Goal: Task Accomplishment & Management: Use online tool/utility

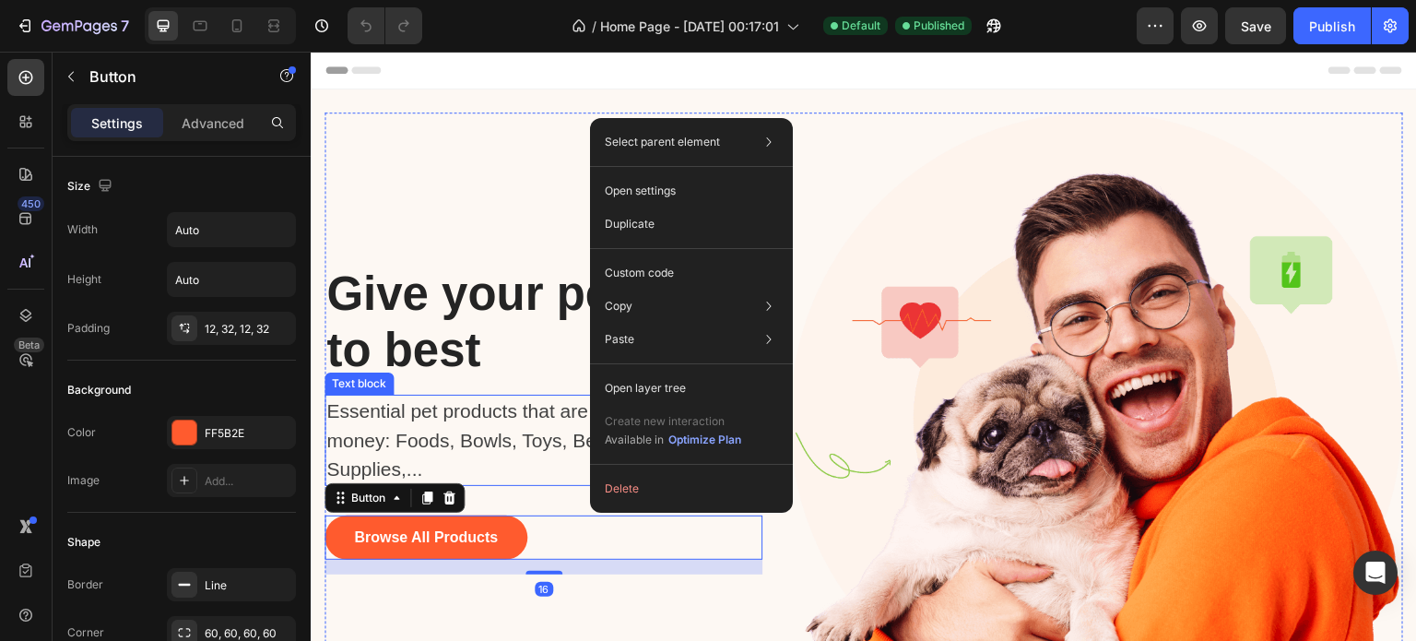
click at [554, 455] on p "Essential pet products that are worth your money: Foods, Bowls, Toys, Bedding, …" at bounding box center [534, 440] width 416 height 88
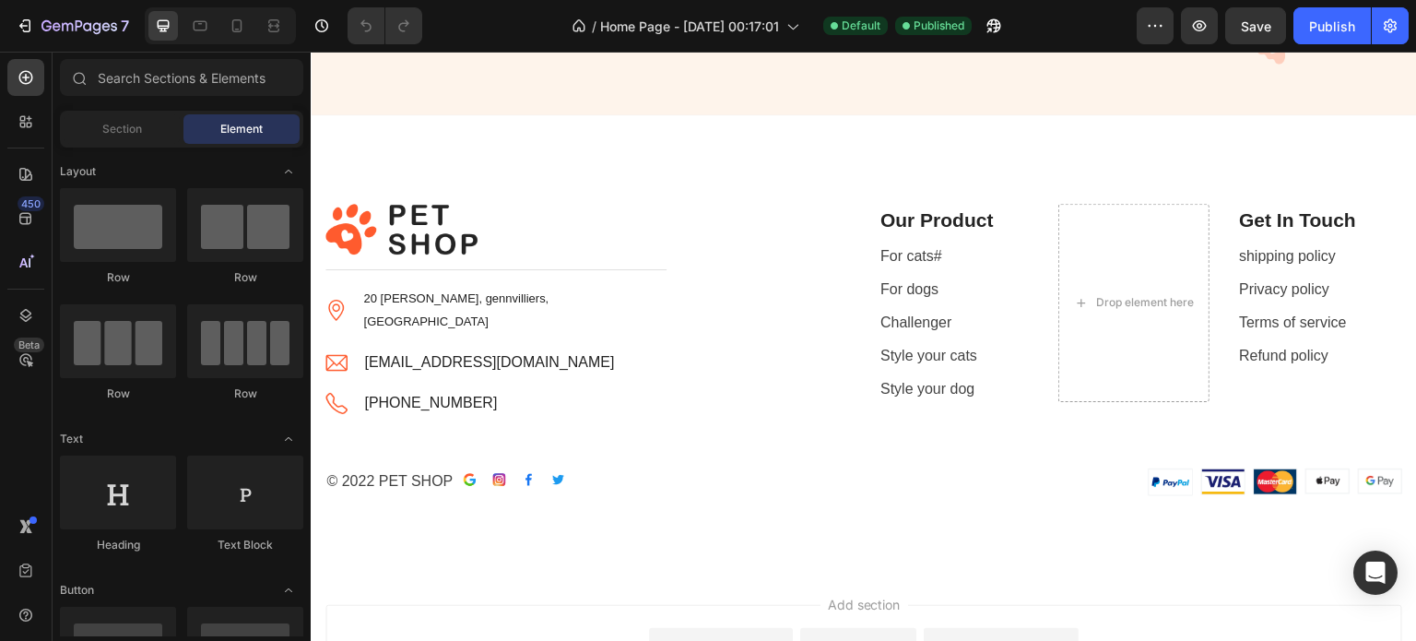
scroll to position [4085, 0]
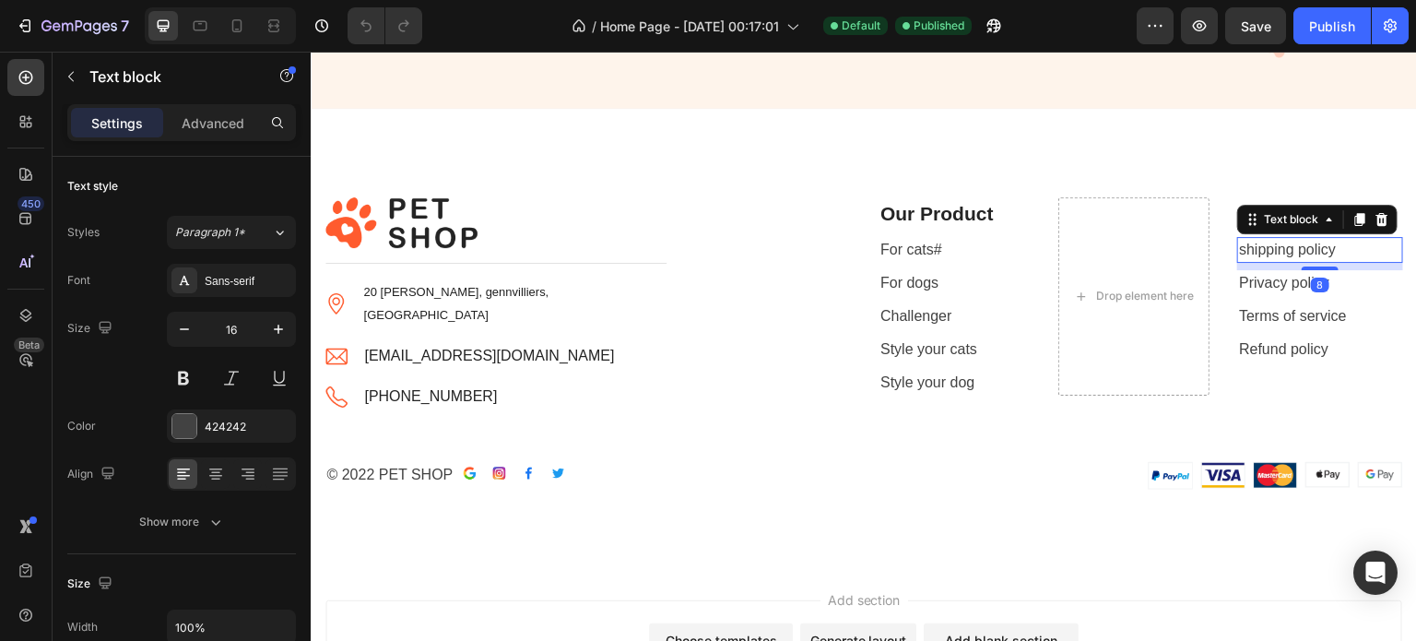
click at [1268, 251] on p "shipping policy" at bounding box center [1320, 250] width 162 height 22
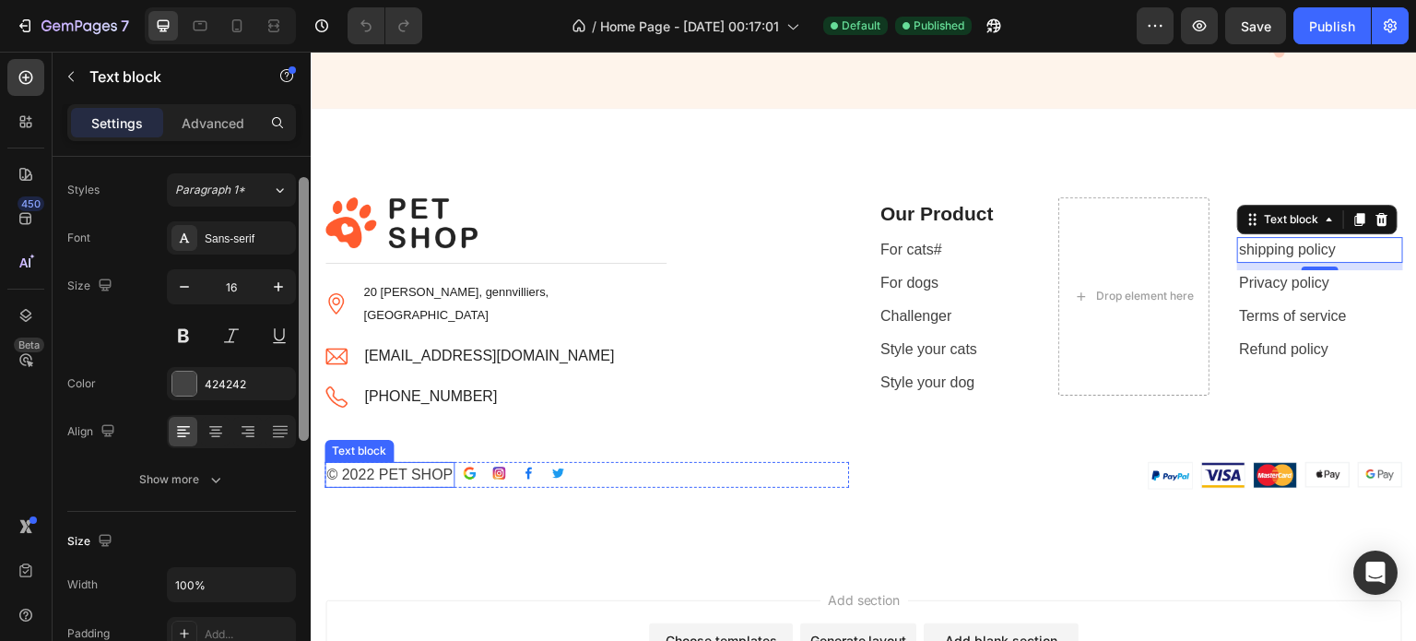
drag, startPoint x: 609, startPoint y: 251, endPoint x: 336, endPoint y: 474, distance: 353.2
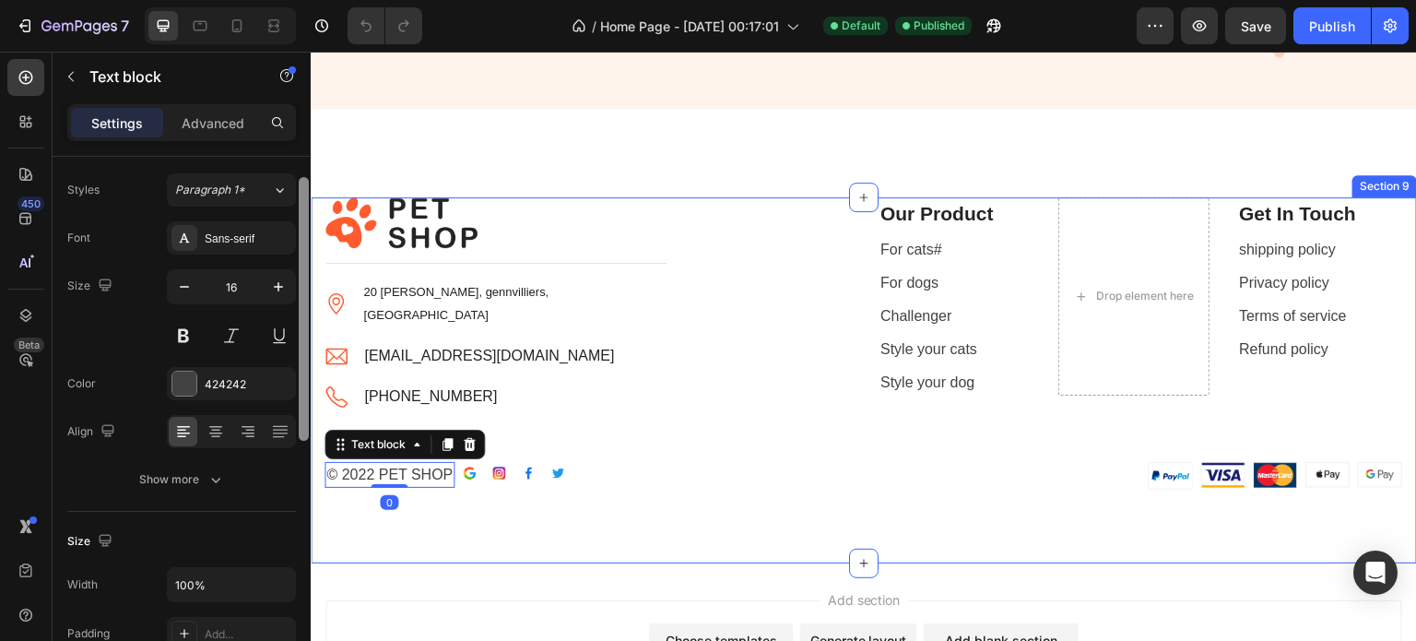
scroll to position [406, 0]
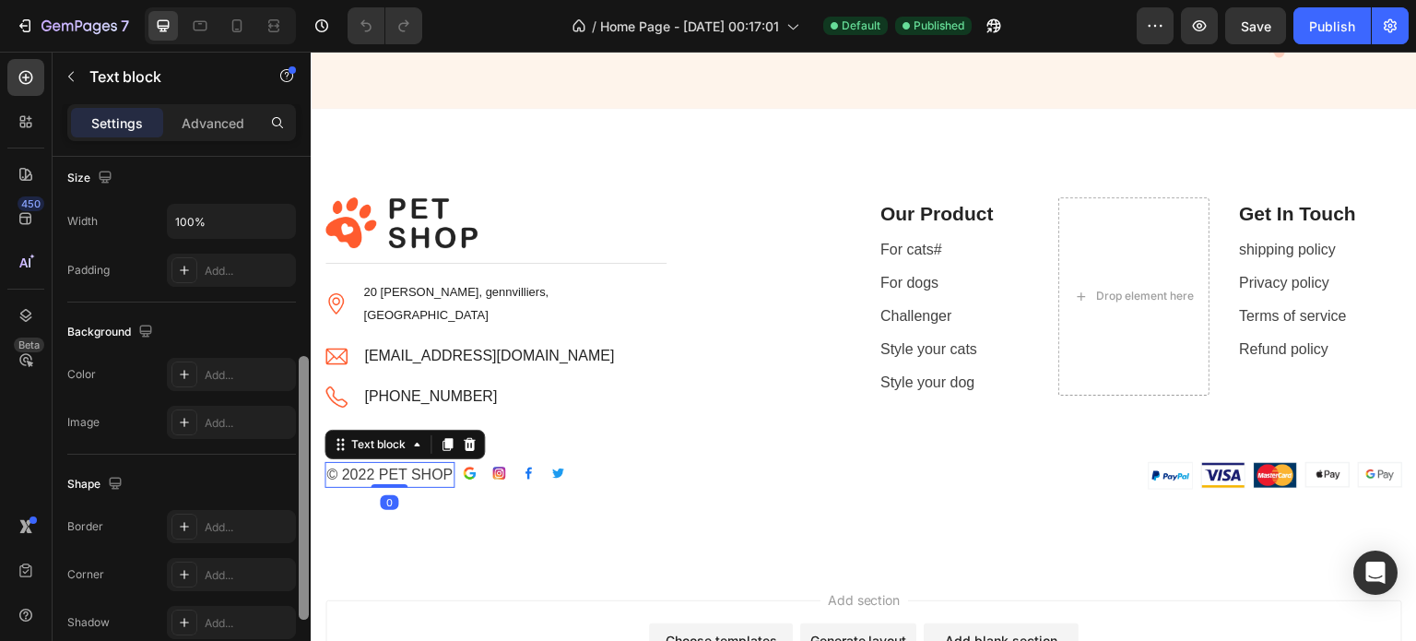
click at [372, 478] on p "© 2022 PET SHOP" at bounding box center [389, 475] width 126 height 22
click at [449, 474] on p "© 2025 PET SHOP" at bounding box center [389, 475] width 126 height 22
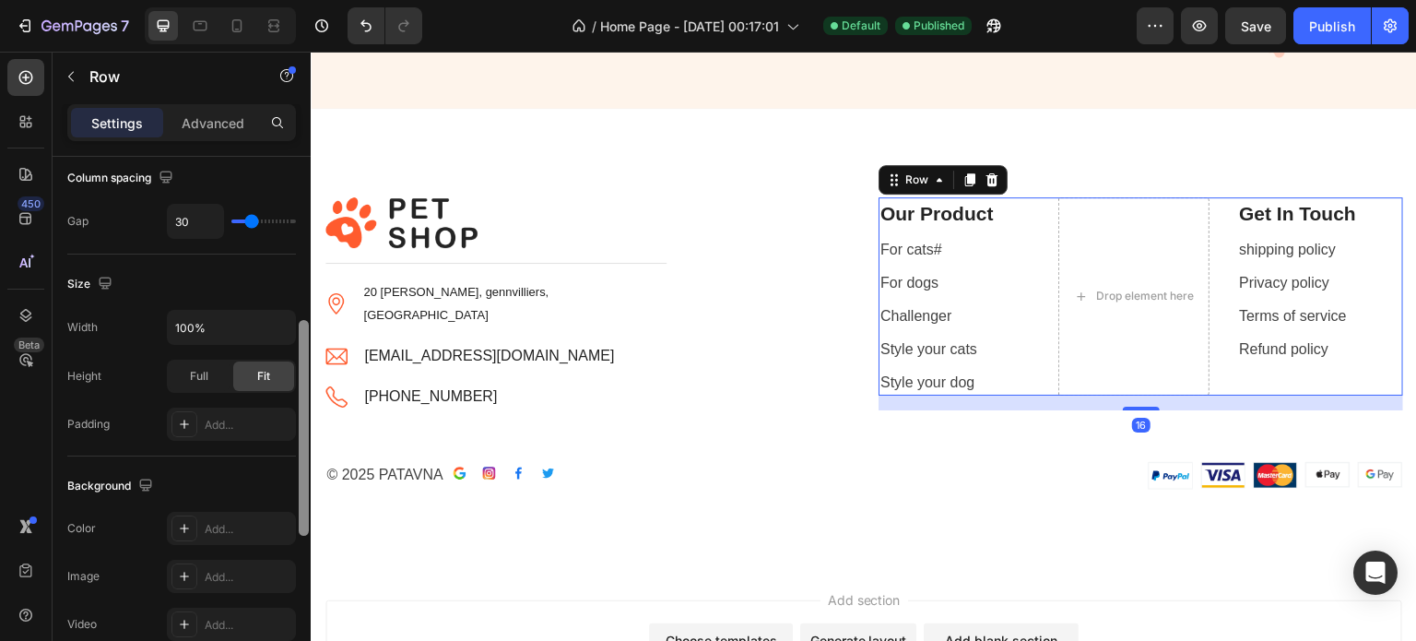
click at [1290, 363] on div "Get In Touch Text block shipping policy Text block Privacy policy Text block Te…" at bounding box center [1320, 296] width 166 height 199
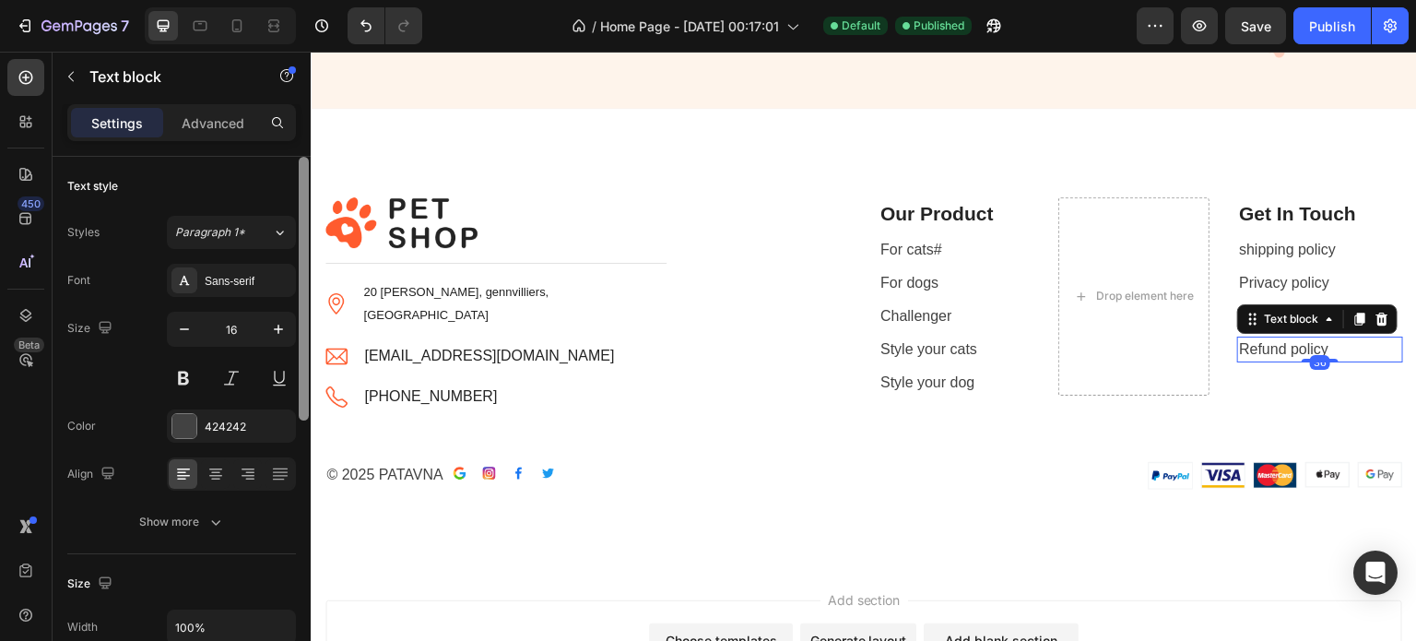
click at [1291, 354] on p "Refund policy" at bounding box center [1320, 349] width 162 height 22
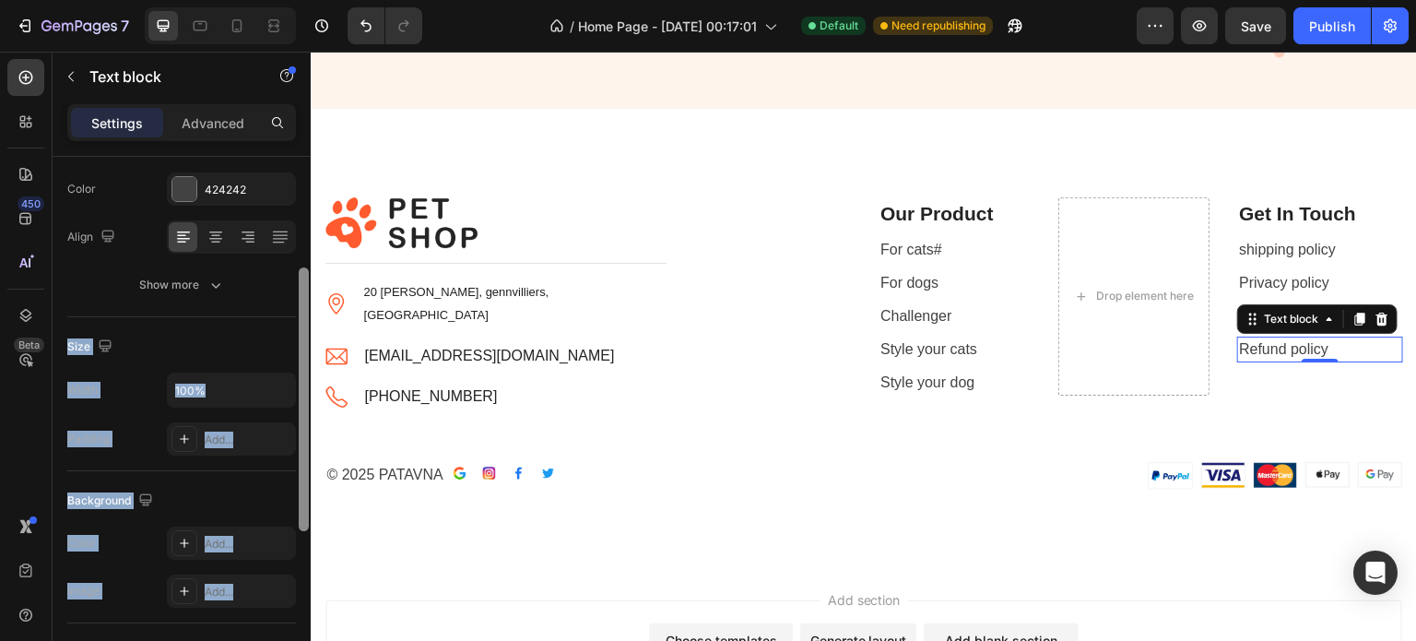
scroll to position [233, 0]
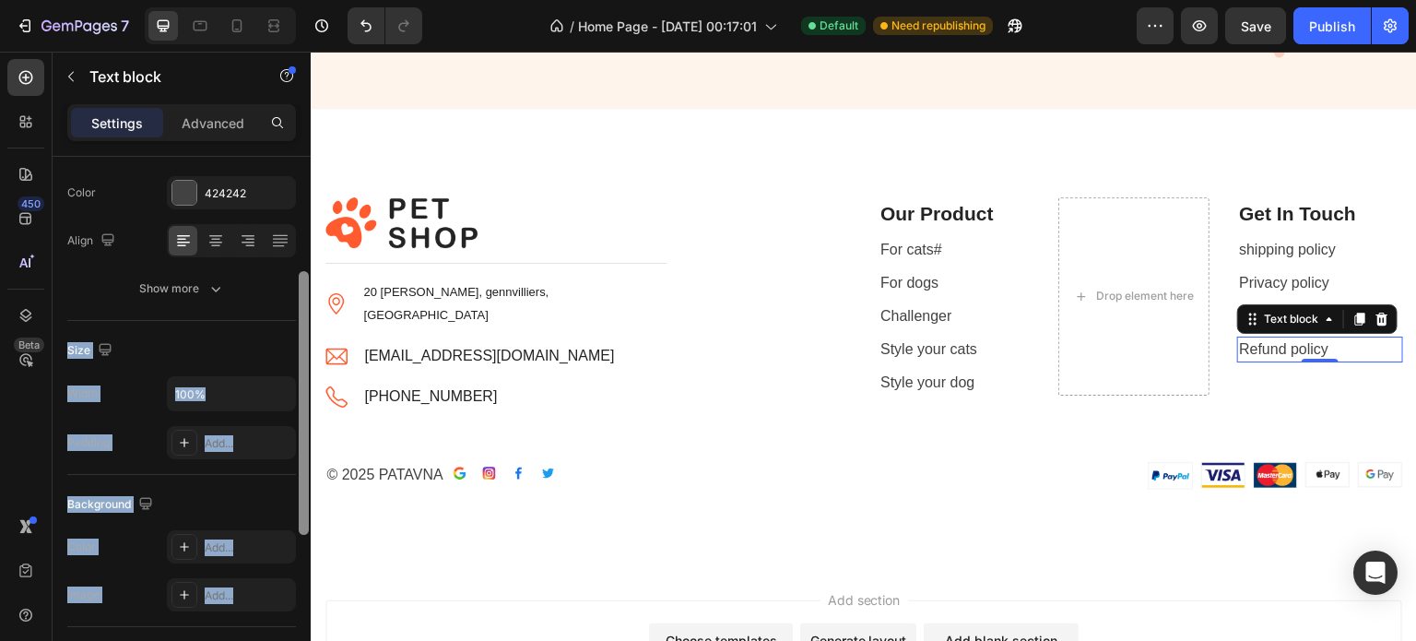
click at [293, 314] on div "Text style Styles Paragraph 1* Font Sans-serif Size 16 Color 424242 Align Show …" at bounding box center [182, 425] width 258 height 537
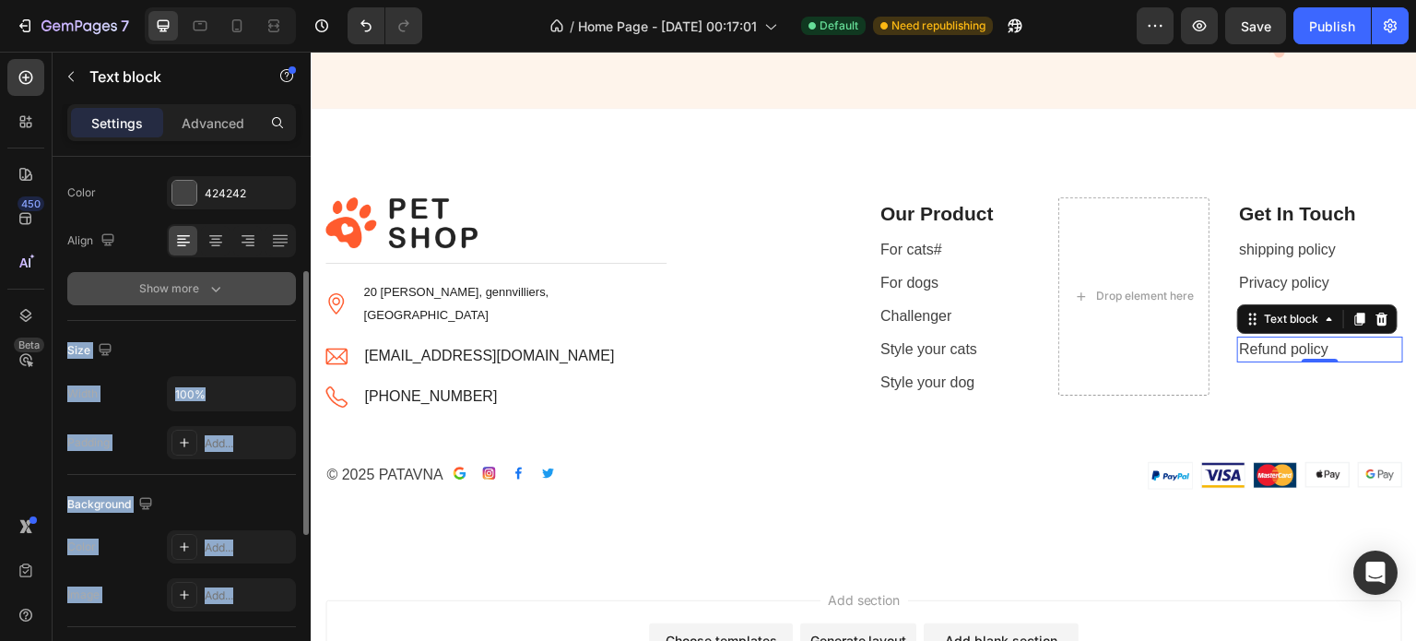
click at [277, 293] on button "Show more" at bounding box center [181, 288] width 229 height 33
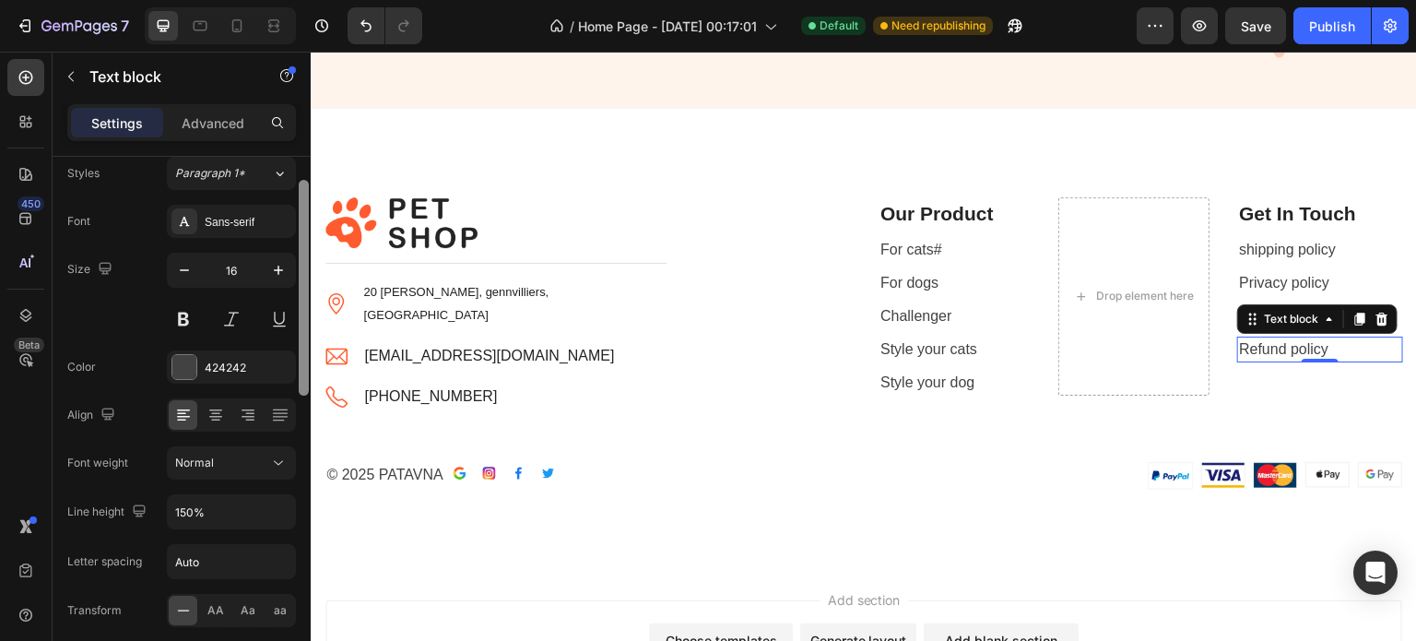
drag, startPoint x: 301, startPoint y: 334, endPoint x: 304, endPoint y: 246, distance: 87.6
click at [304, 246] on div at bounding box center [304, 288] width 10 height 216
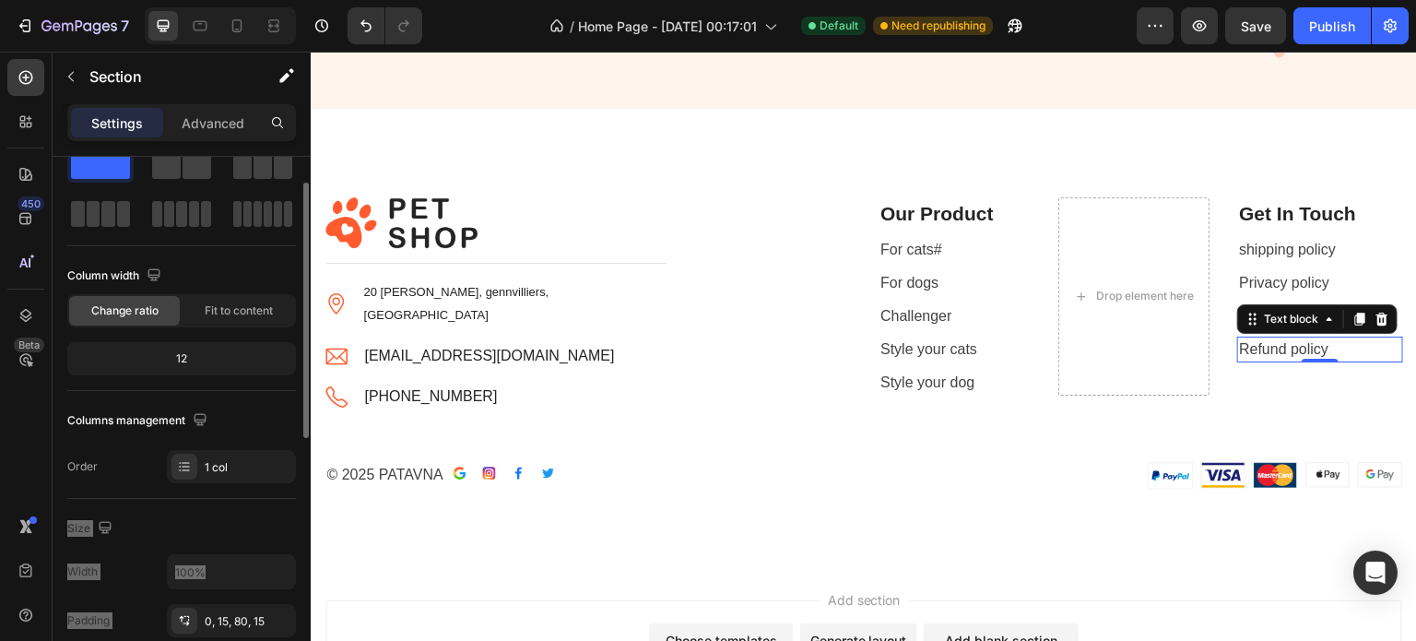
scroll to position [0, 0]
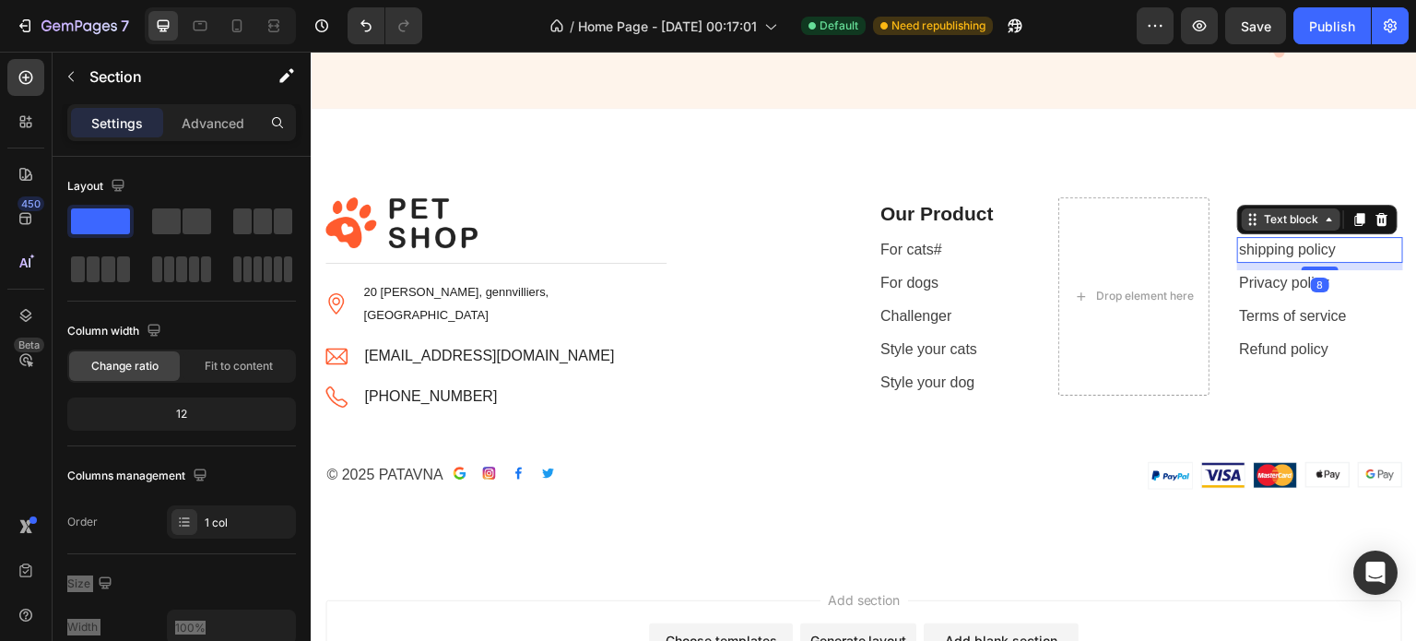
click at [1260, 219] on div "Text block" at bounding box center [1291, 219] width 62 height 17
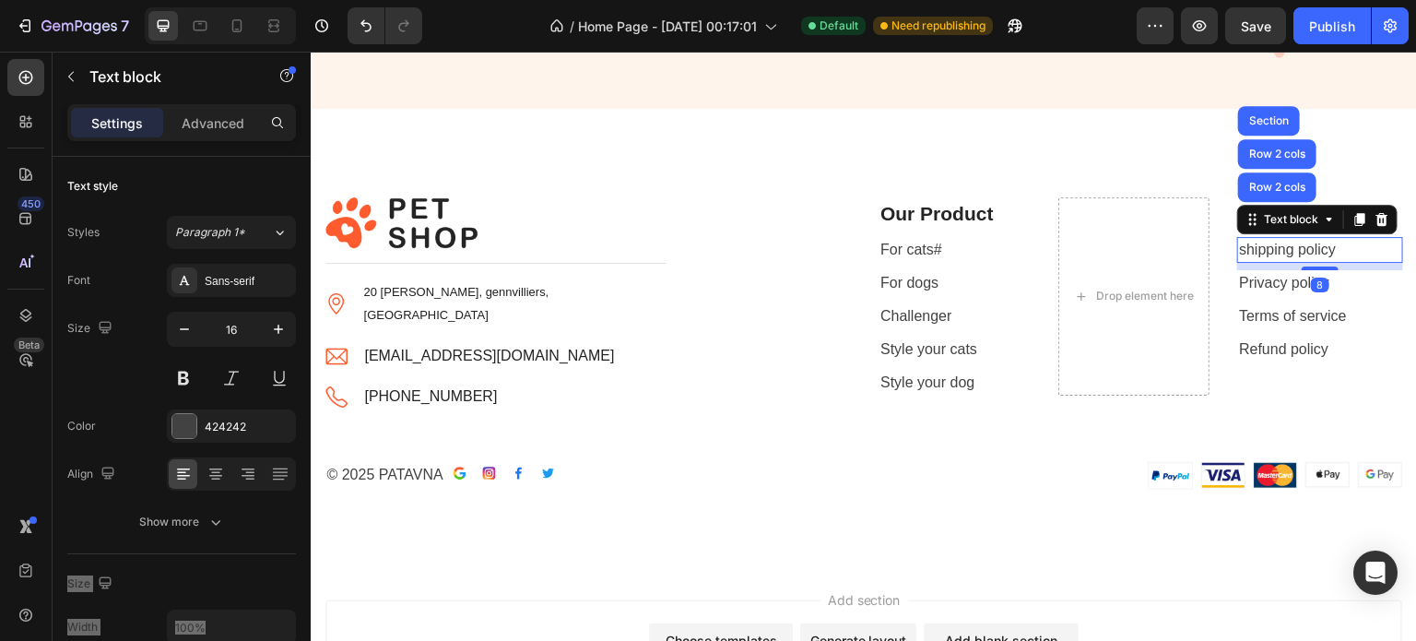
click at [1264, 249] on p "shipping policy" at bounding box center [1320, 250] width 162 height 22
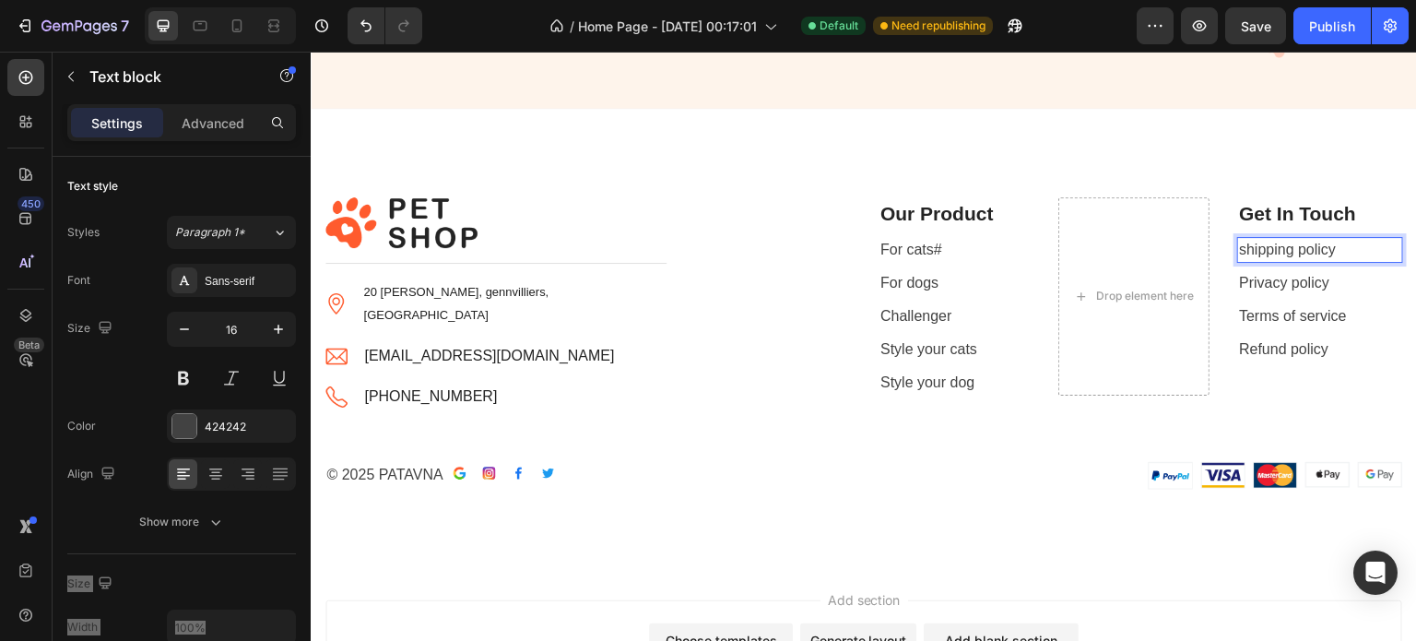
click at [1331, 259] on p "shipping policy" at bounding box center [1320, 250] width 162 height 22
click at [1331, 250] on p "shipping policy" at bounding box center [1320, 250] width 162 height 22
click at [1333, 261] on div "shipping policy" at bounding box center [1320, 250] width 166 height 26
click at [1342, 274] on p "Privacy policy" at bounding box center [1320, 283] width 162 height 22
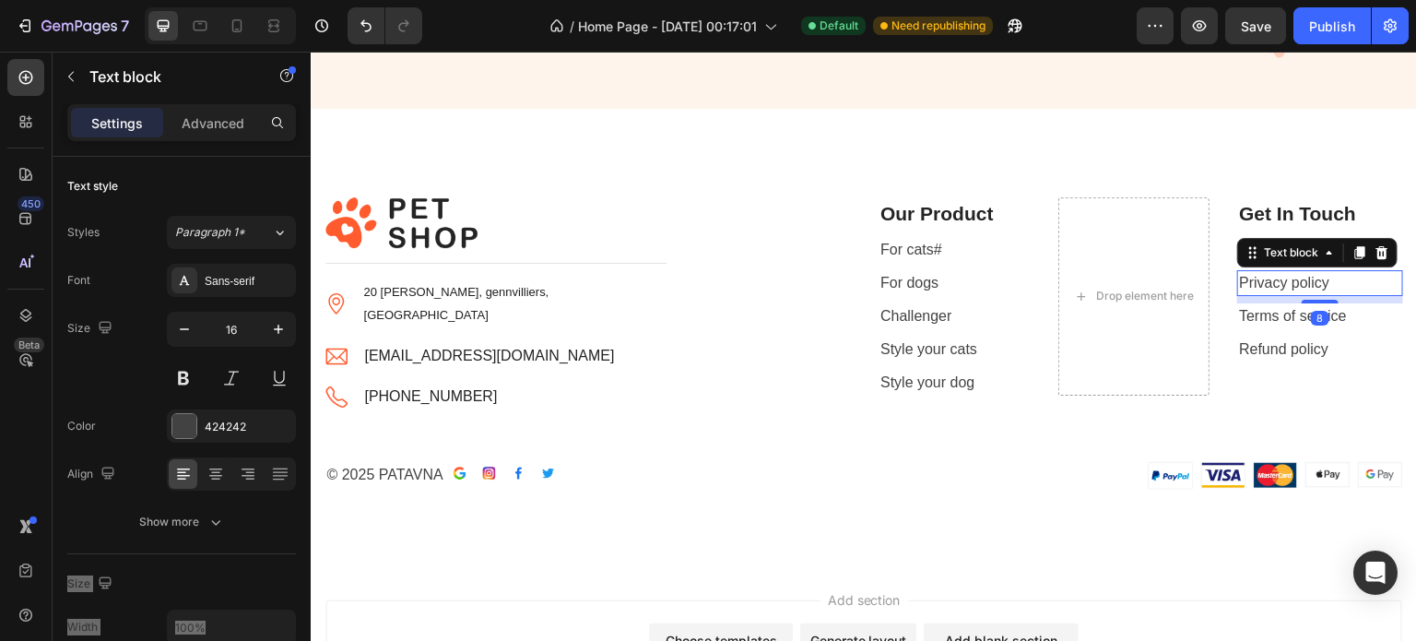
click at [1332, 245] on div "Text block" at bounding box center [1317, 253] width 160 height 30
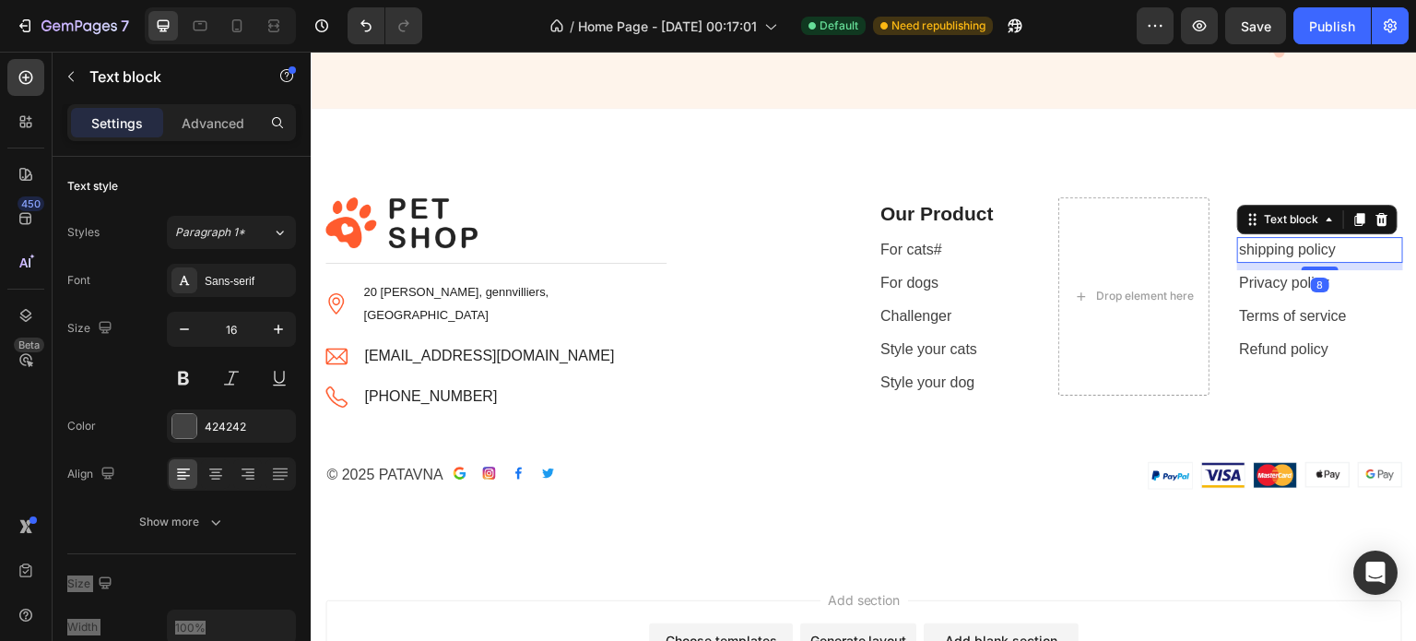
click at [1268, 242] on p "shipping policy" at bounding box center [1320, 250] width 162 height 22
click at [1122, 530] on div "Image Title Line Image 20 Eugen de lacroix, gennvilliers, France Text block Ima…" at bounding box center [864, 380] width 1106 height 366
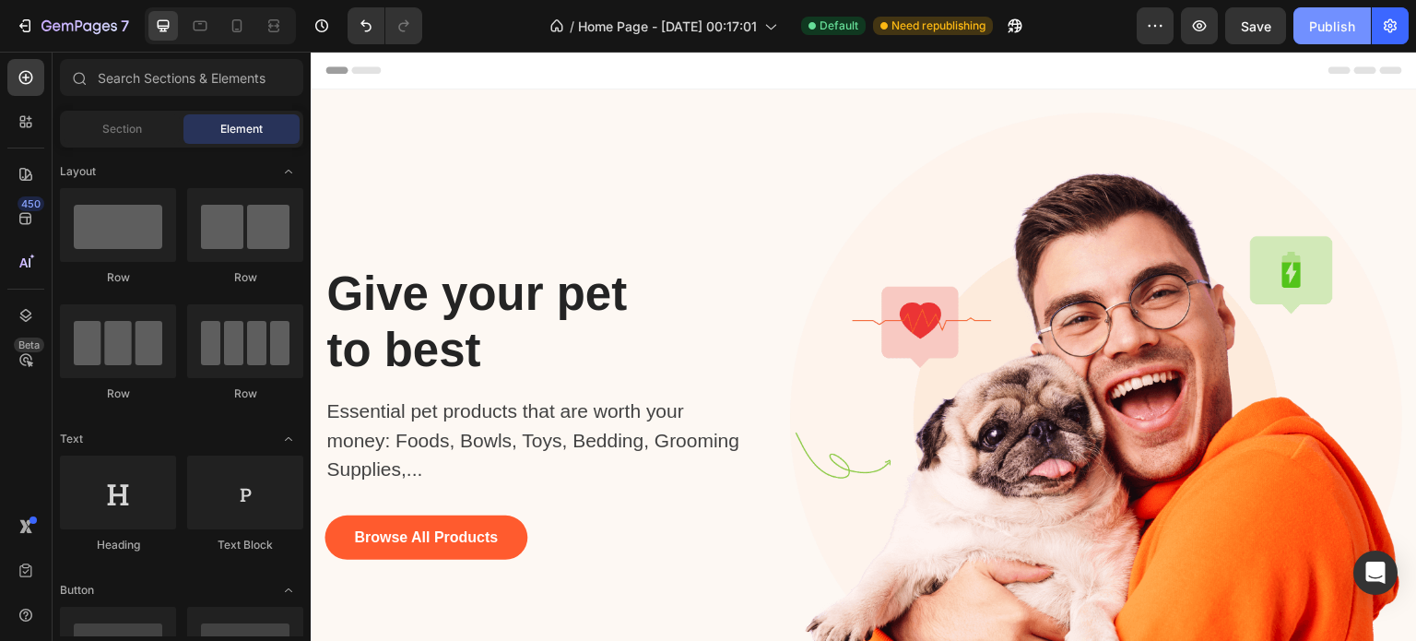
click at [1330, 39] on button "Publish" at bounding box center [1331, 25] width 77 height 37
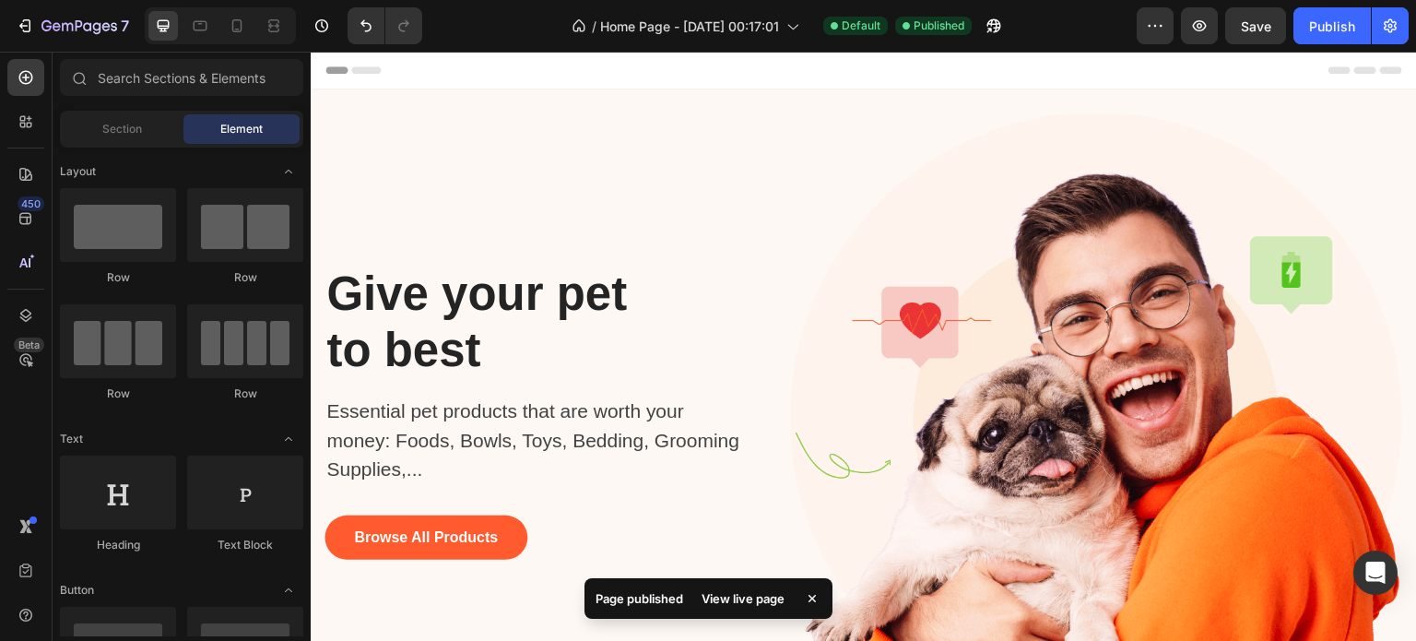
drag, startPoint x: 1416, startPoint y: 90, endPoint x: 1726, endPoint y: 99, distance: 309.9
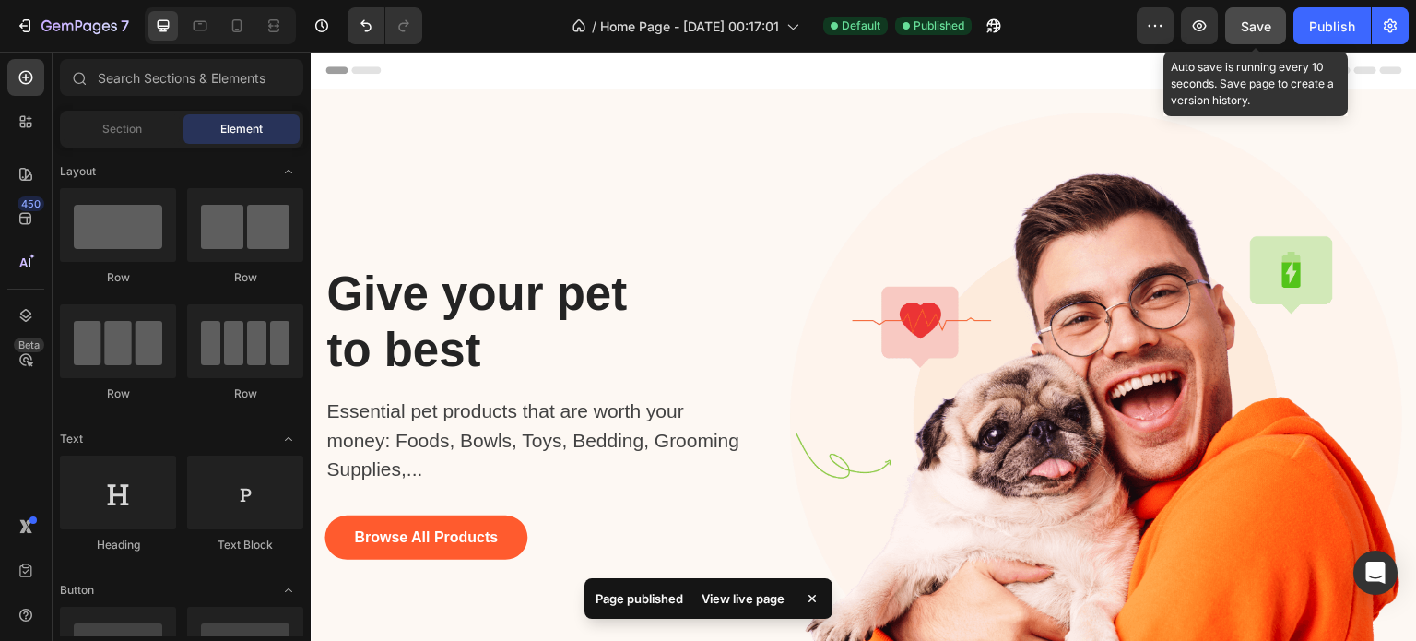
click at [1235, 22] on button "Save" at bounding box center [1255, 25] width 61 height 37
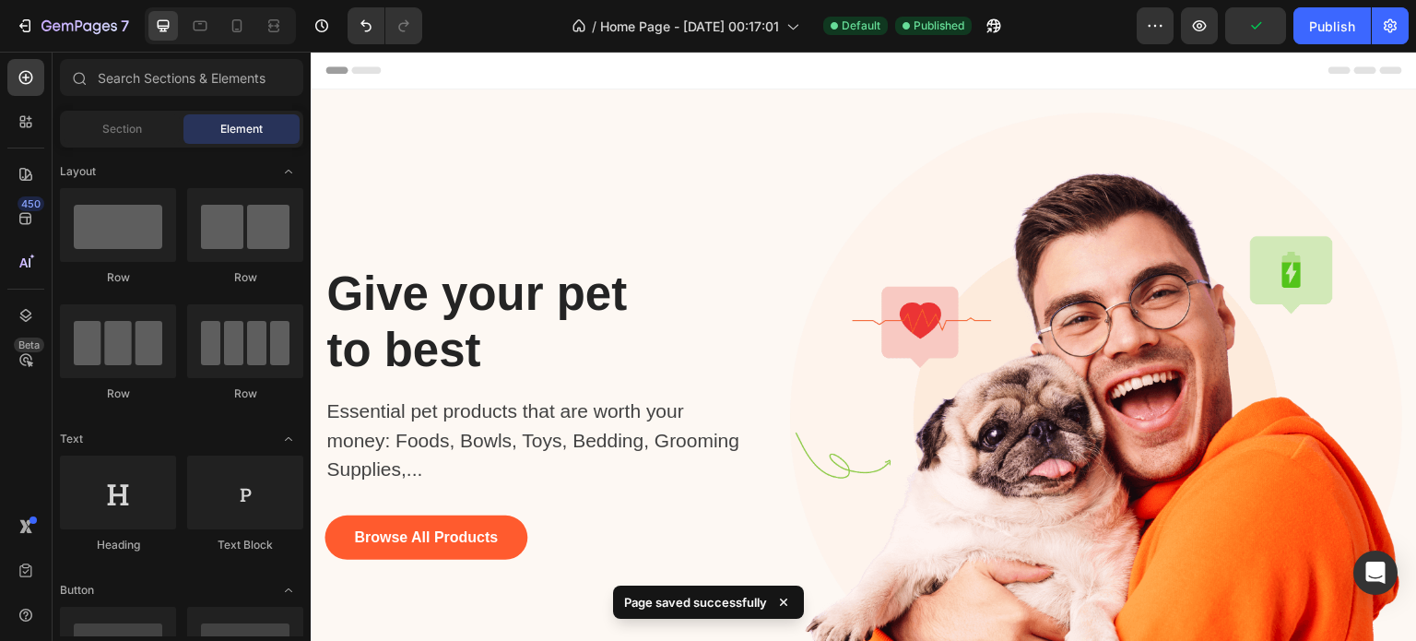
click at [775, 601] on div "Page saved successfully" at bounding box center [708, 601] width 191 height 33
click at [780, 600] on icon at bounding box center [783, 602] width 18 height 18
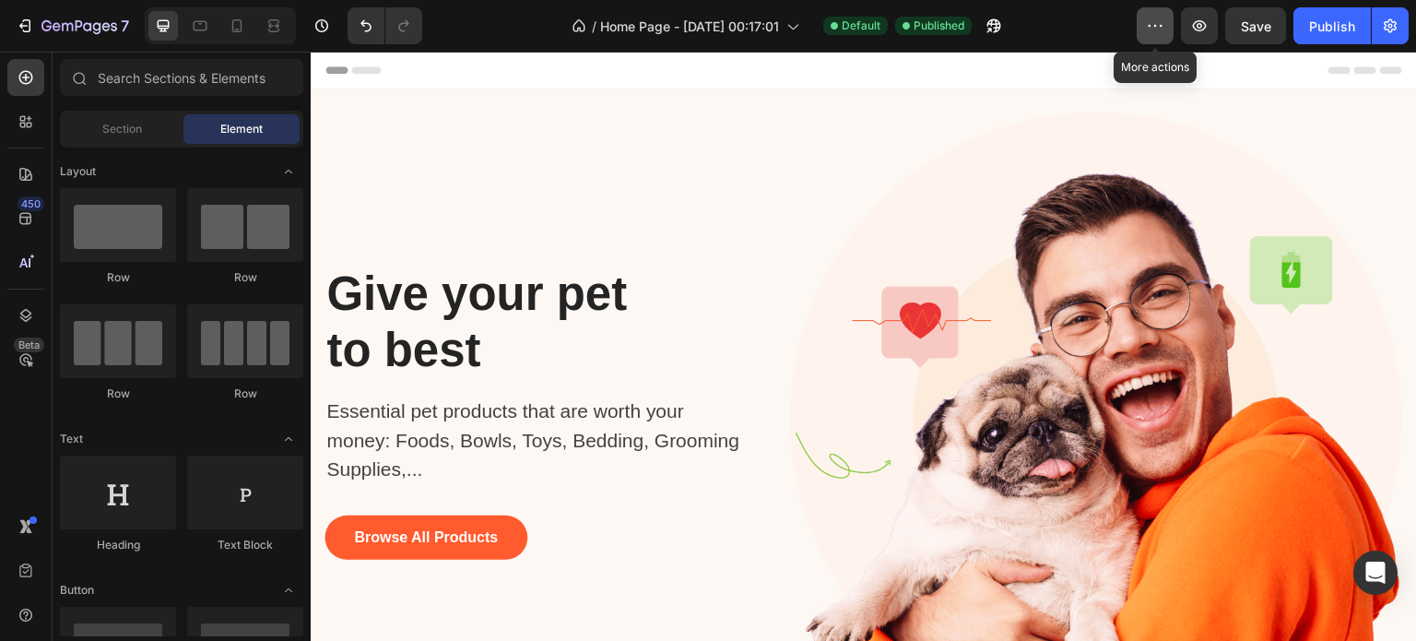
click at [1150, 31] on icon "button" at bounding box center [1155, 26] width 18 height 18
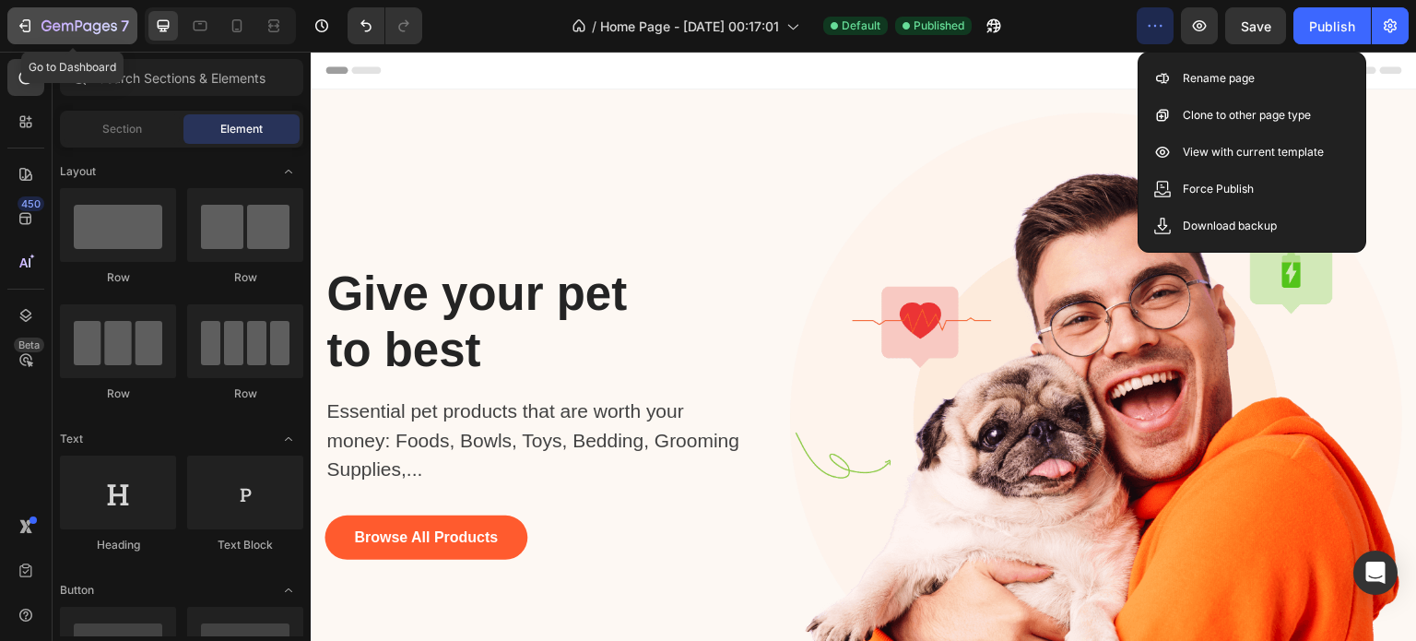
click at [19, 27] on icon "button" at bounding box center [25, 26] width 18 height 18
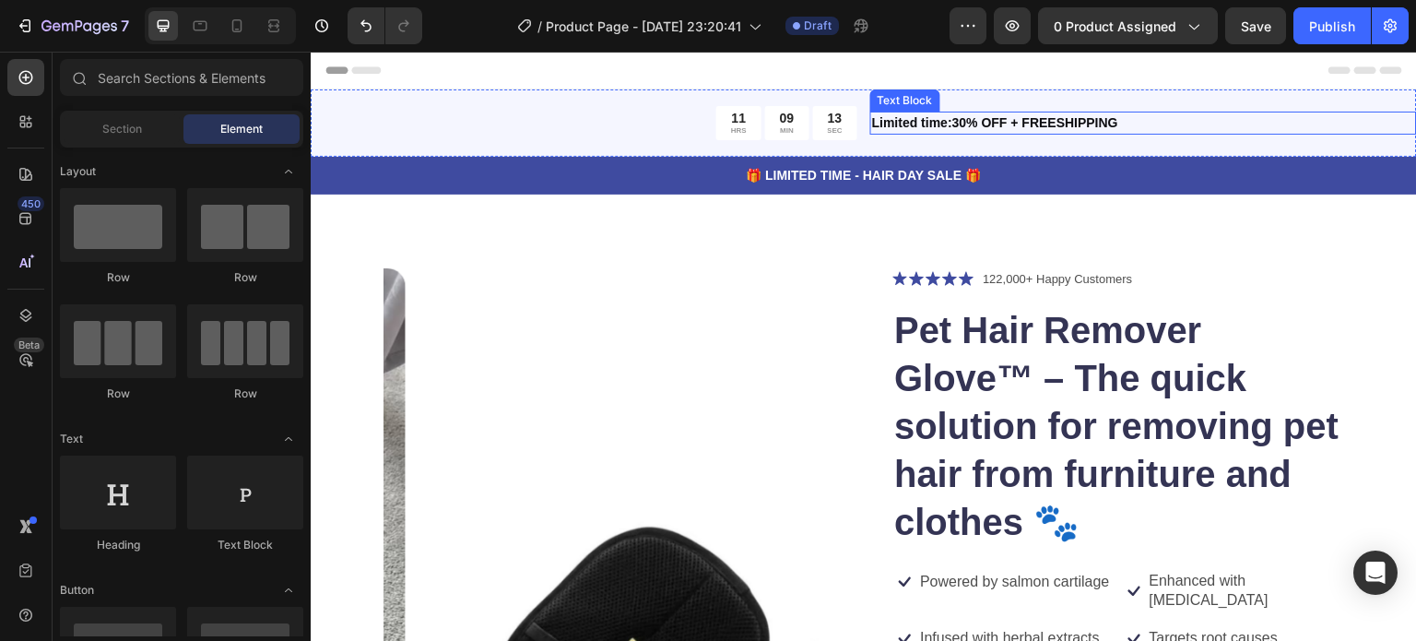
click at [953, 123] on p "Limited time:30% OFF + FREESHIPPING" at bounding box center [1143, 122] width 543 height 19
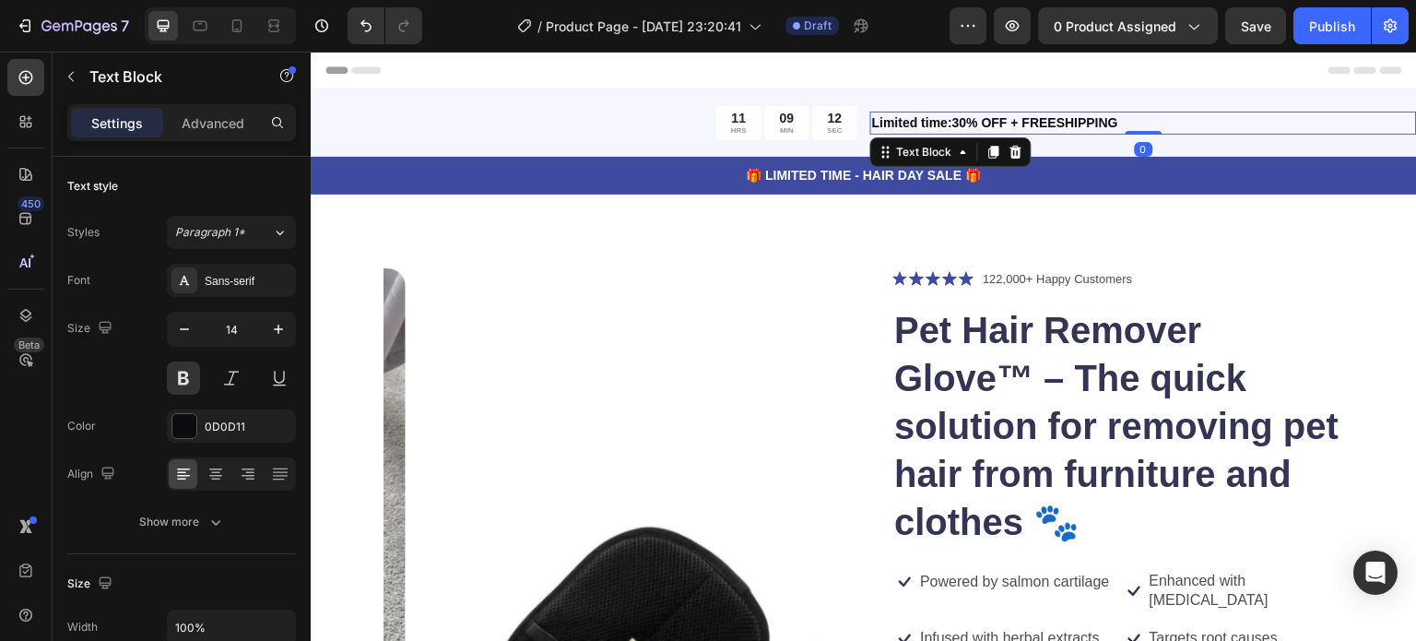
click at [956, 121] on p "Limited time:30% OFF + FREESHIPPING" at bounding box center [1143, 122] width 543 height 19
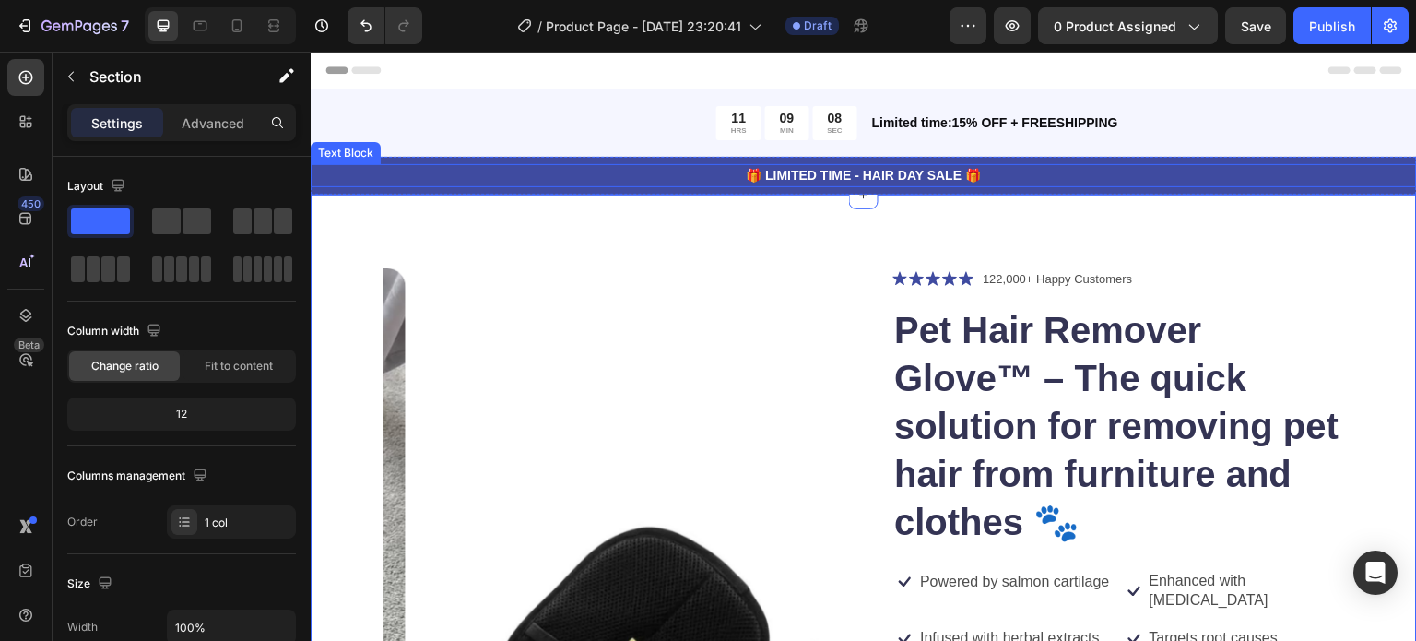
click at [784, 176] on p "🎁 LIMITED TIME - HAIR DAY SALE 🎁" at bounding box center [864, 175] width 1103 height 19
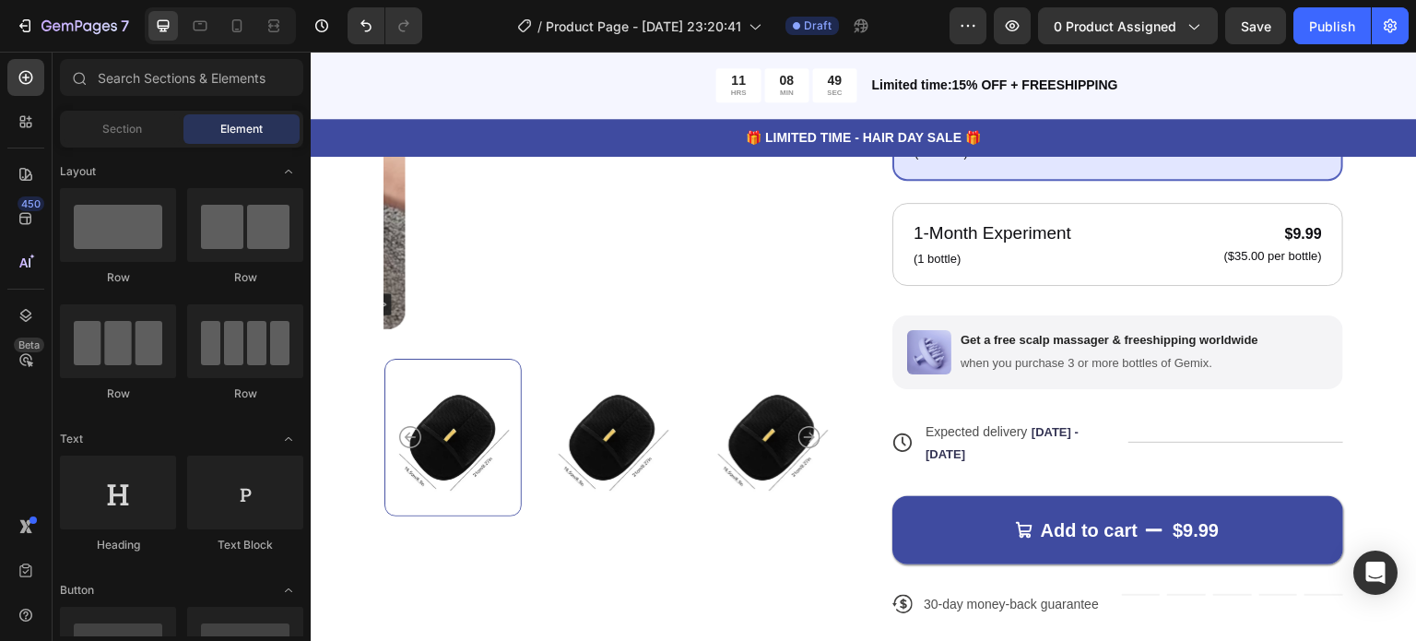
scroll to position [749, 0]
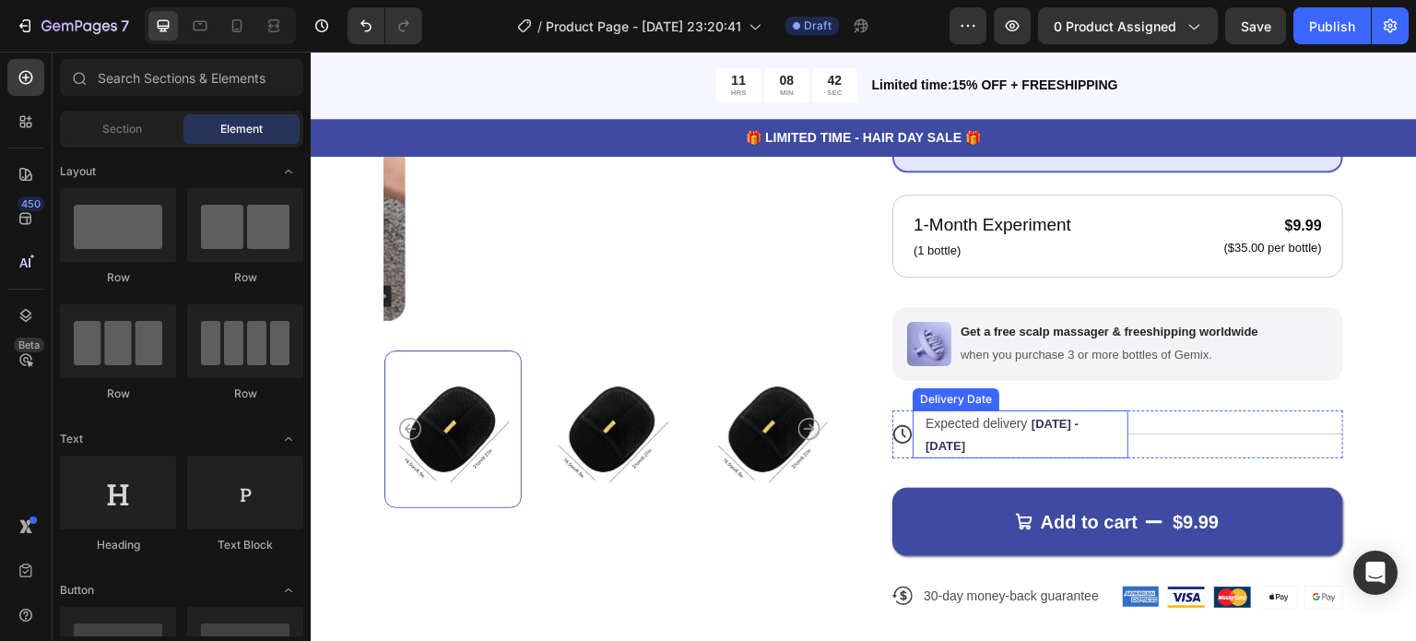
click at [941, 444] on span "Sep 30 - Oct 03" at bounding box center [1002, 435] width 153 height 36
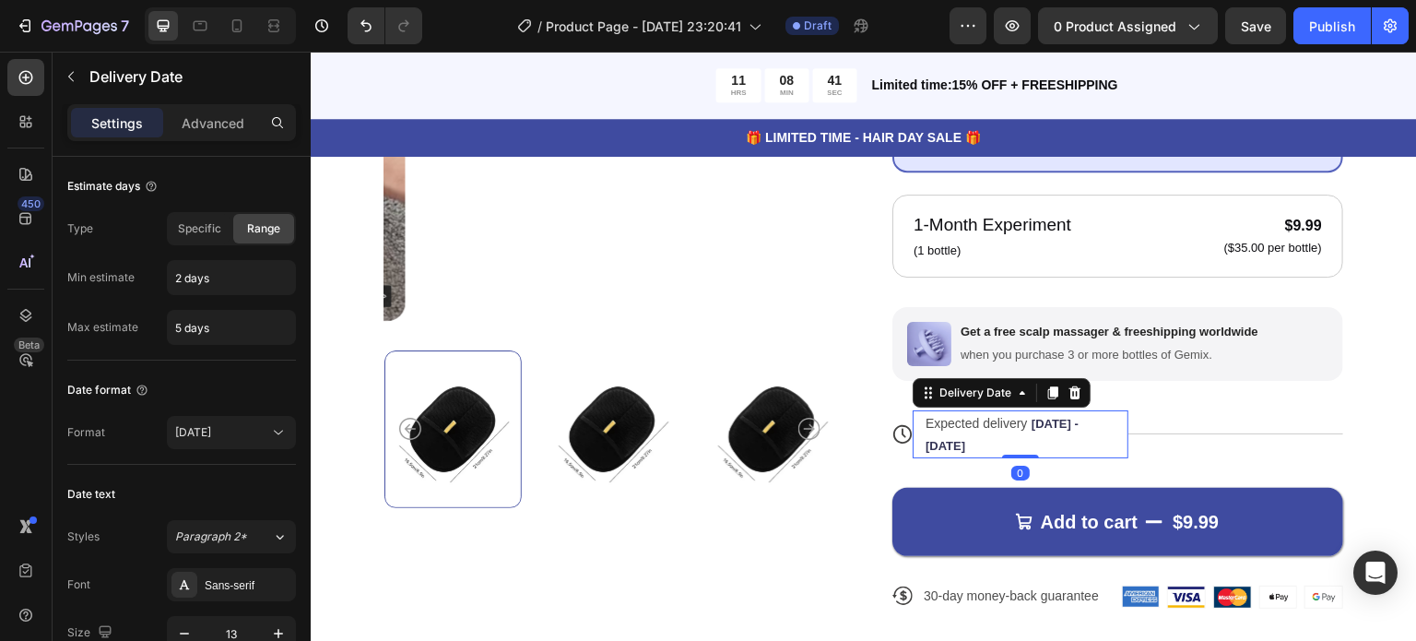
click at [957, 443] on div "Expected delivery Sep 30 - Oct 03" at bounding box center [1011, 434] width 175 height 48
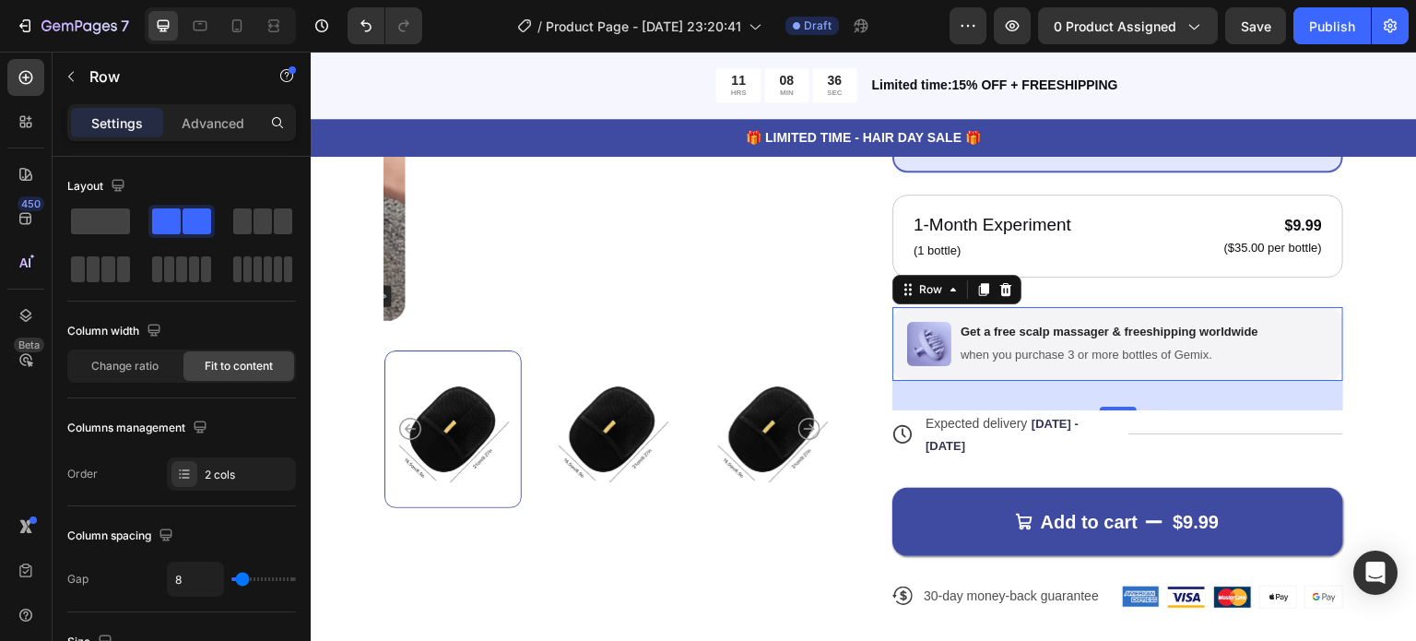
click at [1257, 325] on div "Image Get a free scalp massager & freeshipping worldwide Text Block when you pu…" at bounding box center [1117, 344] width 451 height 74
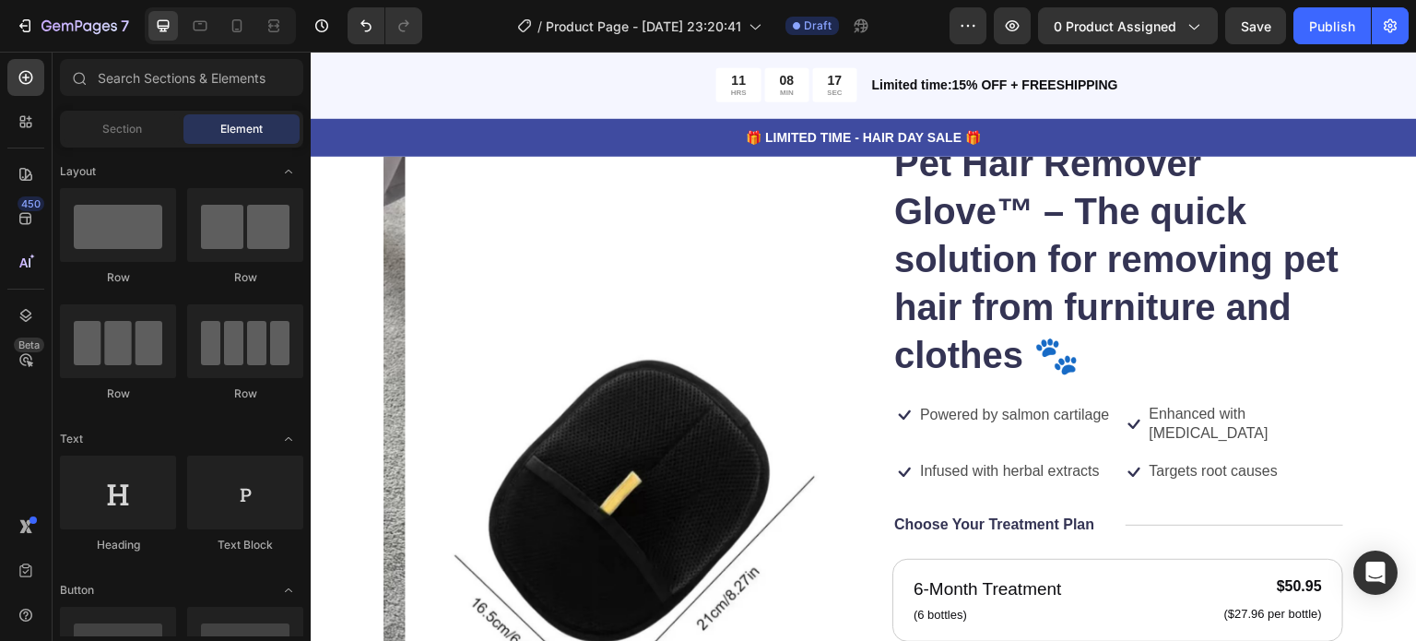
scroll to position [217, 0]
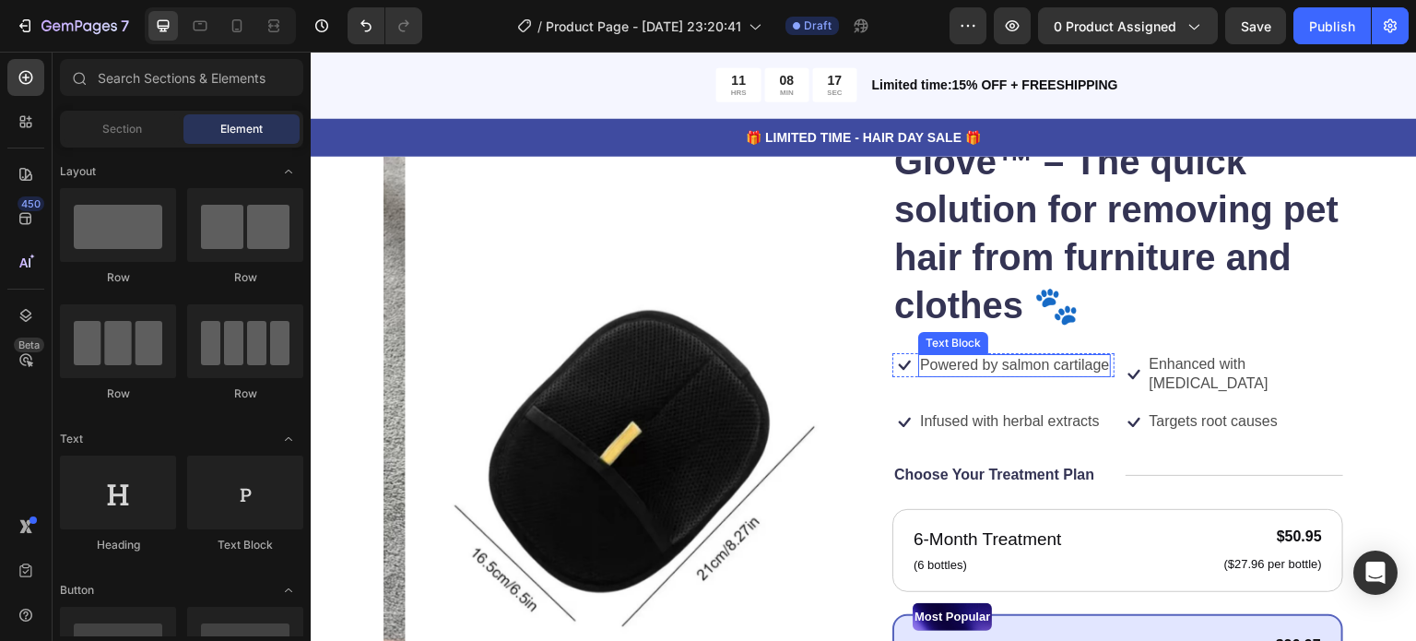
click at [1064, 408] on div "Icon Icon Icon Icon Icon Icon List 122,000+ Happy Customers Text Block Row Pet …" at bounding box center [1117, 611] width 451 height 1118
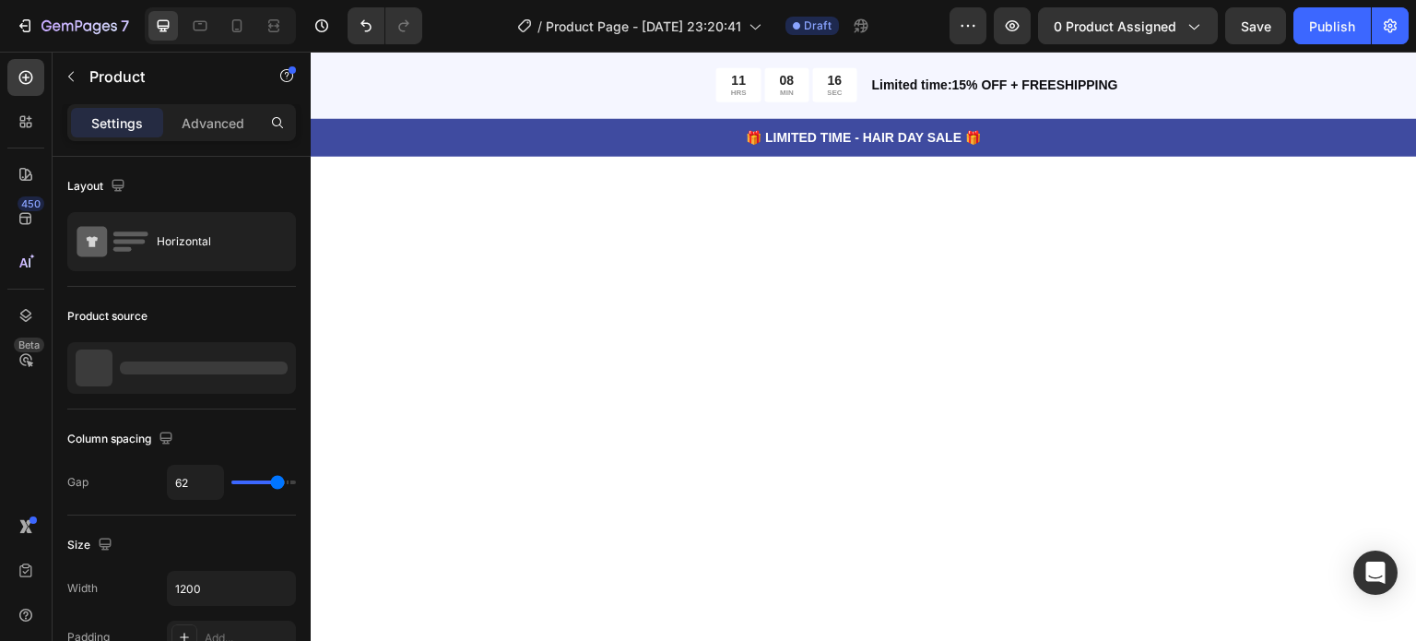
click at [1036, 375] on div at bounding box center [864, 533] width 1106 height 748
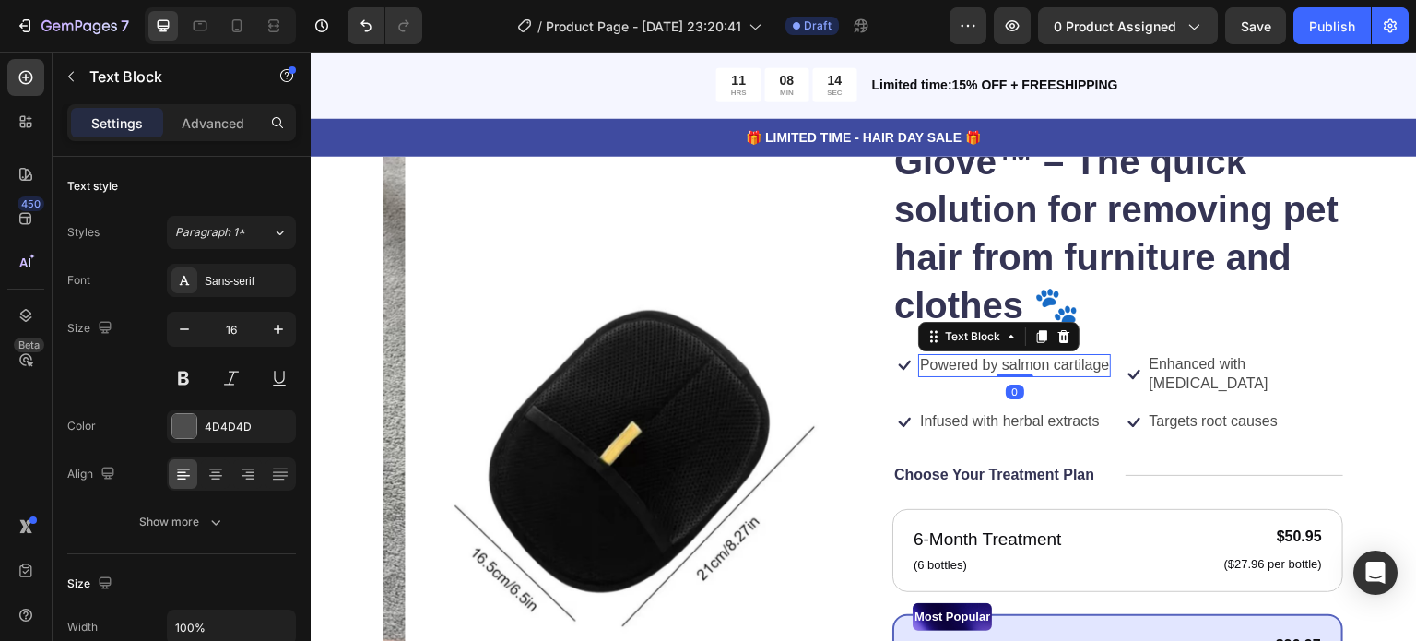
click at [1012, 377] on div "Powered by salmon cartilage Text Block 0" at bounding box center [1014, 365] width 193 height 23
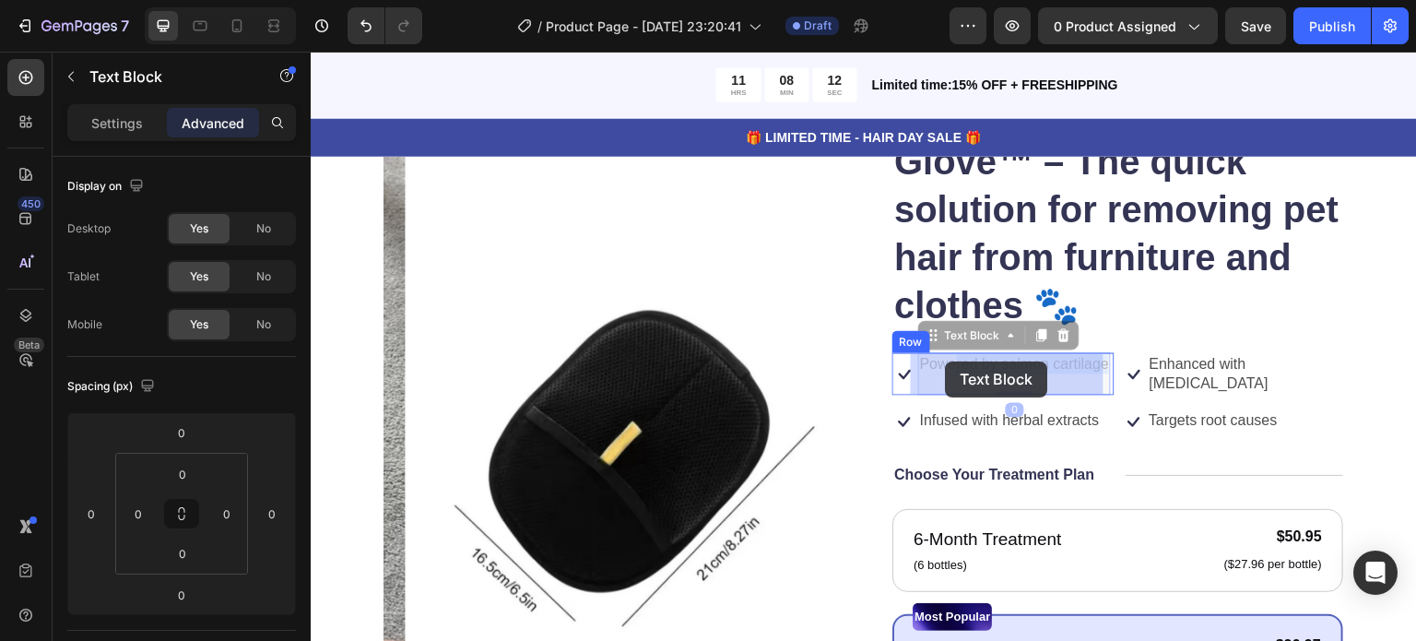
drag, startPoint x: 1001, startPoint y: 384, endPoint x: 947, endPoint y: 361, distance: 58.7
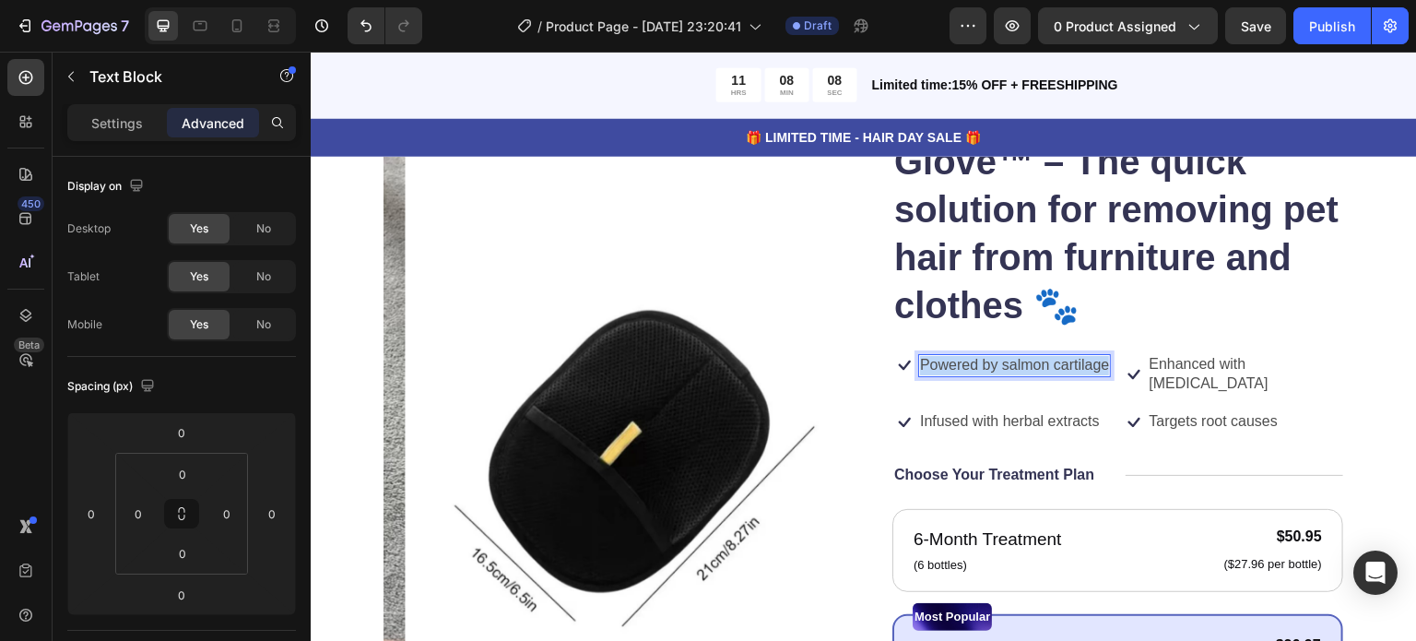
copy p "Powered by salmon cartilage"
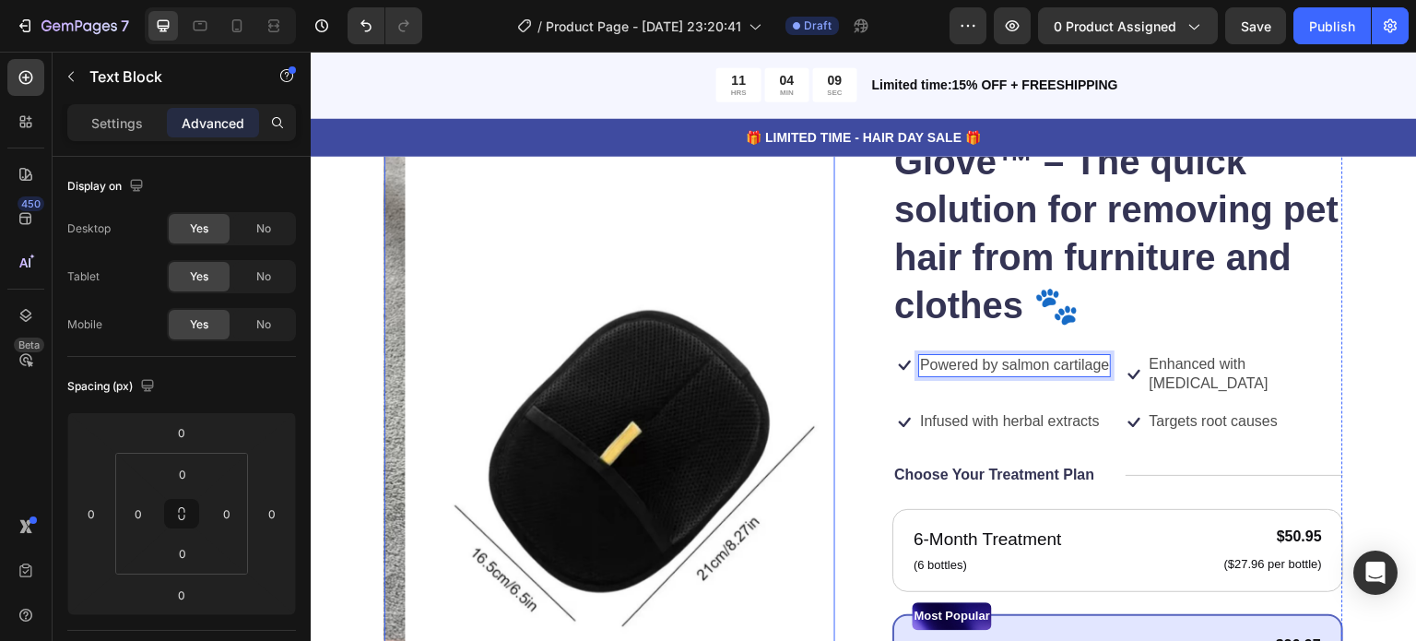
click at [643, 284] on img at bounding box center [631, 452] width 451 height 801
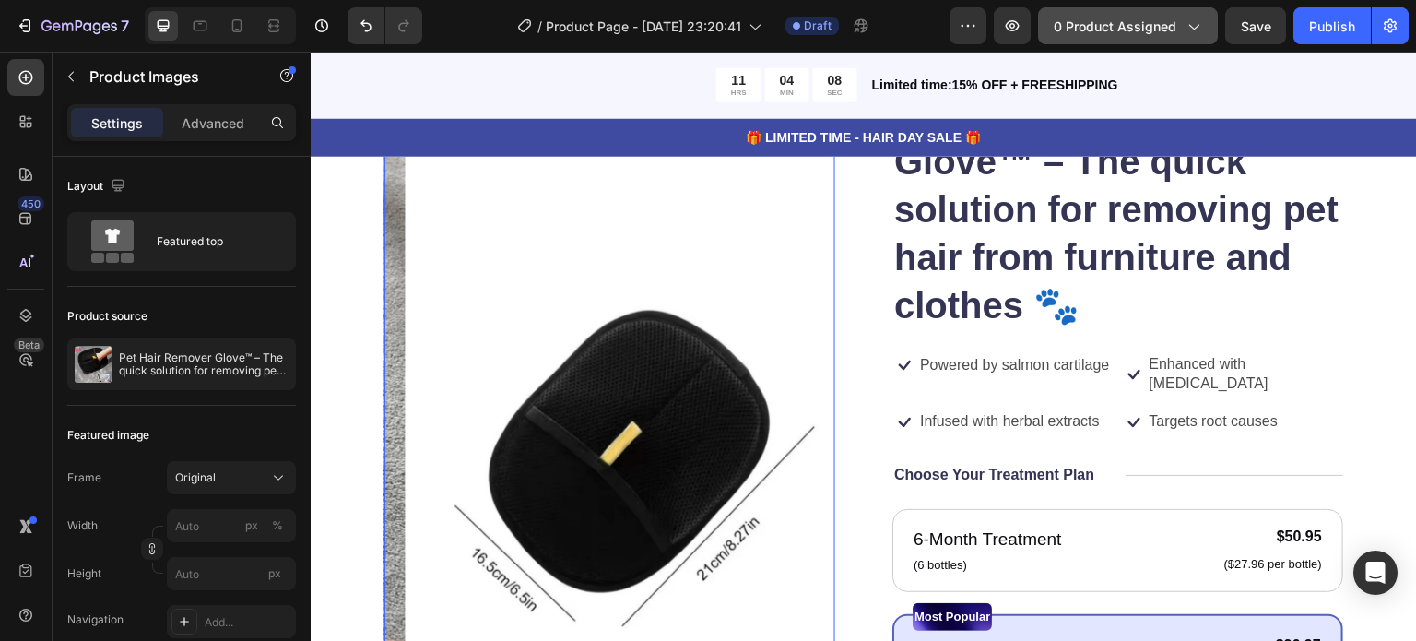
click at [1167, 36] on button "0 product assigned" at bounding box center [1128, 25] width 180 height 37
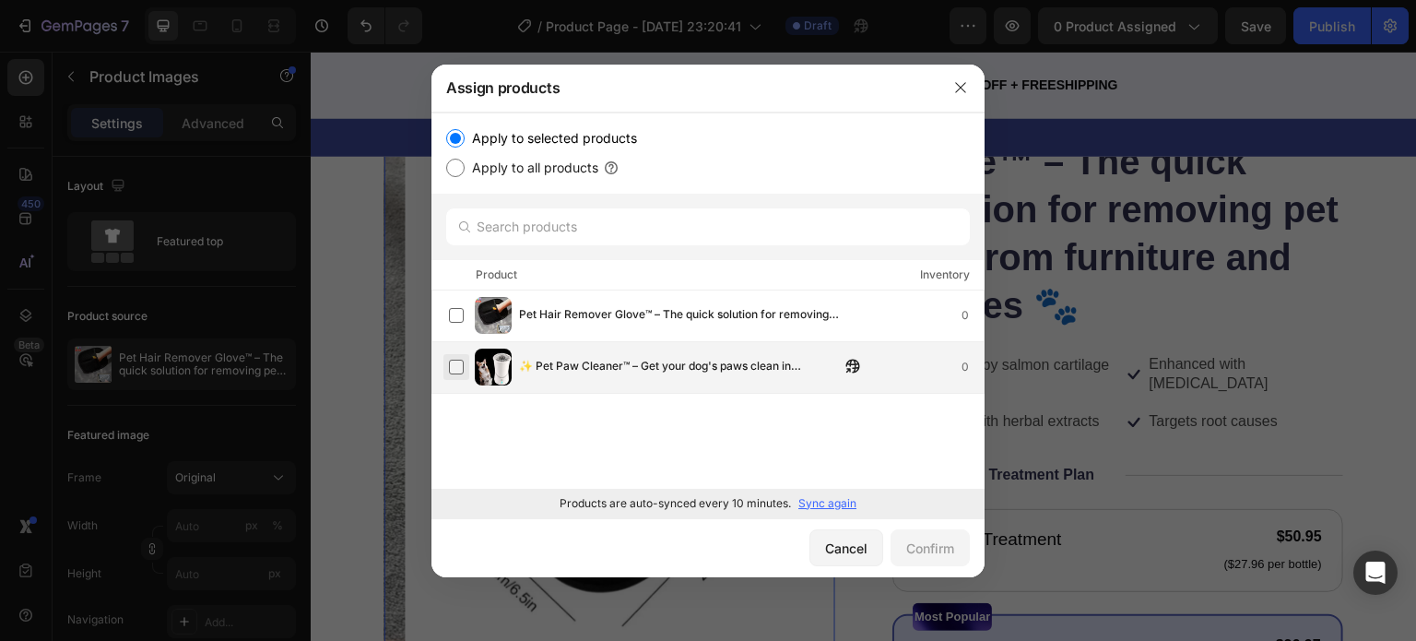
click at [454, 372] on label at bounding box center [456, 367] width 15 height 15
click at [892, 543] on button "Confirm" at bounding box center [930, 547] width 79 height 37
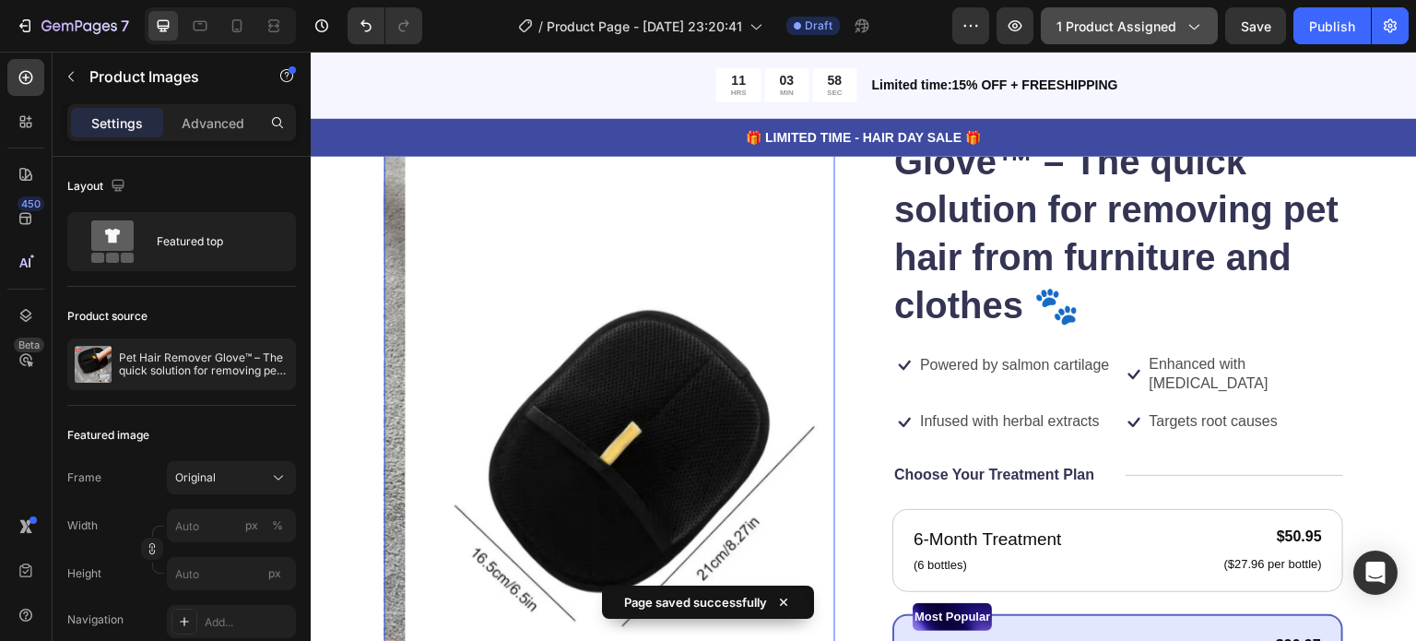
click at [1166, 17] on span "1 product assigned" at bounding box center [1116, 26] width 120 height 19
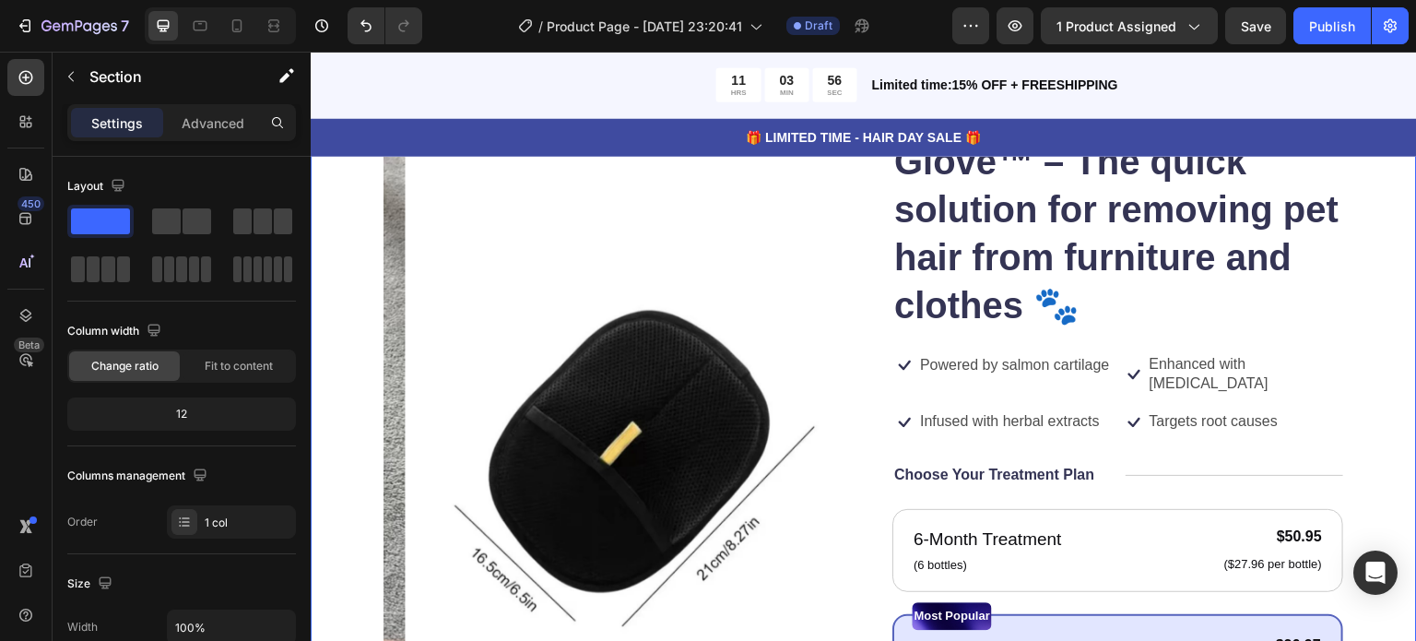
click at [1380, 161] on div "Product Images Icon Icon Icon Icon Icon Icon List 122,000+ Happy Customers Text…" at bounding box center [864, 620] width 1106 height 1284
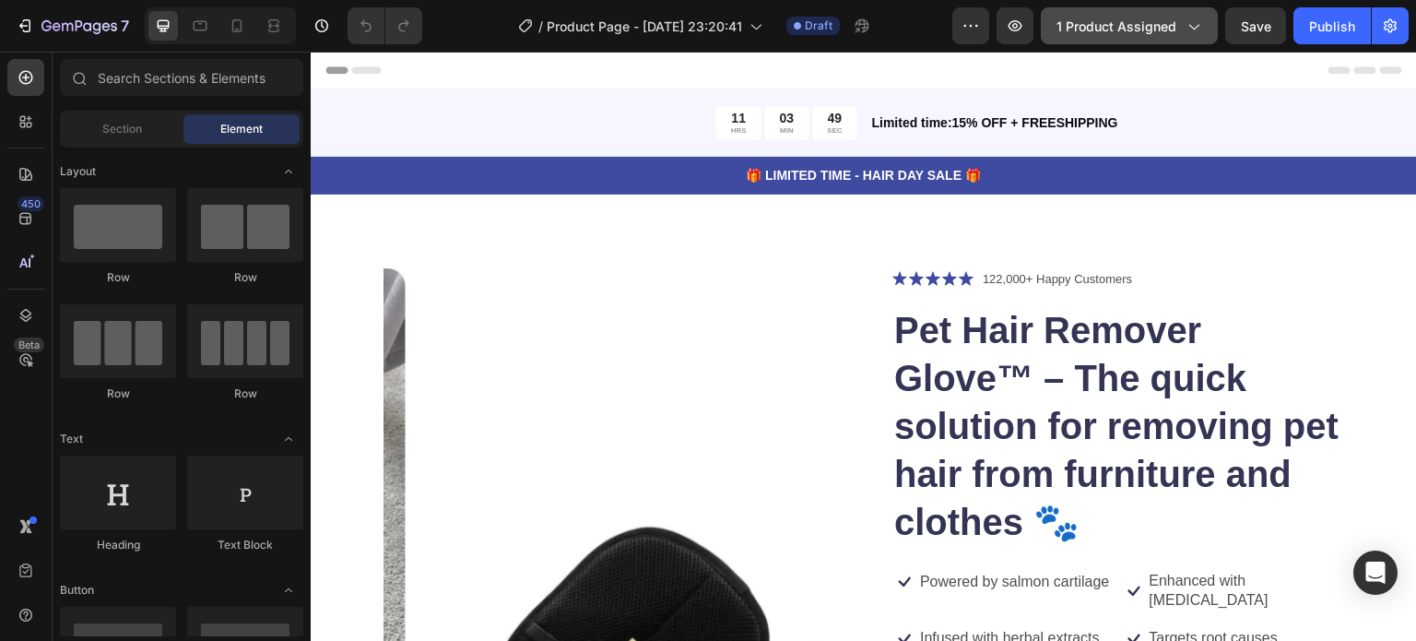
click at [1169, 34] on span "1 product assigned" at bounding box center [1116, 26] width 120 height 19
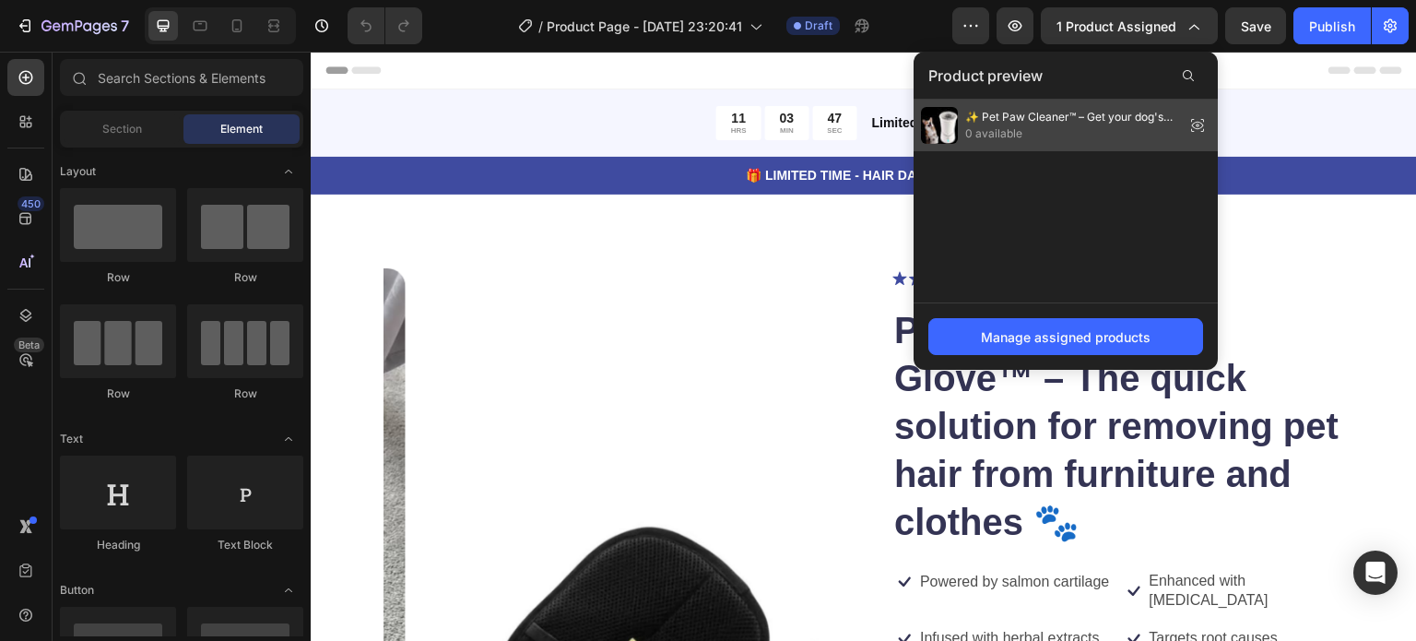
click at [1056, 136] on span "0 available" at bounding box center [1071, 133] width 212 height 17
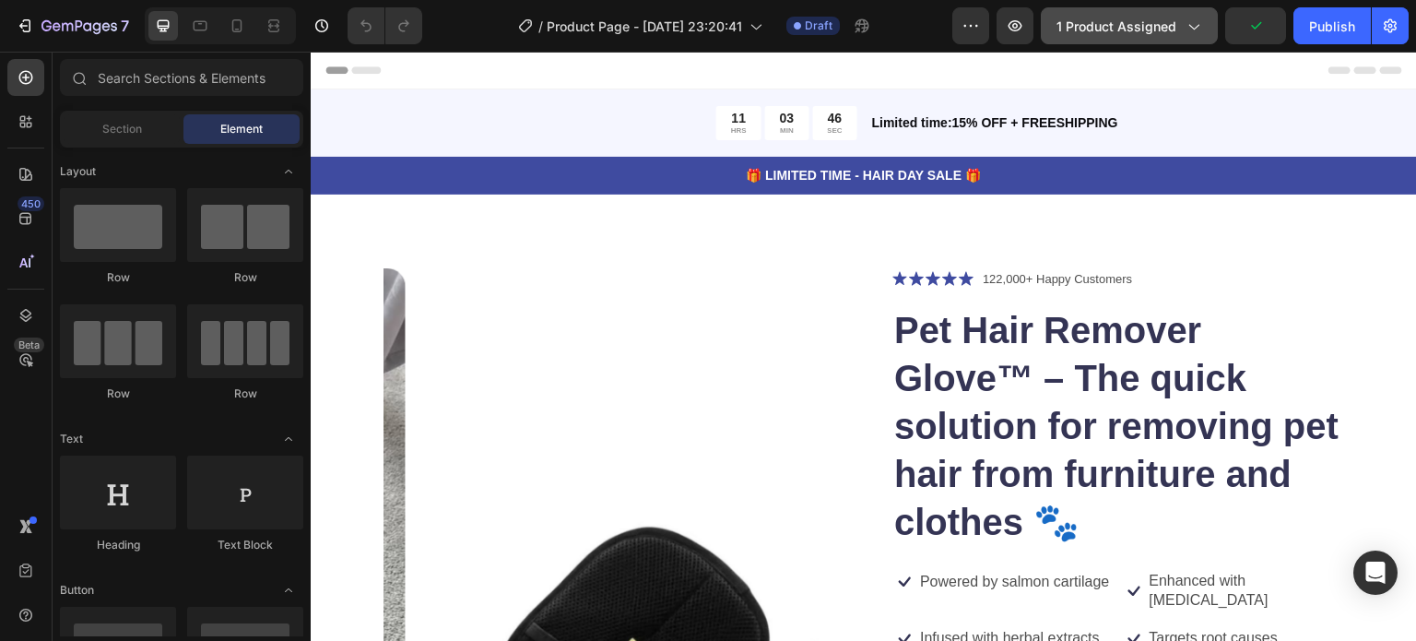
click at [1139, 9] on button "1 product assigned" at bounding box center [1129, 25] width 177 height 37
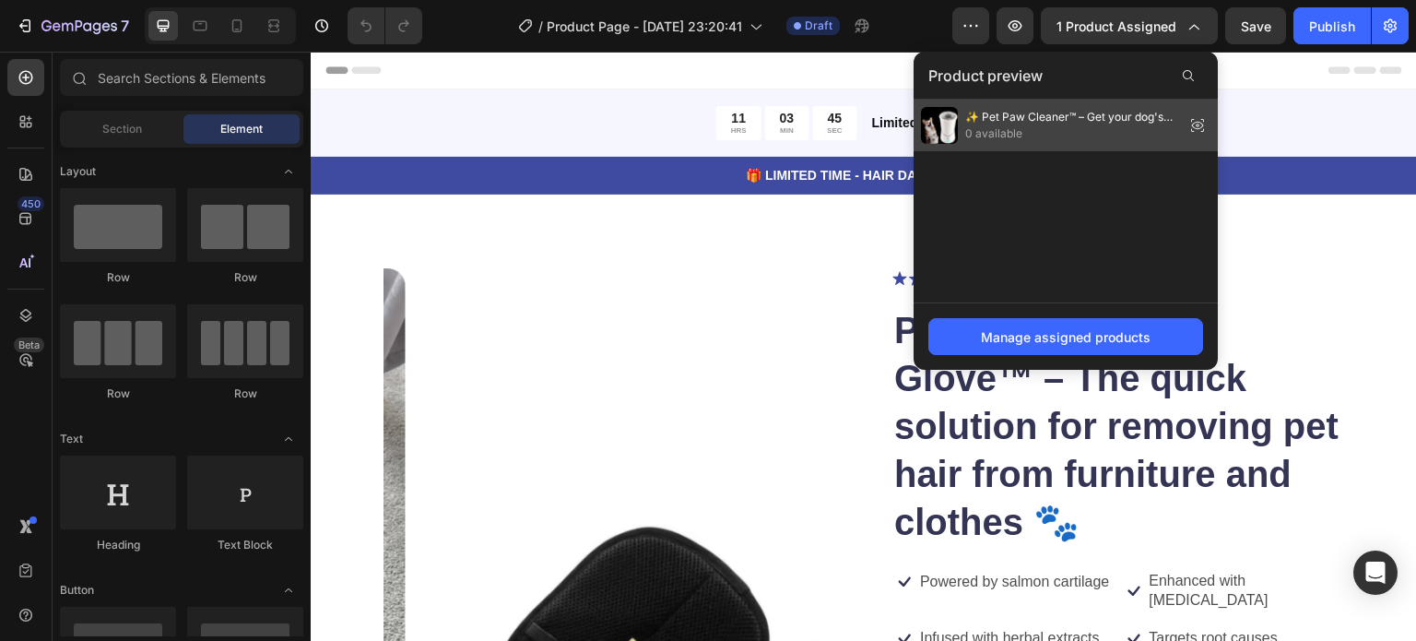
click at [1196, 122] on icon at bounding box center [1198, 125] width 12 height 7
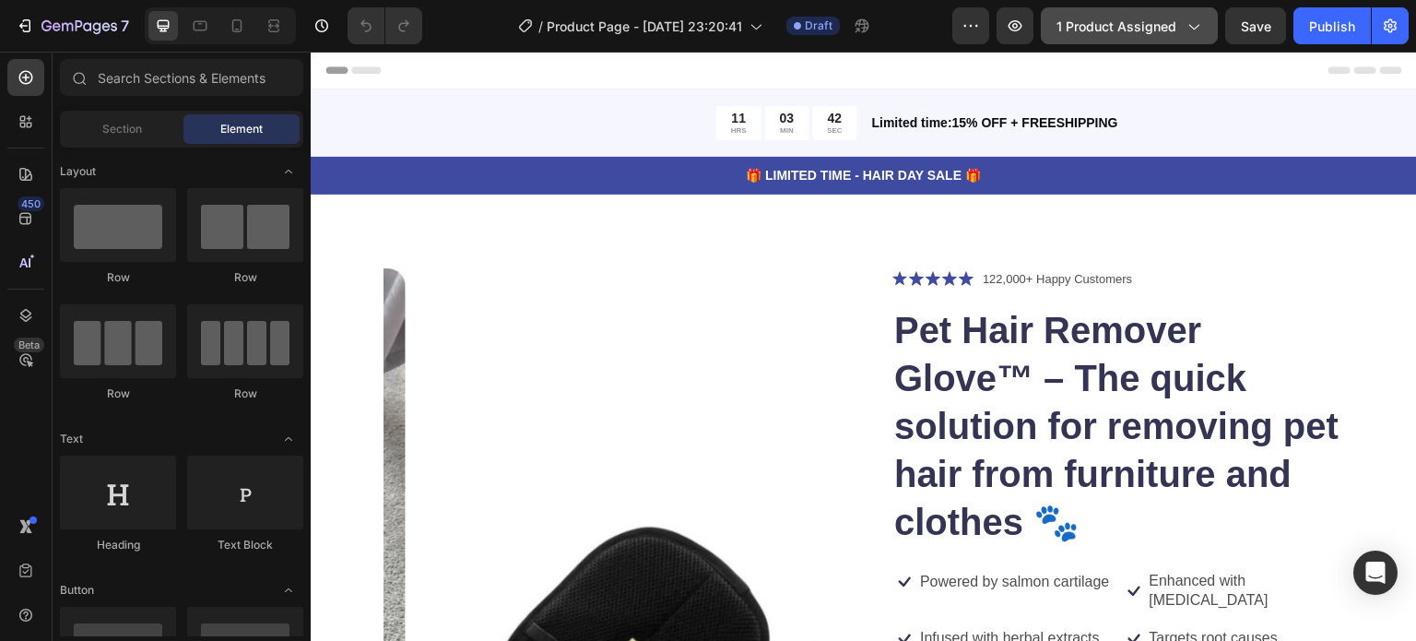
click at [1176, 39] on button "1 product assigned" at bounding box center [1129, 25] width 177 height 37
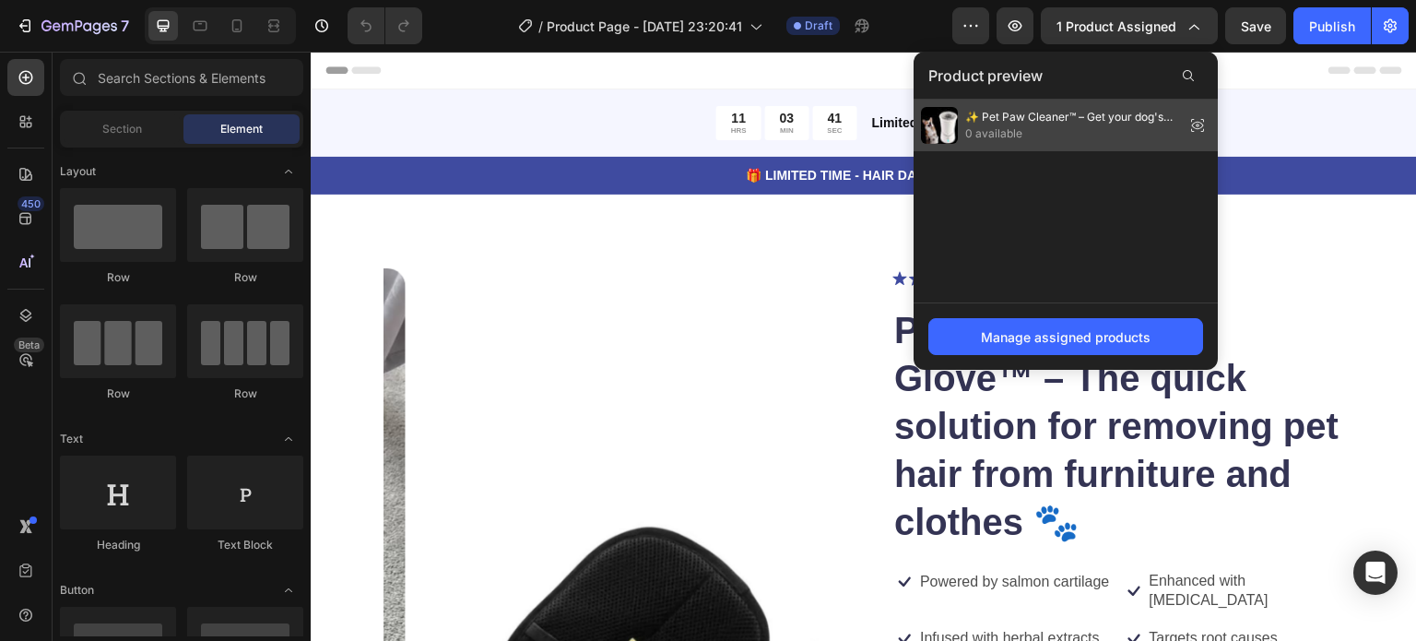
click at [1195, 124] on icon at bounding box center [1198, 125] width 26 height 26
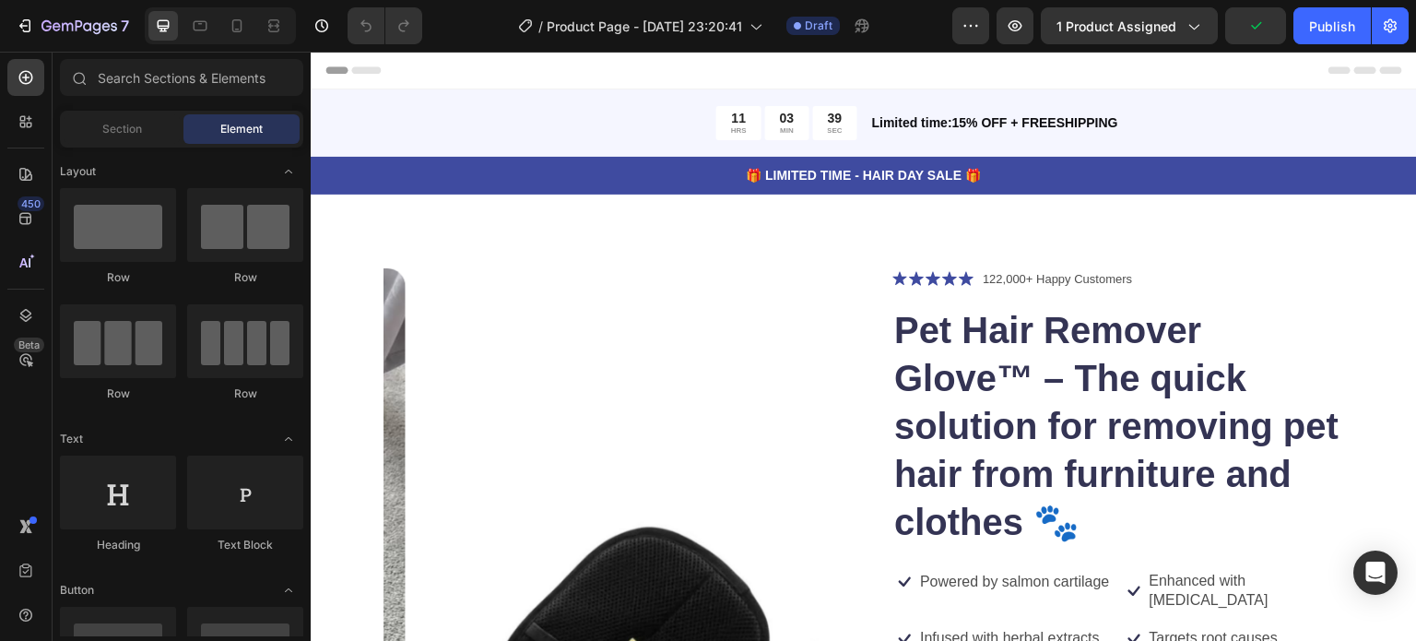
click at [393, 76] on div "Header" at bounding box center [863, 70] width 1077 height 37
click at [336, 71] on icon at bounding box center [331, 70] width 13 height 13
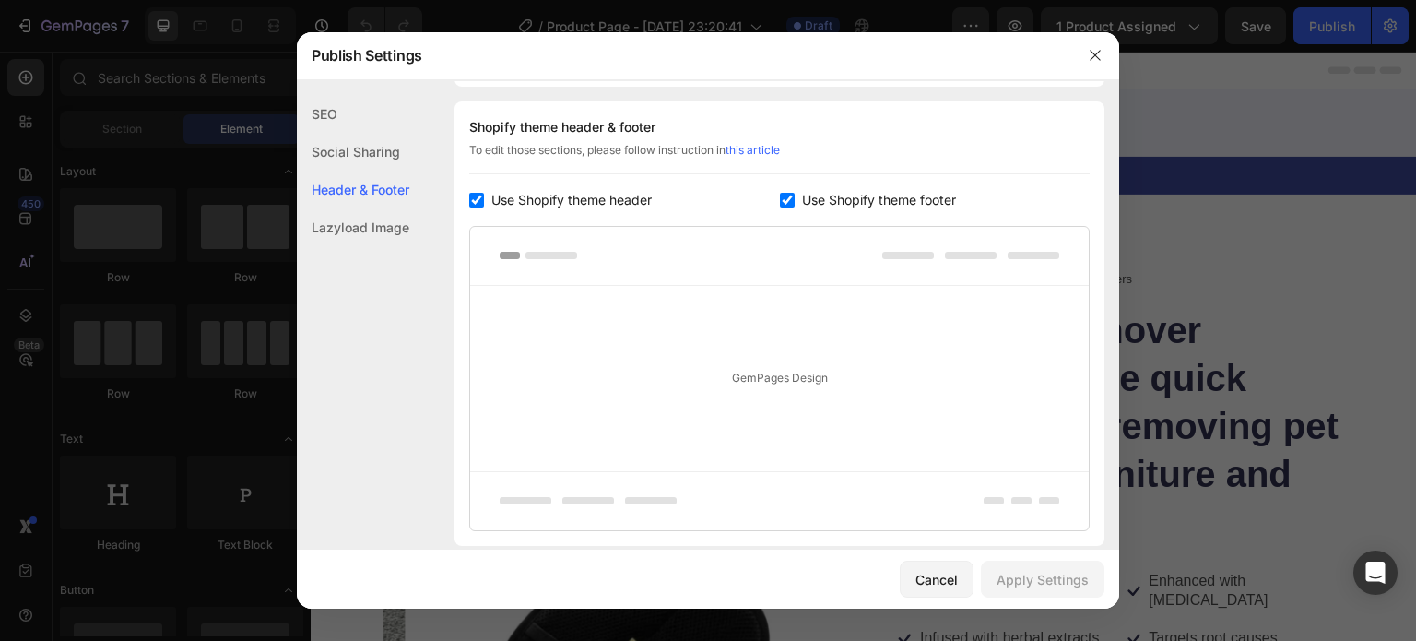
scroll to position [268, 0]
click at [1095, 53] on icon "button" at bounding box center [1095, 55] width 15 height 15
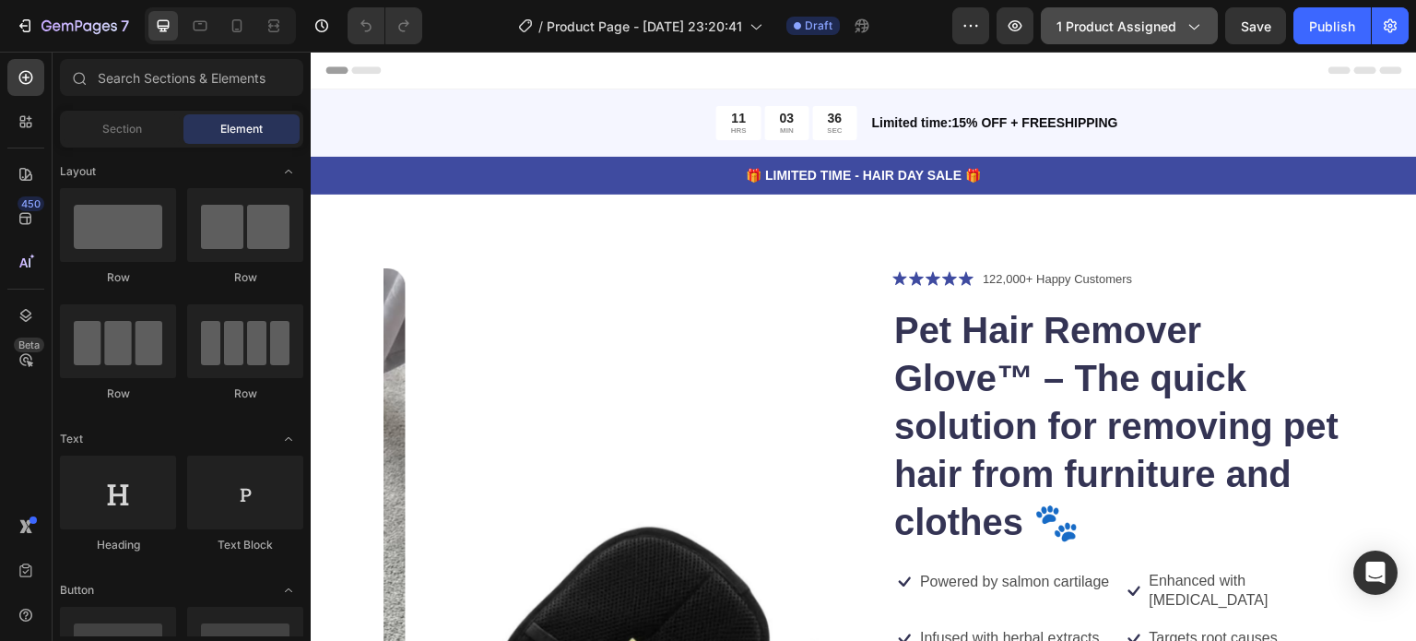
click at [1130, 25] on span "1 product assigned" at bounding box center [1116, 26] width 120 height 19
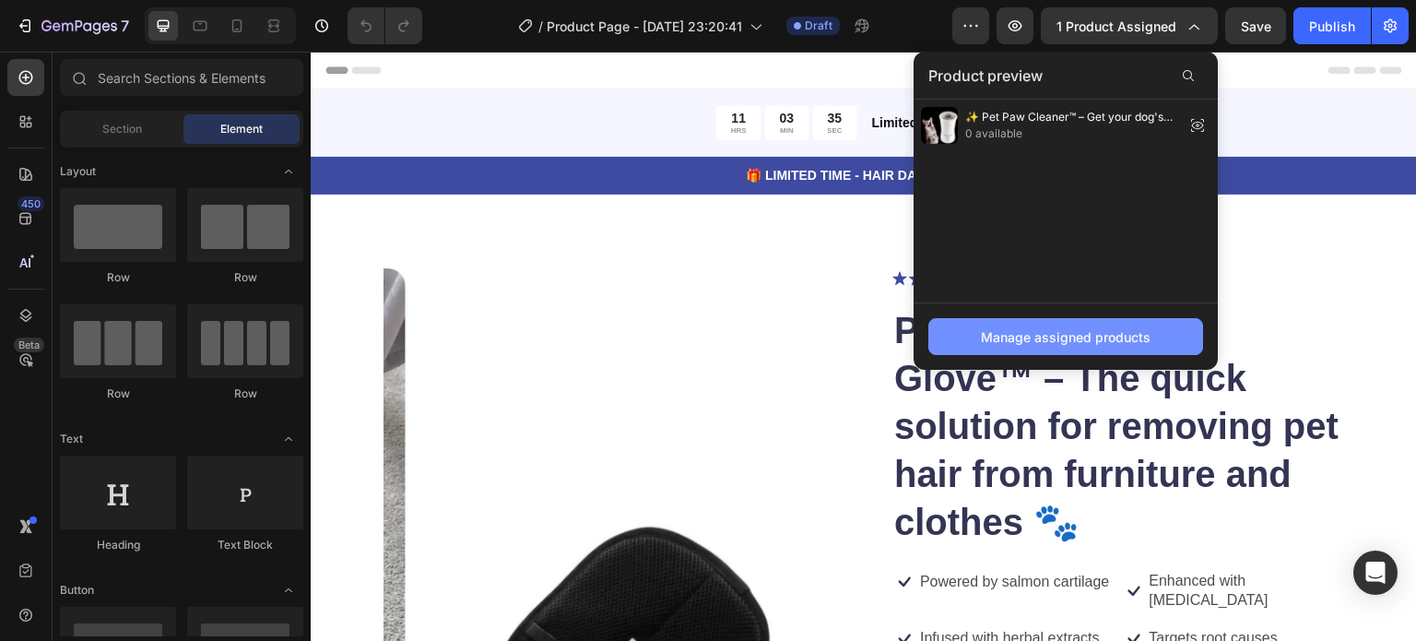
click at [1068, 347] on button "Manage assigned products" at bounding box center [1065, 336] width 275 height 37
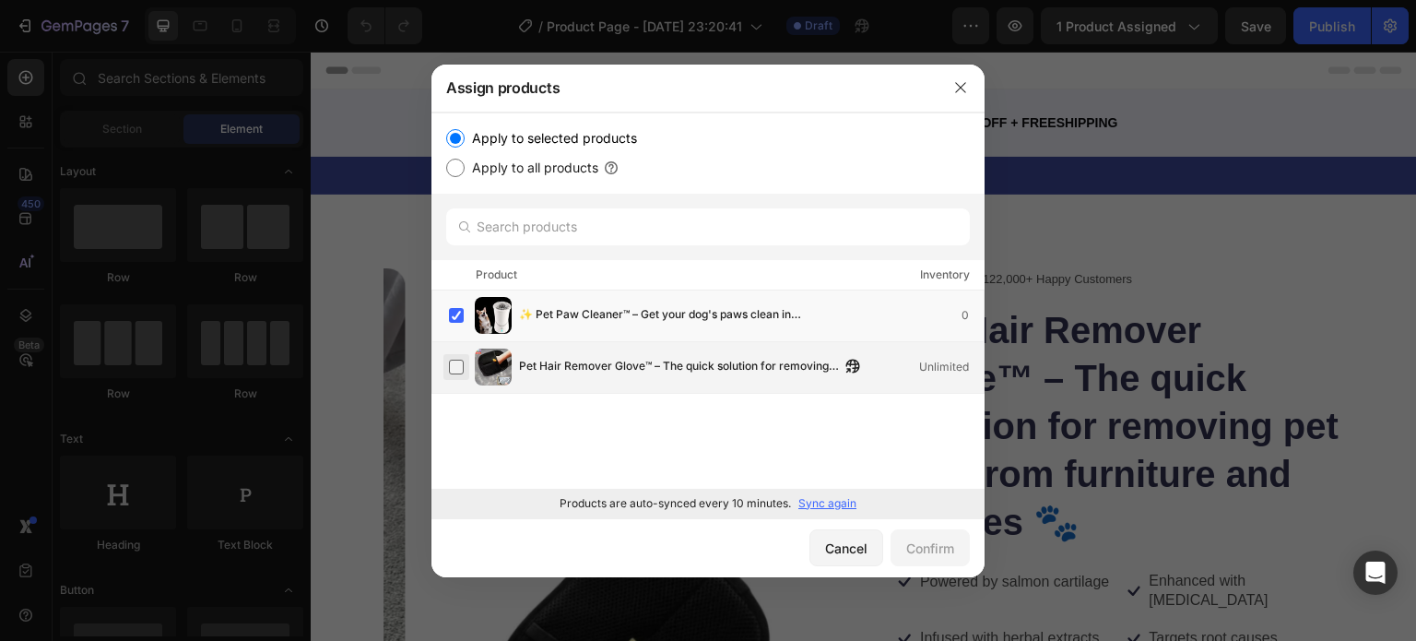
click at [458, 363] on label at bounding box center [456, 367] width 15 height 15
click at [459, 360] on label at bounding box center [456, 367] width 15 height 15
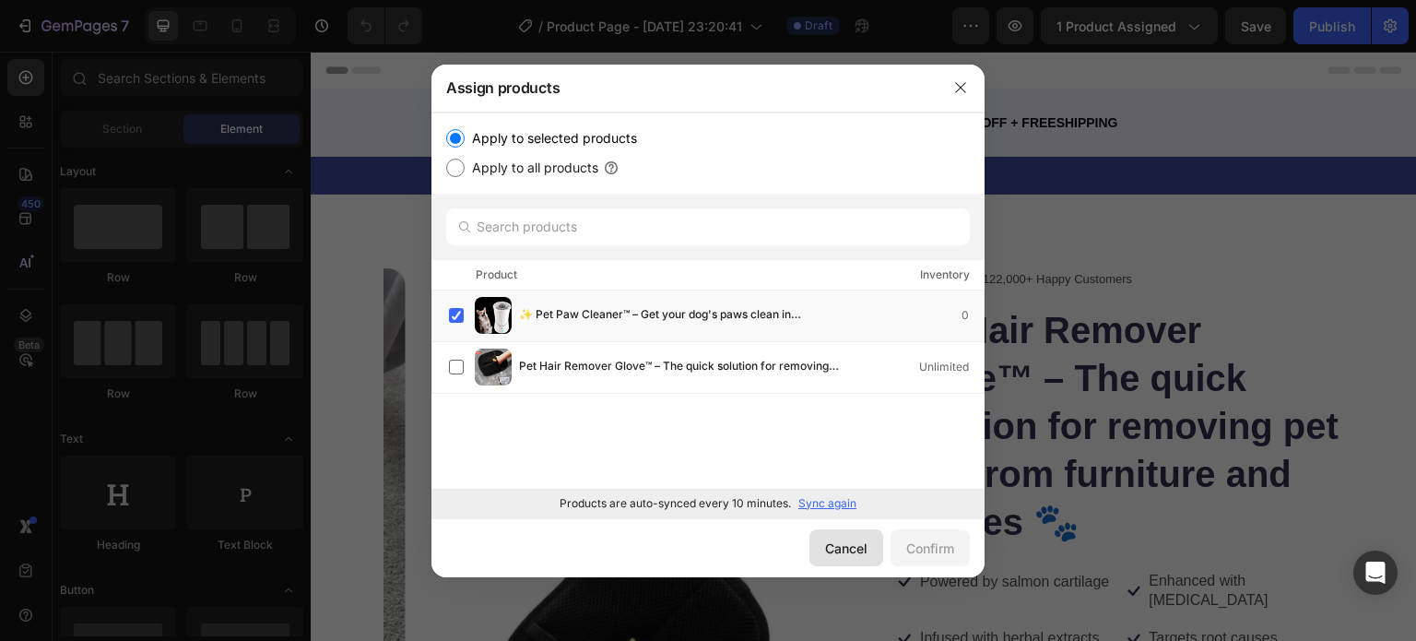
click at [854, 541] on div "Cancel" at bounding box center [846, 547] width 42 height 19
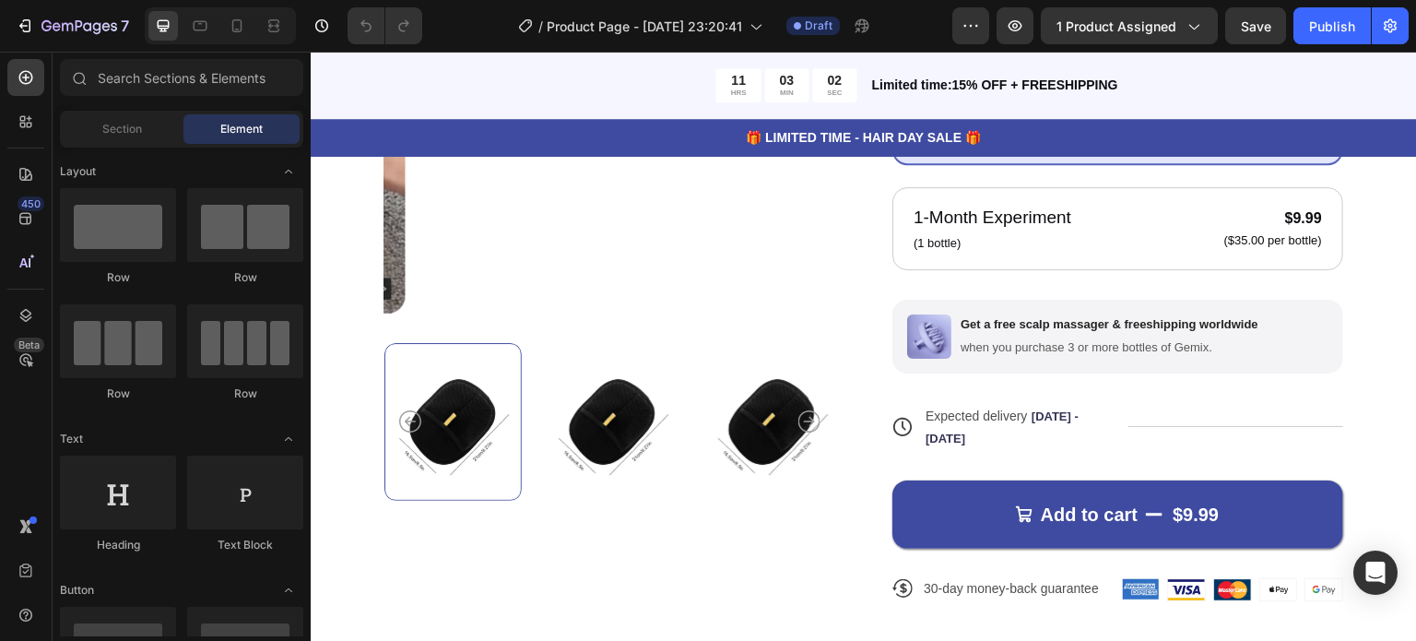
scroll to position [740, 0]
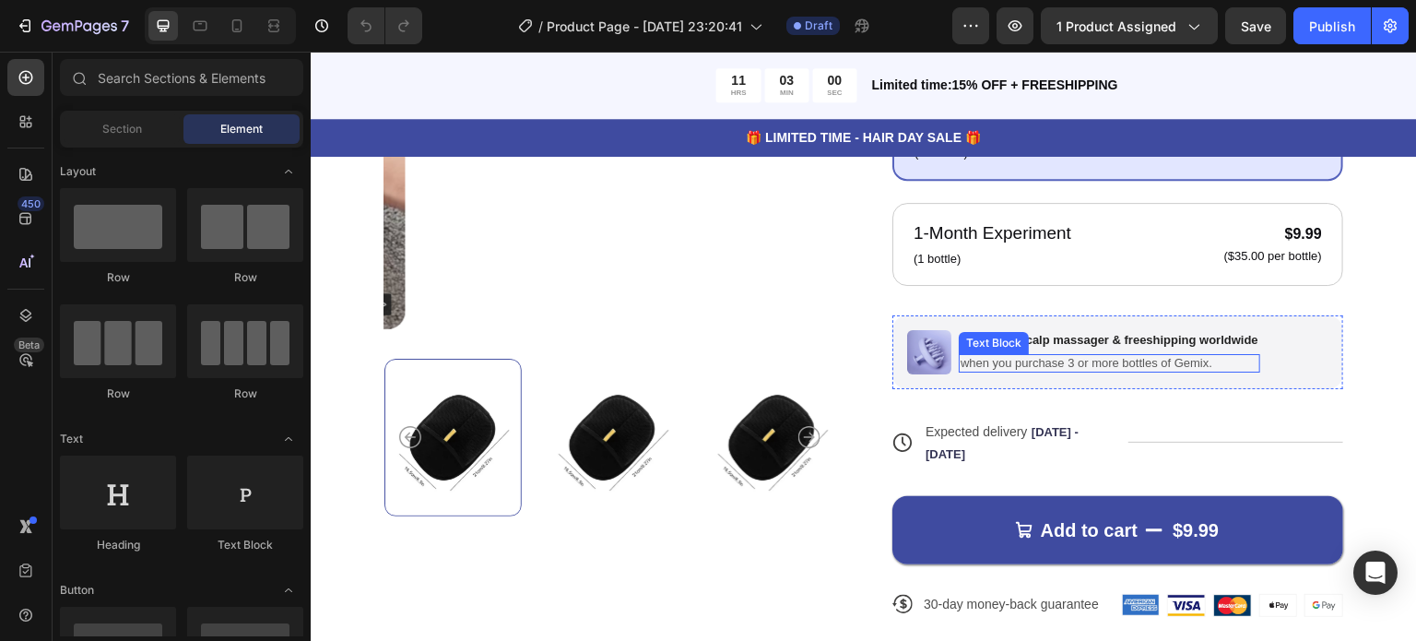
click at [1138, 365] on p "when you purchase 3 or more bottles of Gemix." at bounding box center [1110, 364] width 298 height 16
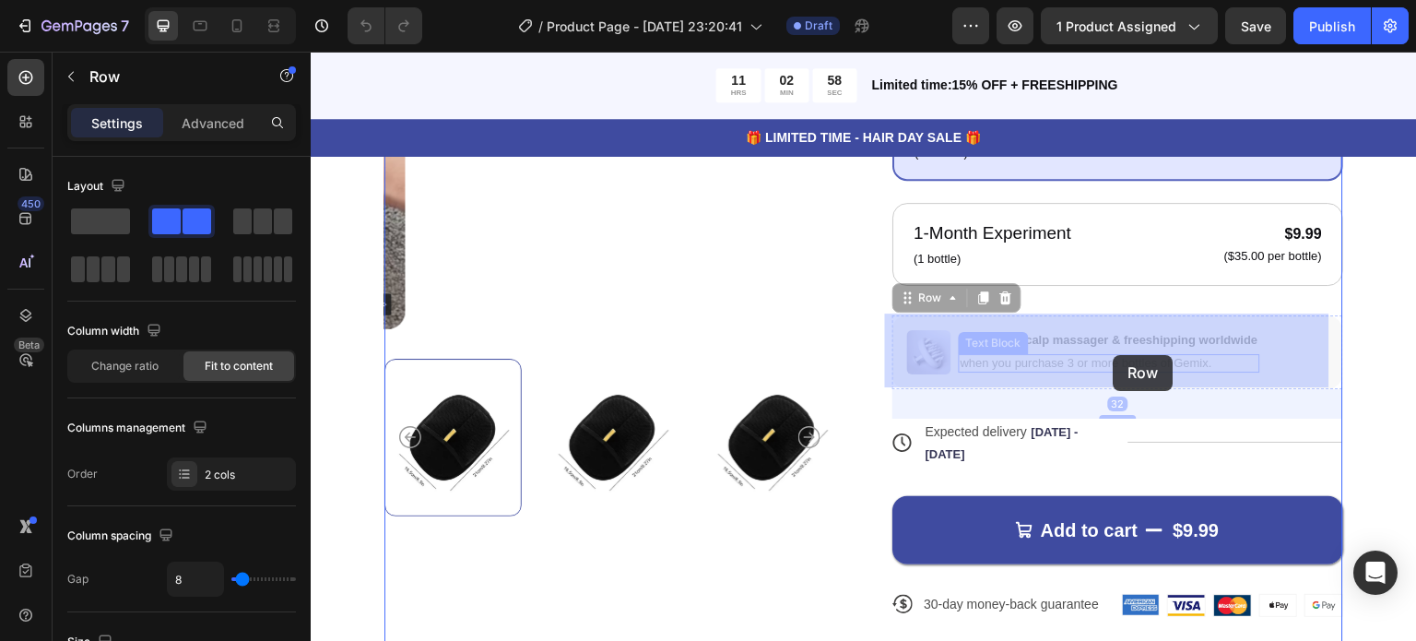
drag, startPoint x: 1233, startPoint y: 372, endPoint x: 1114, endPoint y: 355, distance: 121.0
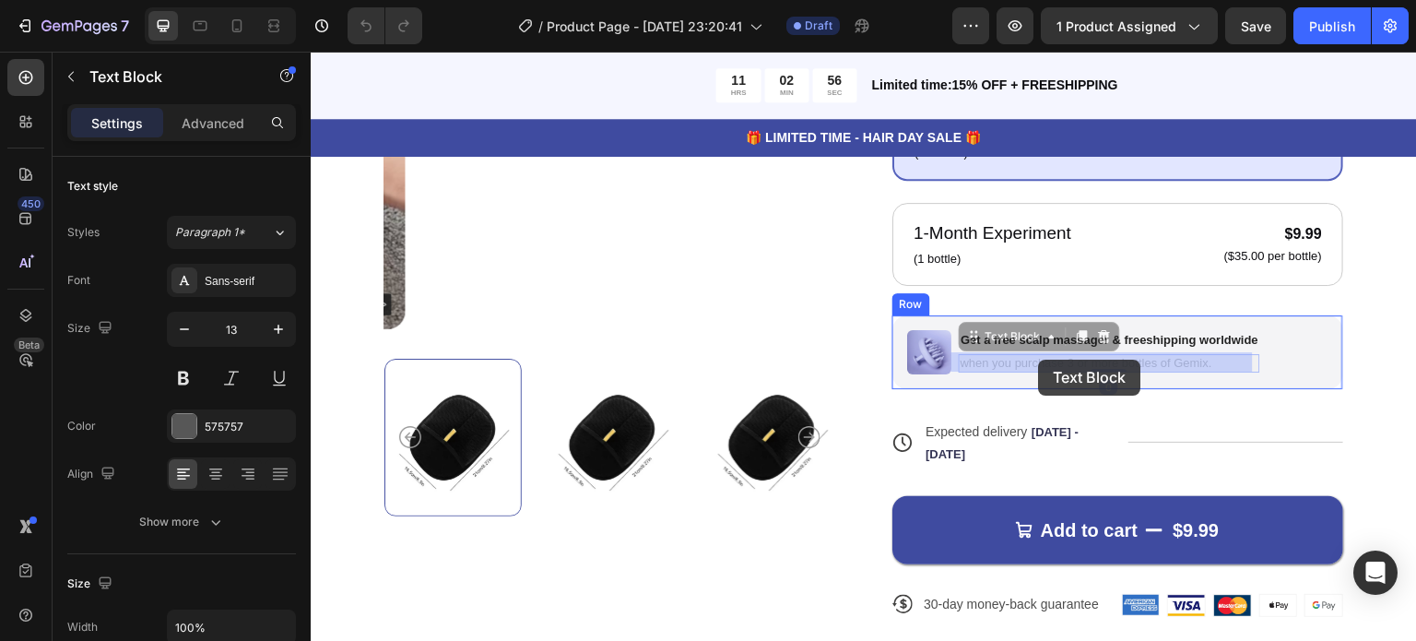
drag, startPoint x: 1225, startPoint y: 361, endPoint x: 1039, endPoint y: 360, distance: 186.2
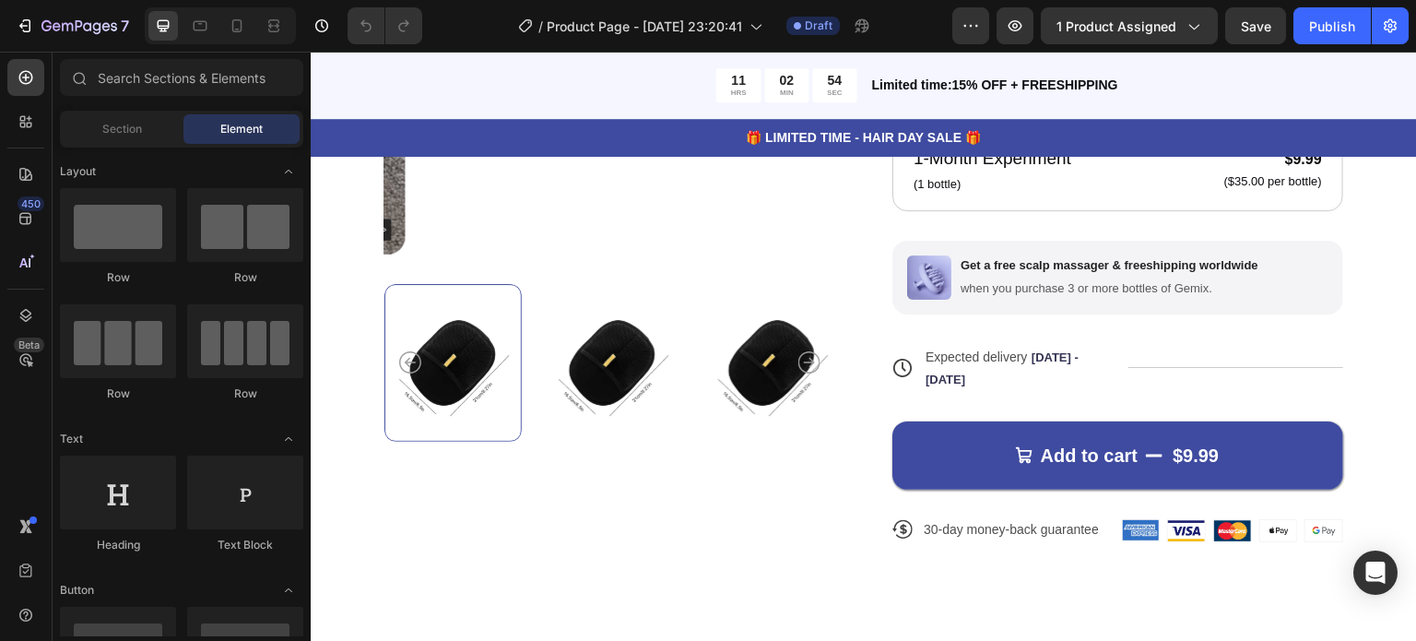
scroll to position [830, 0]
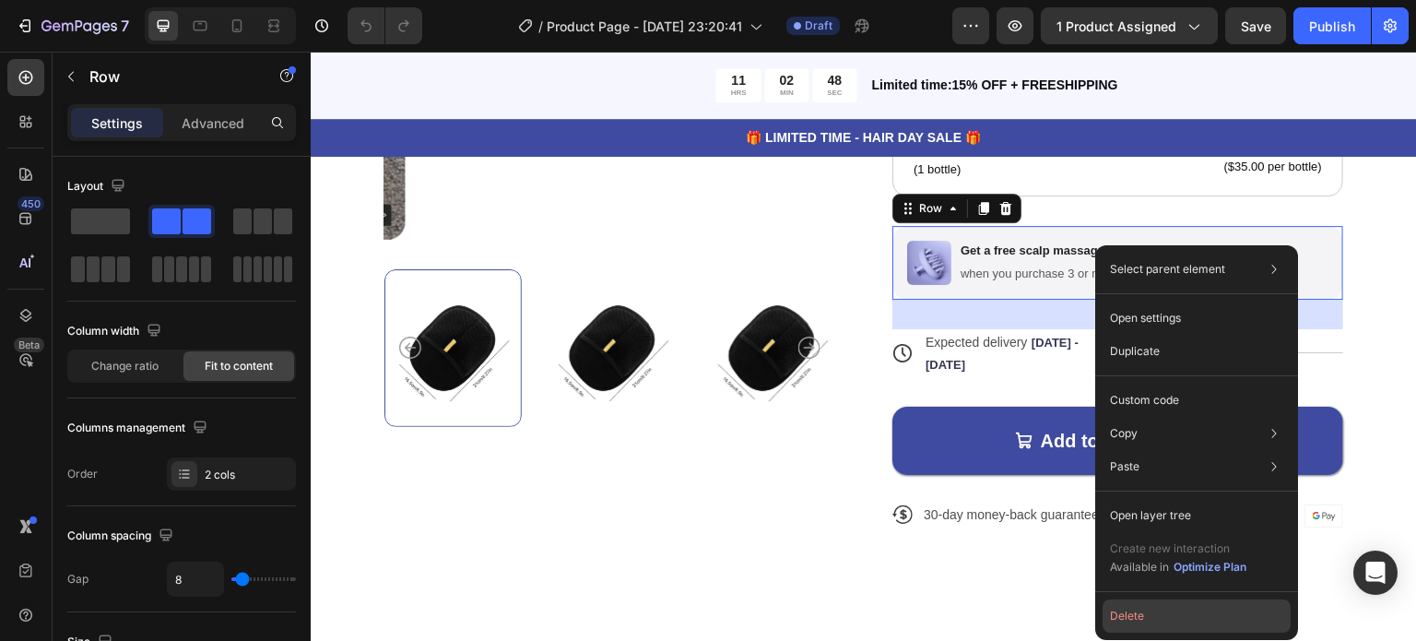
click at [1140, 617] on button "Delete" at bounding box center [1197, 615] width 188 height 33
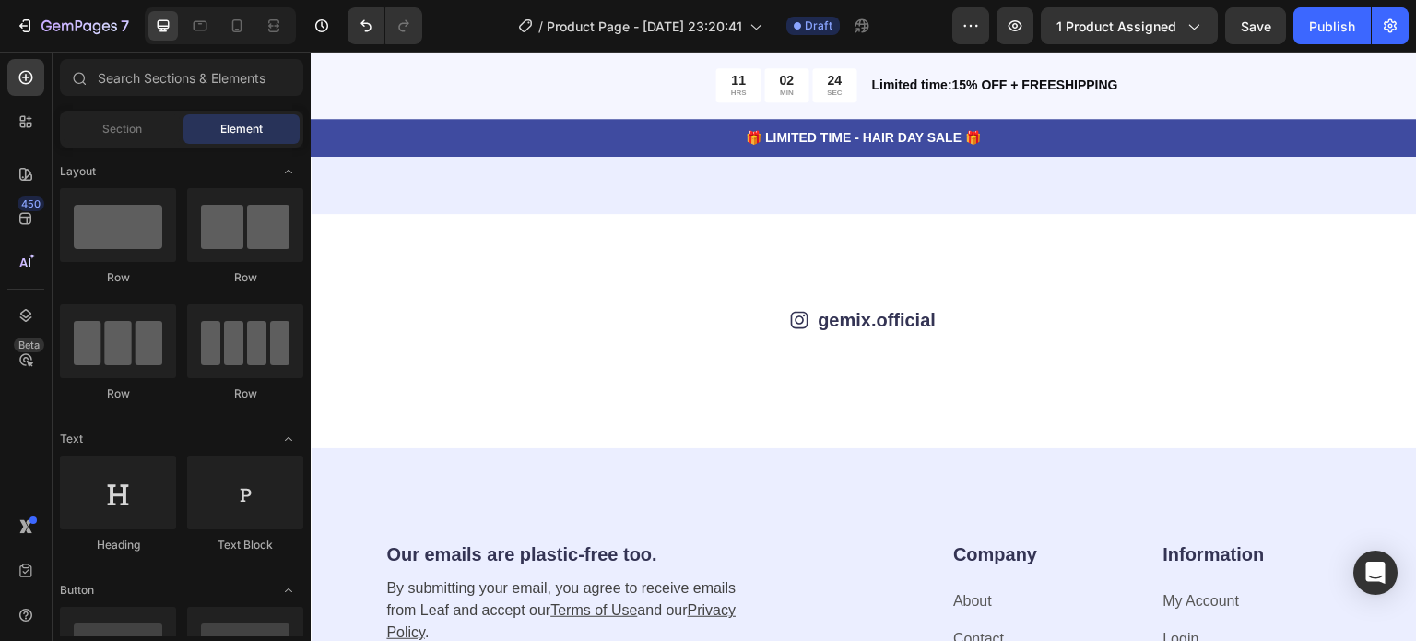
scroll to position [5145, 0]
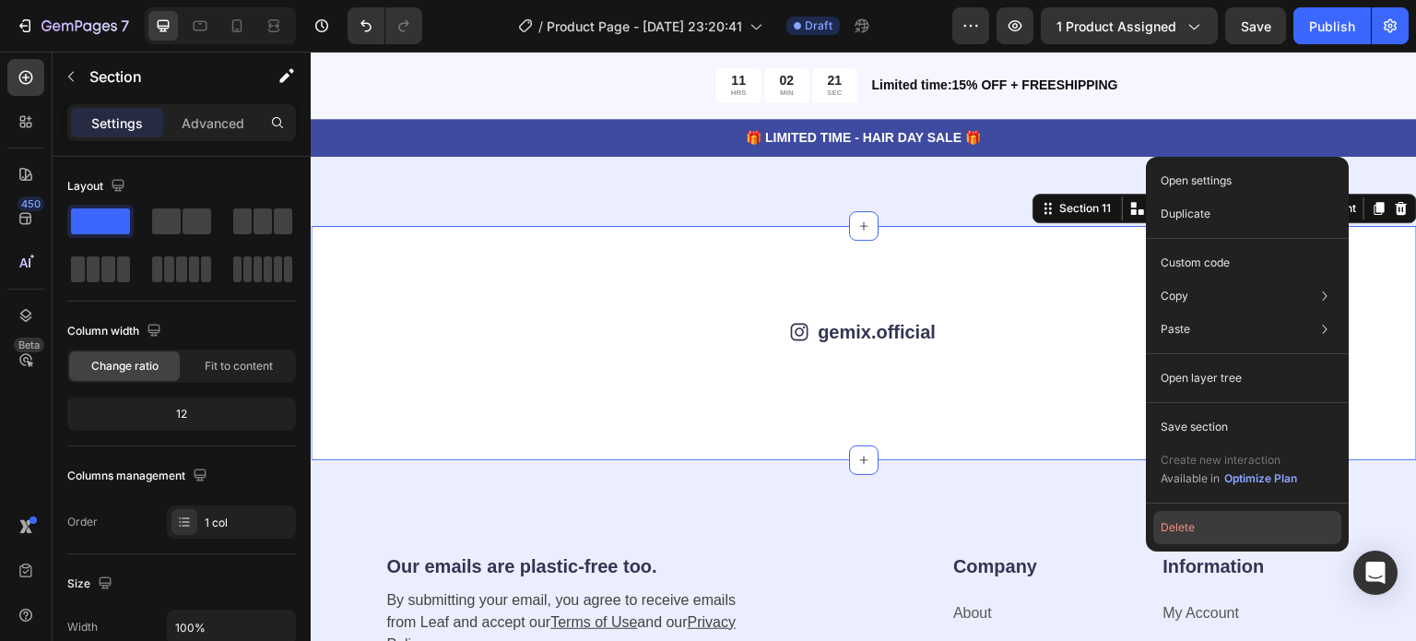
click at [1162, 534] on button "Delete" at bounding box center [1247, 527] width 188 height 33
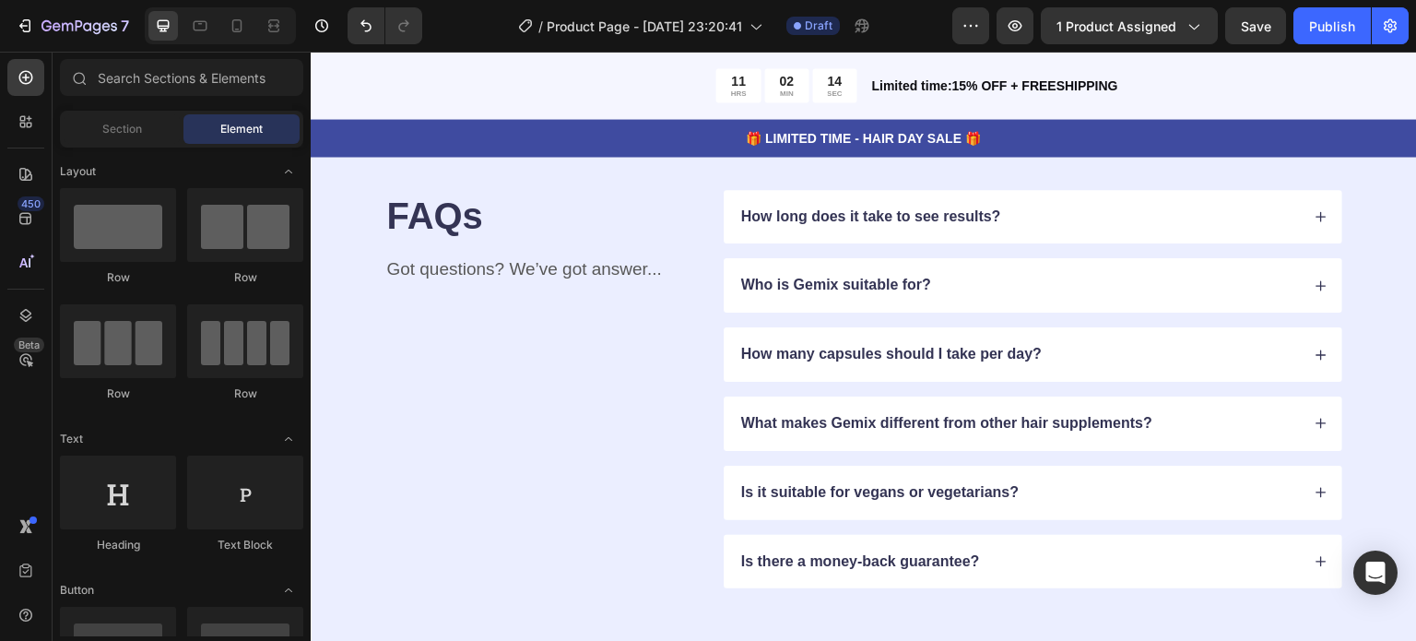
scroll to position [4827, 0]
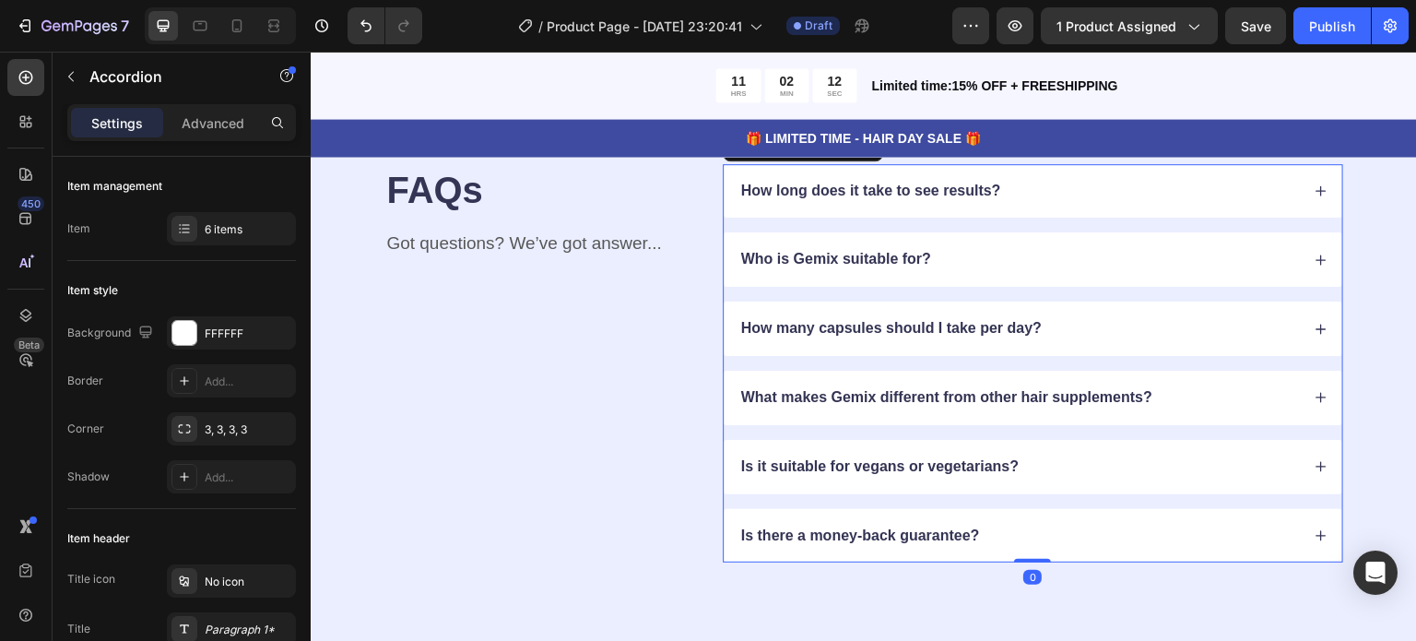
click at [1172, 204] on div "How long does it take to see results?" at bounding box center [1018, 191] width 561 height 25
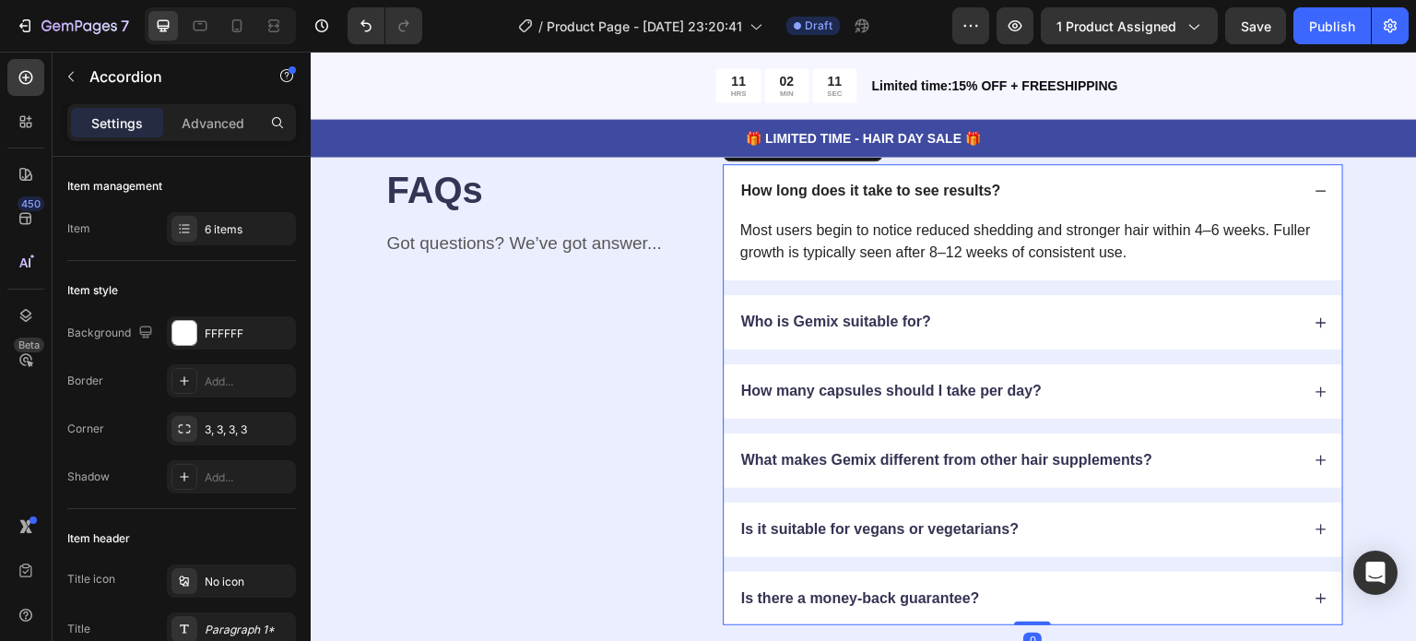
click at [1172, 204] on div "How long does it take to see results?" at bounding box center [1018, 191] width 561 height 25
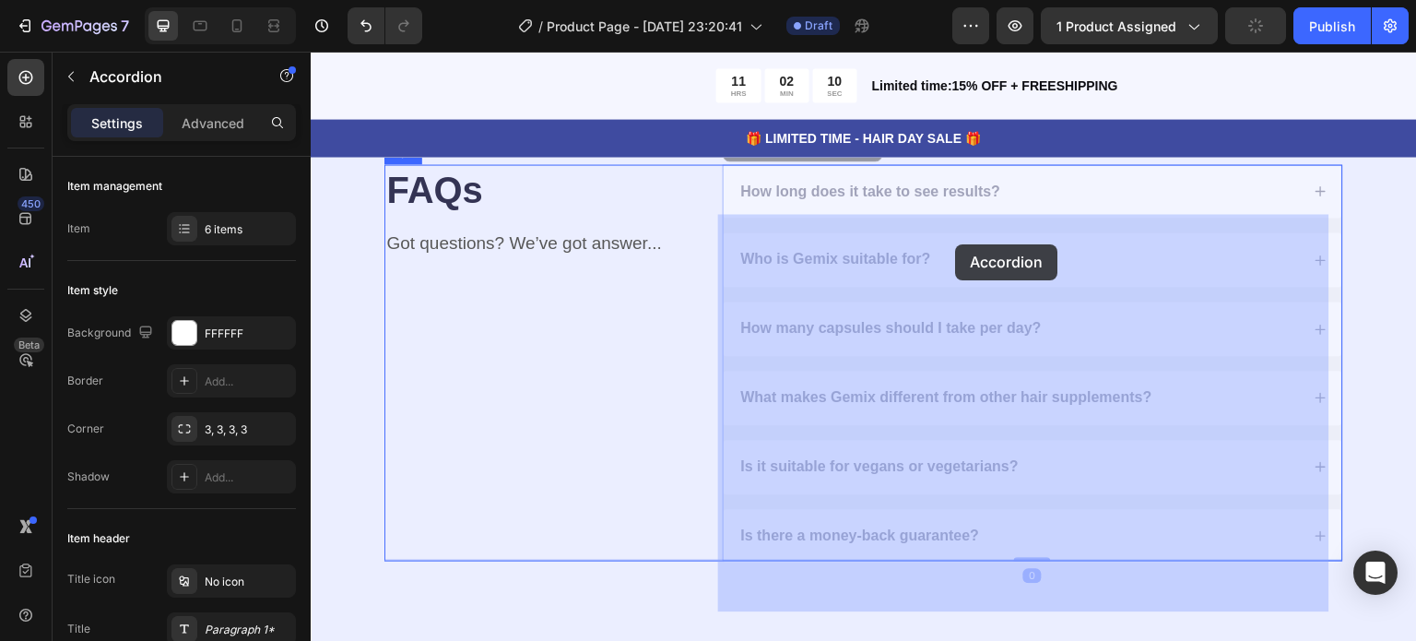
drag, startPoint x: 1096, startPoint y: 245, endPoint x: 998, endPoint y: 251, distance: 97.9
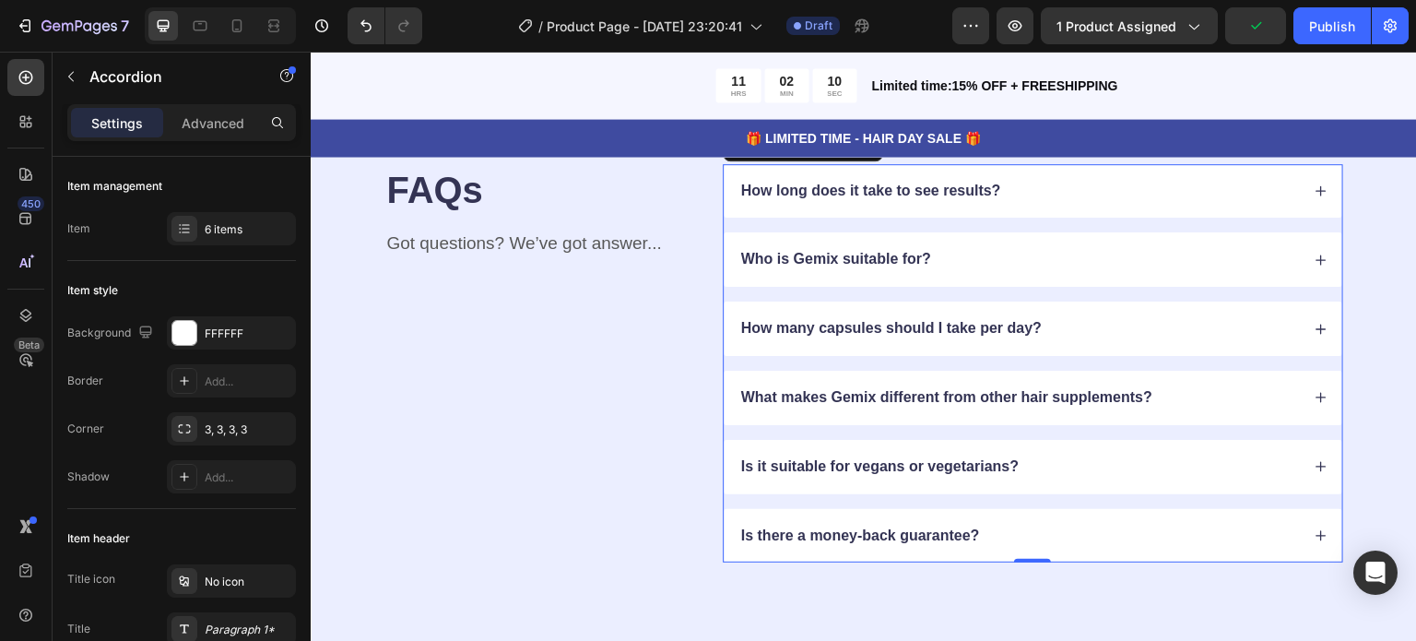
click at [953, 201] on p "How long does it take to see results?" at bounding box center [871, 191] width 260 height 19
click at [981, 201] on p "How long does it take to see results?" at bounding box center [871, 191] width 260 height 19
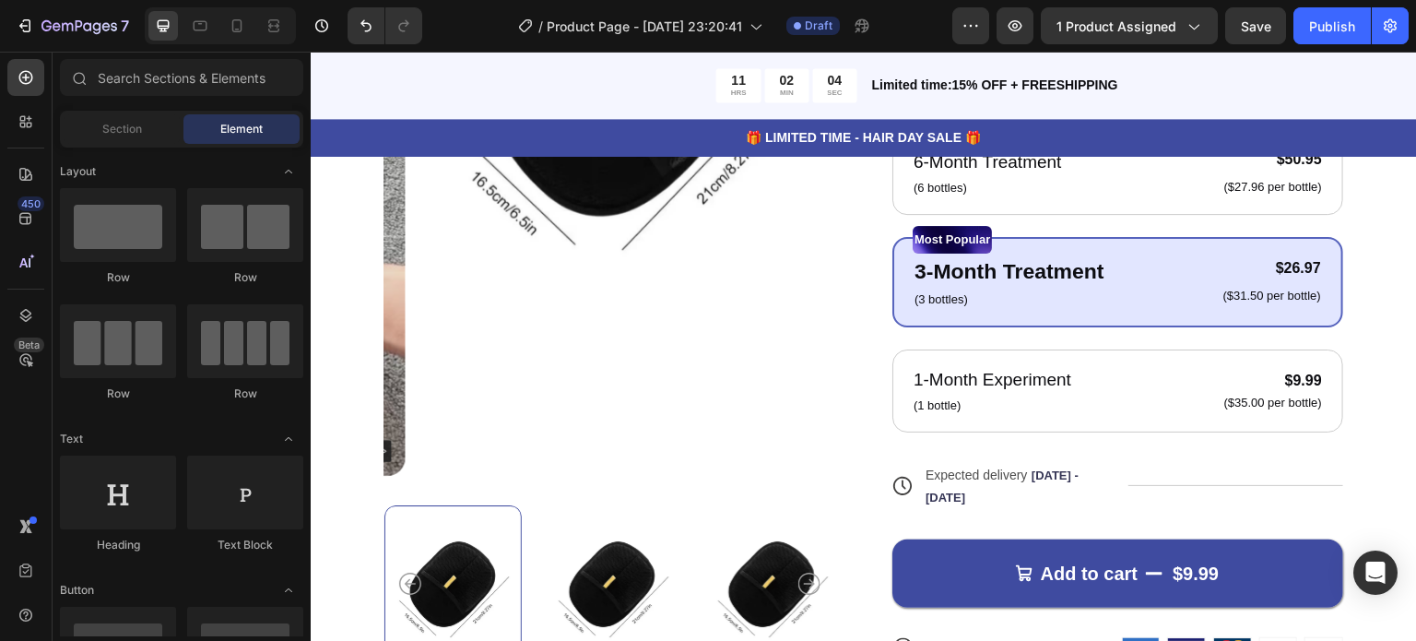
scroll to position [245, 0]
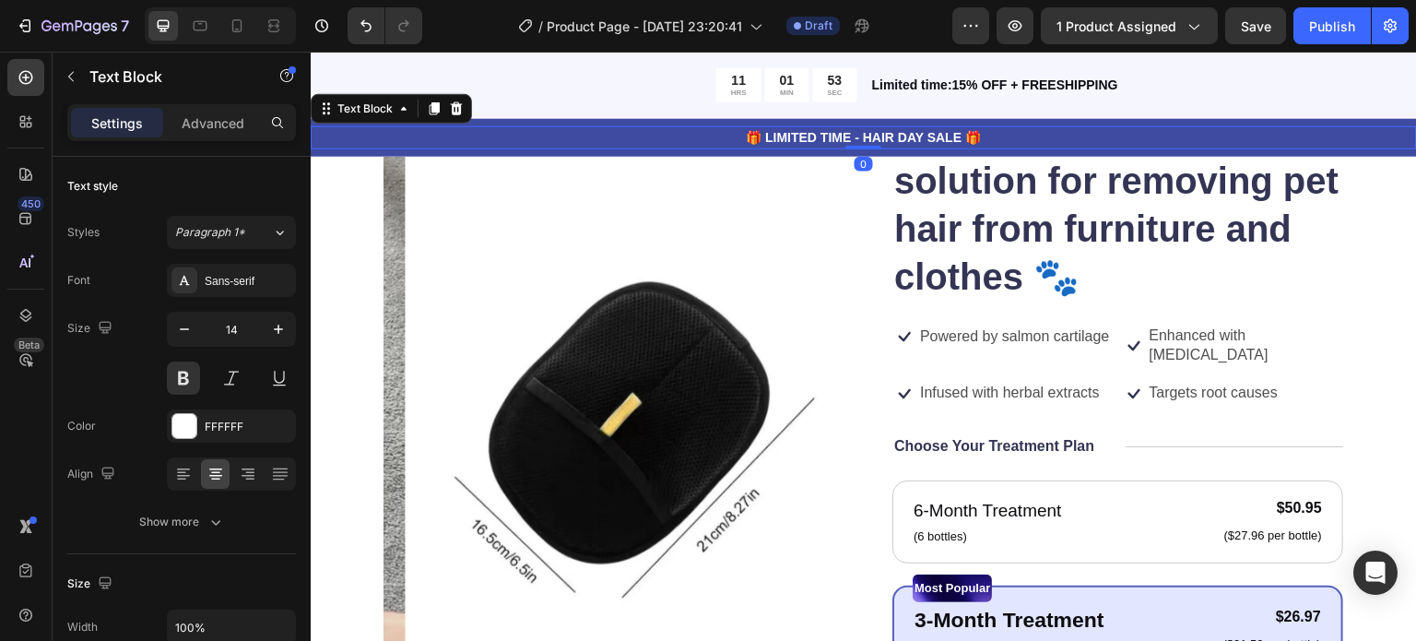
click at [710, 141] on p "🎁 LIMITED TIME - HAIR DAY SALE 🎁" at bounding box center [864, 137] width 1103 height 19
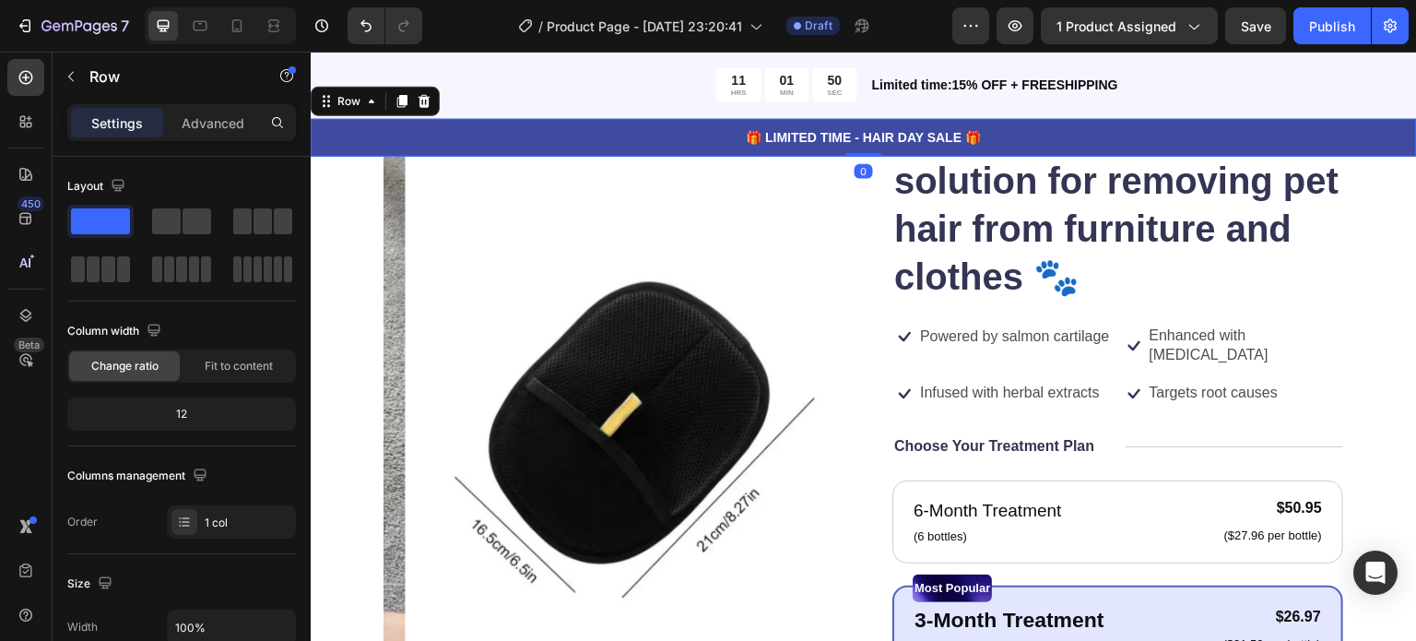
click at [1328, 155] on div "🎁 LIMITED TIME - HAIR DAY SALE 🎁 Text Block Row 0" at bounding box center [864, 138] width 1106 height 38
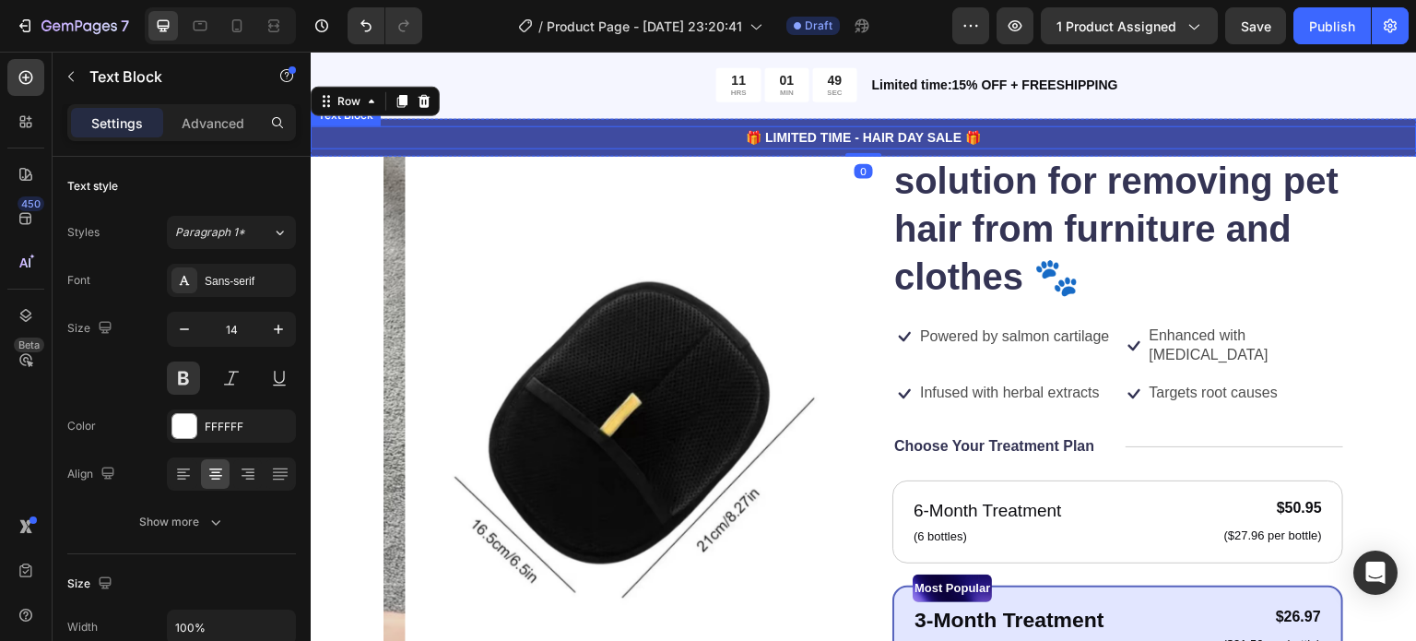
click at [1345, 126] on div "🎁 LIMITED TIME - HAIR DAY SALE 🎁" at bounding box center [864, 137] width 1106 height 23
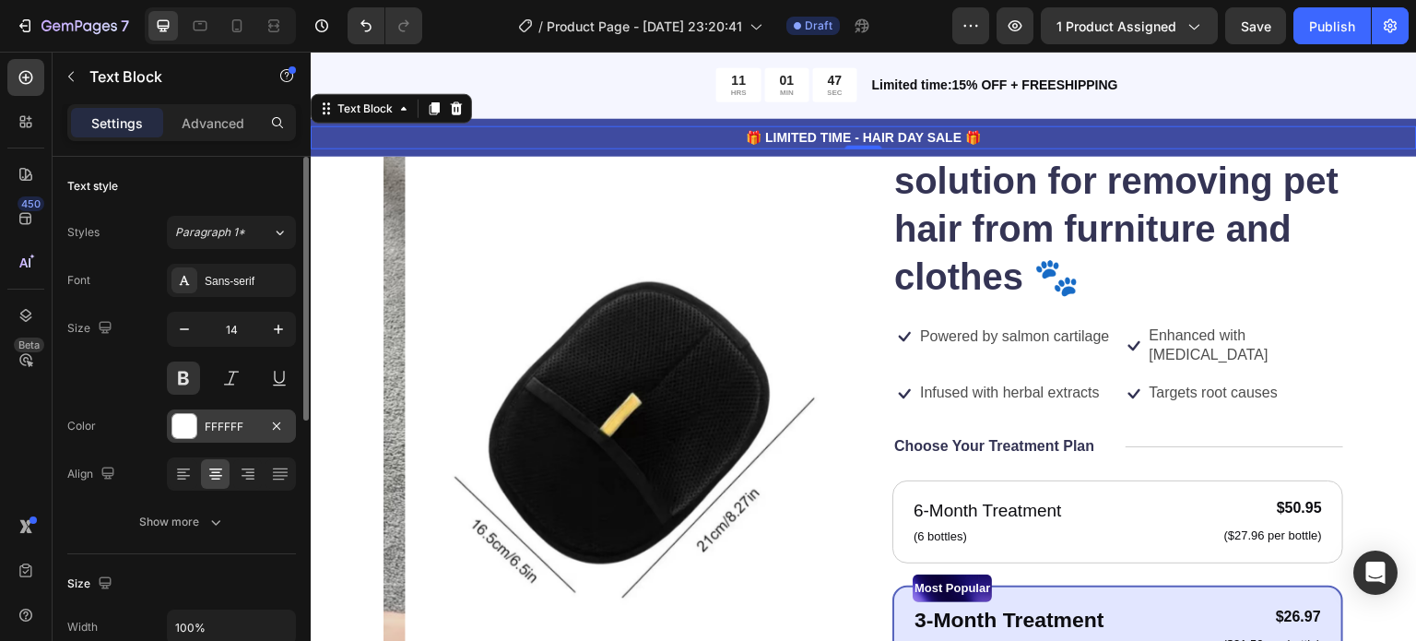
click at [187, 427] on div at bounding box center [184, 426] width 24 height 24
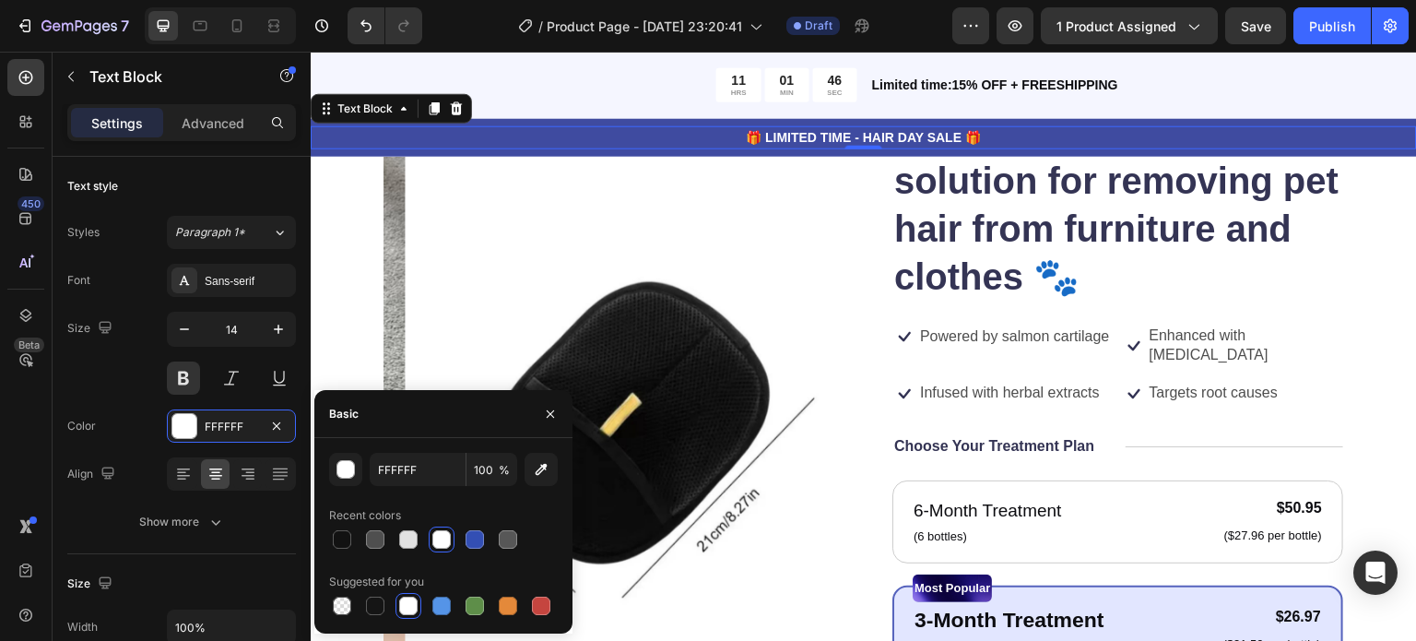
click at [395, 536] on div at bounding box center [408, 539] width 26 height 26
click at [440, 541] on div at bounding box center [441, 539] width 18 height 18
click at [470, 543] on div at bounding box center [475, 539] width 18 height 18
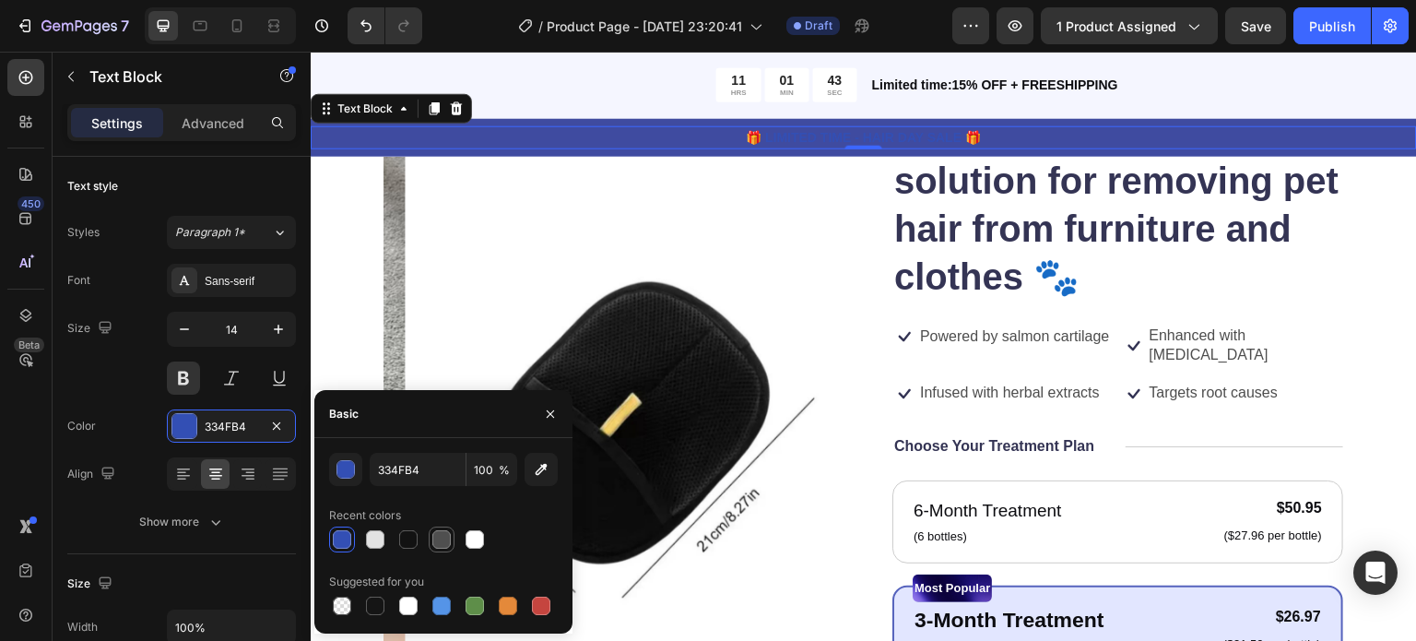
click at [450, 543] on div at bounding box center [441, 539] width 18 height 18
click at [366, 539] on div at bounding box center [375, 539] width 18 height 18
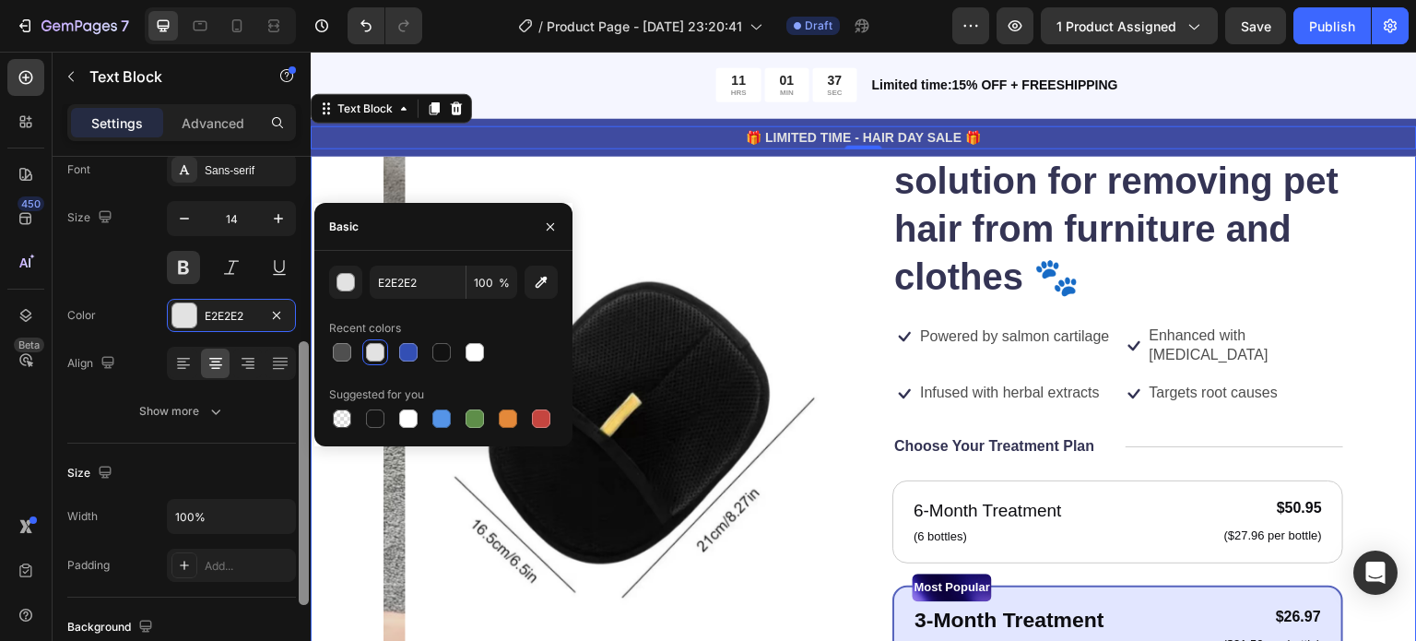
scroll to position [108, 0]
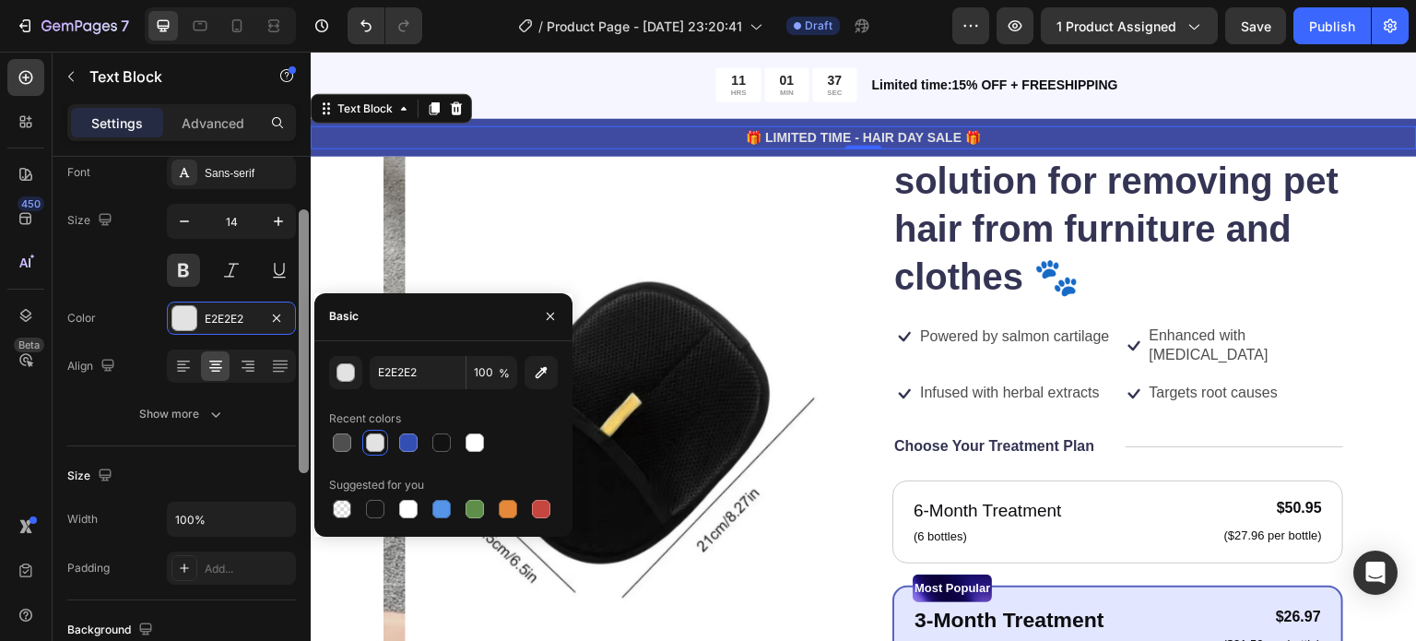
drag, startPoint x: 302, startPoint y: 348, endPoint x: 325, endPoint y: 401, distance: 57.9
click at [311, 401] on div "450 Beta Sections(18) Elements(84) Section Element Hero Section Product Detail …" at bounding box center [155, 346] width 311 height 589
click at [472, 501] on div at bounding box center [475, 509] width 18 height 18
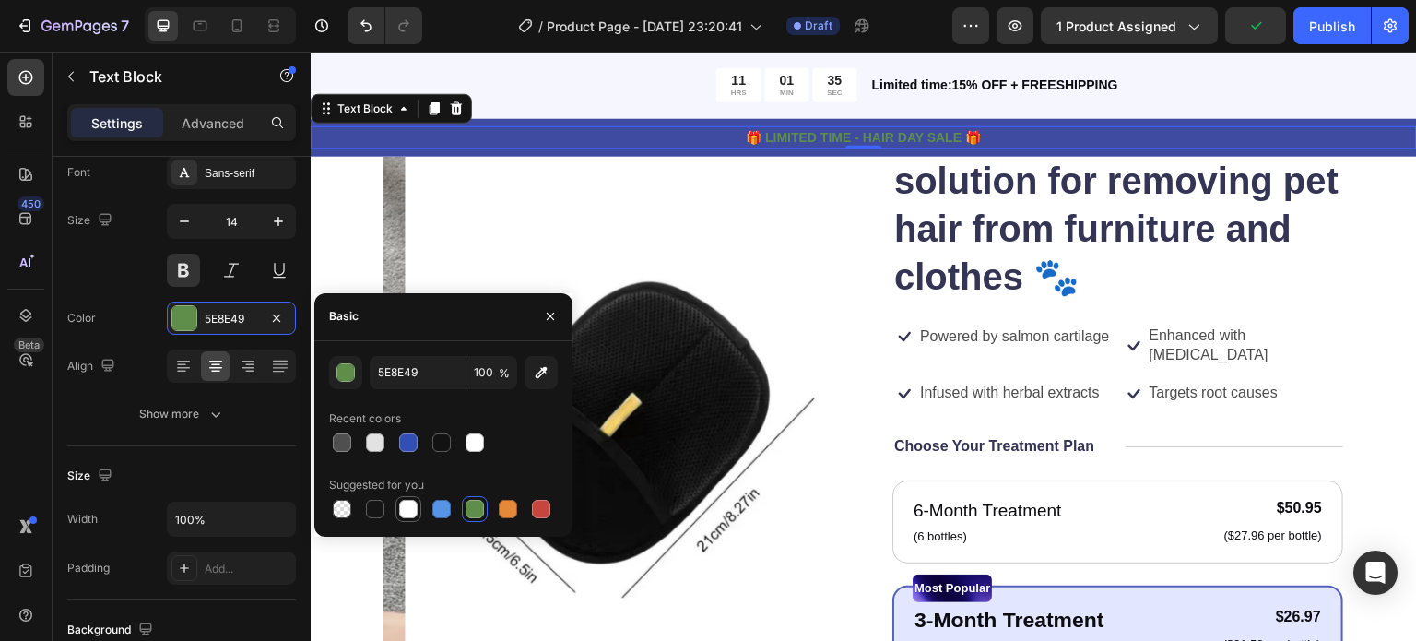
click at [409, 501] on div at bounding box center [408, 509] width 18 height 18
type input "FFFFFF"
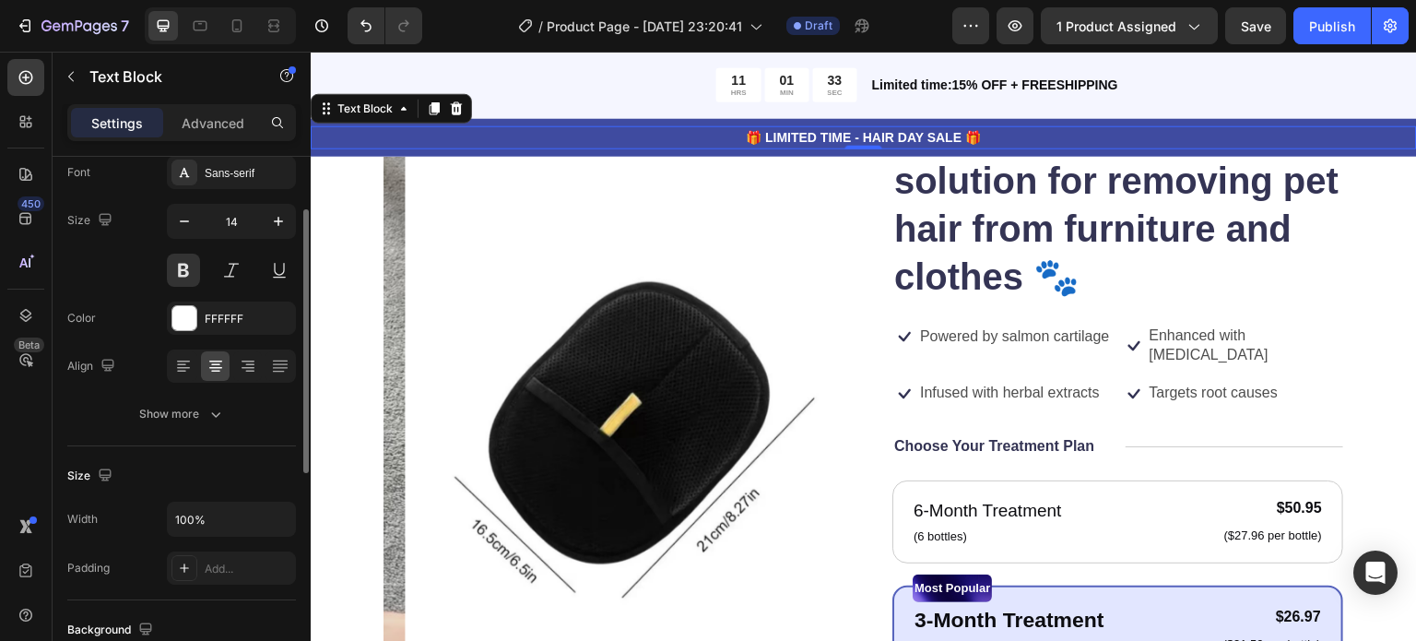
click at [231, 447] on div "Size Width 100% Padding Add..." at bounding box center [181, 523] width 229 height 154
click at [220, 408] on icon "button" at bounding box center [216, 414] width 18 height 18
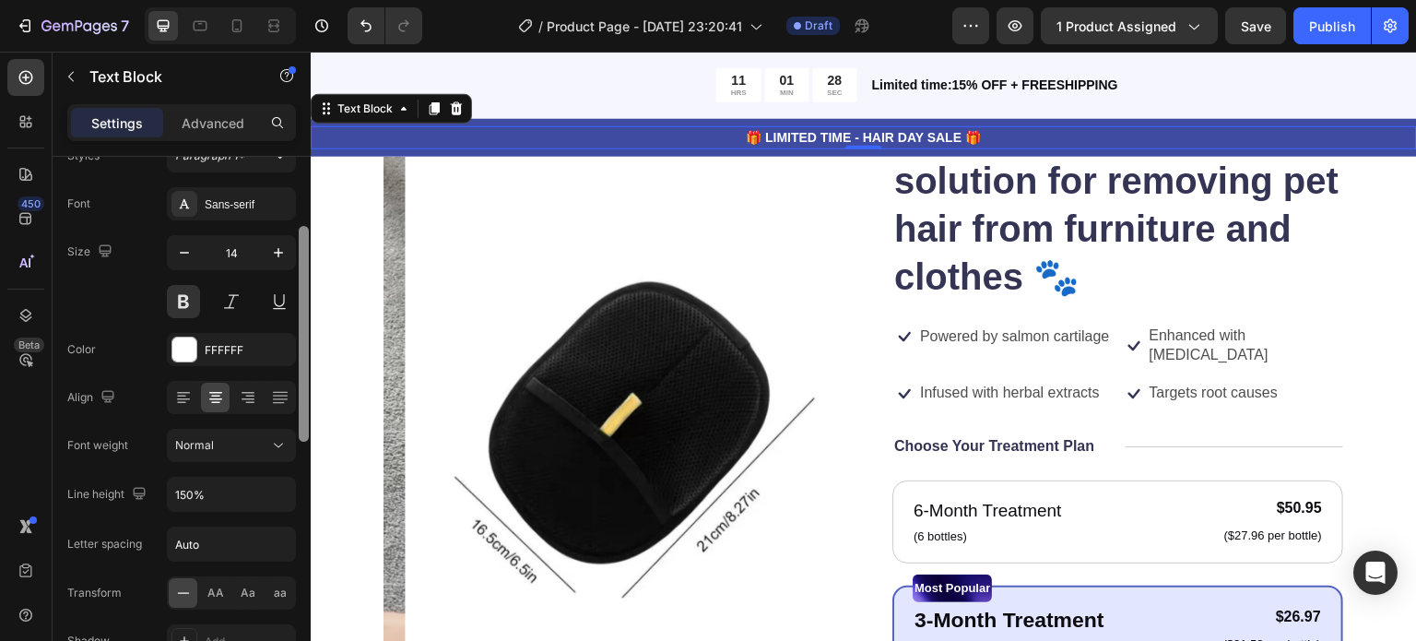
scroll to position [39, 0]
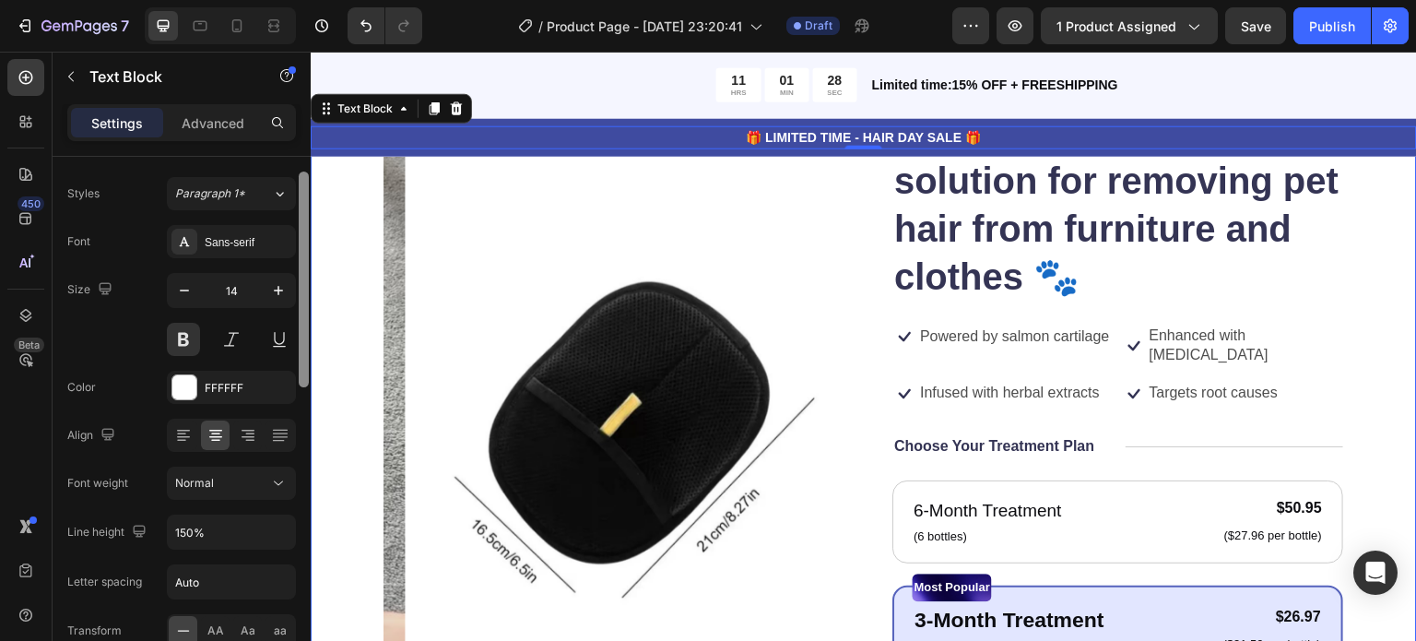
drag, startPoint x: 615, startPoint y: 476, endPoint x: 312, endPoint y: 361, distance: 324.1
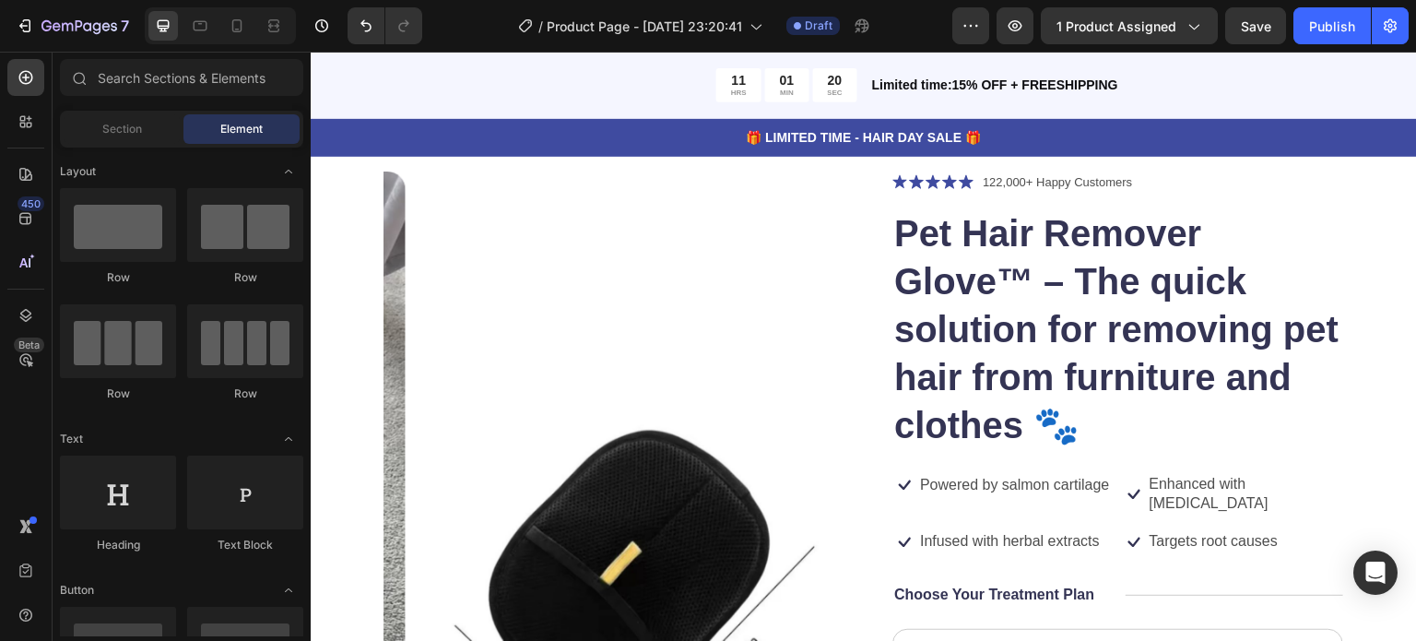
scroll to position [0, 0]
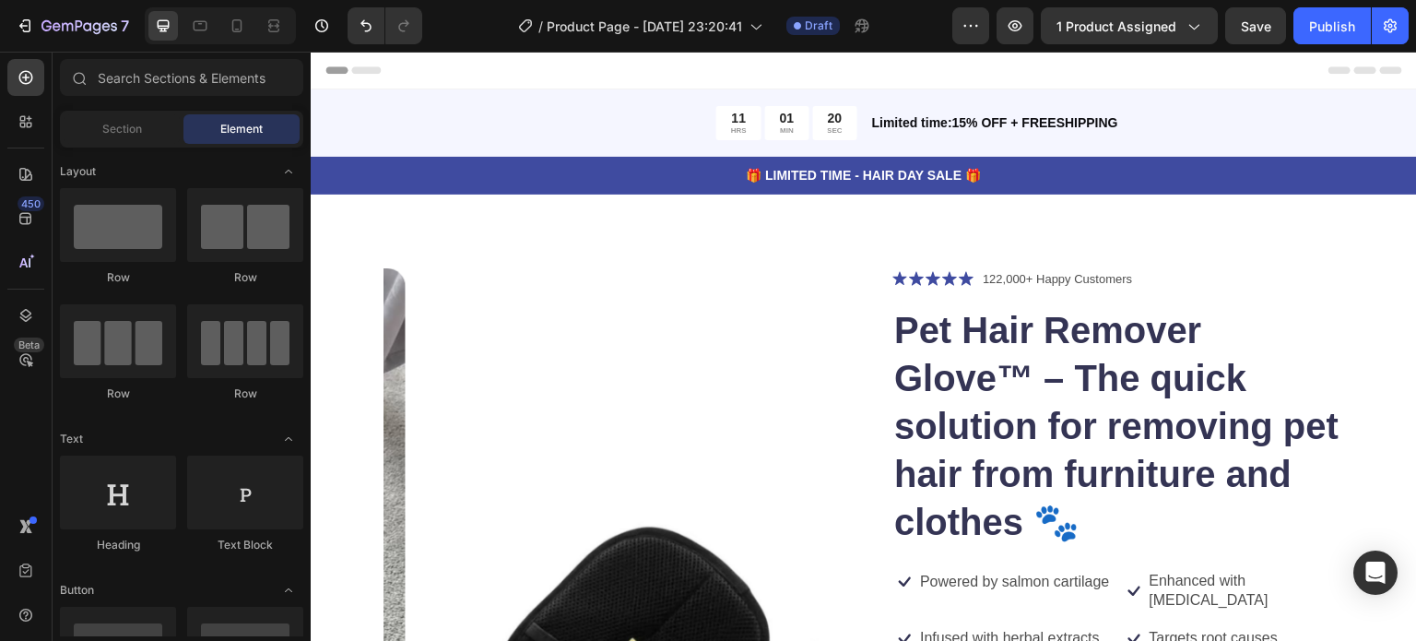
drag, startPoint x: 1409, startPoint y: 92, endPoint x: 1723, endPoint y: 82, distance: 314.5
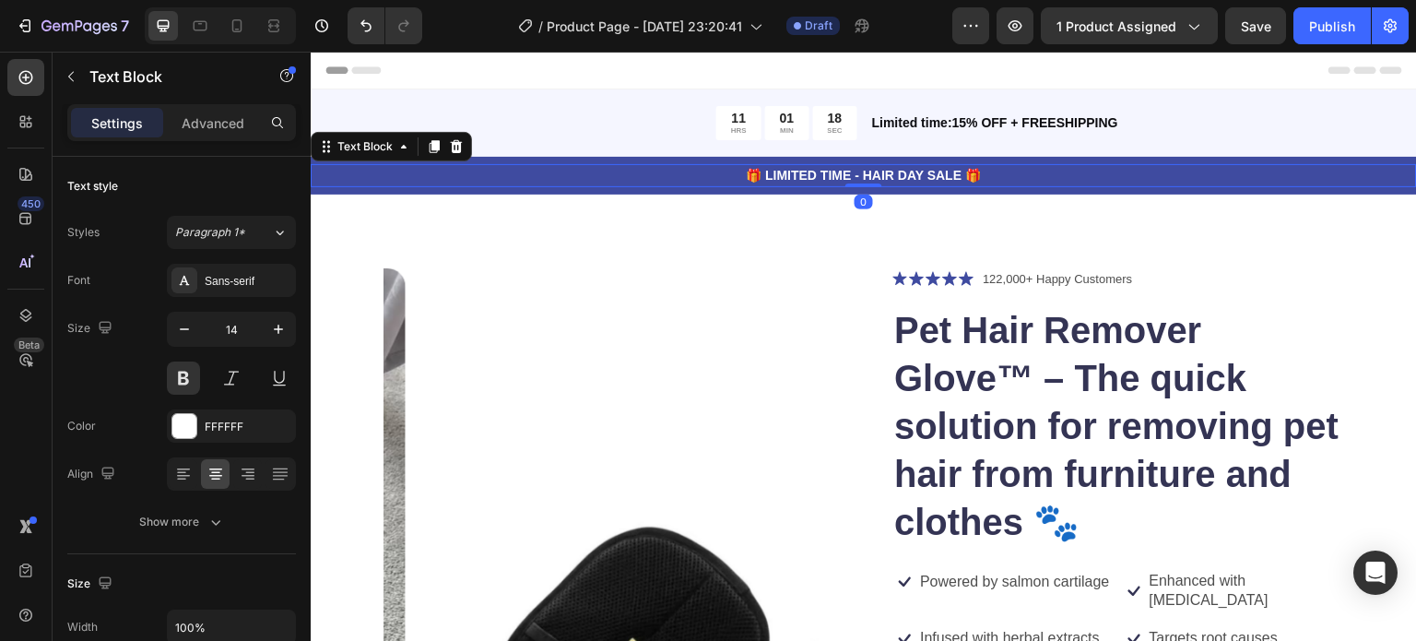
click at [365, 186] on div "🎁 LIMITED TIME - HAIR DAY SALE 🎁" at bounding box center [864, 175] width 1106 height 23
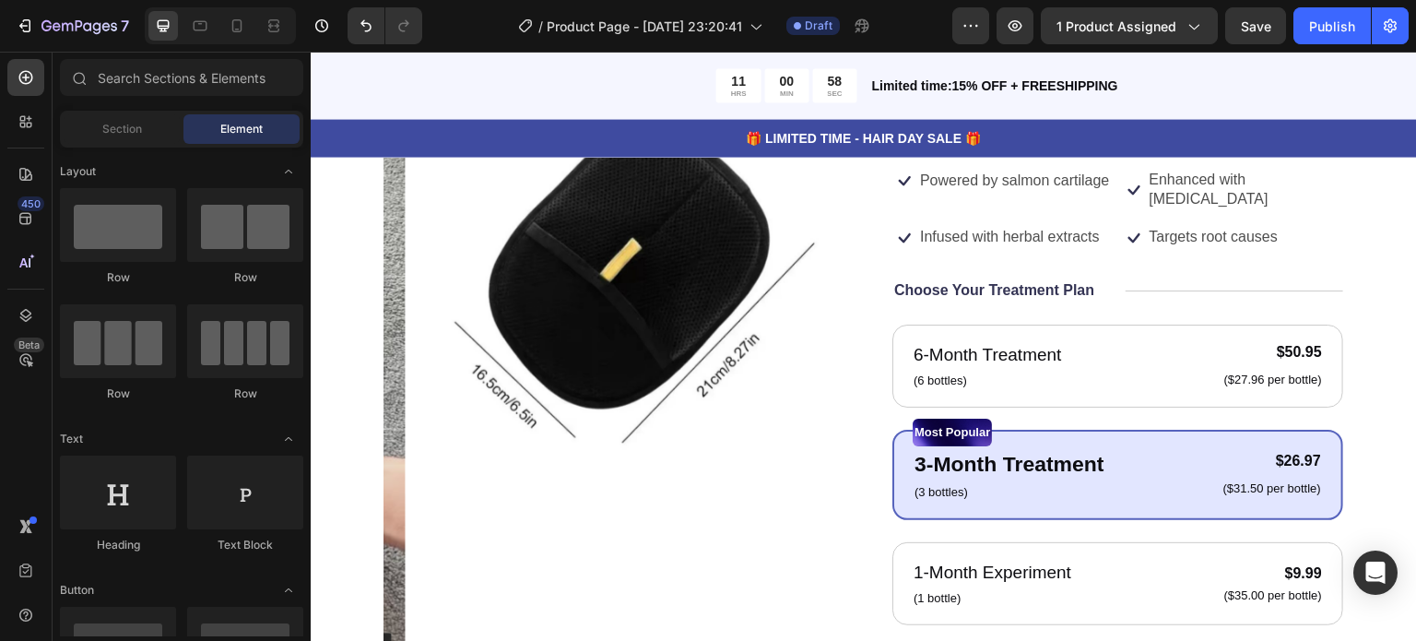
scroll to position [218, 0]
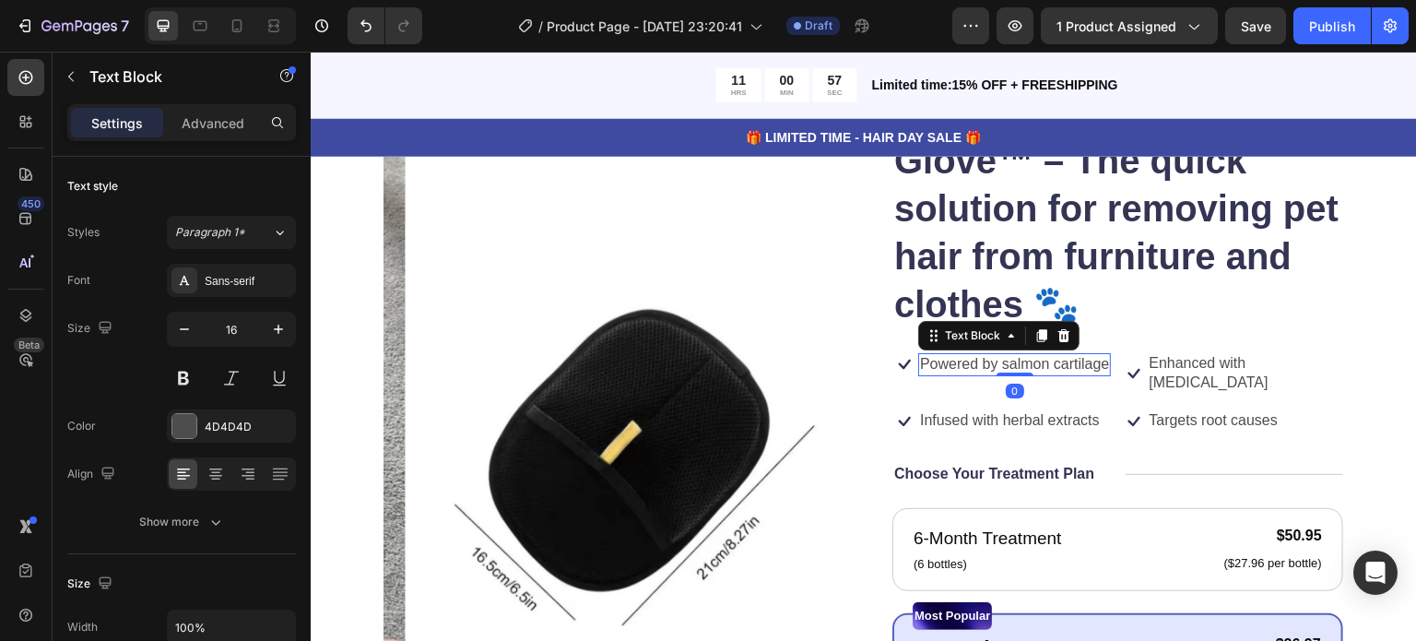
click at [1022, 370] on p "Powered by salmon cartilage" at bounding box center [1014, 364] width 189 height 19
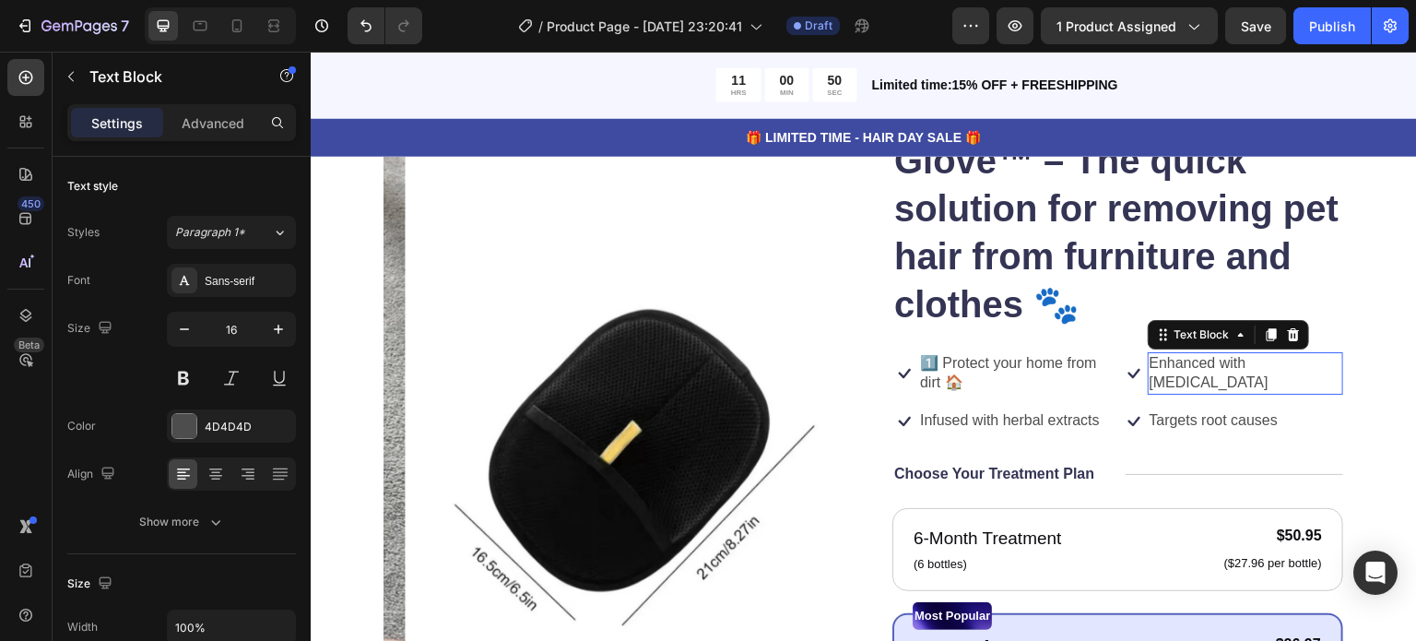
click at [1161, 366] on p "Enhanced with biotin" at bounding box center [1246, 373] width 193 height 39
click at [1279, 359] on div "Icon Enhanced with biotin Text Block Row 0" at bounding box center [1233, 373] width 222 height 42
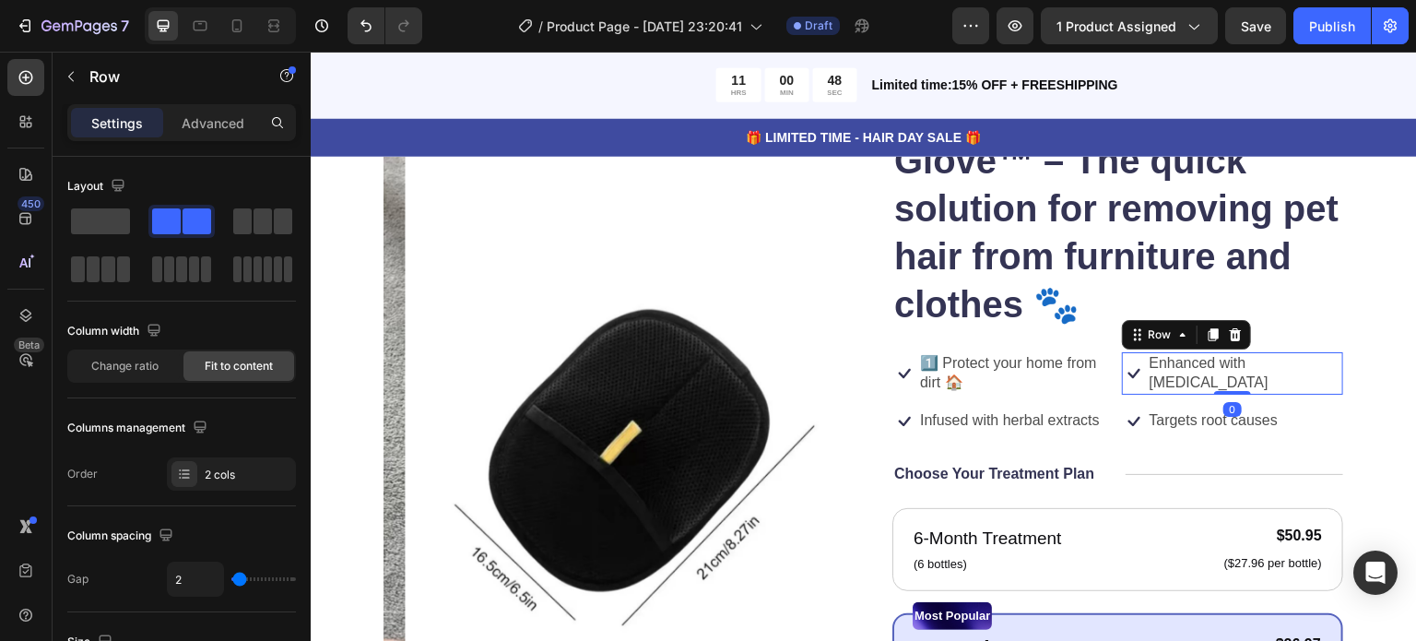
click at [1277, 359] on div "Icon Enhanced with biotin Text Block Row 0" at bounding box center [1233, 373] width 222 height 42
click at [1286, 366] on div "Icon Enhanced with biotin Text Block Row 0" at bounding box center [1233, 373] width 222 height 42
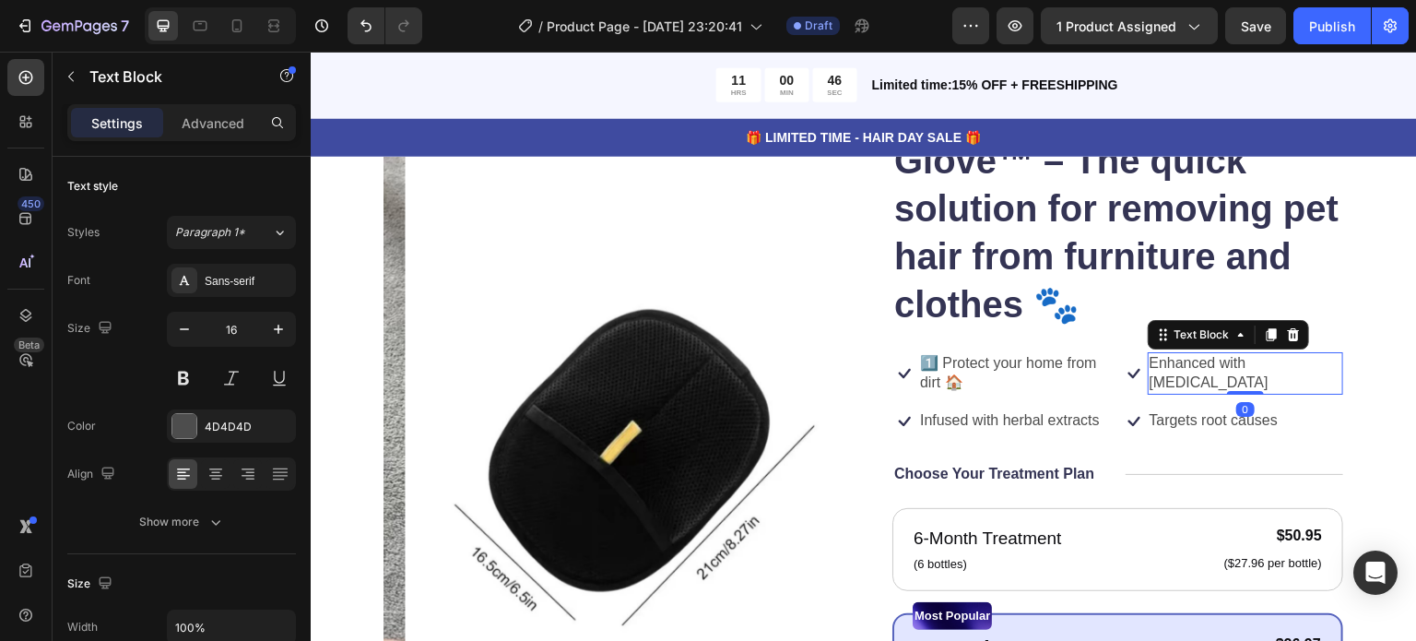
click at [1274, 363] on p "Enhanced with biotin" at bounding box center [1246, 373] width 193 height 39
click at [1274, 363] on div "Icon Enhanced with biot Text Block 0 Row" at bounding box center [1233, 364] width 222 height 24
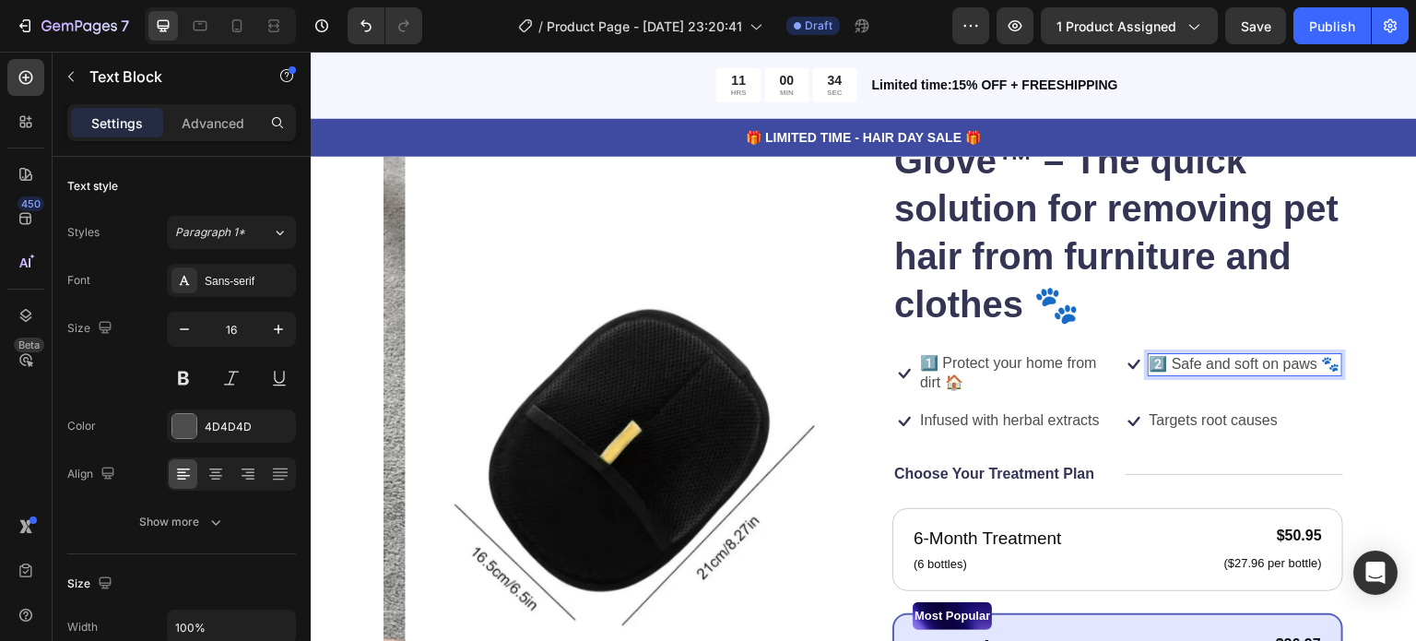
click at [1150, 374] on p "2️⃣ Safe and soft on paws 🐾" at bounding box center [1245, 364] width 191 height 19
click at [1309, 371] on p "2️⃣ Safe and soft on paws🐾" at bounding box center [1243, 364] width 187 height 19
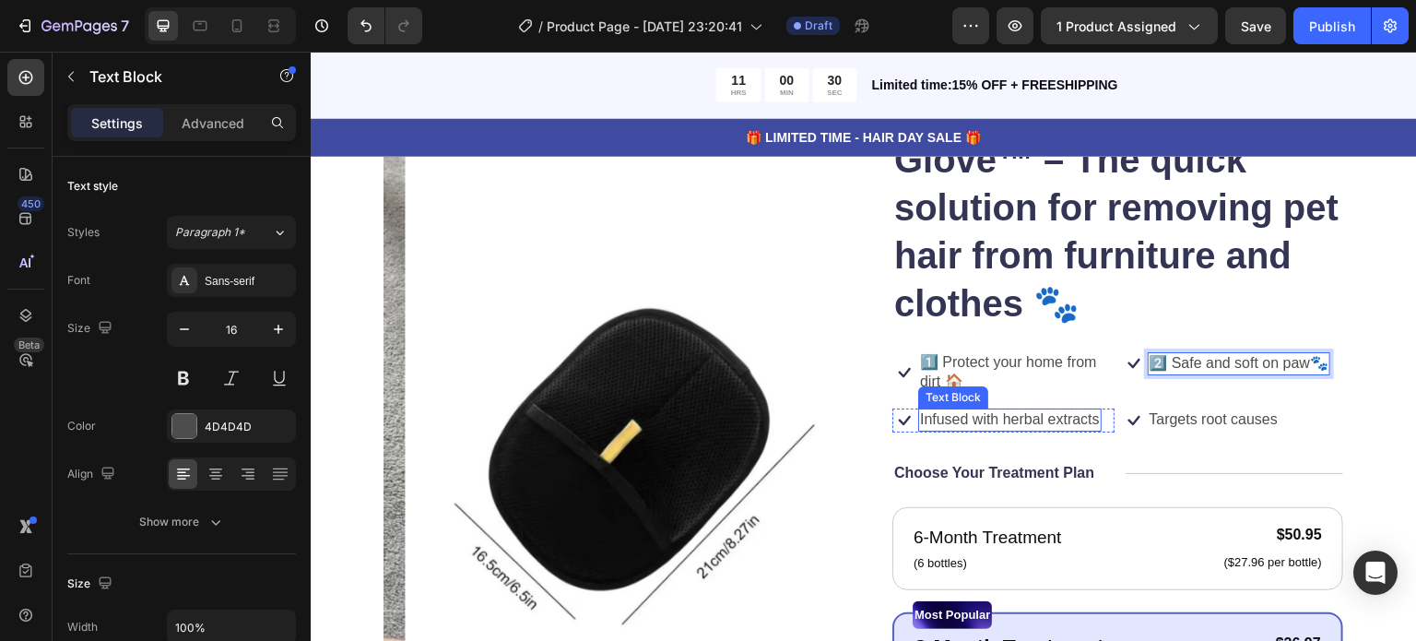
click at [1080, 418] on p "Infused with herbal extracts" at bounding box center [1010, 419] width 180 height 19
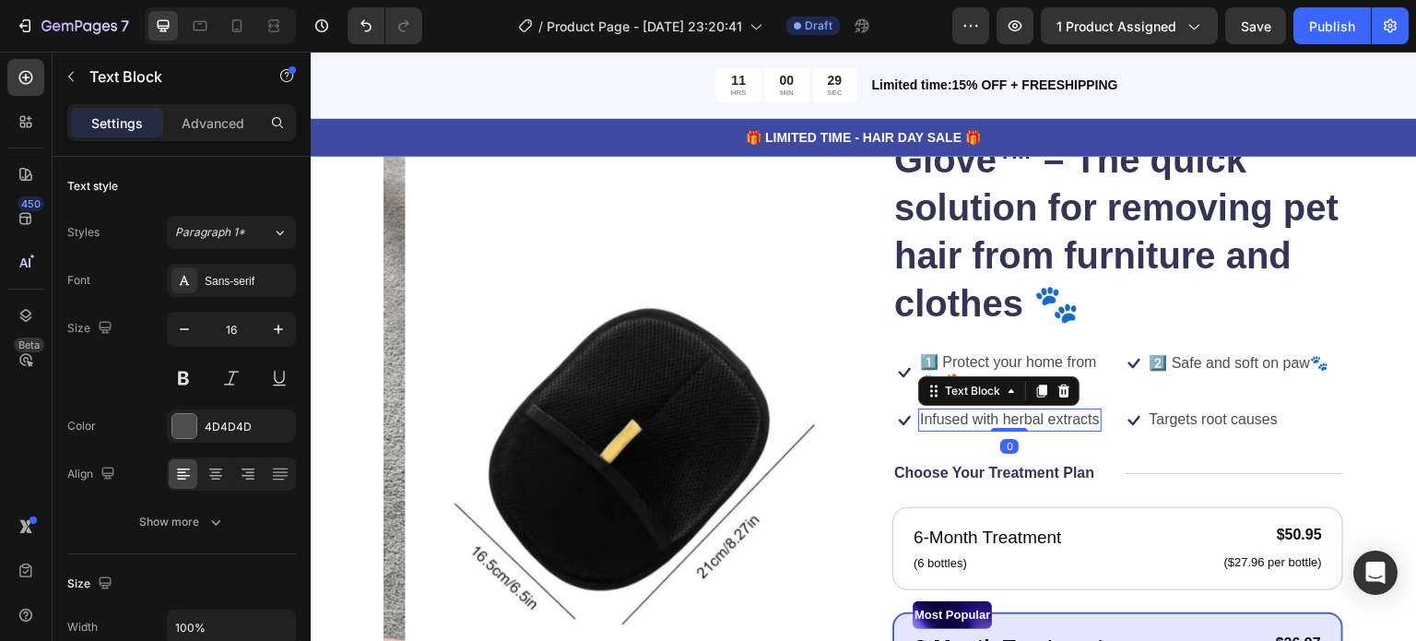
click at [1087, 419] on p "Infused with herbal extracts" at bounding box center [1010, 419] width 180 height 19
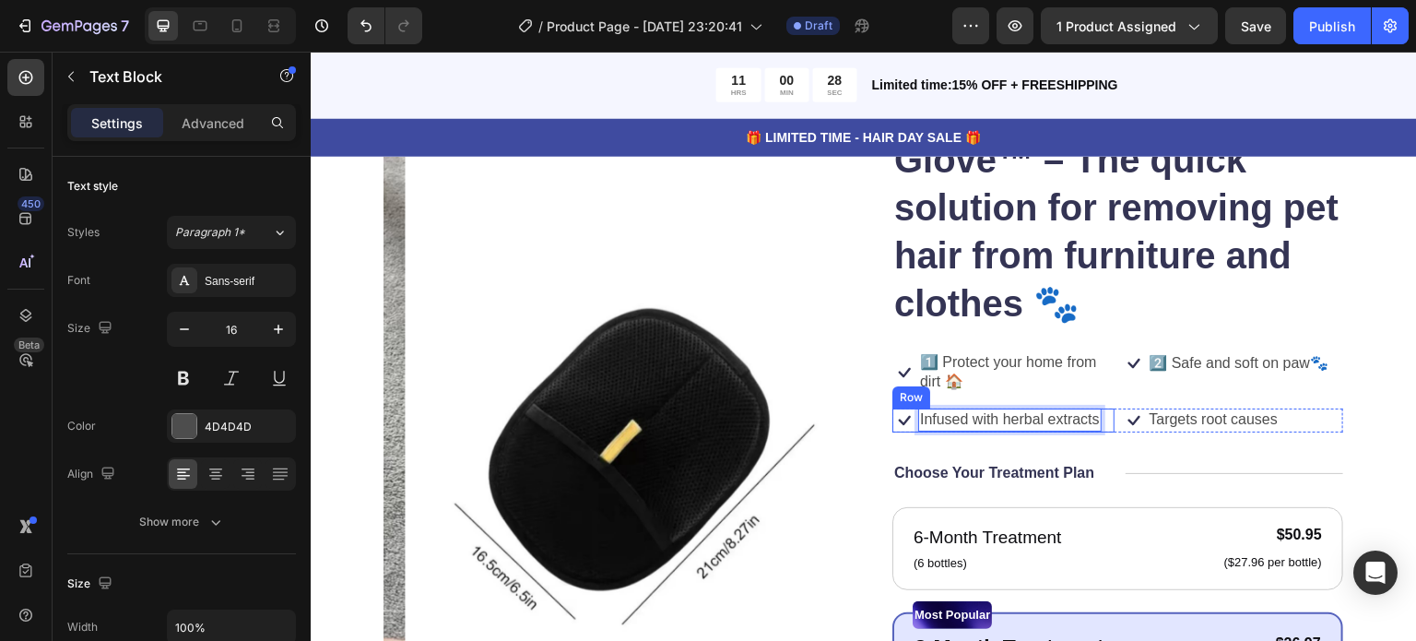
click at [1094, 419] on div "Icon Infused with herbal extracts Text Block 0 Row" at bounding box center [1003, 420] width 222 height 24
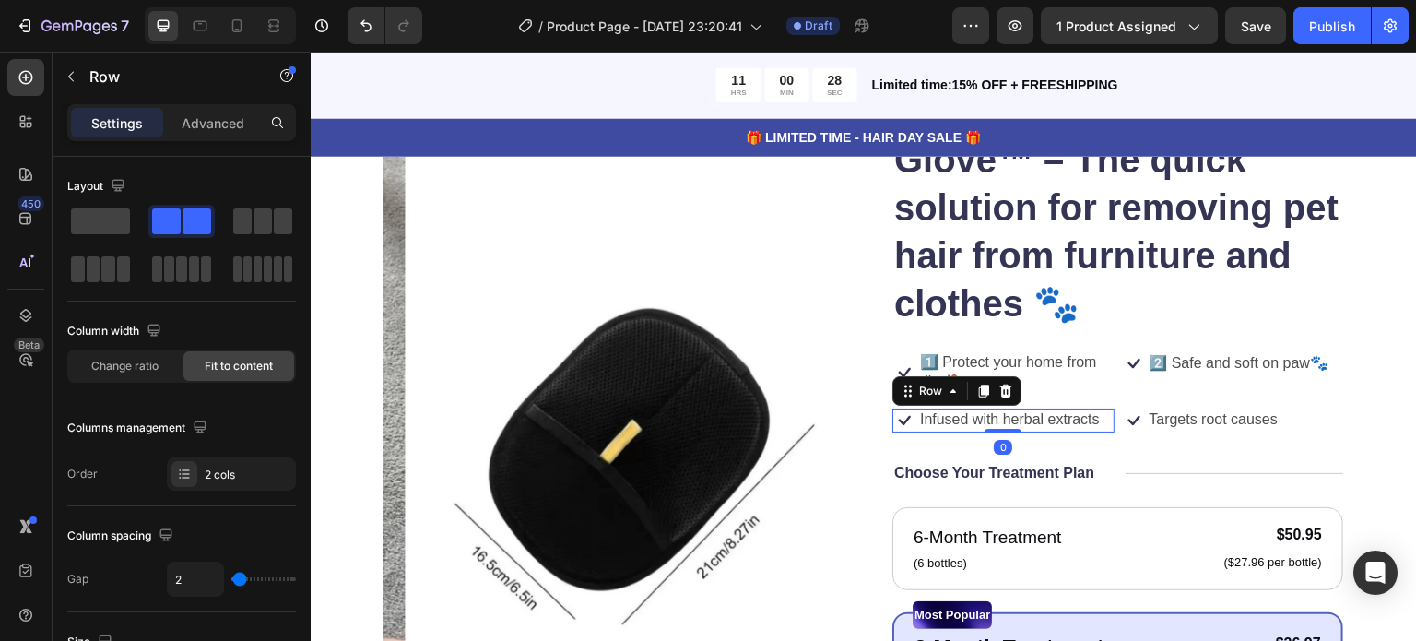
click at [1094, 419] on div "Icon Infused with herbal extracts Text Block Row 0" at bounding box center [1003, 420] width 222 height 24
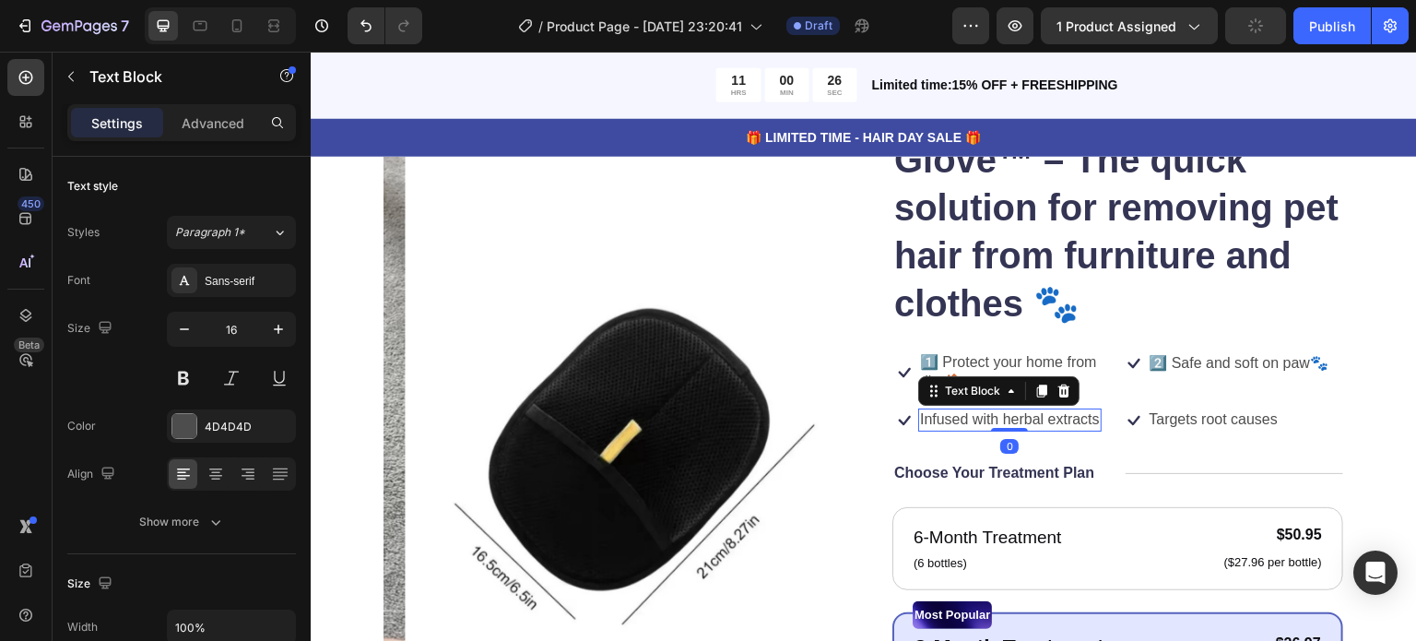
click at [1092, 419] on div "Infused with herbal extracts" at bounding box center [1009, 419] width 183 height 23
click at [1092, 419] on div "Icon Infused with herbal extracts Text Block 0 Row" at bounding box center [1003, 420] width 222 height 24
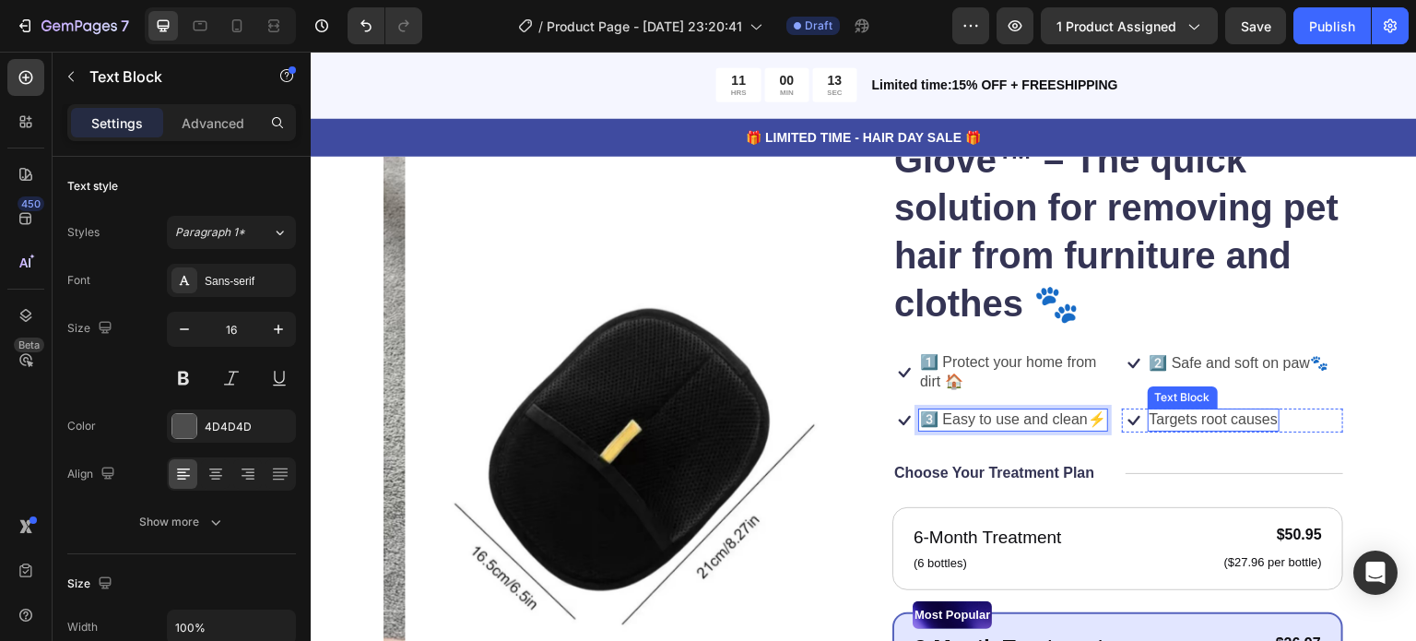
click at [1200, 406] on div "Icon Icon Icon Icon Icon Icon List 122,000+ Happy Customers Text Block Row Pet …" at bounding box center [1117, 557] width 451 height 1015
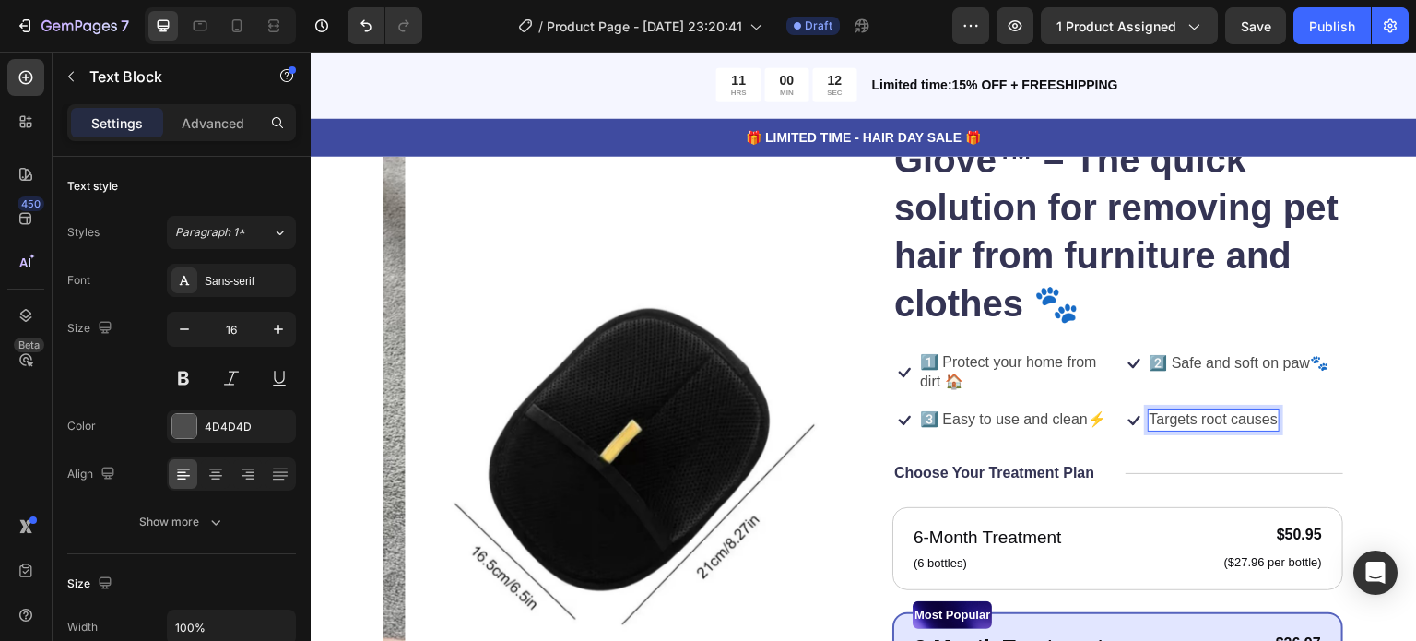
click at [1263, 420] on p "Targets root causes" at bounding box center [1214, 419] width 129 height 19
click at [1271, 422] on div "Icon Targets root causes Text Block 0 Row" at bounding box center [1233, 420] width 222 height 24
click at [1266, 418] on p "Targets root causes" at bounding box center [1214, 419] width 129 height 19
click at [1266, 418] on div "Icon Targets root cau Text Block 0 Row" at bounding box center [1233, 420] width 222 height 24
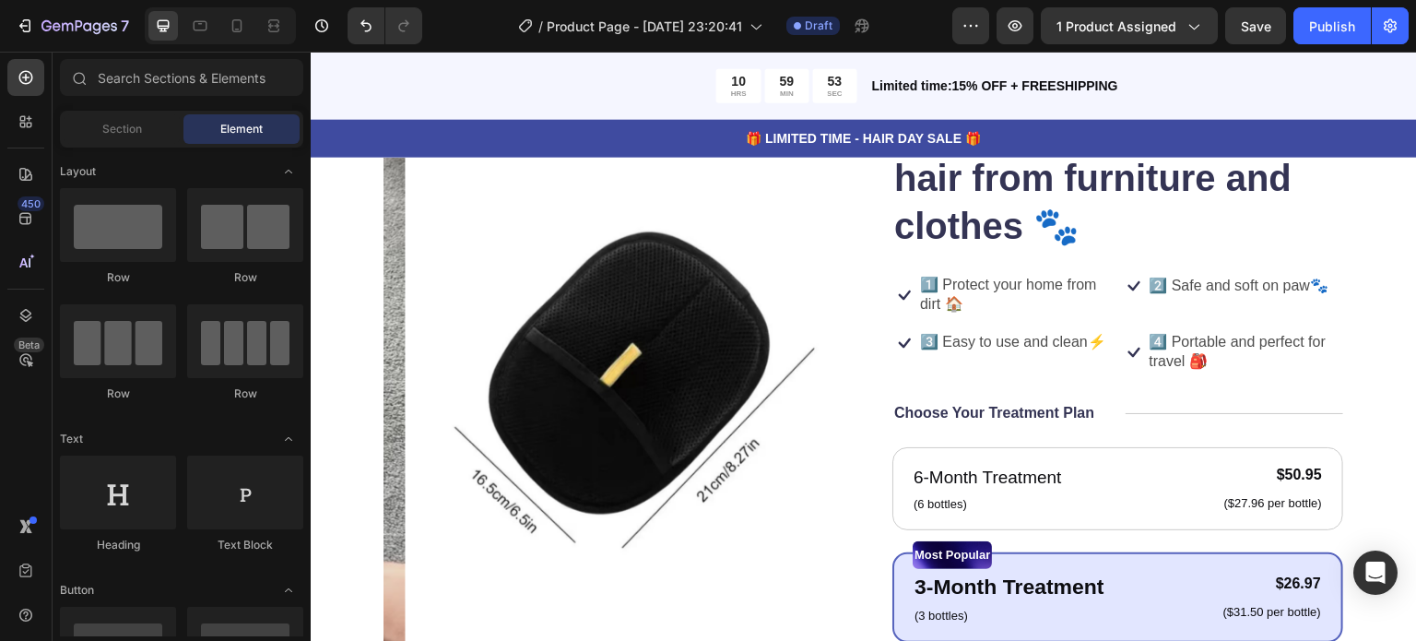
scroll to position [304, 0]
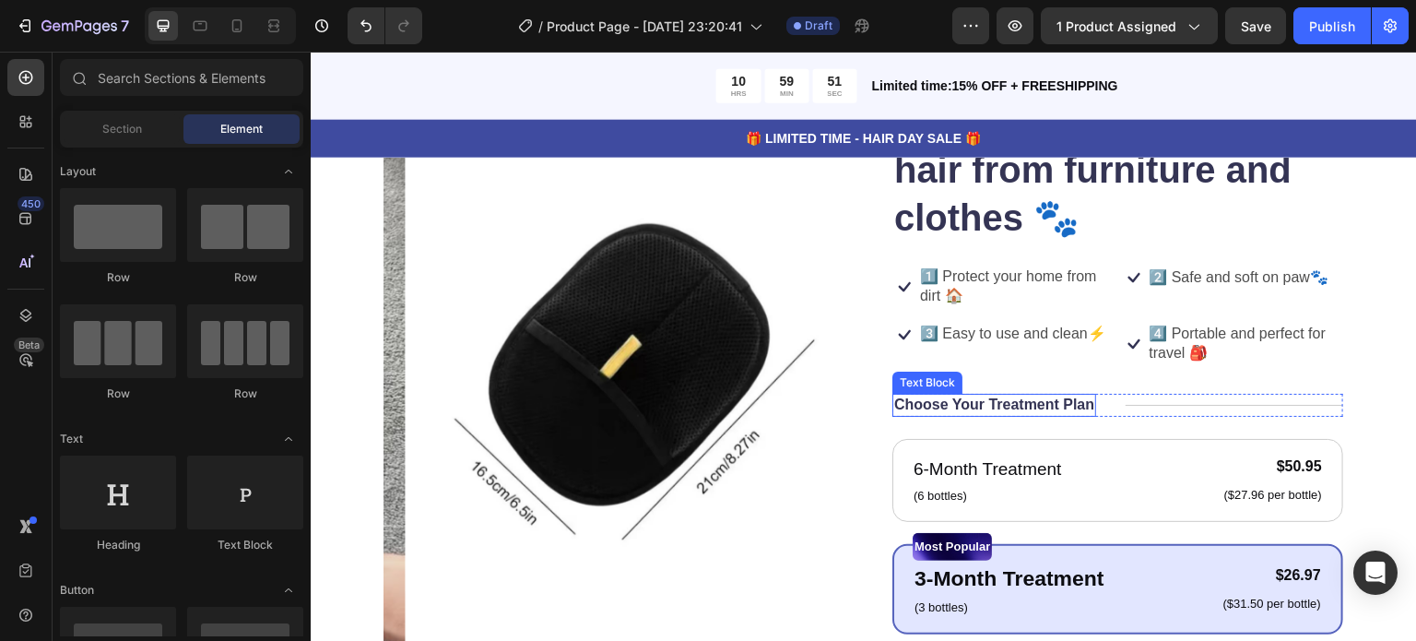
click at [1045, 400] on p "Choose Your Treatment Plan" at bounding box center [994, 404] width 200 height 19
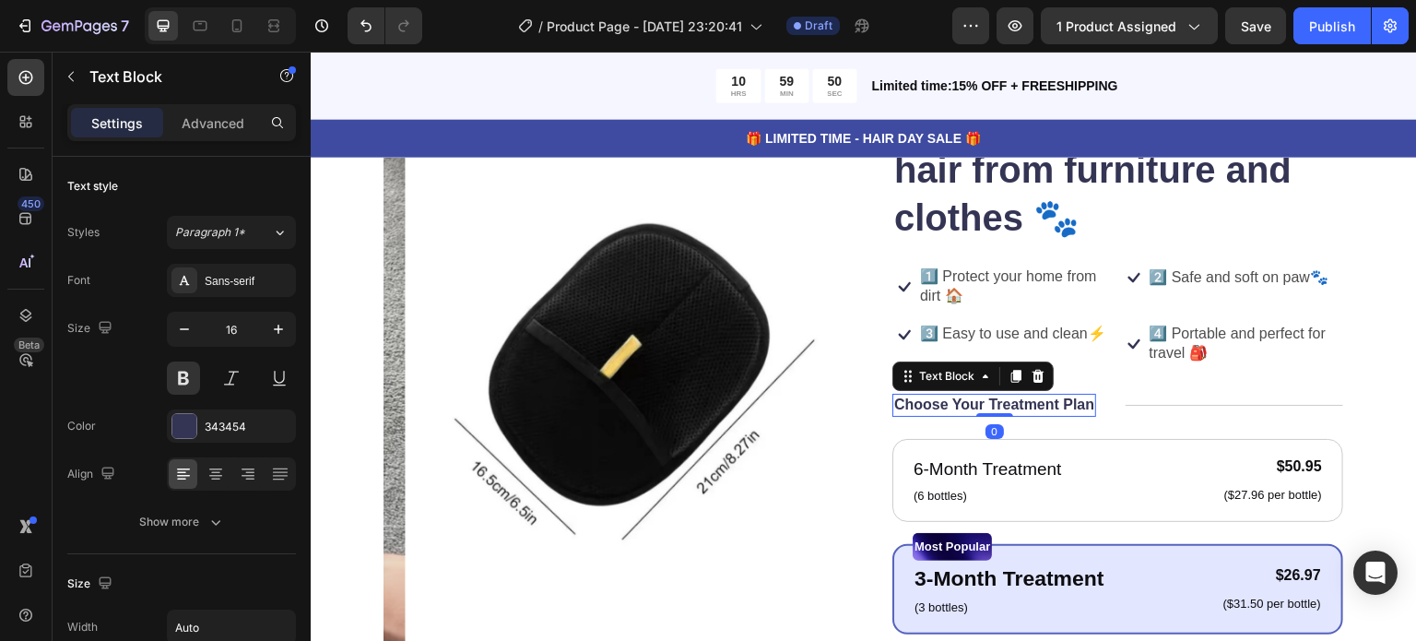
click at [1084, 402] on p "Choose Your Treatment Plan" at bounding box center [994, 404] width 200 height 19
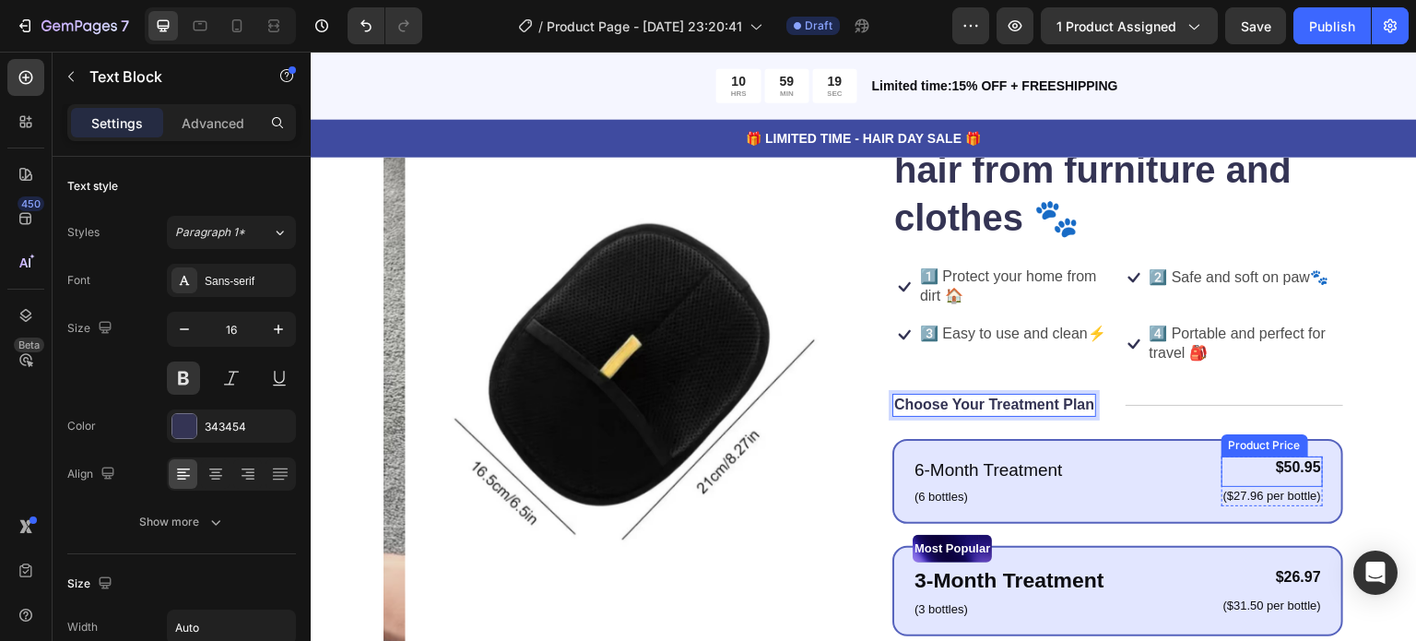
click at [1271, 468] on div "$50.95" at bounding box center [1272, 467] width 101 height 23
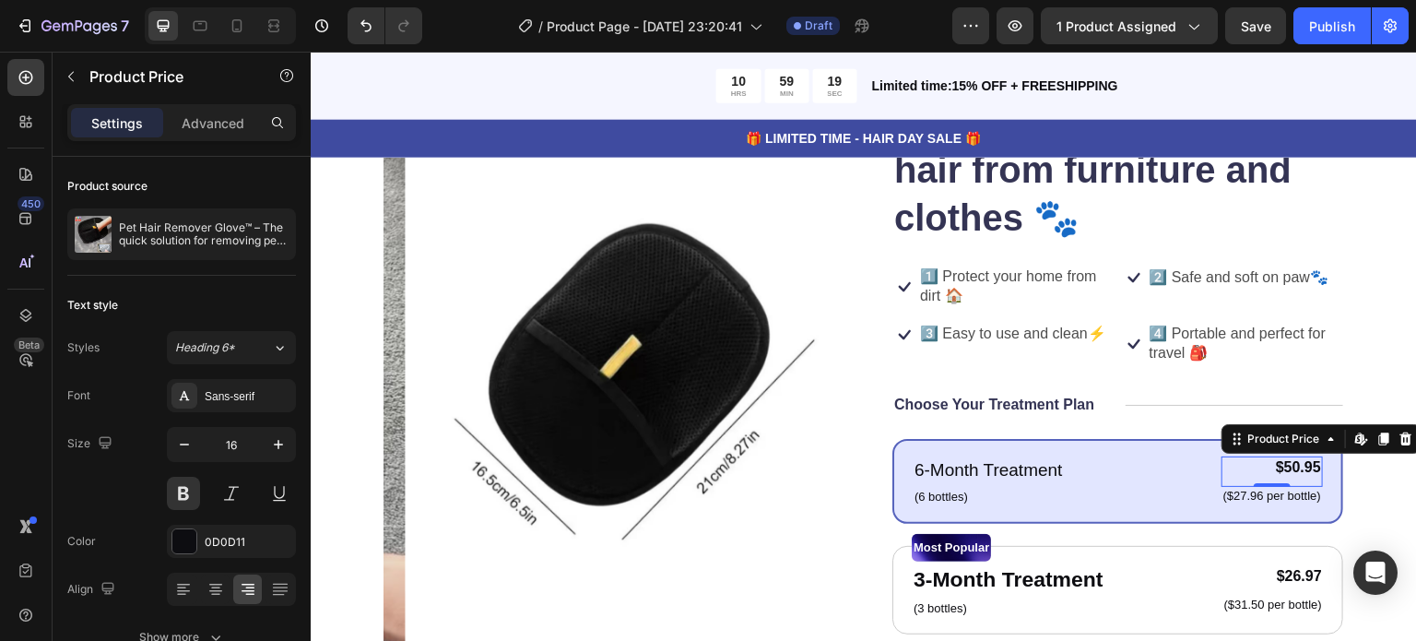
click at [1276, 468] on div "$50.95" at bounding box center [1272, 467] width 101 height 23
click at [1303, 468] on div "$50.95" at bounding box center [1272, 467] width 101 height 23
click at [1270, 468] on div "$50.95" at bounding box center [1272, 467] width 101 height 23
click at [1282, 468] on div "$50.95" at bounding box center [1272, 467] width 101 height 23
click at [1280, 437] on div "Product Price" at bounding box center [1284, 439] width 79 height 17
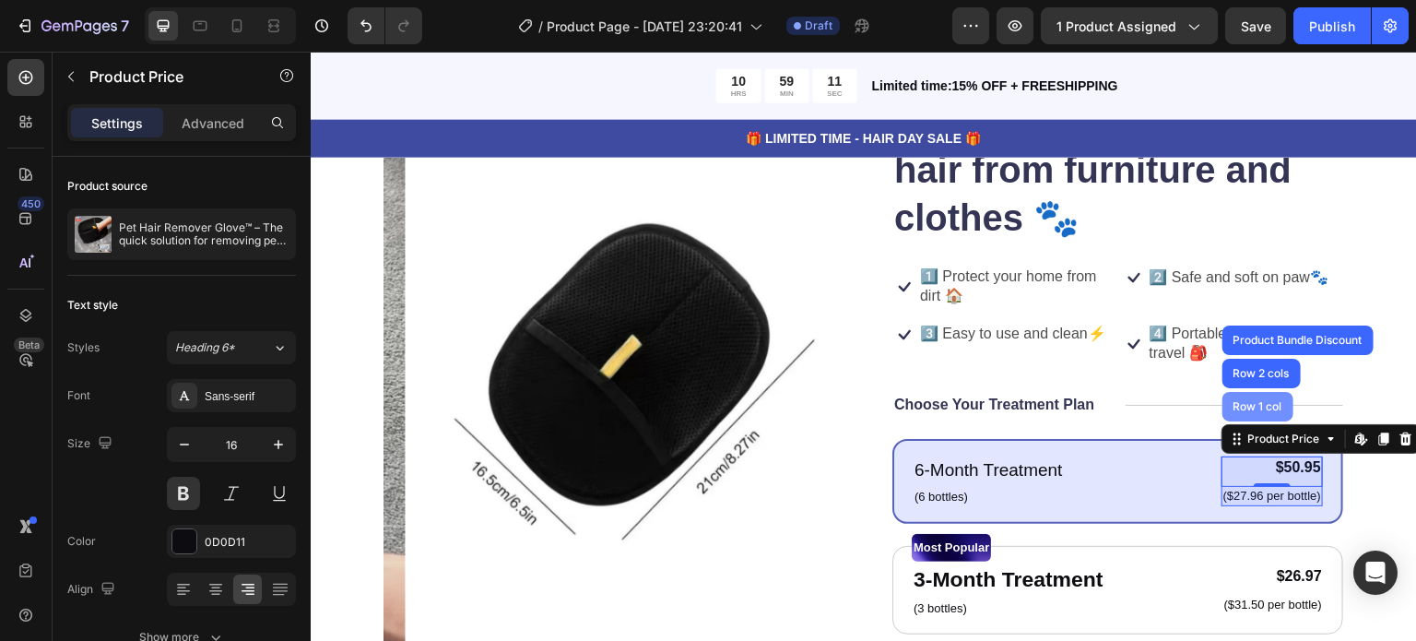
click at [1233, 412] on div "Row 1 col" at bounding box center [1257, 407] width 71 height 30
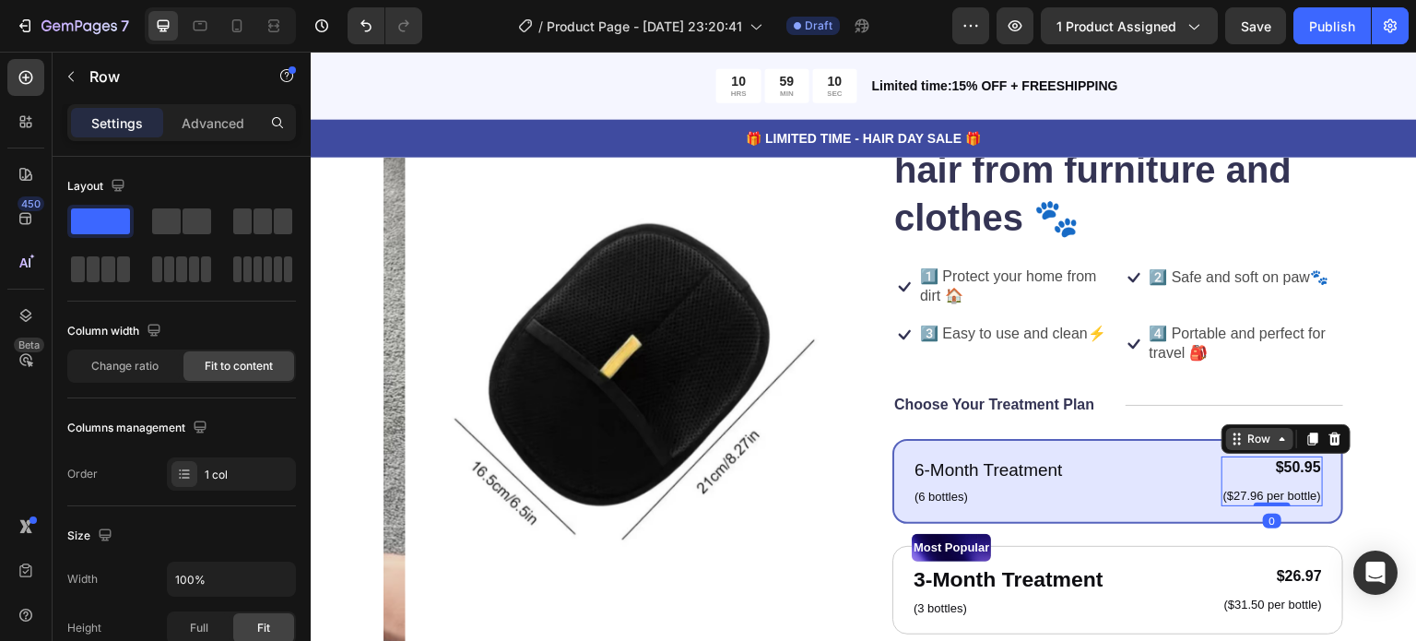
click at [1254, 443] on div "Row" at bounding box center [1260, 439] width 30 height 17
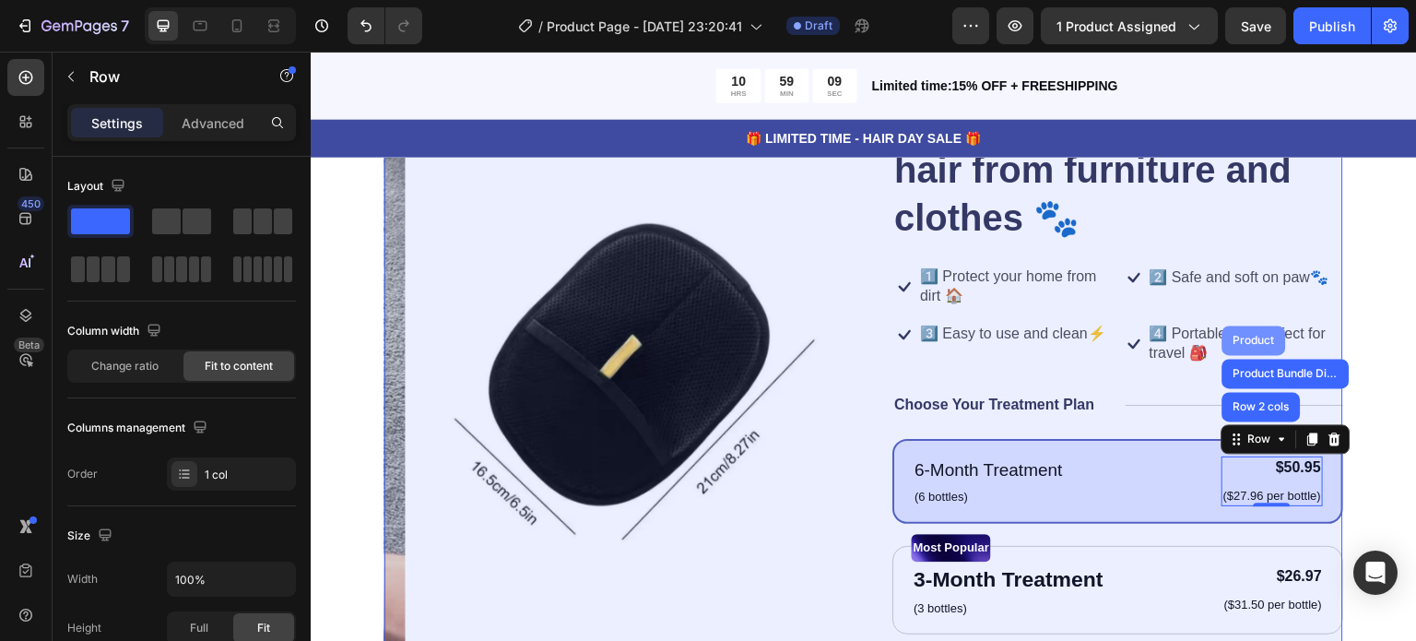
click at [1245, 341] on div "Product" at bounding box center [1254, 340] width 49 height 11
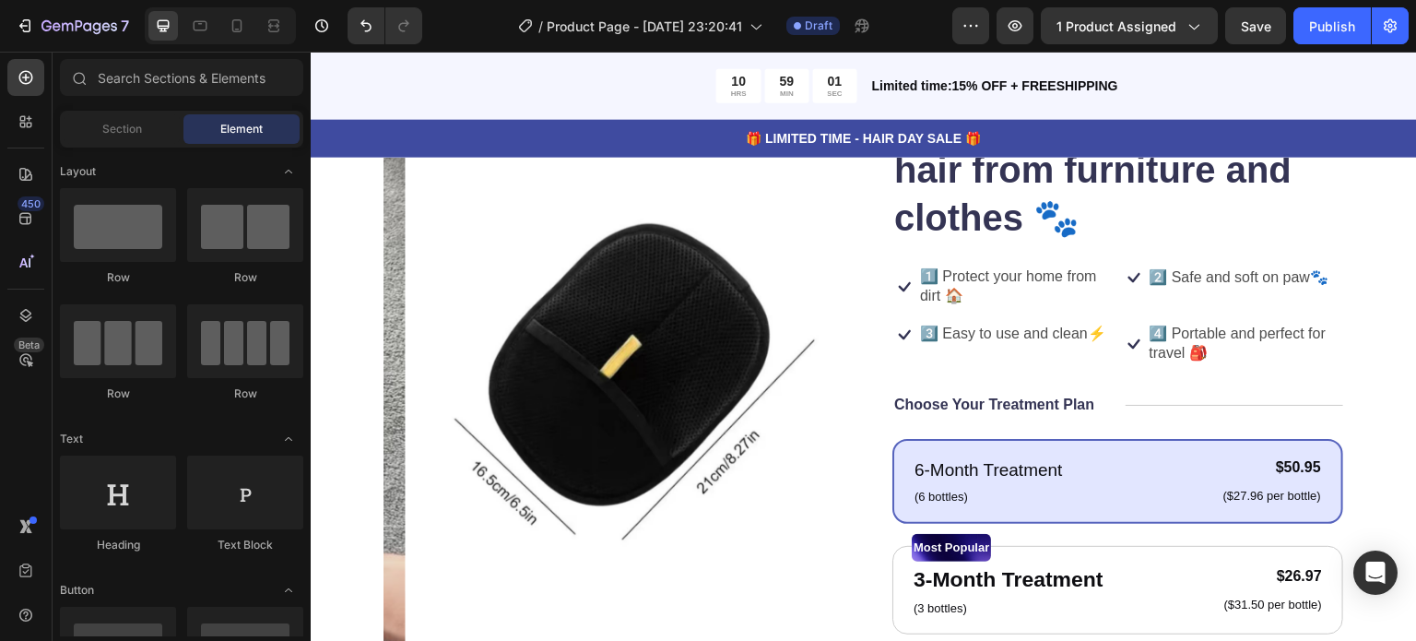
scroll to position [516, 0]
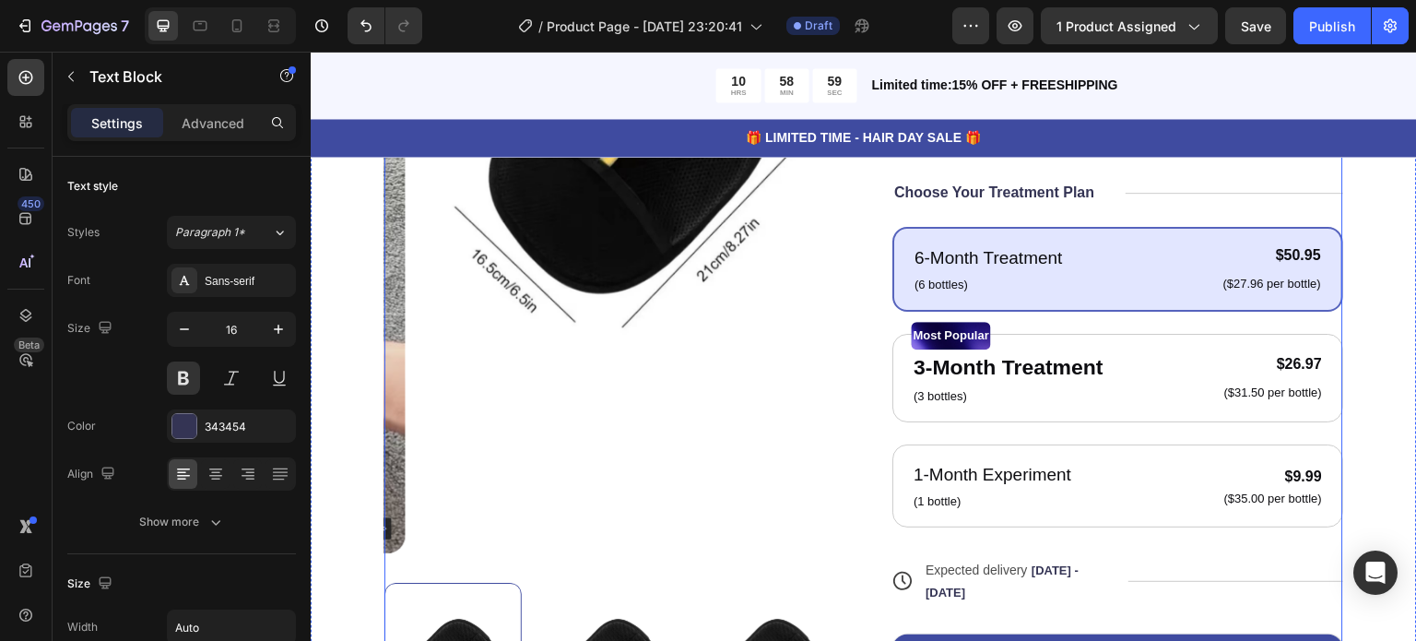
click at [1079, 196] on p "Choose Your Treatment Plan" at bounding box center [994, 192] width 200 height 19
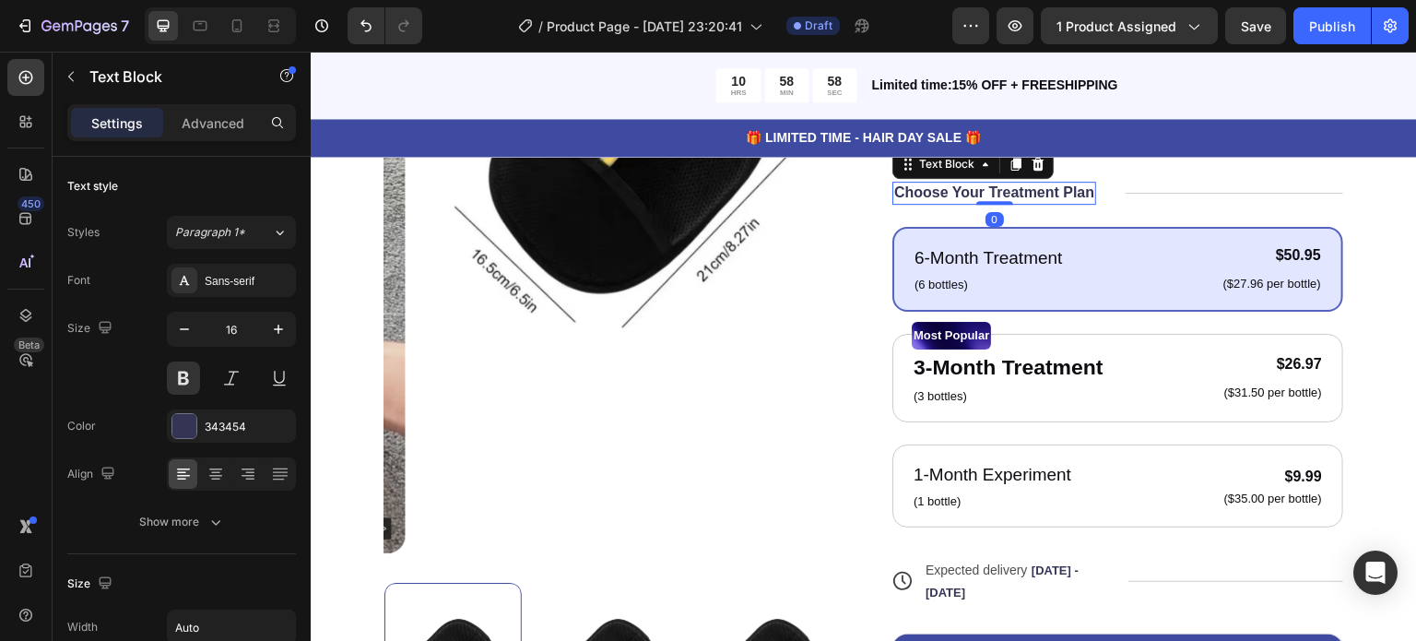
click at [1087, 199] on div "Choose Your Treatment Plan" at bounding box center [994, 193] width 204 height 23
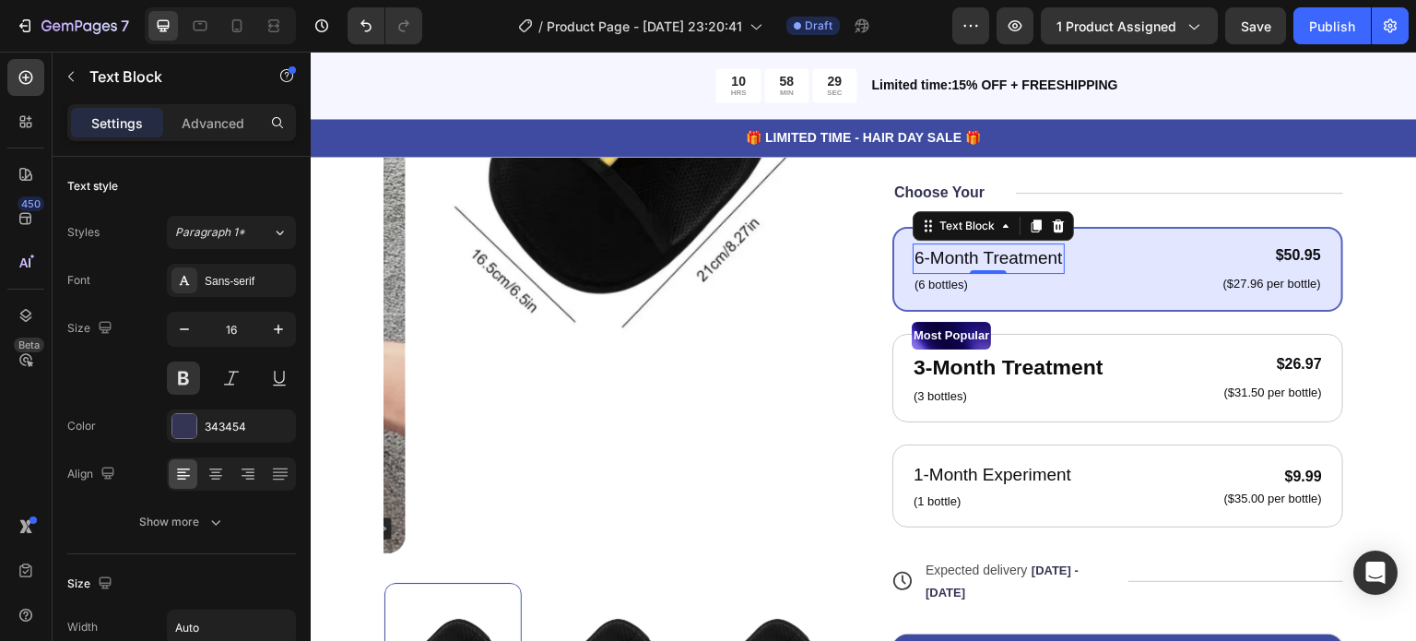
click at [992, 259] on p "6-Month Treatment" at bounding box center [989, 258] width 148 height 27
click at [1047, 260] on p "6-Month Treatment" at bounding box center [989, 258] width 148 height 27
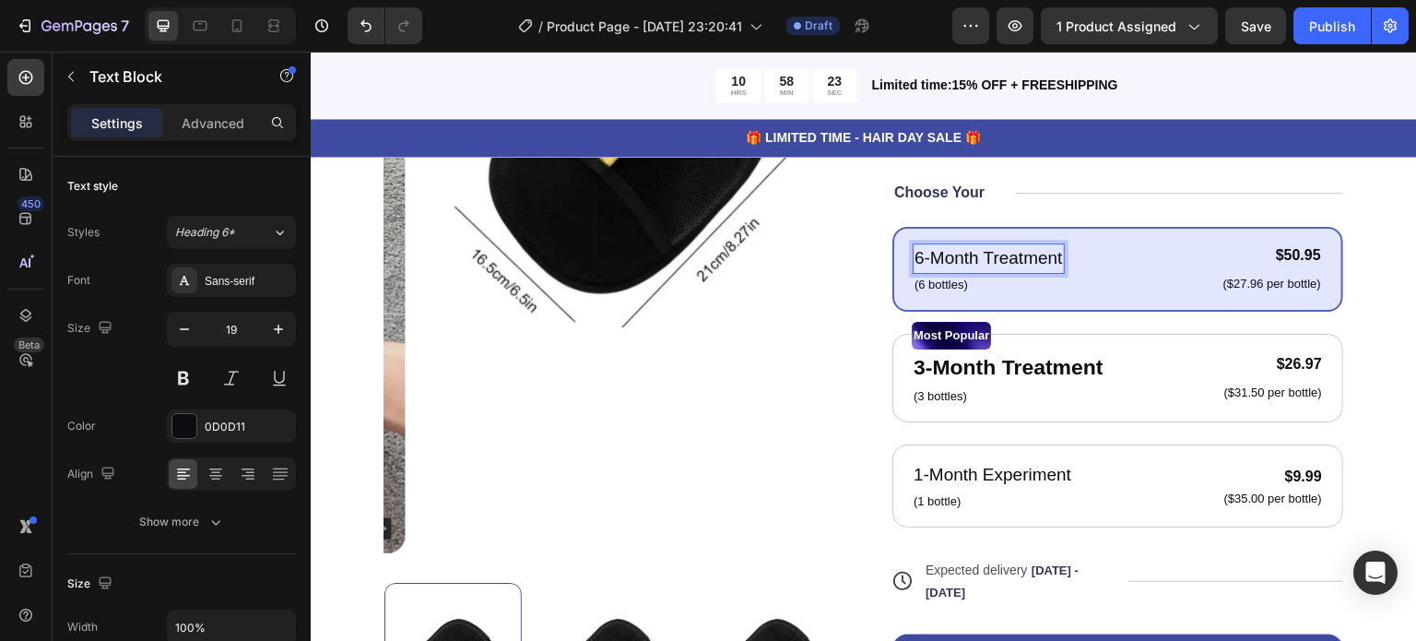
click at [1056, 257] on div "6-Month Treatment" at bounding box center [989, 258] width 152 height 30
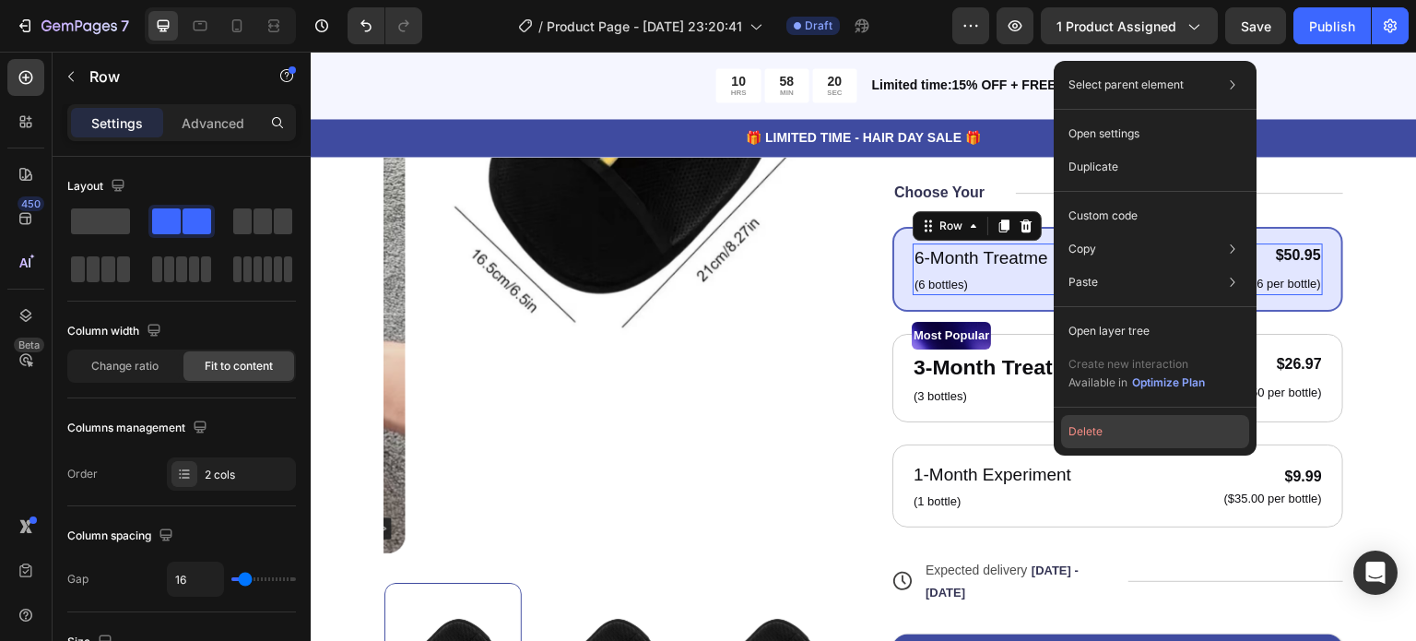
click at [1102, 428] on button "Delete" at bounding box center [1155, 431] width 188 height 33
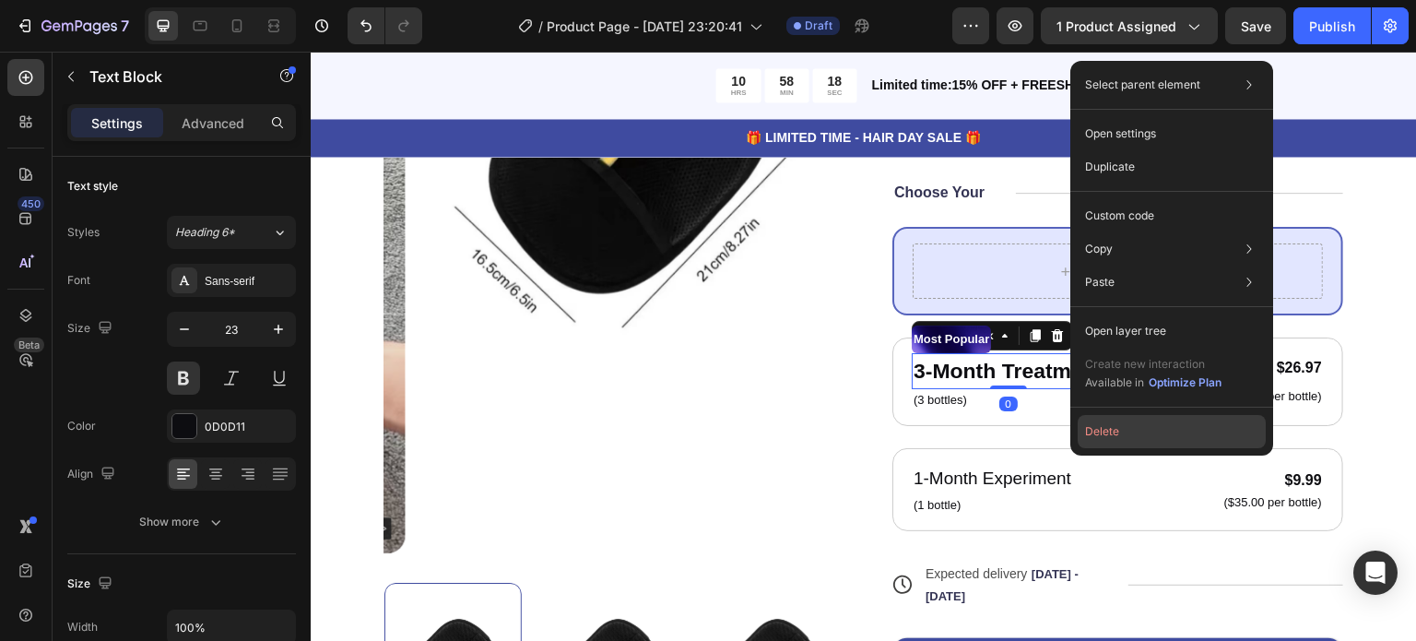
click at [1119, 432] on button "Delete" at bounding box center [1172, 431] width 188 height 33
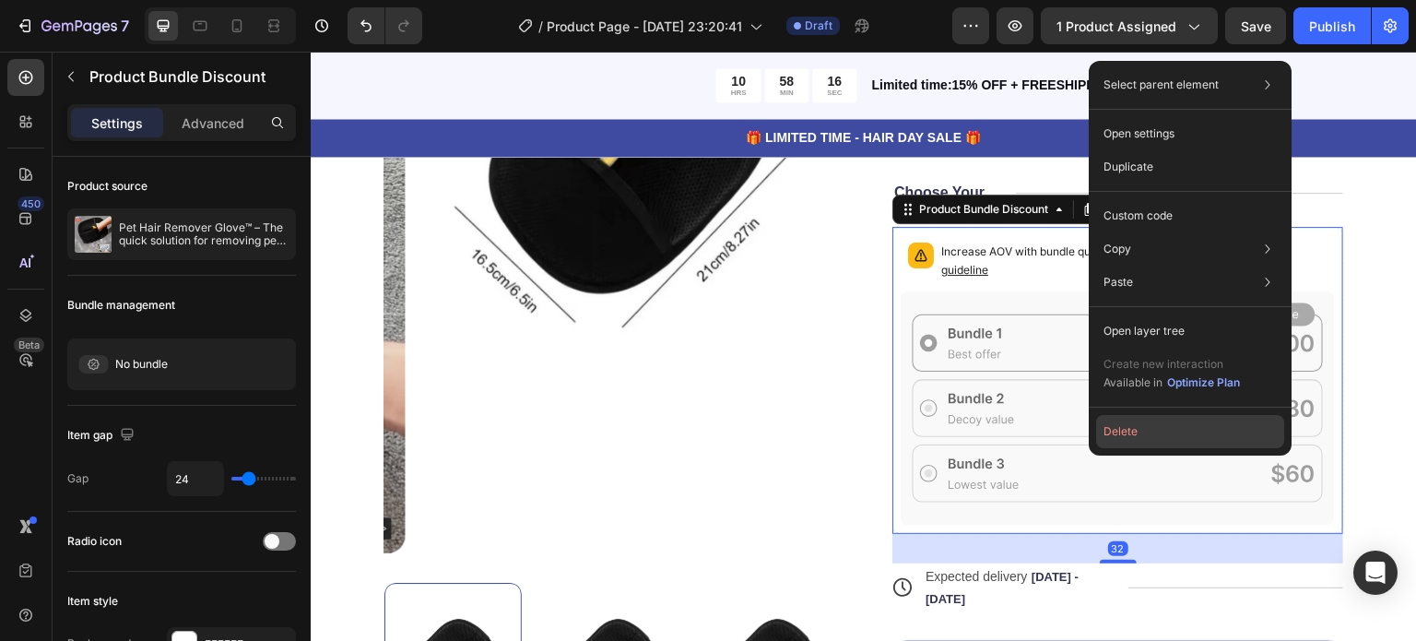
click at [1126, 434] on button "Delete" at bounding box center [1190, 431] width 188 height 33
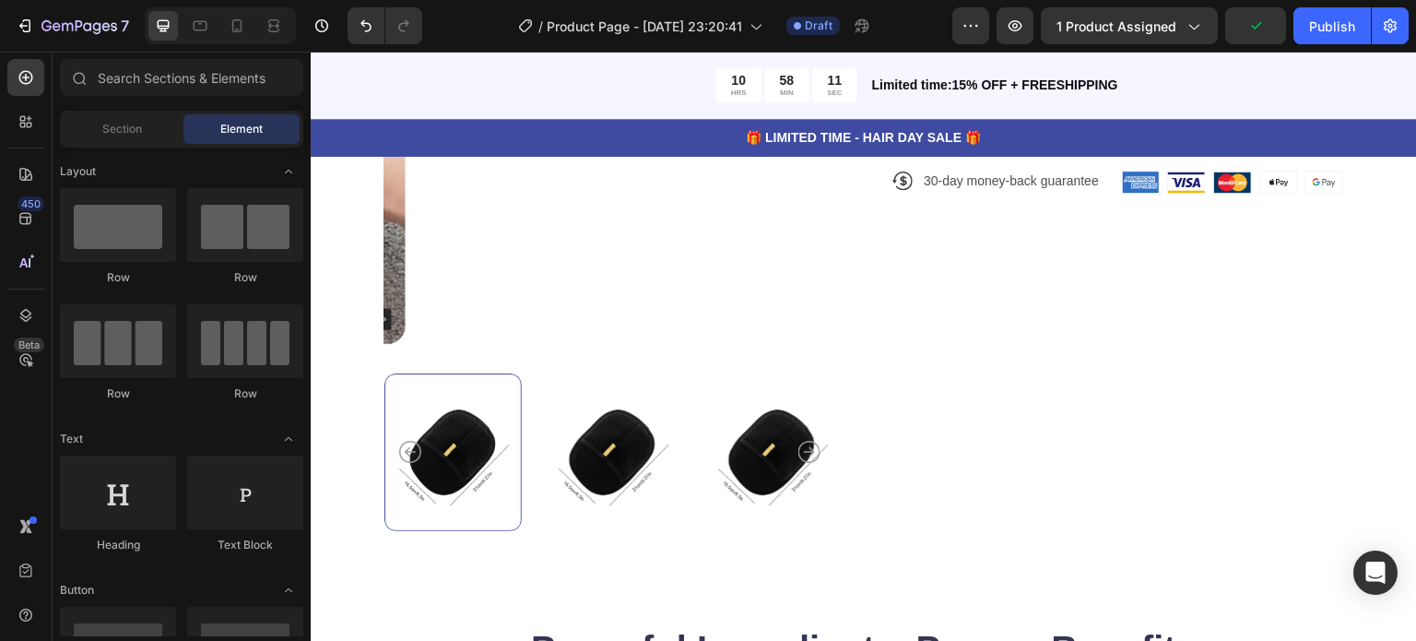
scroll to position [667, 0]
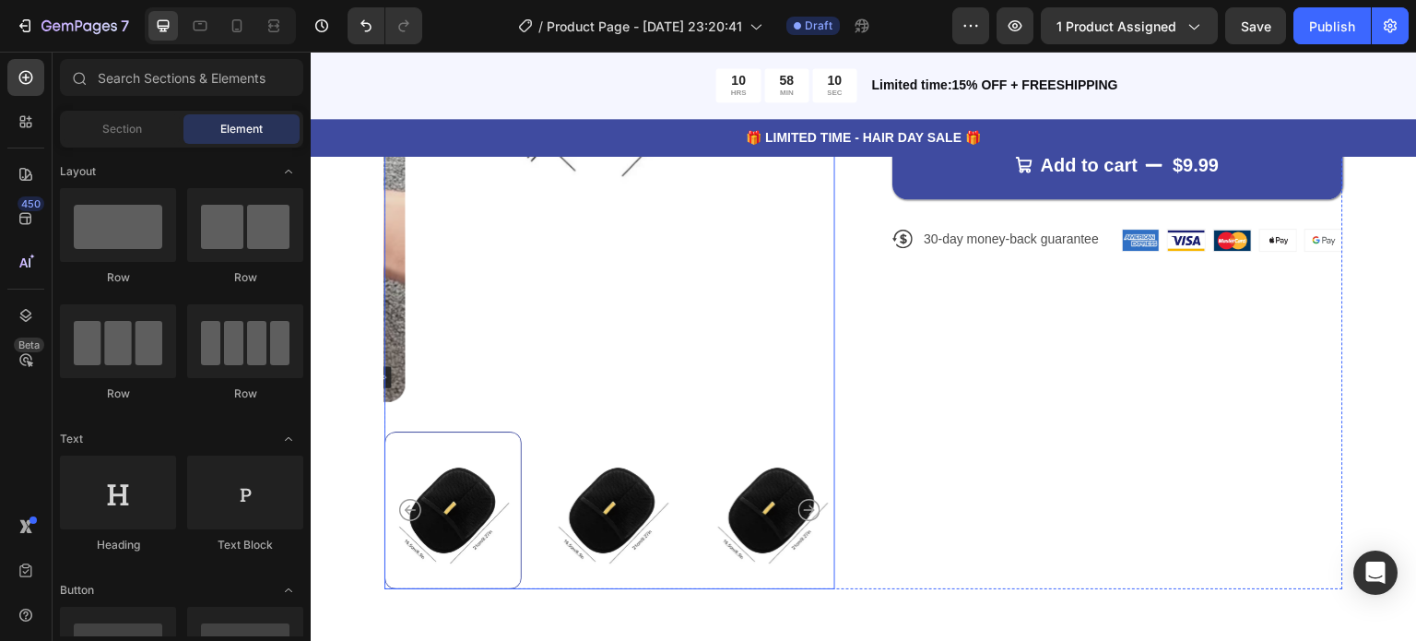
click at [633, 323] on img at bounding box center [631, 1] width 451 height 801
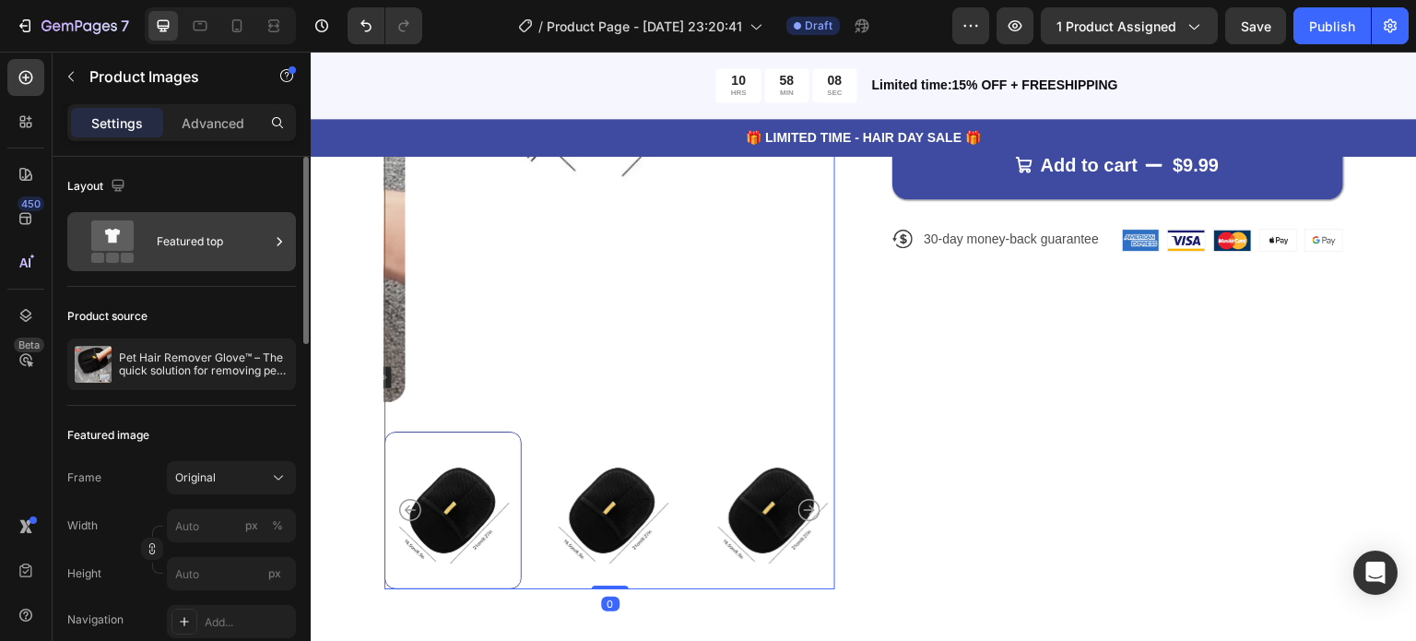
click at [287, 241] on icon at bounding box center [279, 241] width 18 height 18
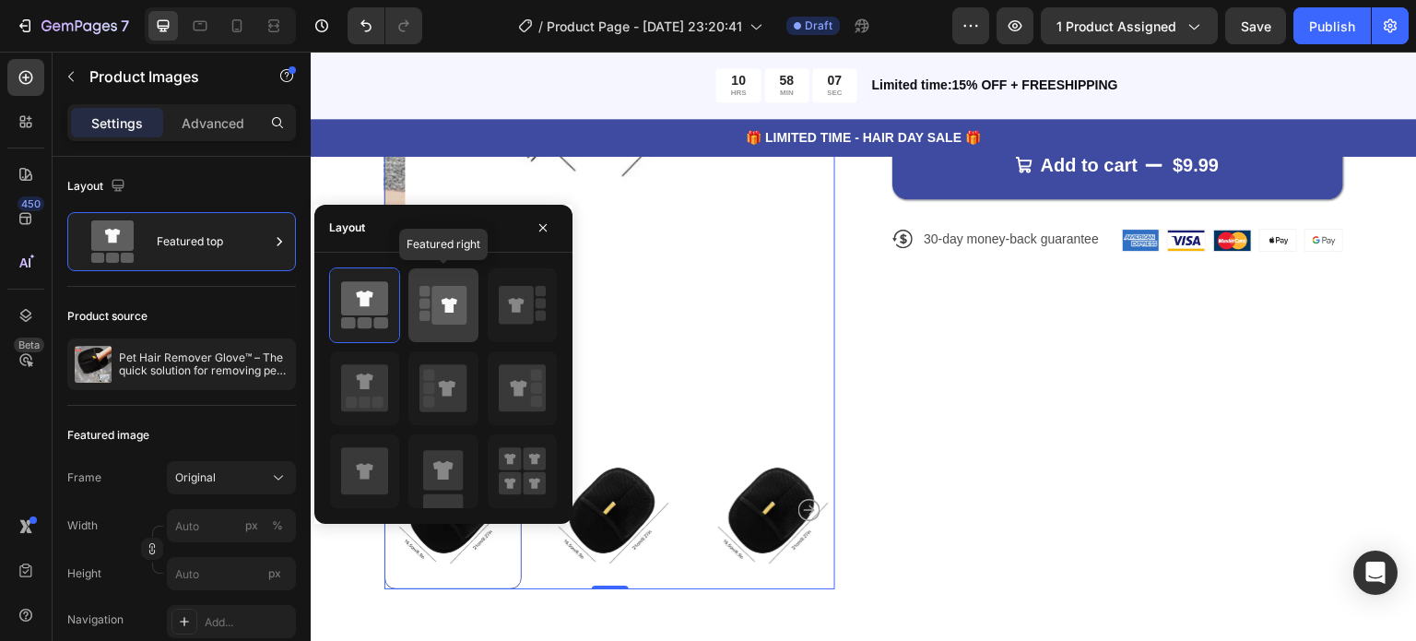
click at [417, 279] on div at bounding box center [442, 305] width 69 height 74
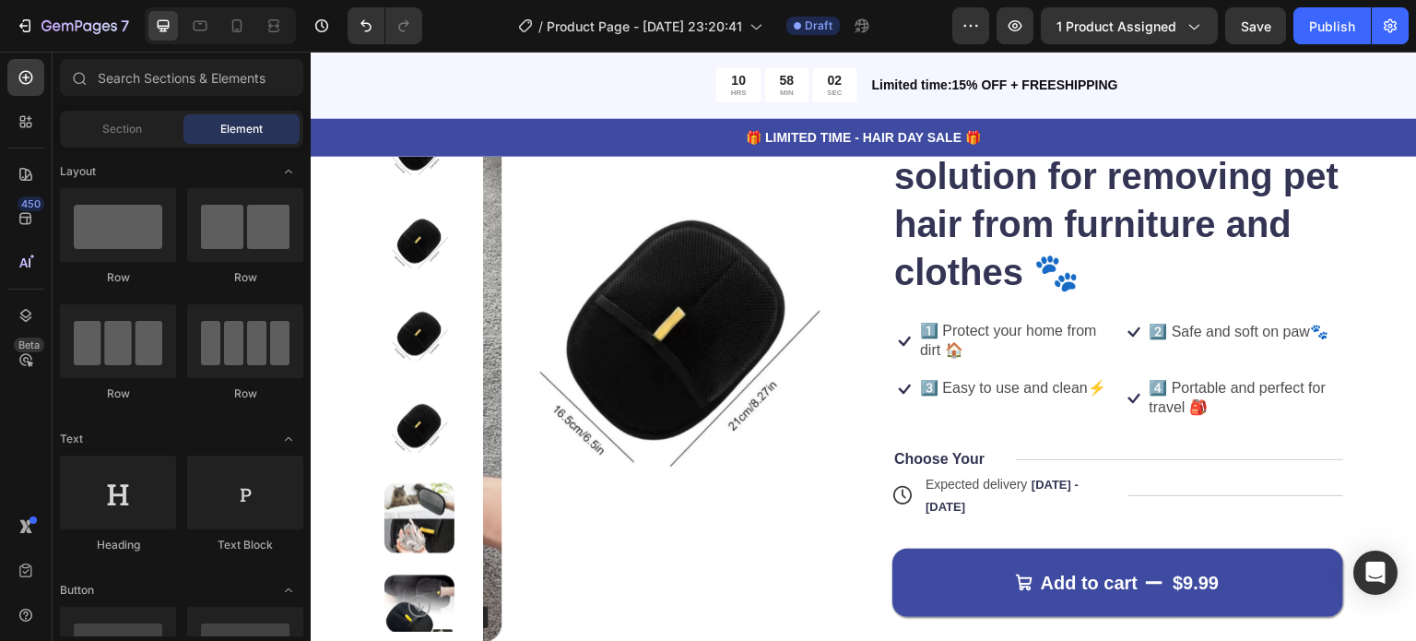
scroll to position [202, 0]
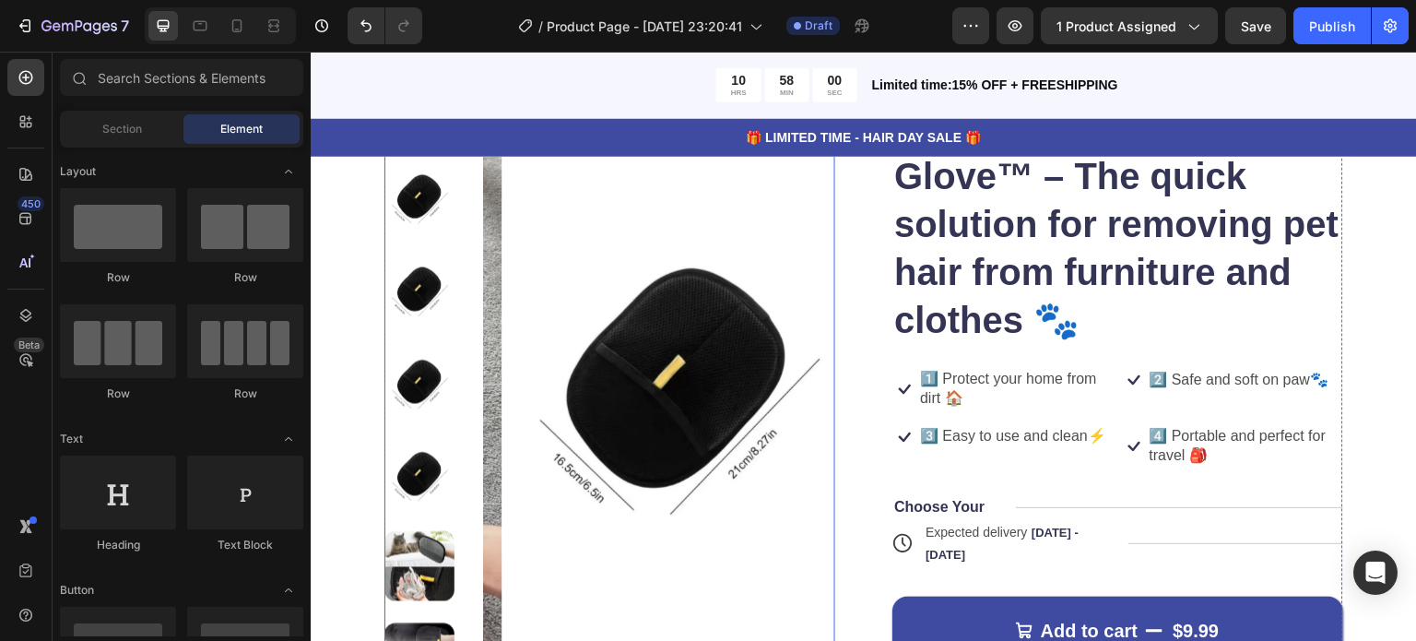
click at [432, 543] on img at bounding box center [419, 566] width 70 height 70
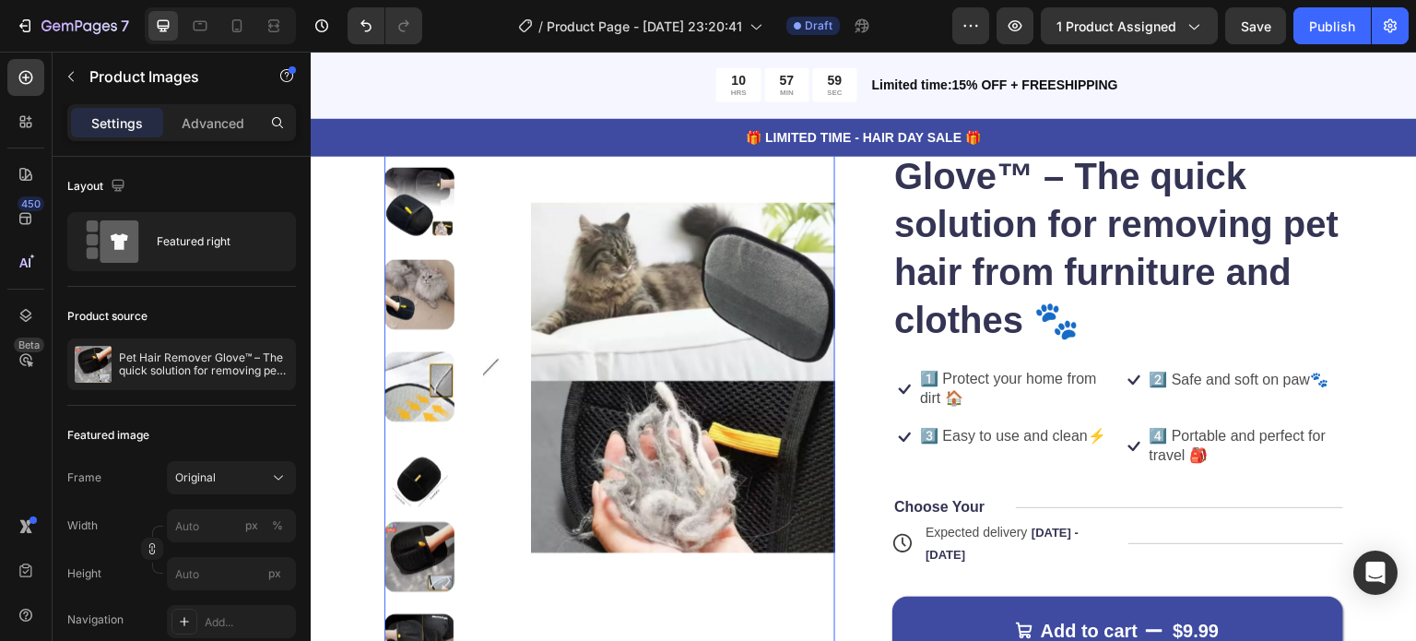
click at [434, 547] on img at bounding box center [419, 557] width 70 height 70
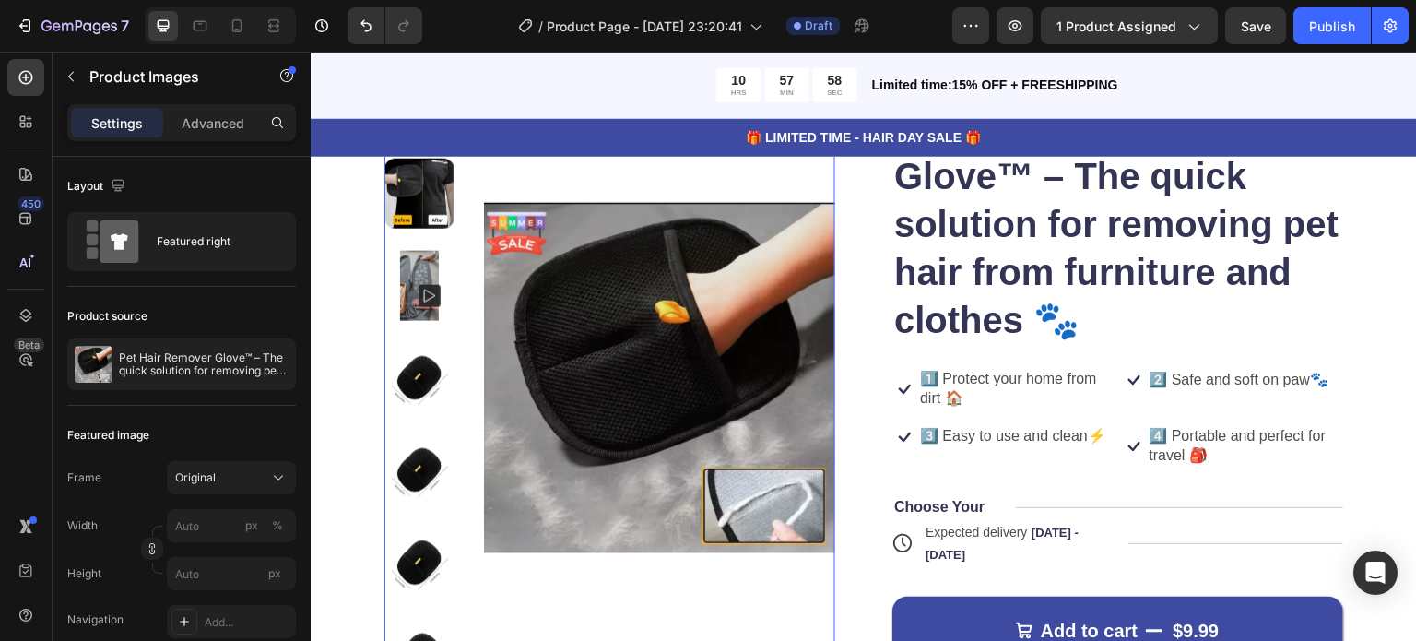
click at [434, 547] on img at bounding box center [419, 562] width 70 height 70
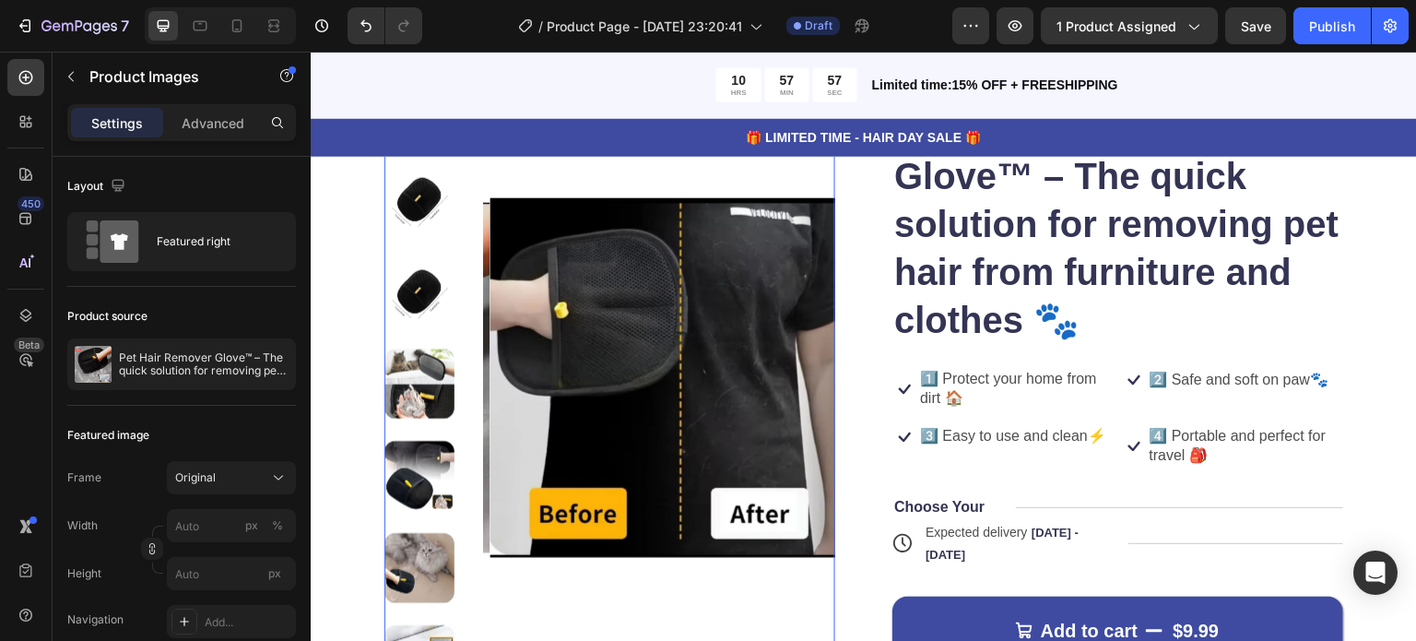
click at [434, 547] on img at bounding box center [419, 569] width 70 height 70
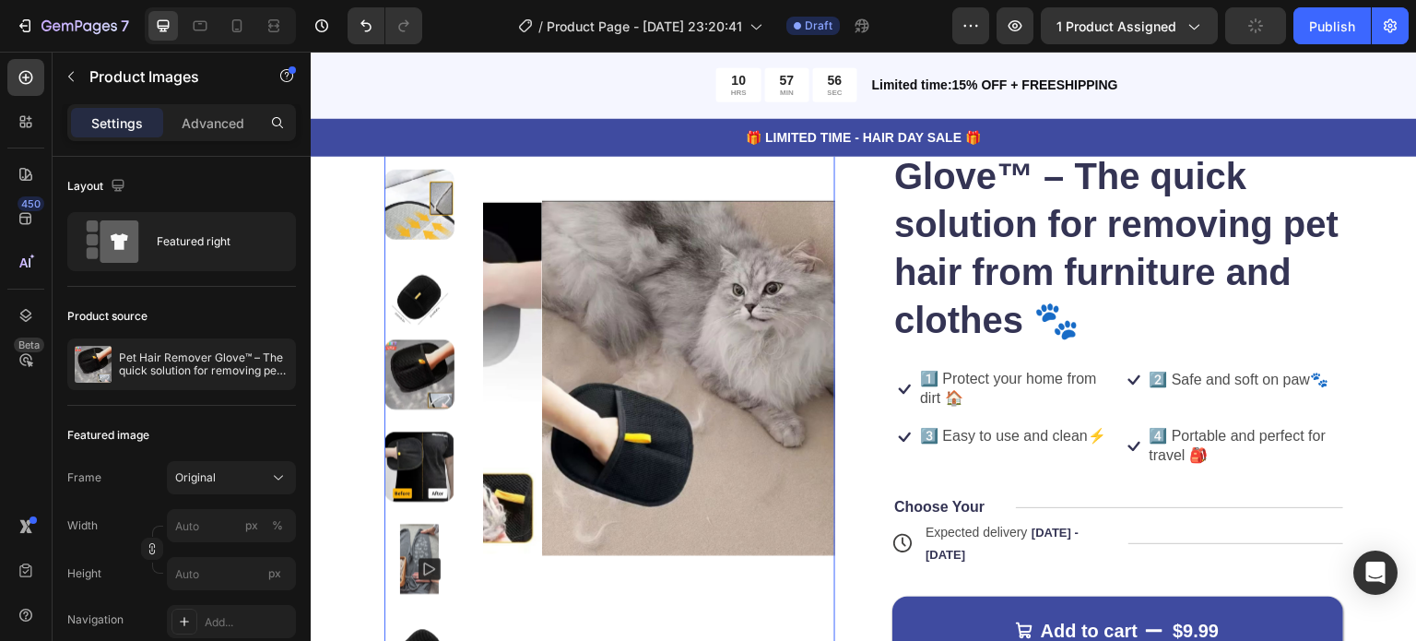
click at [435, 547] on img at bounding box center [419, 560] width 70 height 70
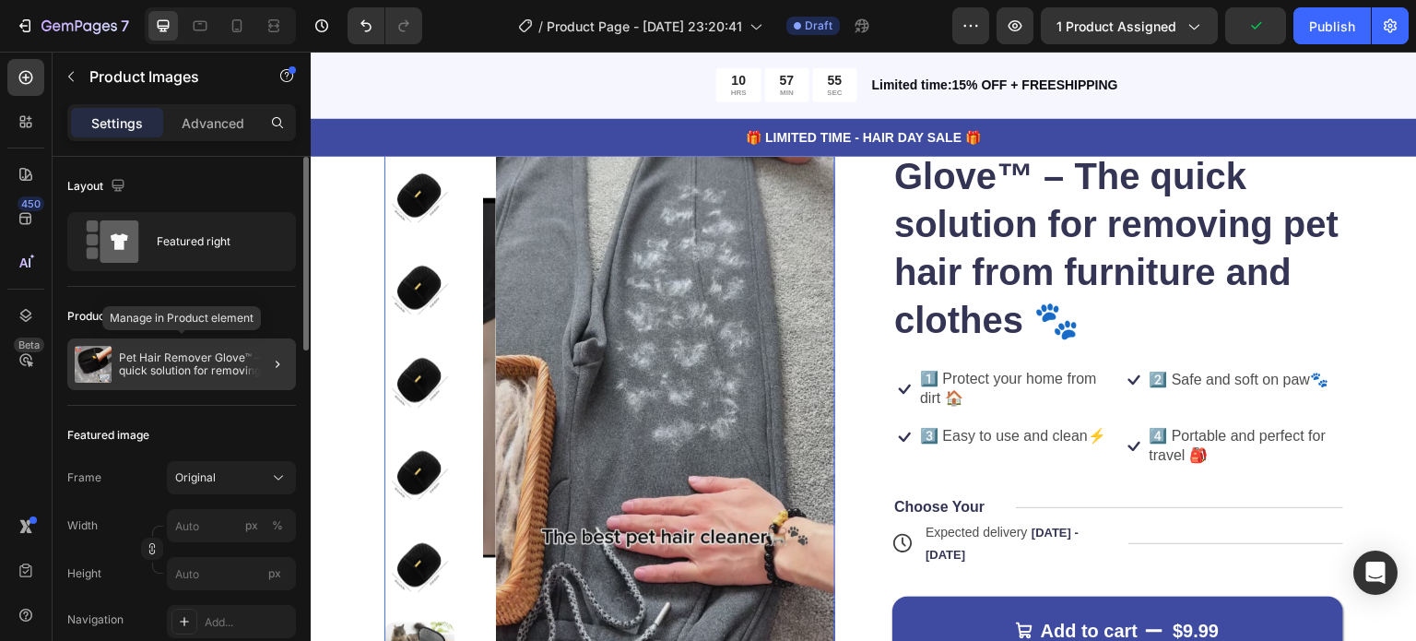
click at [183, 385] on div "Pet Hair Remover Glove™ – The quick solution for removing pet hair from furnitu…" at bounding box center [181, 364] width 229 height 52
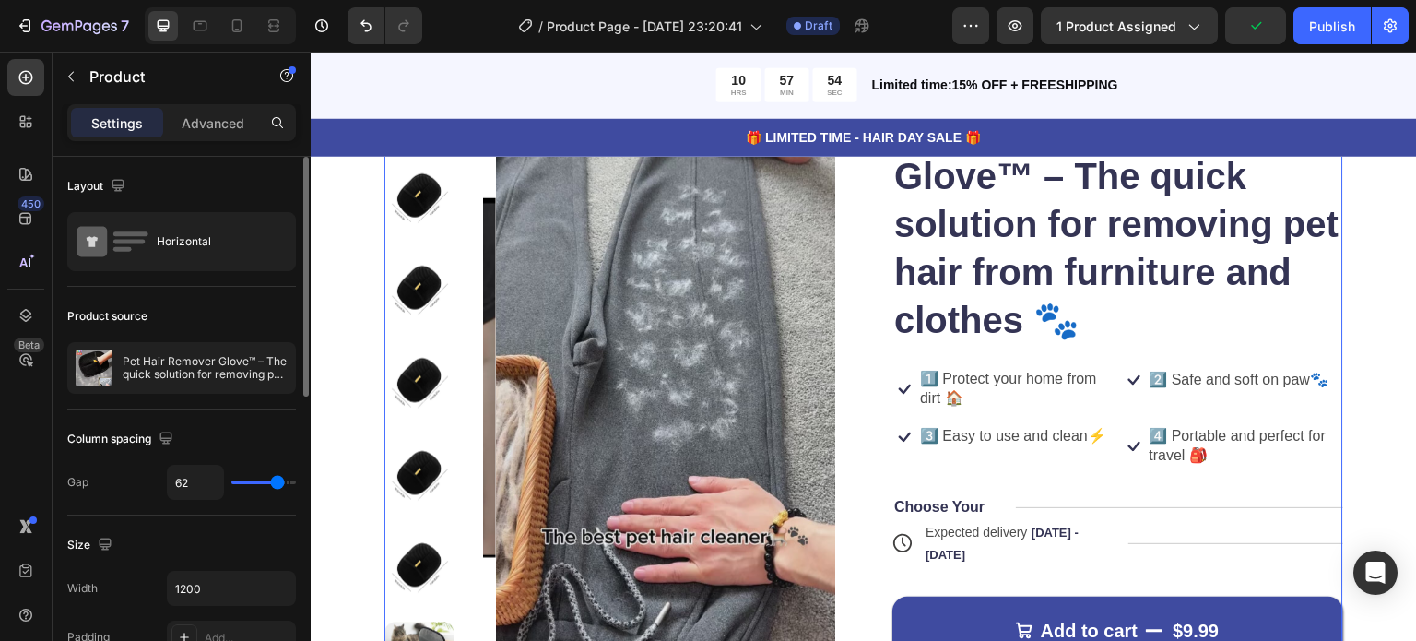
click at [183, 385] on div "Pet Hair Remover Glove™ – The quick solution for removing pet hair from furnitu…" at bounding box center [181, 368] width 229 height 52
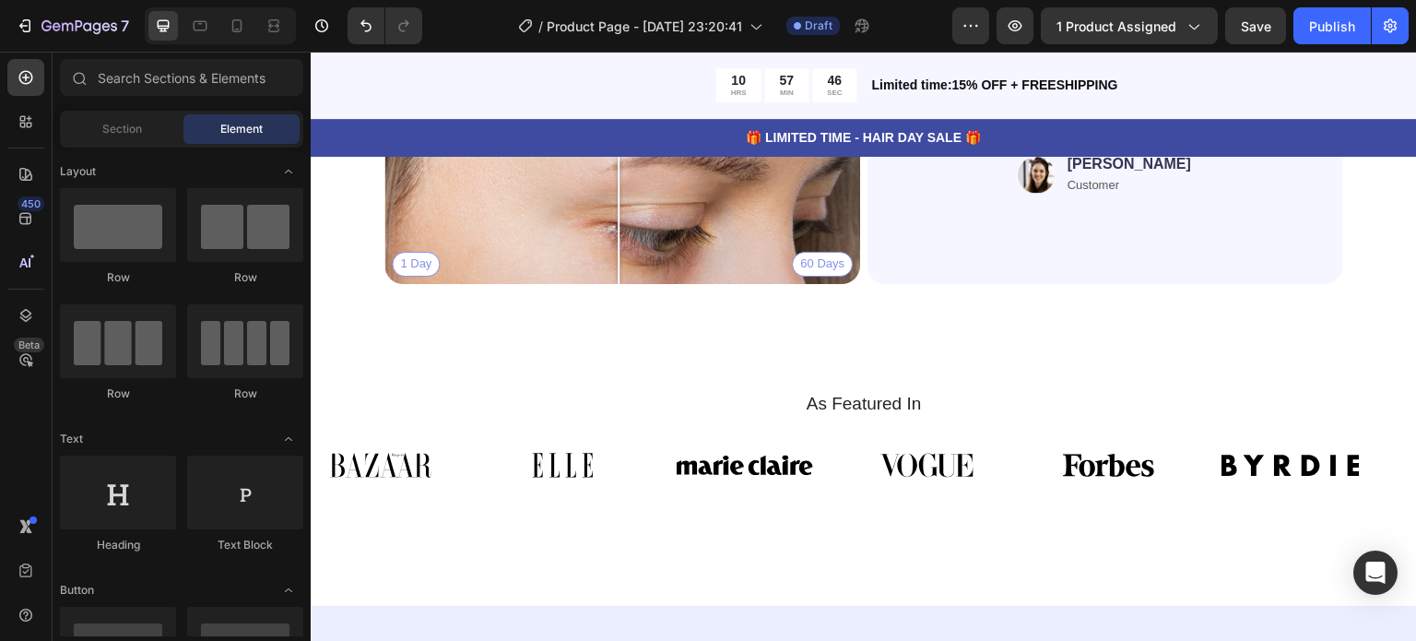
scroll to position [4249, 0]
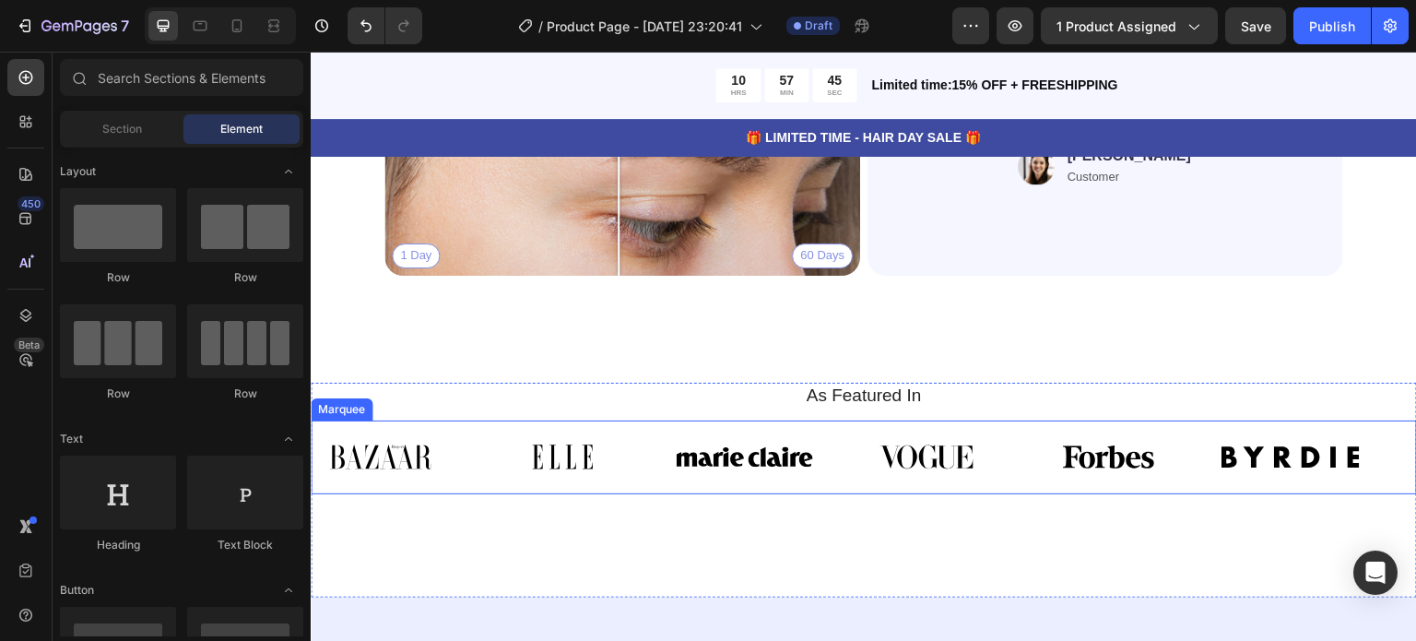
click at [463, 454] on div "Image" at bounding box center [403, 456] width 182 height 51
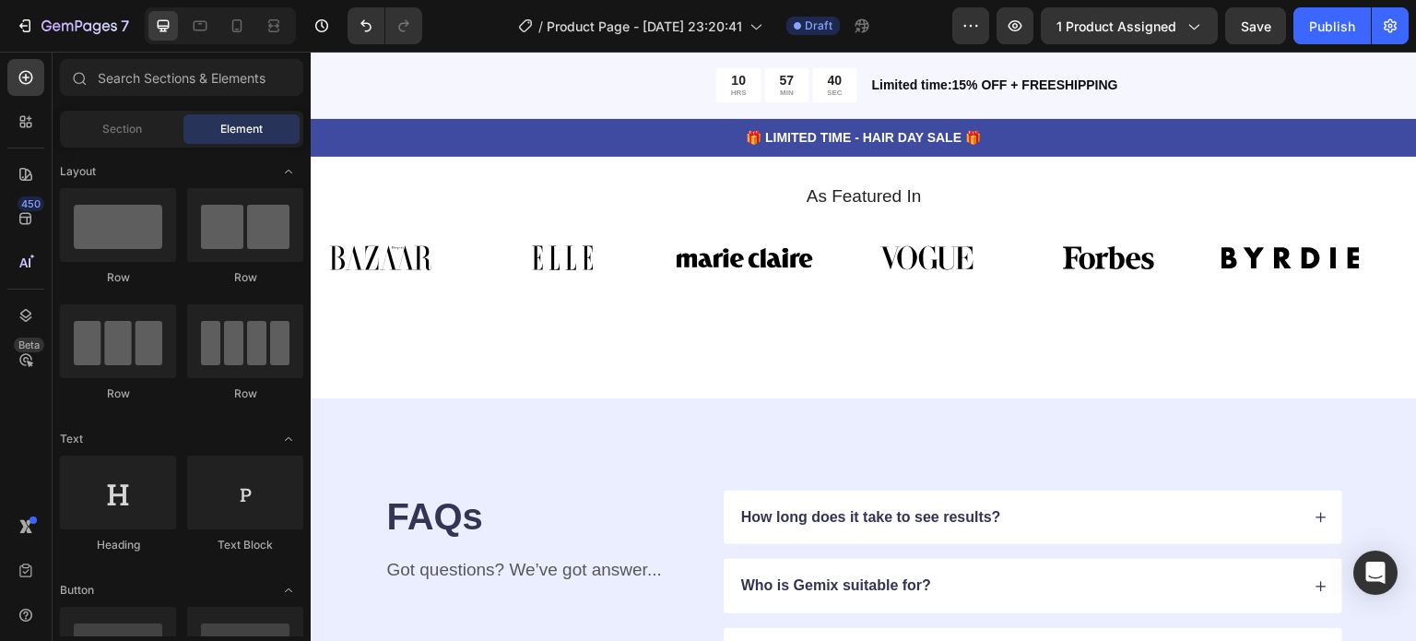
scroll to position [4391, 0]
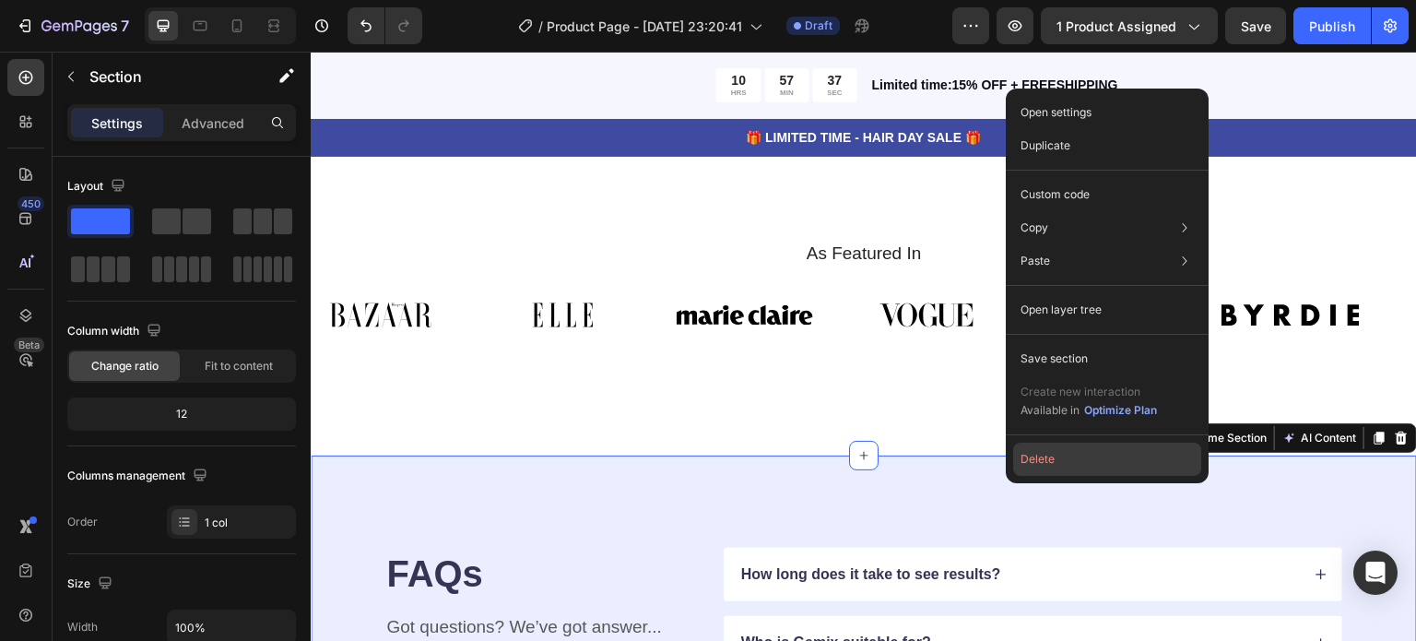
click at [1025, 475] on button "Delete" at bounding box center [1107, 459] width 188 height 33
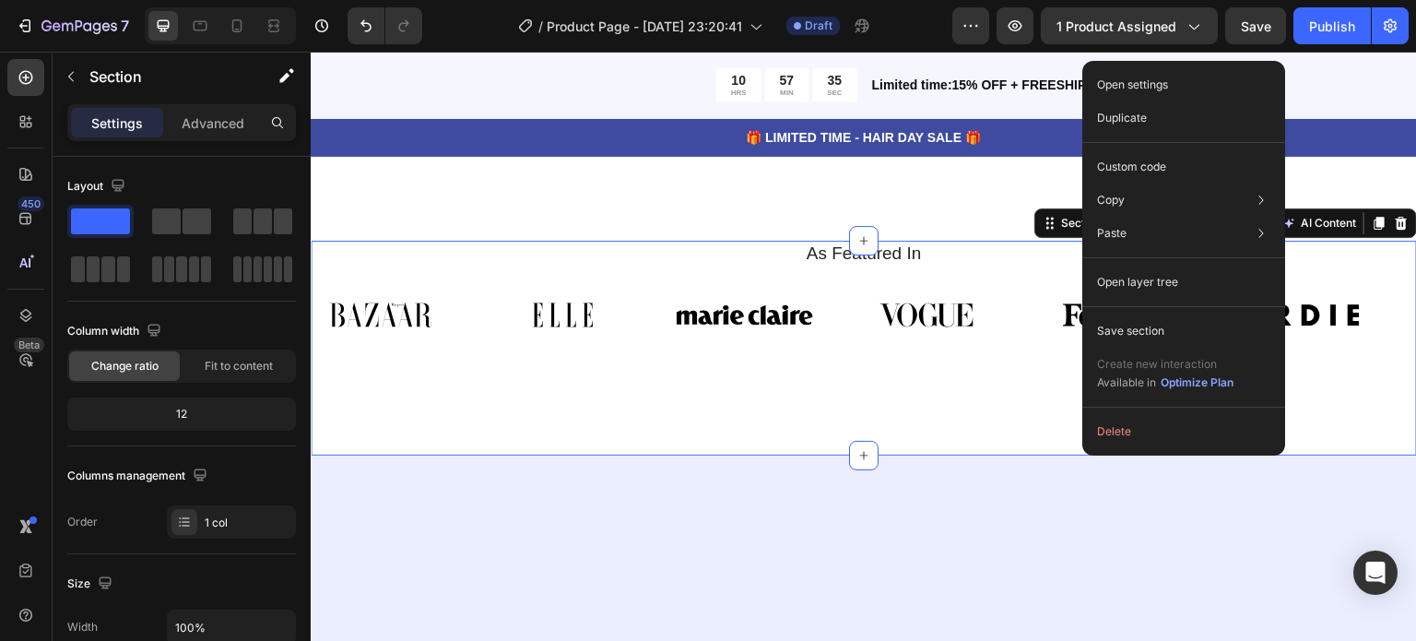
click at [1125, 448] on div "Open settings Duplicate Custom code Copy Copy section Ctrl + C Copy style Copy …" at bounding box center [1183, 258] width 203 height 395
click at [1128, 440] on button "Delete" at bounding box center [1184, 431] width 188 height 33
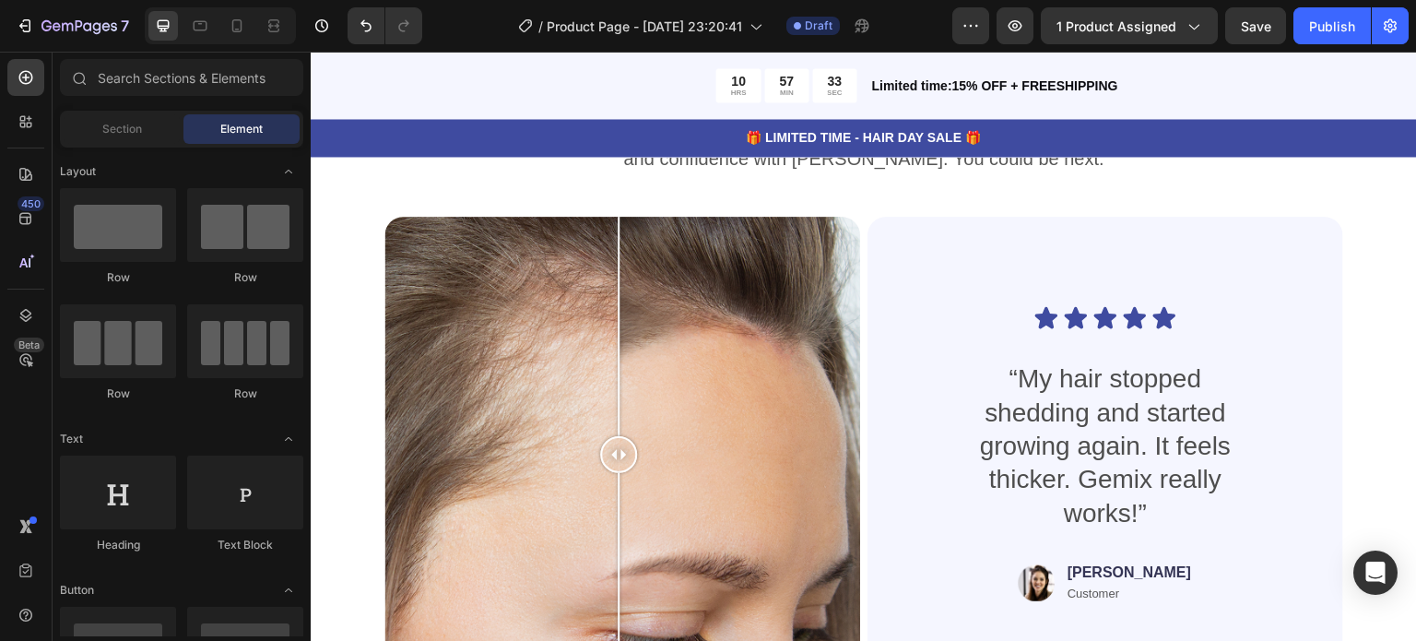
scroll to position [3818, 0]
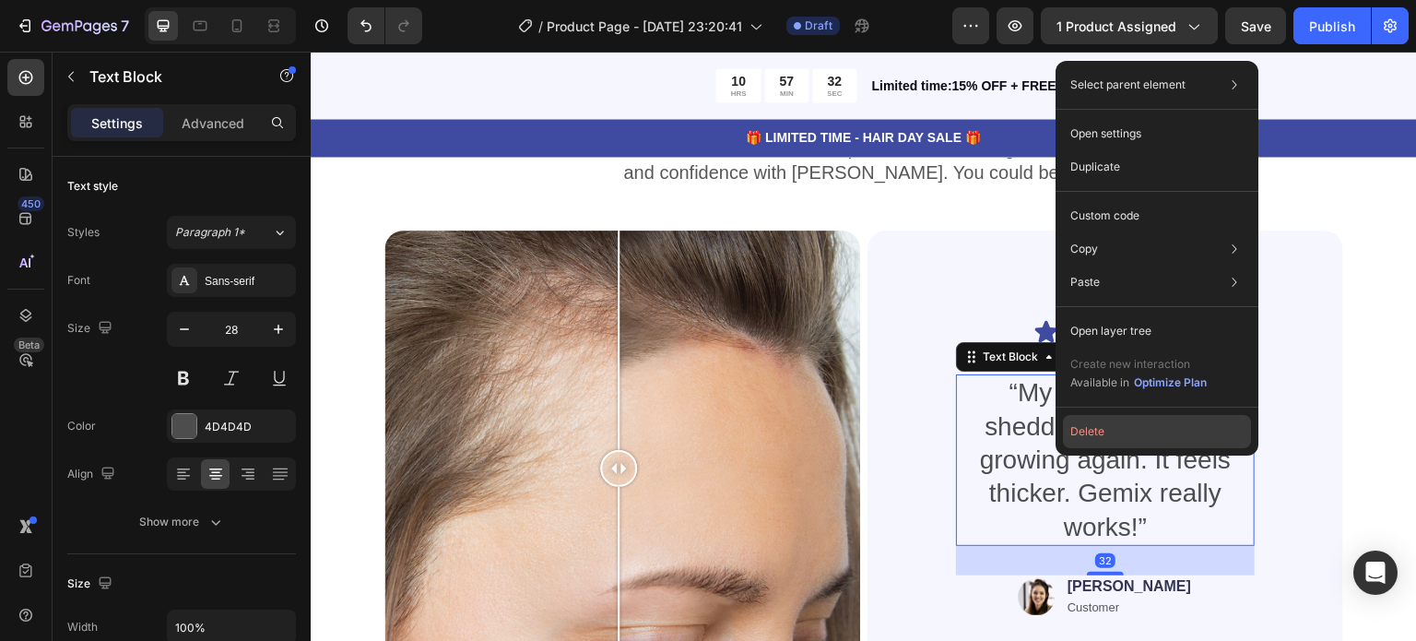
click at [1092, 439] on button "Delete" at bounding box center [1157, 431] width 188 height 33
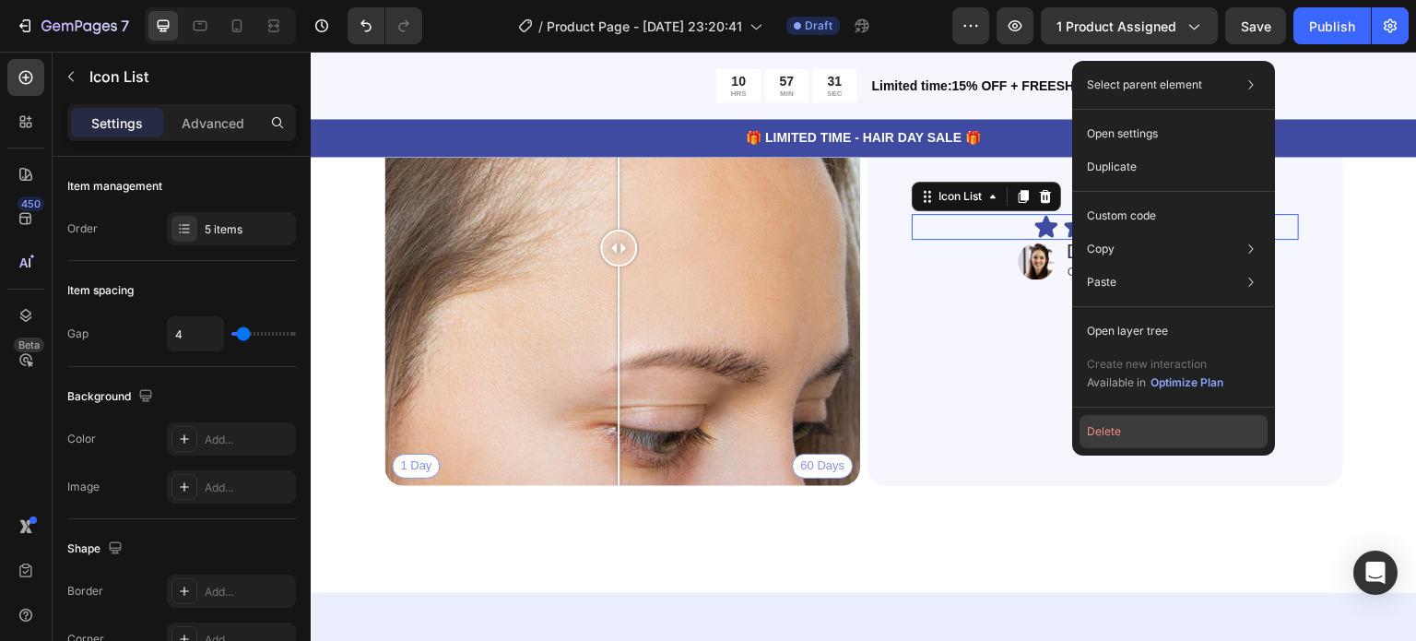
click at [1232, 439] on button "Delete" at bounding box center [1174, 431] width 188 height 33
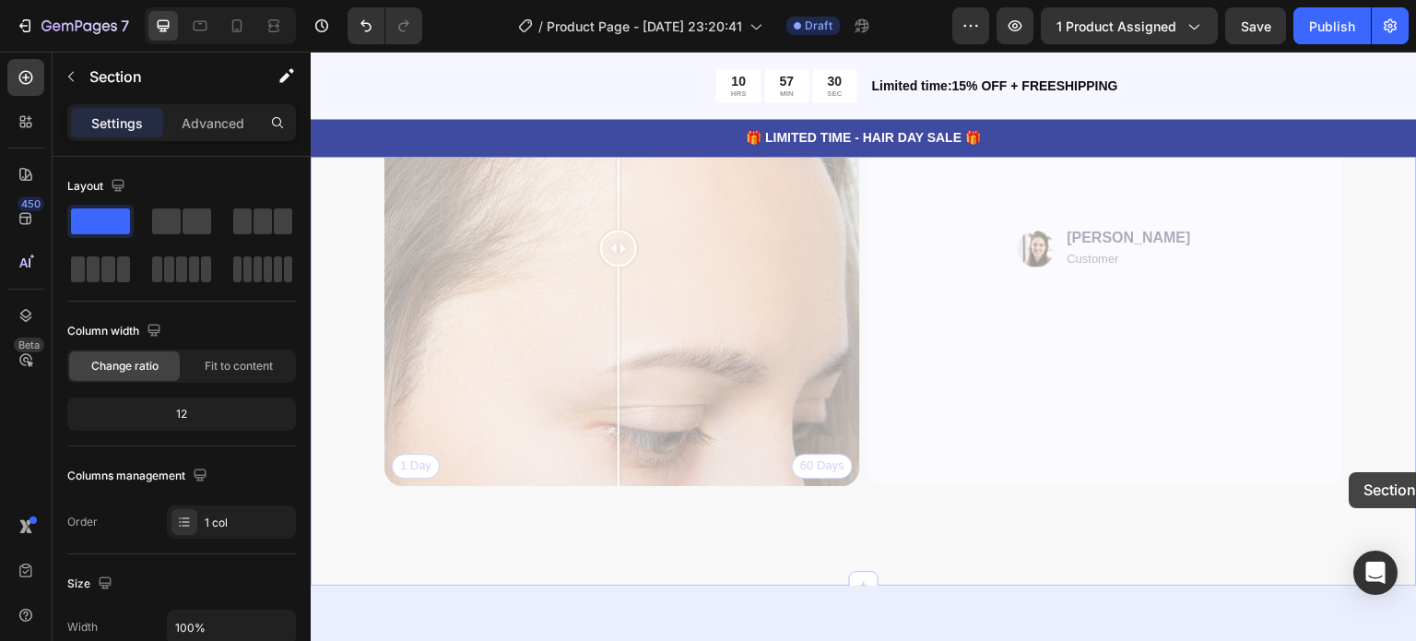
click at [311, 52] on div "Real People. Real Hair Results Heading Thousands have seen visible improvements…" at bounding box center [311, 52] width 0 height 0
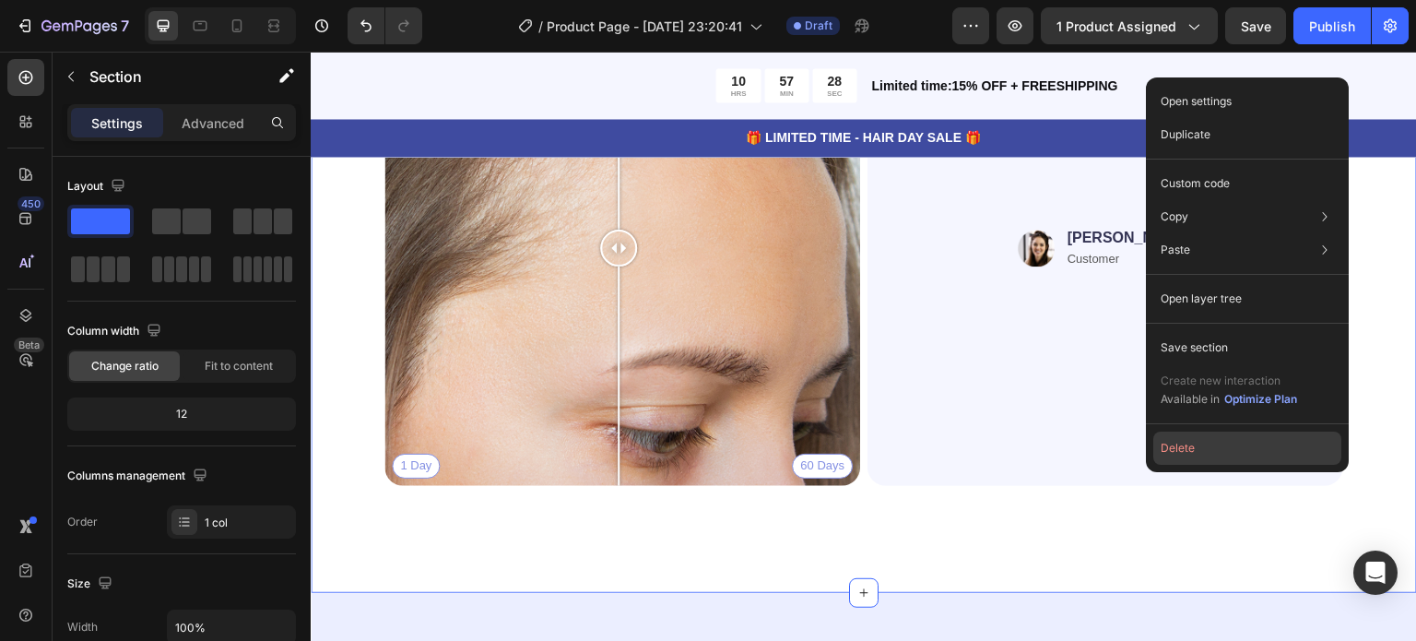
click at [1269, 454] on button "Delete" at bounding box center [1247, 447] width 188 height 33
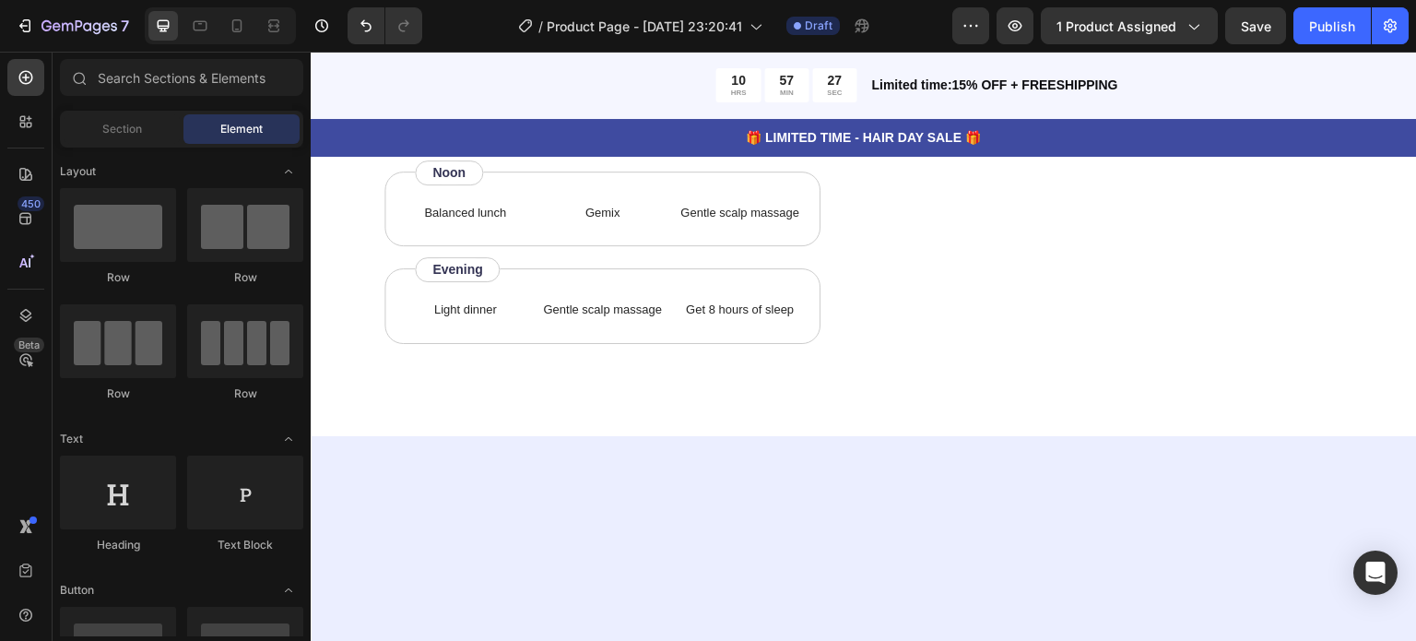
scroll to position [3052, 0]
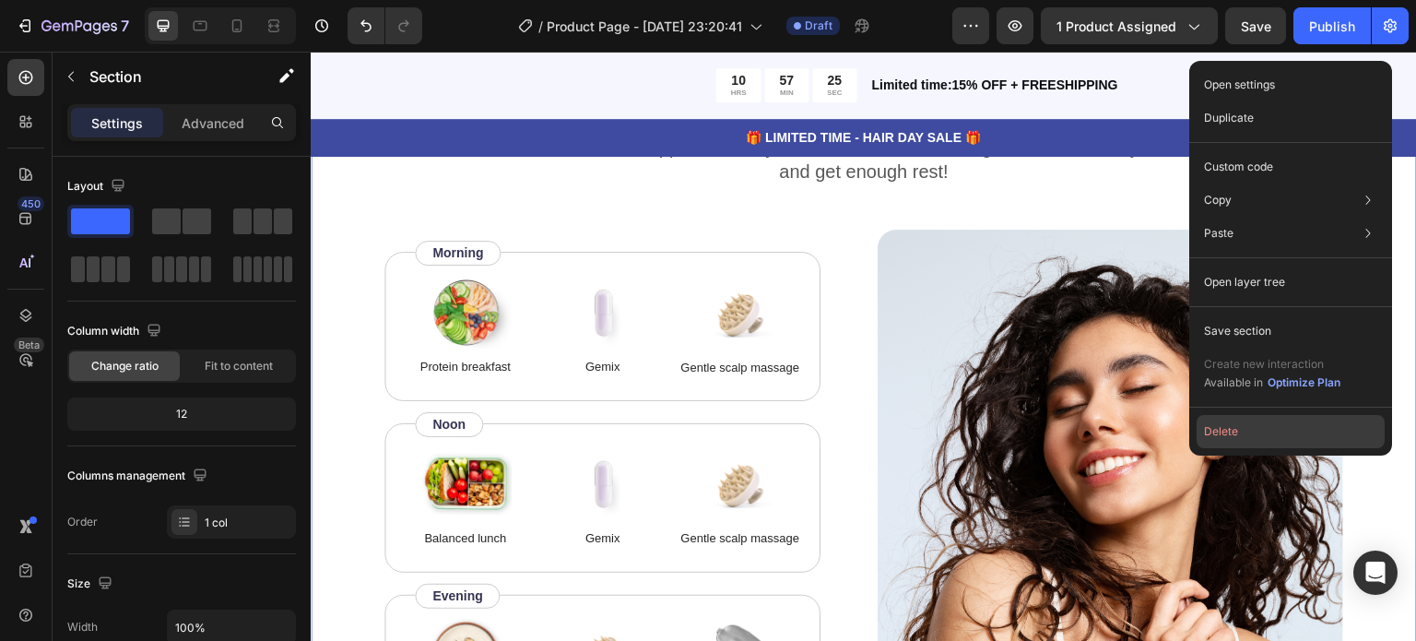
click at [1322, 447] on button "Delete" at bounding box center [1291, 431] width 188 height 33
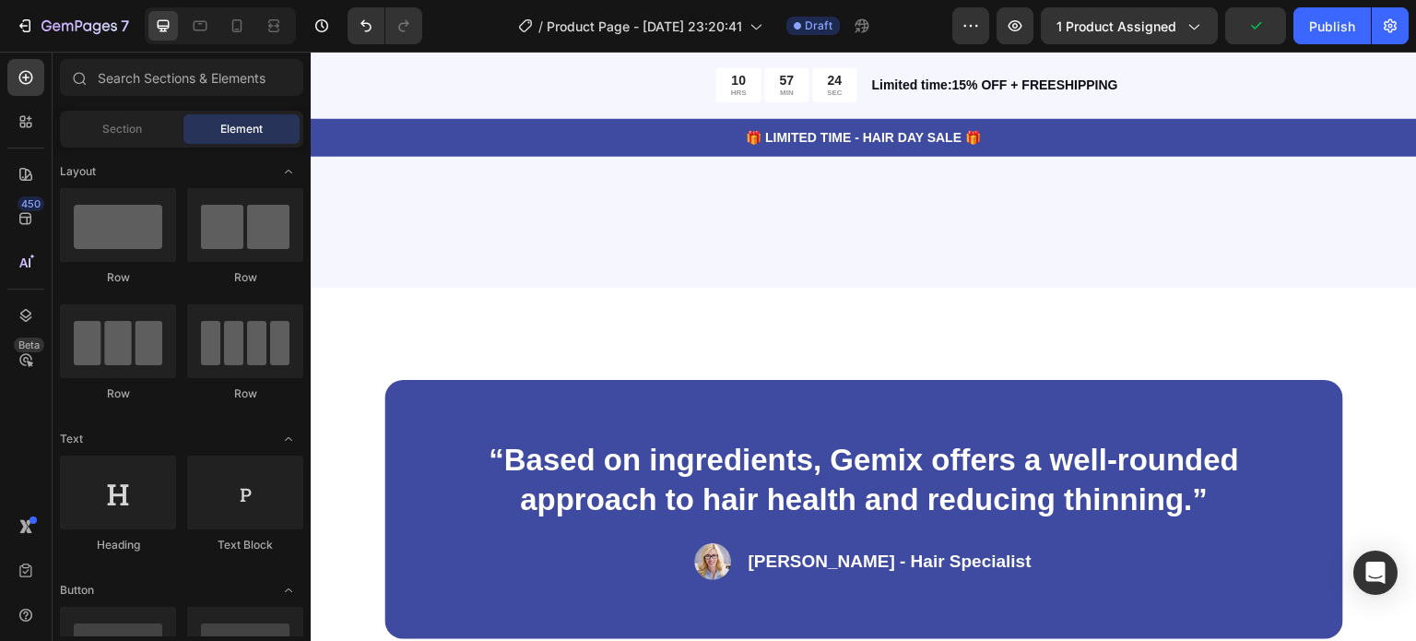
scroll to position [2383, 0]
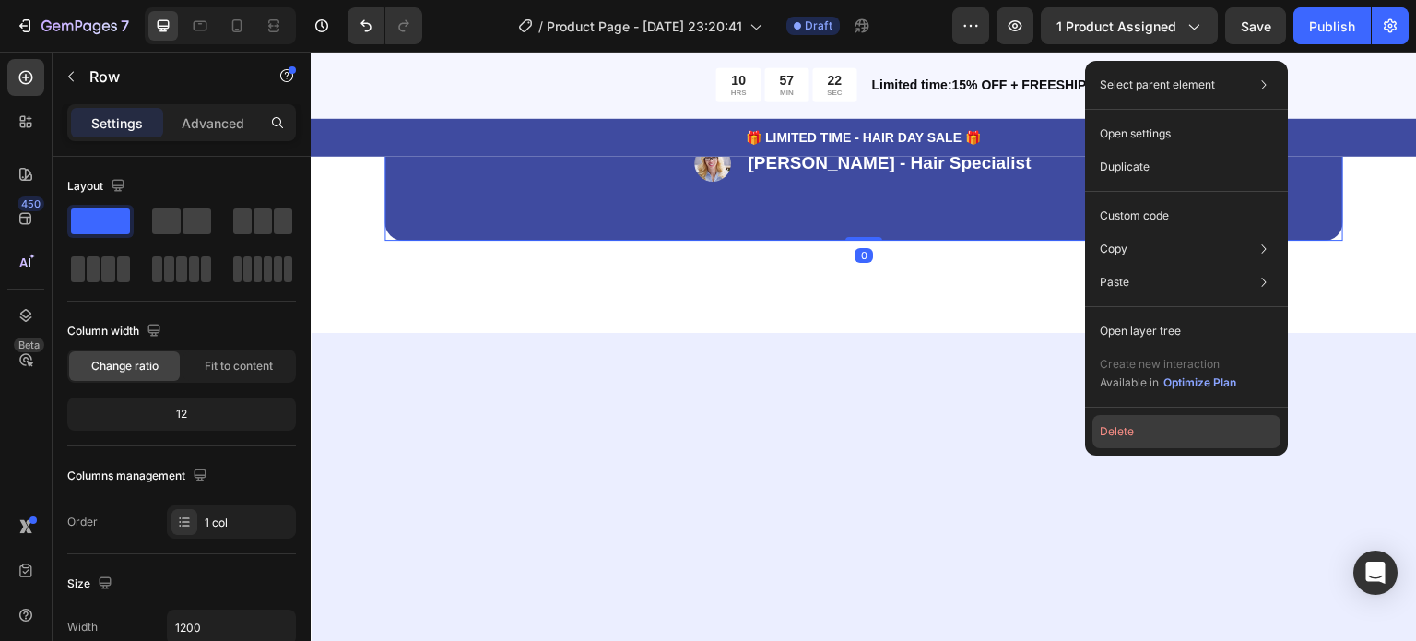
click at [1104, 433] on button "Delete" at bounding box center [1186, 431] width 188 height 33
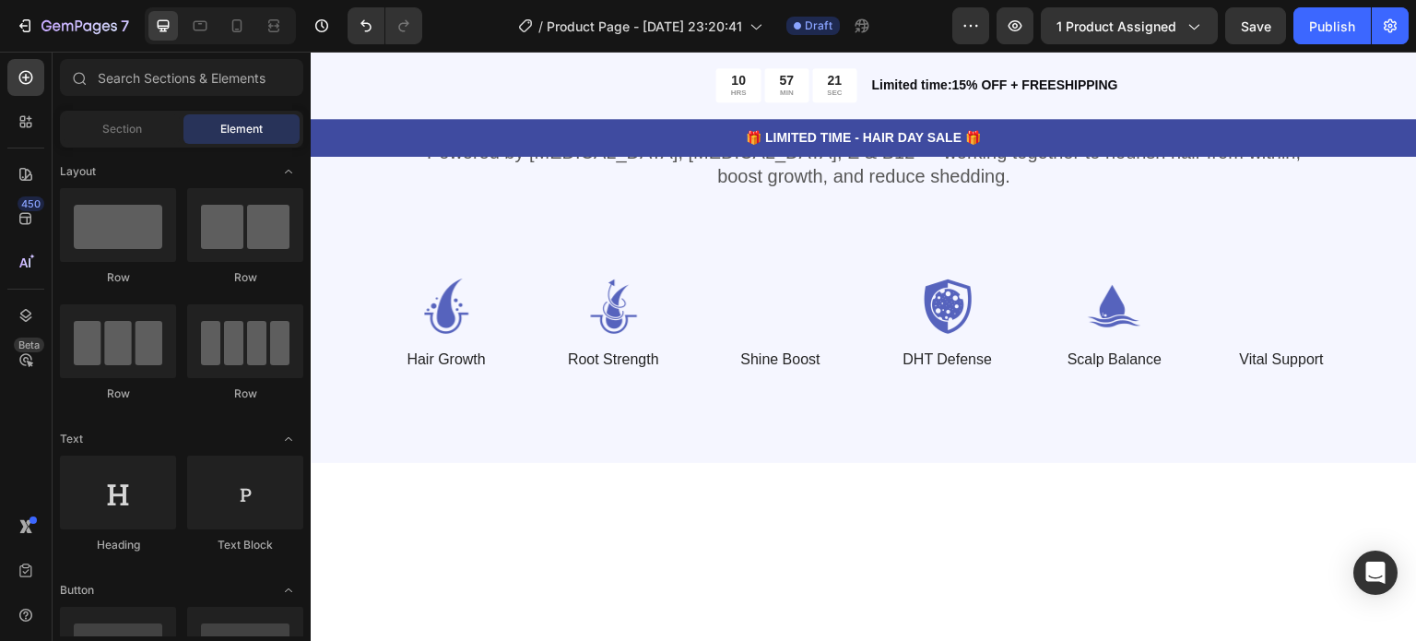
scroll to position [1800, 0]
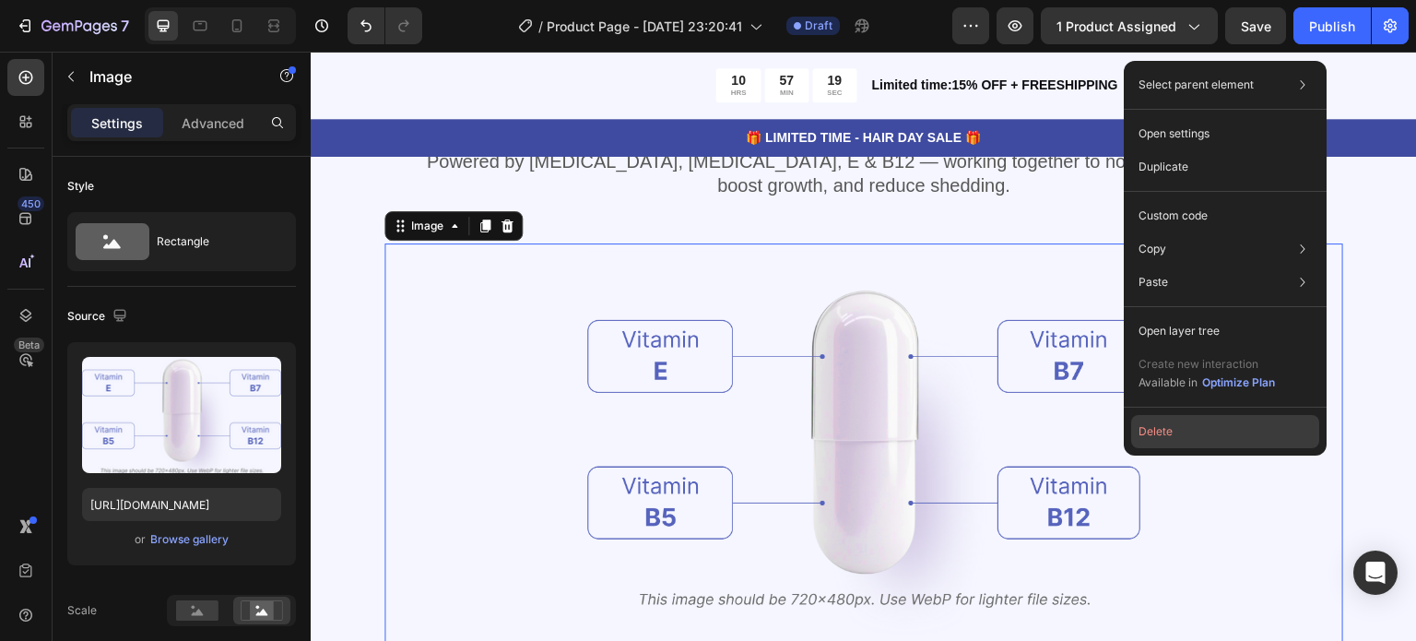
click at [1255, 439] on button "Delete" at bounding box center [1225, 431] width 188 height 33
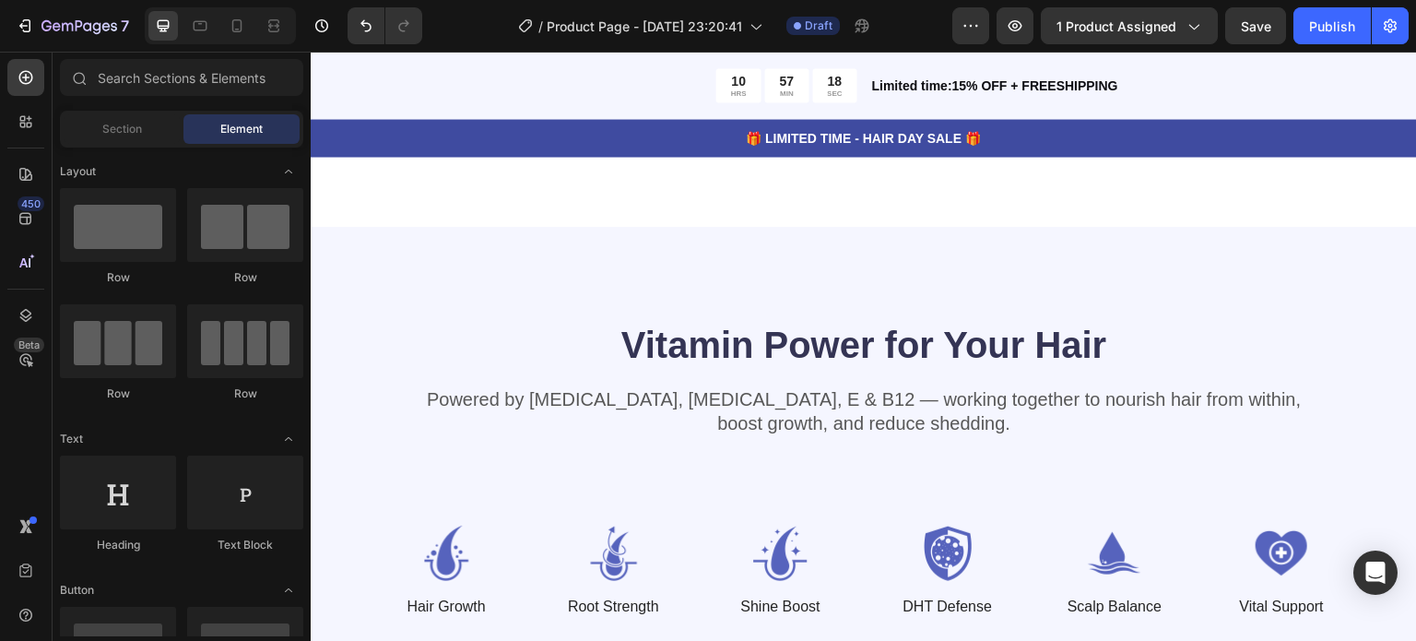
scroll to position [1514, 0]
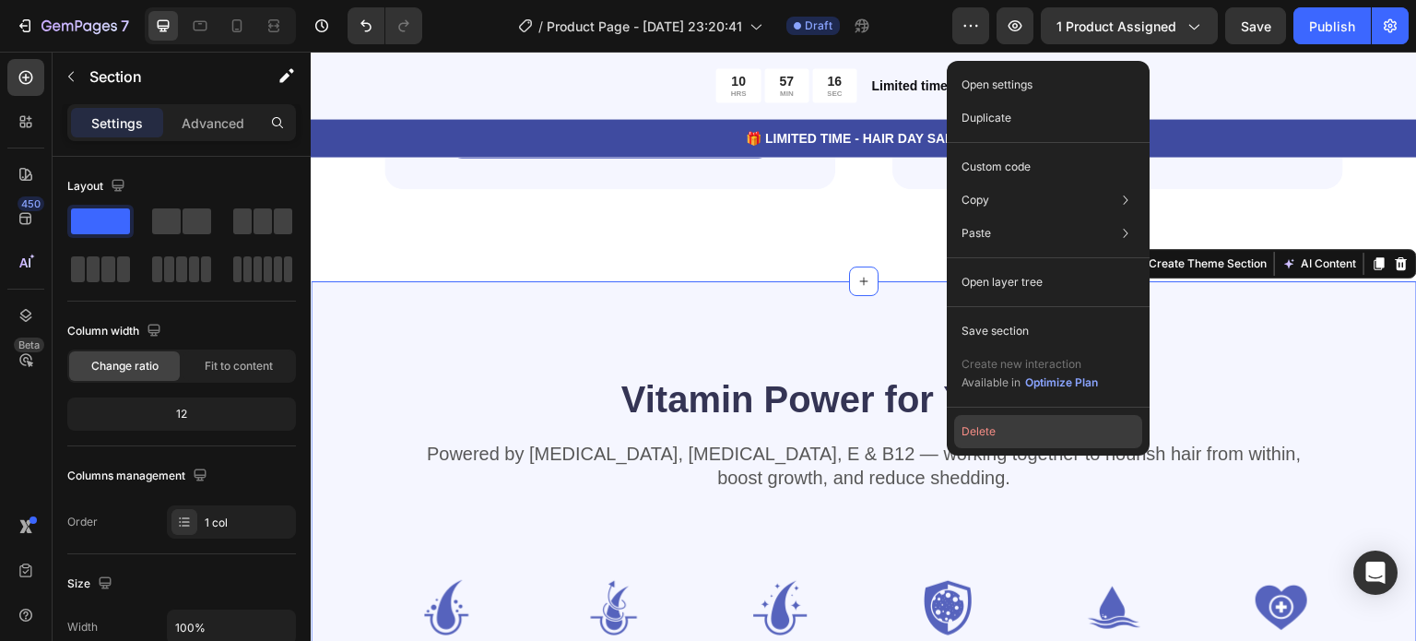
click at [989, 423] on button "Delete" at bounding box center [1048, 431] width 188 height 33
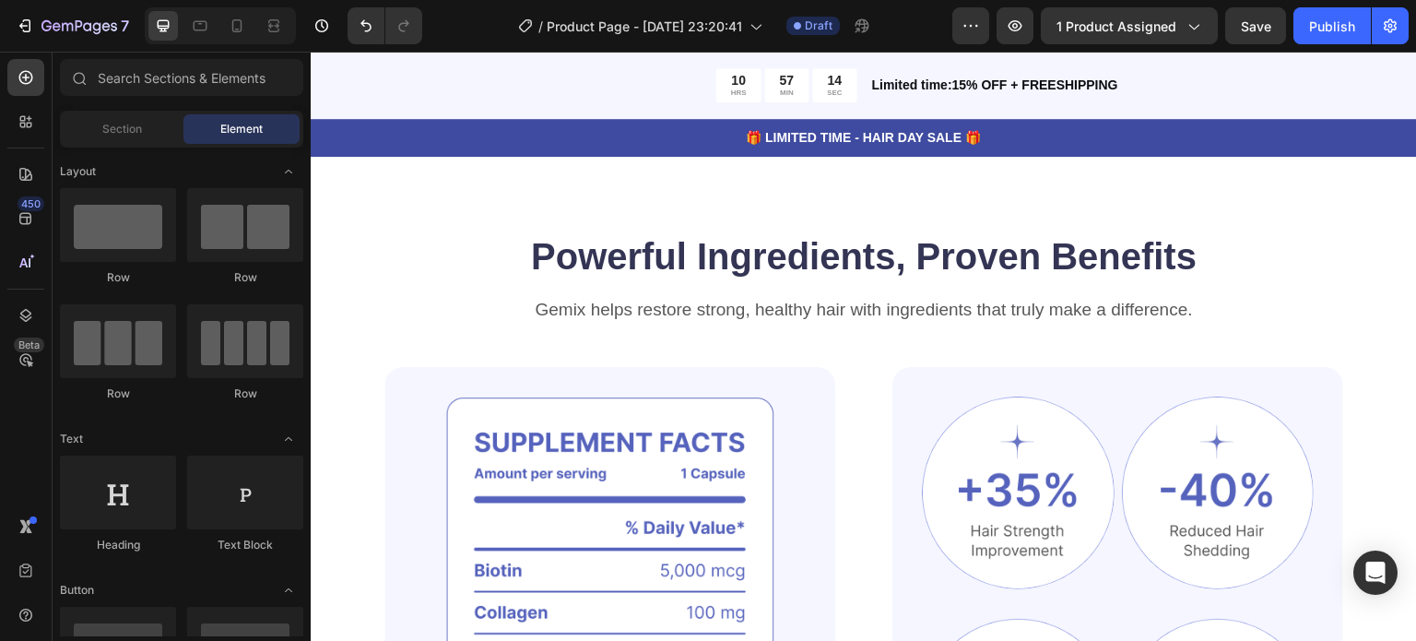
scroll to position [807, 0]
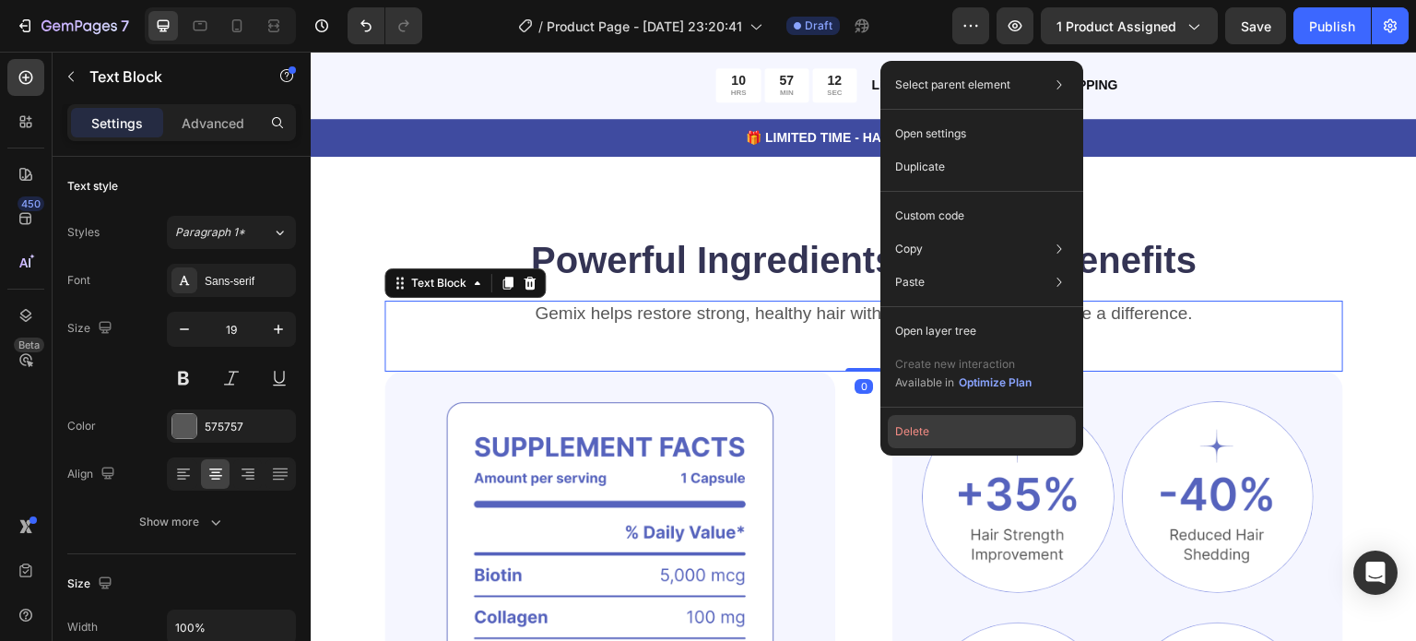
click at [938, 429] on button "Delete" at bounding box center [982, 431] width 188 height 33
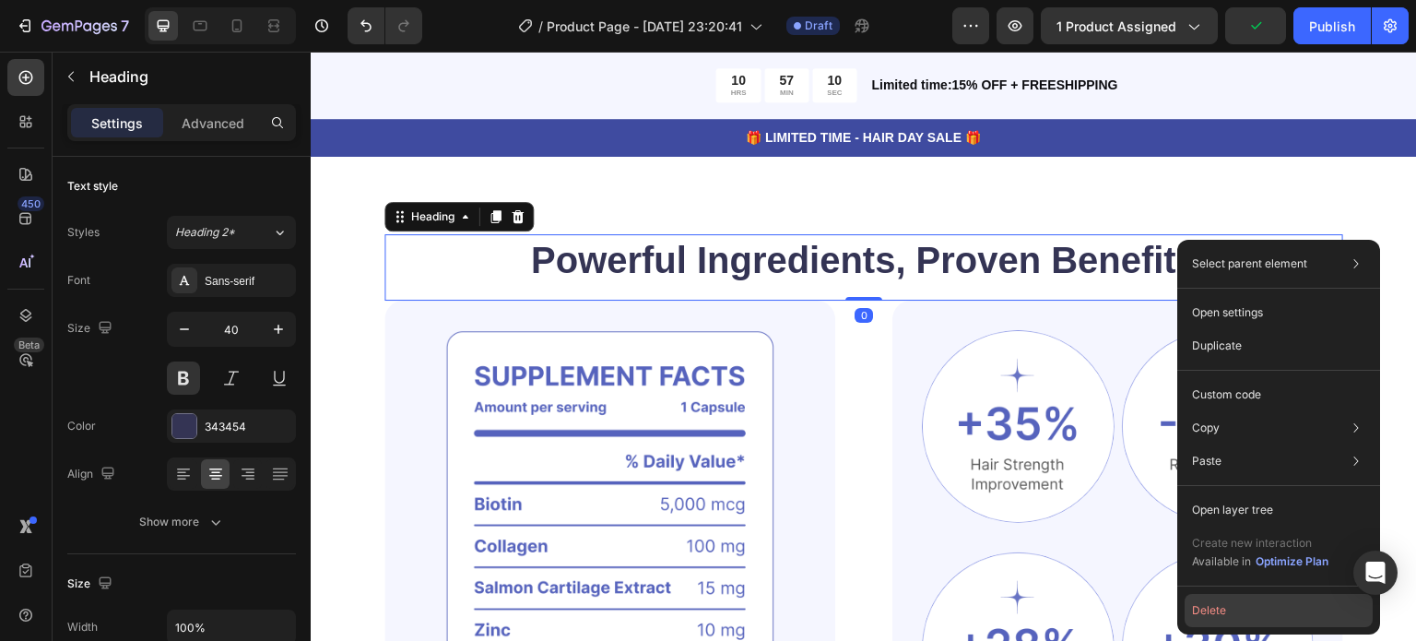
click at [1228, 613] on button "Delete" at bounding box center [1279, 610] width 188 height 33
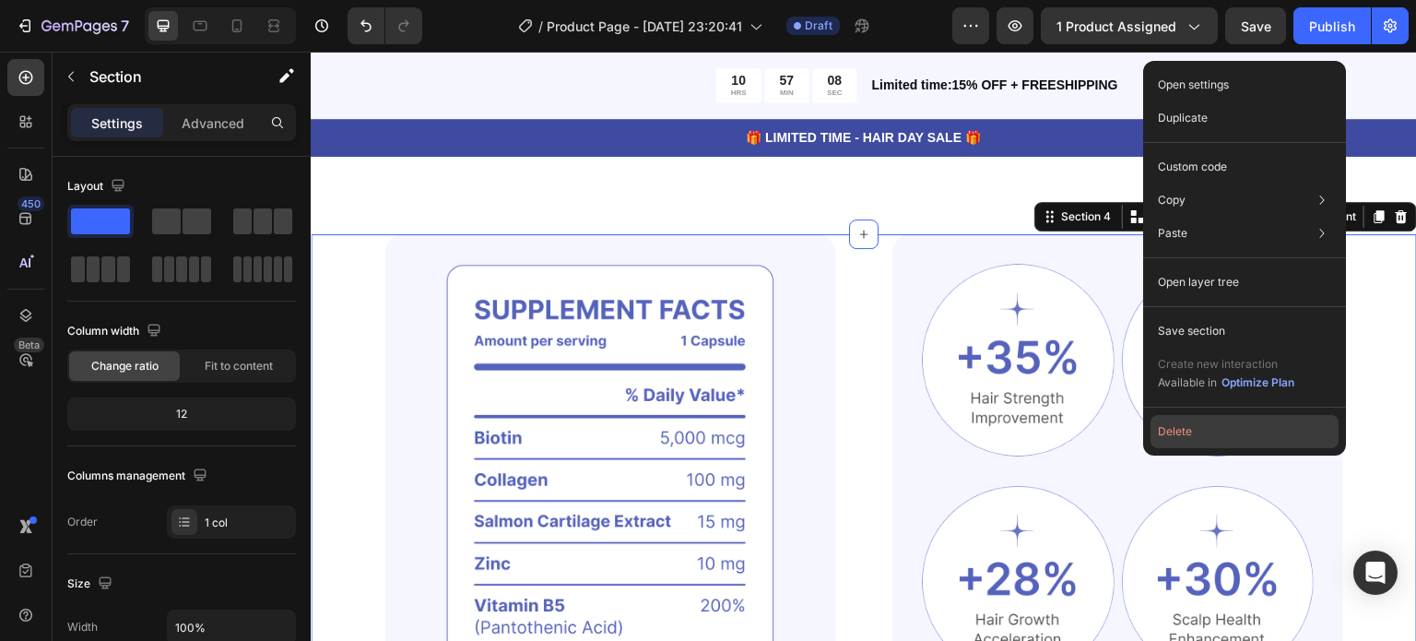
click at [1174, 442] on button "Delete" at bounding box center [1245, 431] width 188 height 33
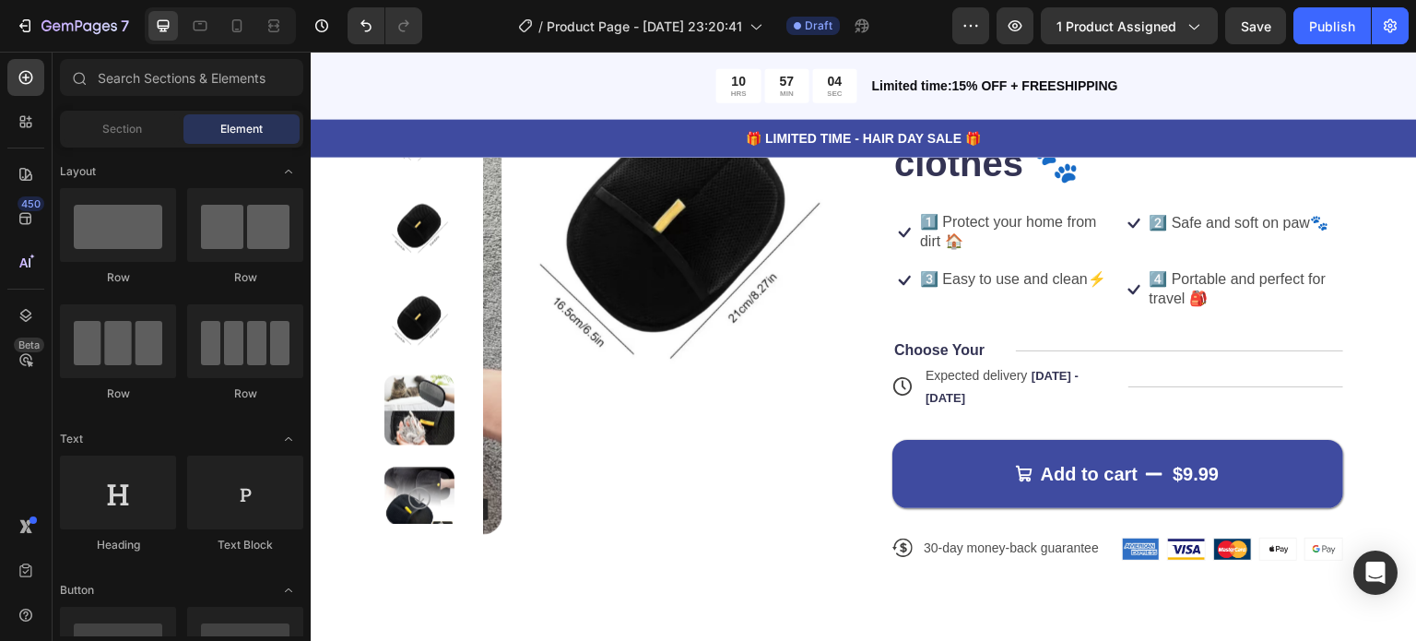
scroll to position [406, 0]
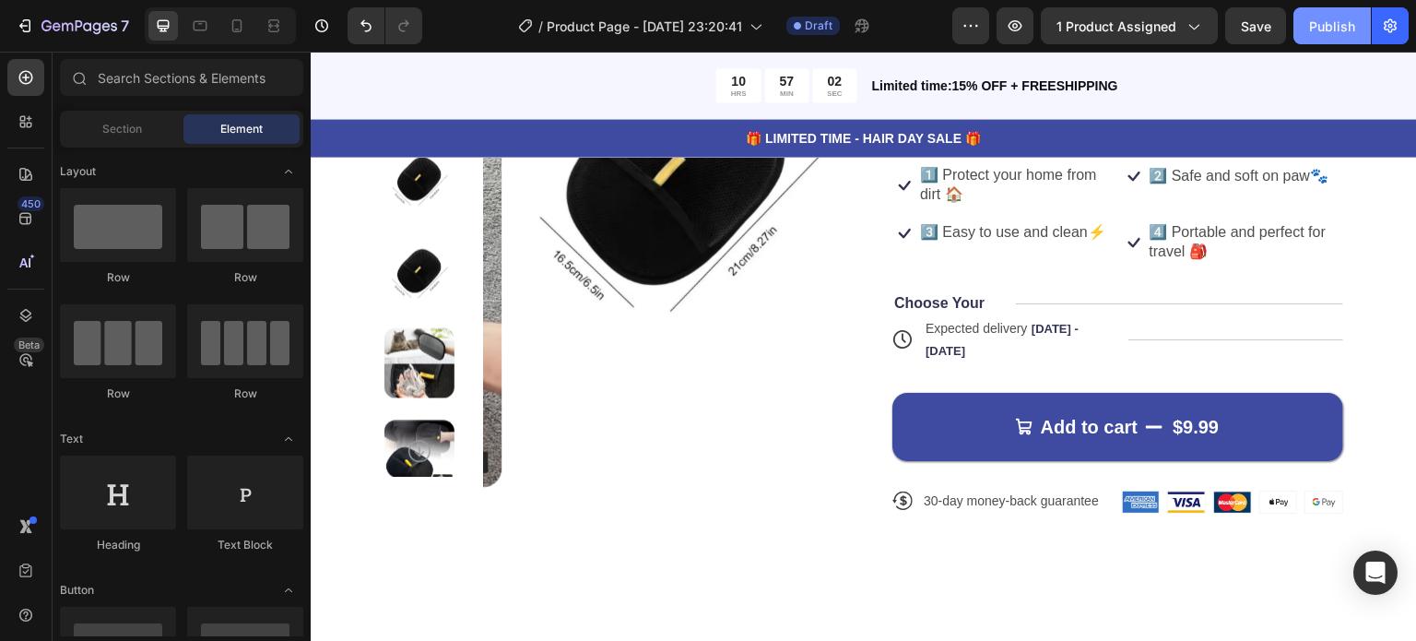
click at [1327, 32] on div "Publish" at bounding box center [1332, 26] width 46 height 19
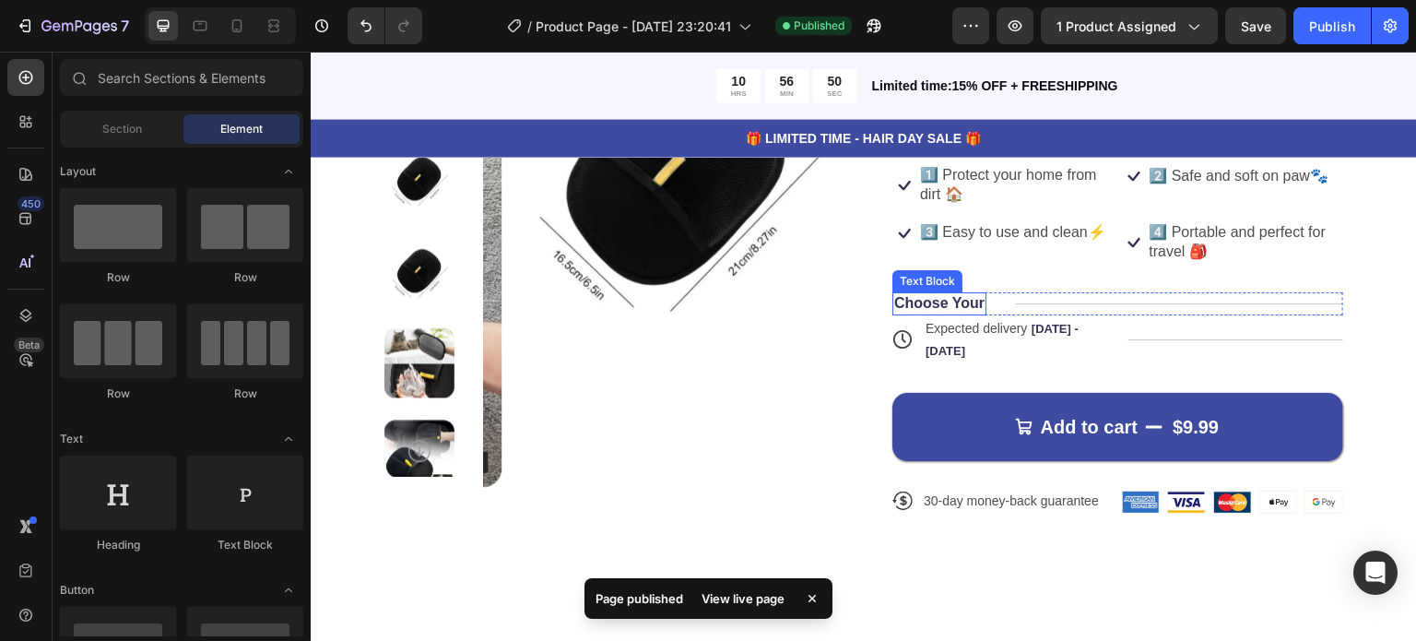
click at [953, 299] on p "Choose Your" at bounding box center [939, 303] width 90 height 19
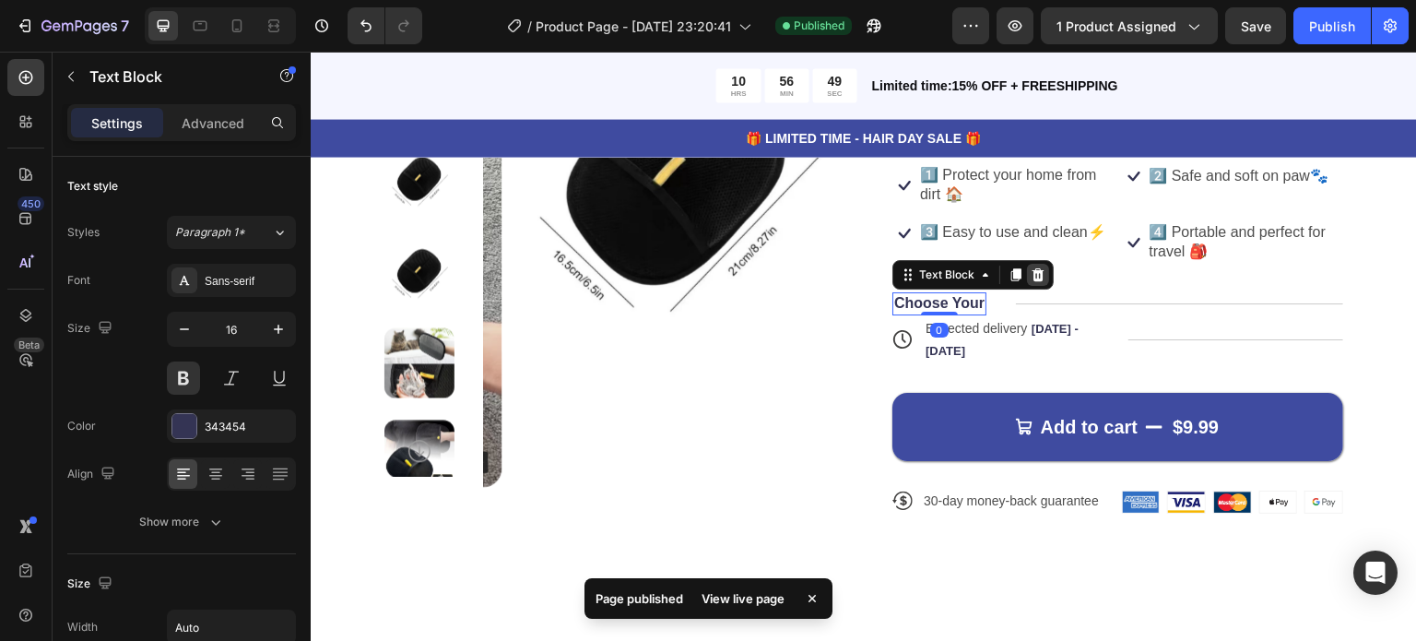
click at [1032, 275] on icon at bounding box center [1038, 274] width 15 height 15
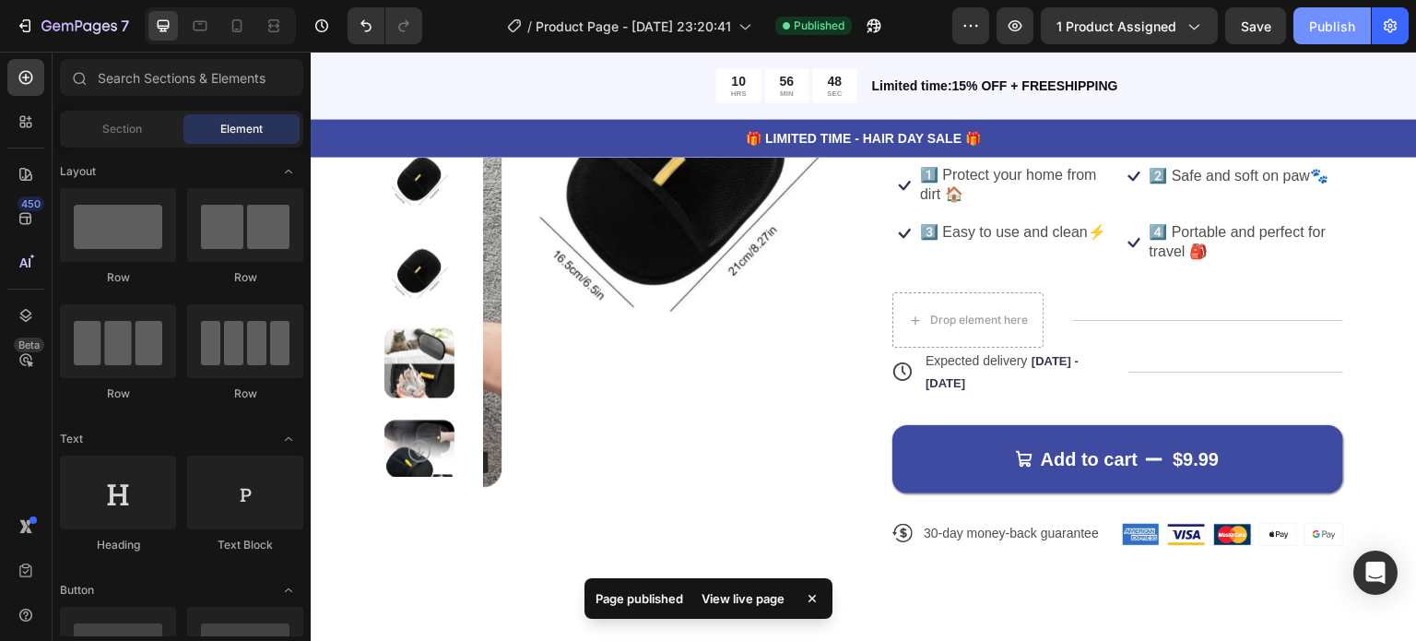
click at [1322, 34] on div "Publish" at bounding box center [1332, 26] width 46 height 19
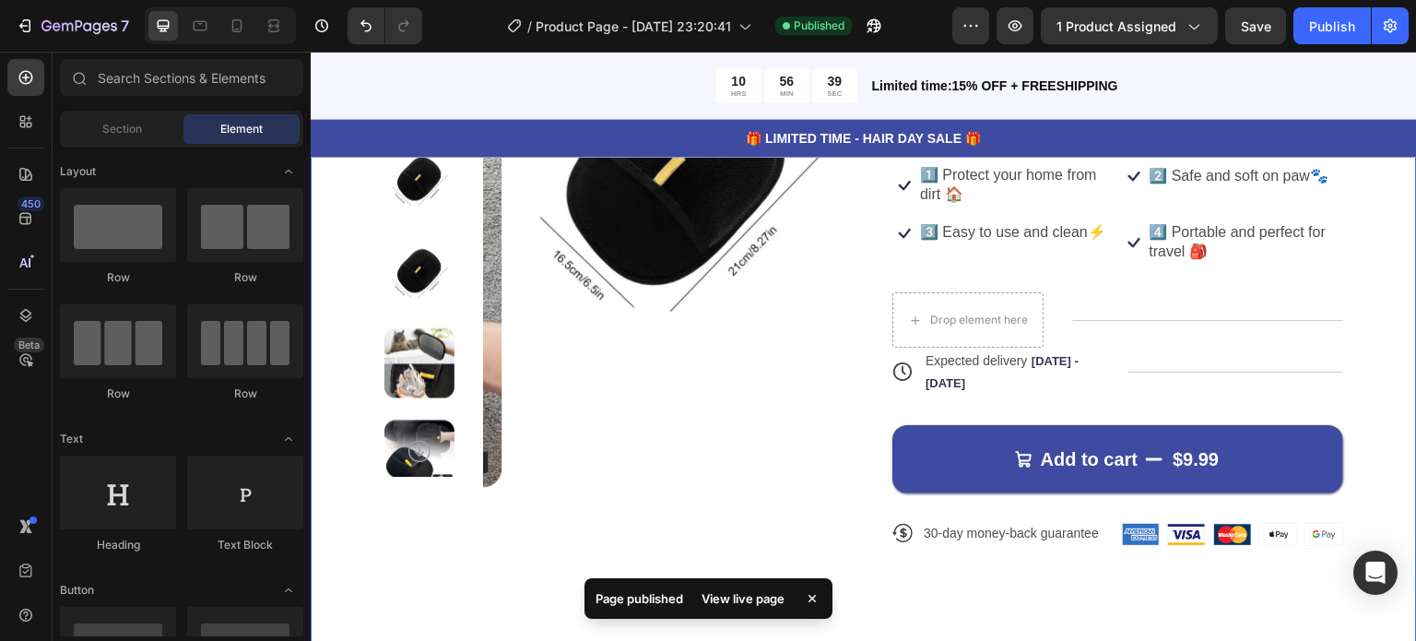
click at [372, 325] on div "Product Images Icon Icon Icon Icon Icon Icon List 122,000+ Happy Customers Text…" at bounding box center [864, 228] width 1106 height 879
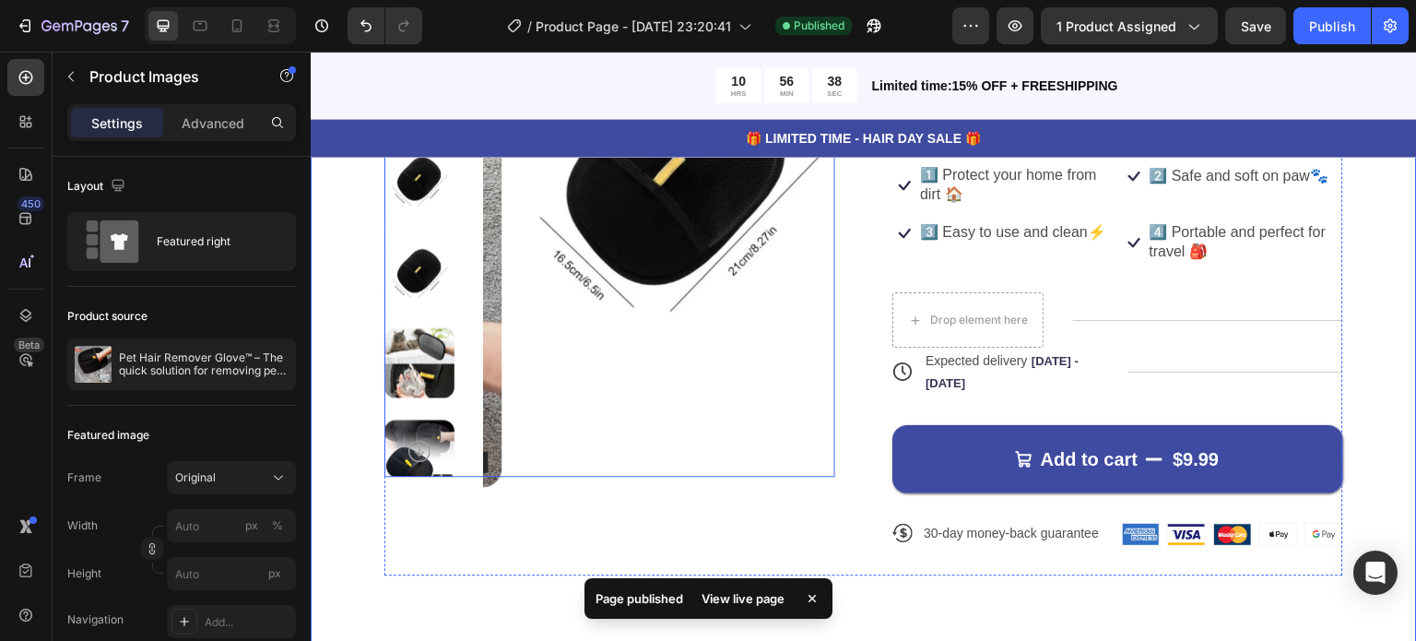
click at [457, 314] on div at bounding box center [609, 170] width 451 height 614
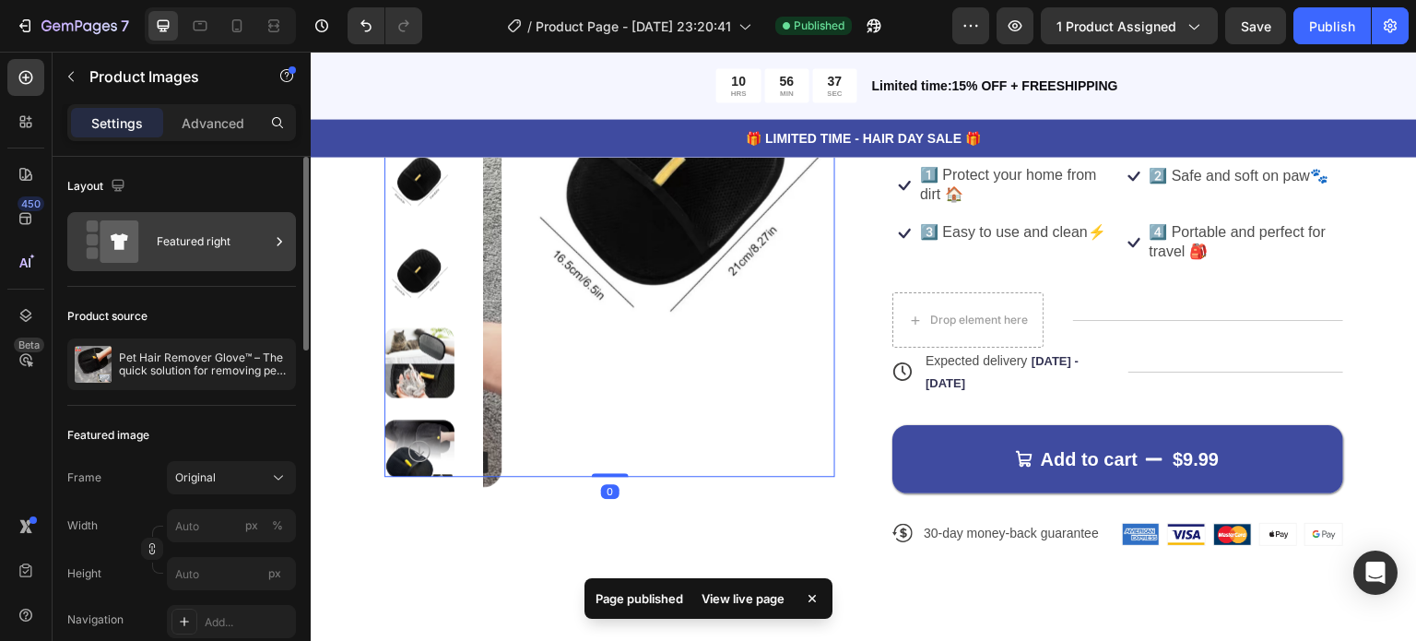
click at [254, 261] on div "Featured right" at bounding box center [213, 241] width 112 height 42
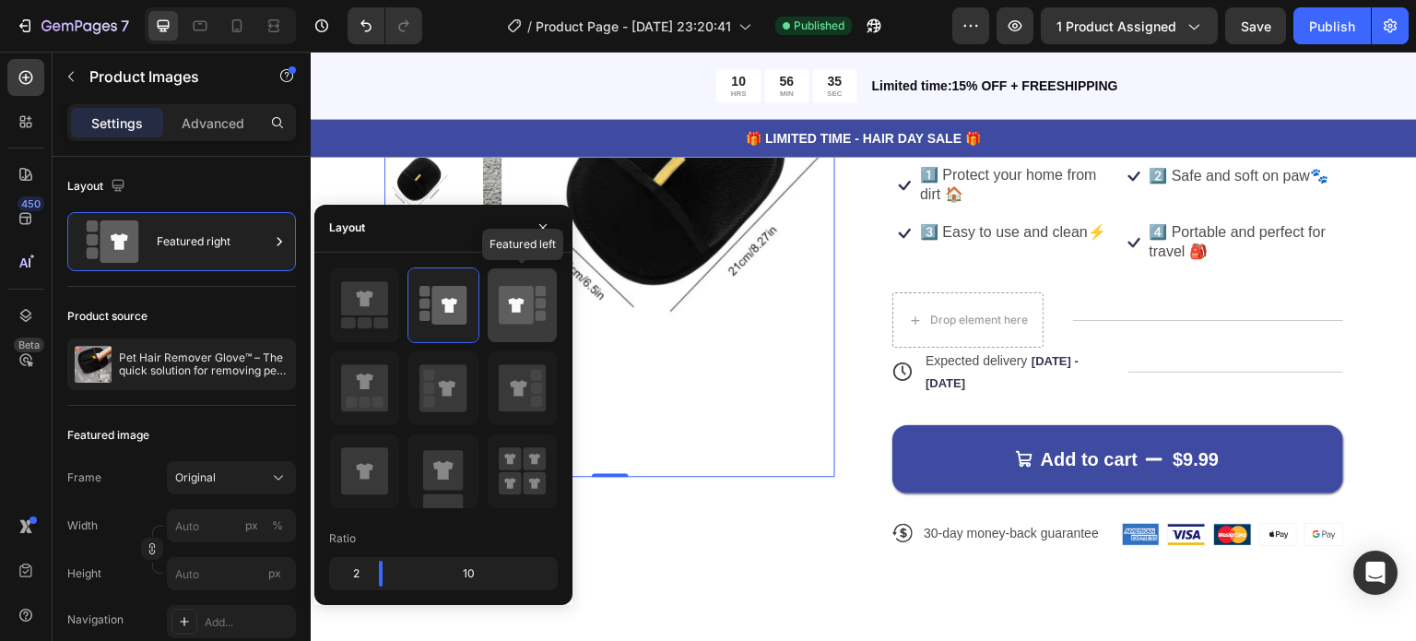
click at [516, 334] on div at bounding box center [522, 305] width 69 height 74
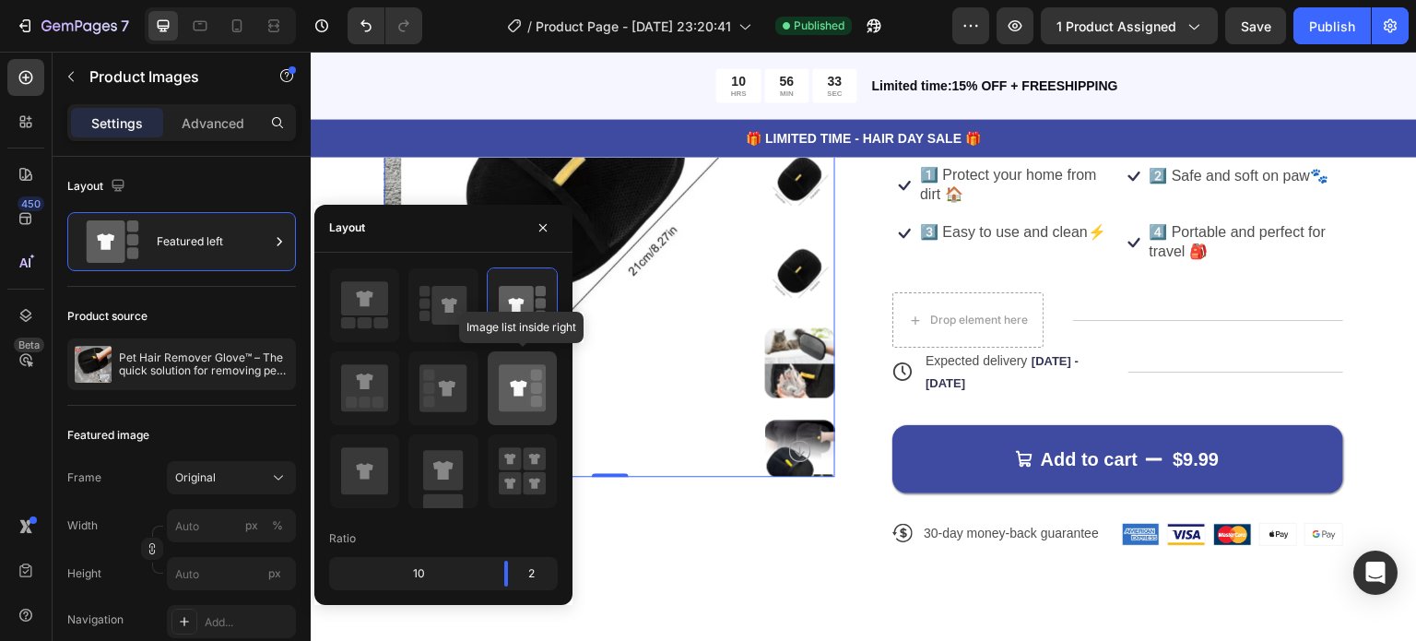
click at [529, 394] on icon at bounding box center [522, 387] width 47 height 47
type input "20"
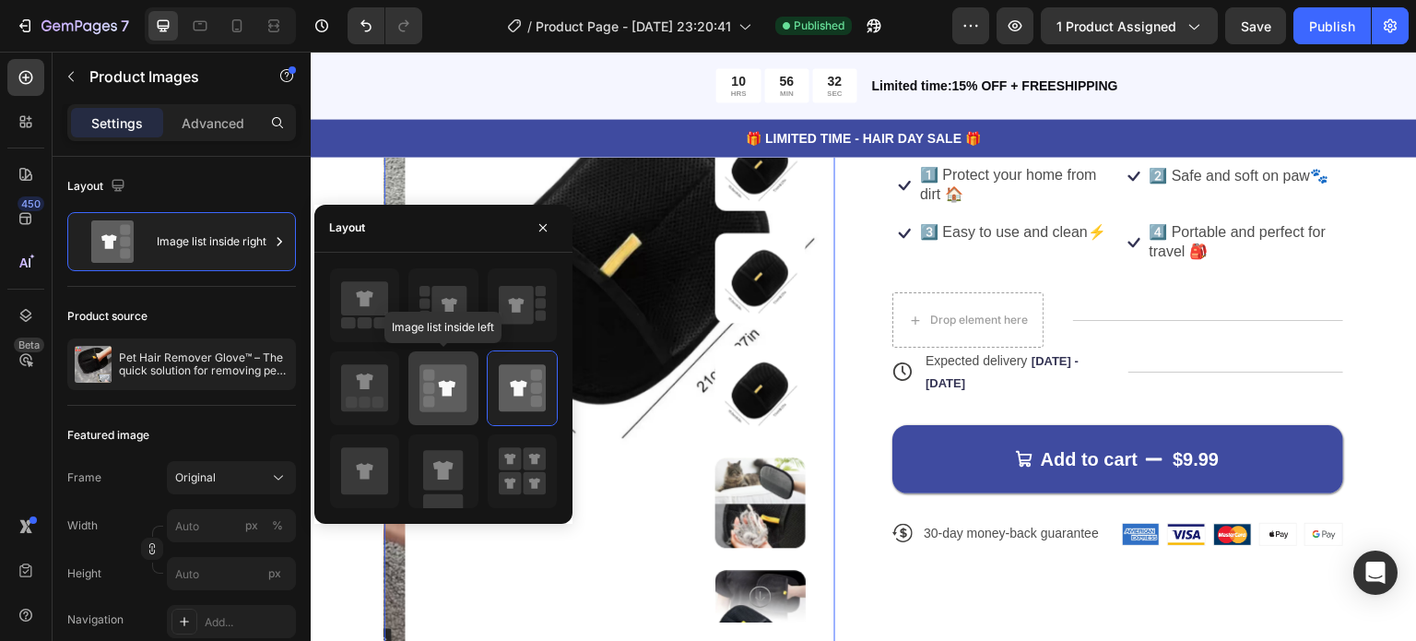
click at [457, 386] on icon at bounding box center [442, 387] width 47 height 47
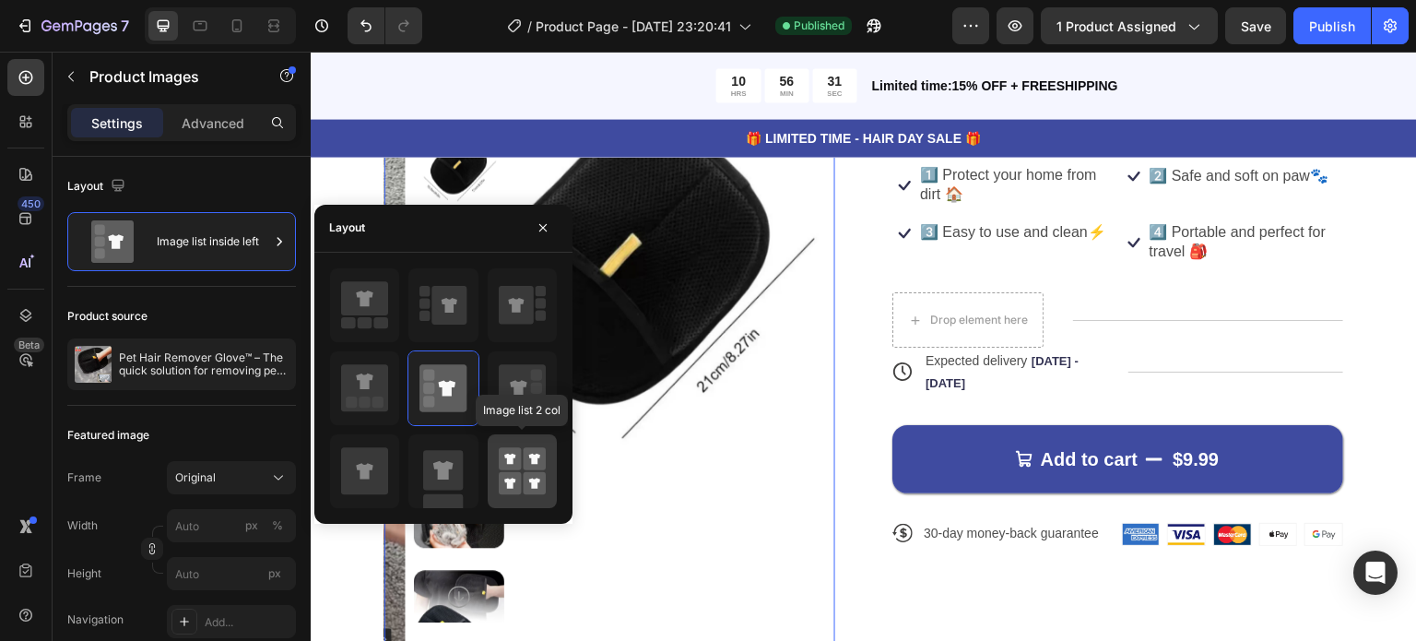
click at [495, 490] on div at bounding box center [522, 471] width 69 height 74
type input "50"
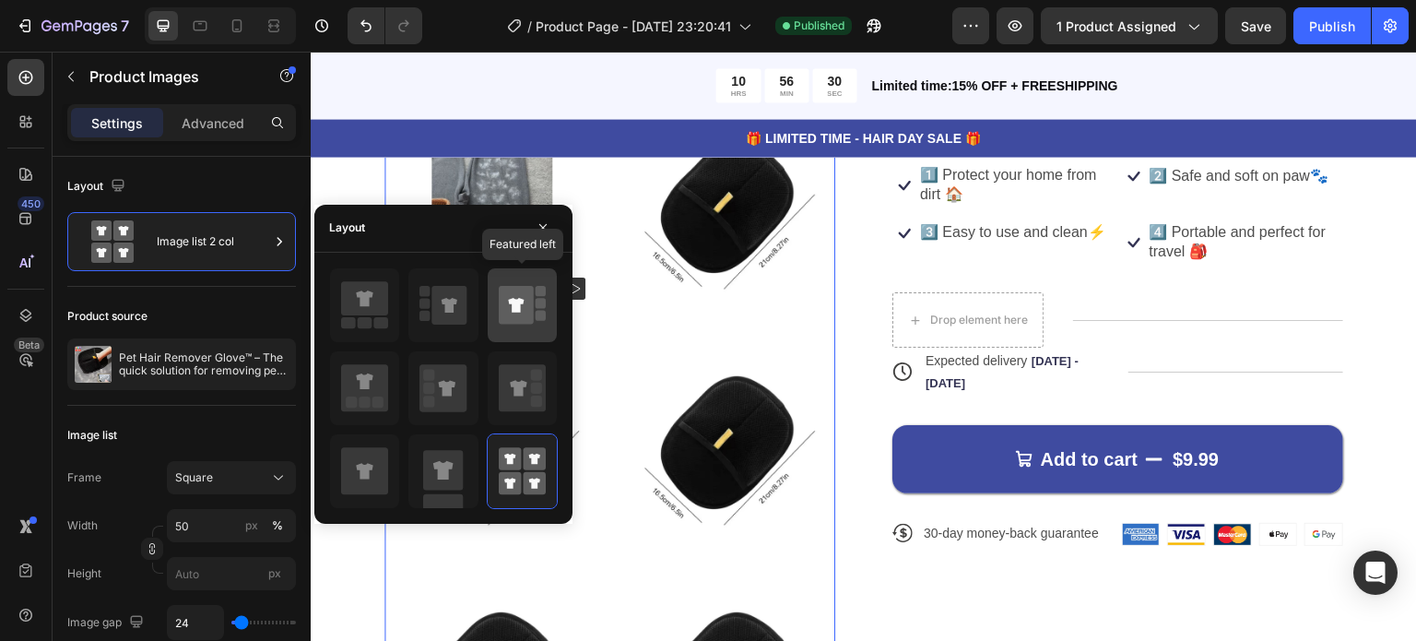
click at [523, 309] on icon at bounding box center [516, 305] width 35 height 39
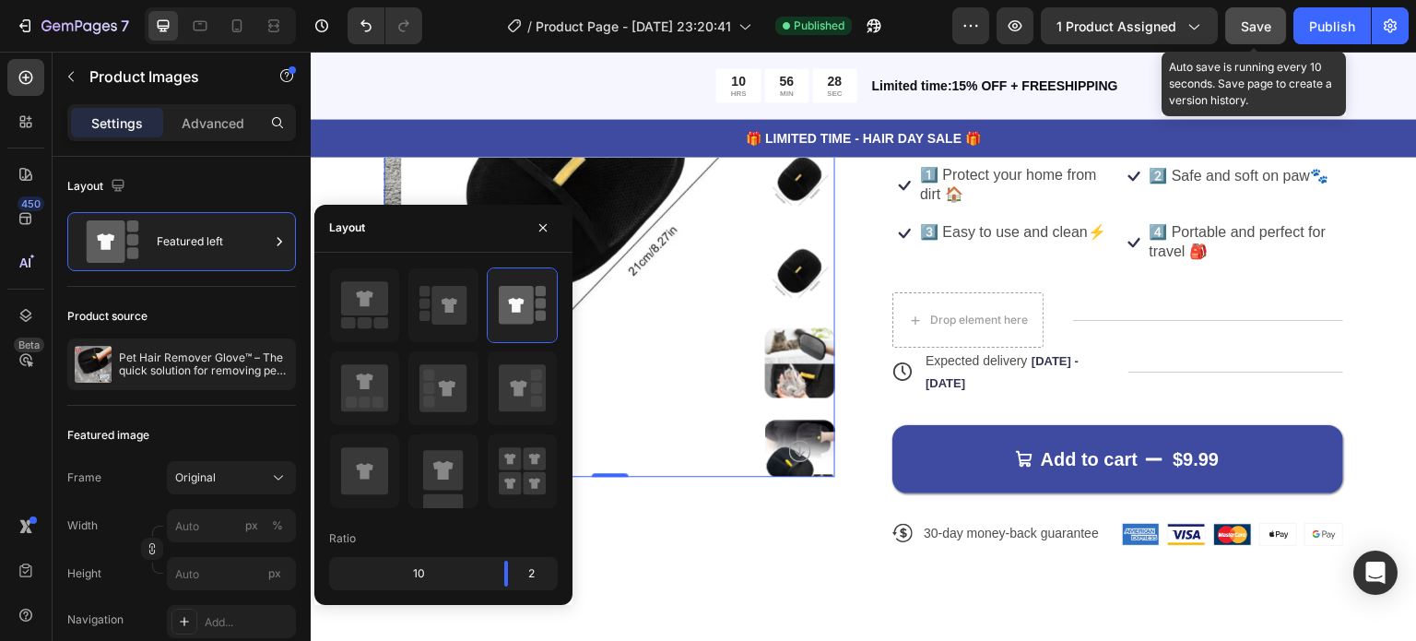
click at [1272, 19] on button "Save" at bounding box center [1255, 25] width 61 height 37
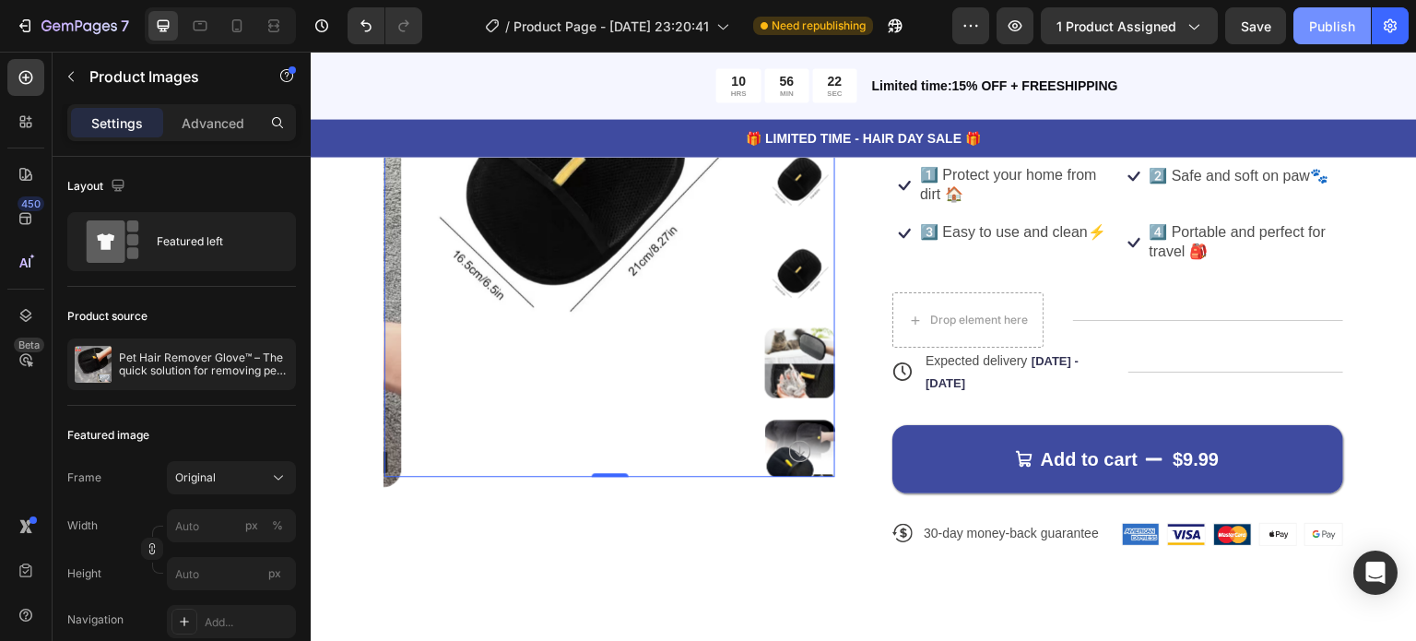
click at [1319, 22] on div "Publish" at bounding box center [1332, 26] width 46 height 19
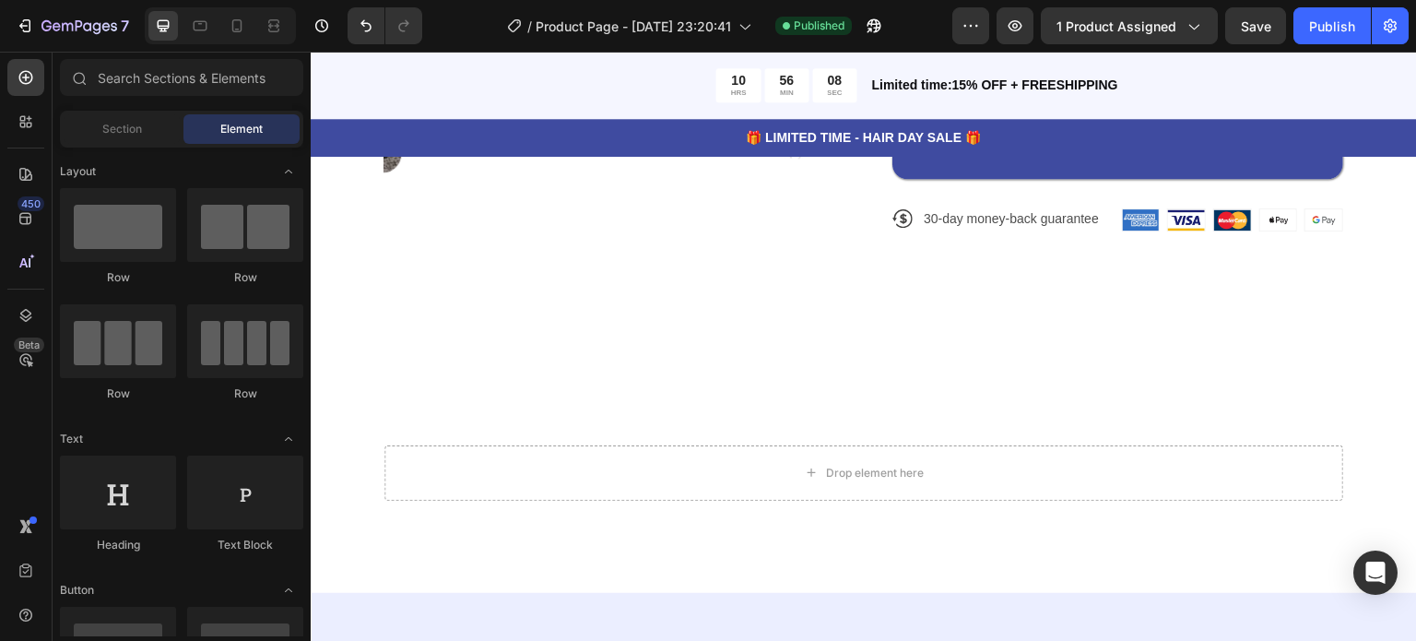
scroll to position [714, 0]
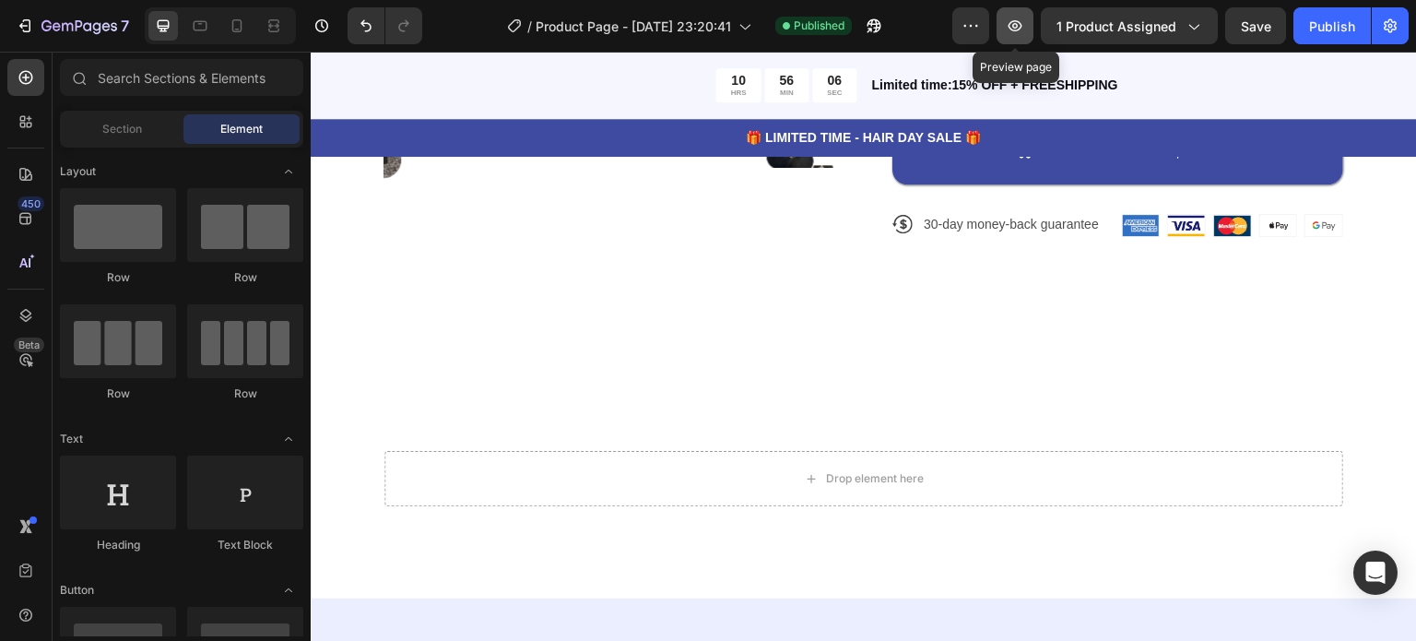
click at [1014, 18] on icon "button" at bounding box center [1015, 26] width 18 height 18
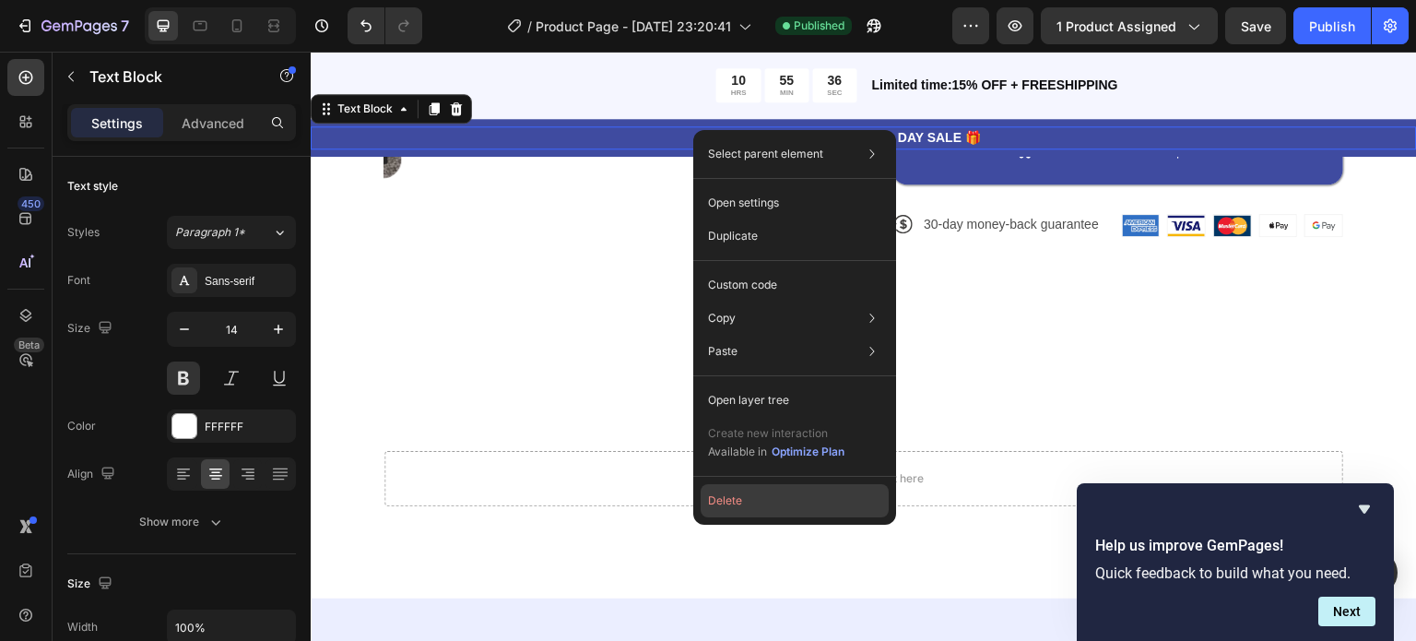
click at [744, 497] on button "Delete" at bounding box center [795, 500] width 188 height 33
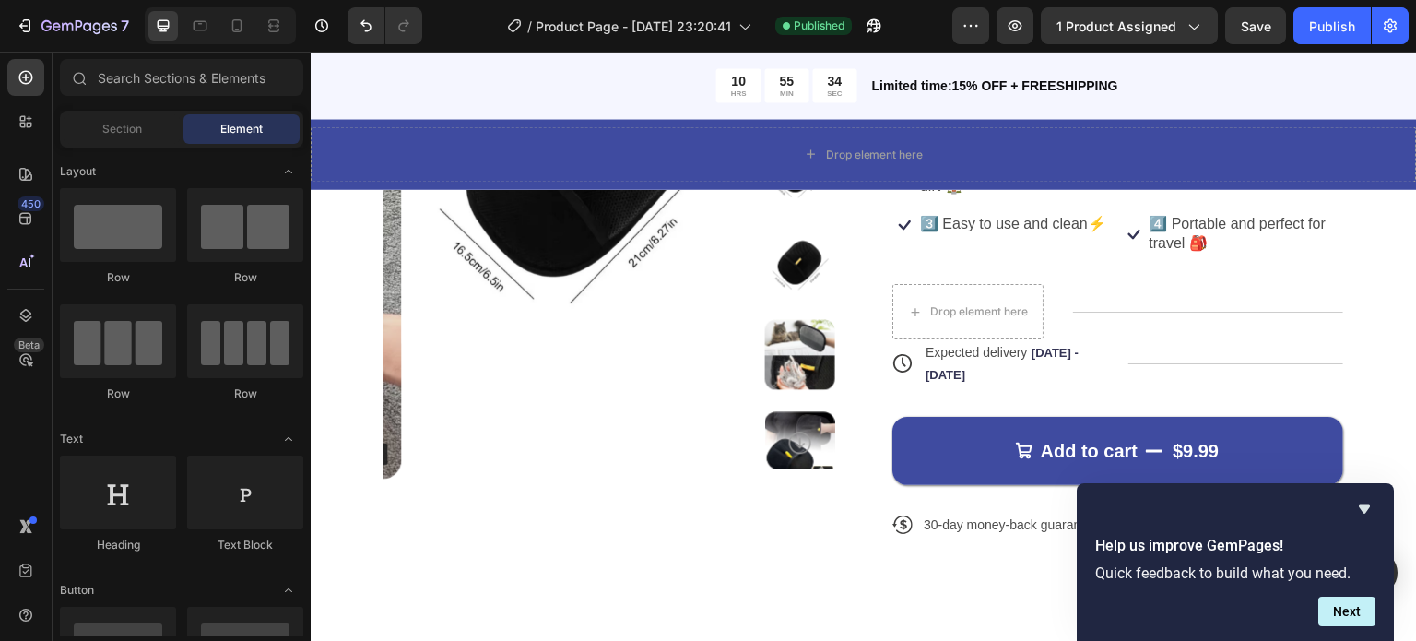
scroll to position [441, 0]
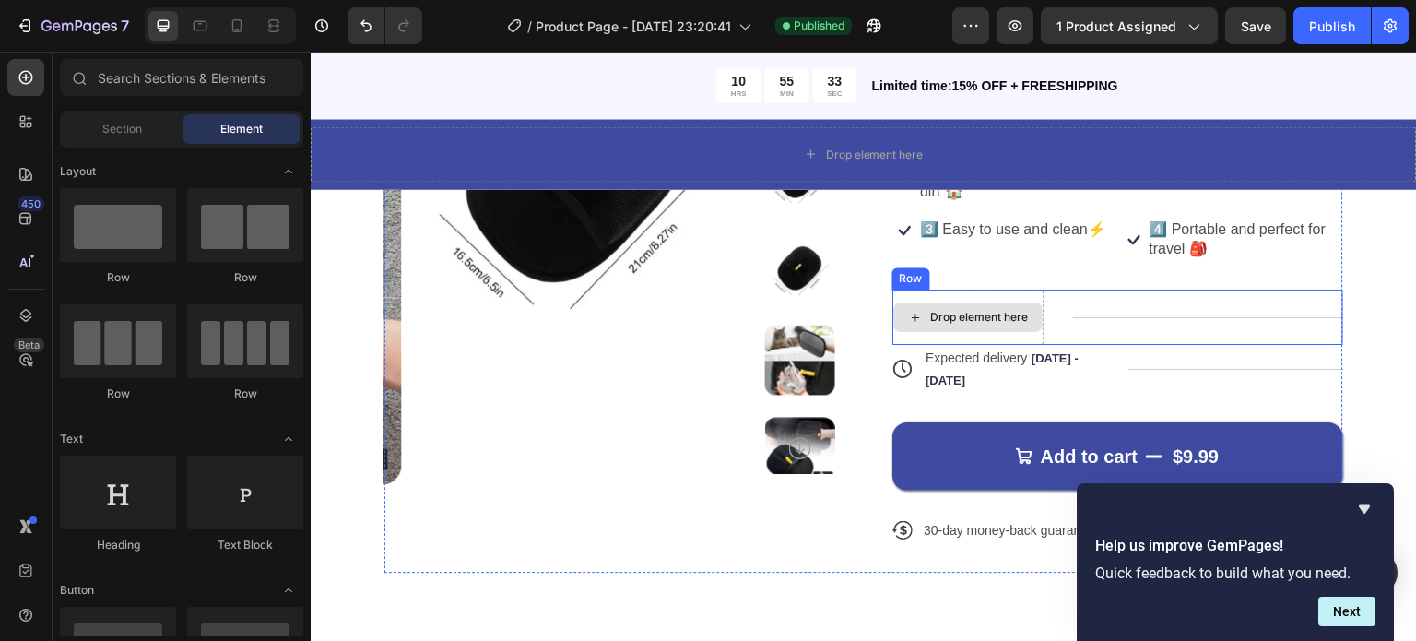
click at [955, 326] on div "Drop element here" at bounding box center [967, 317] width 149 height 30
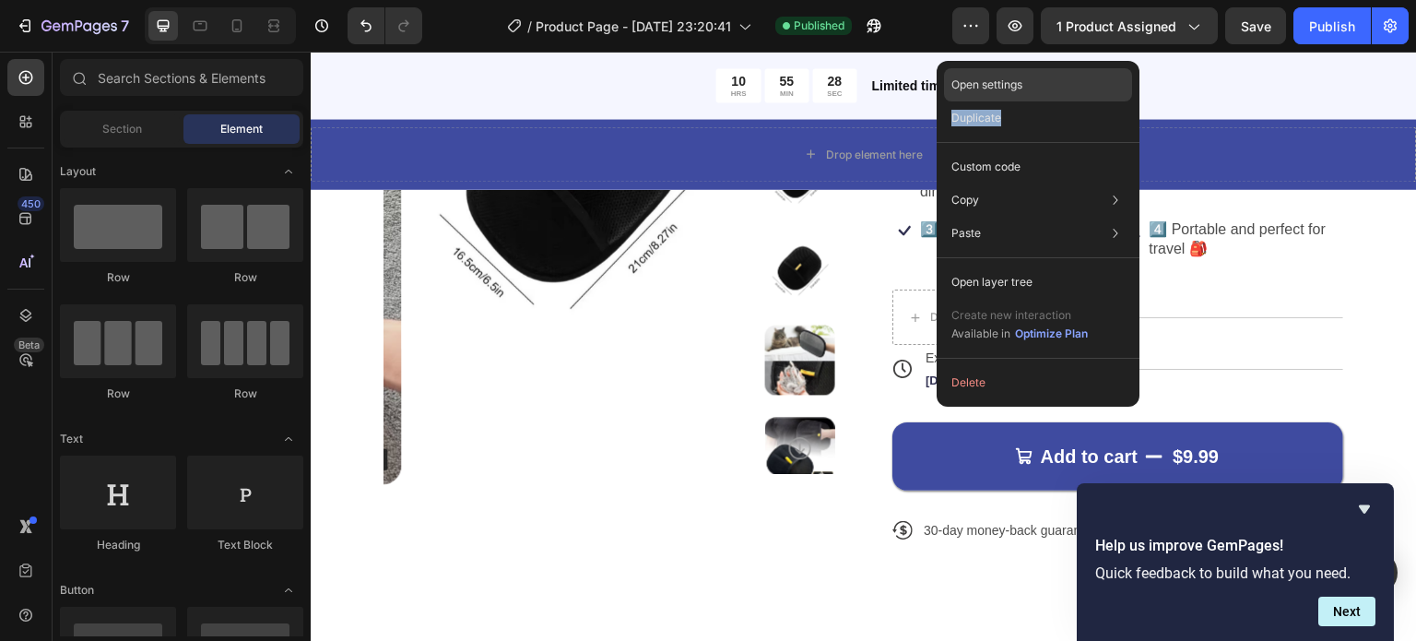
drag, startPoint x: 1051, startPoint y: 103, endPoint x: 1066, endPoint y: 77, distance: 30.5
click at [1066, 77] on div "Open settings Duplicate Custom code Copy Copy element Ctrl + C Copy style Copy …" at bounding box center [1038, 234] width 203 height 346
click at [1066, 77] on div "Open settings" at bounding box center [1038, 84] width 188 height 33
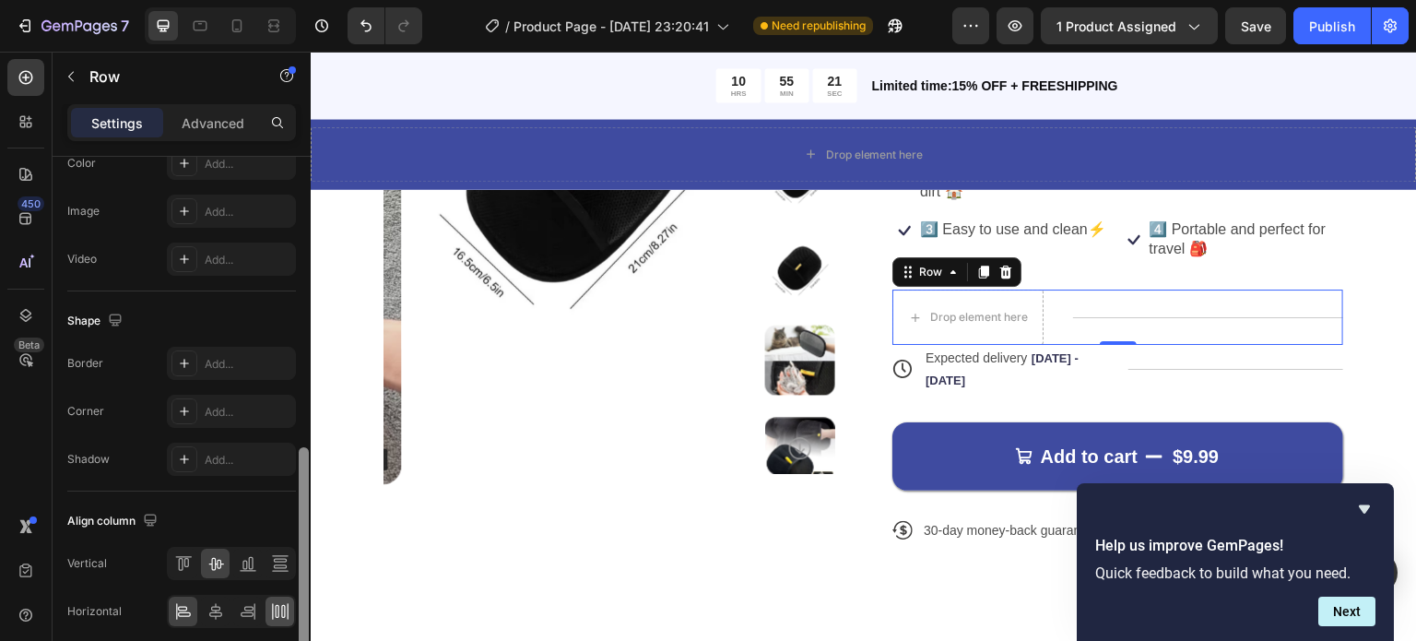
scroll to position [734, 0]
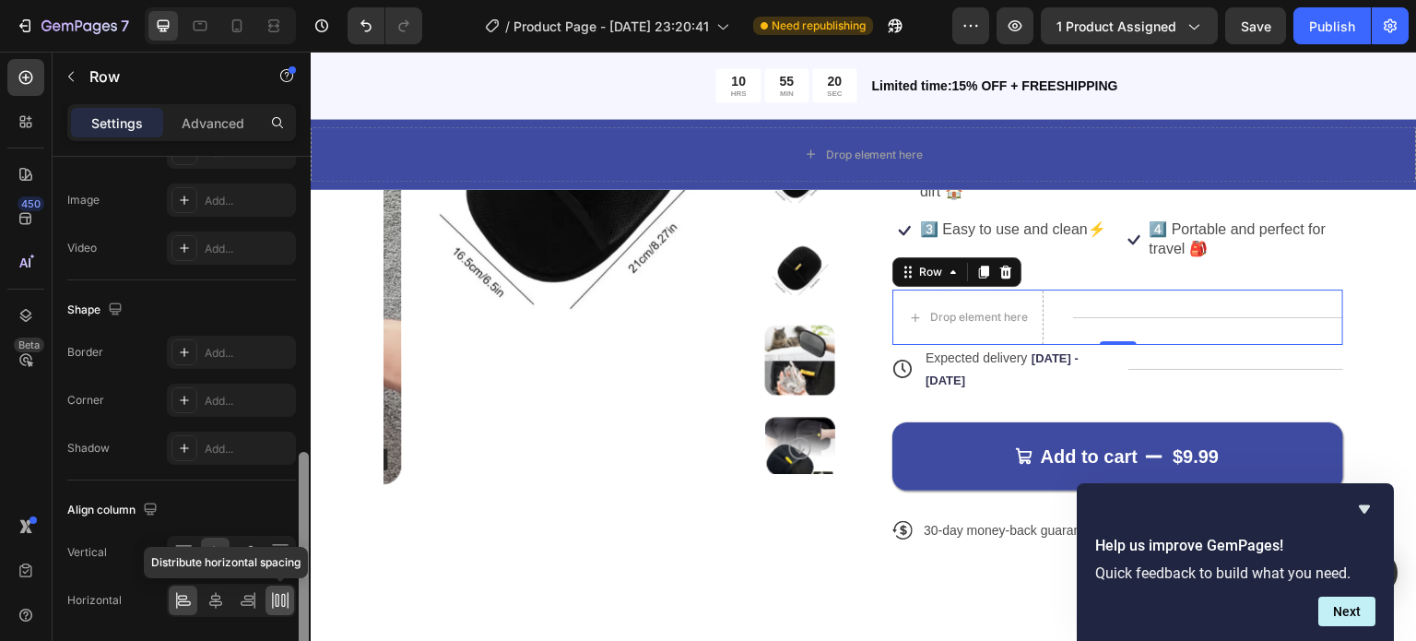
drag, startPoint x: 305, startPoint y: 290, endPoint x: 285, endPoint y: 586, distance: 296.6
click at [285, 586] on div "Layout Column width Change ratio Fit to content Columns management Order 2 cols…" at bounding box center [182, 425] width 258 height 537
click at [285, 586] on div at bounding box center [280, 600] width 29 height 30
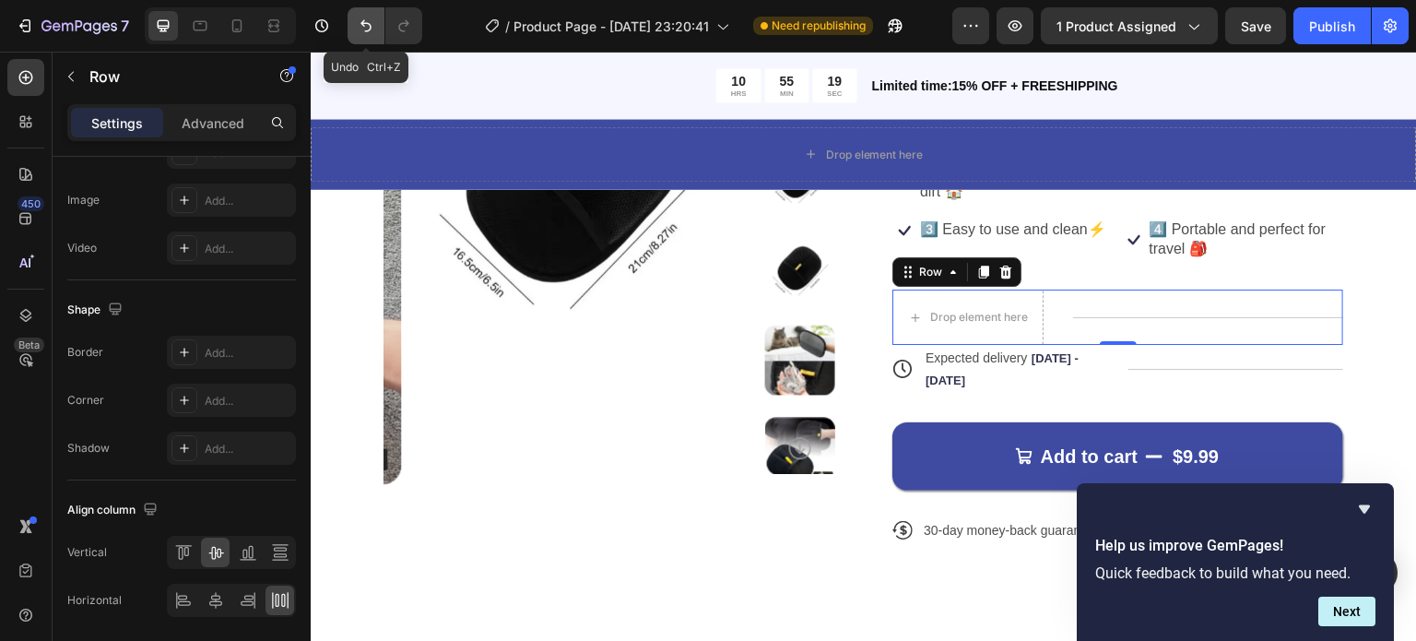
click at [354, 27] on button "Undo/Redo" at bounding box center [366, 25] width 37 height 37
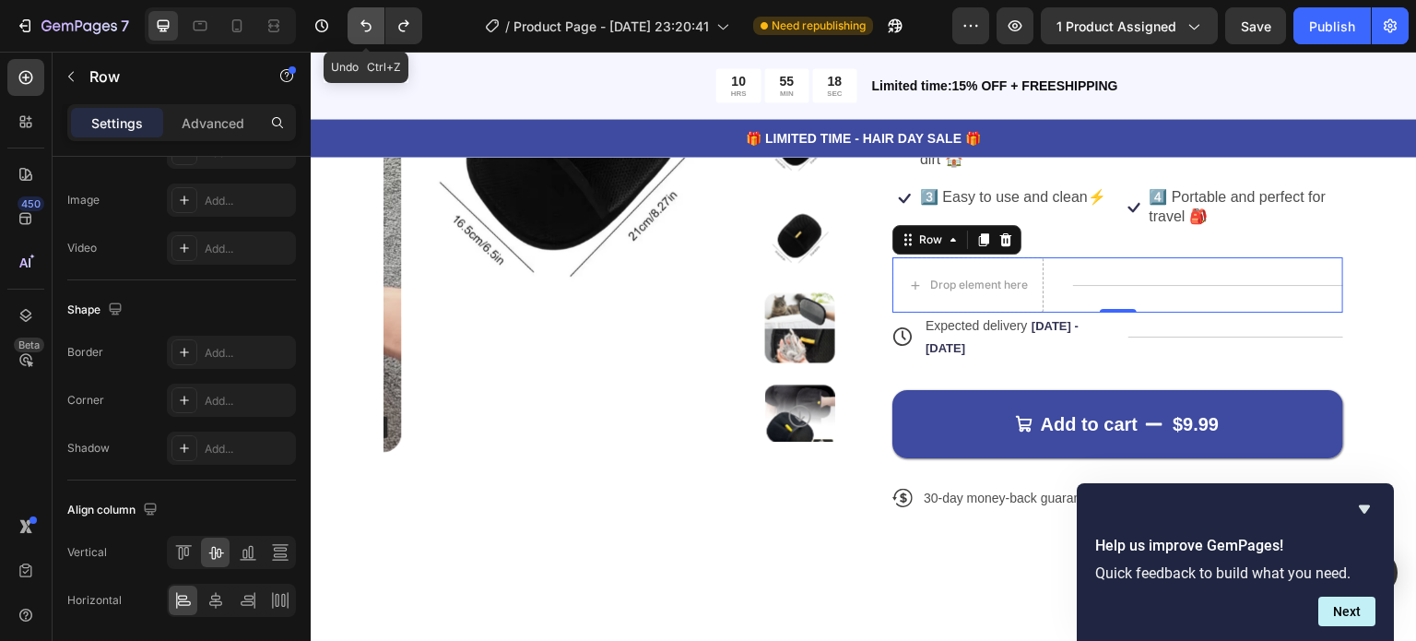
scroll to position [408, 0]
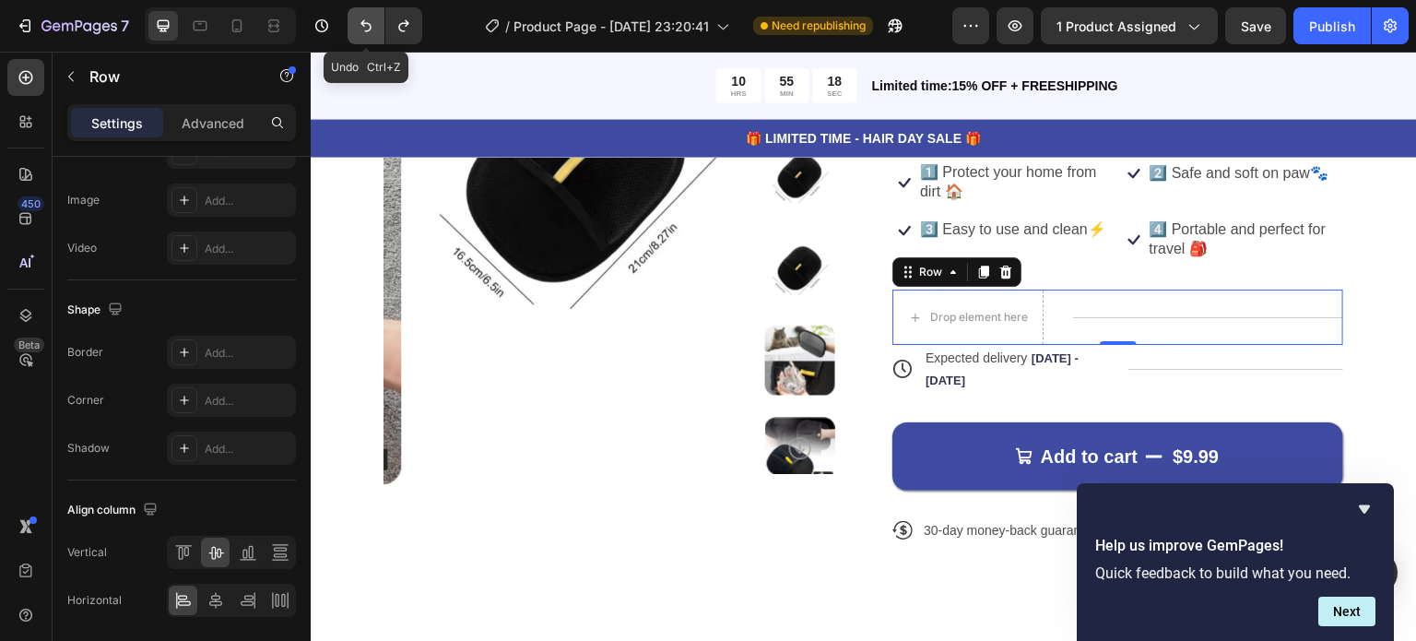
click at [354, 27] on button "Undo/Redo" at bounding box center [366, 25] width 37 height 37
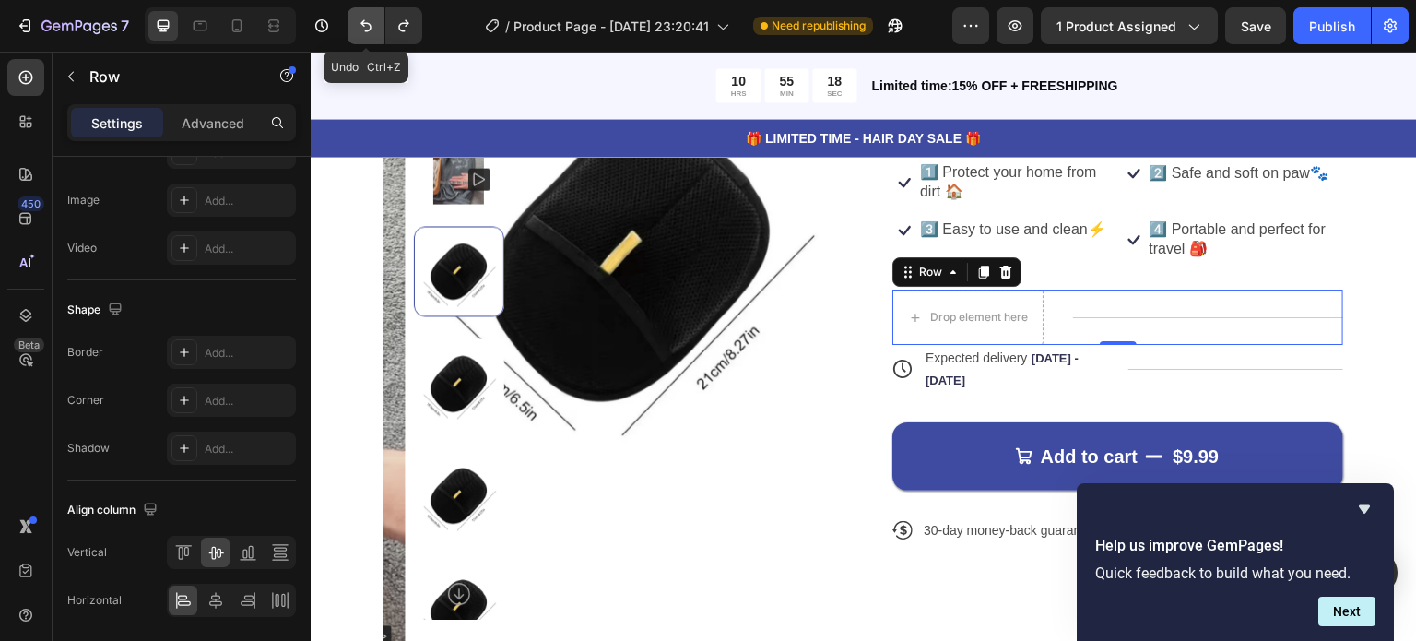
click at [354, 27] on button "Undo/Redo" at bounding box center [366, 25] width 37 height 37
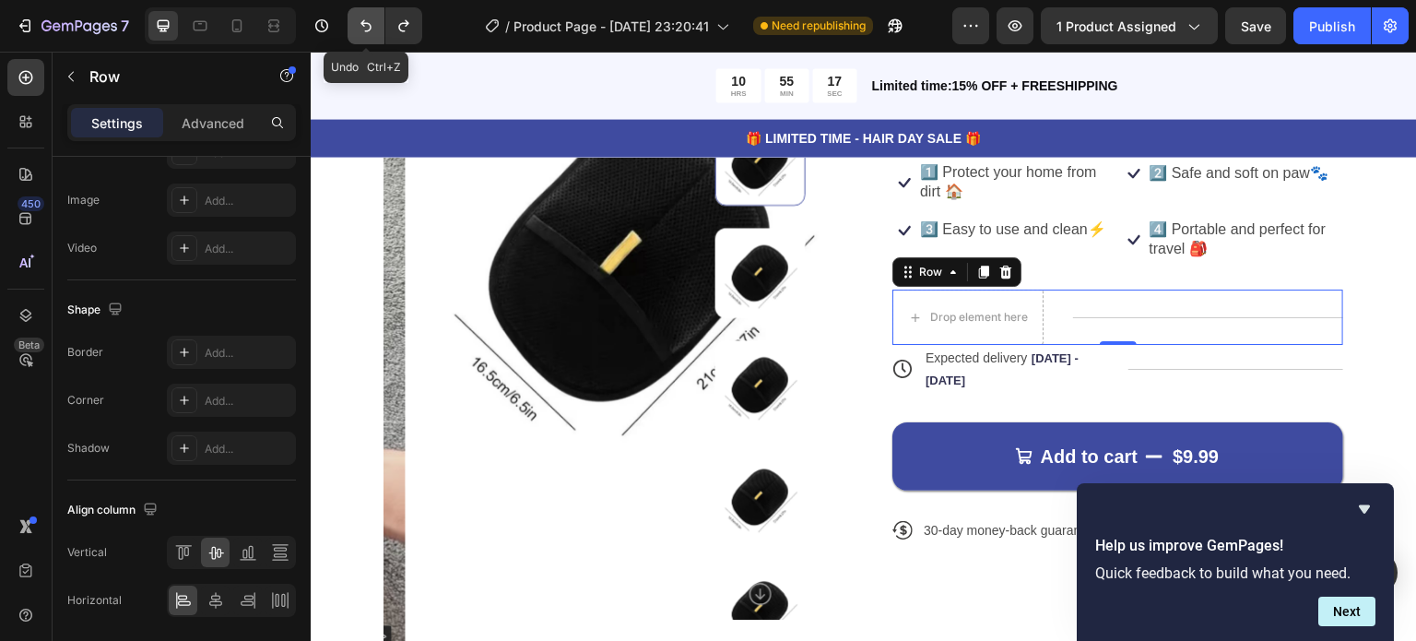
click at [354, 27] on button "Undo/Redo" at bounding box center [366, 25] width 37 height 37
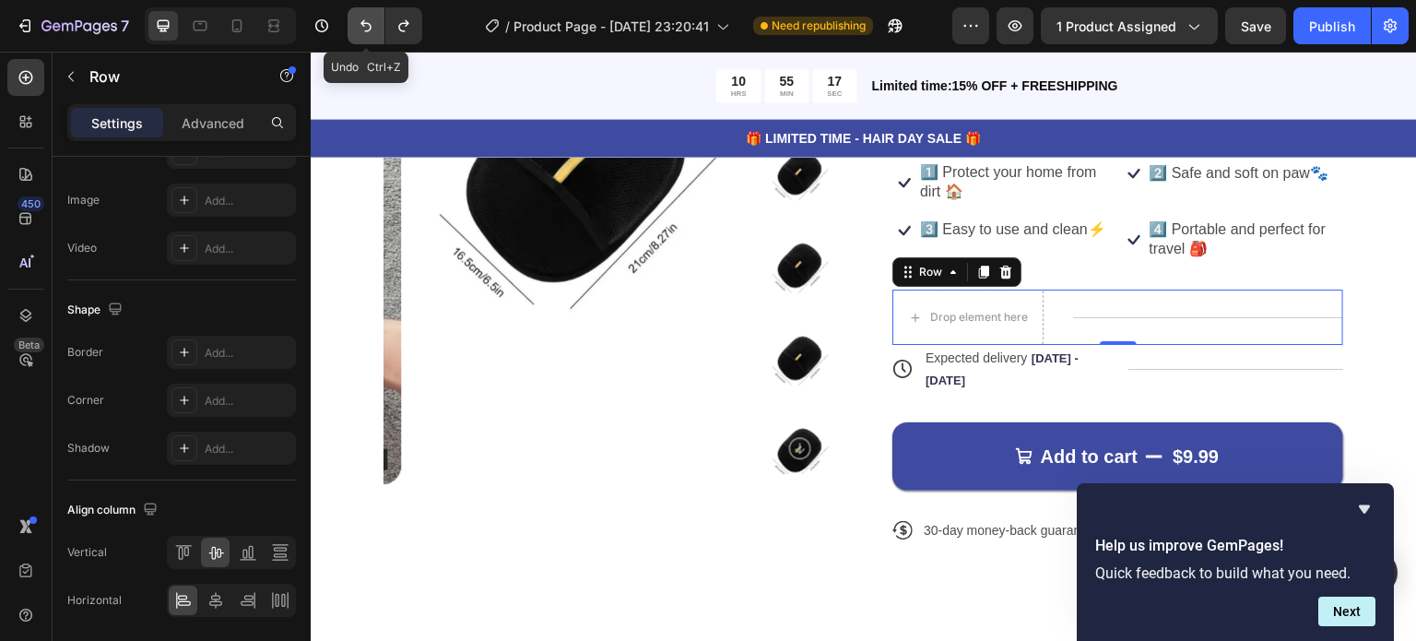
click at [354, 27] on button "Undo/Redo" at bounding box center [366, 25] width 37 height 37
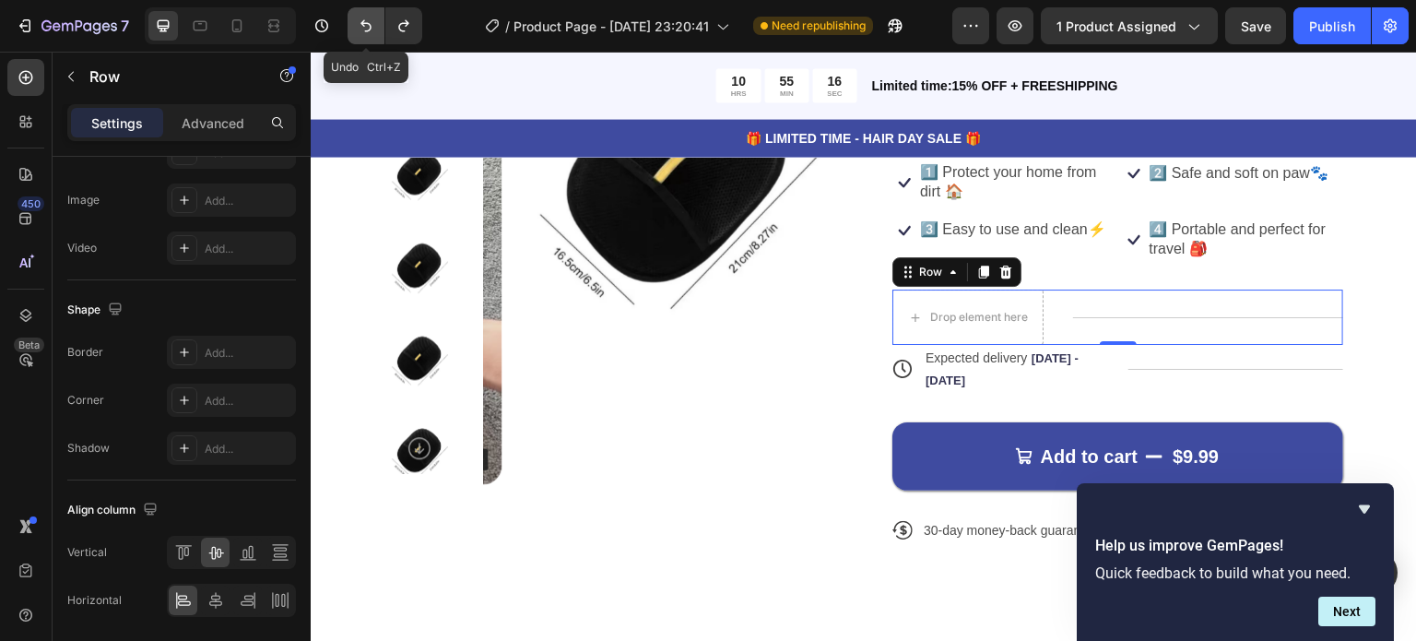
click at [354, 27] on button "Undo/Redo" at bounding box center [366, 25] width 37 height 37
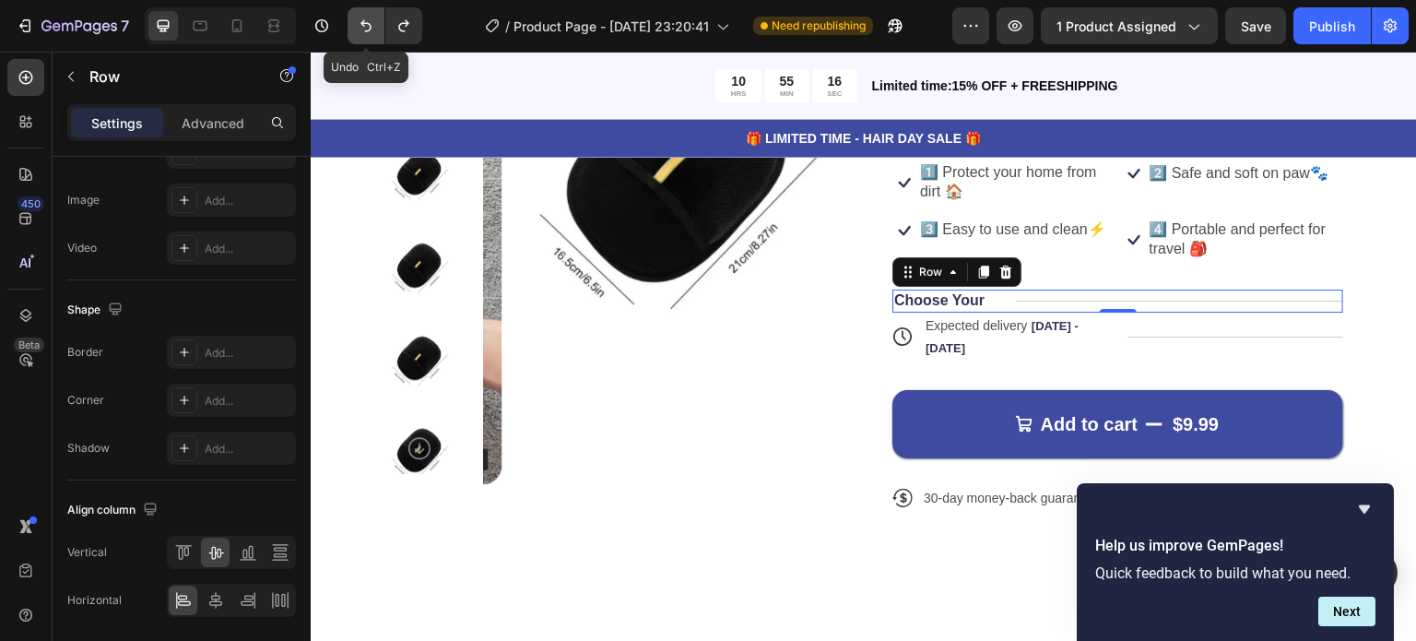
click at [354, 27] on button "Undo/Redo" at bounding box center [366, 25] width 37 height 37
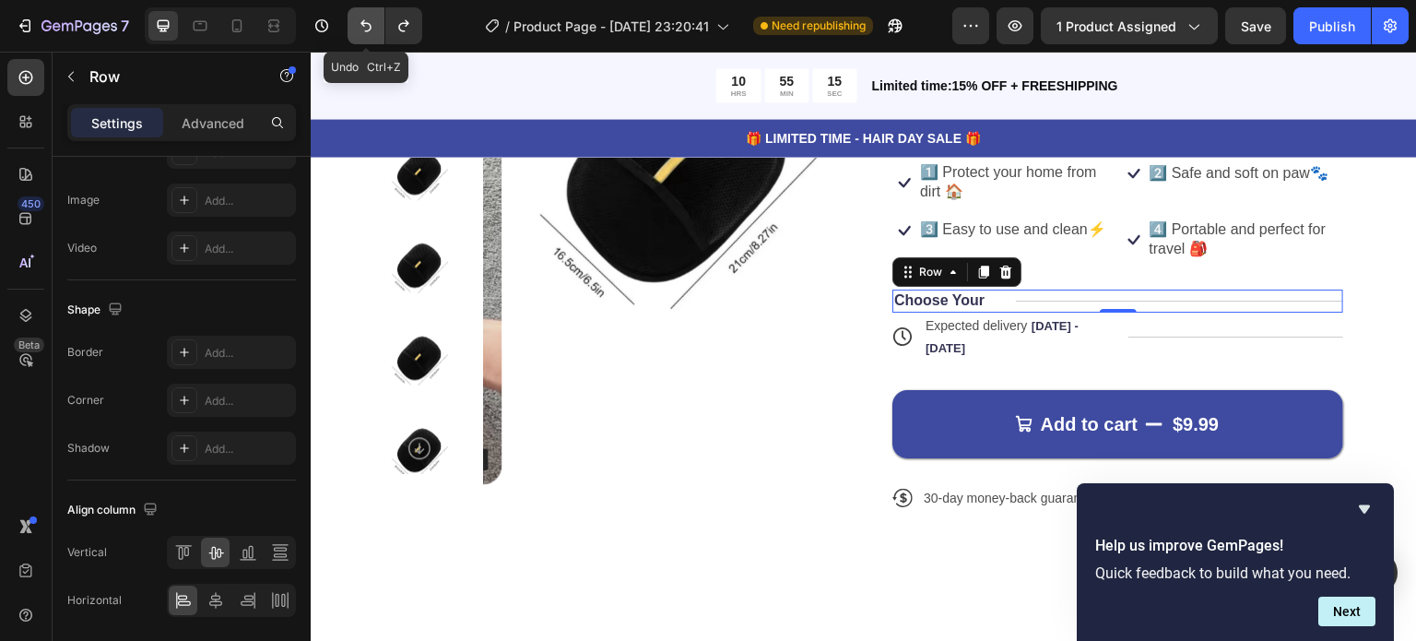
click at [354, 27] on button "Undo/Redo" at bounding box center [366, 25] width 37 height 37
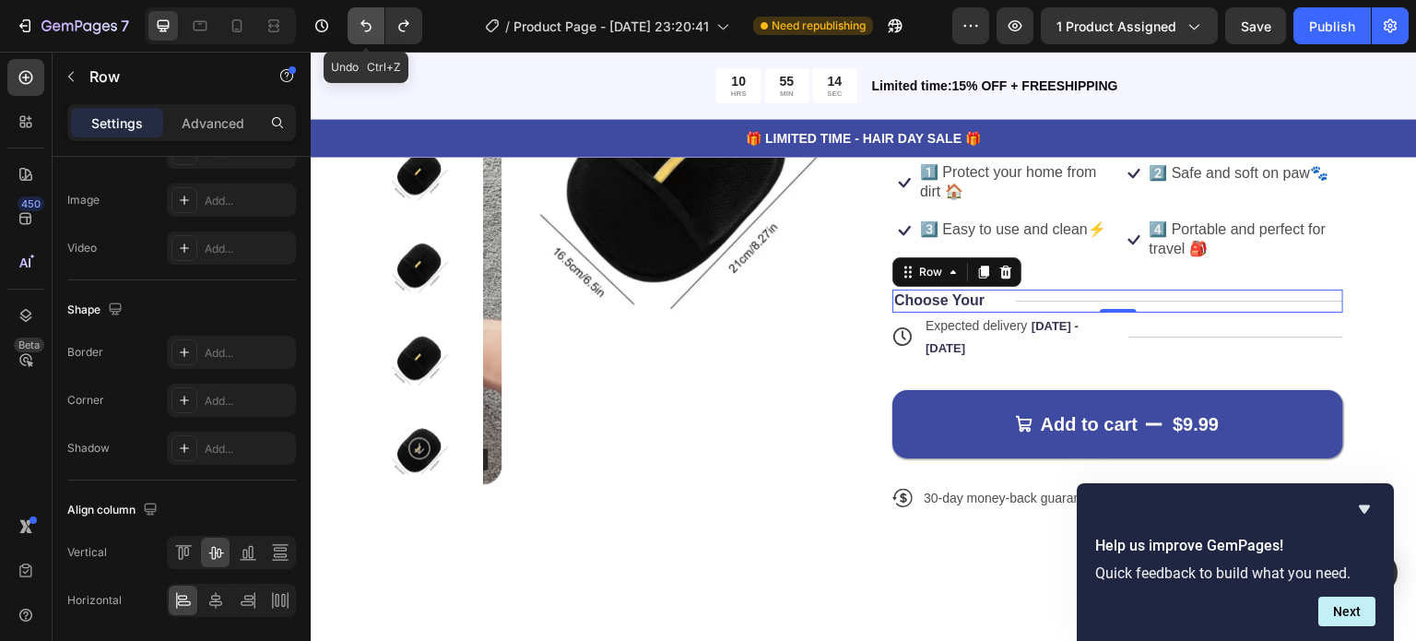
click at [354, 27] on button "Undo/Redo" at bounding box center [366, 25] width 37 height 37
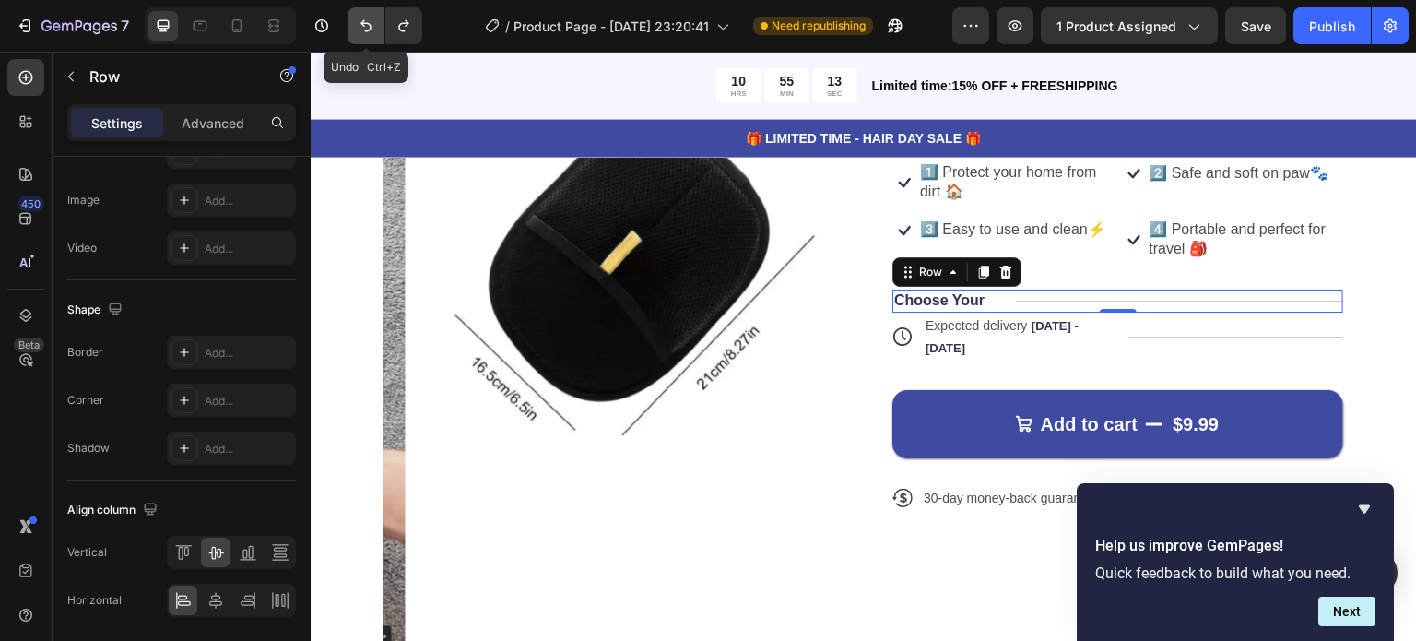
click at [354, 27] on button "Undo/Redo" at bounding box center [366, 25] width 37 height 37
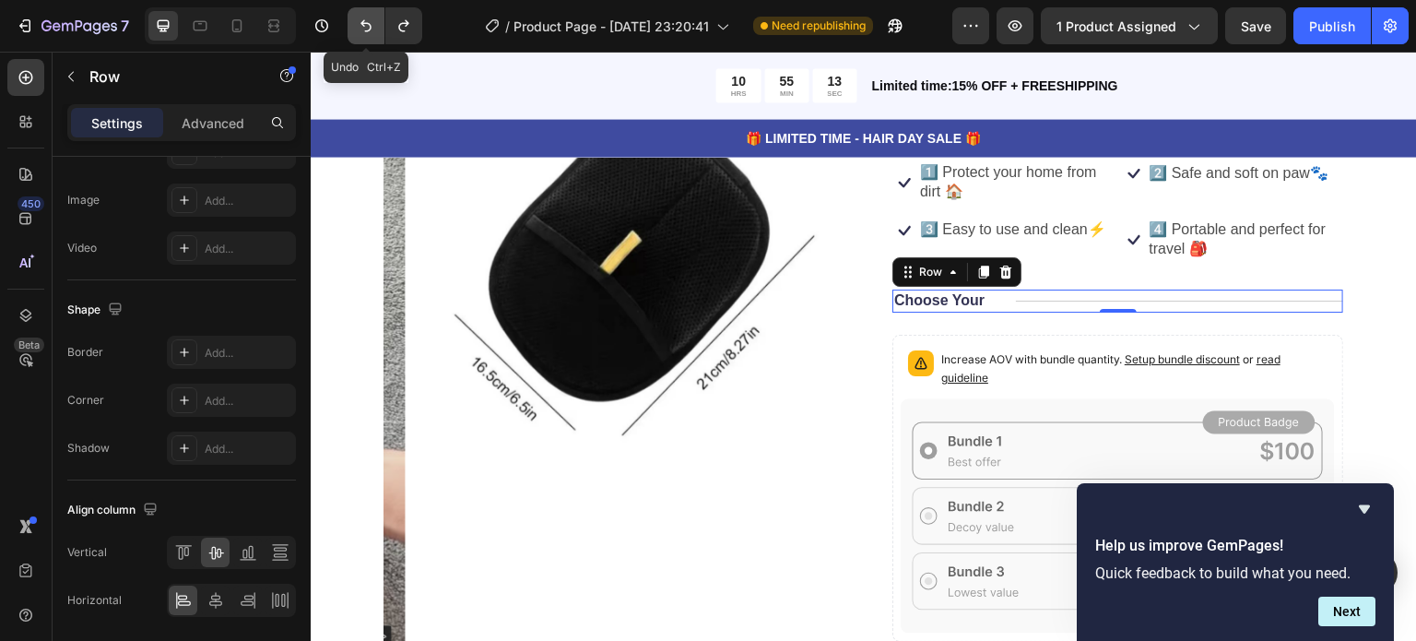
click at [354, 27] on button "Undo/Redo" at bounding box center [366, 25] width 37 height 37
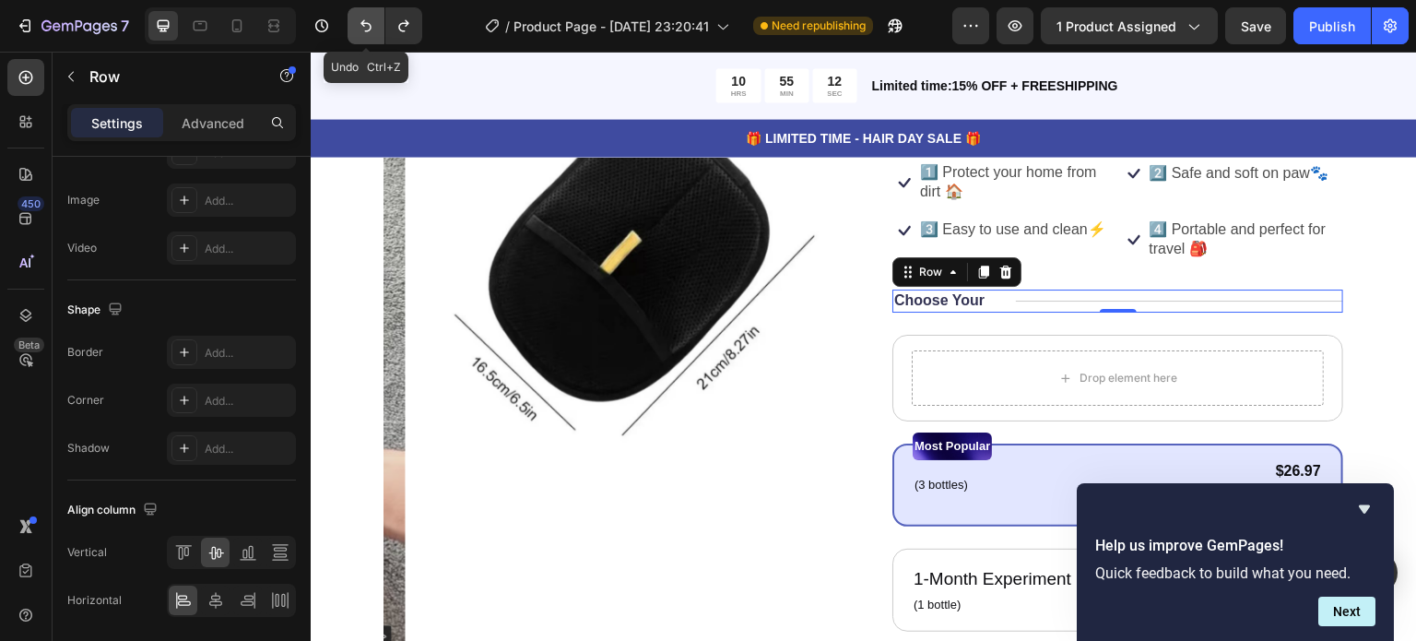
click at [354, 27] on button "Undo/Redo" at bounding box center [366, 25] width 37 height 37
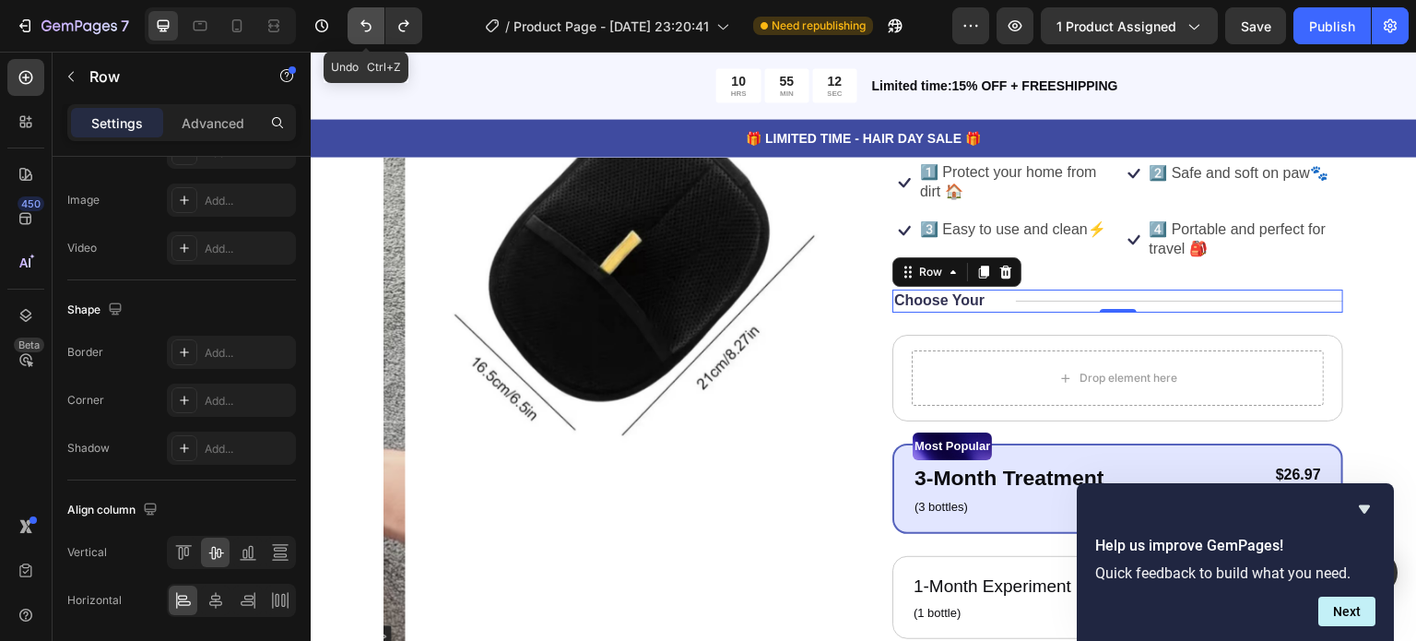
click at [354, 29] on button "Undo/Redo" at bounding box center [366, 25] width 37 height 37
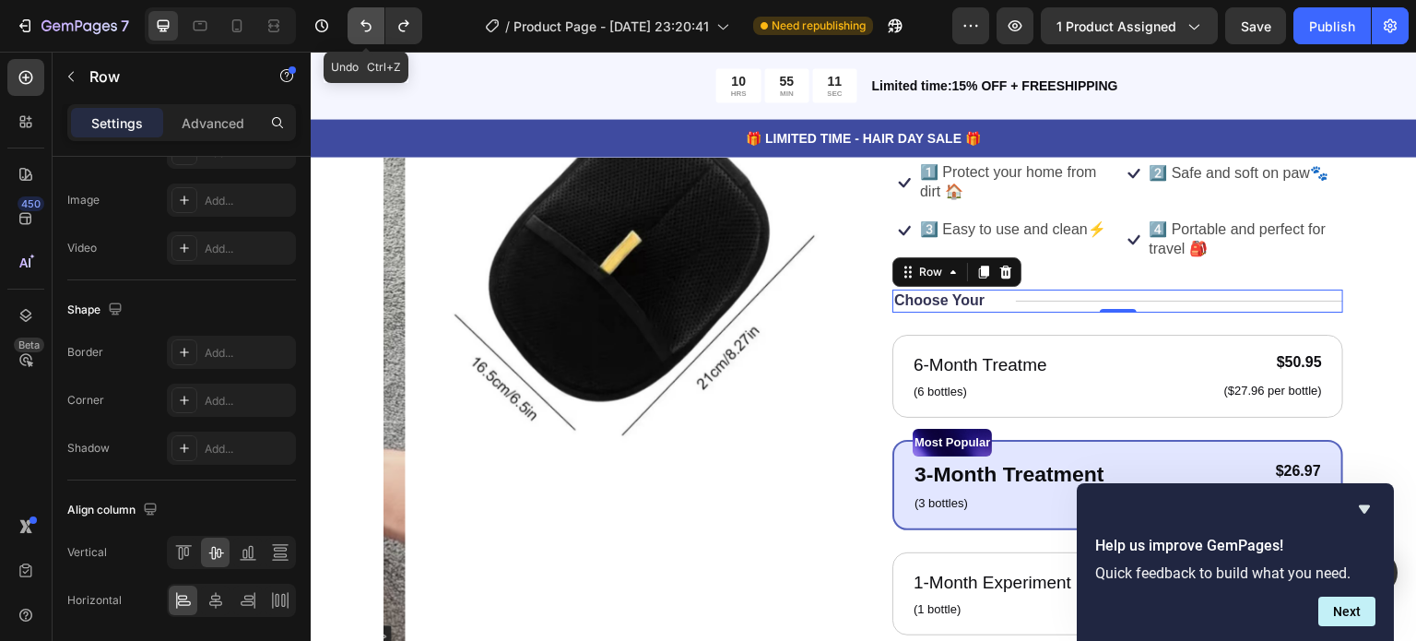
click at [354, 32] on button "Undo/Redo" at bounding box center [366, 25] width 37 height 37
click at [1368, 510] on icon "Hide survey" at bounding box center [1364, 509] width 22 height 22
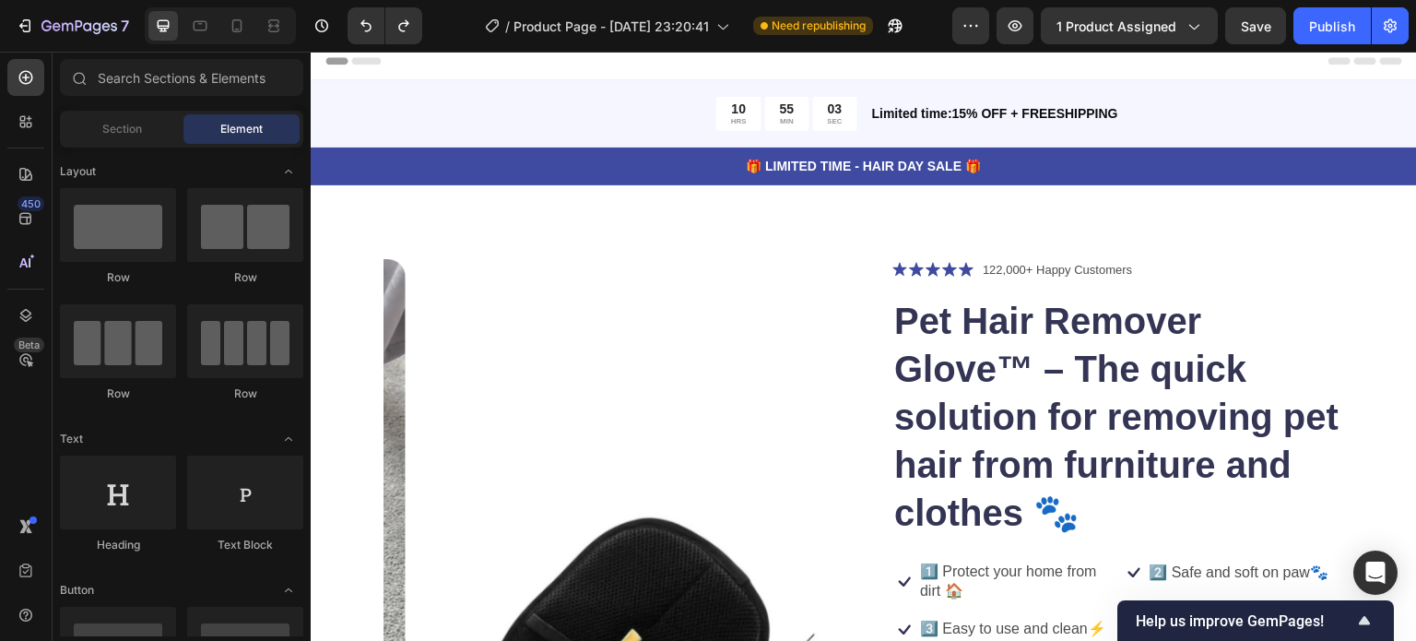
scroll to position [0, 0]
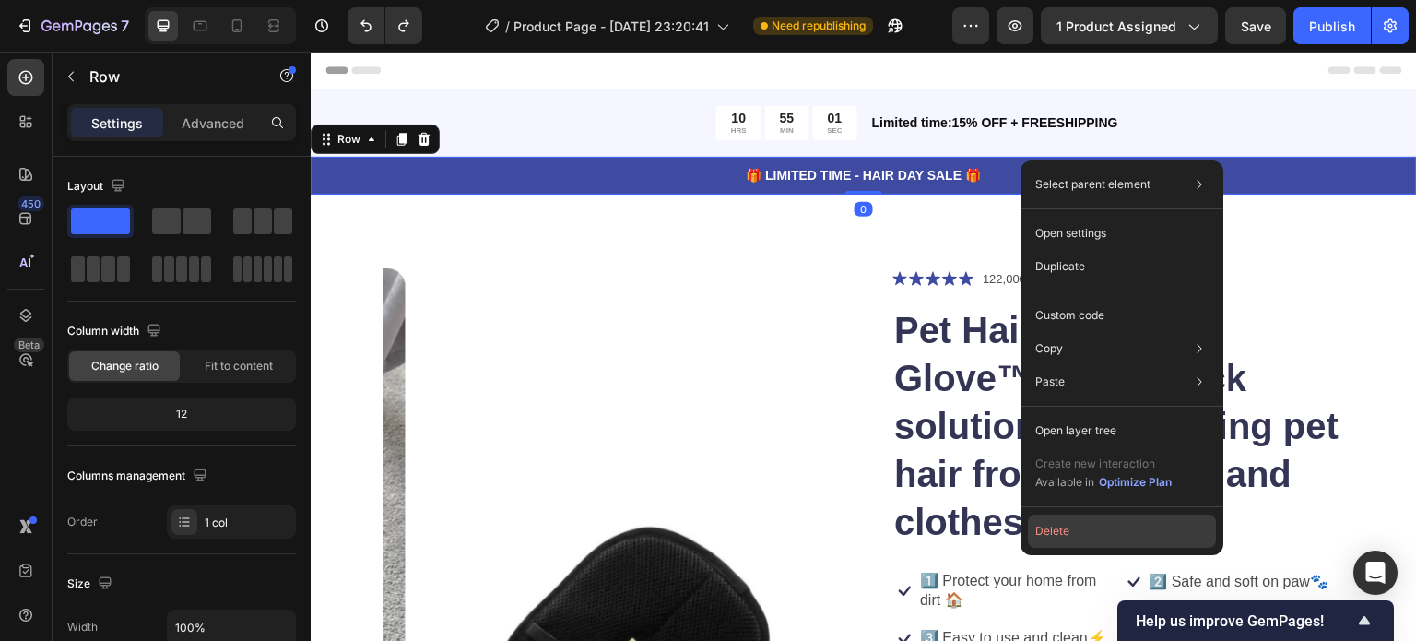
click at [1067, 523] on button "Delete" at bounding box center [1122, 530] width 188 height 33
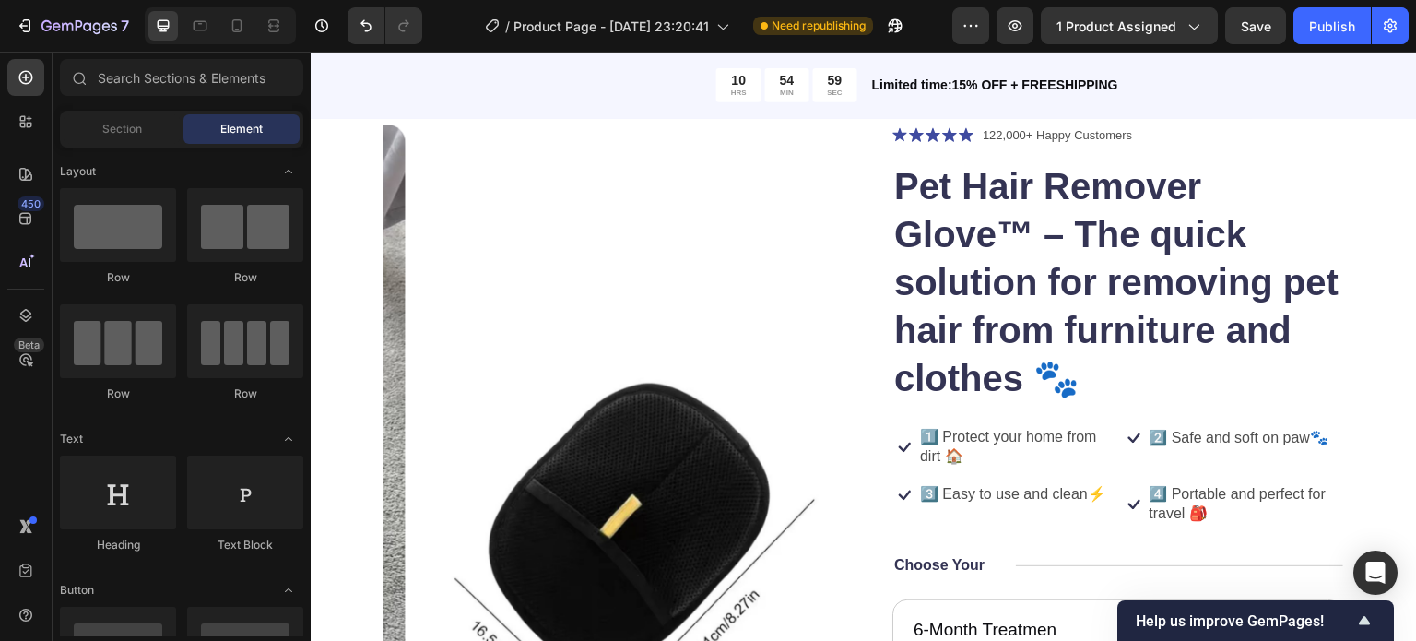
scroll to position [301, 0]
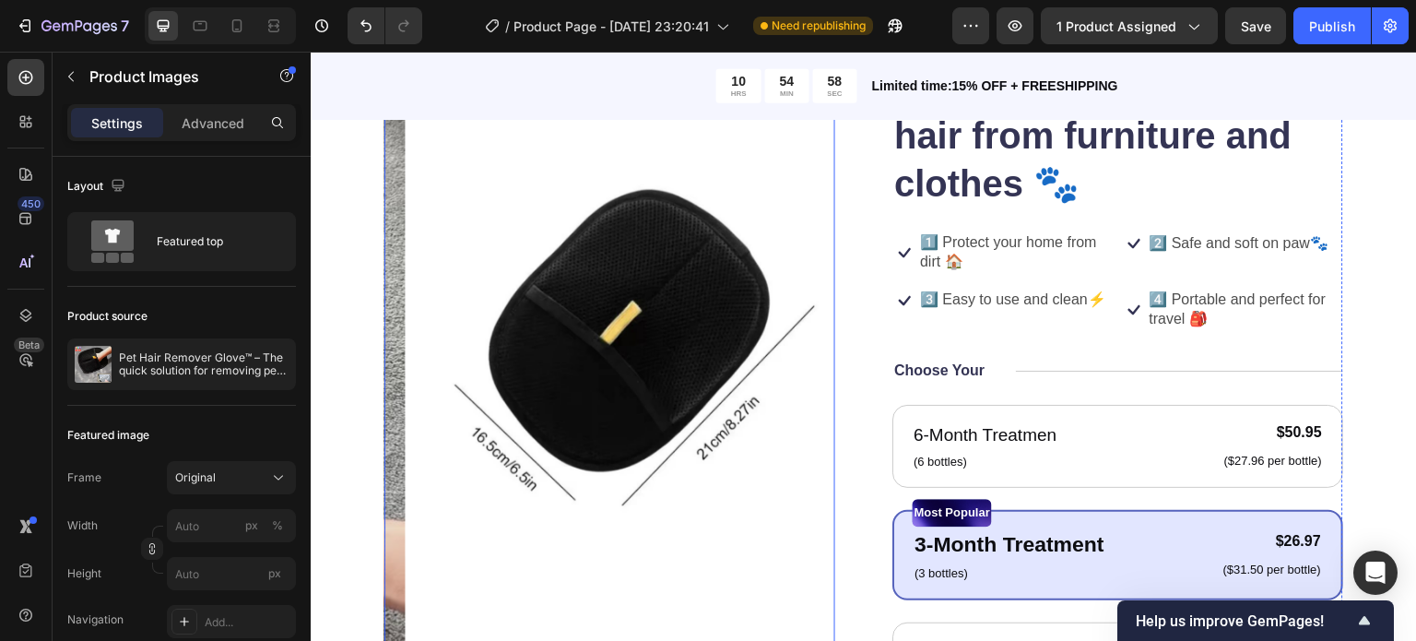
click at [615, 323] on img at bounding box center [631, 330] width 451 height 801
click at [263, 368] on div at bounding box center [270, 364] width 52 height 52
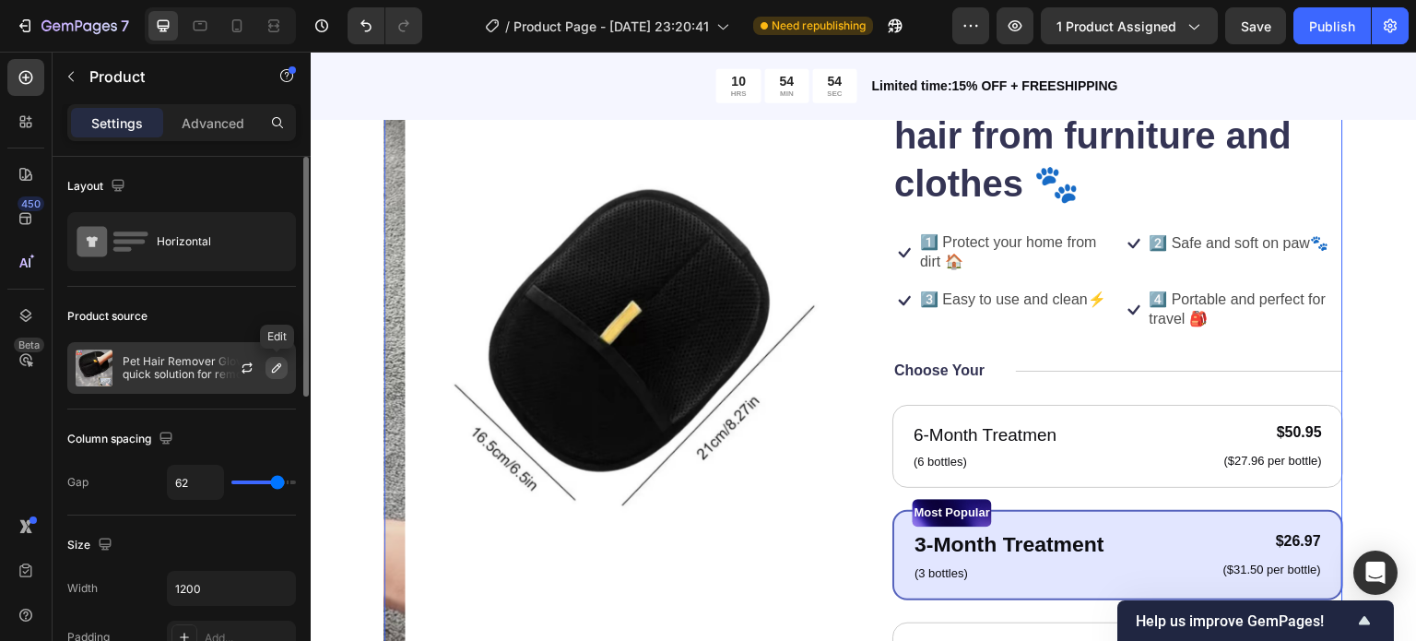
click at [269, 368] on icon "button" at bounding box center [276, 367] width 15 height 15
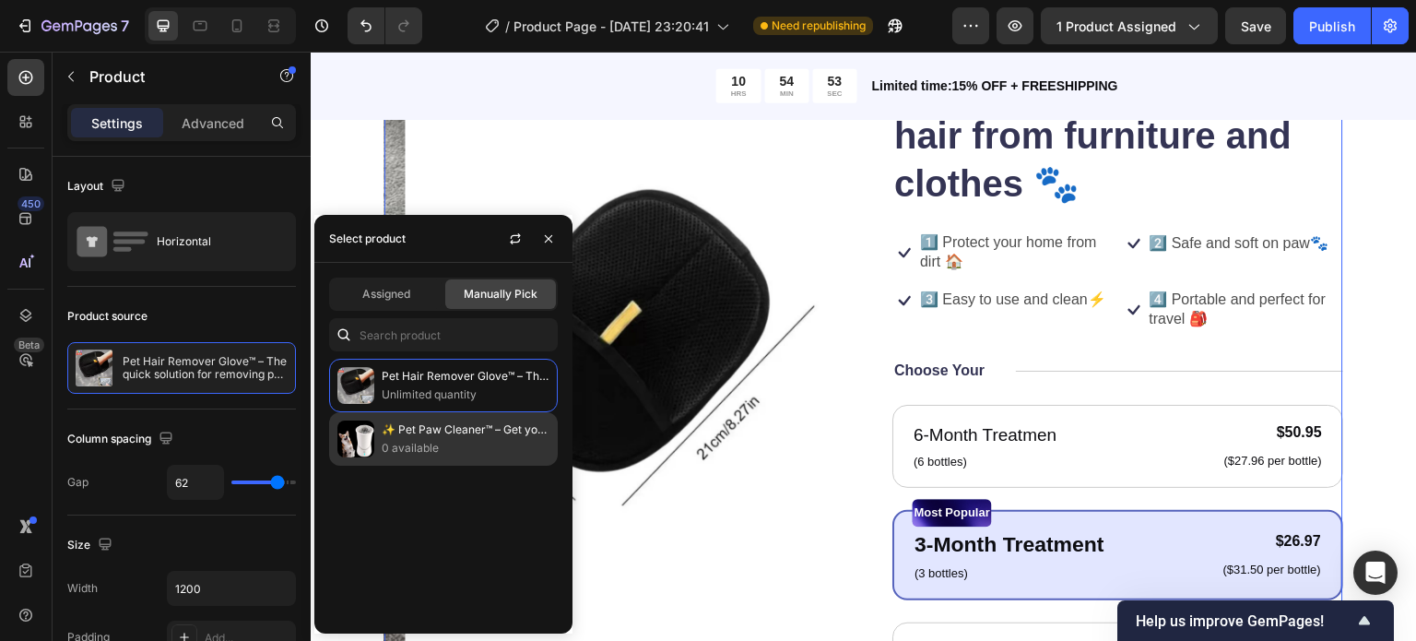
click at [380, 445] on div "✨ Pet Paw Cleaner™ – Get your dog's paws clean in seconds! 0 available" at bounding box center [443, 438] width 229 height 53
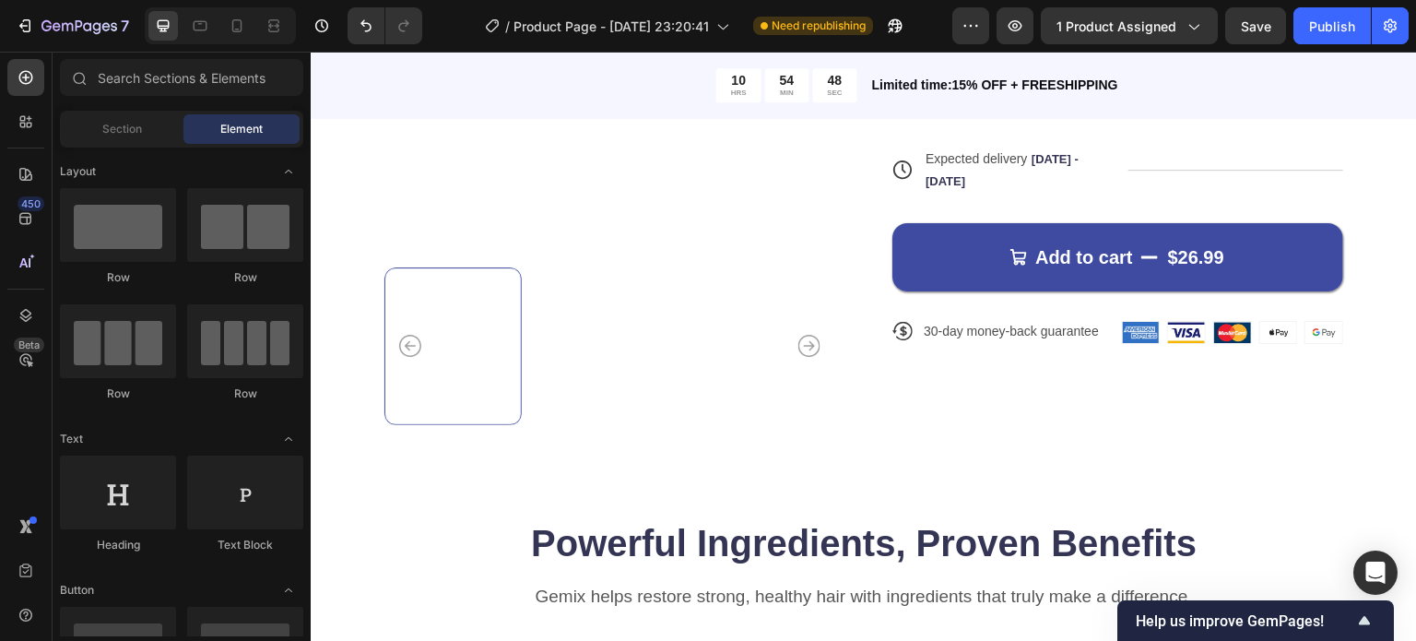
scroll to position [815, 0]
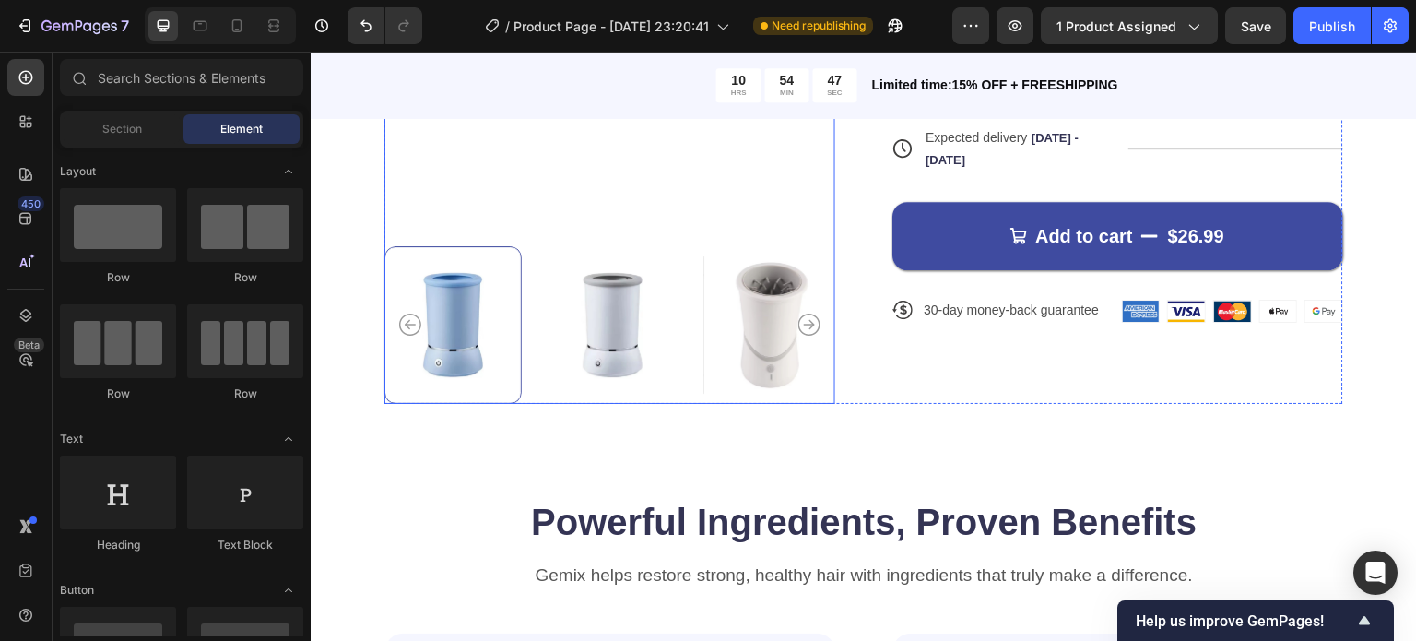
click at [806, 313] on icon "Carousel Next Arrow" at bounding box center [809, 324] width 22 height 22
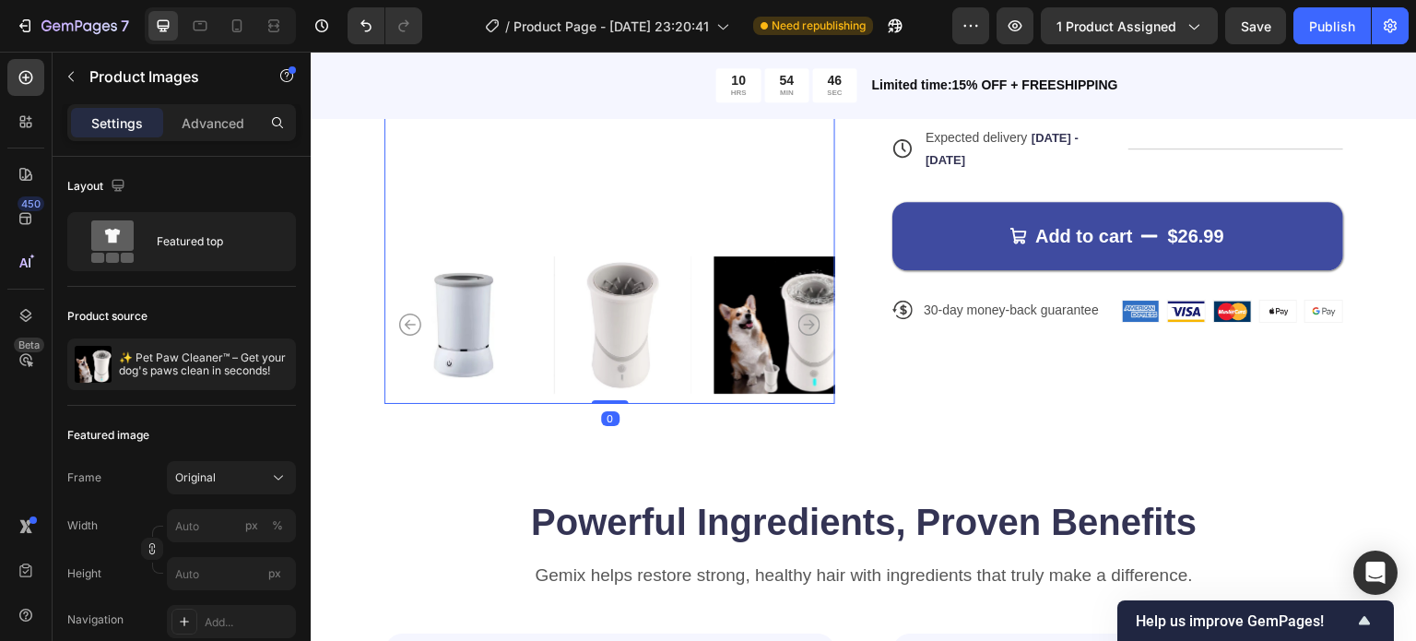
click at [805, 313] on icon "Carousel Next Arrow" at bounding box center [809, 324] width 22 height 22
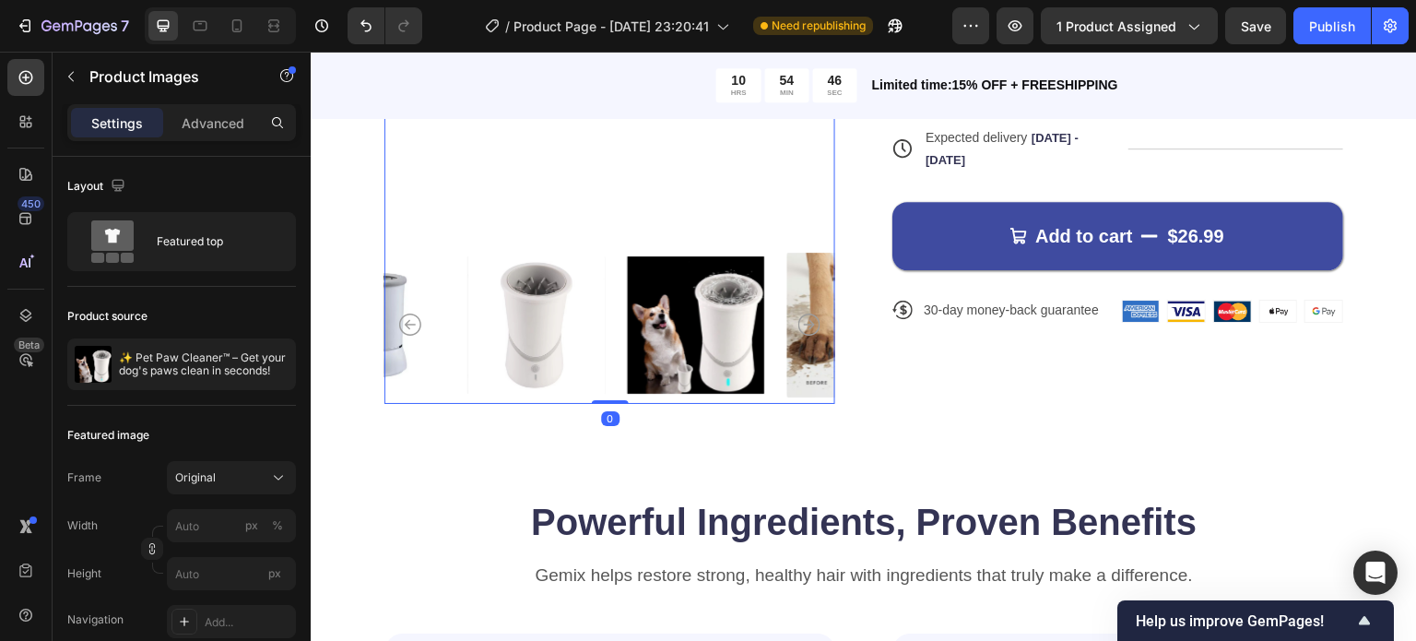
click at [805, 313] on icon "Carousel Next Arrow" at bounding box center [809, 324] width 22 height 22
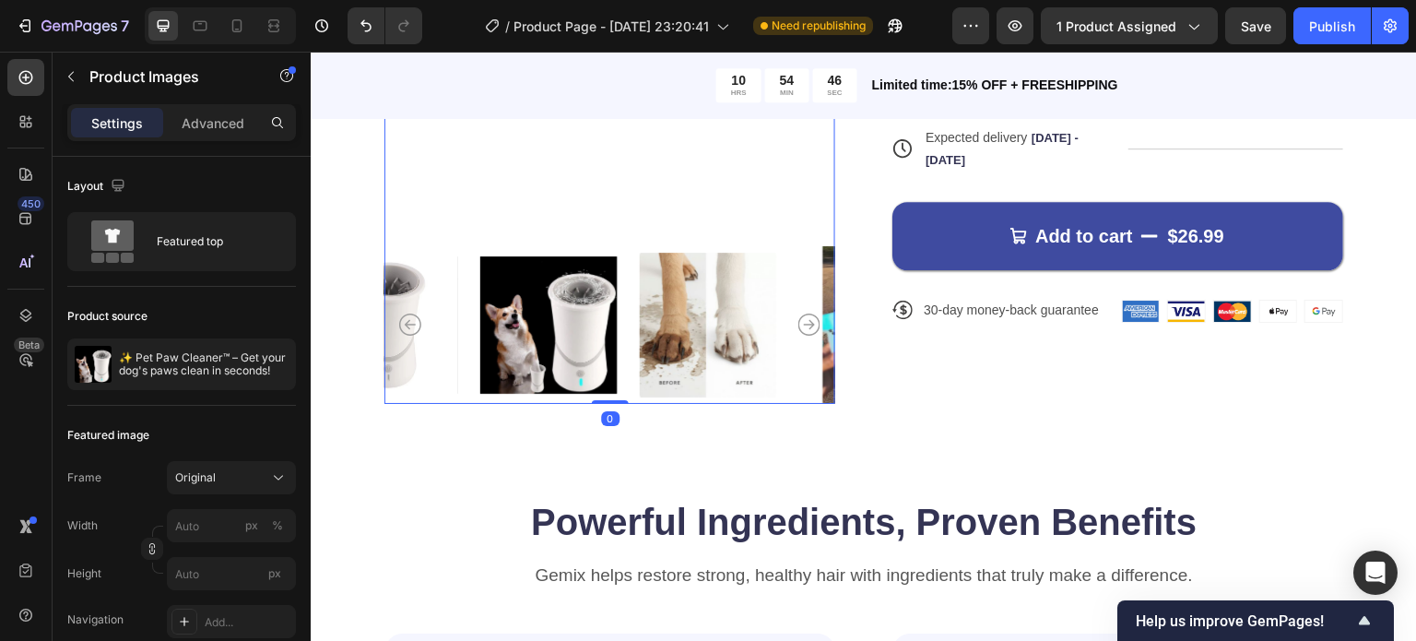
click at [805, 313] on icon "Carousel Next Arrow" at bounding box center [809, 324] width 22 height 22
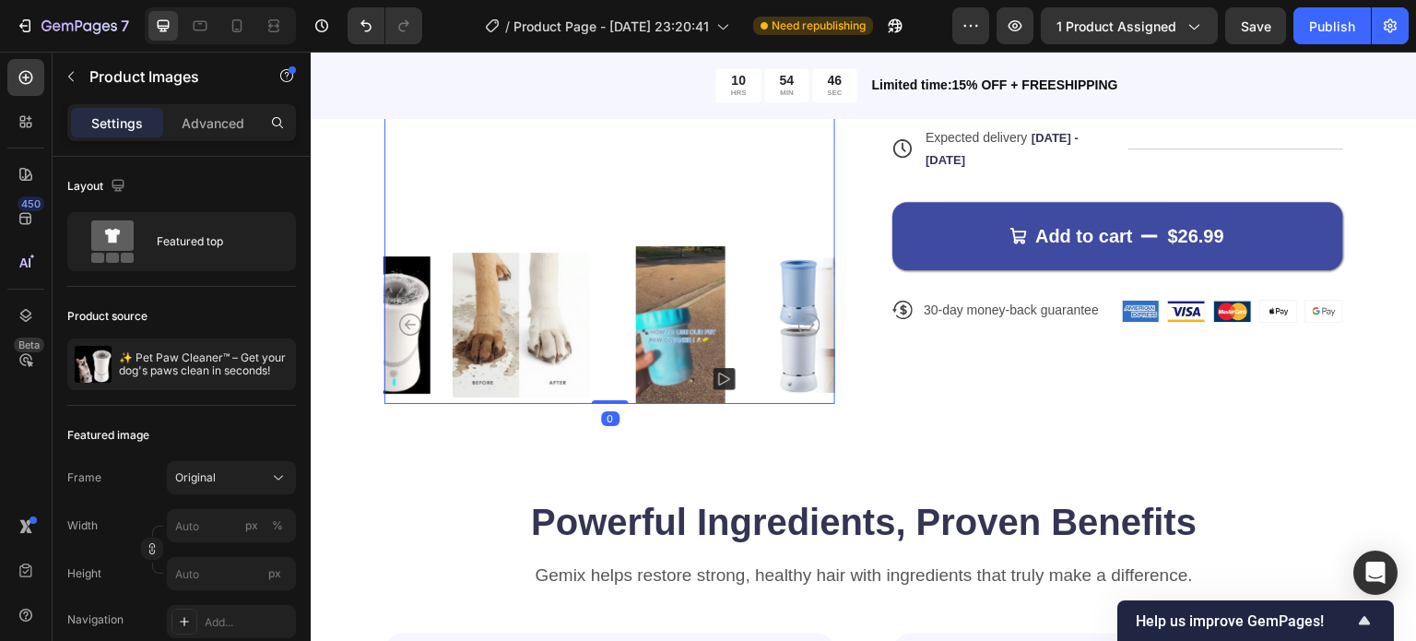
click at [805, 313] on icon "Carousel Next Arrow" at bounding box center [809, 324] width 22 height 22
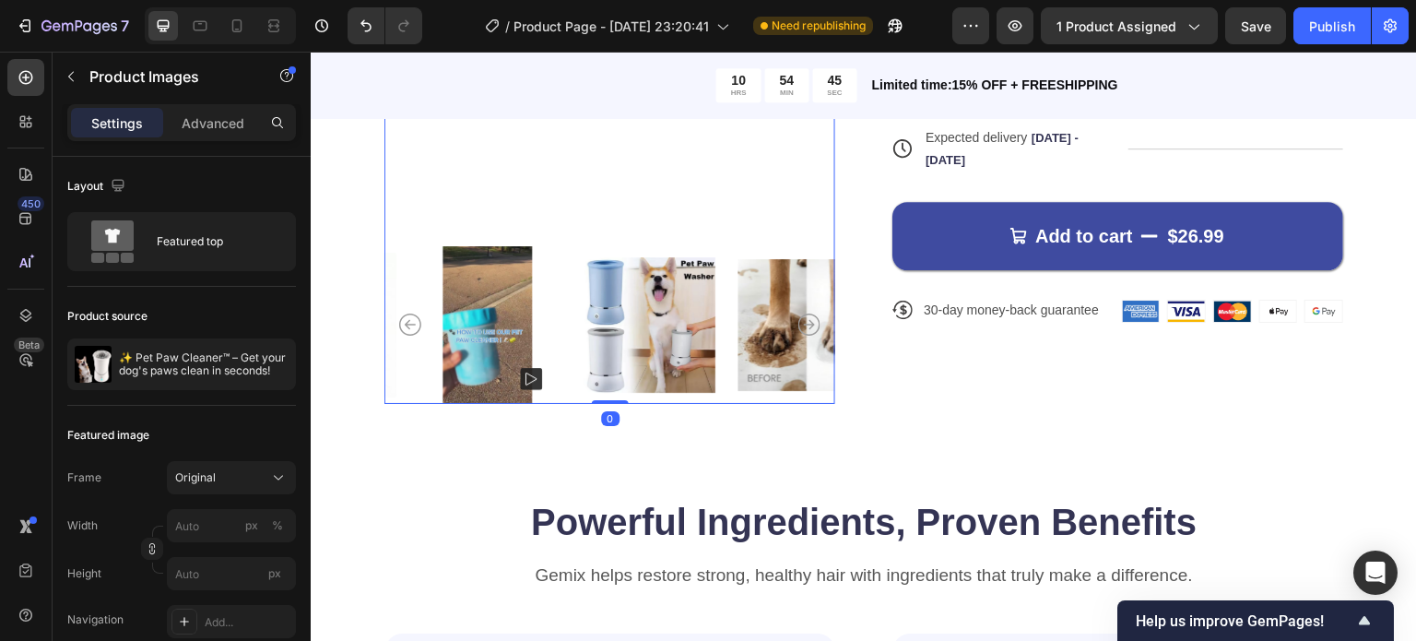
click at [805, 313] on icon "Carousel Next Arrow" at bounding box center [809, 324] width 22 height 22
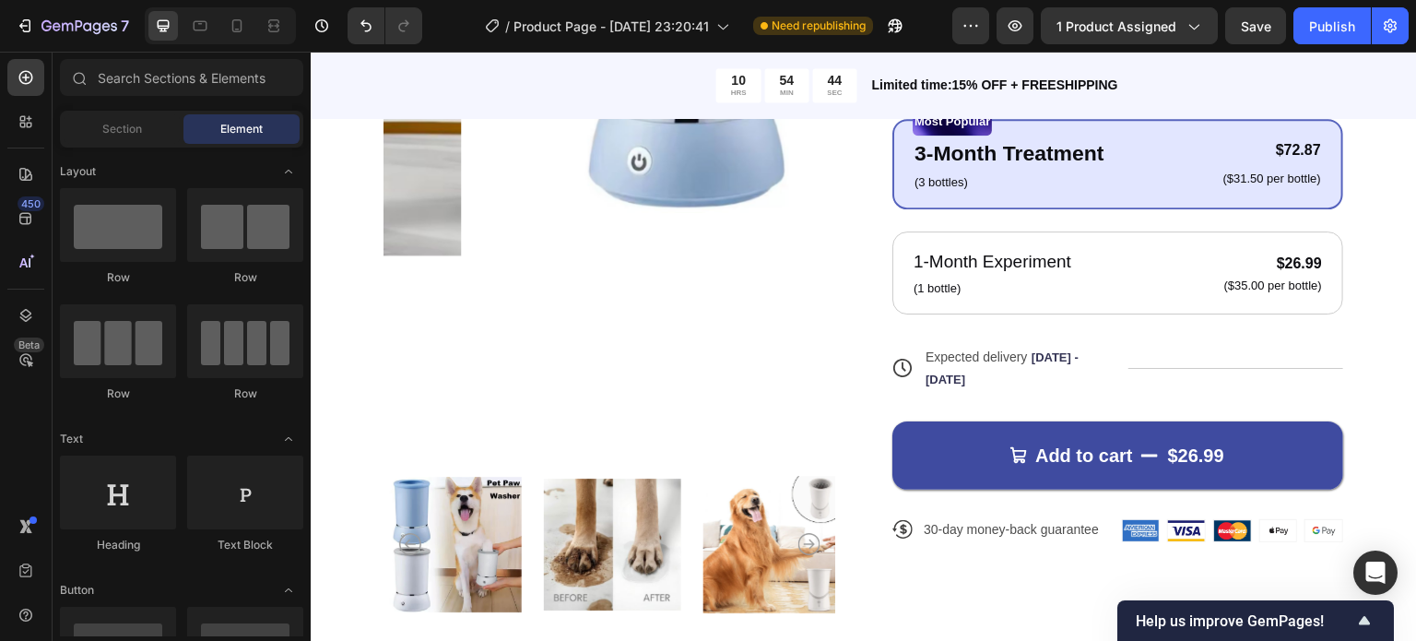
scroll to position [548, 0]
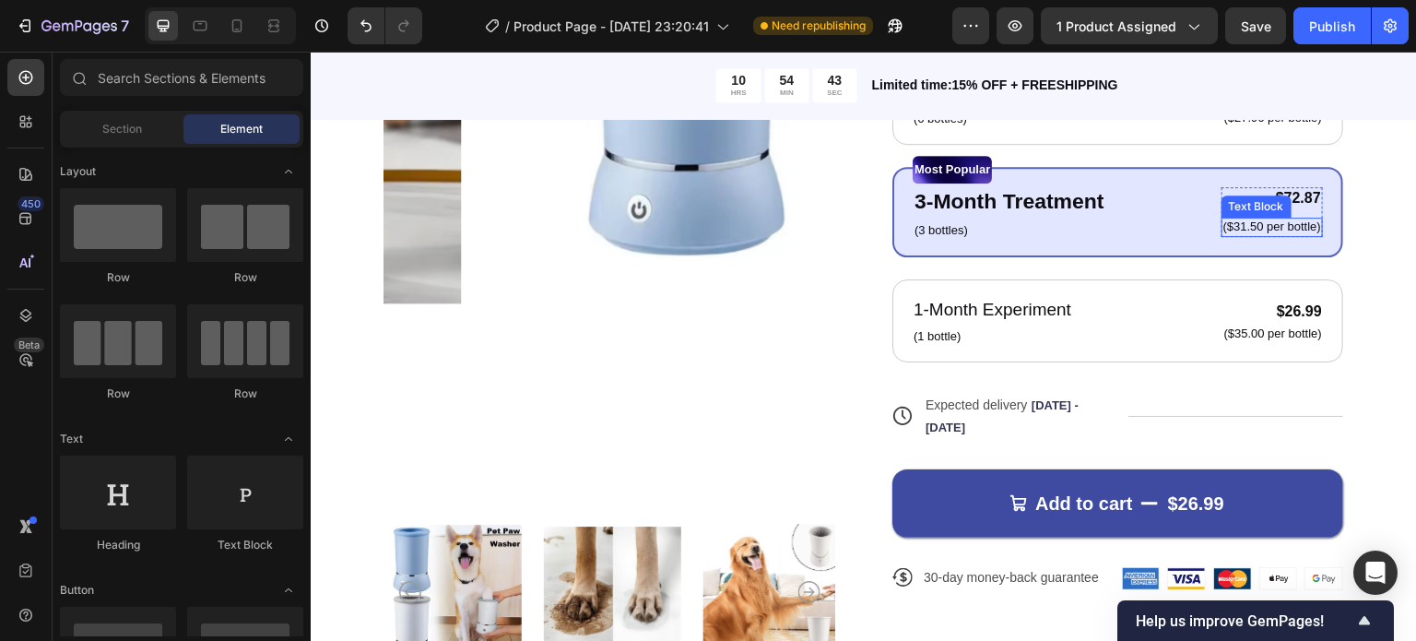
click at [1223, 220] on p "($31.50 per bottle)" at bounding box center [1272, 227] width 98 height 16
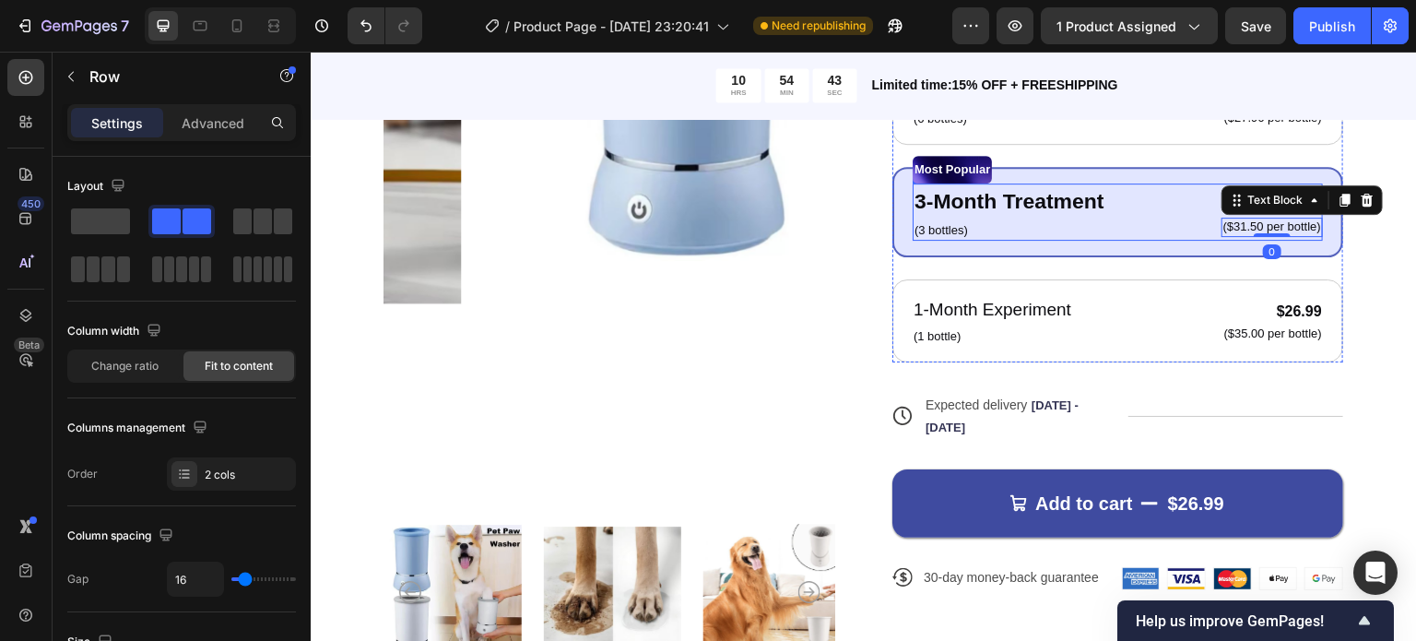
click at [1127, 217] on div "3-Month Treatment Text Block (3 bottles) Text Block $72.87 Product Price Produc…" at bounding box center [1118, 211] width 410 height 57
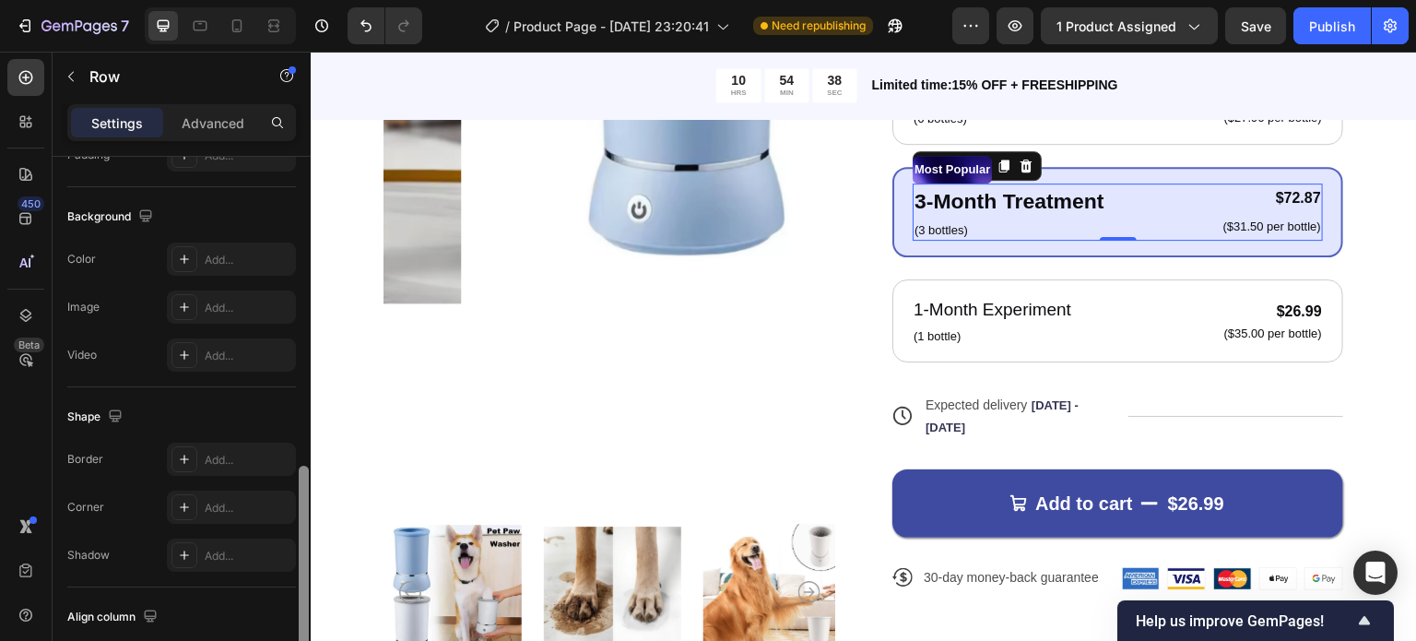
scroll to position [588, 0]
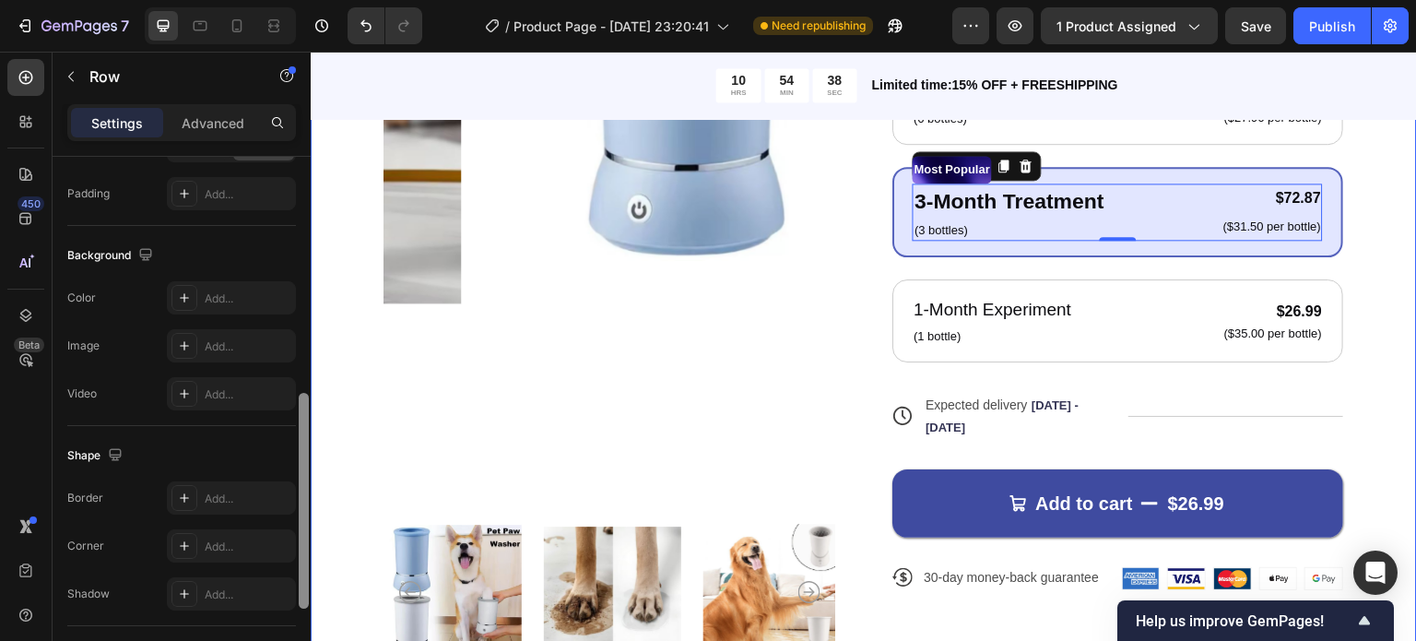
drag, startPoint x: 614, startPoint y: 300, endPoint x: 329, endPoint y: 289, distance: 285.1
click at [329, 289] on div "Product Images Icon Icon Icon Icon Icon Icon List 122,000+ Happy Customers Text…" at bounding box center [864, 186] width 1106 height 1154
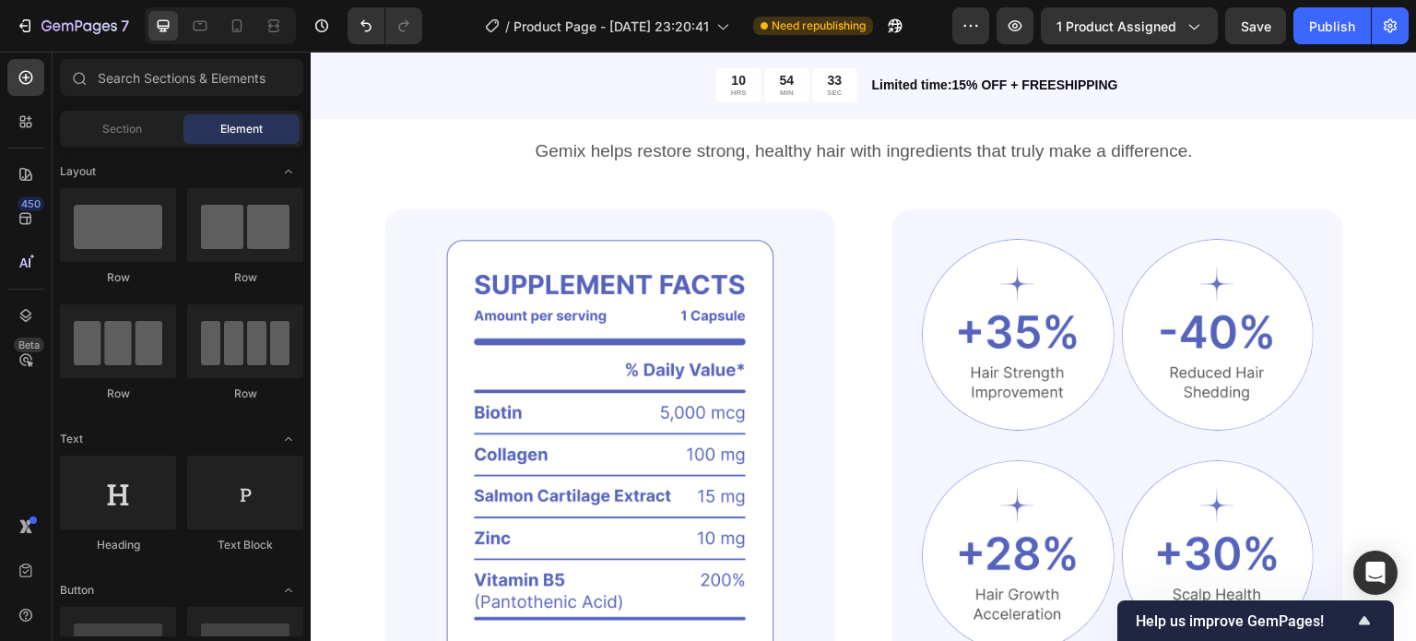
scroll to position [1210, 0]
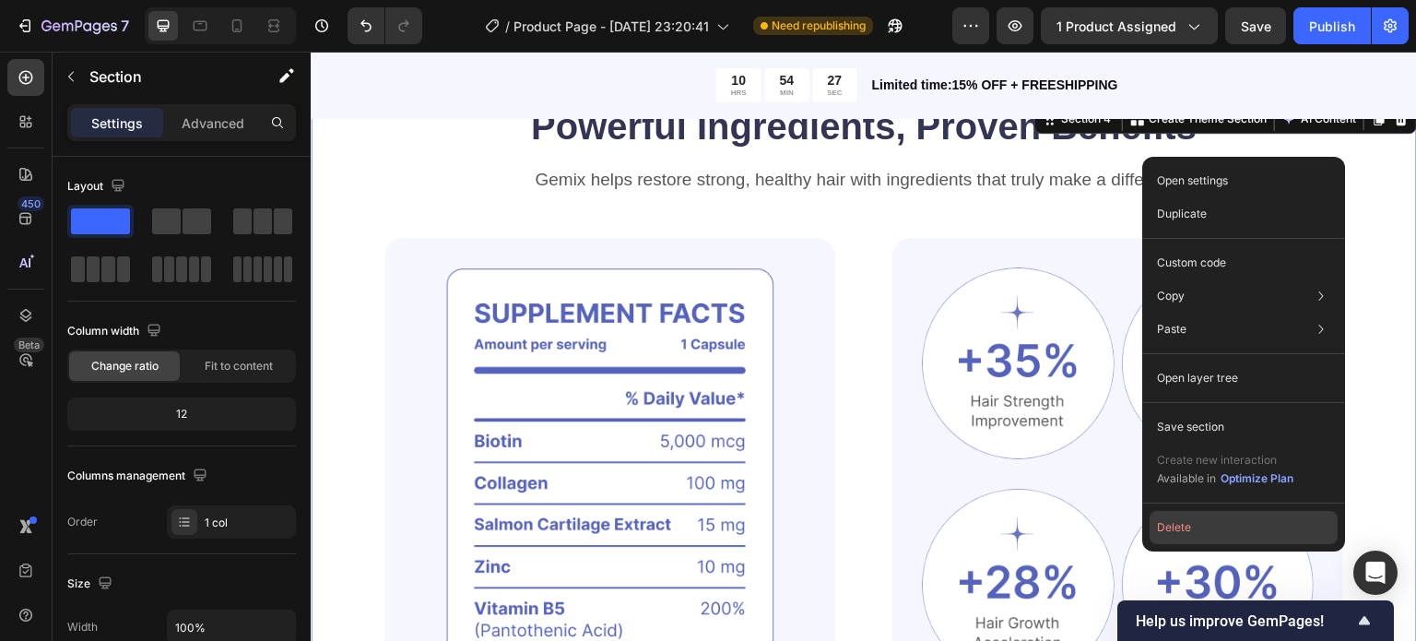
click at [1178, 537] on button "Delete" at bounding box center [1244, 527] width 188 height 33
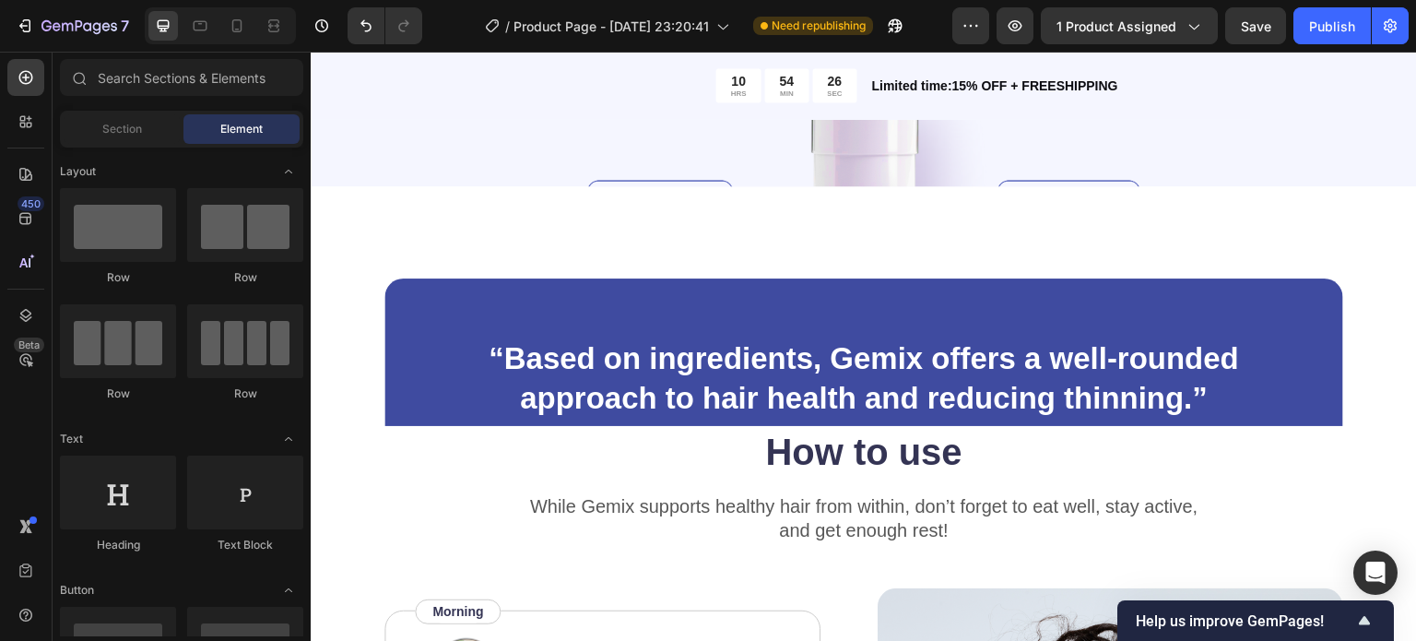
scroll to position [1785, 0]
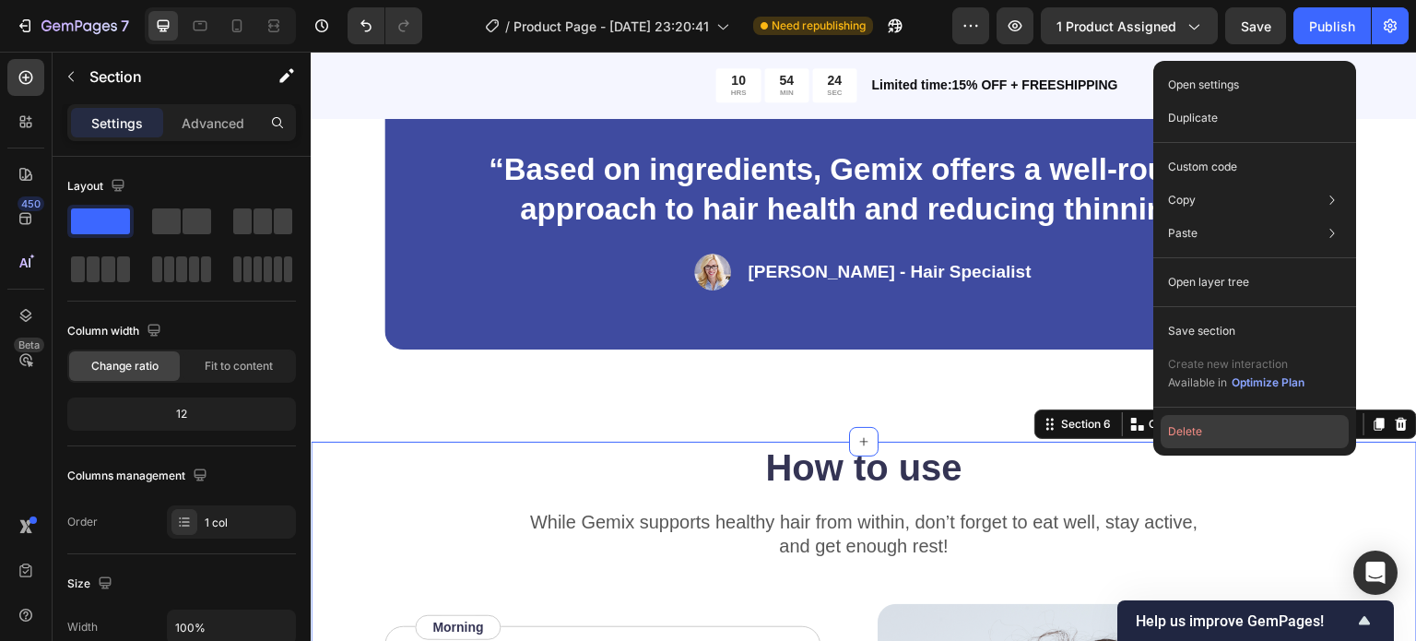
click at [1253, 431] on button "Delete" at bounding box center [1255, 431] width 188 height 33
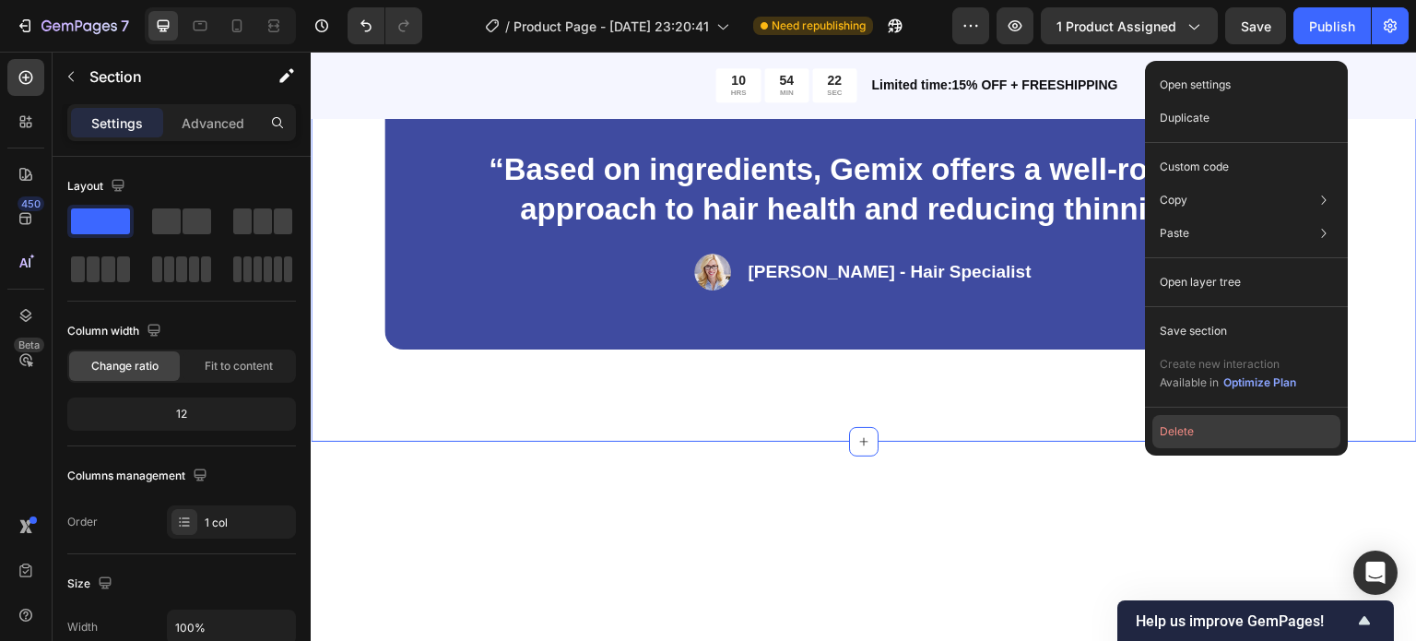
click at [1229, 431] on button "Delete" at bounding box center [1246, 431] width 188 height 33
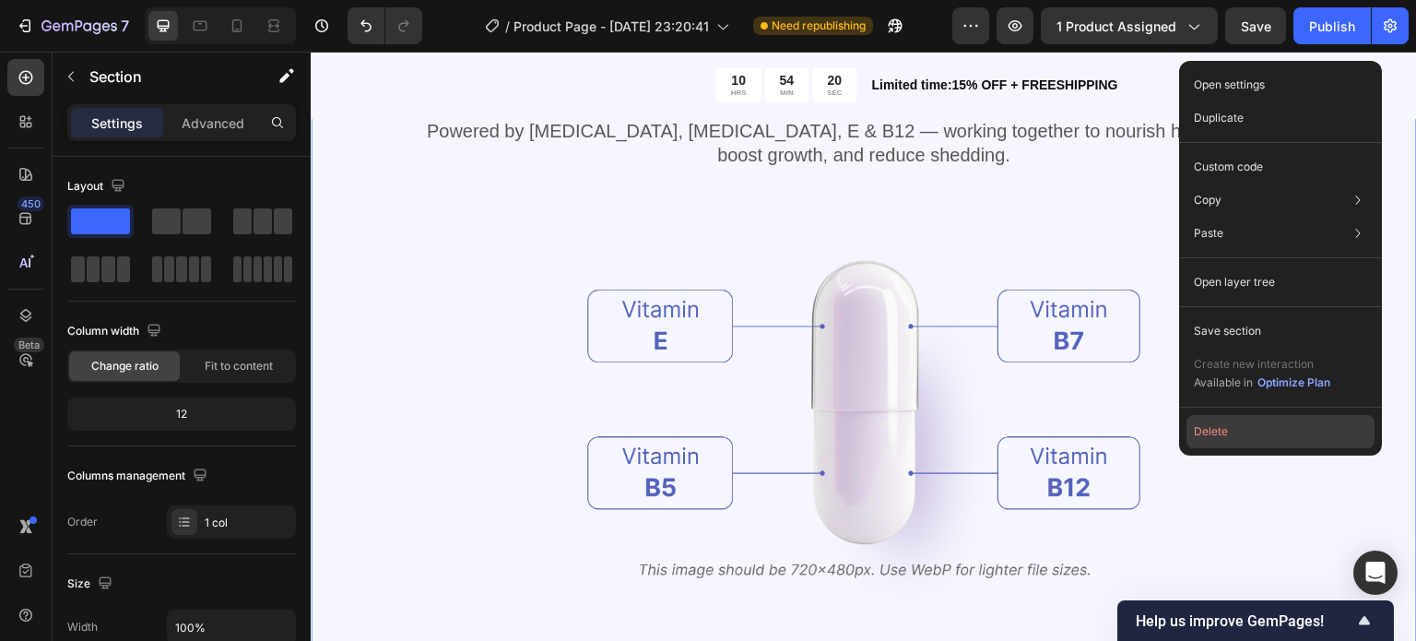
click at [1280, 430] on button "Delete" at bounding box center [1280, 431] width 188 height 33
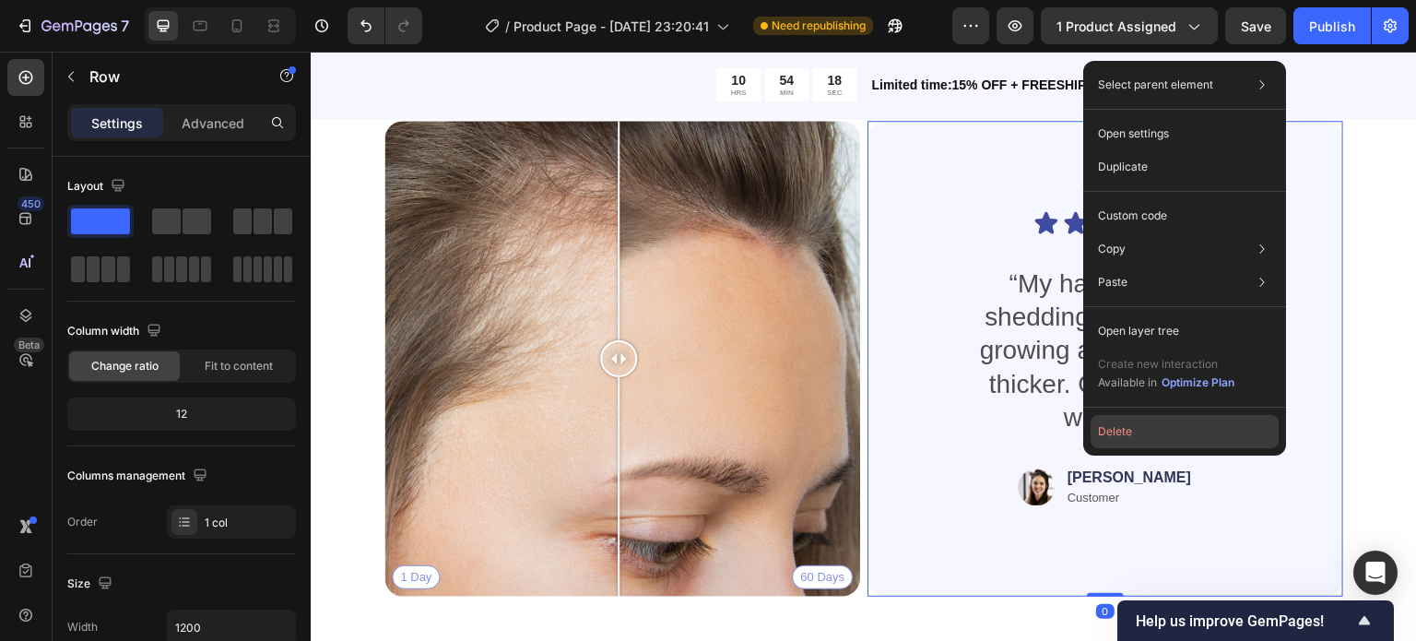
click at [1219, 438] on button "Delete" at bounding box center [1185, 431] width 188 height 33
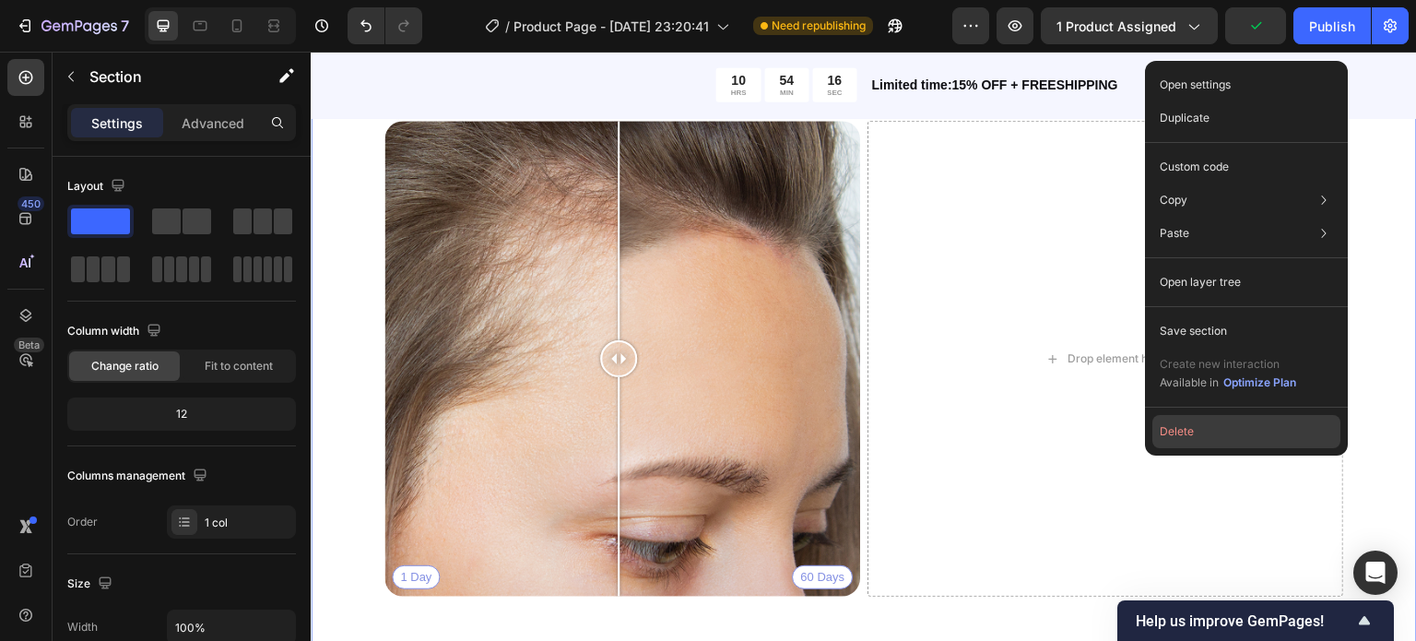
click at [1243, 430] on button "Delete" at bounding box center [1246, 431] width 188 height 33
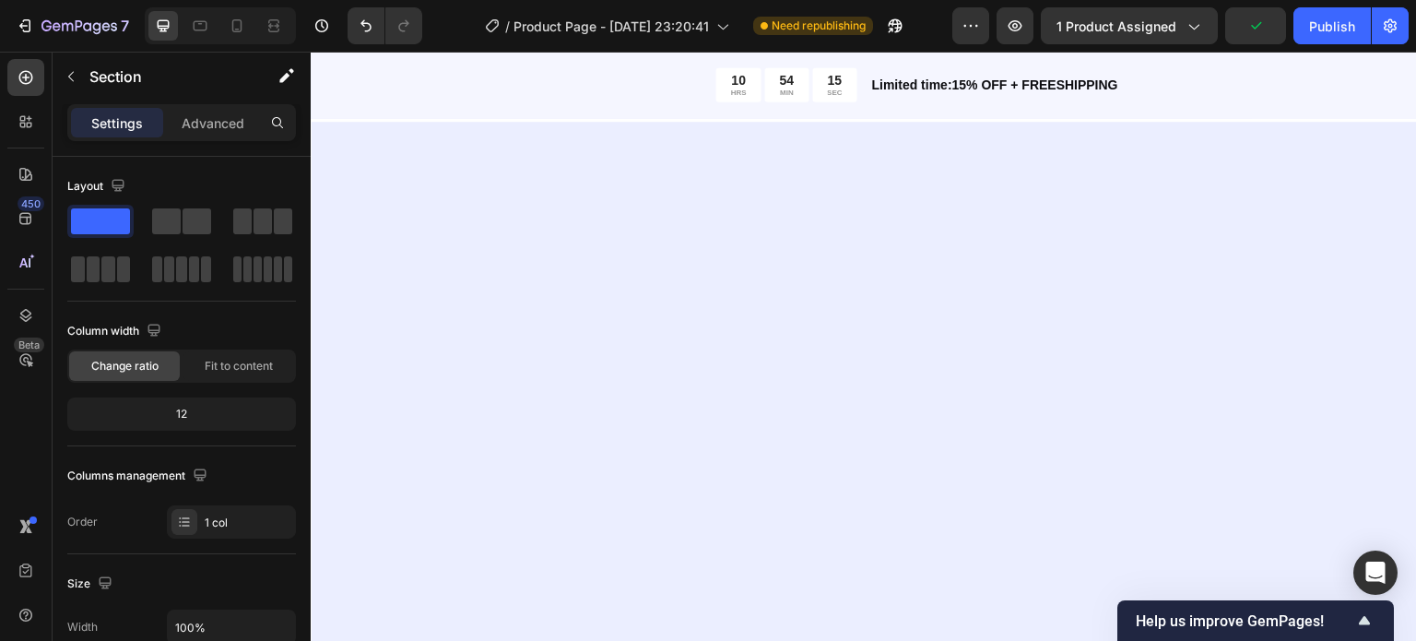
click at [1392, 420] on div at bounding box center [864, 412] width 1106 height 581
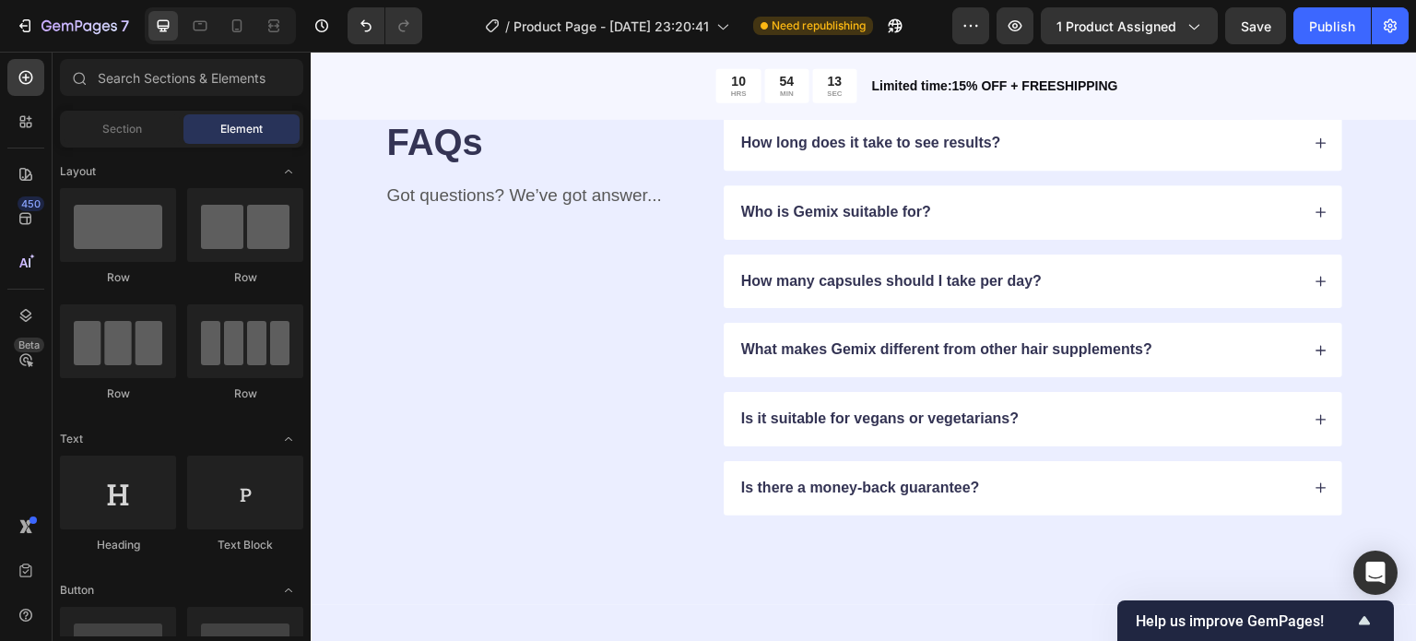
scroll to position [1304, 0]
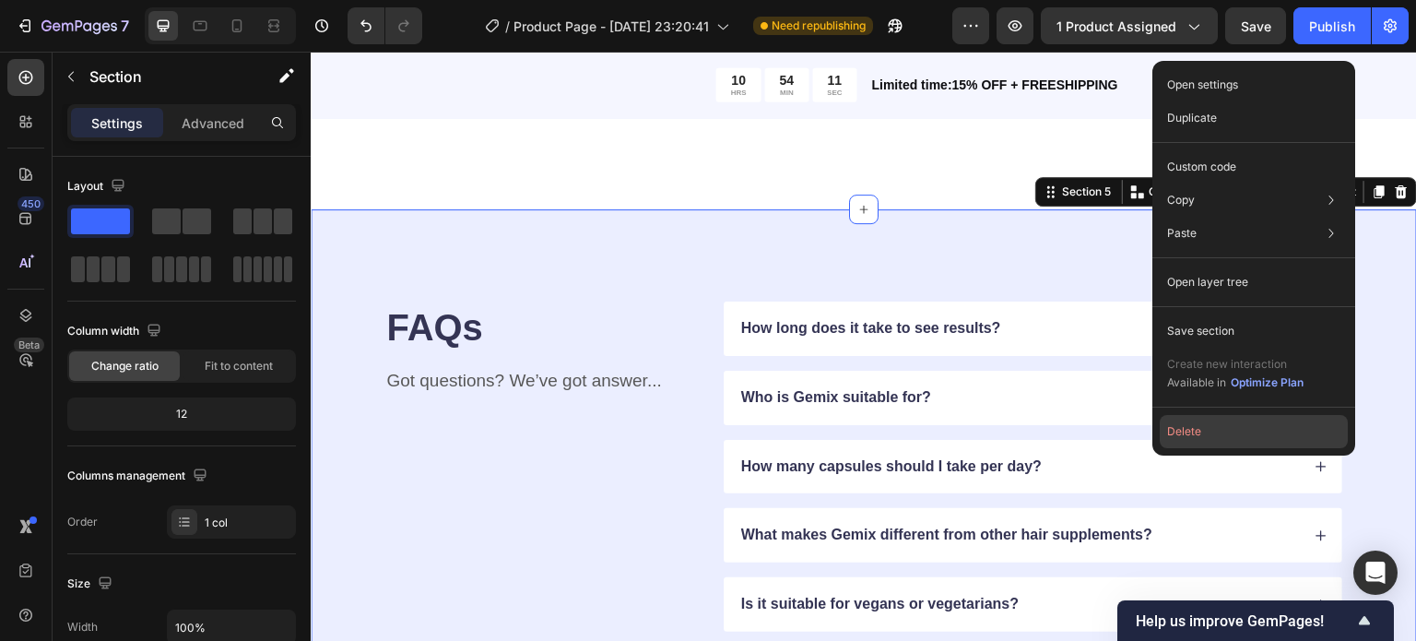
click at [1265, 437] on button "Delete" at bounding box center [1254, 431] width 188 height 33
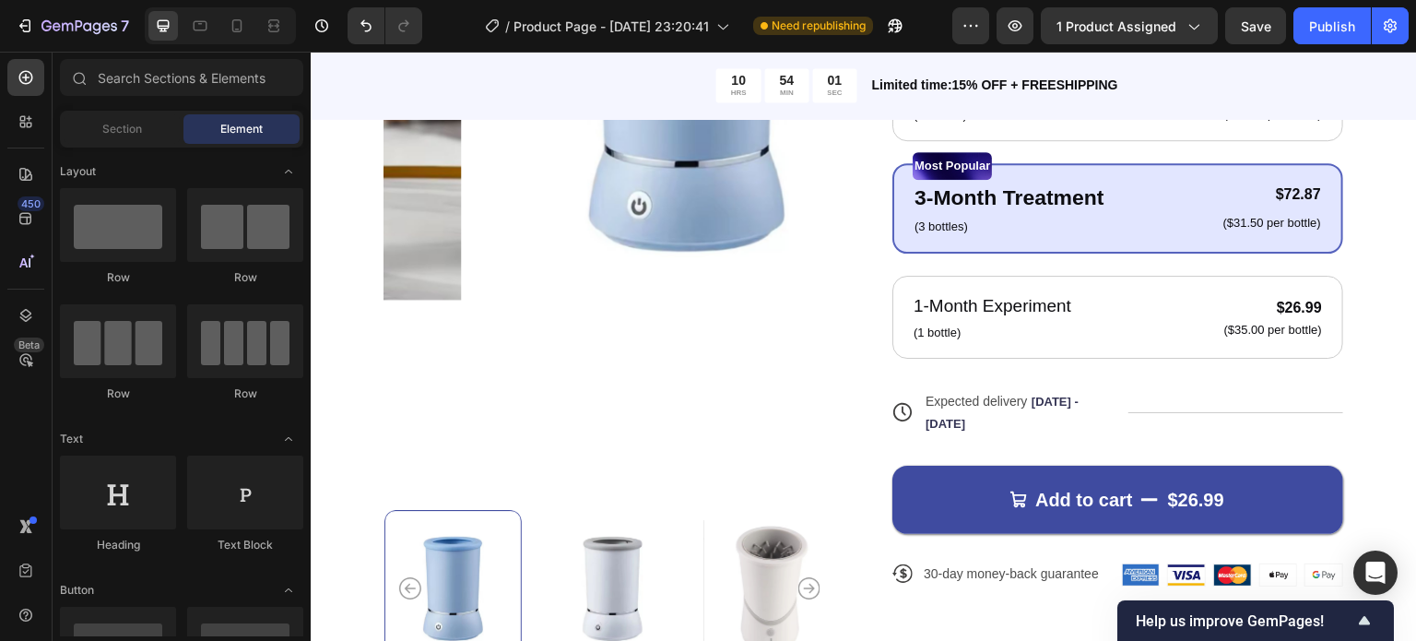
scroll to position [537, 0]
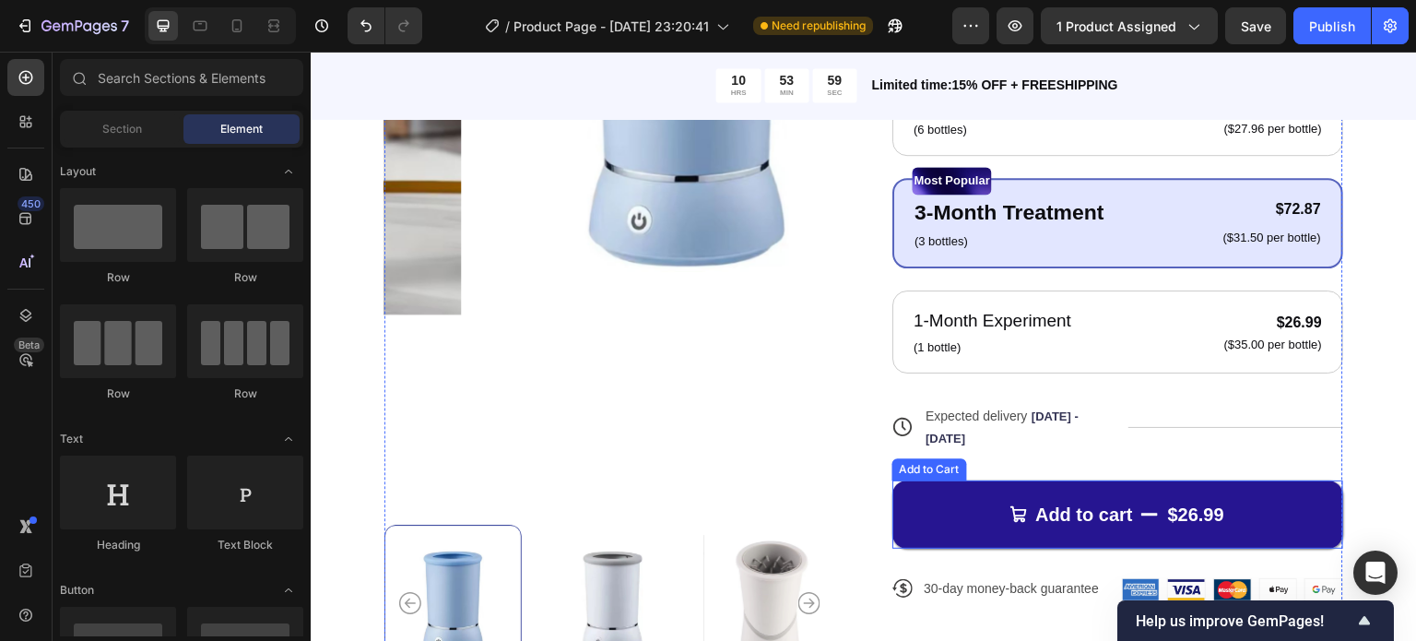
click at [1172, 513] on div "$26.99" at bounding box center [1196, 515] width 60 height 28
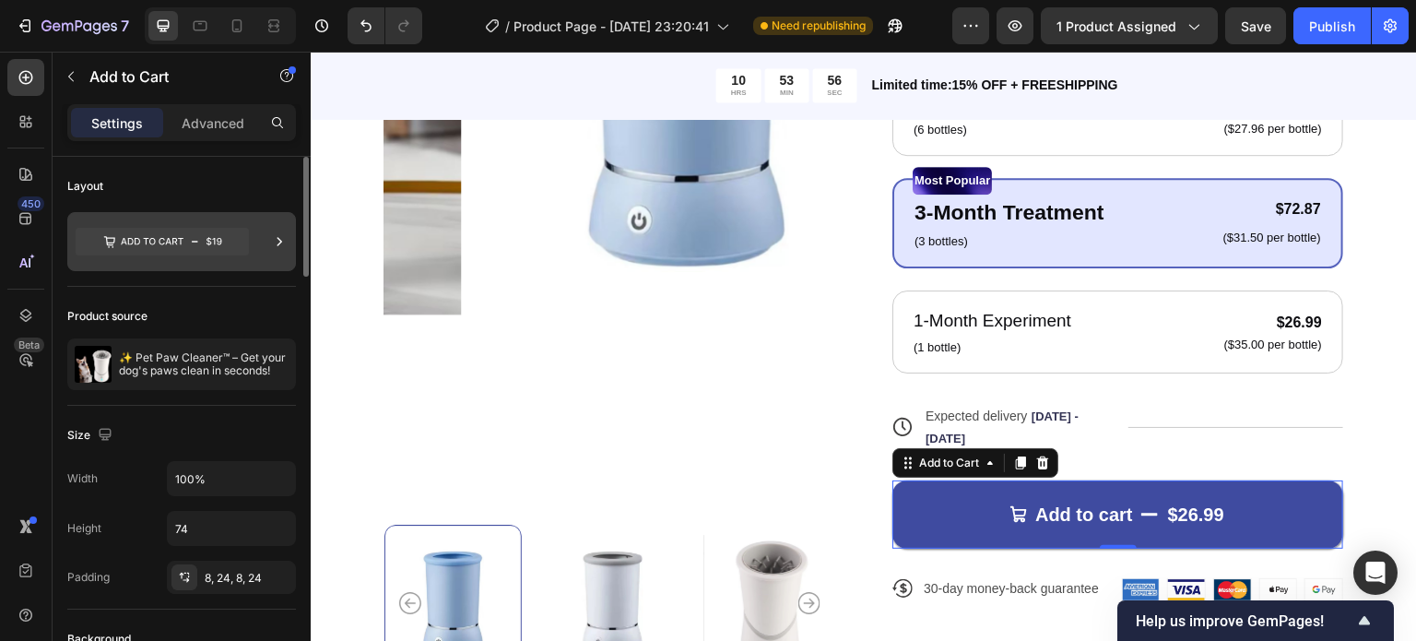
click at [291, 240] on div at bounding box center [181, 241] width 229 height 59
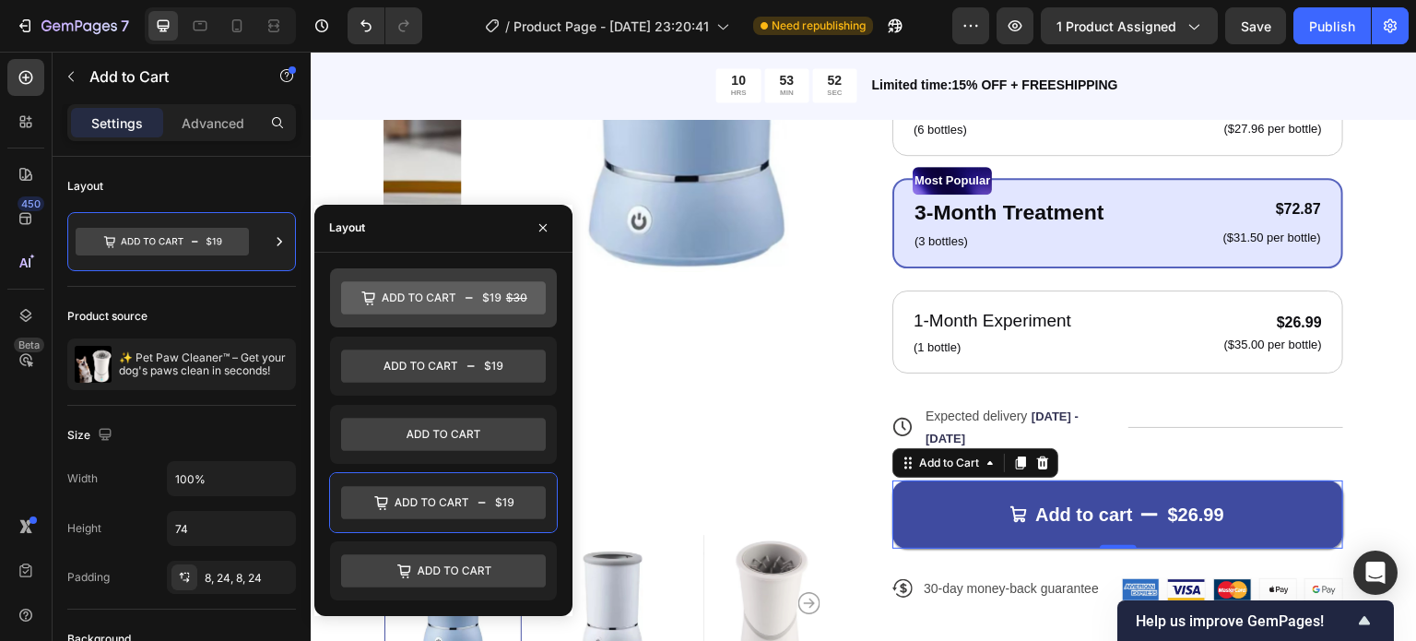
click at [476, 305] on icon at bounding box center [443, 297] width 205 height 33
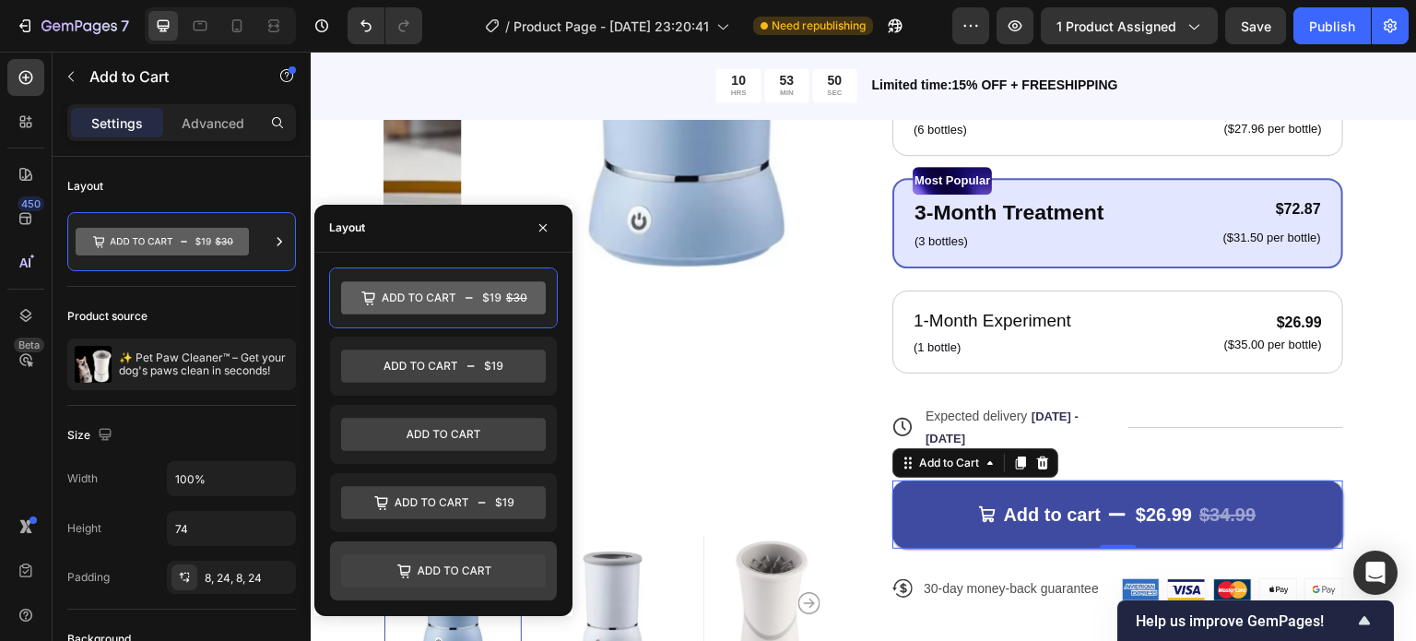
click at [446, 573] on icon at bounding box center [443, 570] width 205 height 33
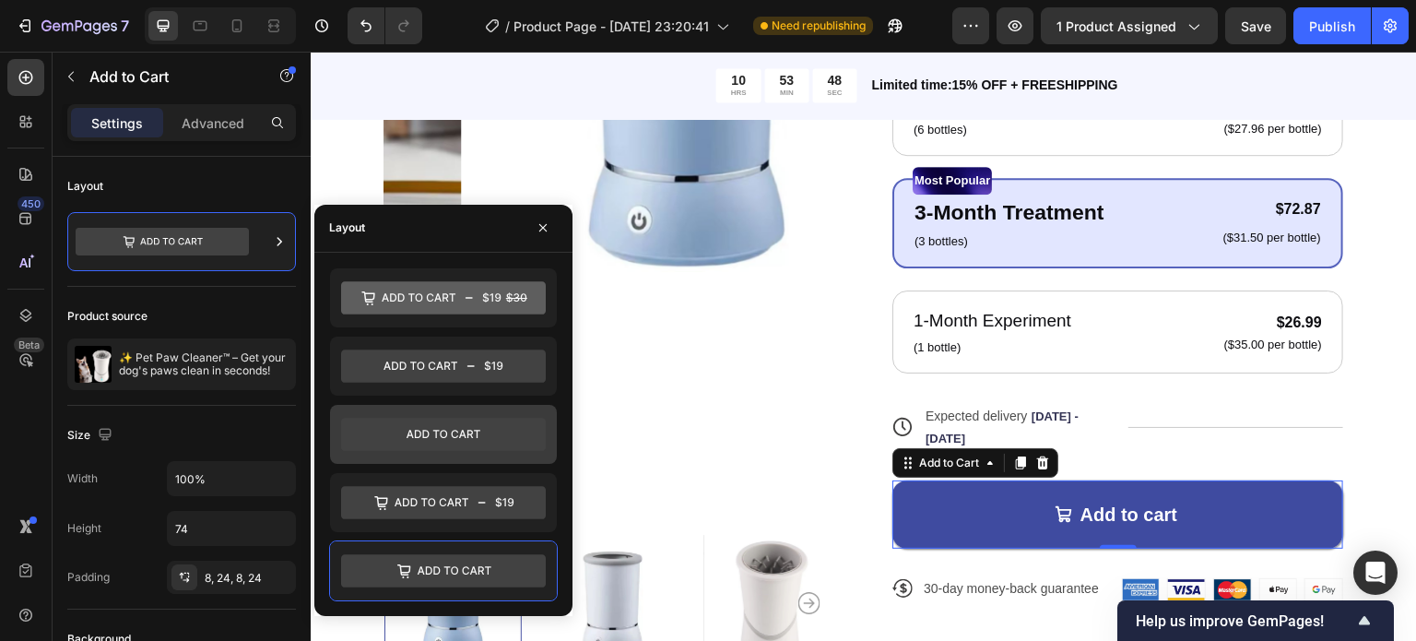
click at [490, 454] on div at bounding box center [443, 434] width 227 height 59
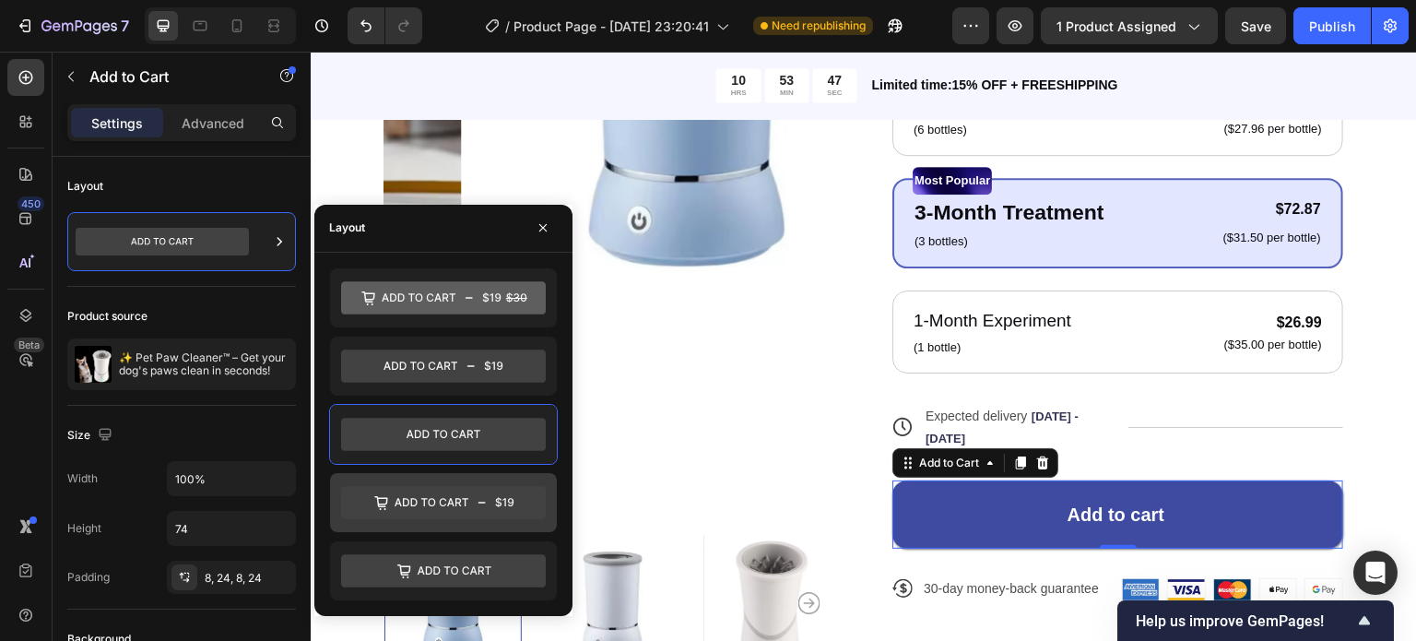
click at [472, 492] on icon at bounding box center [443, 502] width 205 height 33
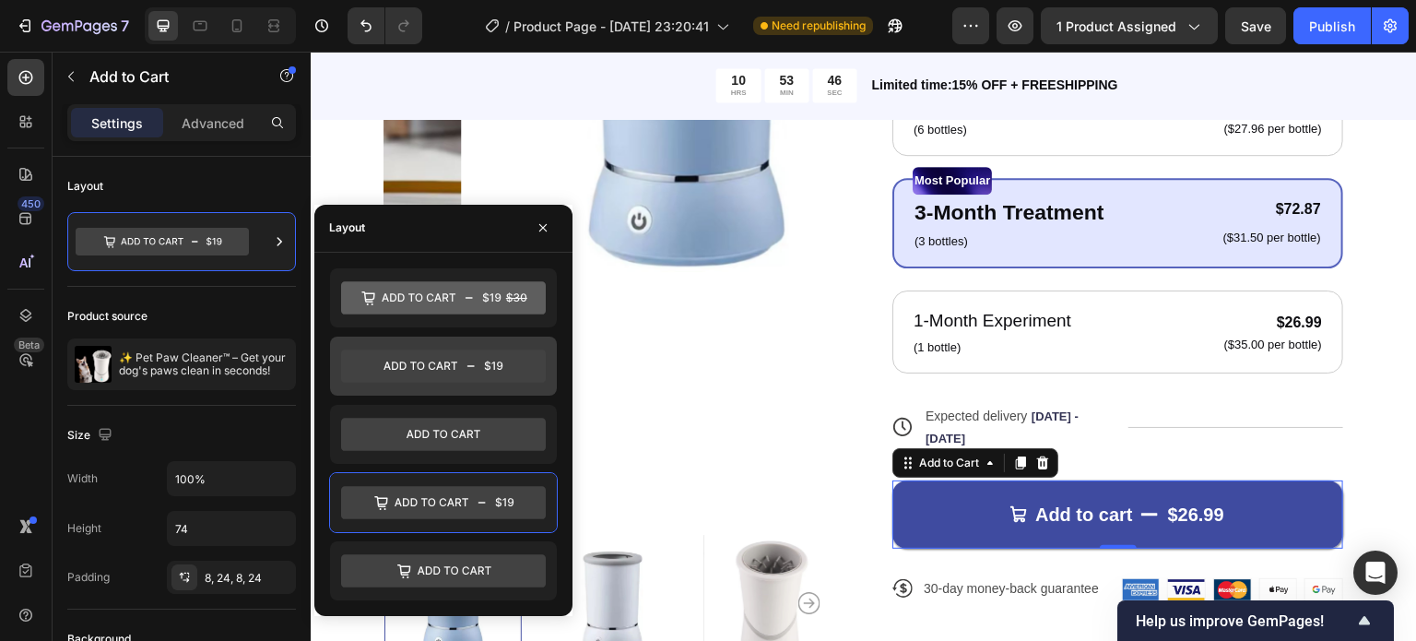
click at [513, 364] on icon at bounding box center [443, 365] width 205 height 33
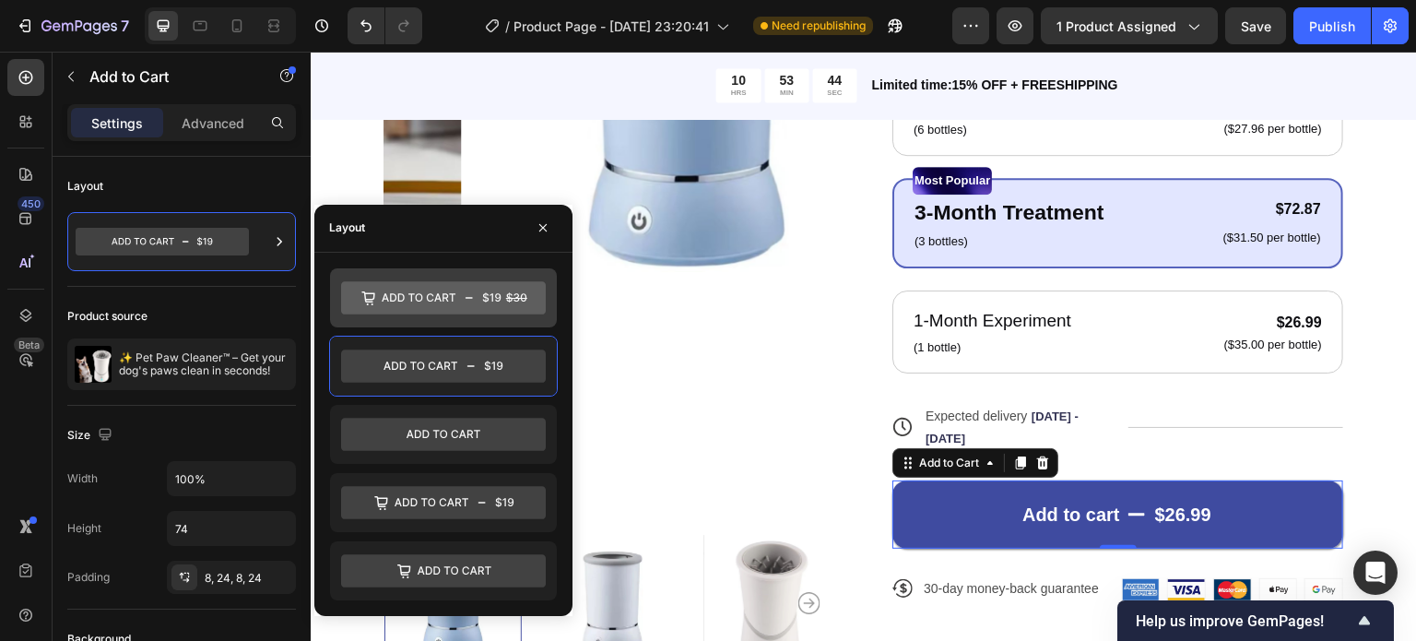
click at [513, 301] on icon at bounding box center [443, 297] width 205 height 33
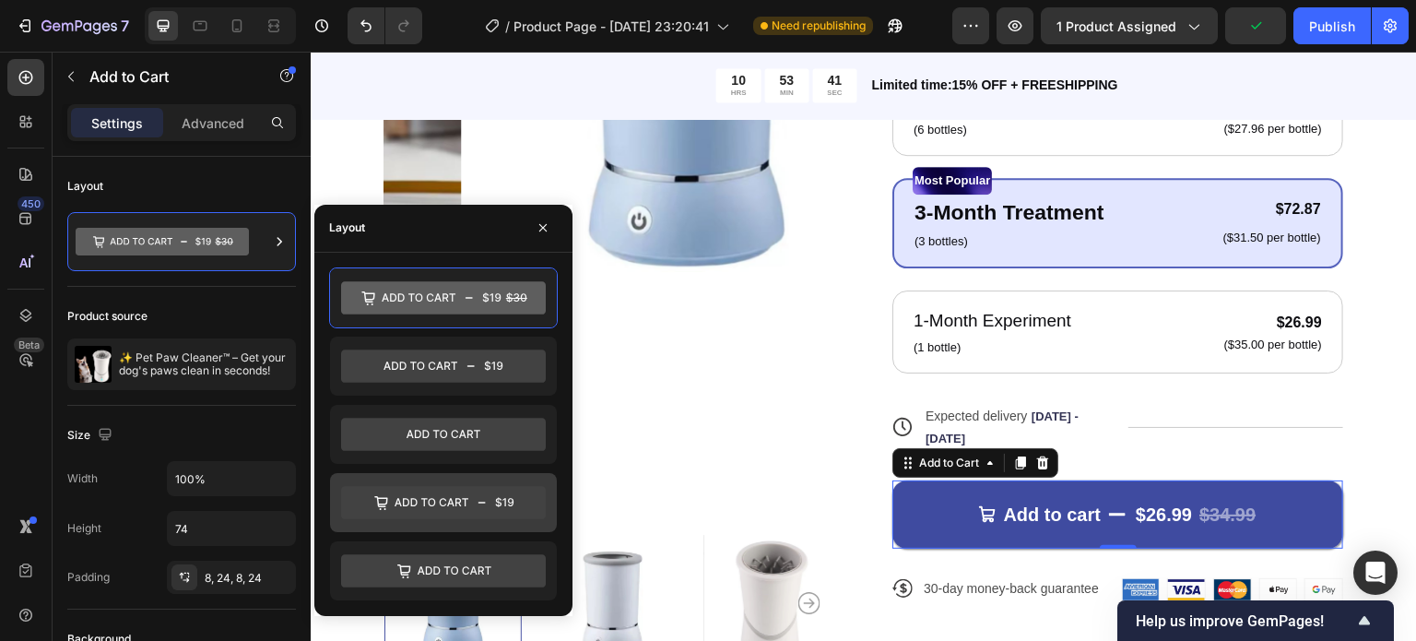
click at [438, 487] on icon at bounding box center [443, 502] width 205 height 33
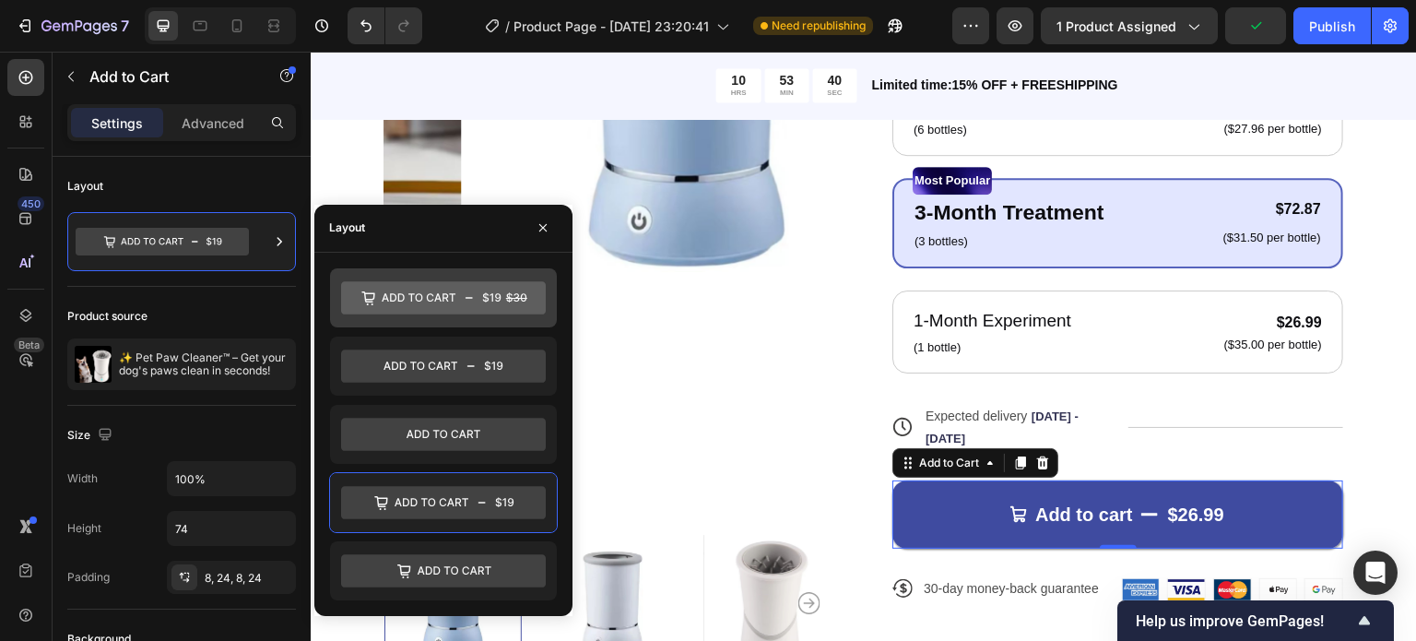
click at [463, 322] on div at bounding box center [443, 297] width 227 height 59
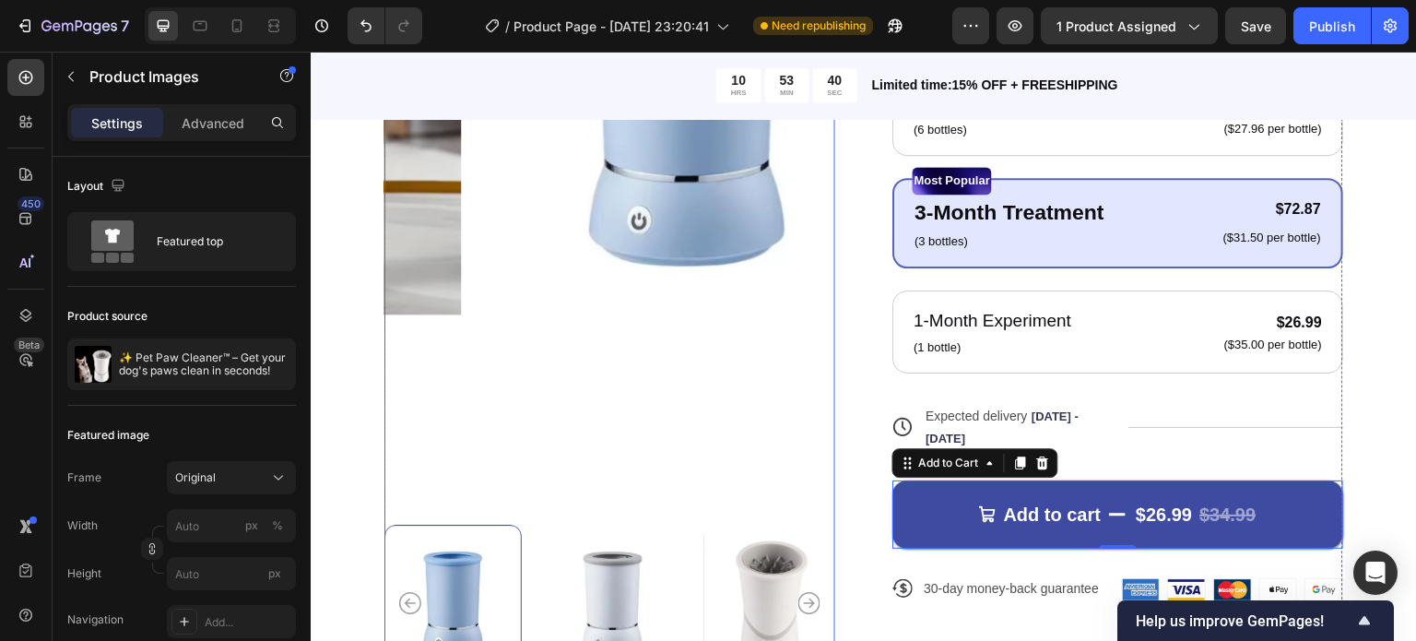
click at [675, 357] on img at bounding box center [687, 94] width 451 height 801
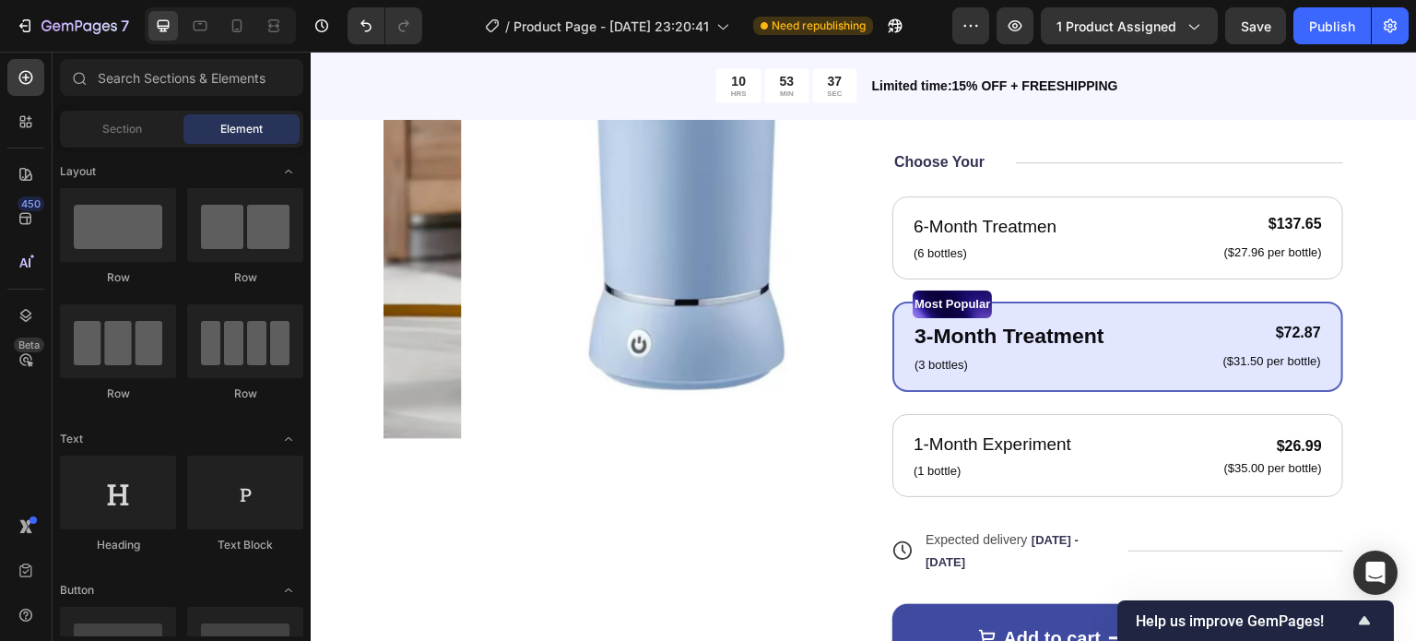
scroll to position [402, 0]
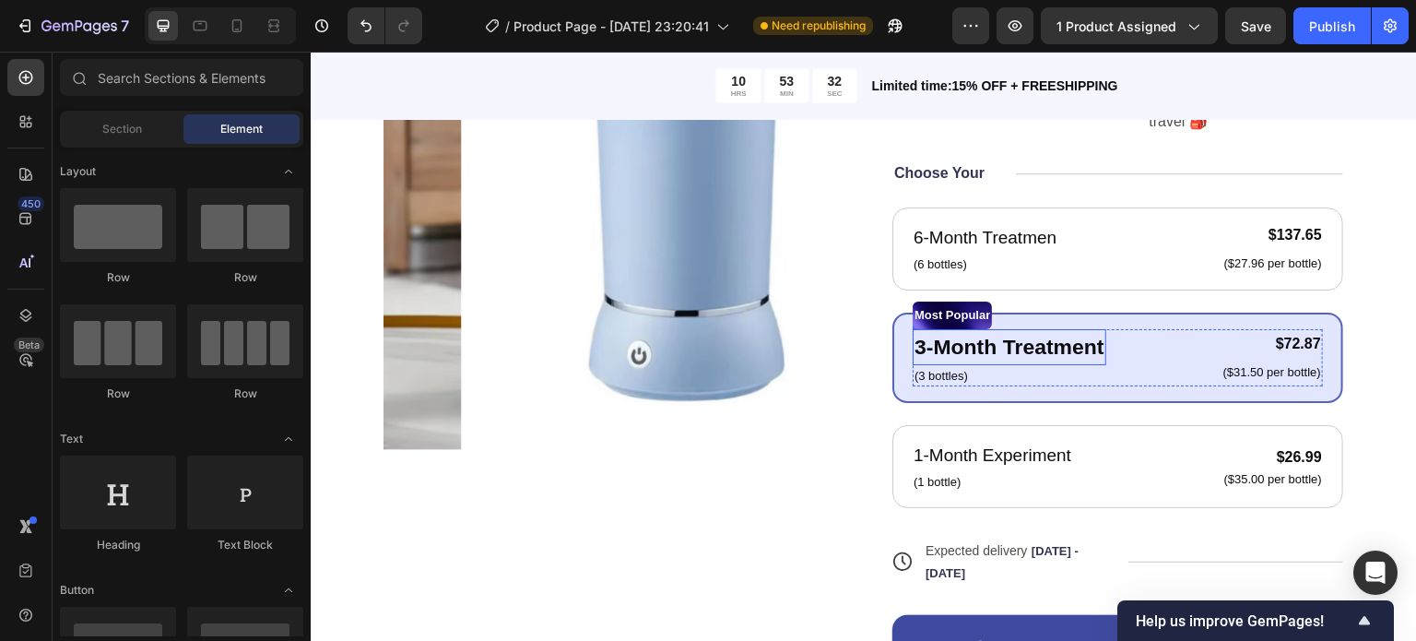
click at [1090, 346] on p "3-Month Treatment" at bounding box center [1010, 347] width 190 height 32
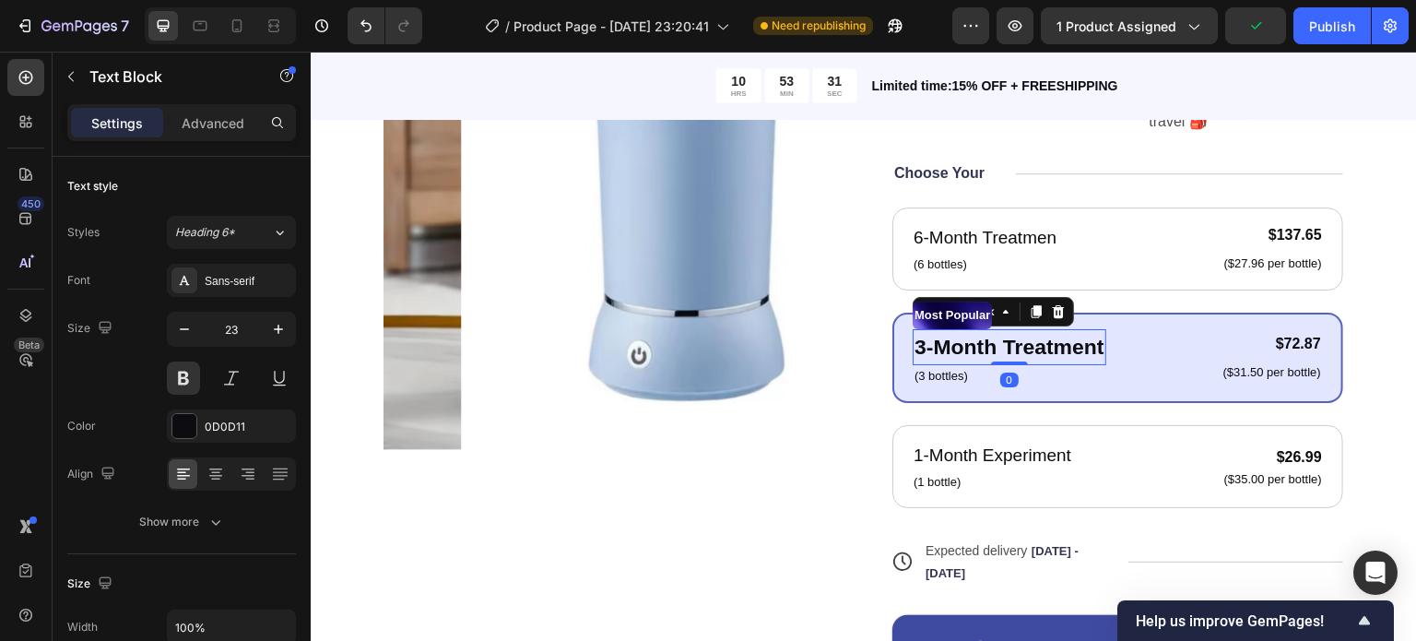
click at [1090, 340] on p "3-Month Treatment" at bounding box center [1010, 347] width 190 height 32
click at [1092, 346] on p "3-Month Treatment" at bounding box center [1010, 347] width 190 height 32
drag, startPoint x: 1092, startPoint y: 347, endPoint x: 1077, endPoint y: 346, distance: 15.7
click at [1077, 346] on p "3-Month Treatment" at bounding box center [1010, 347] width 190 height 32
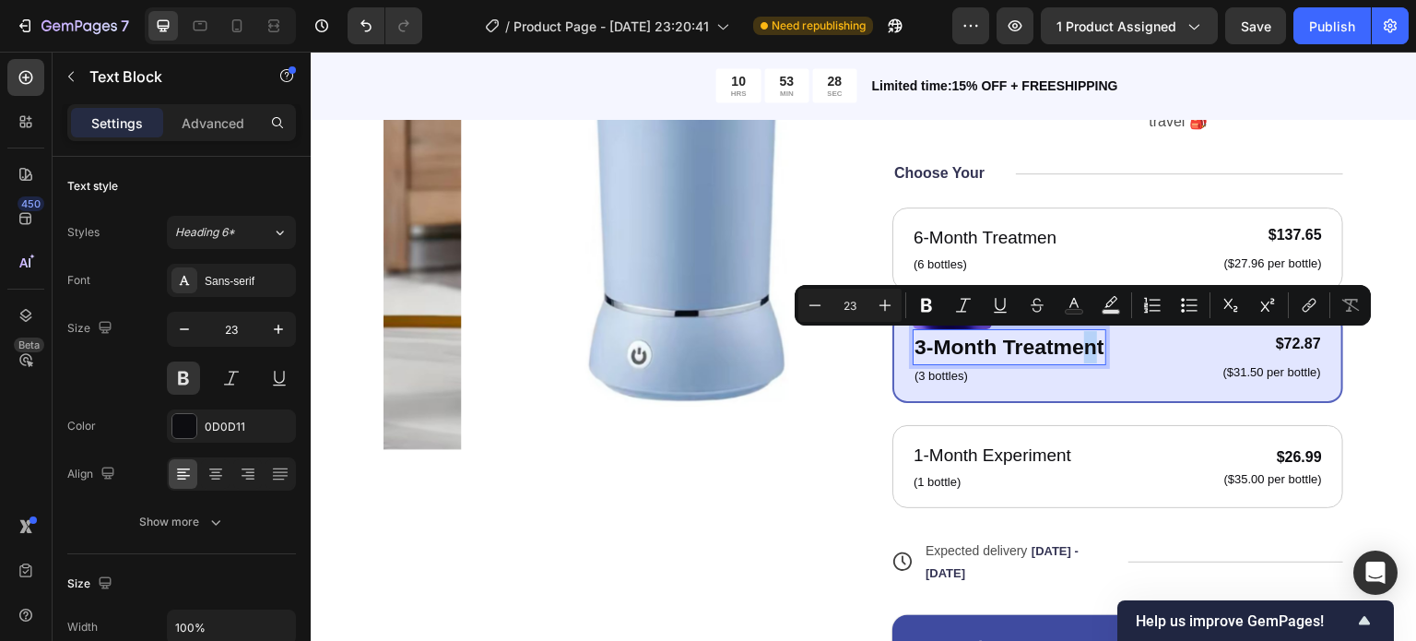
click at [1077, 346] on p "3-Month Treatment" at bounding box center [1010, 347] width 190 height 32
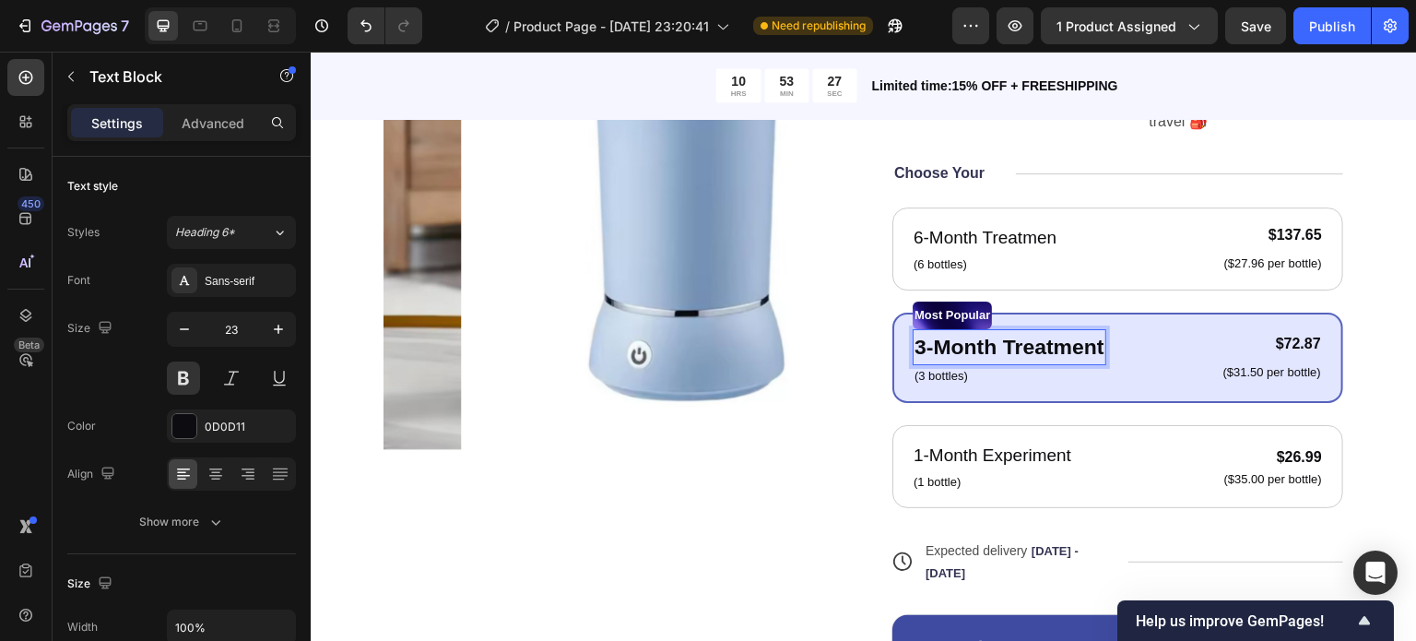
click at [1098, 347] on div "3-Month Treatment" at bounding box center [1010, 347] width 194 height 36
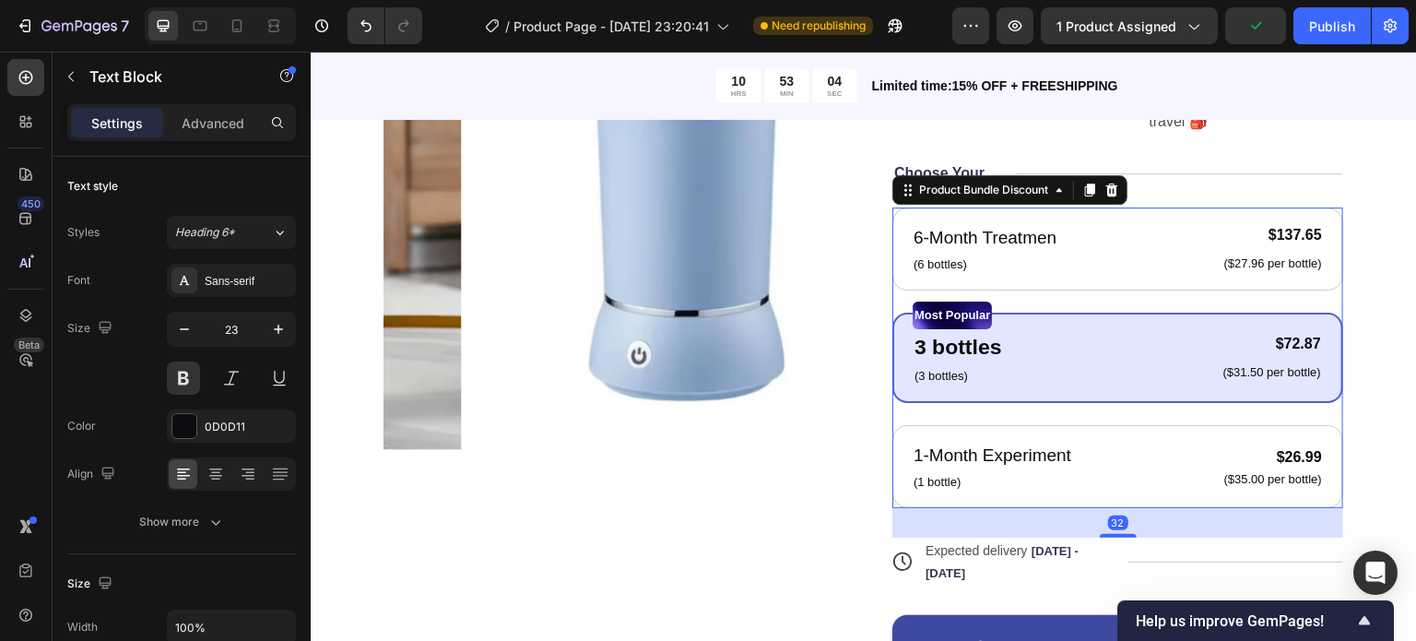
click at [964, 391] on div "Most Popular Text Block 3 bottles Text Block (3 bottles) Text Block $72.87 Prod…" at bounding box center [1117, 358] width 451 height 90
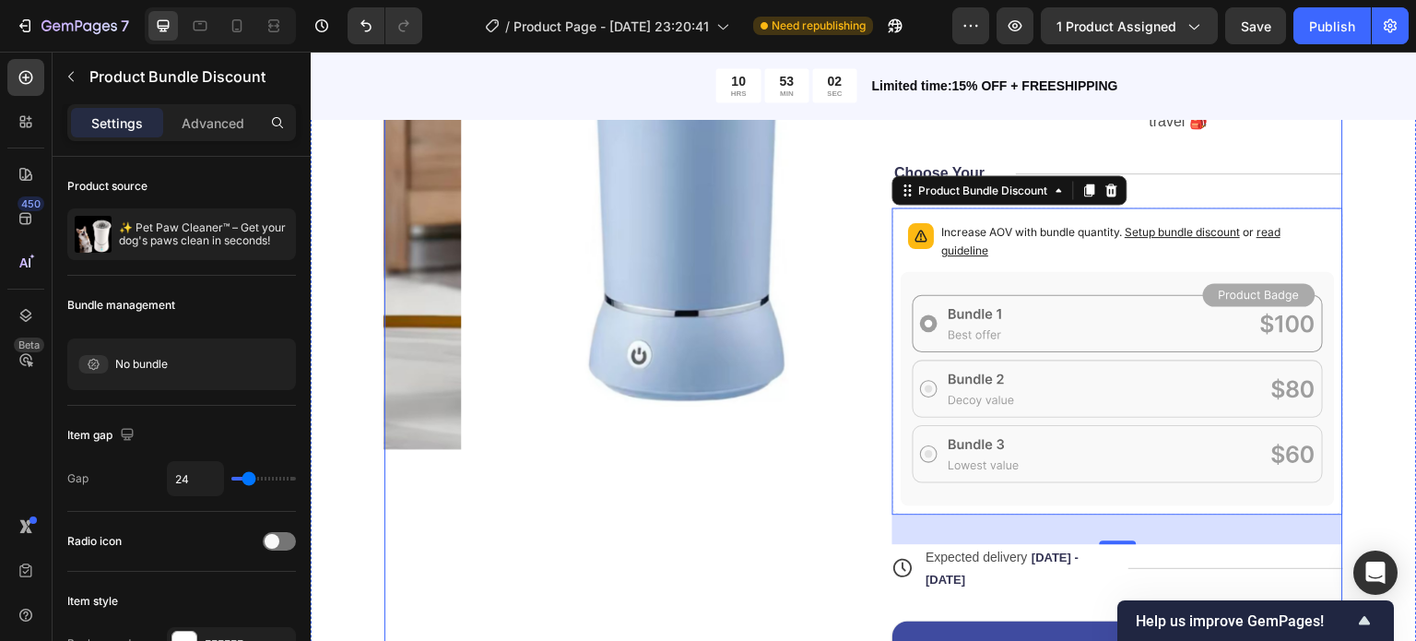
click at [854, 369] on div "Product Images Icon Icon Icon Icon Icon Icon List 122,000+ Happy Customers Text…" at bounding box center [863, 323] width 959 height 988
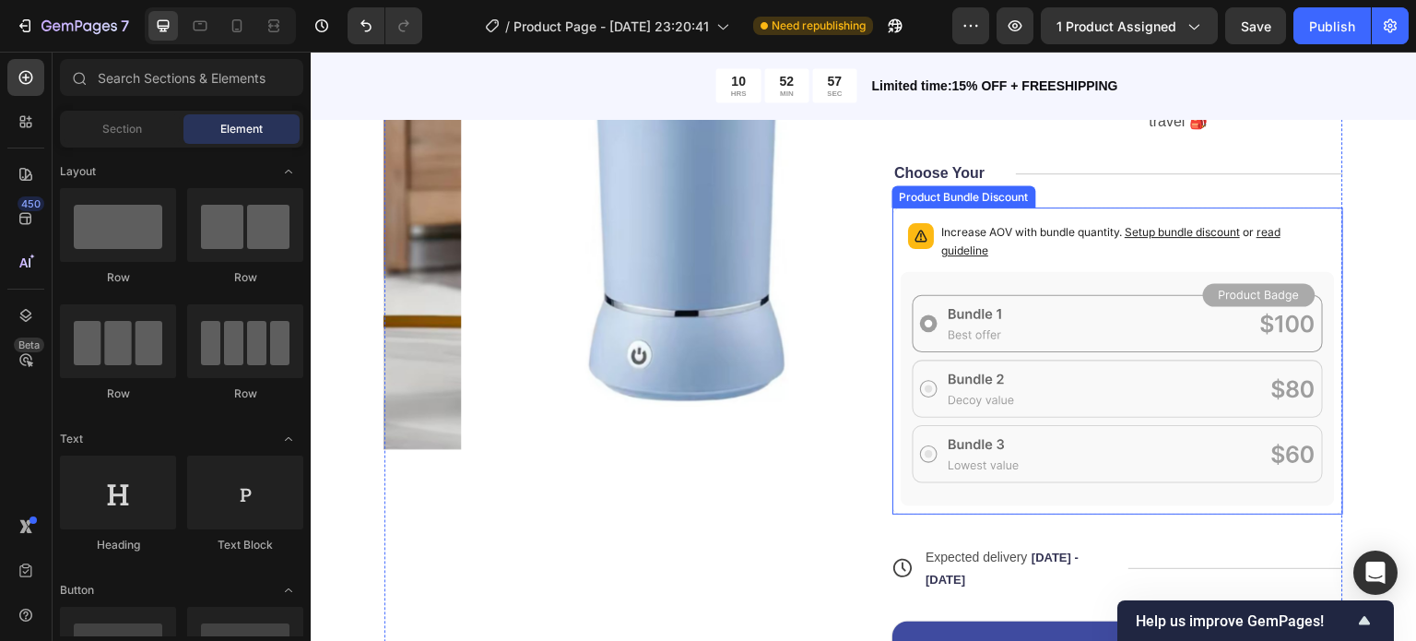
click at [1183, 313] on icon at bounding box center [1118, 389] width 434 height 234
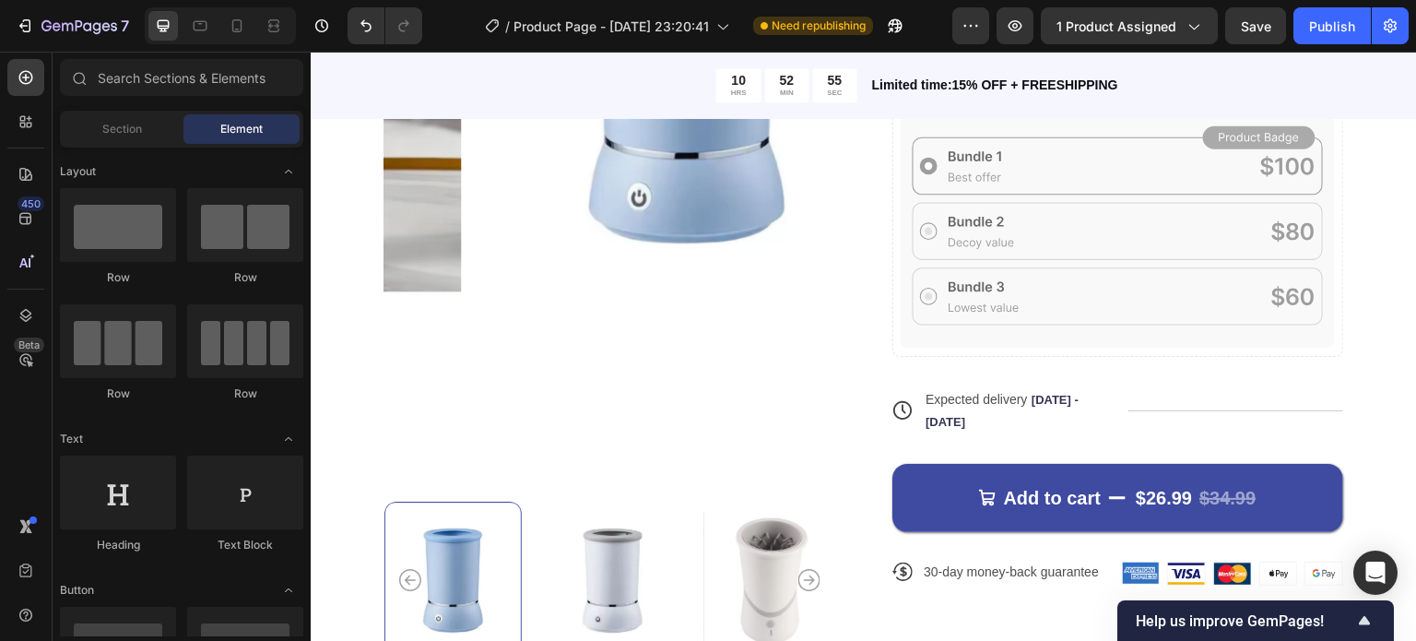
scroll to position [611, 0]
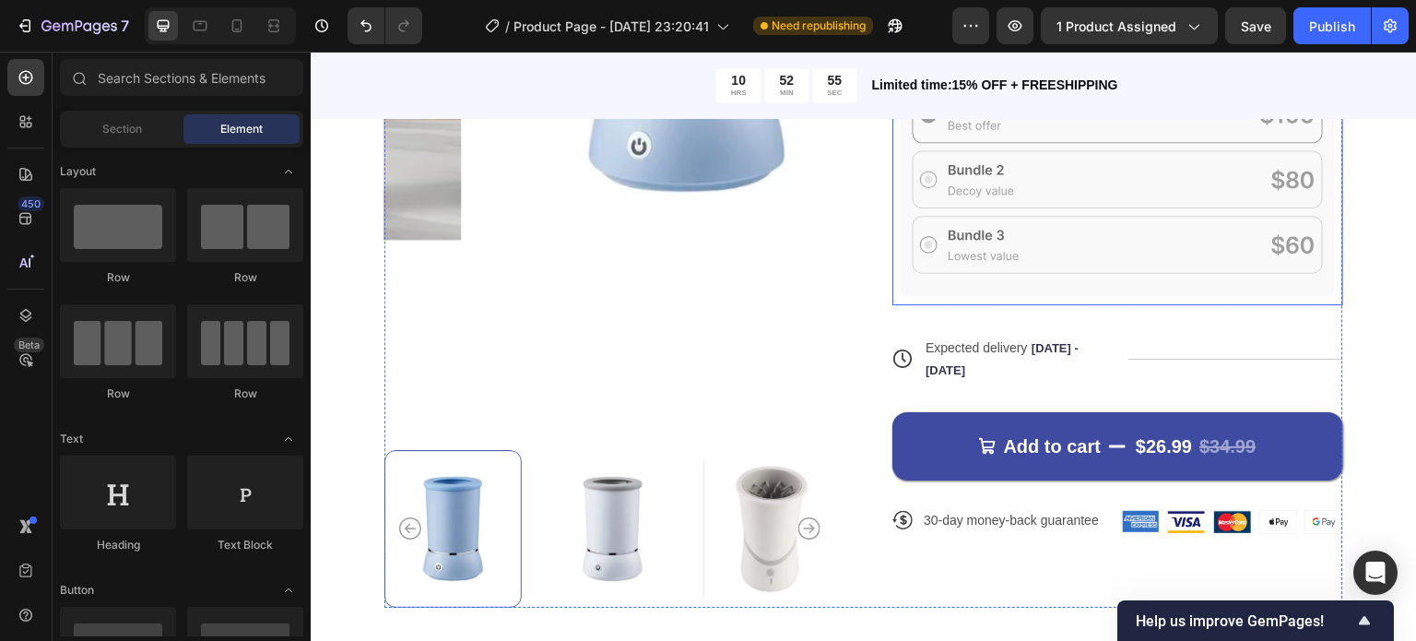
click at [1257, 266] on icon at bounding box center [1118, 180] width 434 height 234
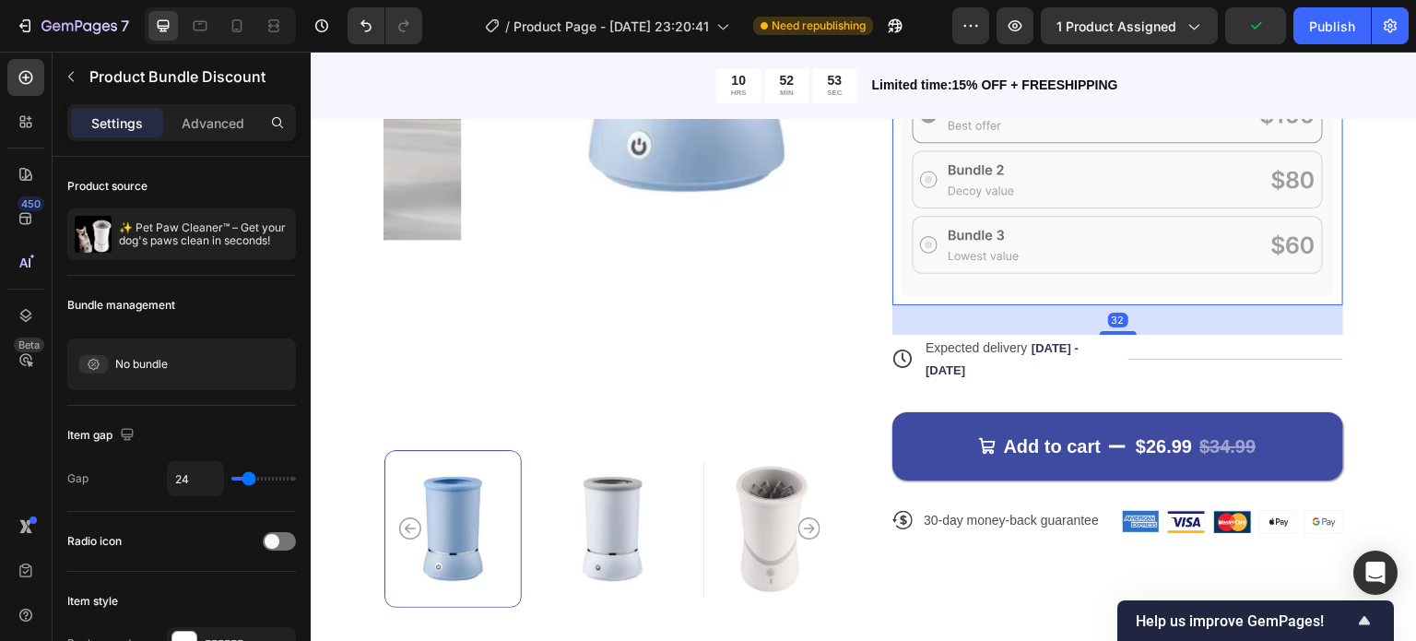
drag, startPoint x: 1126, startPoint y: 324, endPoint x: 1173, endPoint y: 239, distance: 97.0
click at [1173, 239] on div "Increase AOV with bundle quantity. Setup bundle discount or read guideline Prod…" at bounding box center [1117, 151] width 451 height 307
click at [1173, 239] on icon at bounding box center [1118, 180] width 434 height 234
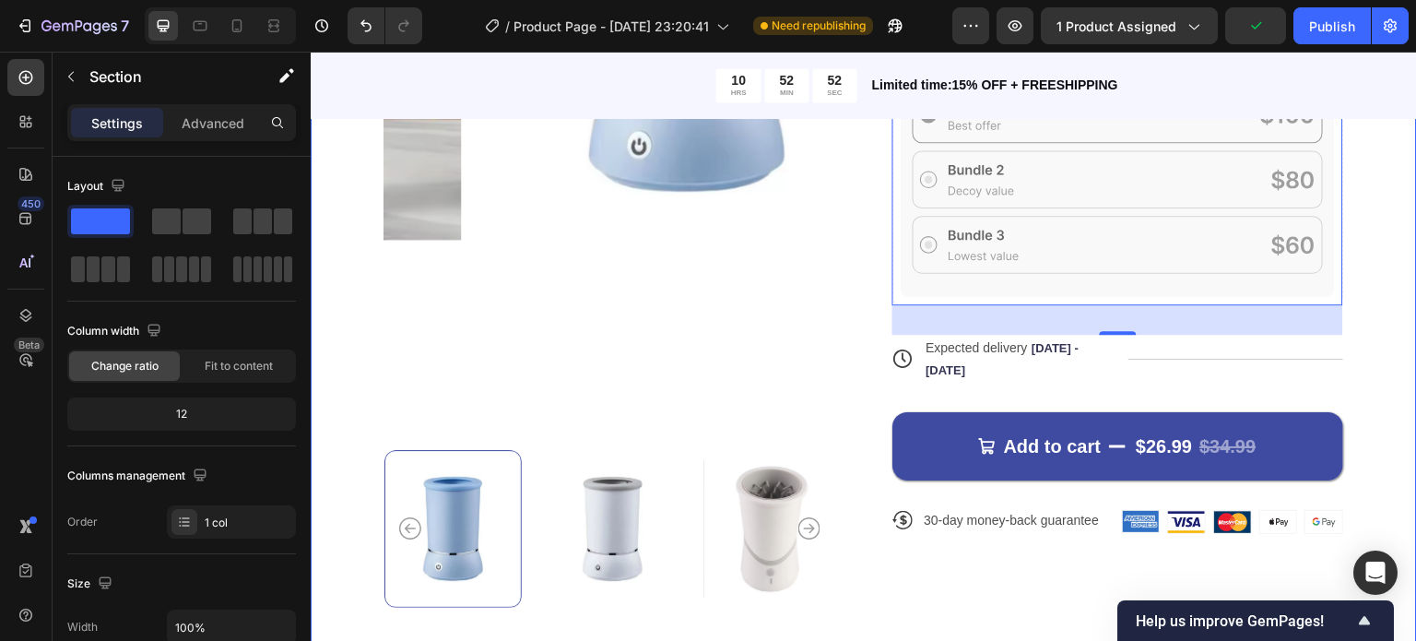
click at [1362, 279] on div "Product Images Icon Icon Icon Icon Icon Icon List 122,000+ Happy Customers Text…" at bounding box center [864, 123] width 1106 height 1154
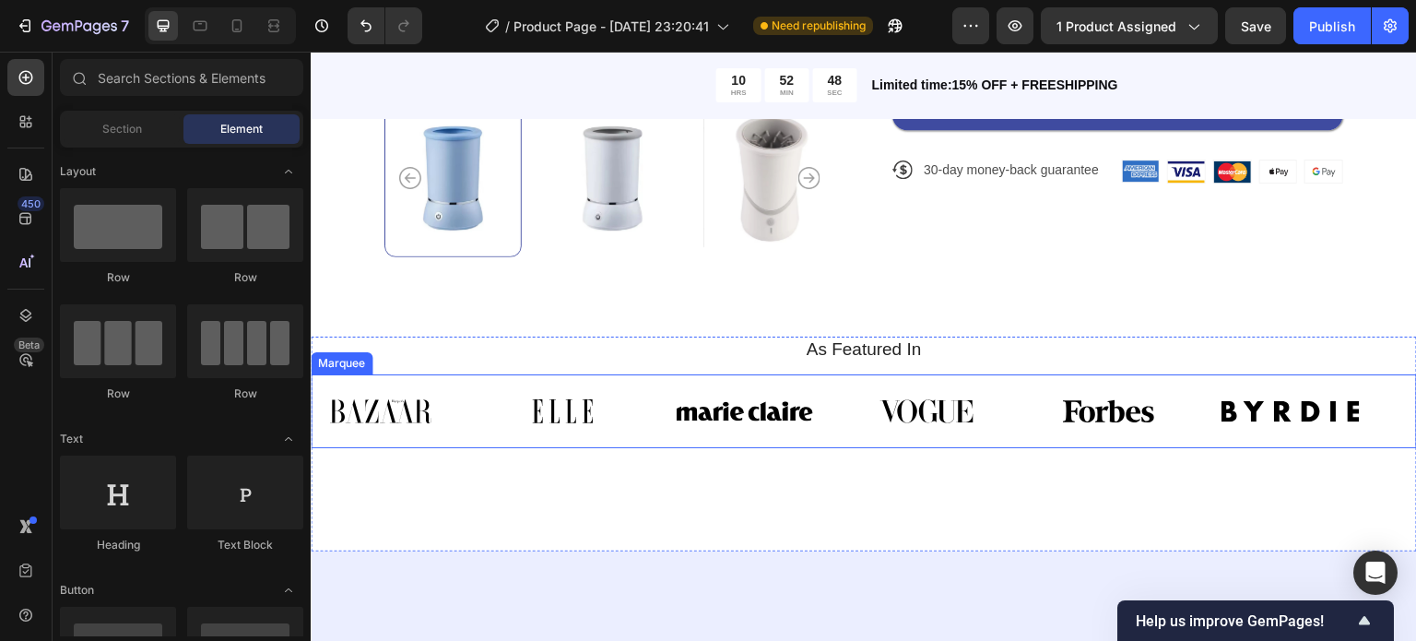
scroll to position [970, 0]
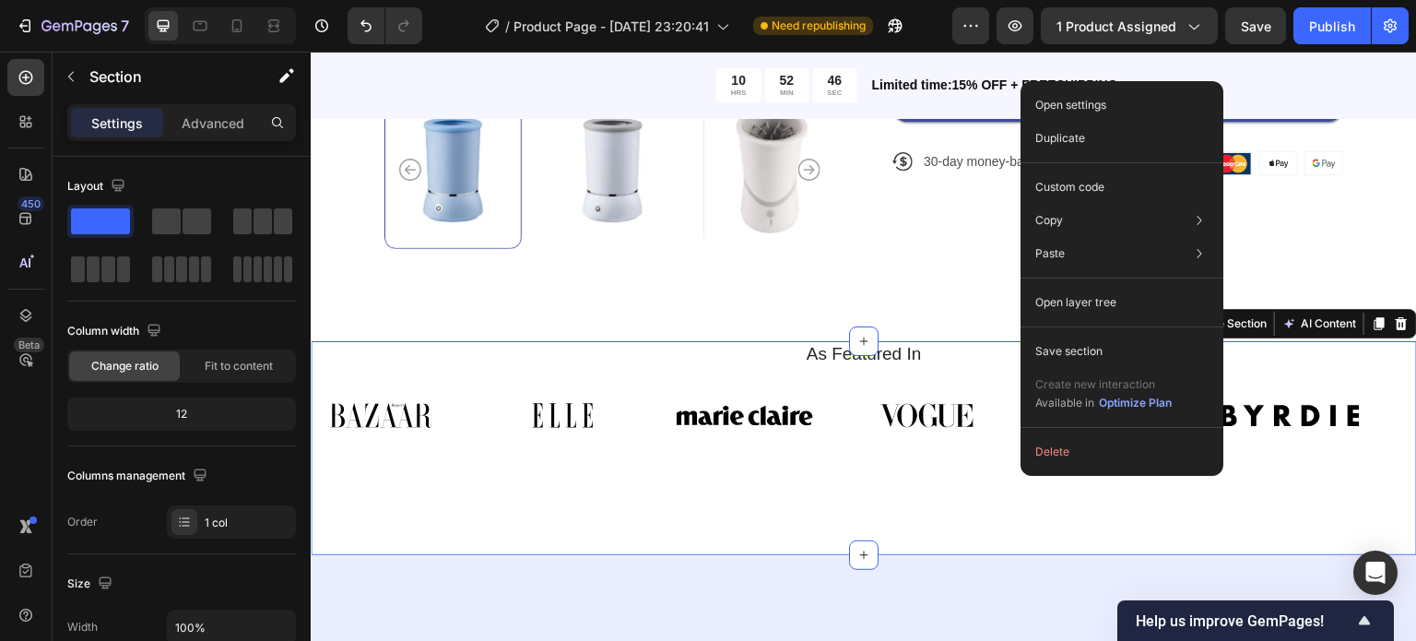
click at [1124, 474] on div "Open settings Duplicate Custom code Copy Copy section Ctrl + C Copy style Copy …" at bounding box center [1122, 278] width 203 height 395
click at [1132, 460] on button "Delete" at bounding box center [1122, 451] width 188 height 33
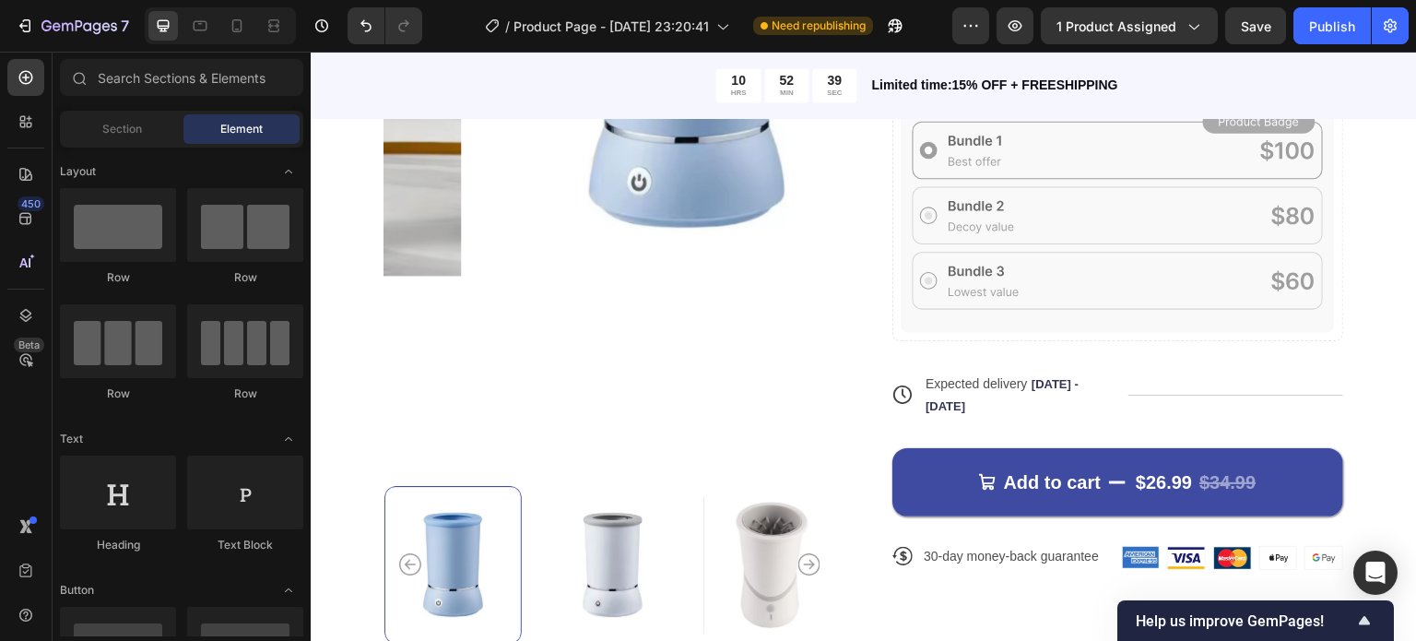
scroll to position [404, 0]
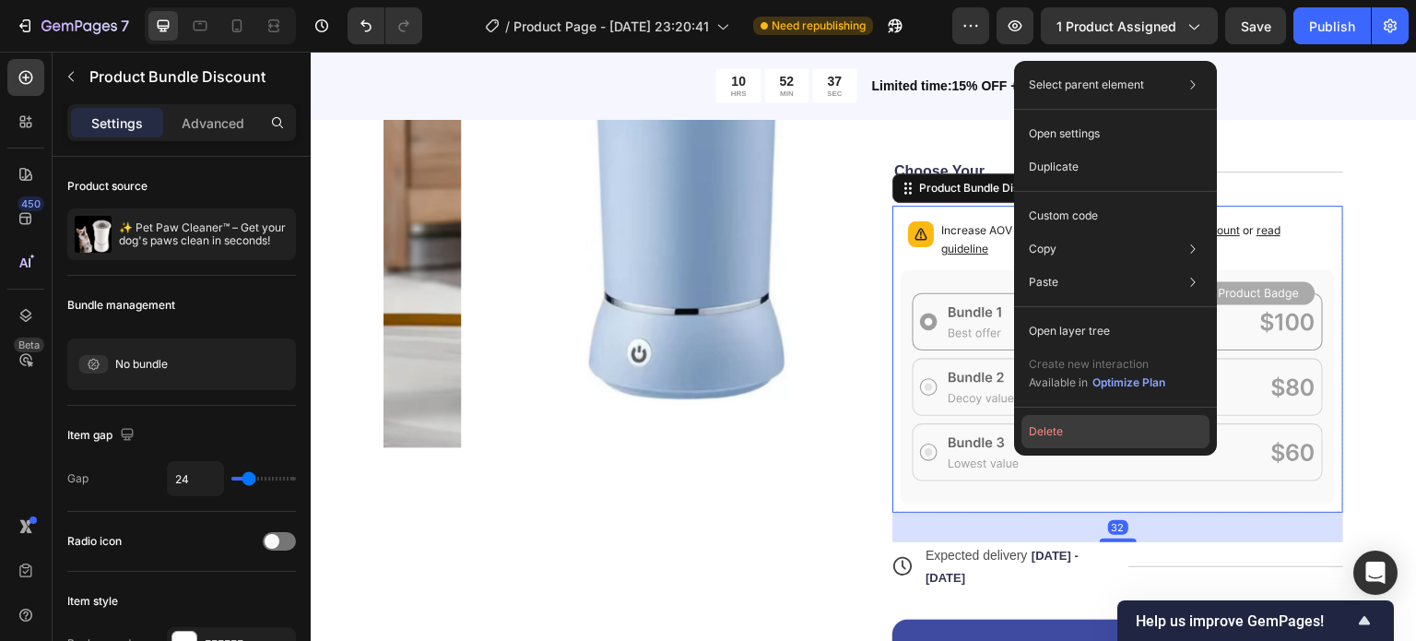
click at [1080, 436] on button "Delete" at bounding box center [1115, 431] width 188 height 33
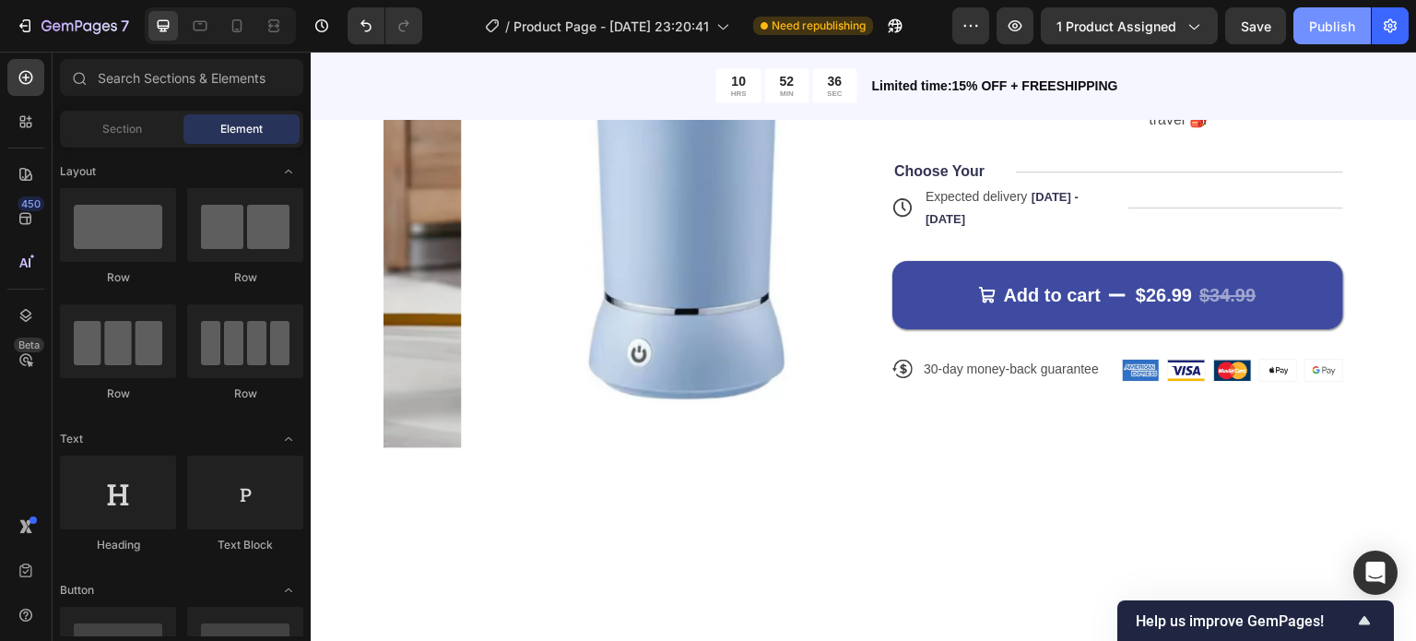
click at [1328, 29] on div "Publish" at bounding box center [1332, 26] width 46 height 19
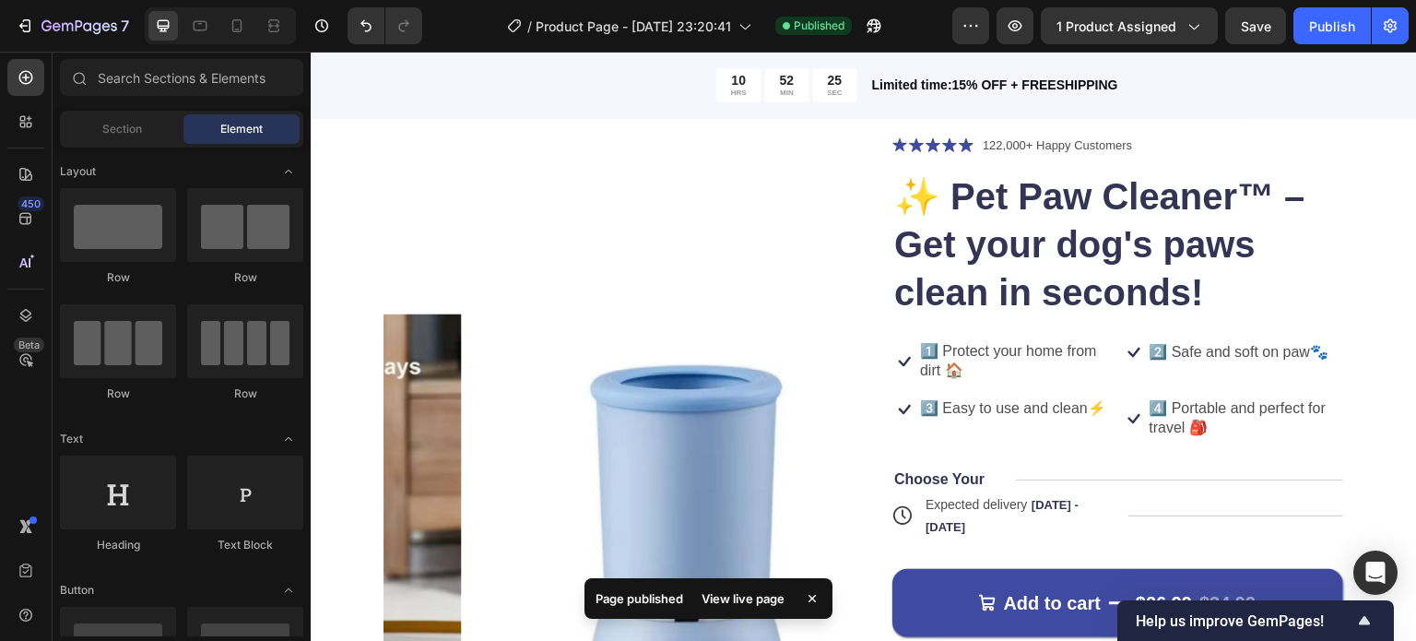
scroll to position [0, 0]
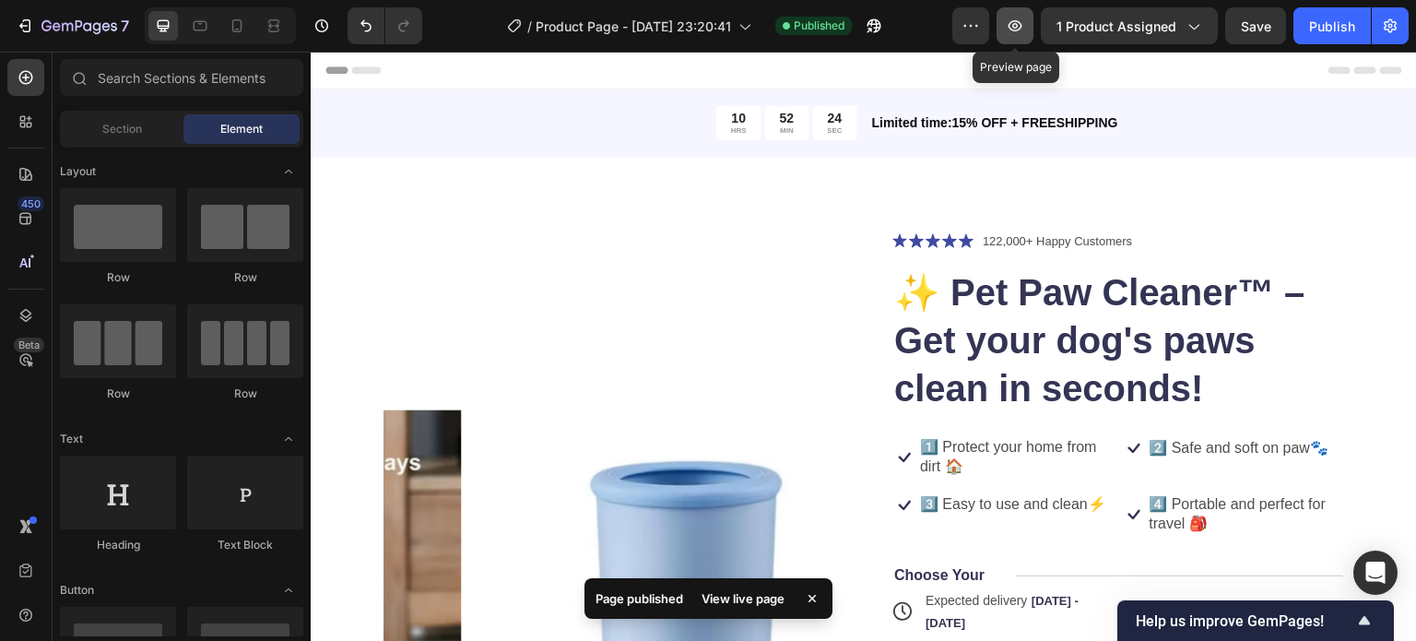
click at [1006, 36] on button "button" at bounding box center [1015, 25] width 37 height 37
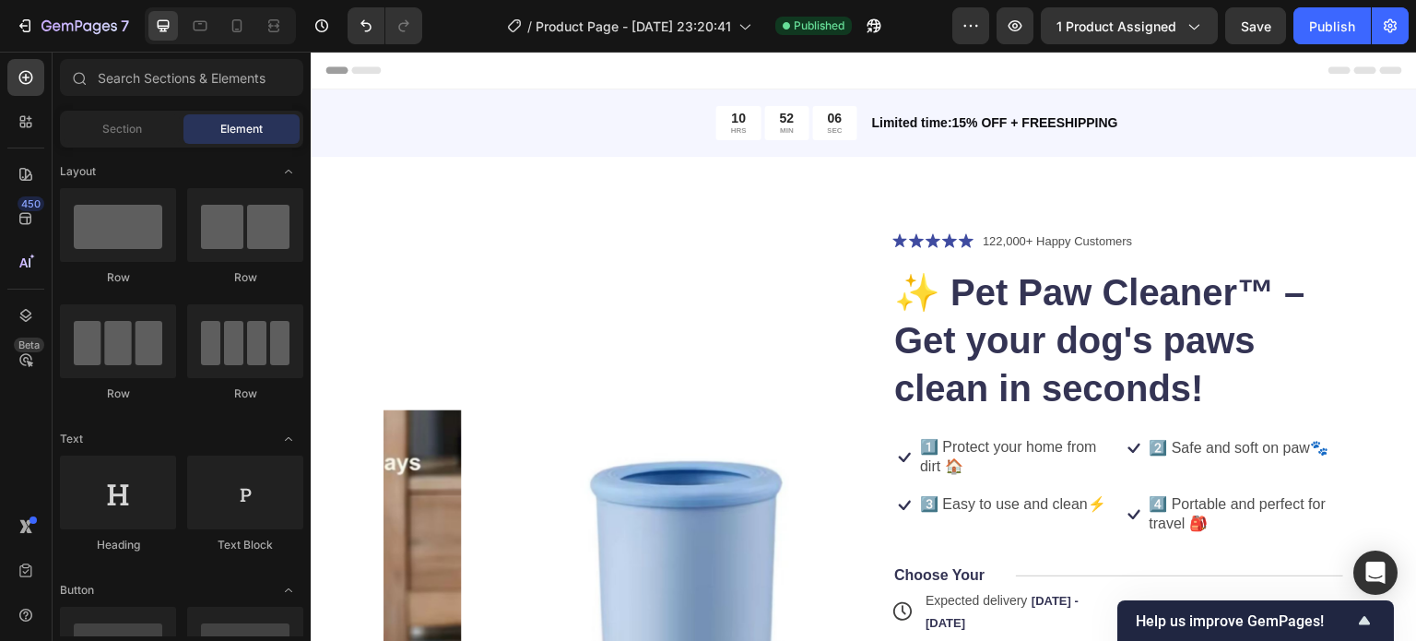
click at [1415, 41] on div "7 Version history / Product Page - Sep 28, 23:20:41 Published Preview 1 product…" at bounding box center [708, 26] width 1416 height 53
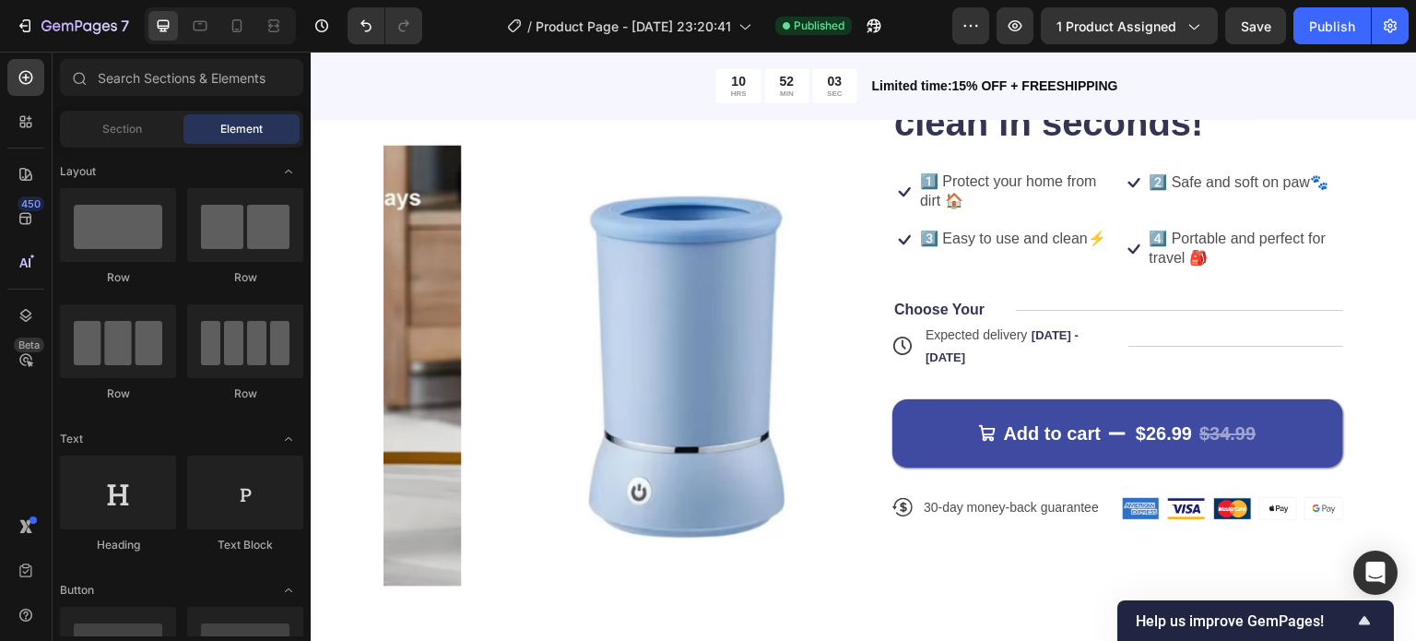
scroll to position [290, 0]
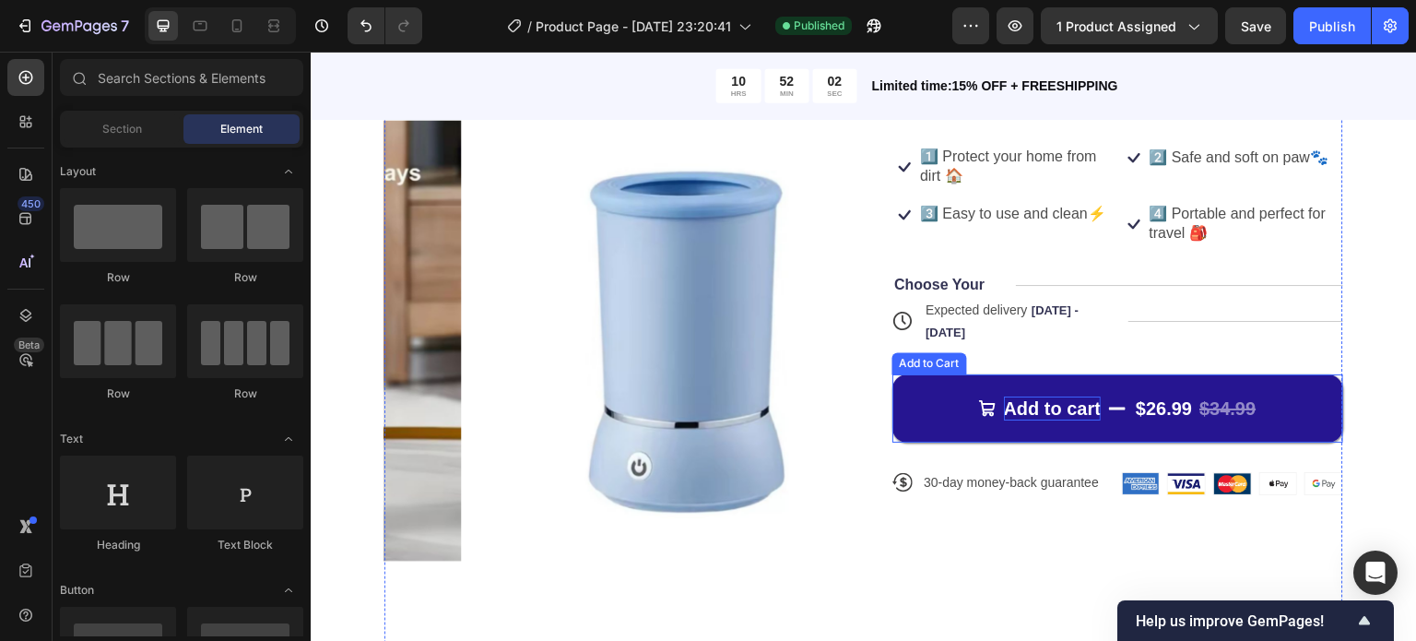
click at [1061, 400] on div "Add to cart" at bounding box center [1053, 408] width 98 height 24
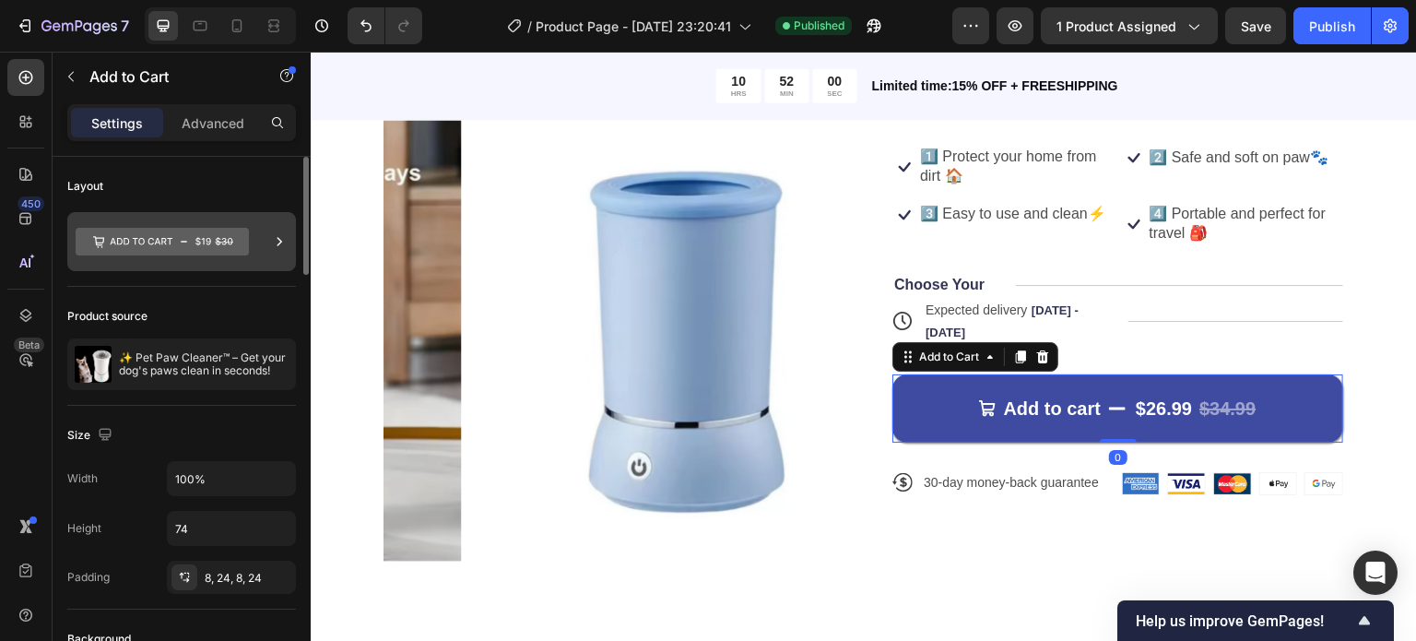
click at [270, 251] on div at bounding box center [279, 241] width 18 height 59
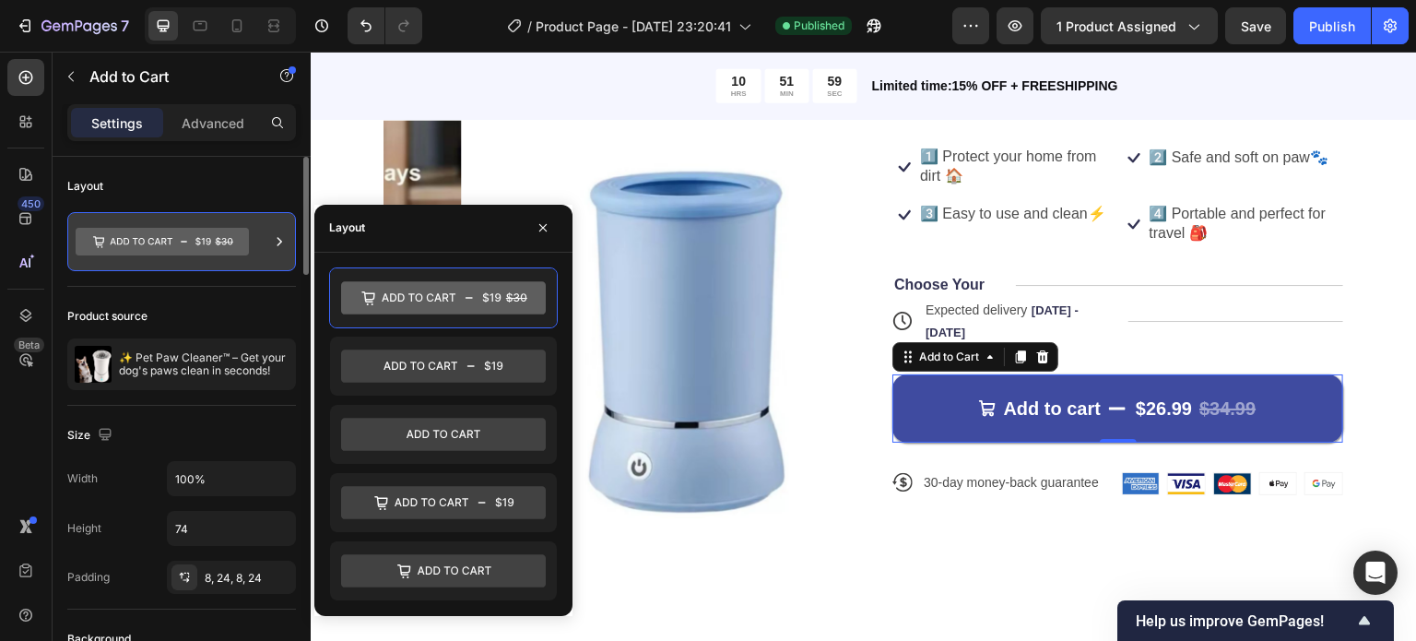
click at [268, 252] on div at bounding box center [181, 241] width 229 height 59
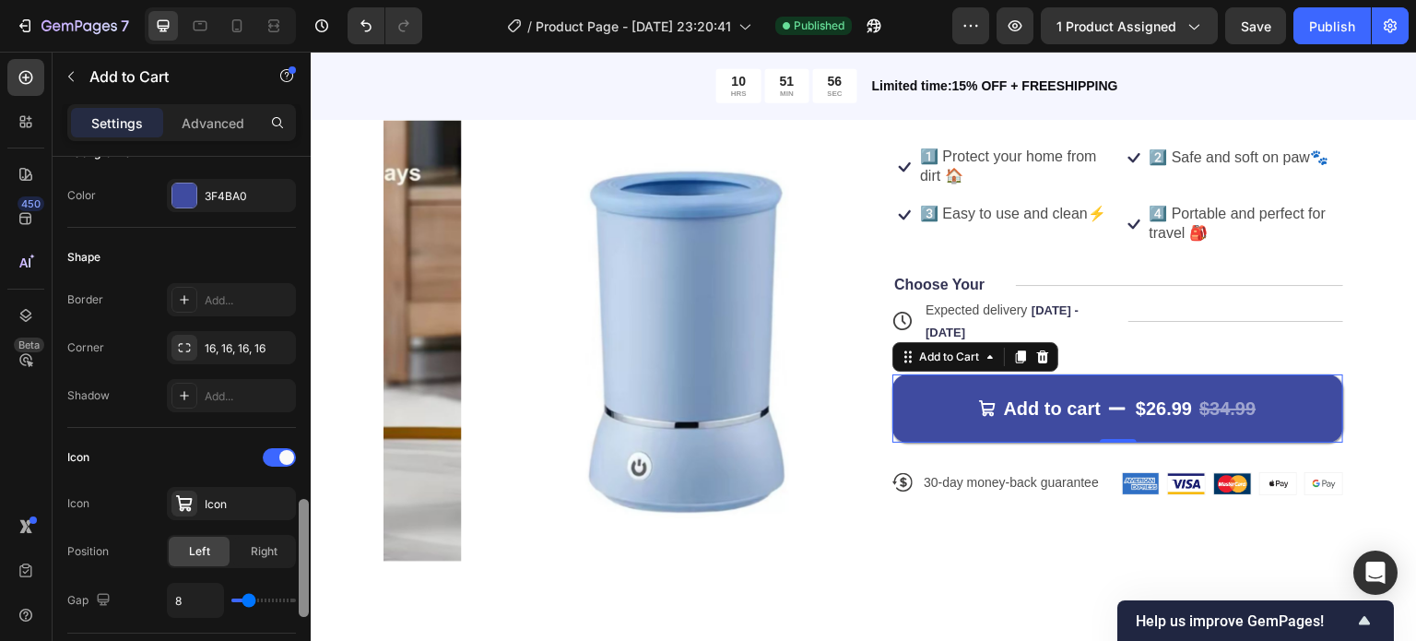
scroll to position [921, 0]
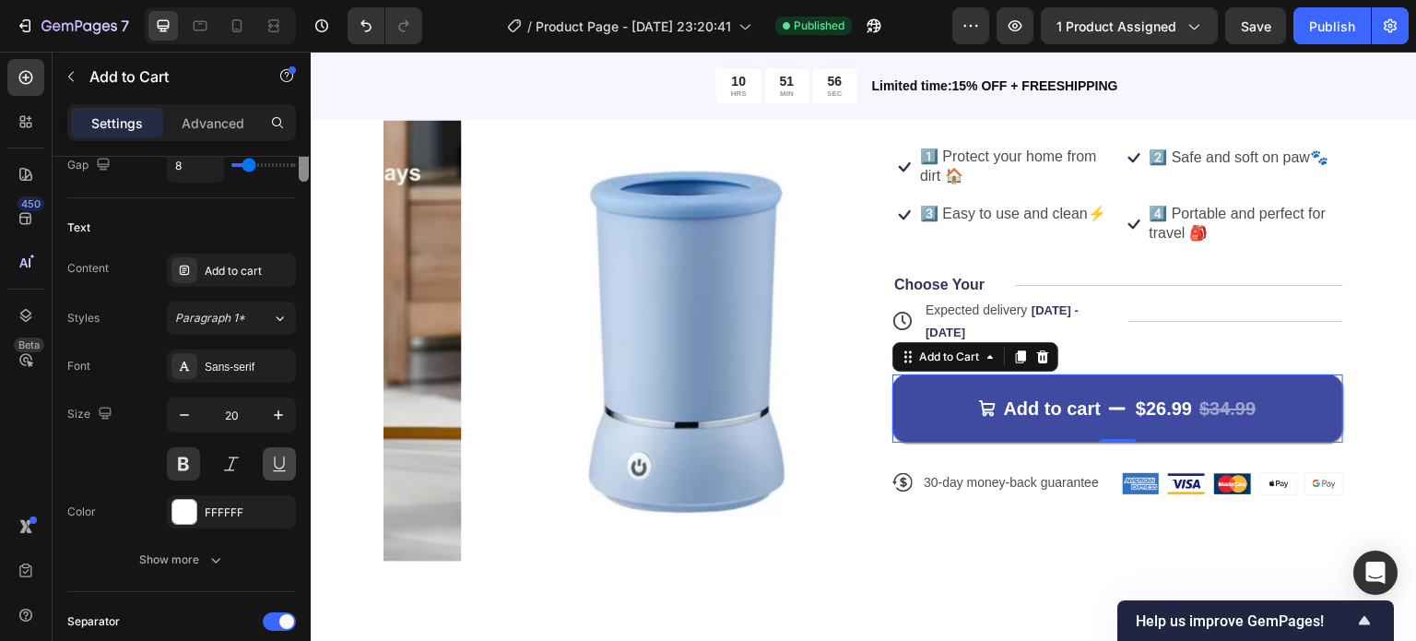
drag, startPoint x: 306, startPoint y: 268, endPoint x: 290, endPoint y: 471, distance: 203.4
click at [290, 471] on div "Layout Product source ✨ Pet Paw Cleaner™ – Get your dog's paws clean in seconds…" at bounding box center [182, 425] width 258 height 537
click at [290, 471] on button at bounding box center [279, 463] width 33 height 33
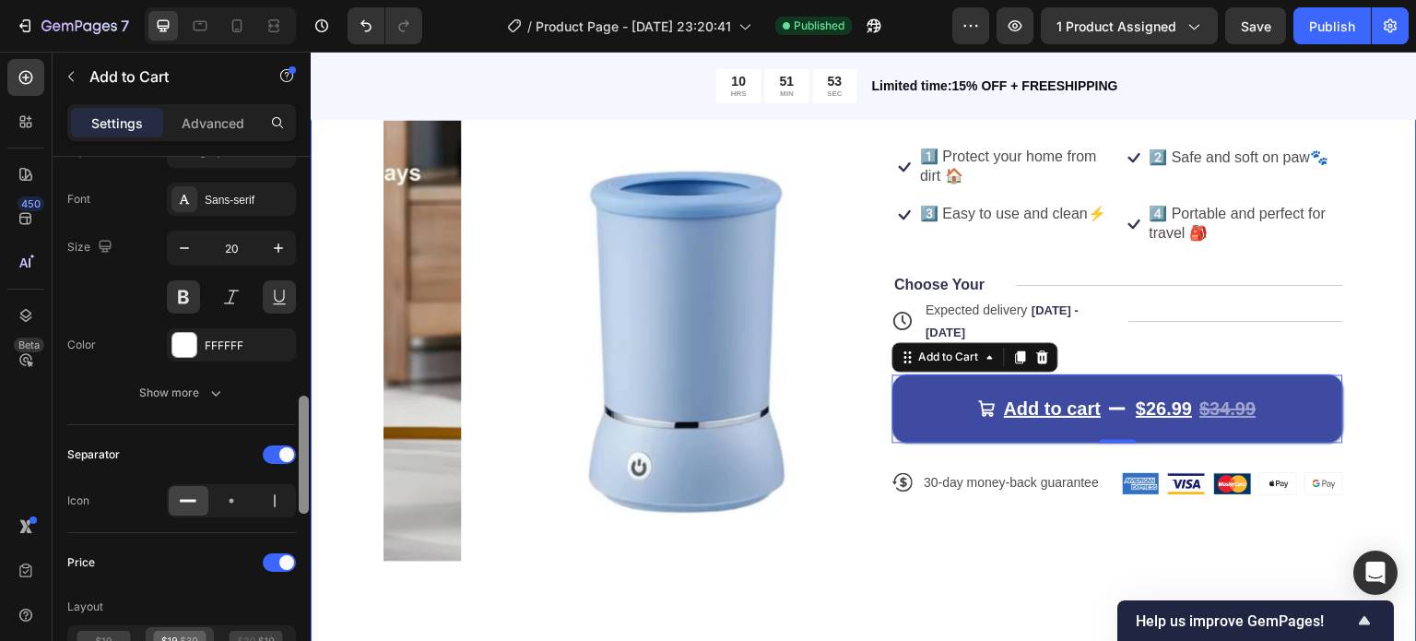
drag, startPoint x: 611, startPoint y: 487, endPoint x: 322, endPoint y: 565, distance: 299.9
click at [322, 565] on div "Product Images Icon Icon Icon Icon Icon Icon List 122,000+ Happy Customers Text…" at bounding box center [864, 443] width 1106 height 1154
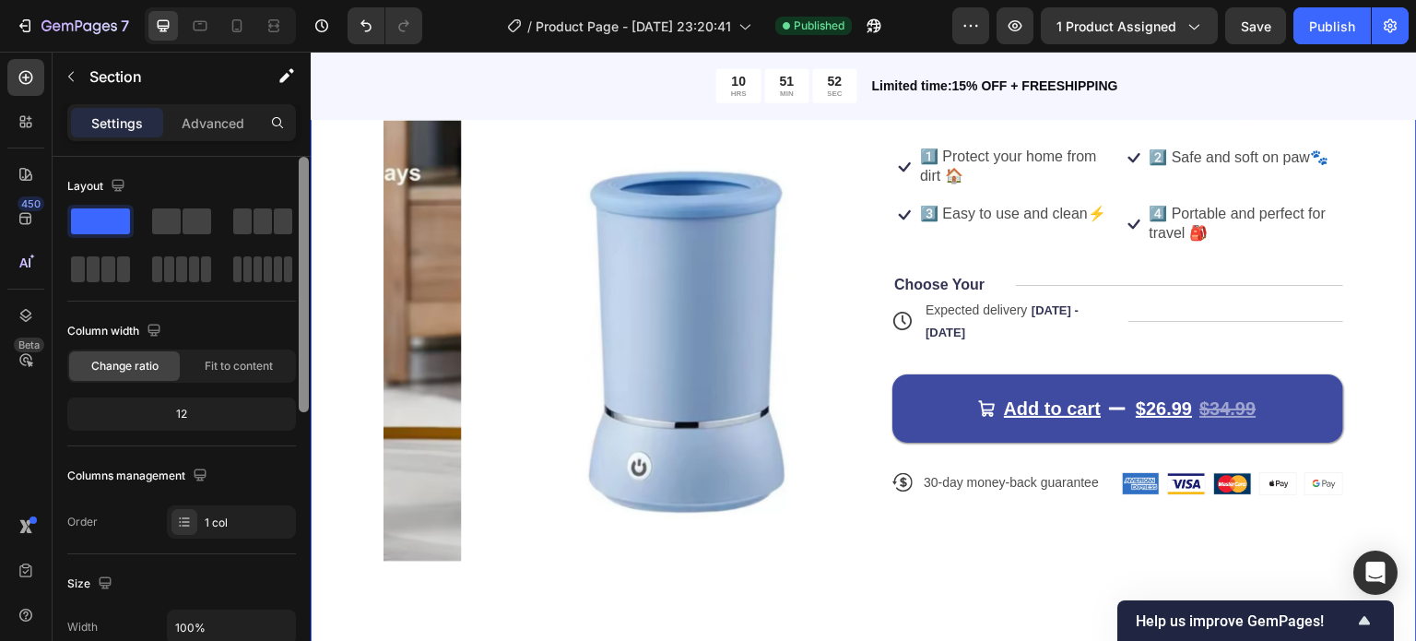
scroll to position [586, 0]
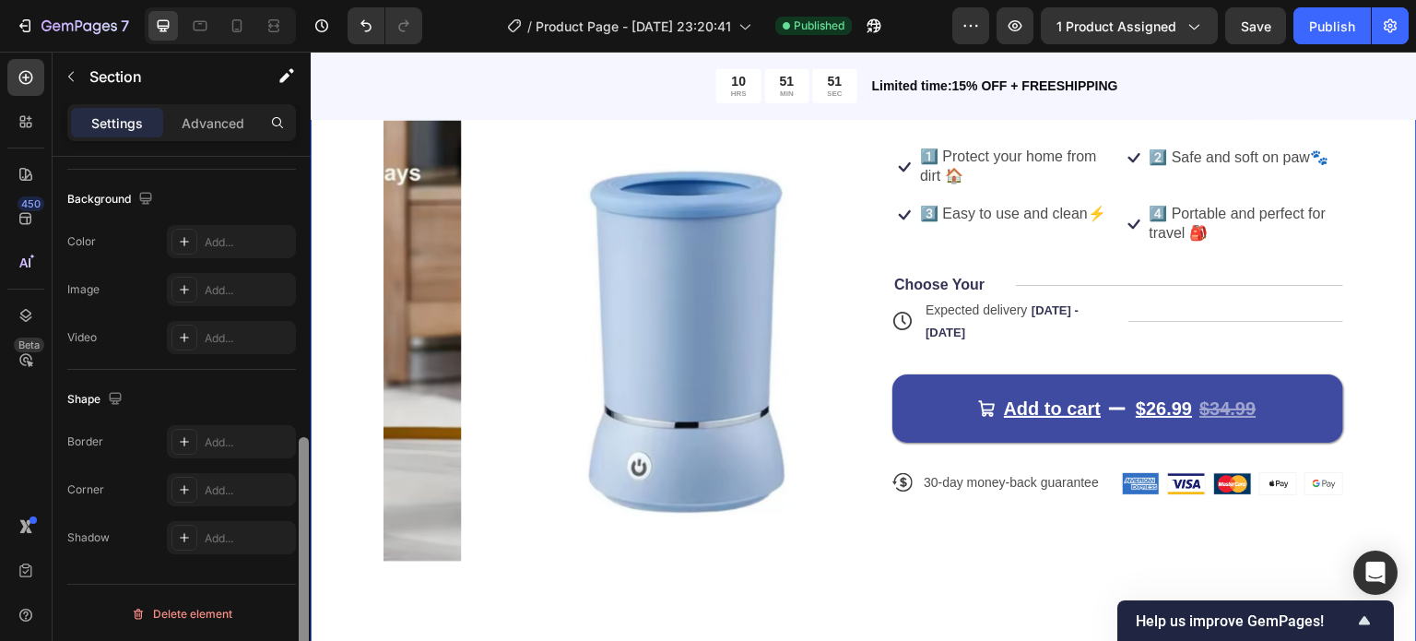
click at [305, 519] on div at bounding box center [304, 564] width 10 height 255
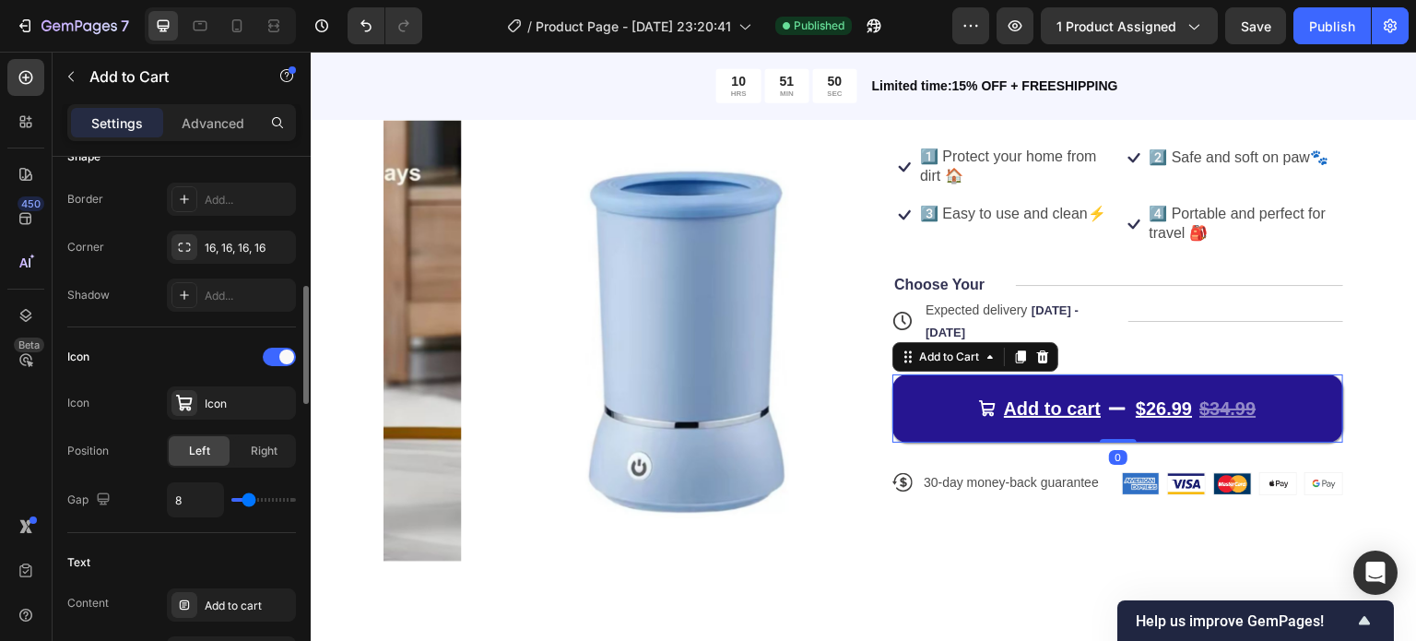
click at [941, 412] on button "Add to cart $26.99 $34.99" at bounding box center [1117, 408] width 451 height 68
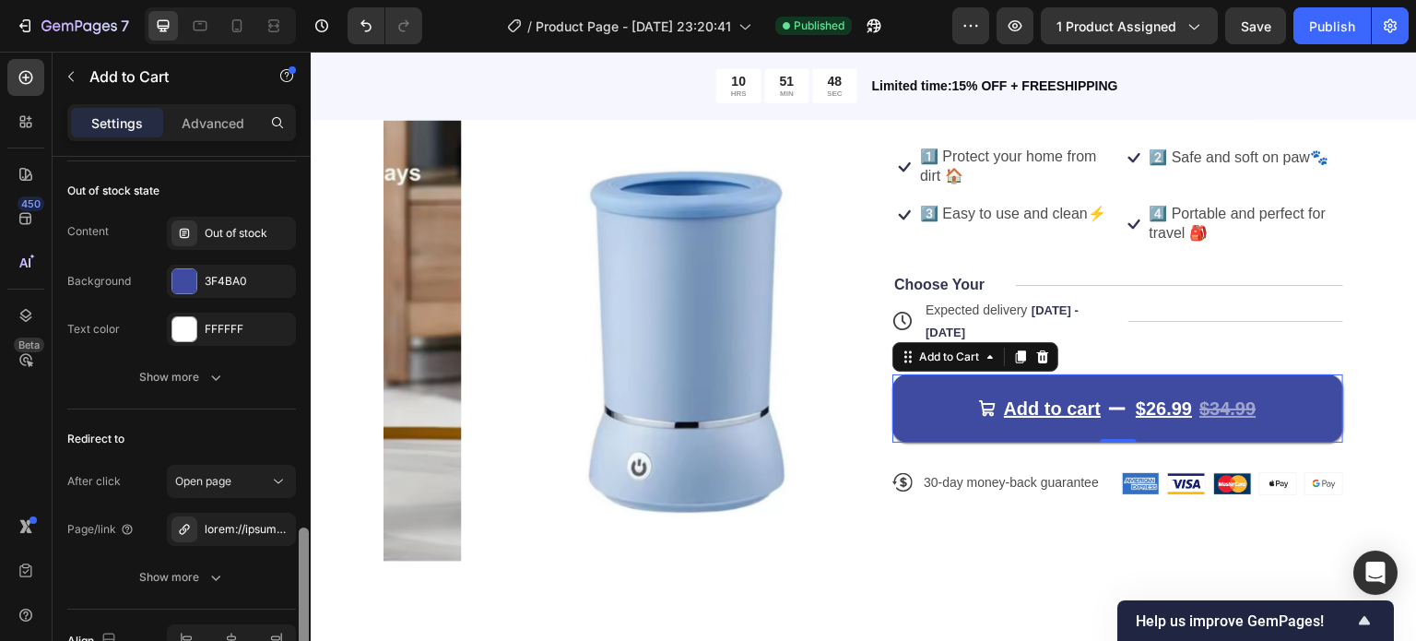
scroll to position [1896, 0]
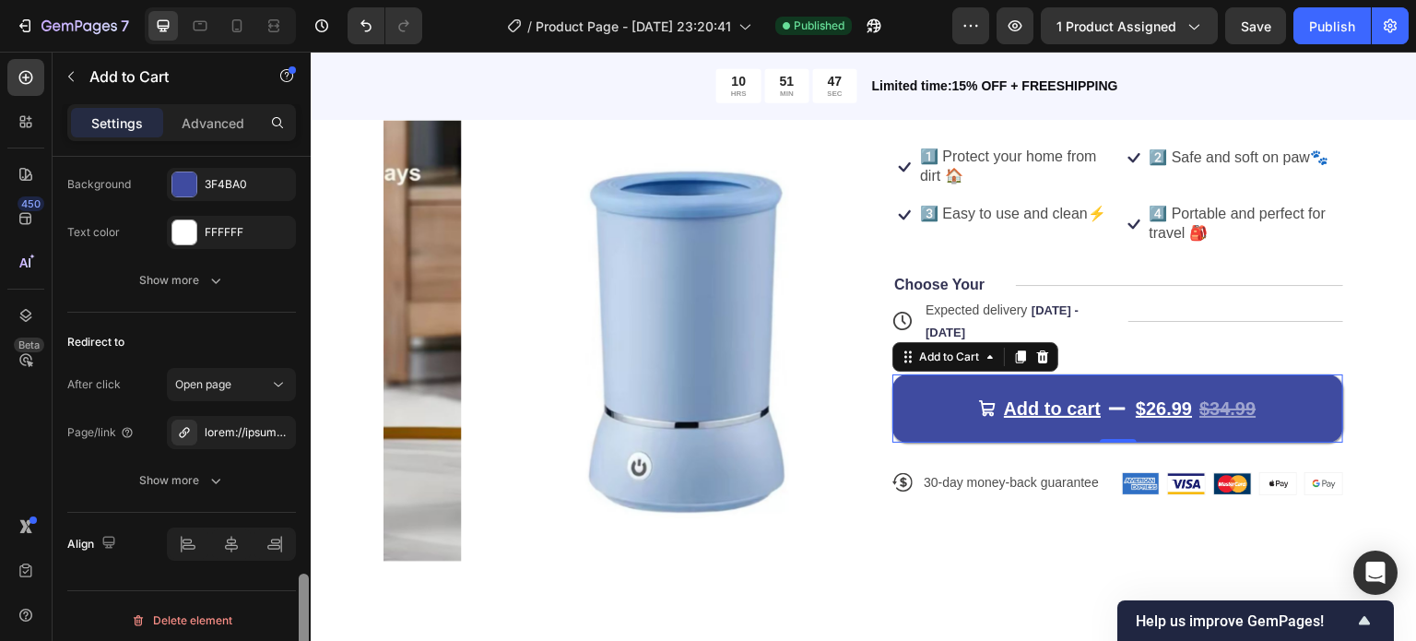
drag, startPoint x: 306, startPoint y: 264, endPoint x: 301, endPoint y: 681, distance: 417.7
click at [301, 0] on html "7 Version history / Product Page - Sep 28, 23:20:41 Published Preview 1 product…" at bounding box center [708, 0] width 1416 height 0
click at [251, 425] on div at bounding box center [231, 432] width 53 height 17
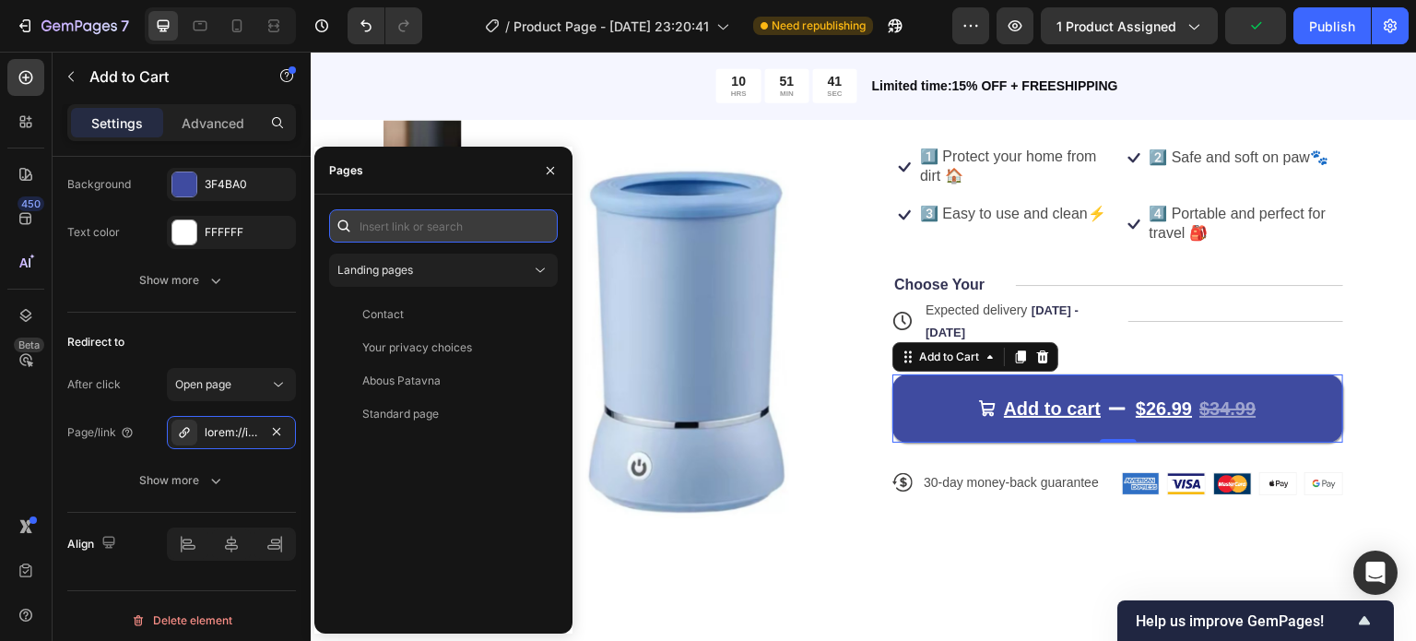
click at [479, 223] on input "text" at bounding box center [443, 225] width 229 height 33
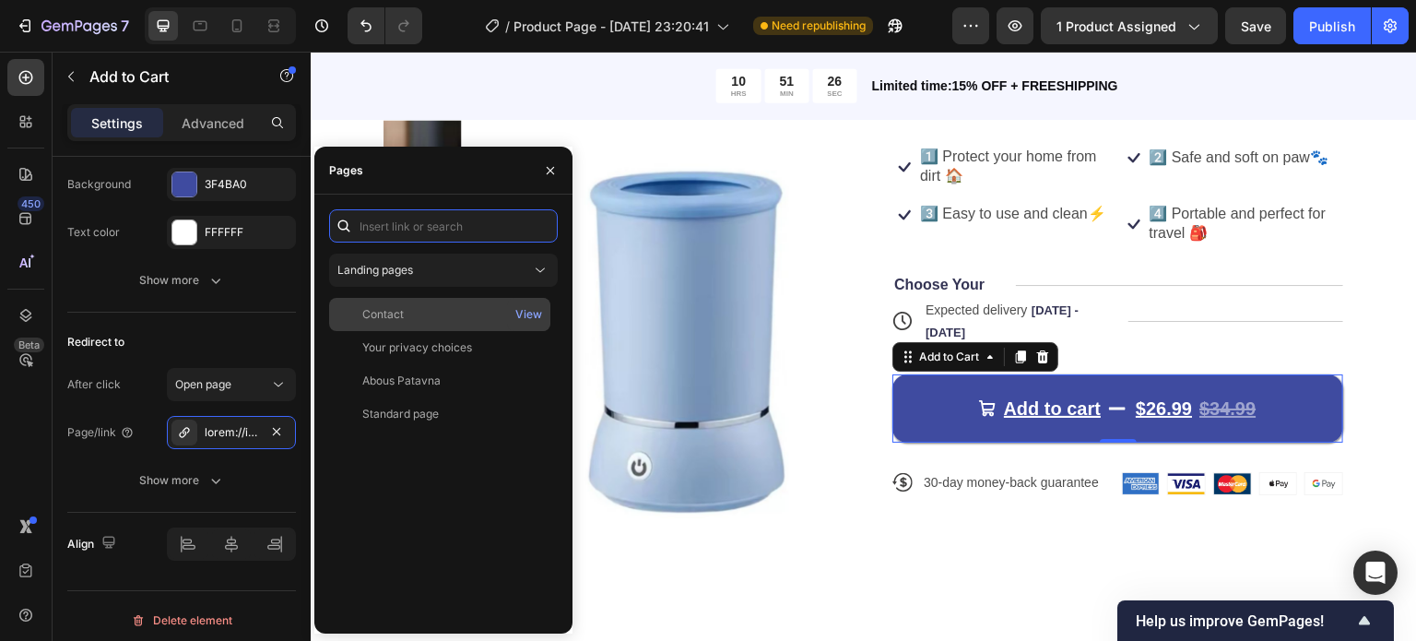
paste input "https://patavna-store.myshopify.com/checkouts/cn/hWN36hQyXYVmx3UFQM1lTfzl/en-us…"
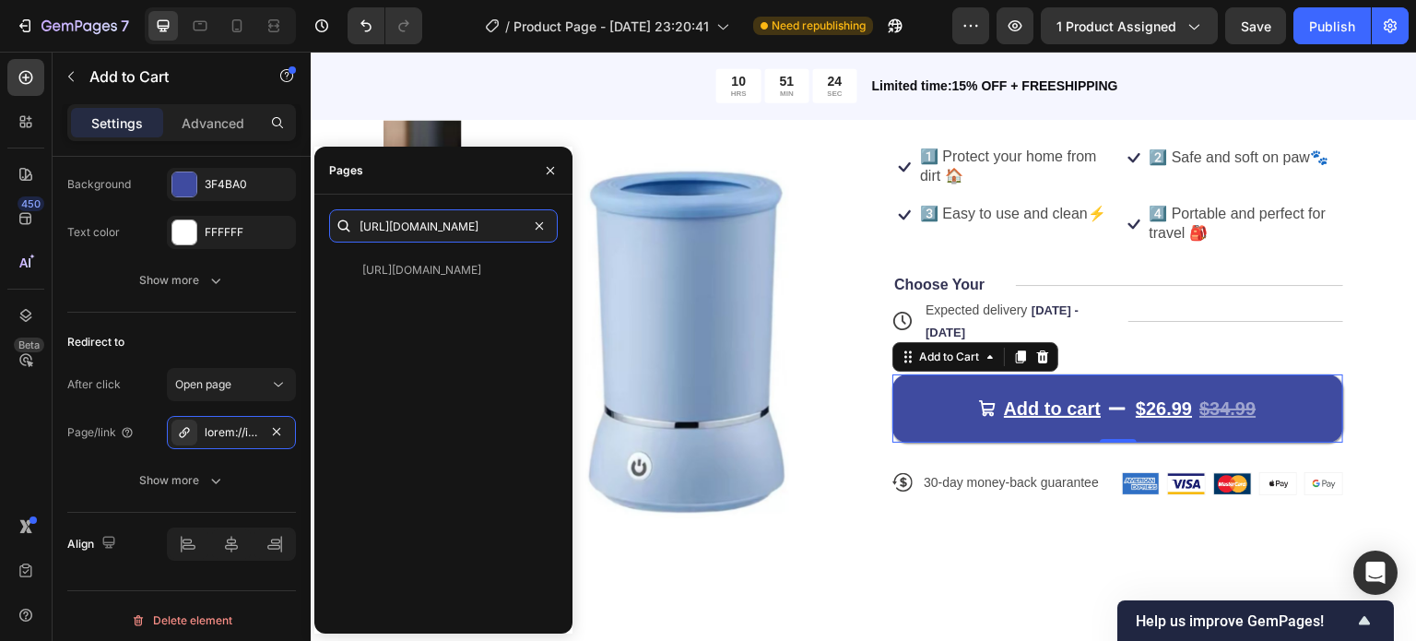
type input "https://patavna-store.myshopify.com/checkouts/cn/hWN36hQyXYVmx3UFQM1lTfzl/en-us…"
click at [483, 367] on div "https://patavna-store.myshopify.com/checkouts/cn/hWN36hQyXYVmx3UFQM1lTfzl/en-us…" at bounding box center [443, 436] width 229 height 365
click at [531, 268] on div "View" at bounding box center [528, 270] width 27 height 17
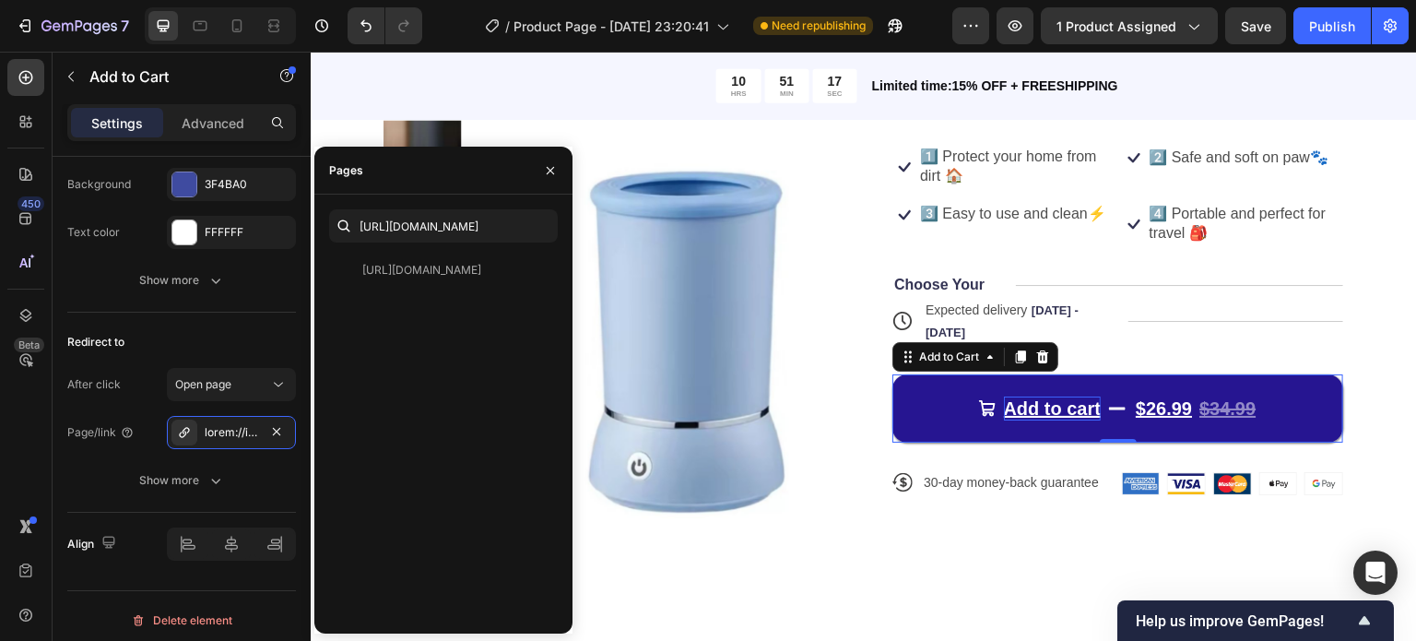
click at [1018, 402] on div "Add to cart" at bounding box center [1053, 408] width 98 height 24
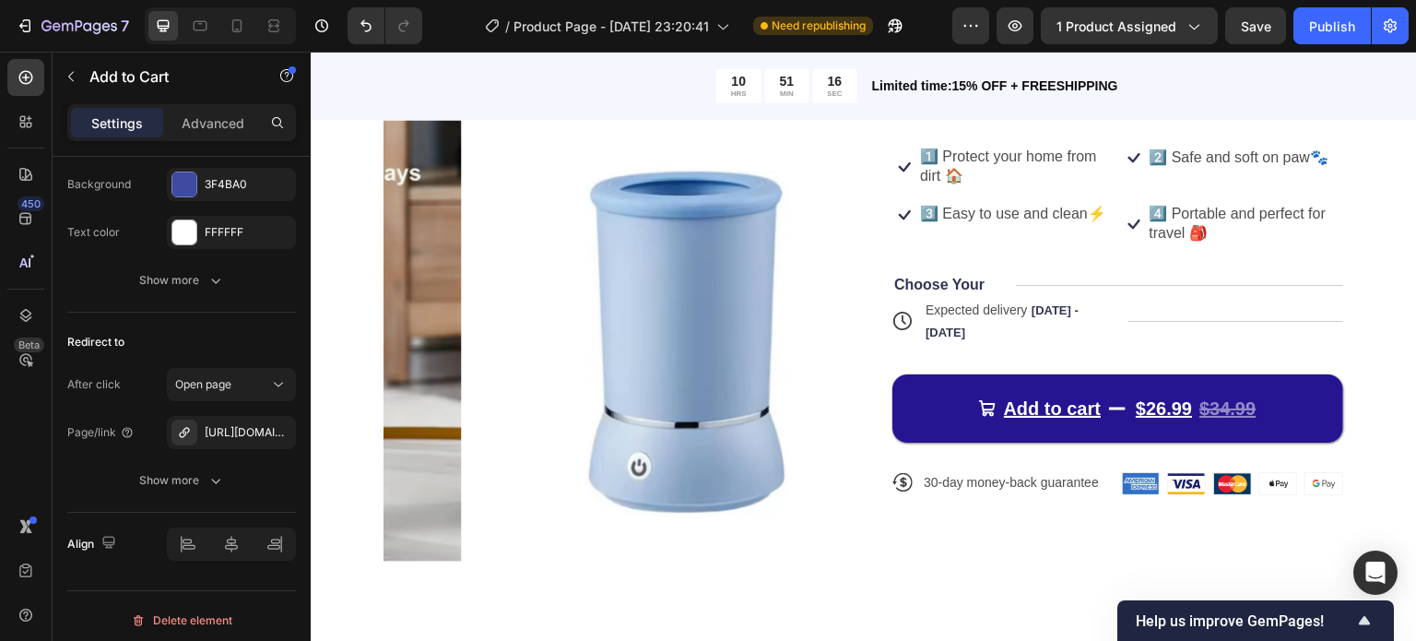
click at [927, 403] on button "Add to cart $26.99 $34.99" at bounding box center [1117, 408] width 451 height 68
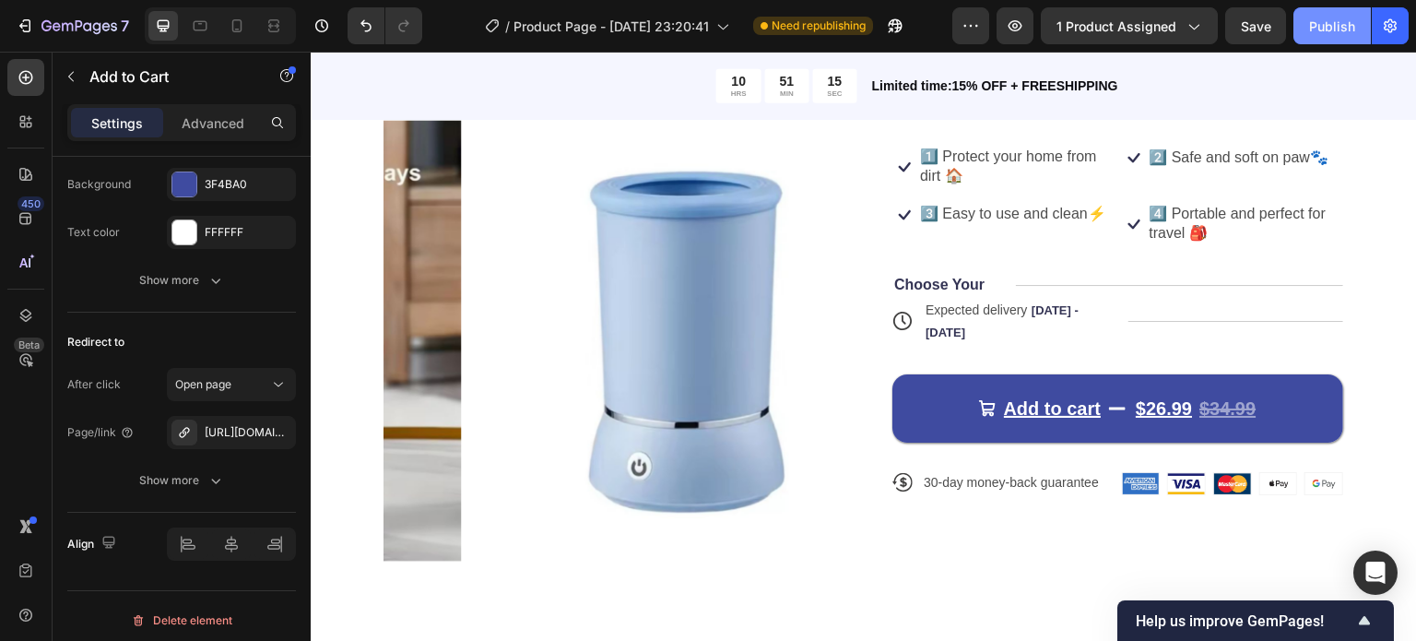
click at [1318, 29] on div "Publish" at bounding box center [1332, 26] width 46 height 19
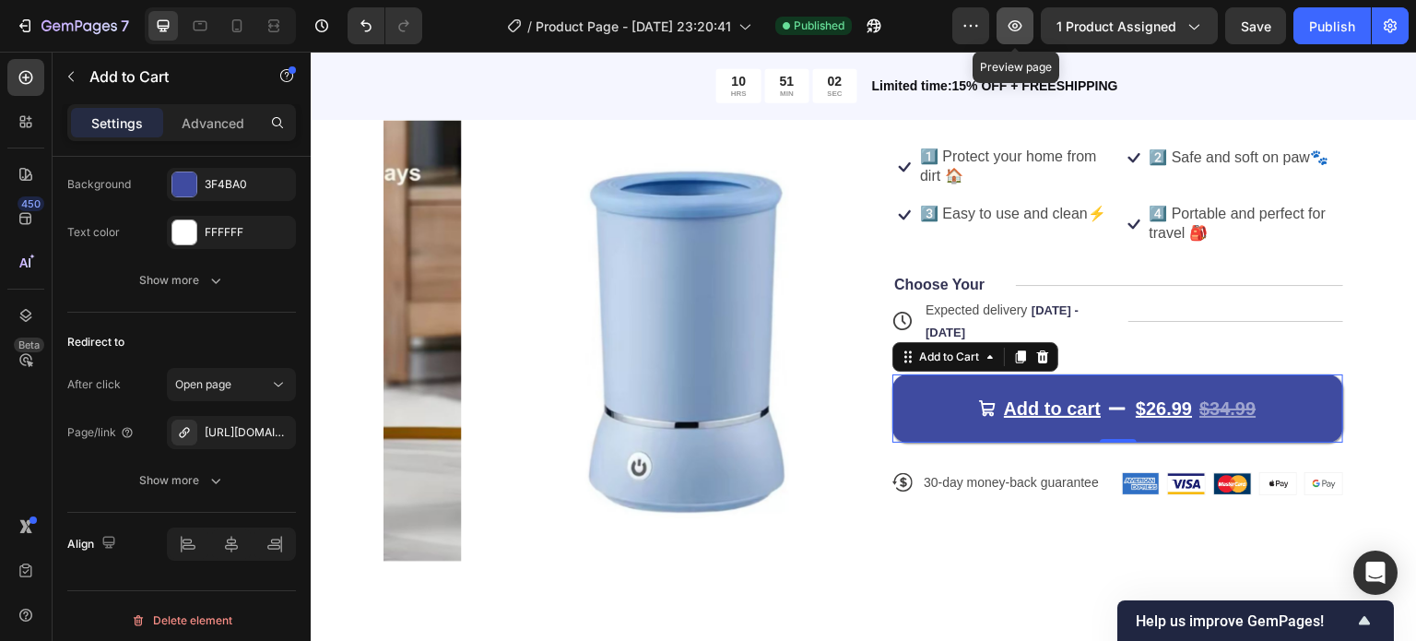
click at [1024, 30] on icon "button" at bounding box center [1015, 26] width 18 height 18
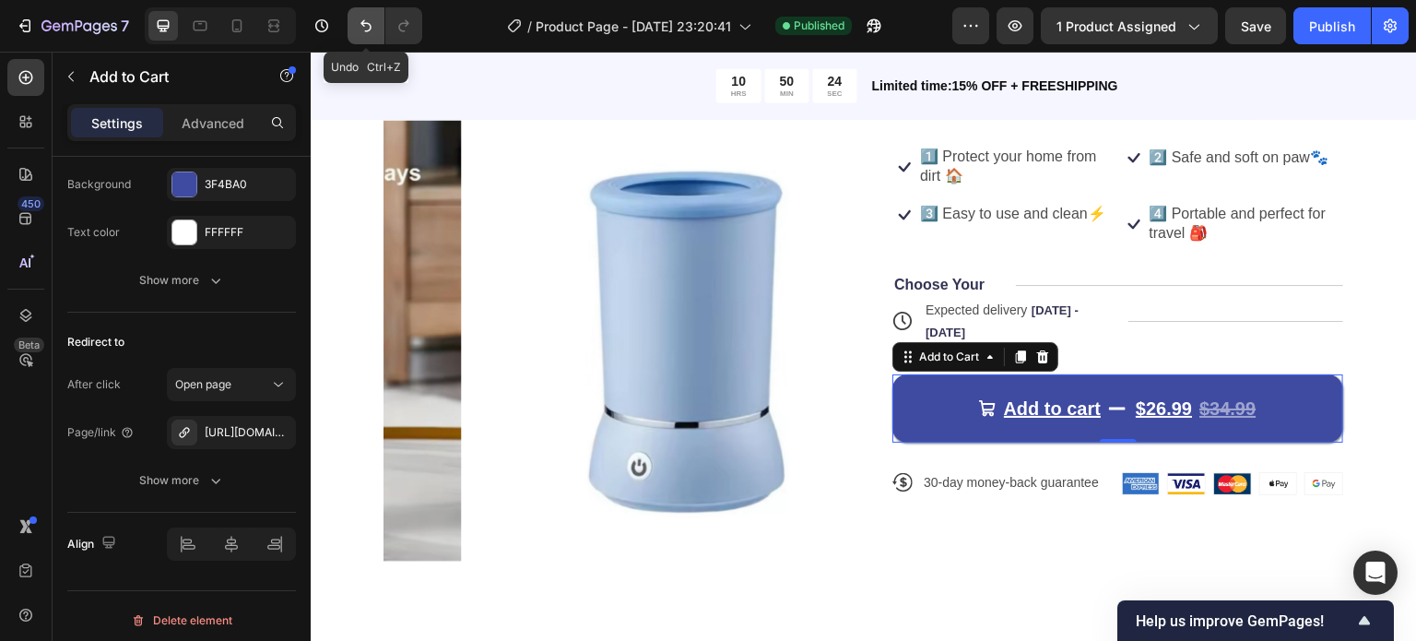
click at [353, 25] on button "Undo/Redo" at bounding box center [366, 25] width 37 height 37
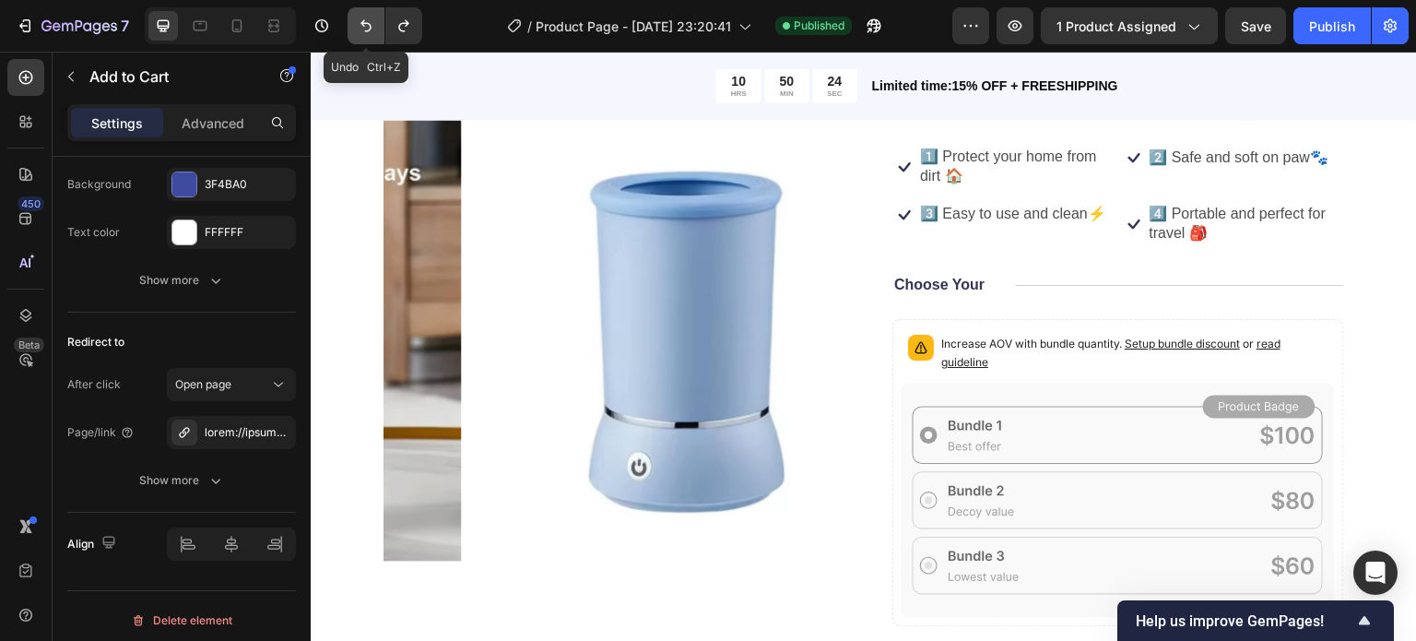
click at [353, 25] on button "Undo/Redo" at bounding box center [366, 25] width 37 height 37
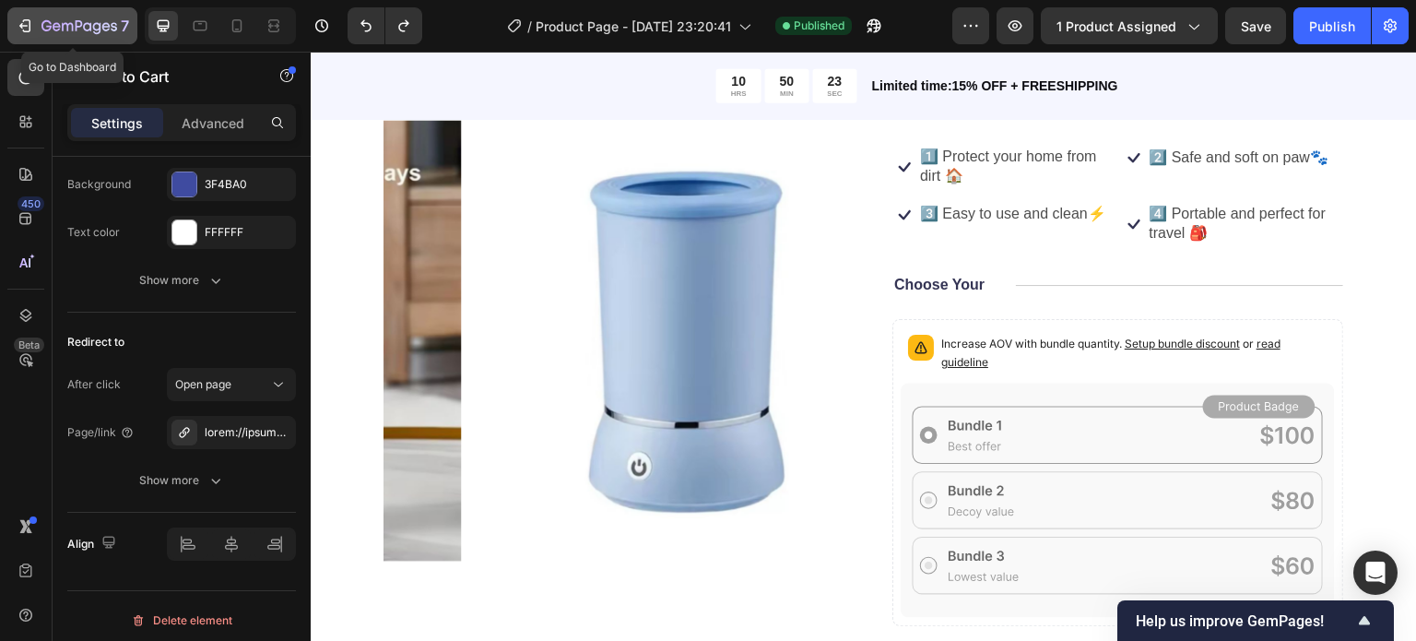
click at [40, 24] on div "7" at bounding box center [72, 26] width 113 height 22
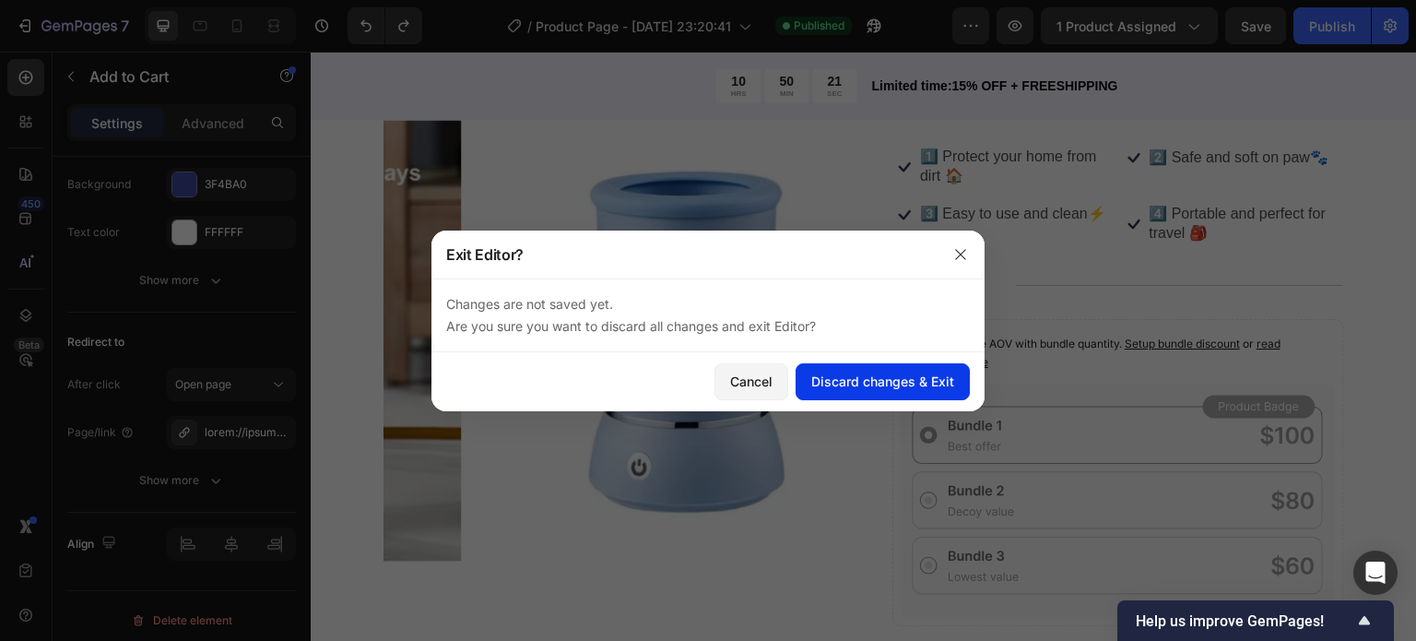
click at [866, 375] on div "Discard changes & Exit" at bounding box center [882, 381] width 143 height 19
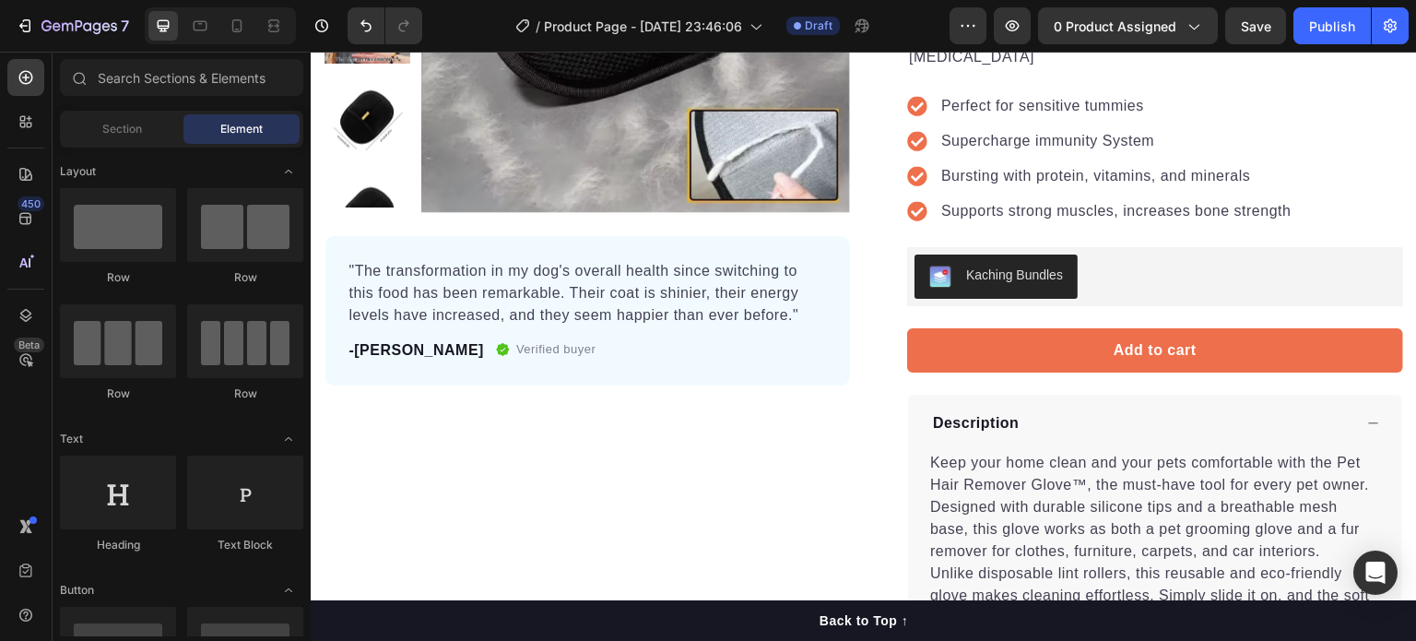
scroll to position [415, 0]
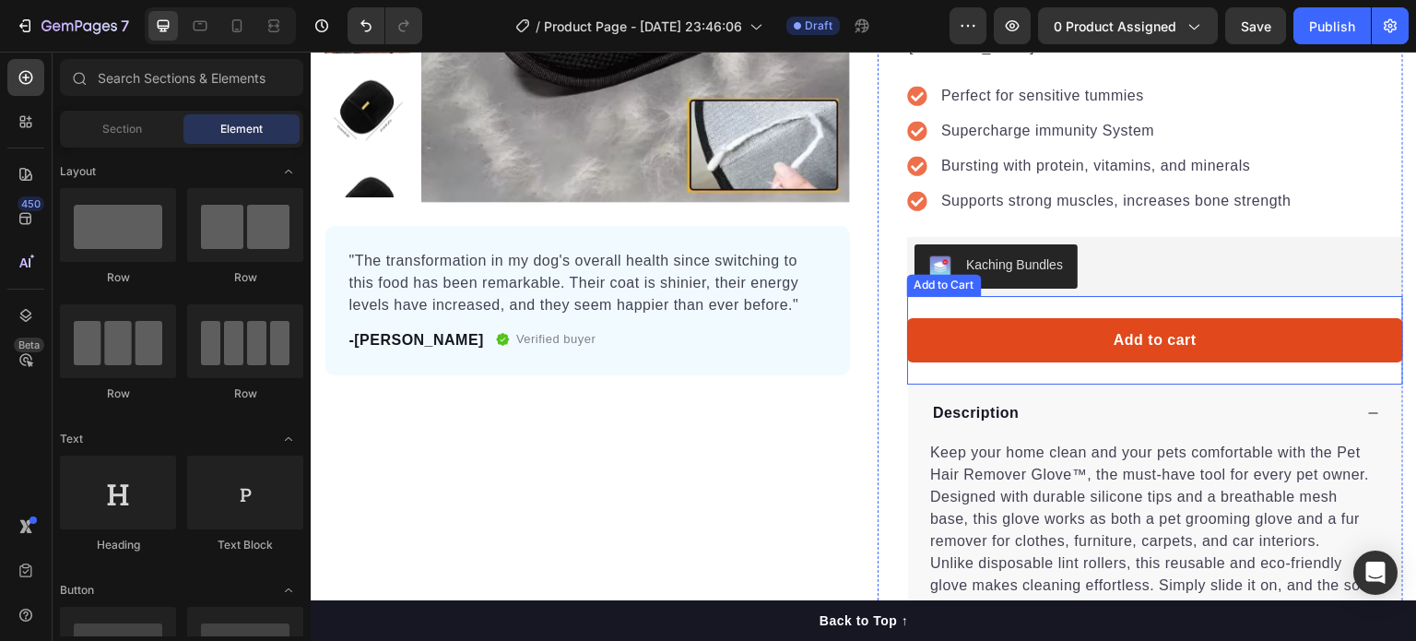
click at [1039, 318] on button "Add to cart" at bounding box center [1155, 340] width 496 height 44
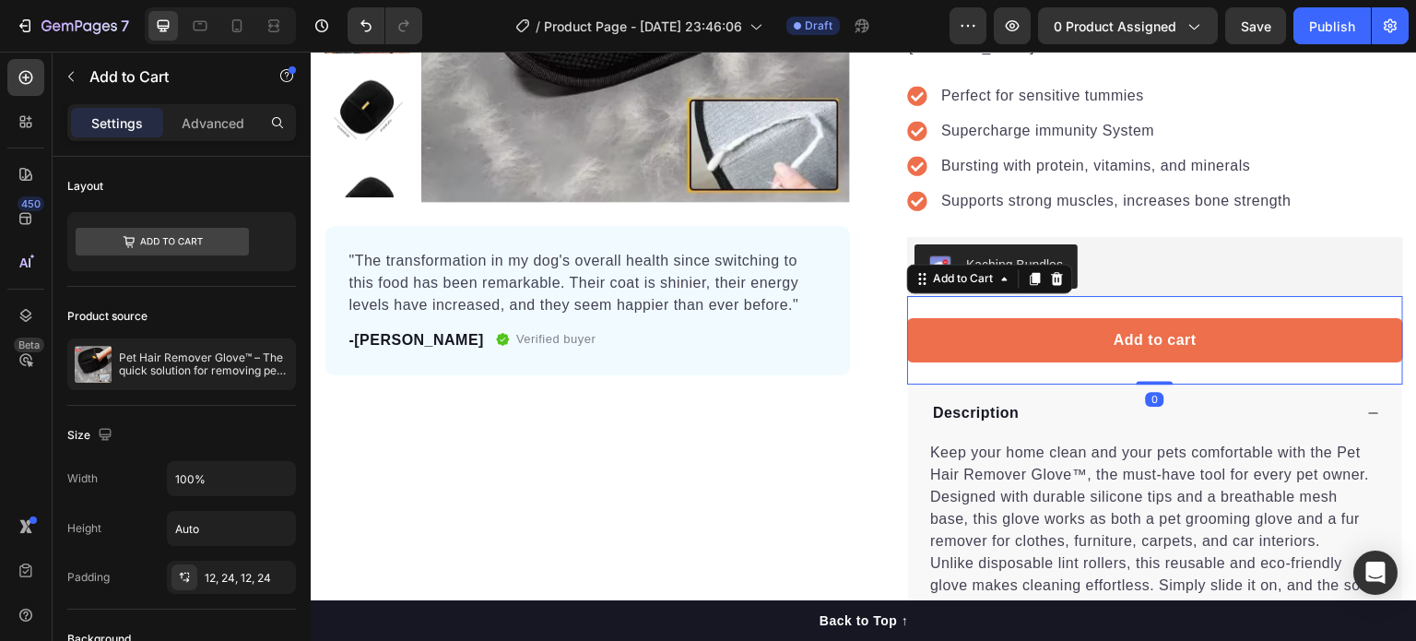
click at [974, 296] on div "Add to cart Add to Cart 0" at bounding box center [1155, 340] width 496 height 89
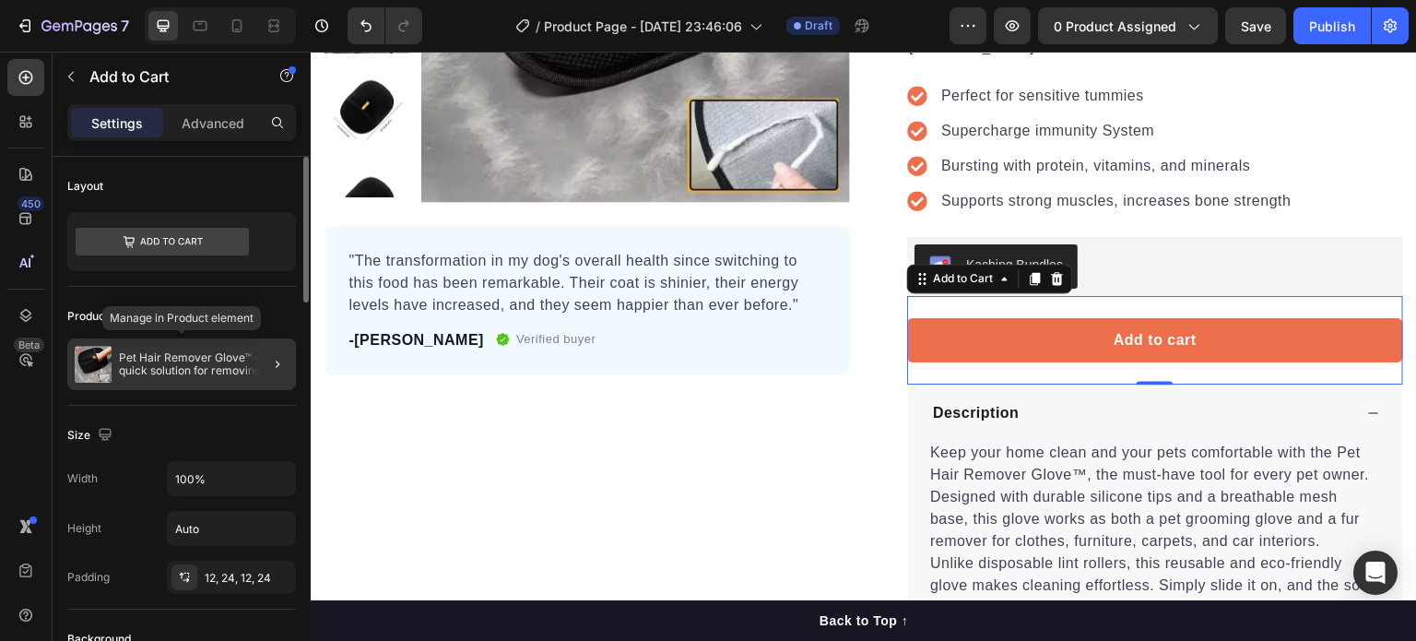
click at [230, 366] on p "Pet Hair Remover Glove™ – The quick solution for removing pet hair from furnitu…" at bounding box center [204, 364] width 170 height 26
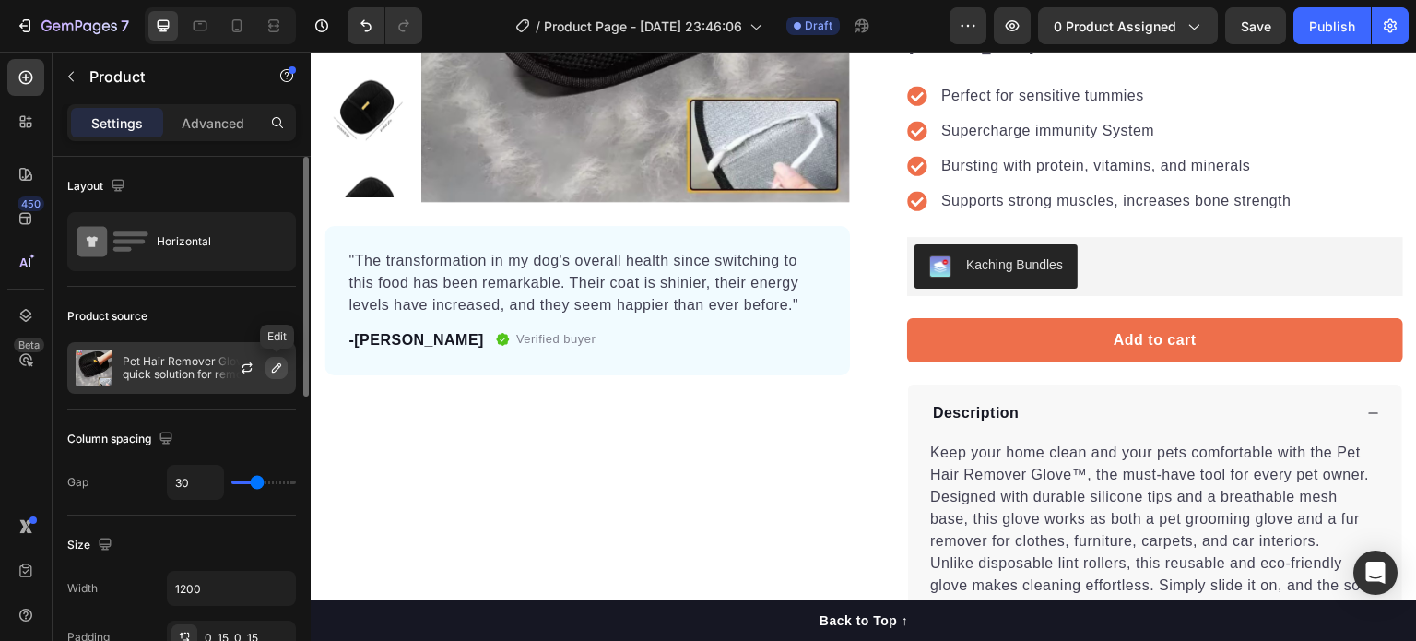
click at [281, 376] on button "button" at bounding box center [277, 368] width 22 height 22
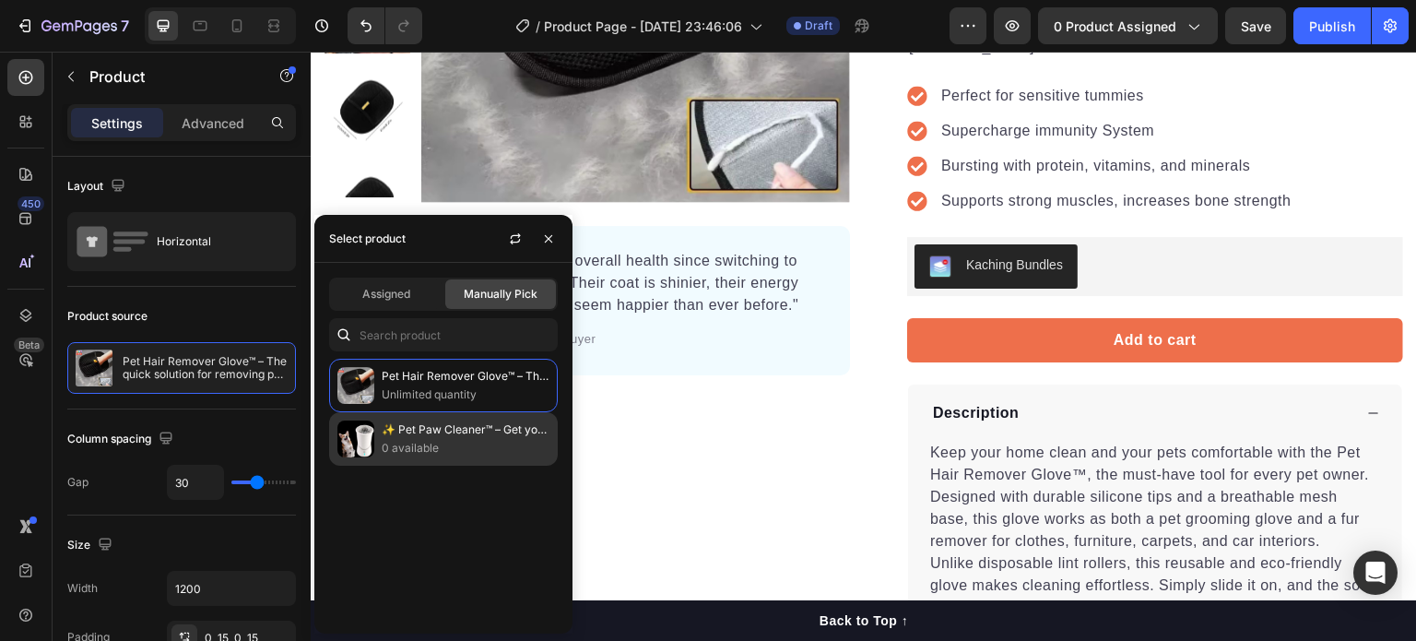
click at [384, 431] on p "✨ Pet Paw Cleaner™ – Get your dog's paws clean in seconds!" at bounding box center [466, 429] width 168 height 18
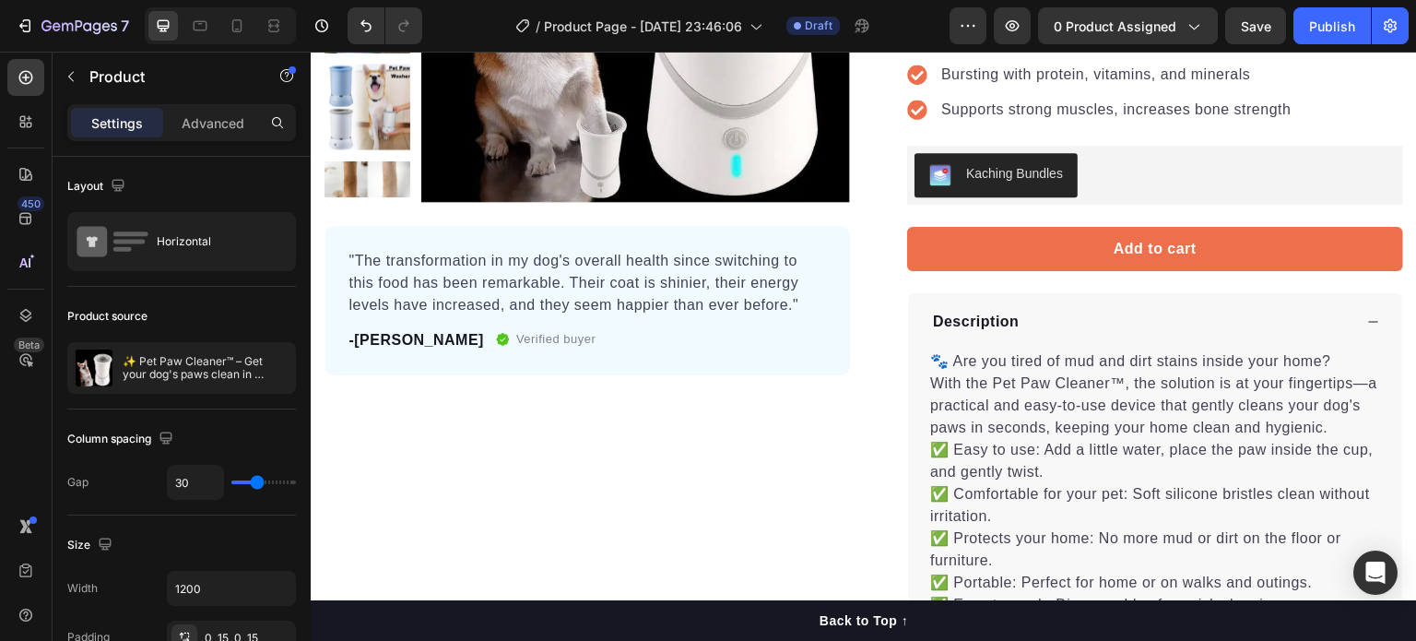
click at [744, 431] on div "Product Images "The transformation in my dog's overall health since switching t…" at bounding box center [587, 256] width 525 height 967
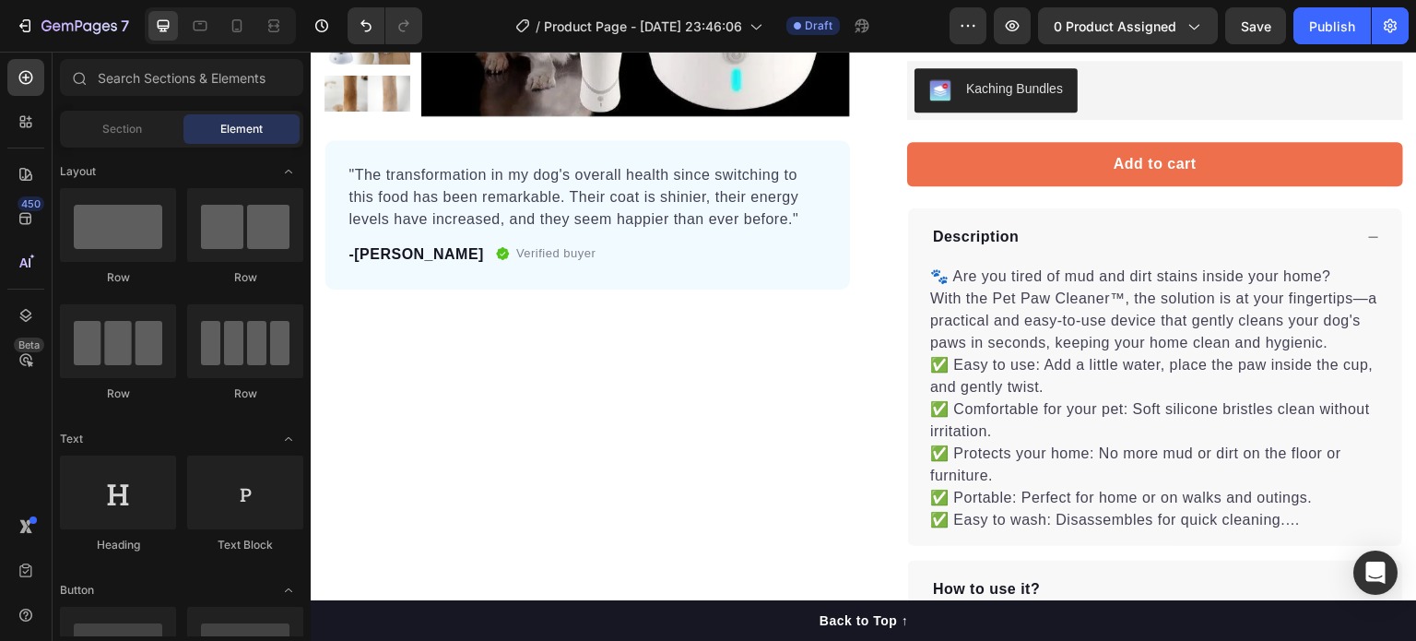
scroll to position [0, 0]
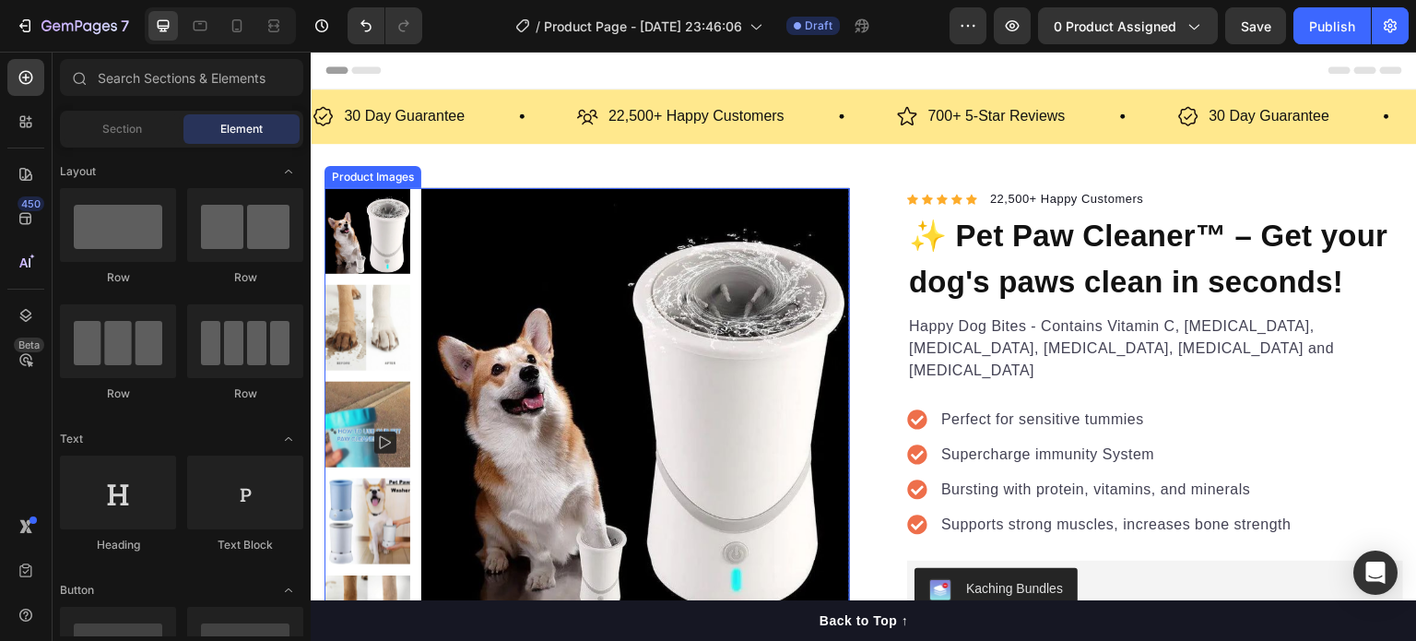
click at [470, 203] on img at bounding box center [635, 402] width 429 height 429
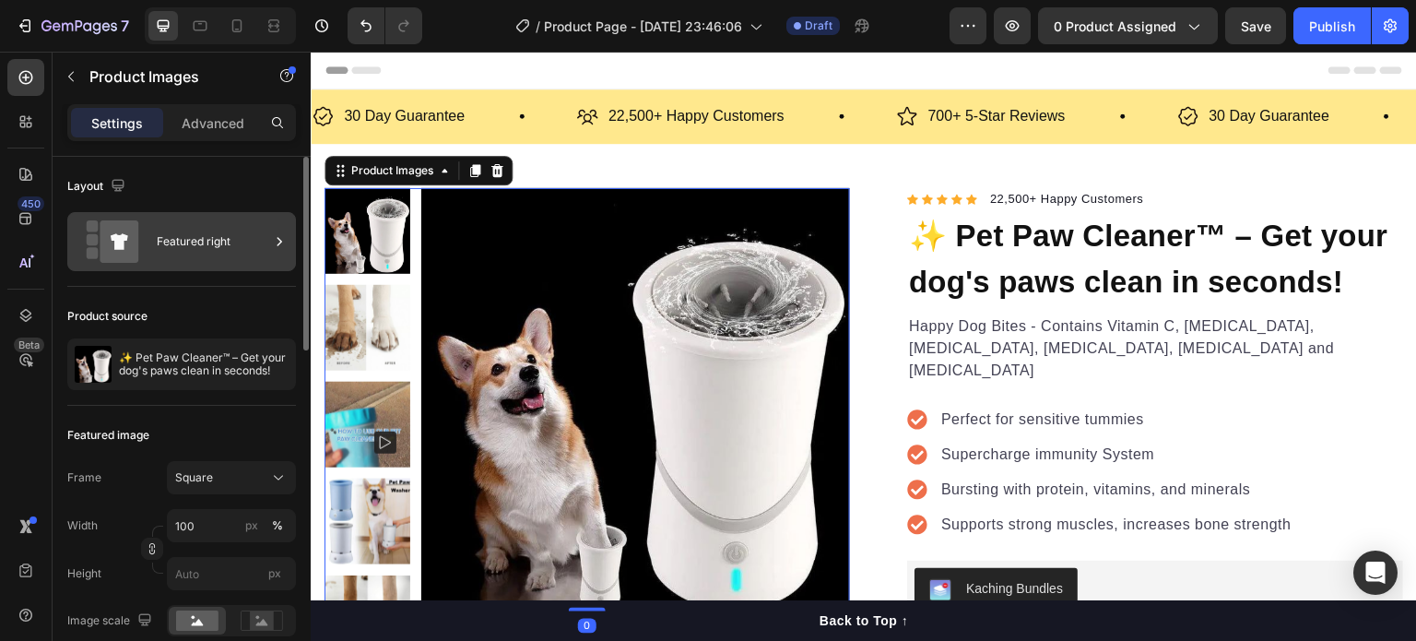
click at [181, 239] on div "Featured right" at bounding box center [213, 241] width 112 height 42
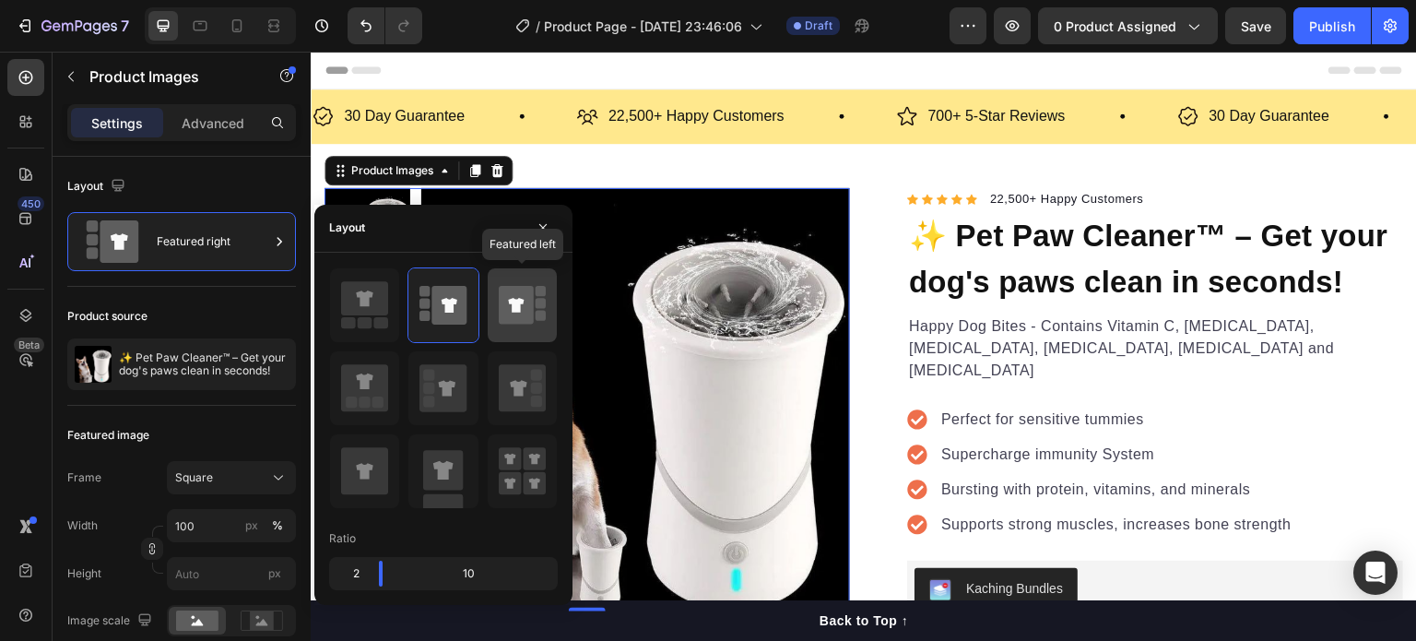
click at [505, 313] on icon at bounding box center [516, 305] width 35 height 39
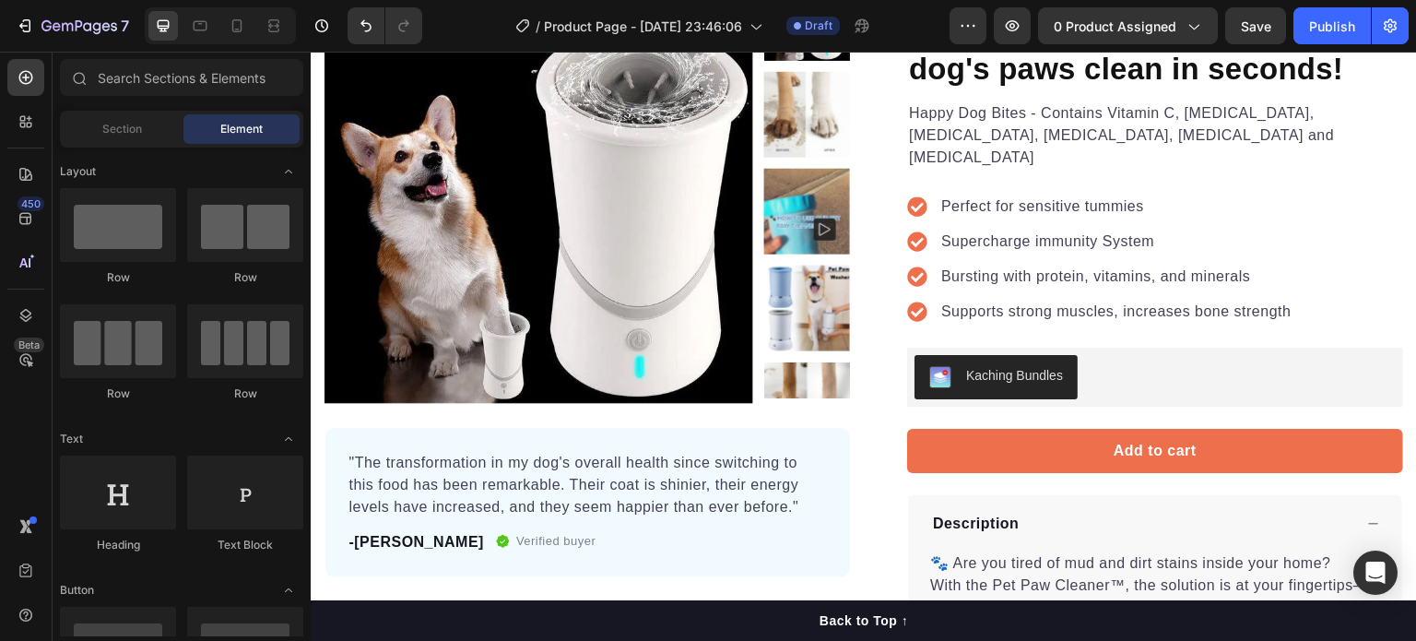
scroll to position [203, 0]
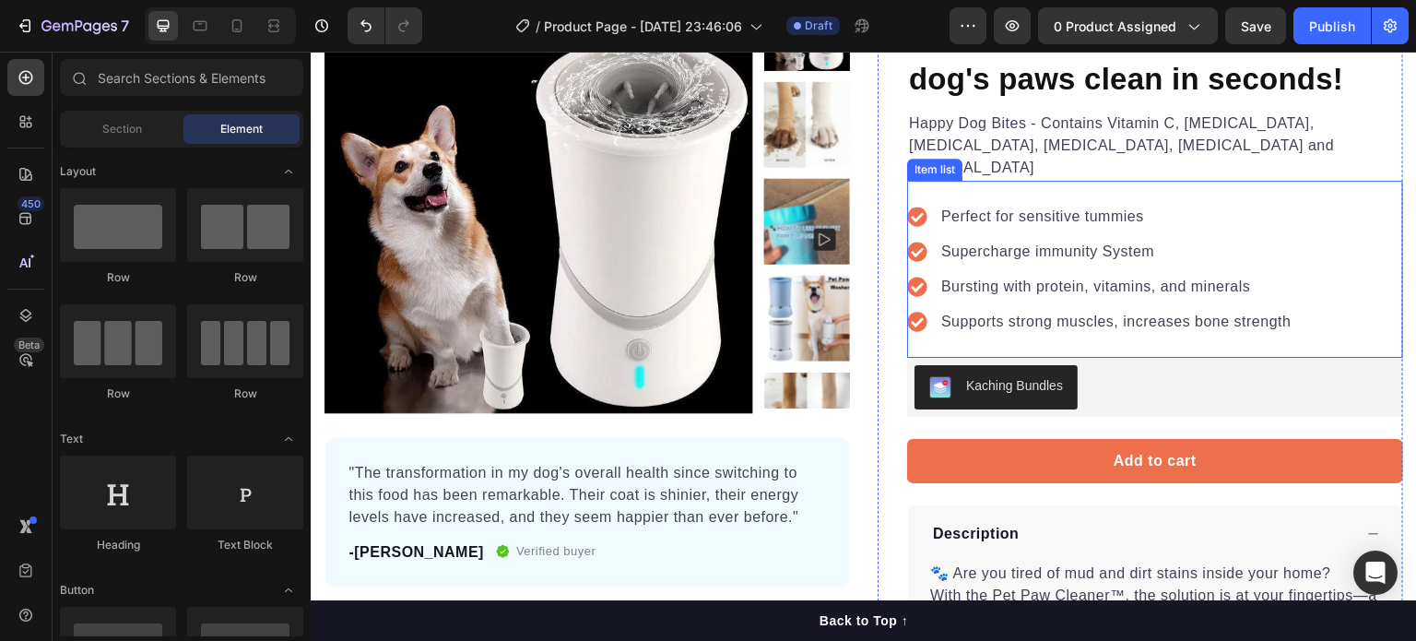
click at [1031, 206] on p "Perfect for sensitive tummies" at bounding box center [1116, 217] width 350 height 22
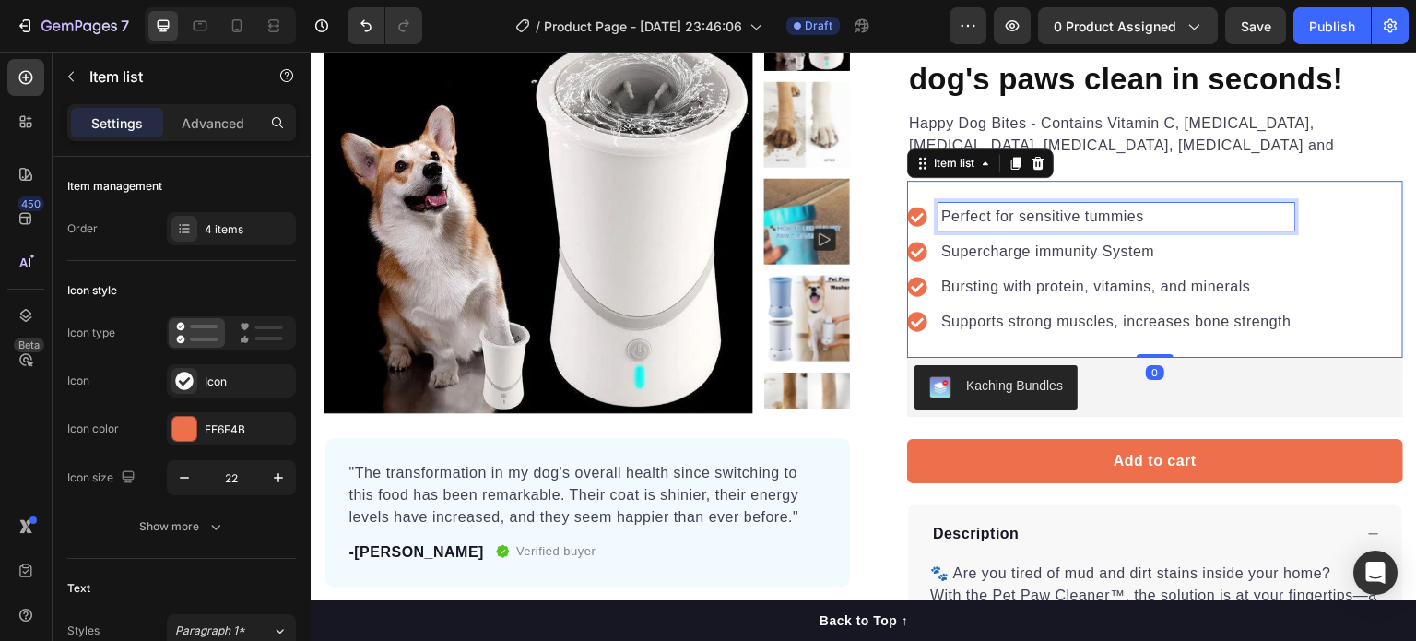
click at [1167, 206] on p "Perfect for sensitive tummies" at bounding box center [1116, 217] width 350 height 22
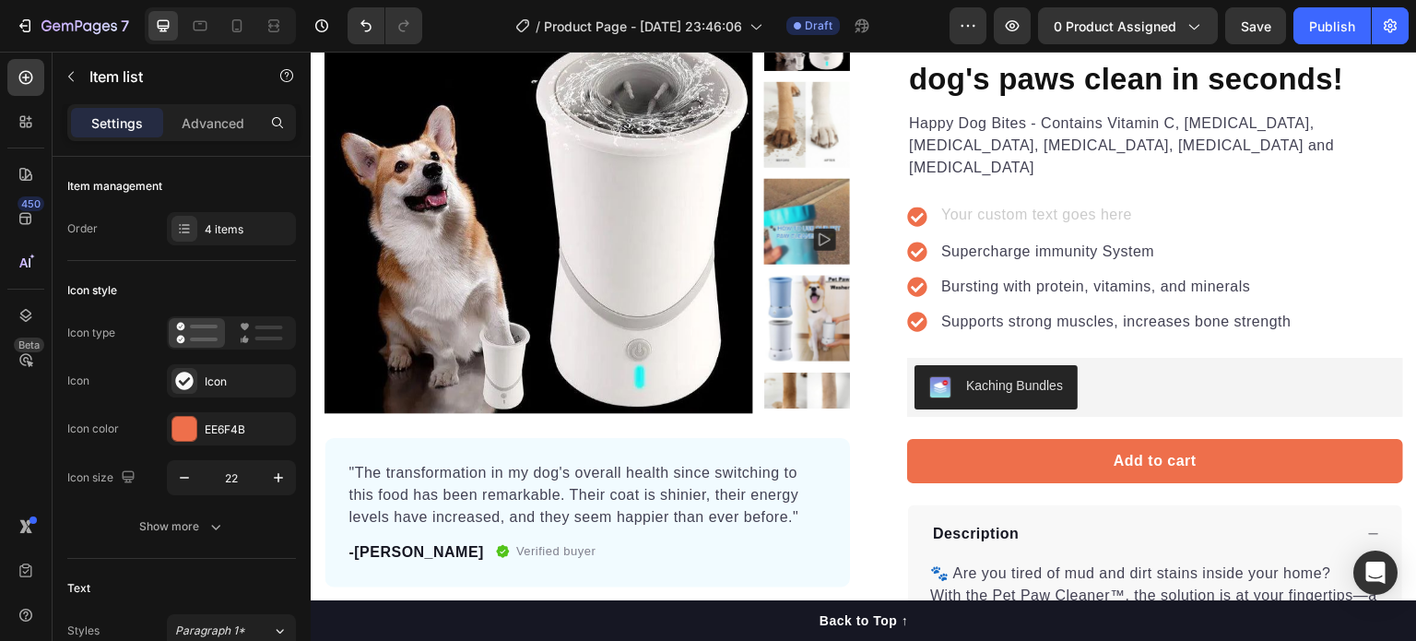
scroll to position [195, 0]
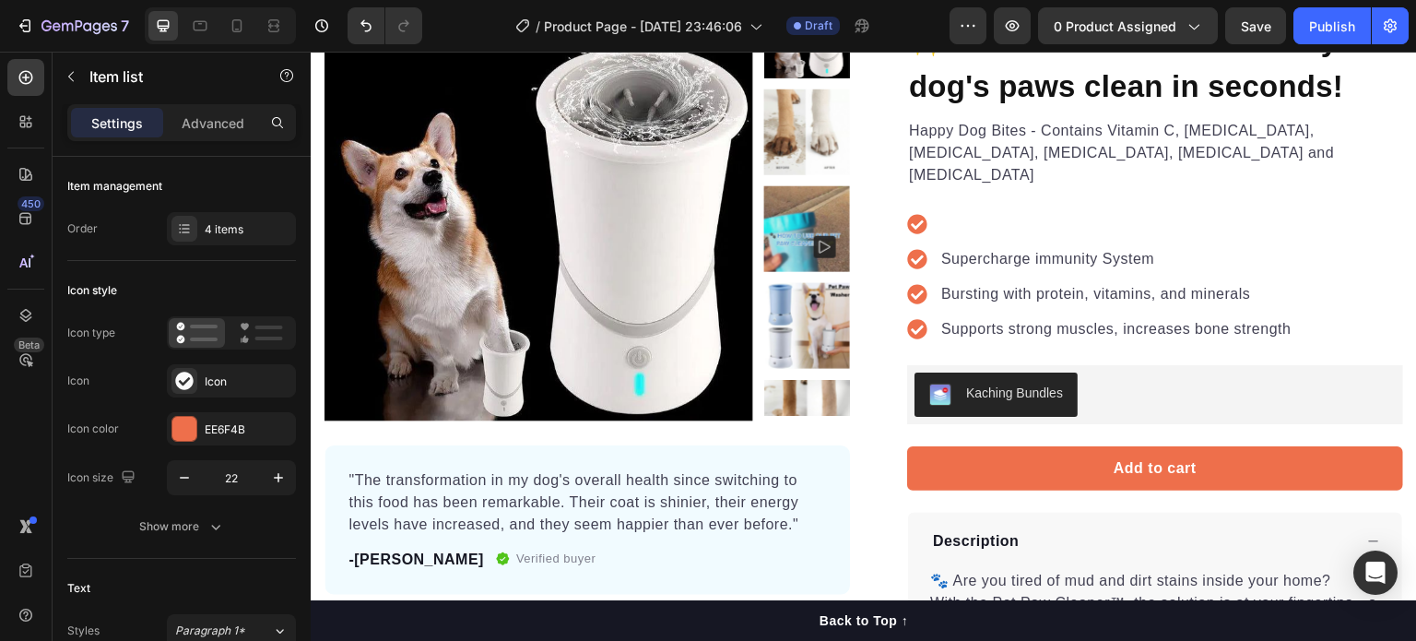
click at [1151, 188] on div "Supercharge immunity System Bursting with protein, vitamins, and minerals Suppo…" at bounding box center [1155, 276] width 496 height 177
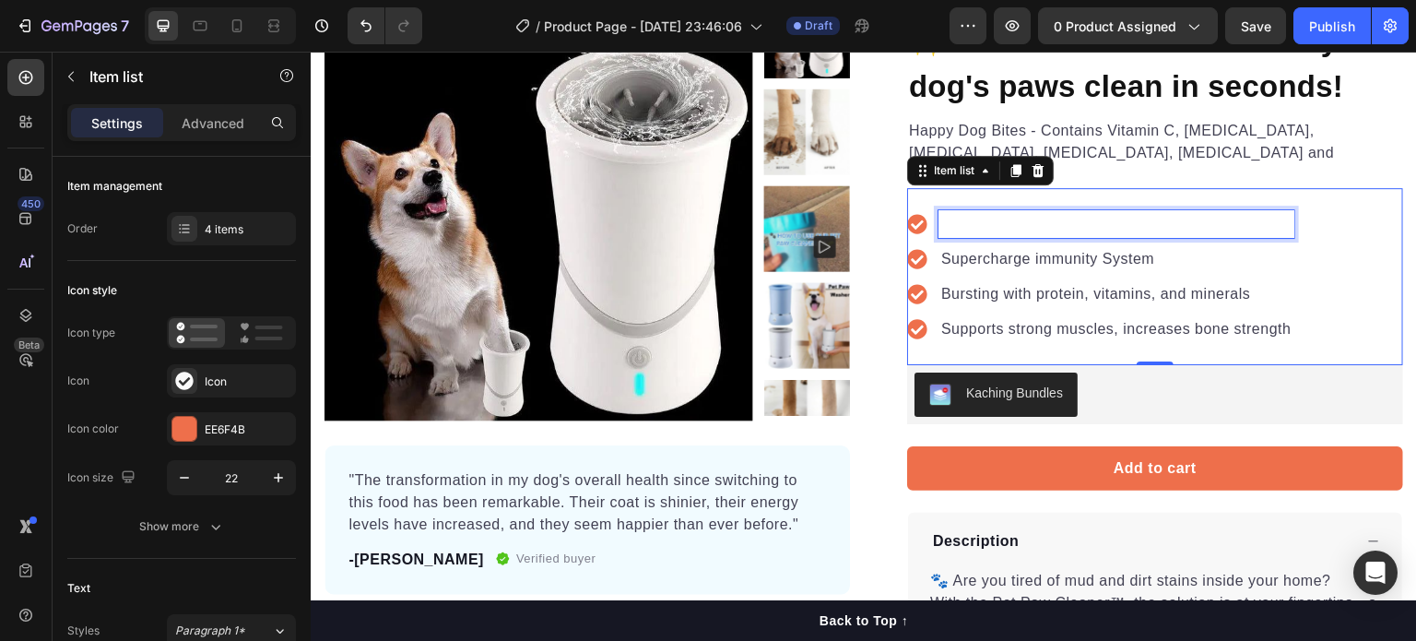
click at [974, 213] on p "Rich Text Editor. Editing area: main" at bounding box center [1116, 224] width 350 height 22
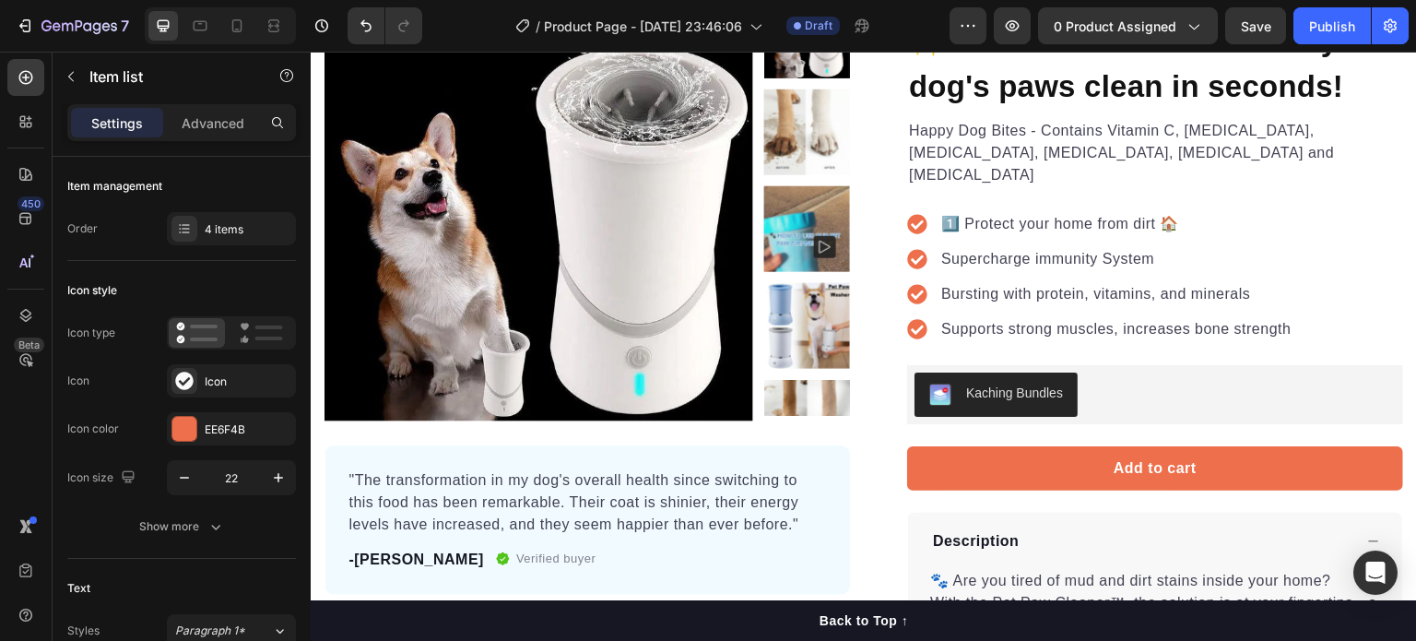
click at [1151, 248] on p "Supercharge immunity System" at bounding box center [1116, 259] width 350 height 22
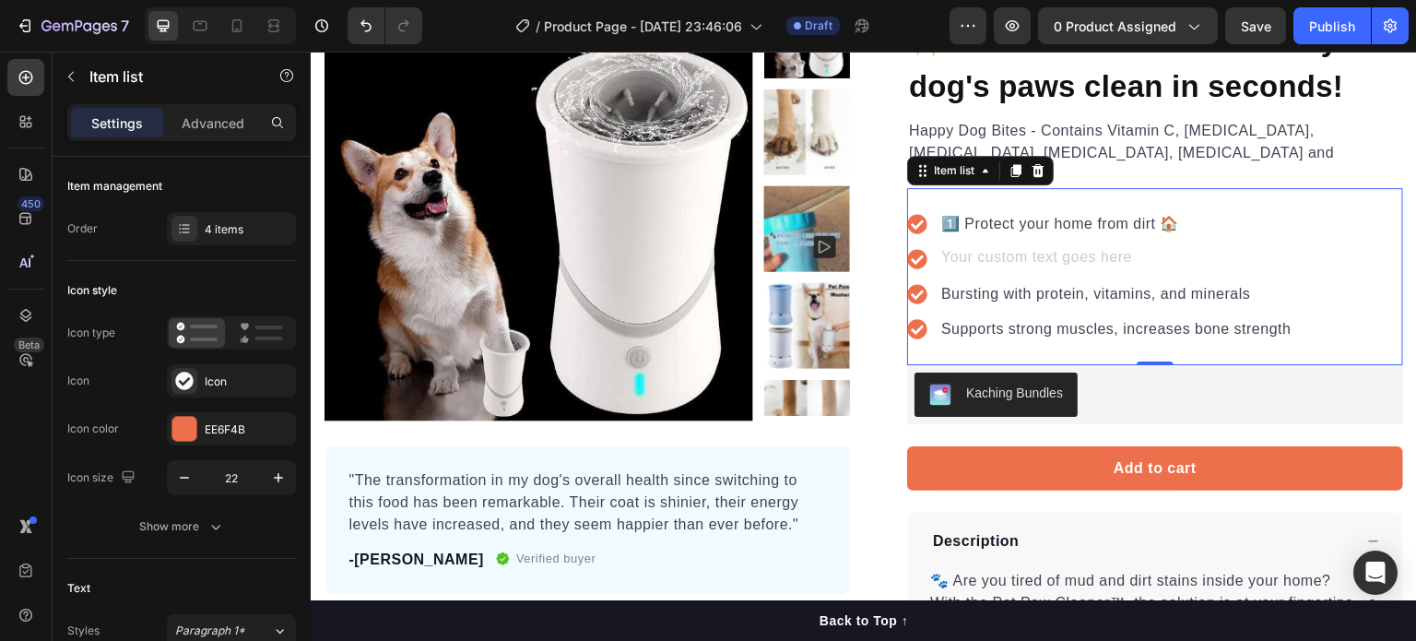
scroll to position [188, 0]
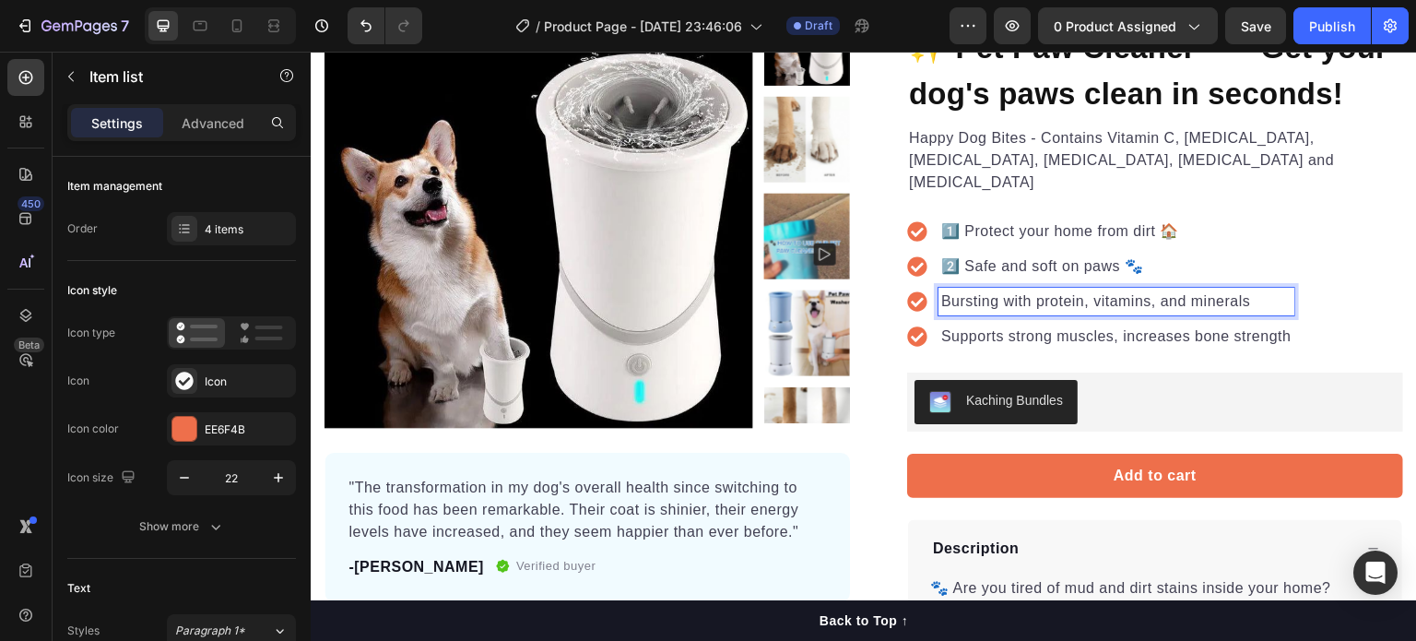
click at [1252, 290] on p "Bursting with protein, vitamins, and minerals" at bounding box center [1116, 301] width 350 height 22
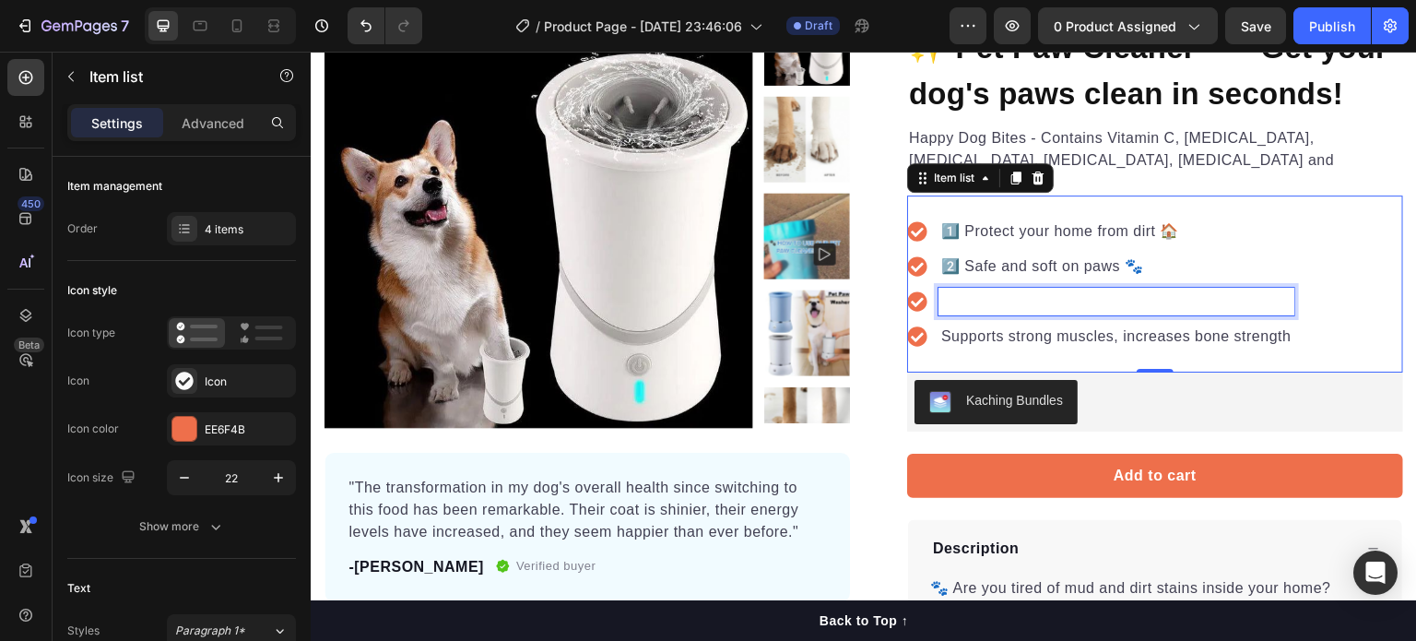
scroll to position [181, 0]
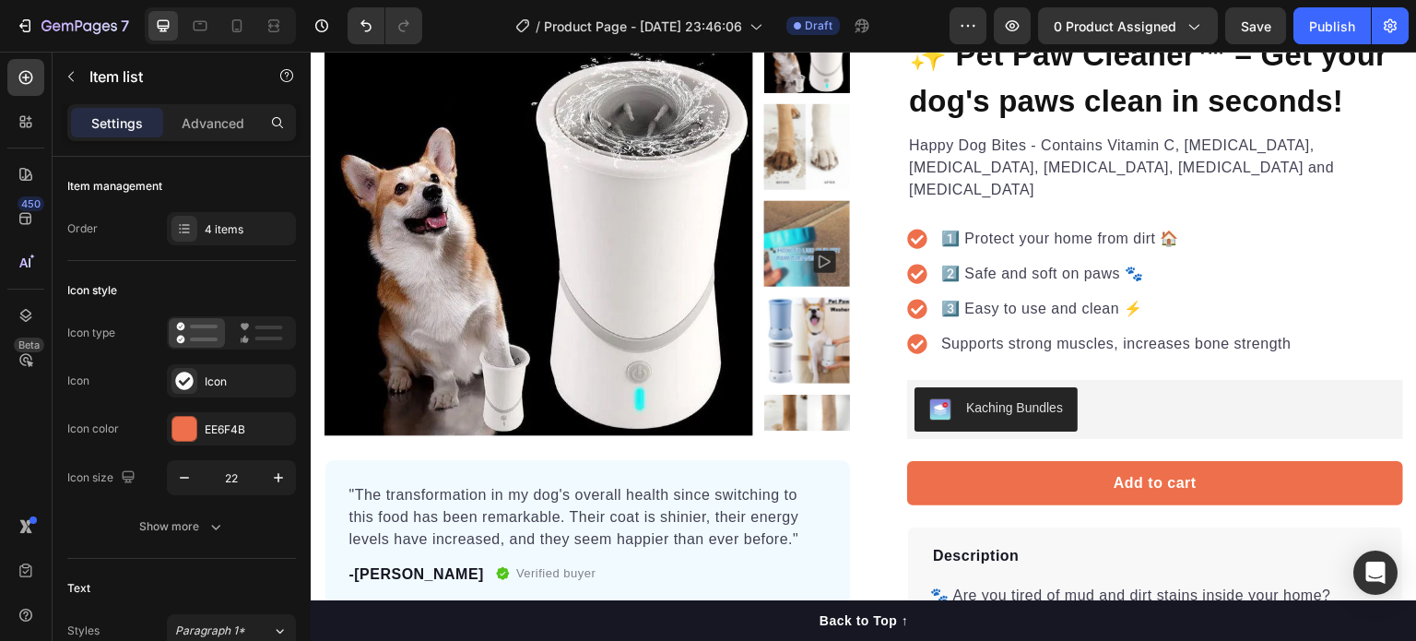
click at [1280, 333] on p "Supports strong muscles, increases bone strength" at bounding box center [1116, 344] width 350 height 22
click at [1287, 320] on div "1️⃣ Protect your home from dirt 🏠 2️⃣ Safe and soft on paws 🐾 3️⃣ Easy to use a…" at bounding box center [1155, 291] width 496 height 177
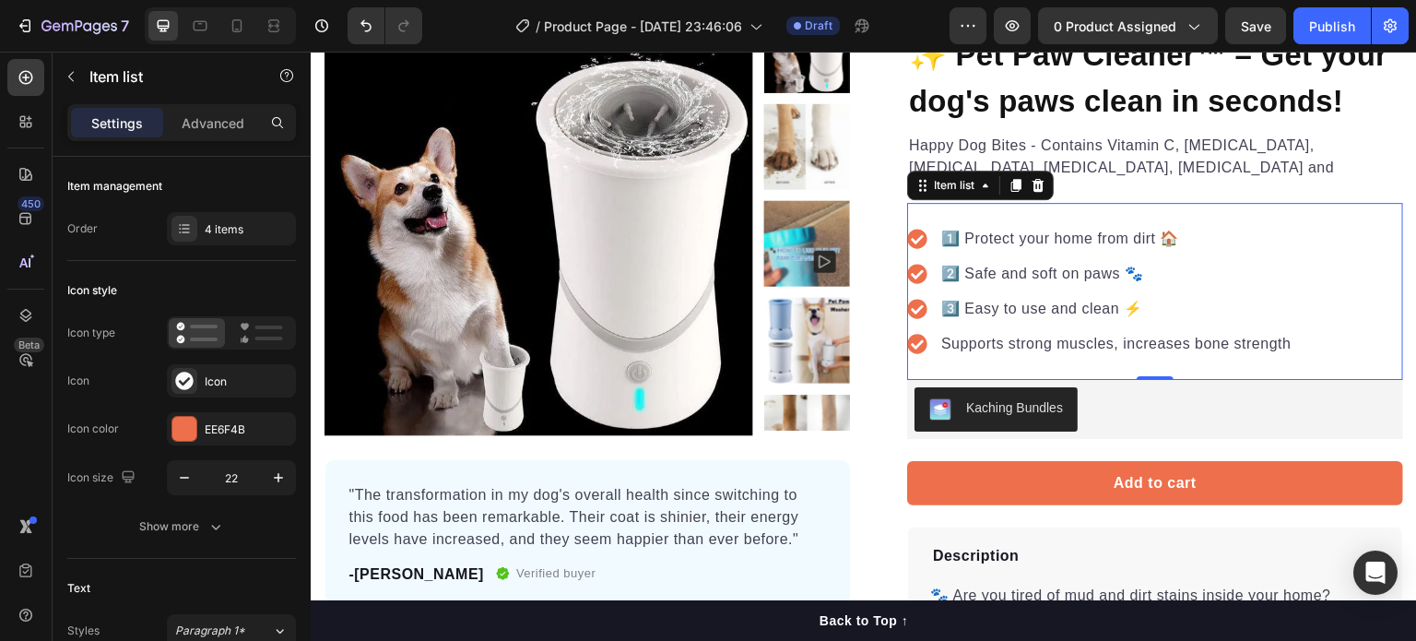
click at [1281, 333] on p "Supports strong muscles, increases bone strength" at bounding box center [1116, 344] width 350 height 22
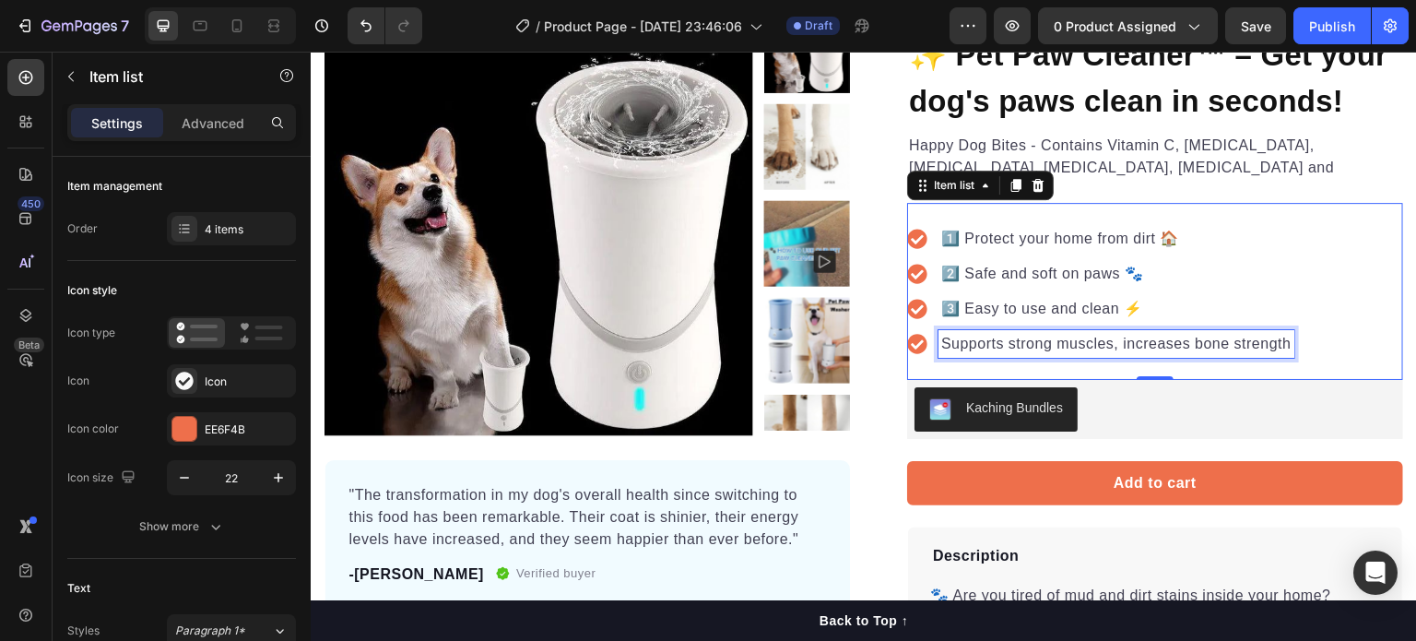
click at [1281, 333] on p "Supports strong muscles, increases bone strength" at bounding box center [1116, 344] width 350 height 22
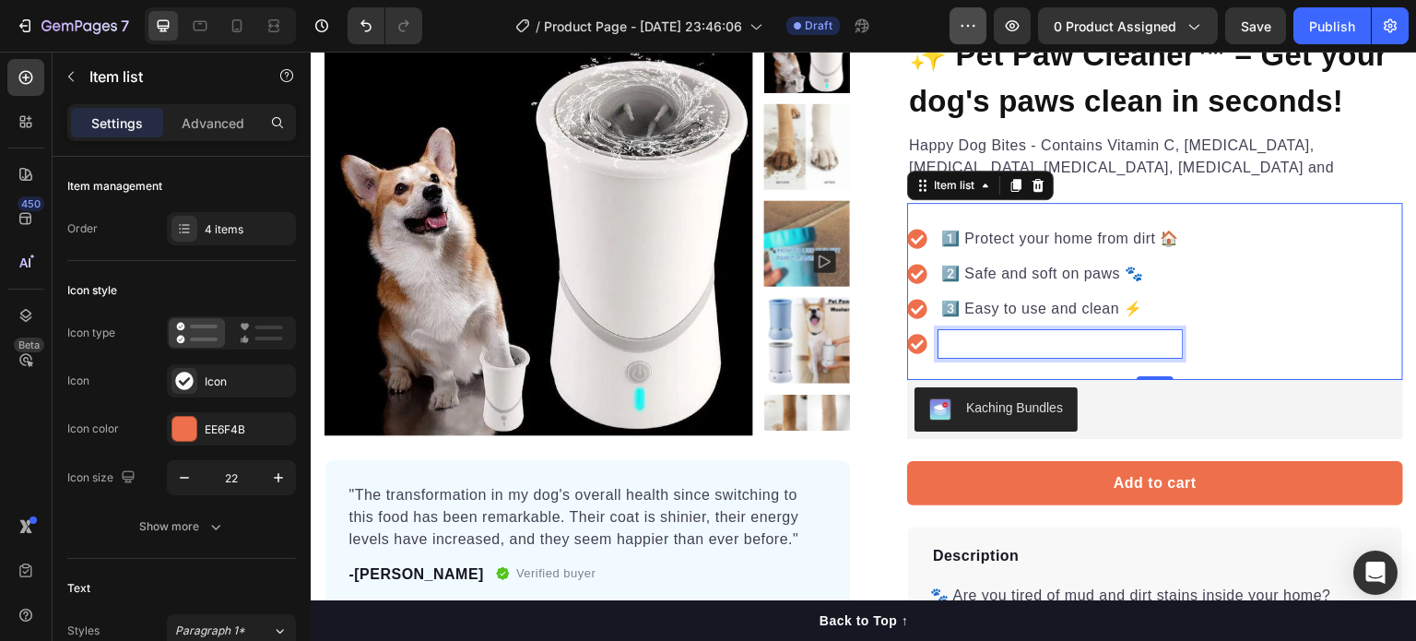
scroll to position [173, 0]
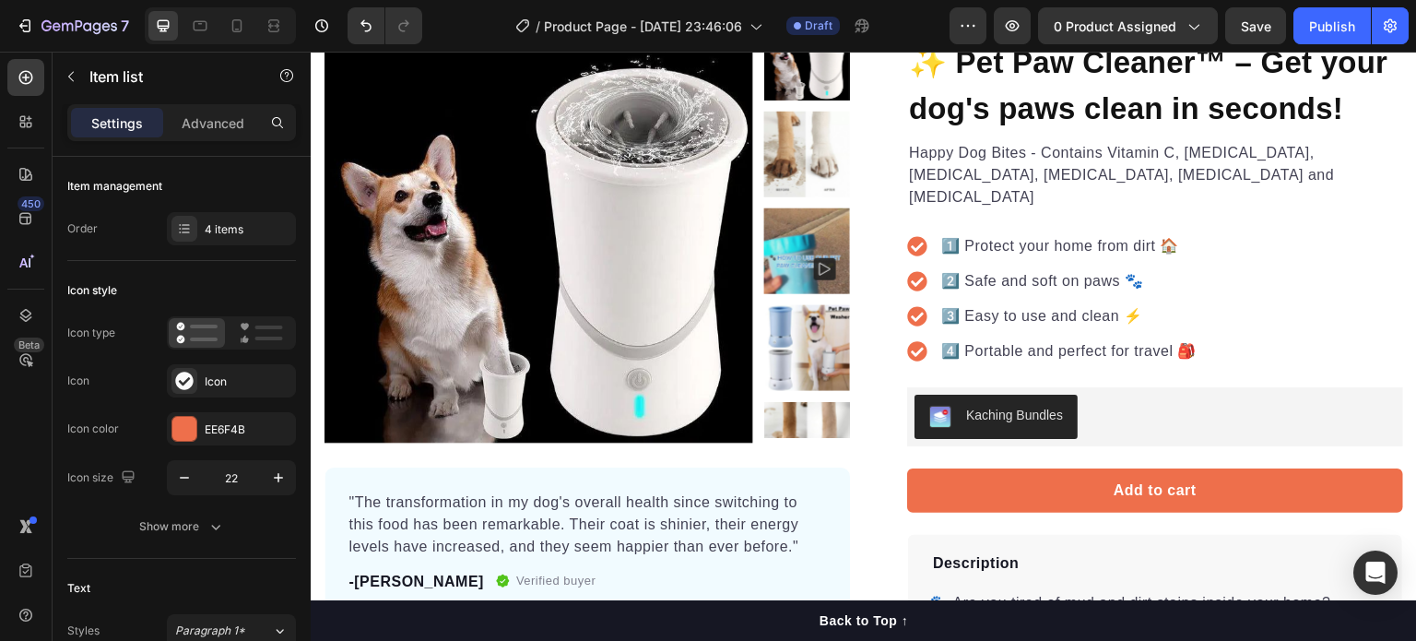
click at [907, 237] on icon at bounding box center [916, 246] width 19 height 19
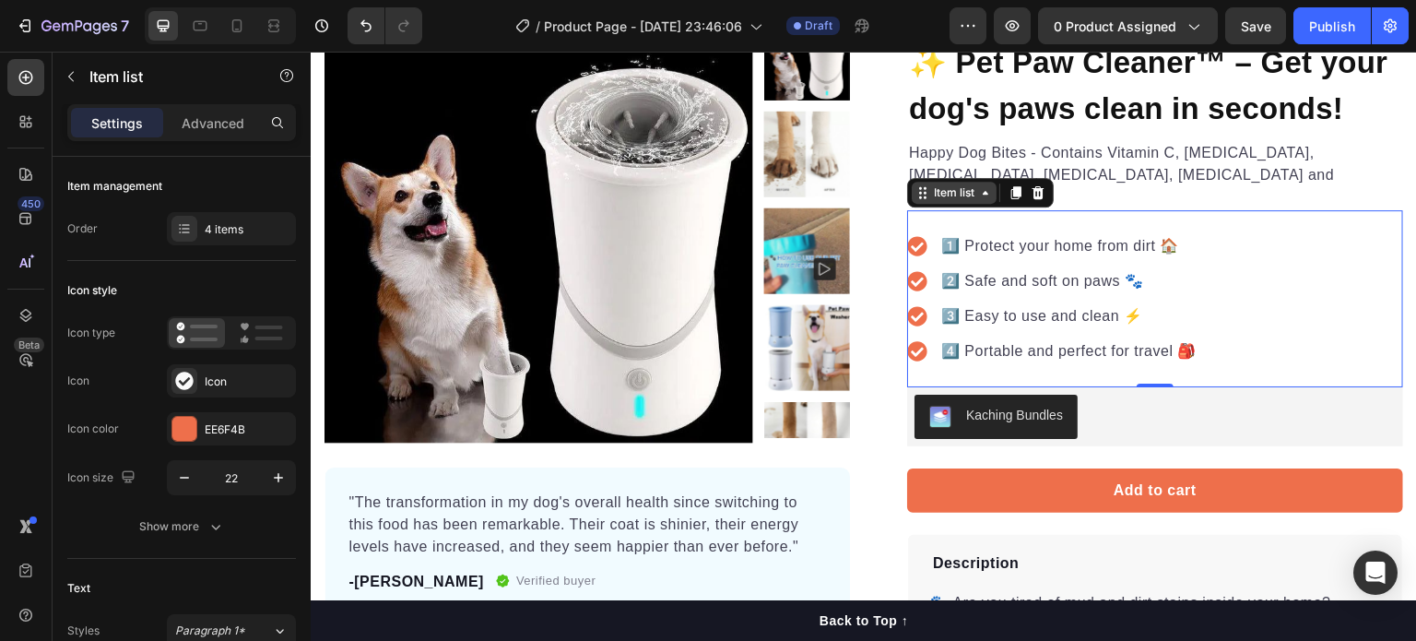
click at [961, 184] on div "Item list" at bounding box center [954, 192] width 48 height 17
click at [1250, 211] on div "1️⃣ Protect your home from dirt 🏠 2️⃣ Safe and soft on paws 🐾 3️⃣ Easy to use a…" at bounding box center [1155, 298] width 496 height 177
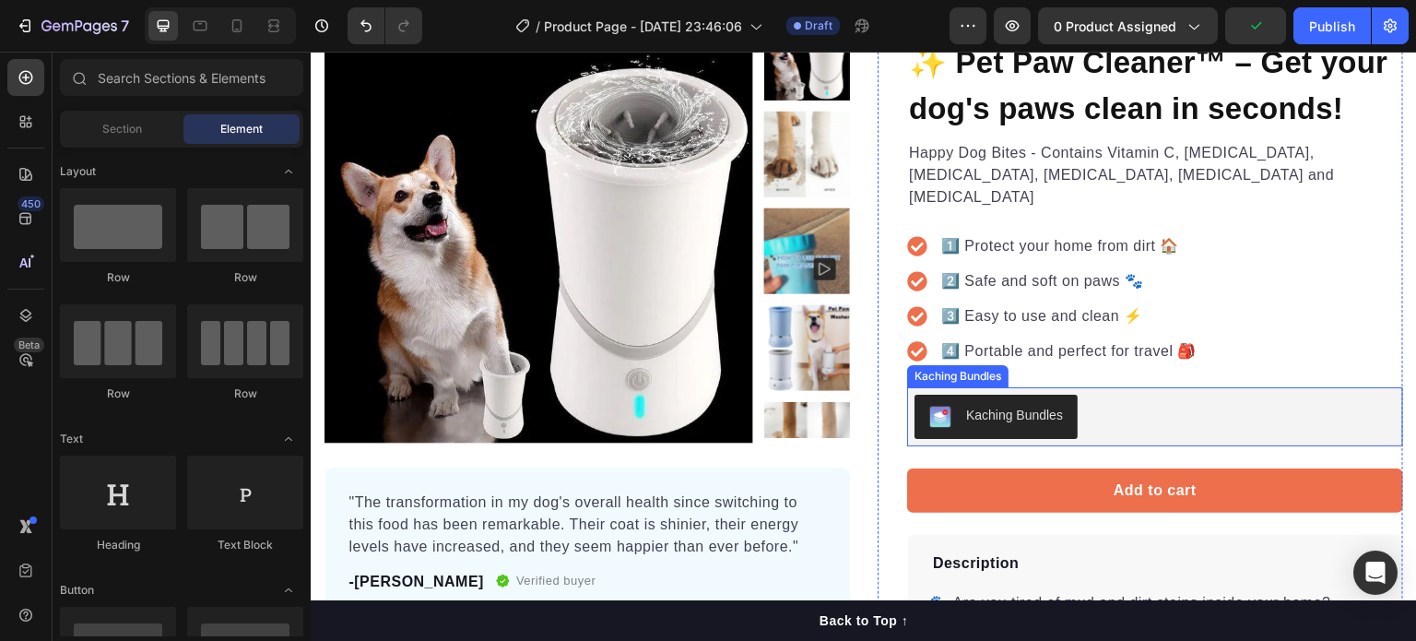
click at [1157, 395] on div "Kaching Bundles" at bounding box center [1155, 417] width 481 height 44
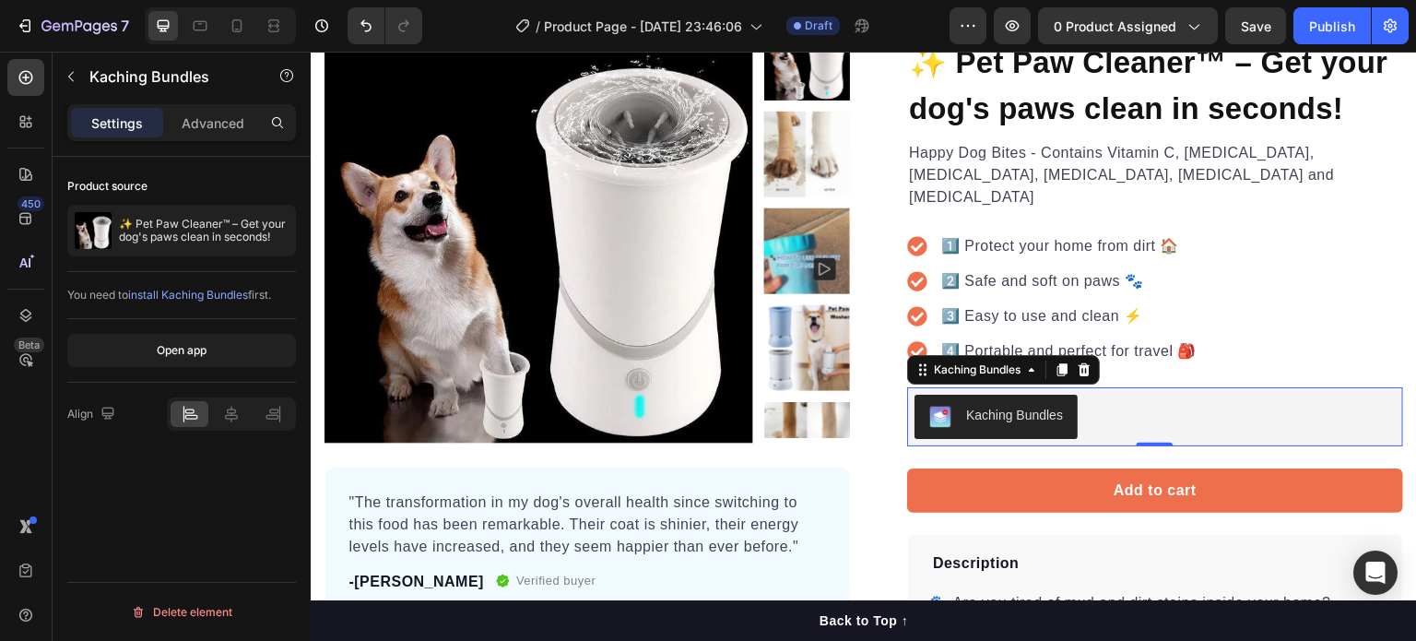
drag, startPoint x: 1083, startPoint y: 347, endPoint x: 1080, endPoint y: 365, distance: 18.6
click at [1080, 387] on div "Kaching Bundles Kaching Bundles 0" at bounding box center [1155, 416] width 496 height 59
click at [1080, 387] on div "Kaching Bundles" at bounding box center [1155, 416] width 496 height 59
click at [200, 349] on div "Open app" at bounding box center [182, 350] width 50 height 17
click at [195, 348] on div "Open app" at bounding box center [182, 350] width 50 height 17
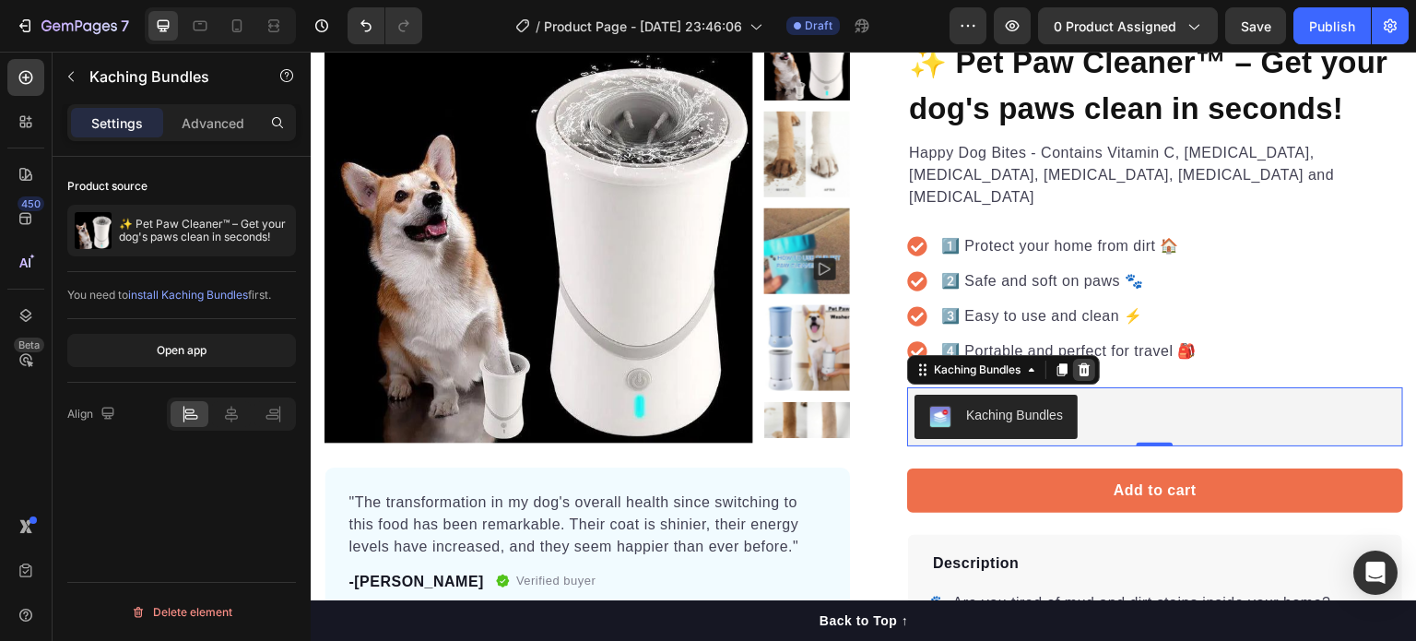
click at [1082, 363] on icon at bounding box center [1085, 369] width 12 height 13
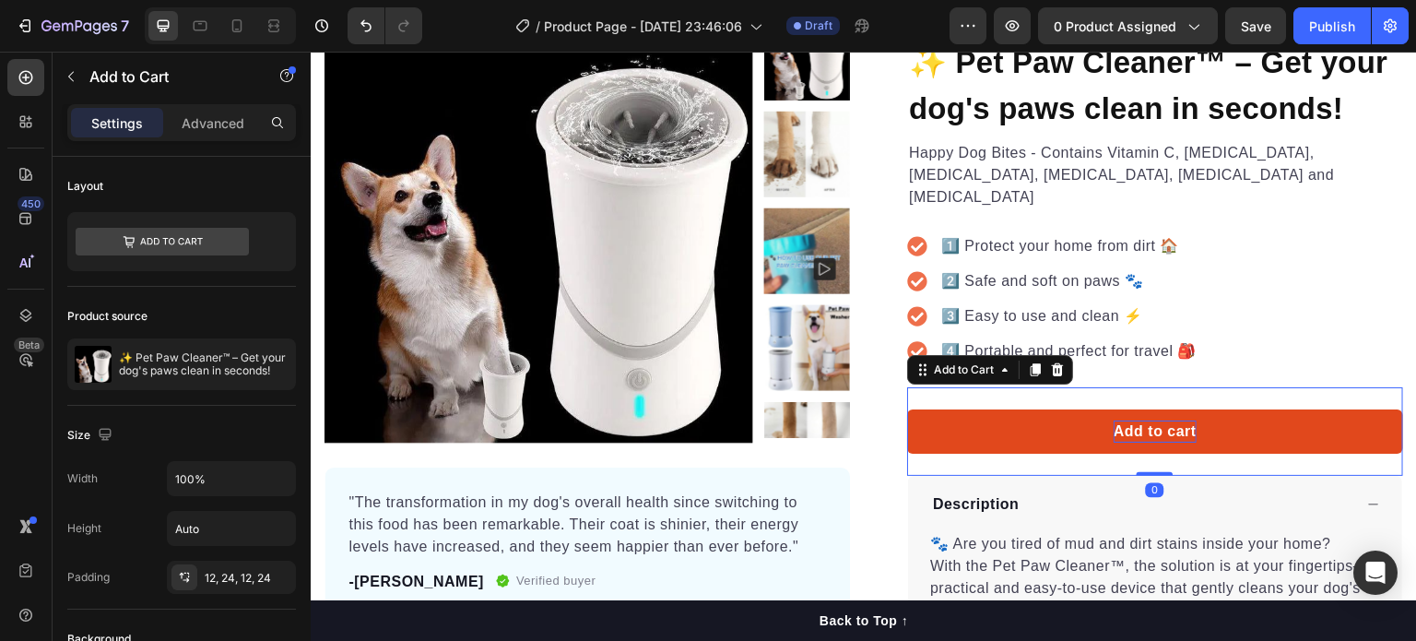
click at [1114, 420] on div "Add to cart" at bounding box center [1155, 431] width 83 height 22
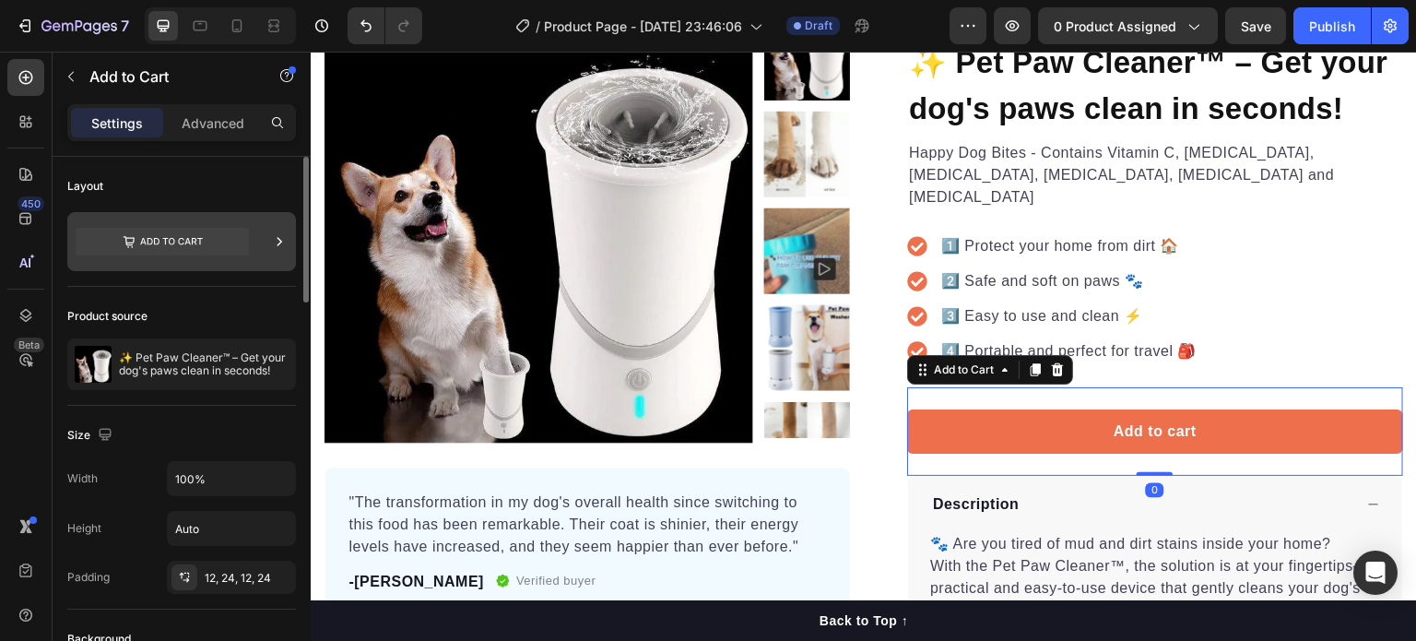
click at [215, 231] on icon at bounding box center [162, 242] width 173 height 28
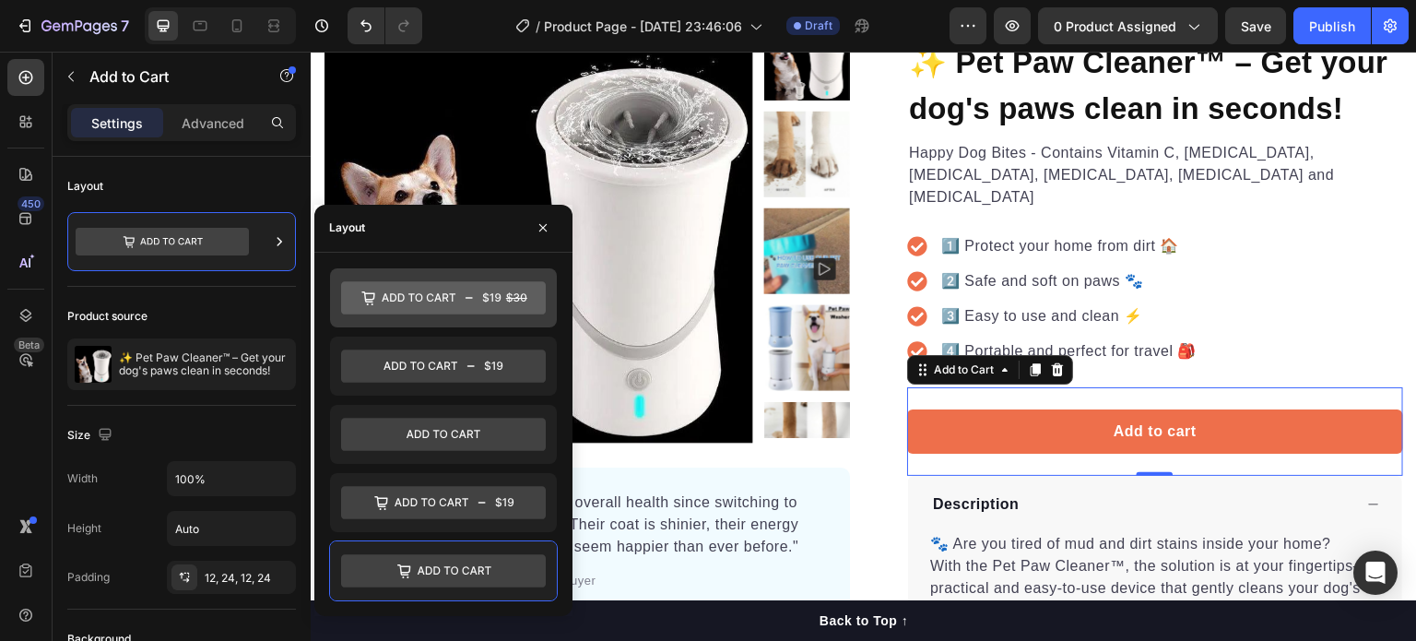
click at [378, 298] on icon at bounding box center [443, 297] width 205 height 33
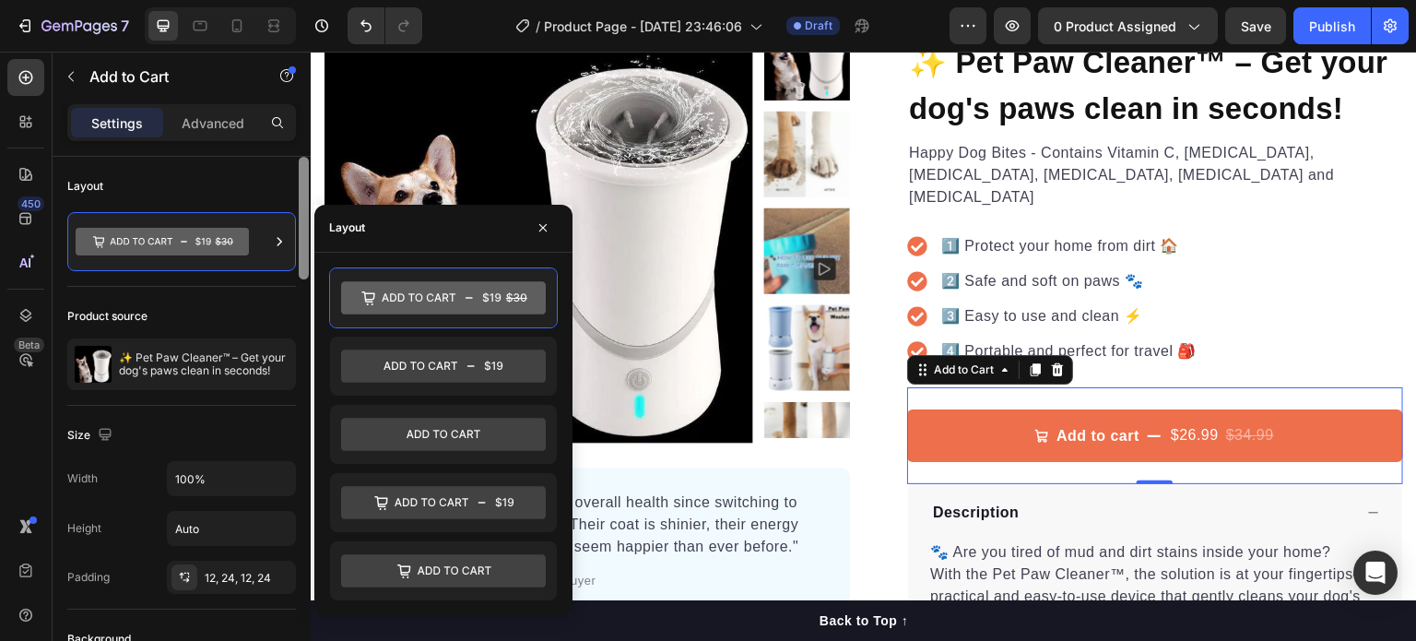
click at [301, 202] on div at bounding box center [304, 218] width 10 height 123
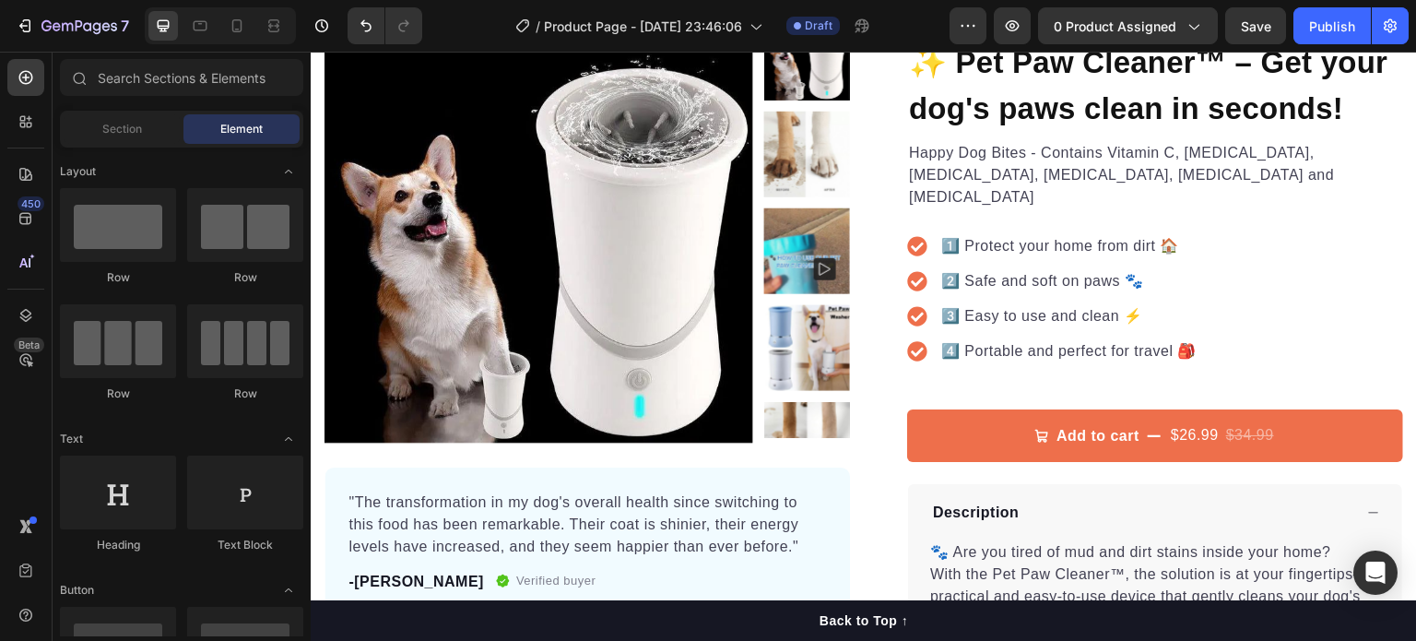
scroll to position [406, 0]
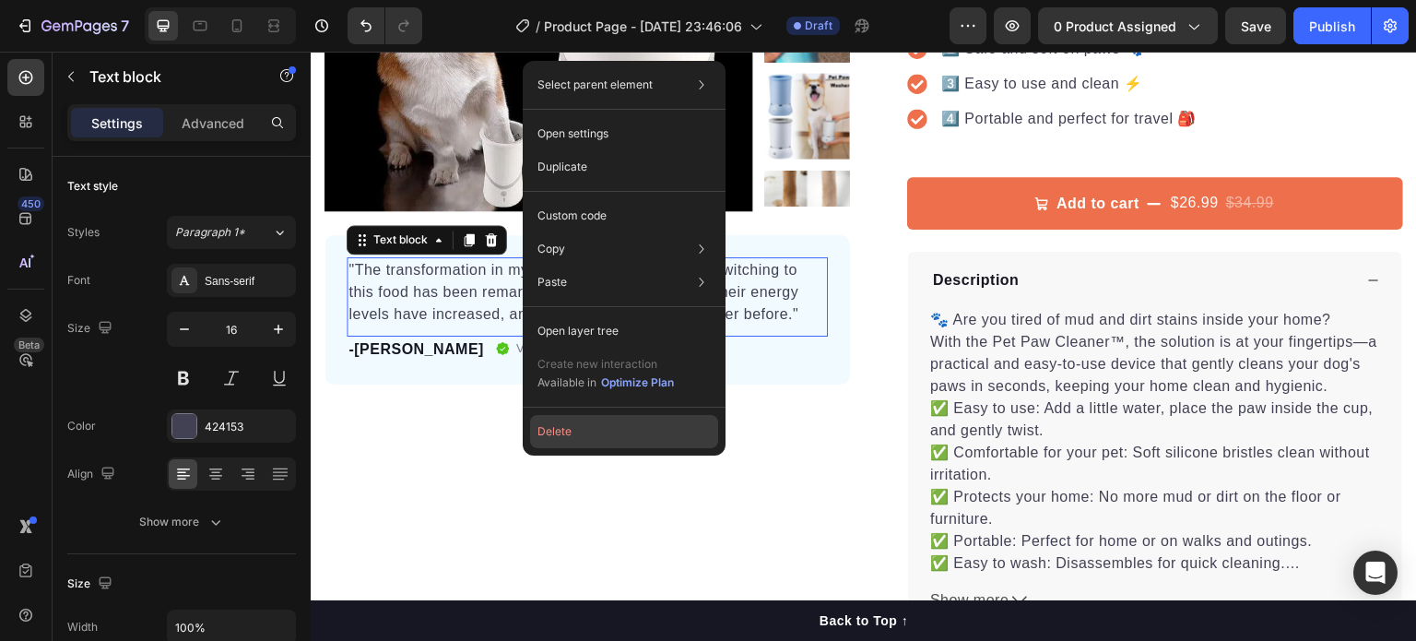
click at [569, 438] on button "Delete" at bounding box center [624, 431] width 188 height 33
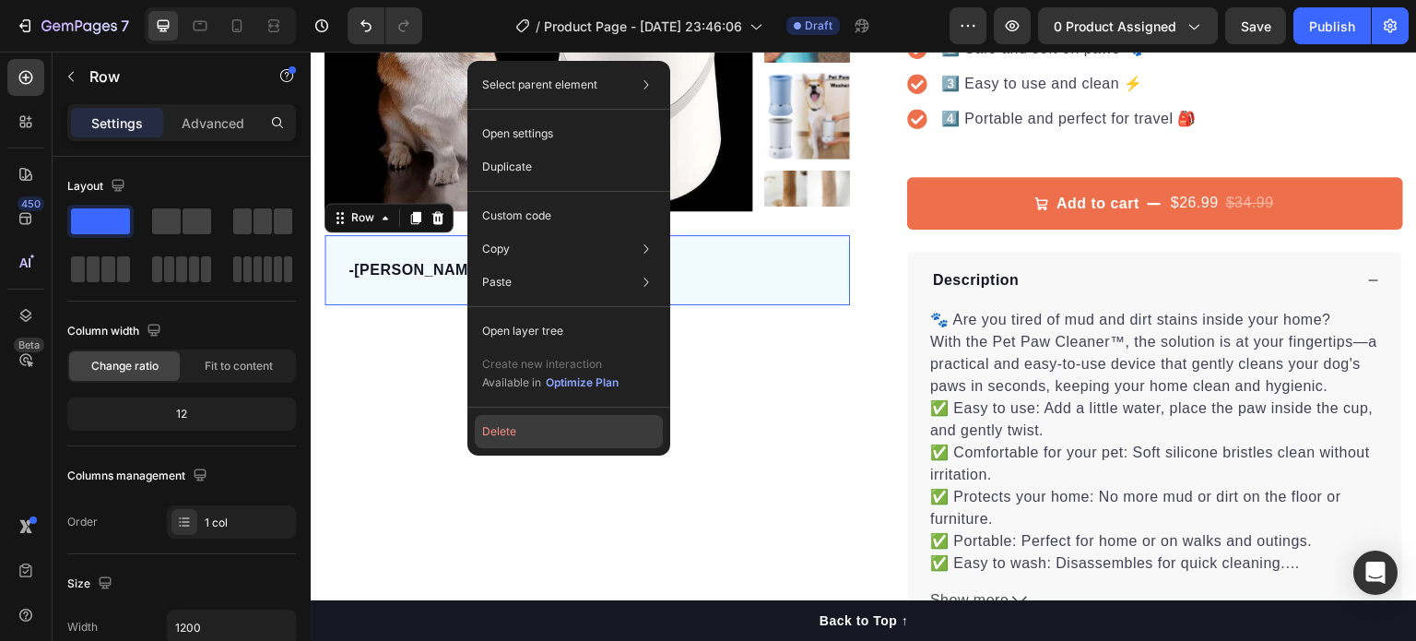
click at [502, 442] on button "Delete" at bounding box center [569, 431] width 188 height 33
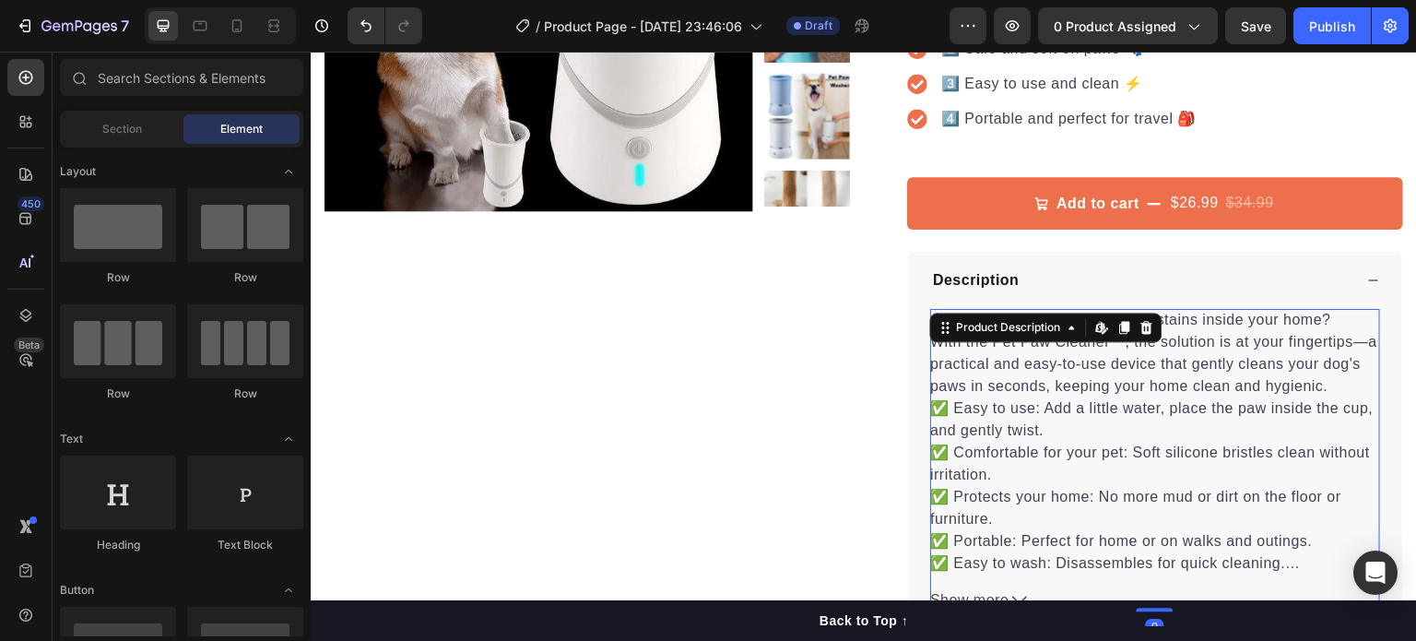
click at [995, 321] on p "🐾 Are you tired of mud and dirt stains inside your home? With the Pet Paw Clean…" at bounding box center [1153, 353] width 447 height 82
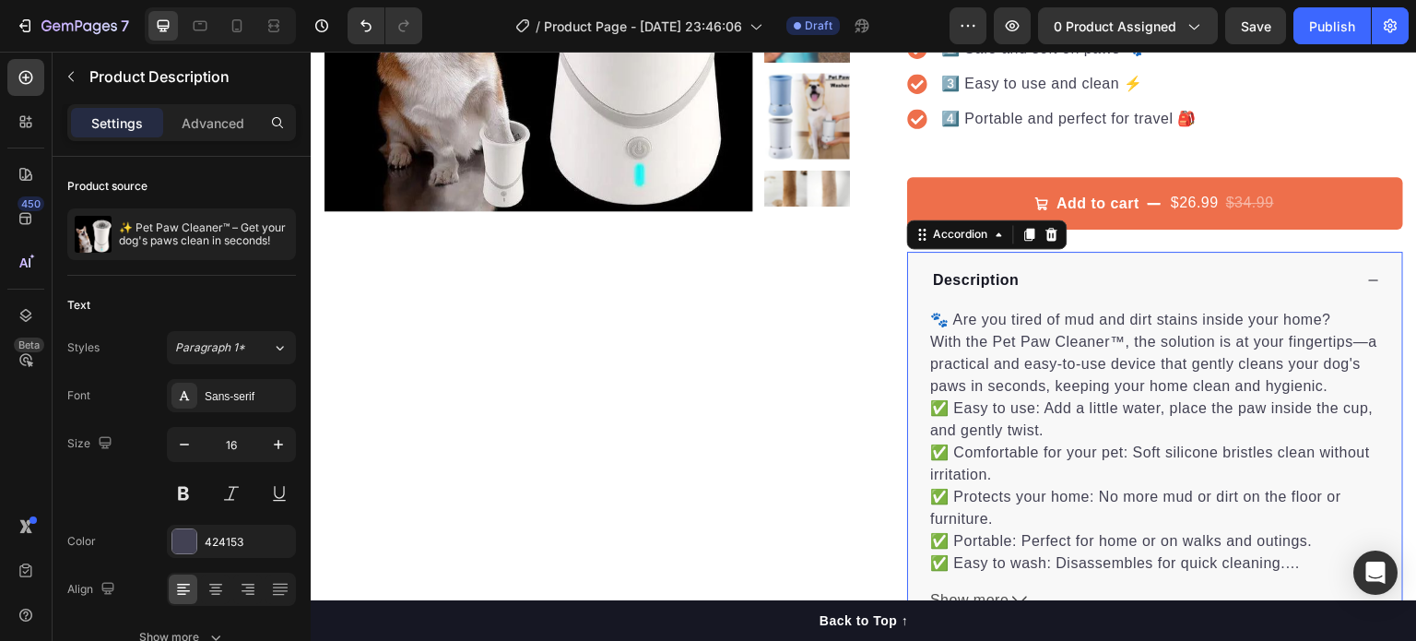
click at [909, 309] on div "🐾 Are you tired of mud and dirt stains inside your home? With the Pet Paw Clean…" at bounding box center [1155, 467] width 494 height 317
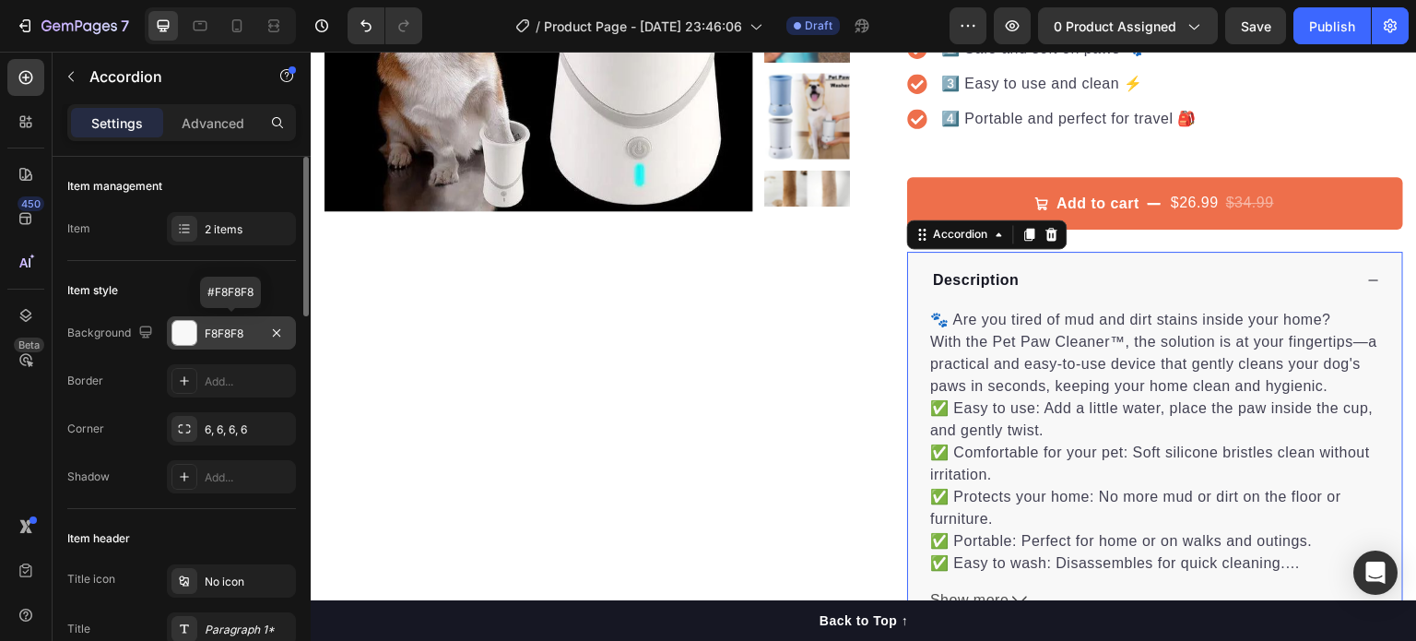
click at [171, 327] on div at bounding box center [184, 333] width 26 height 26
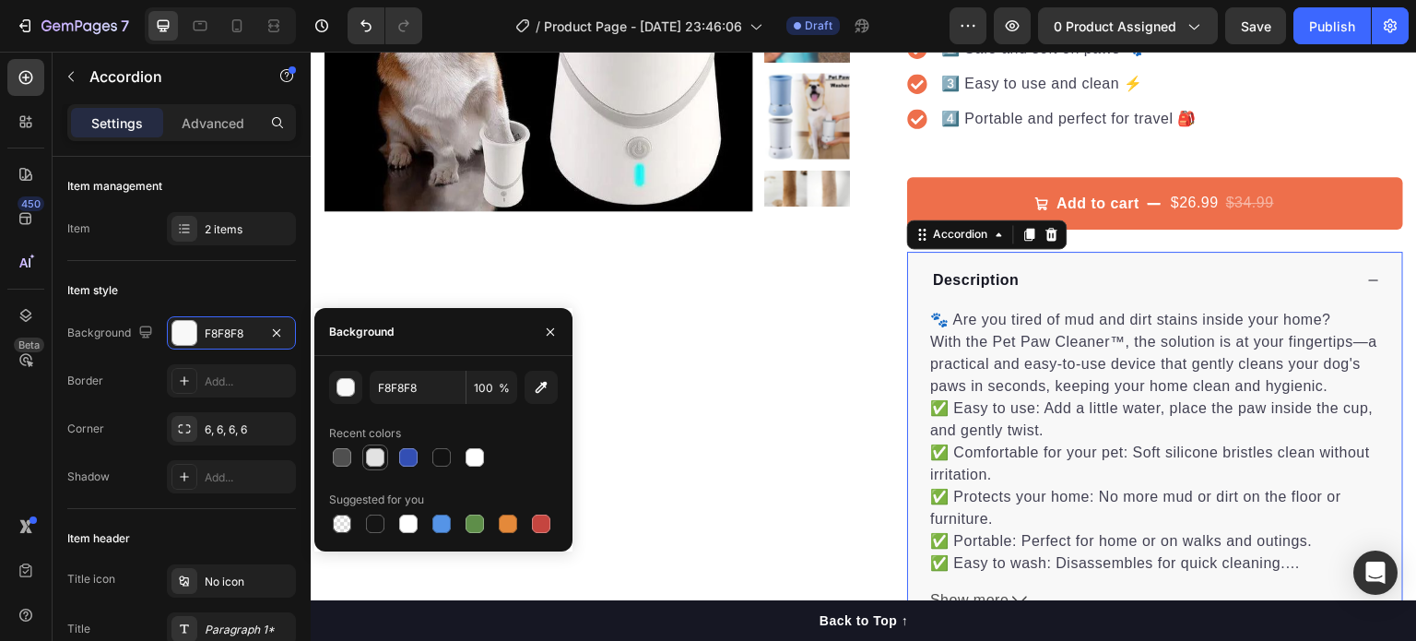
click at [376, 454] on div at bounding box center [375, 457] width 18 height 18
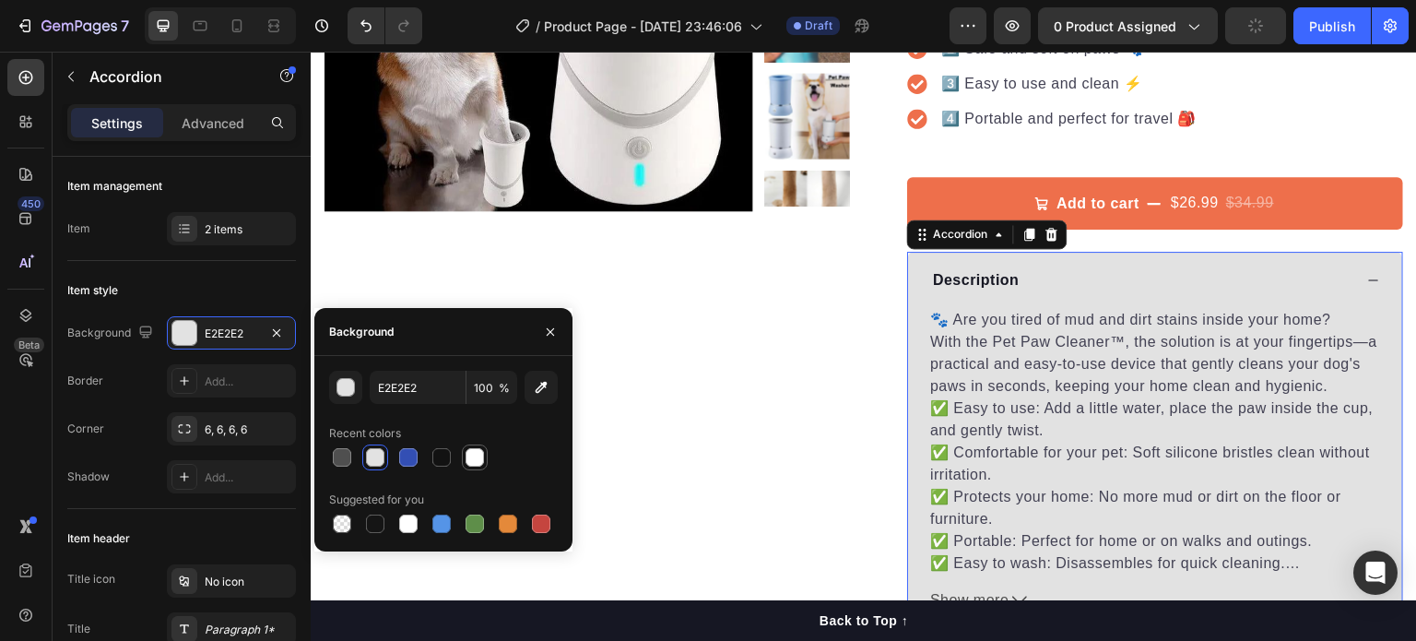
click at [472, 456] on div at bounding box center [475, 457] width 18 height 18
type input "FFFFFF"
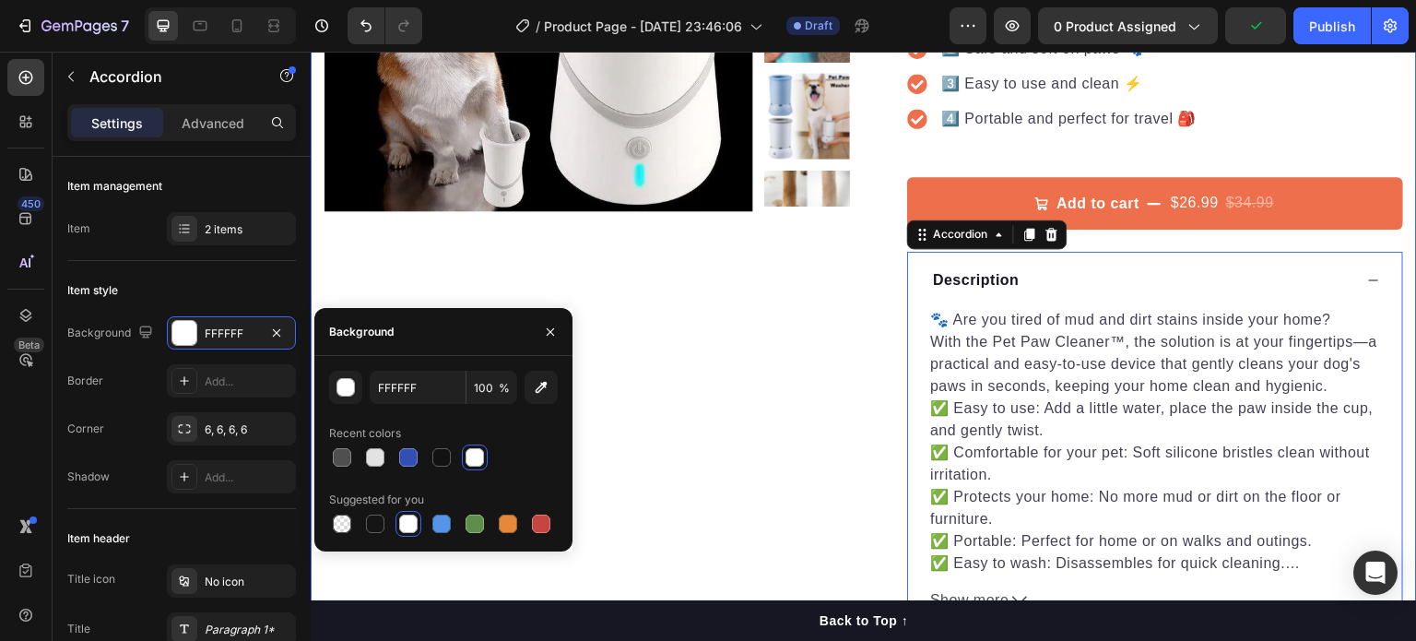
click at [714, 400] on div "Product Images "My dog absolutely loves this food! It's clear that the taste an…" at bounding box center [587, 239] width 525 height 915
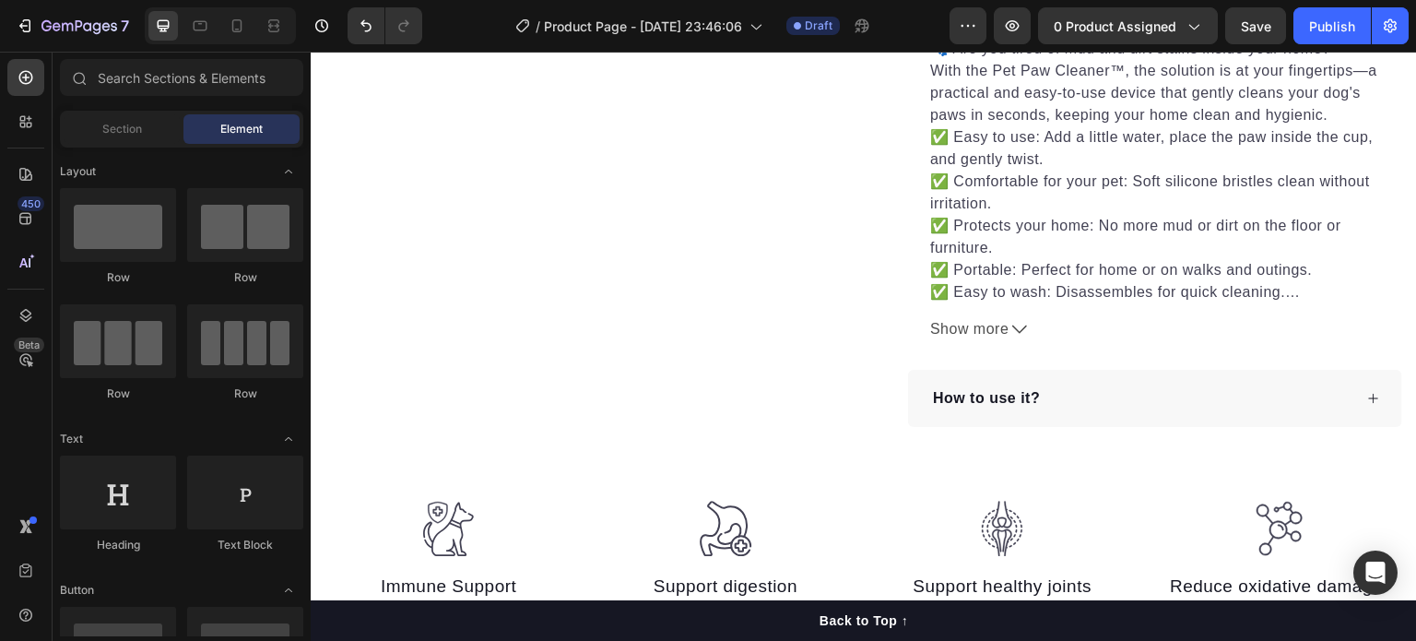
scroll to position [797, 0]
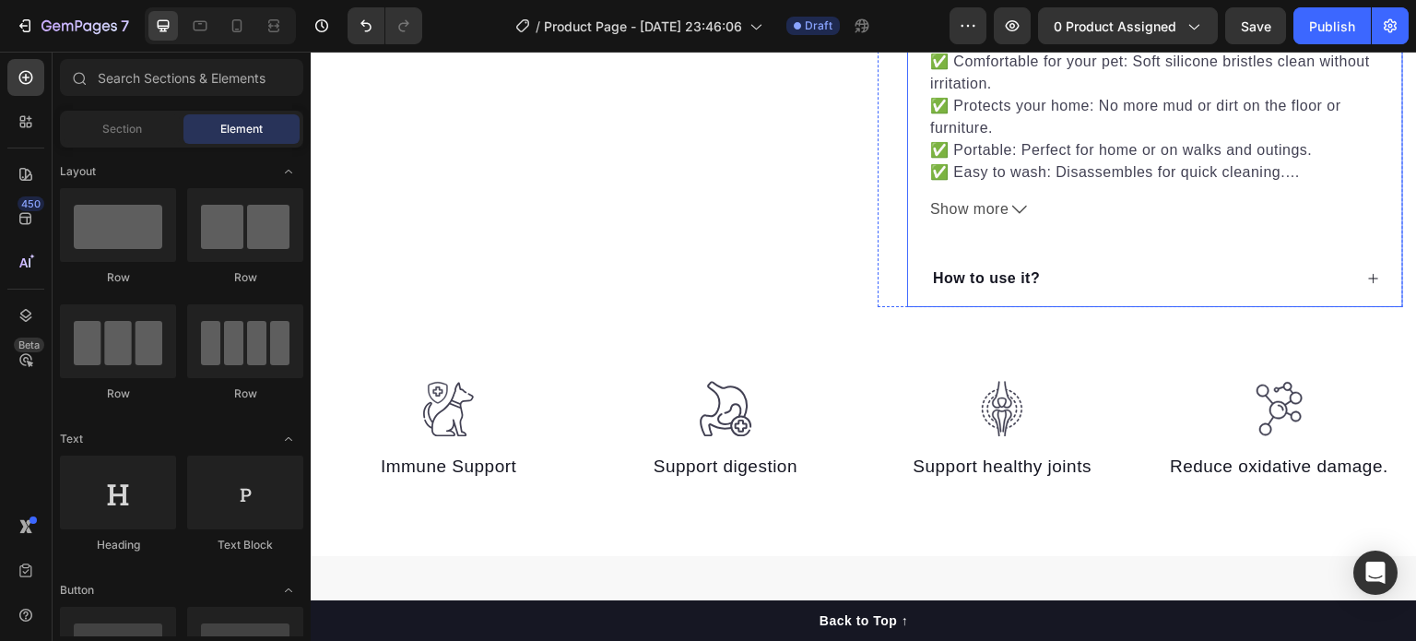
click at [1272, 250] on div "How to use it?" at bounding box center [1155, 278] width 494 height 57
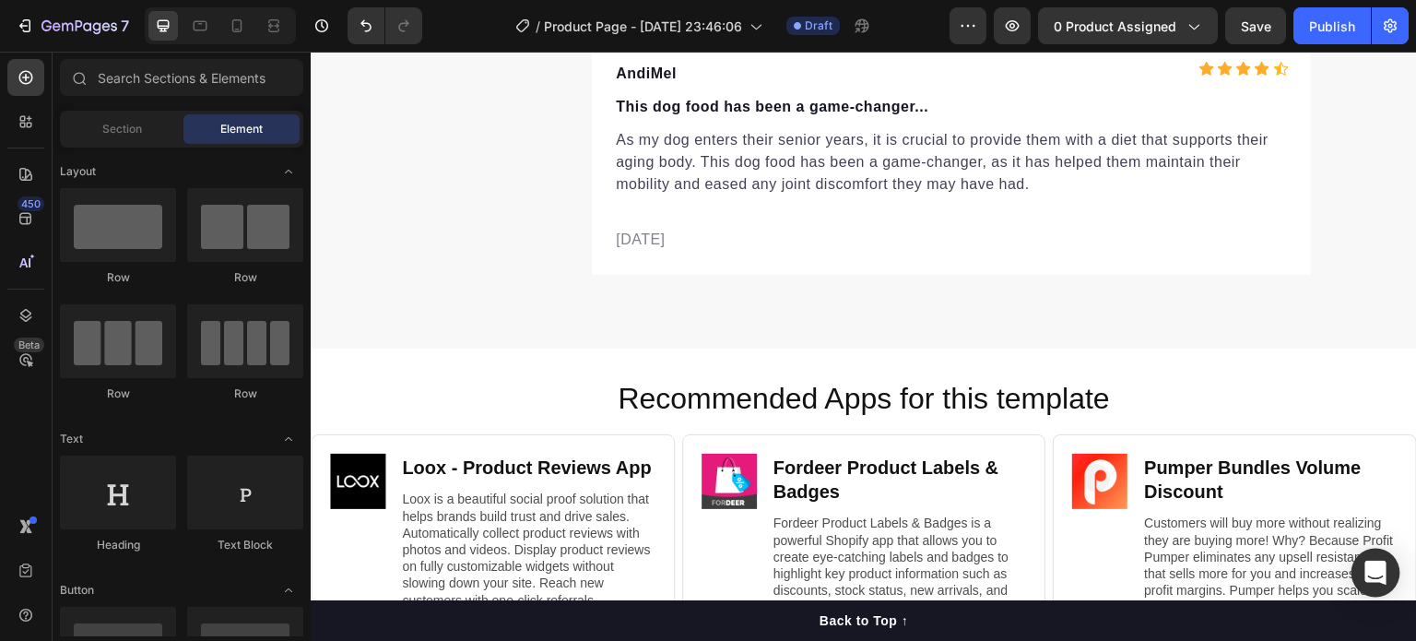
scroll to position [6592, 0]
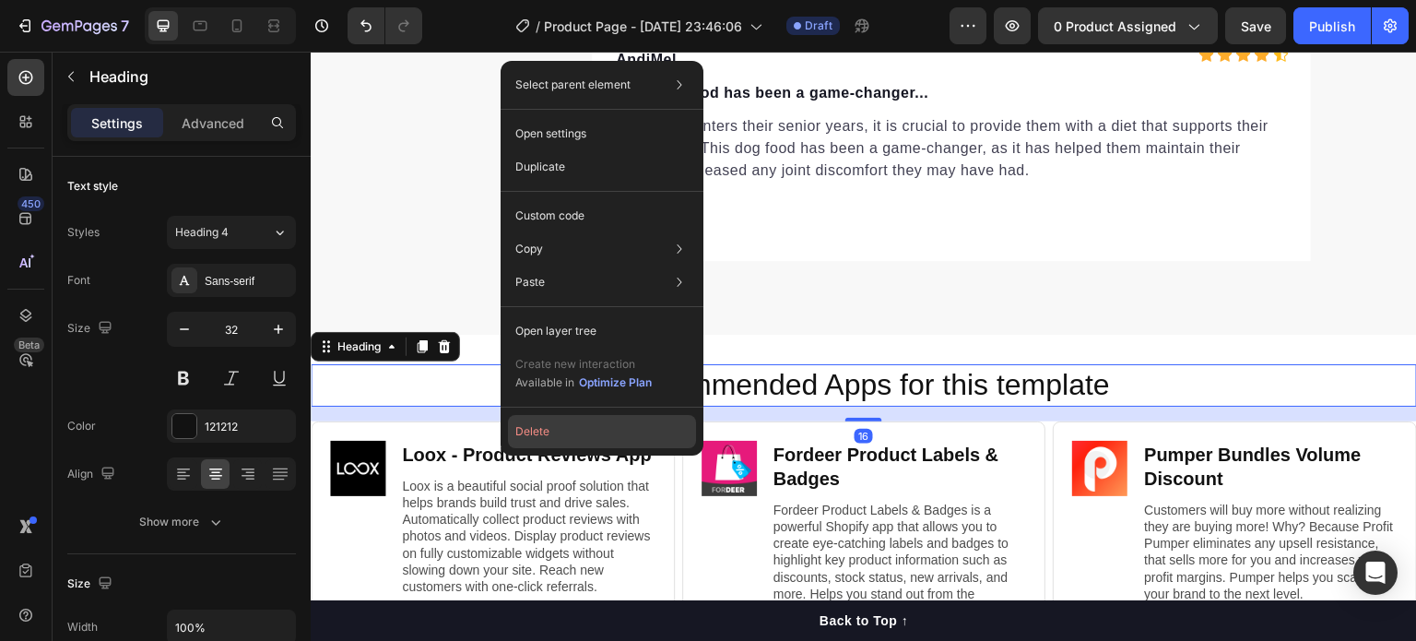
click at [519, 420] on button "Delete" at bounding box center [602, 431] width 188 height 33
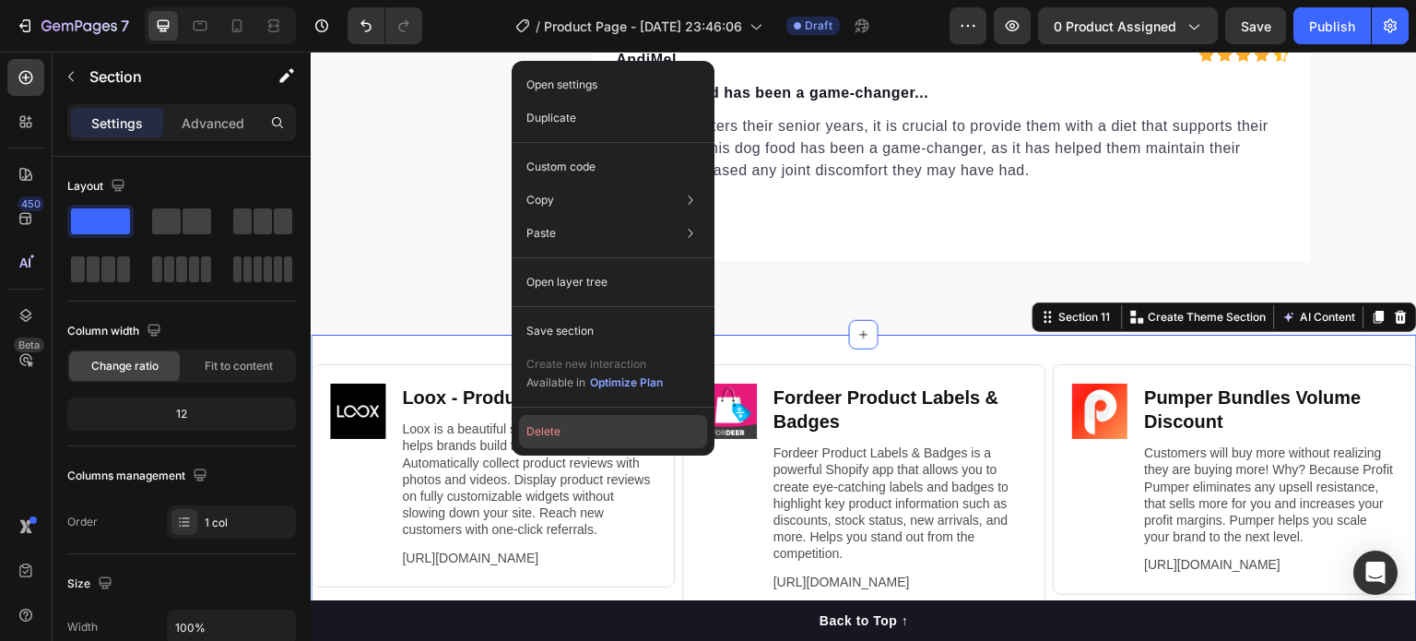
click at [545, 420] on button "Delete" at bounding box center [613, 431] width 188 height 33
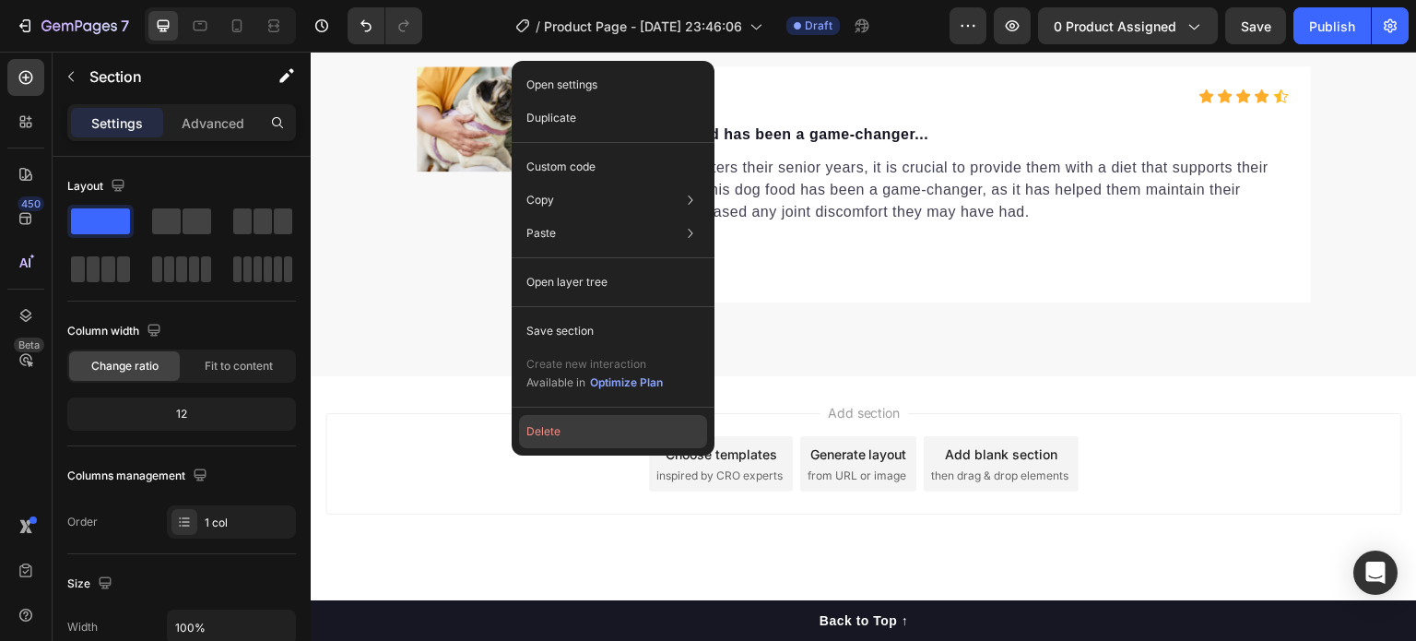
scroll to position [6550, 0]
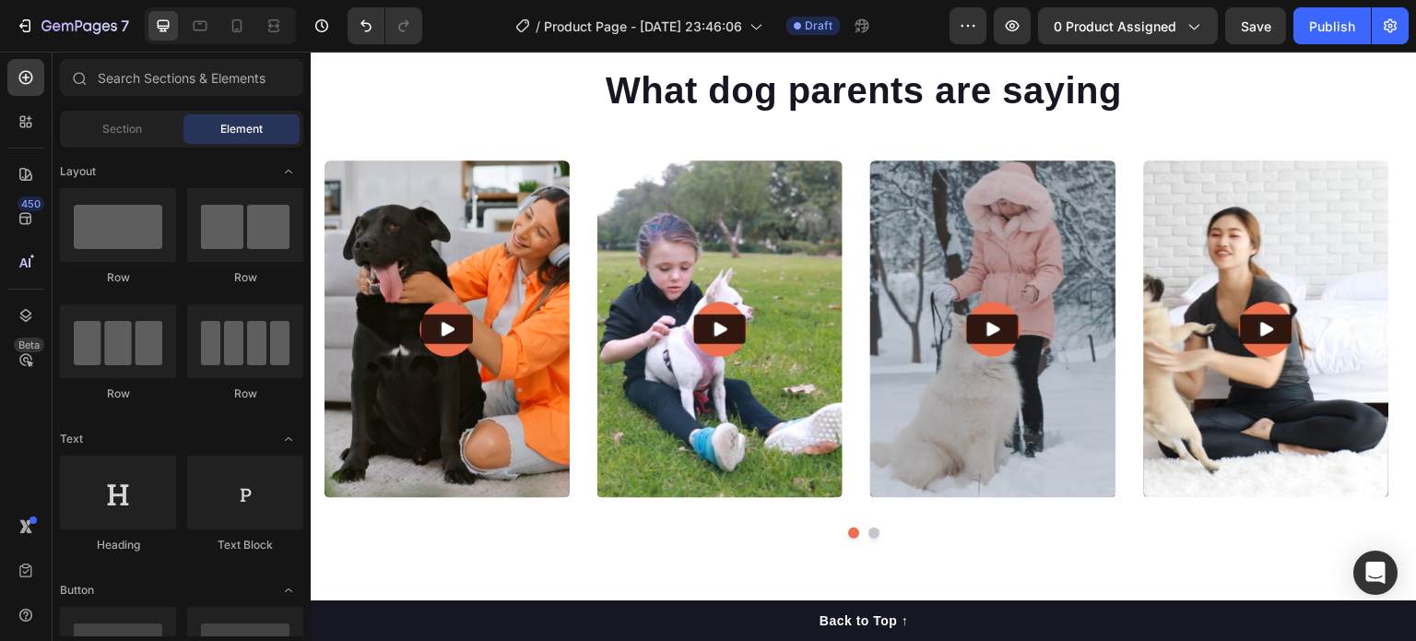
scroll to position [5389, 0]
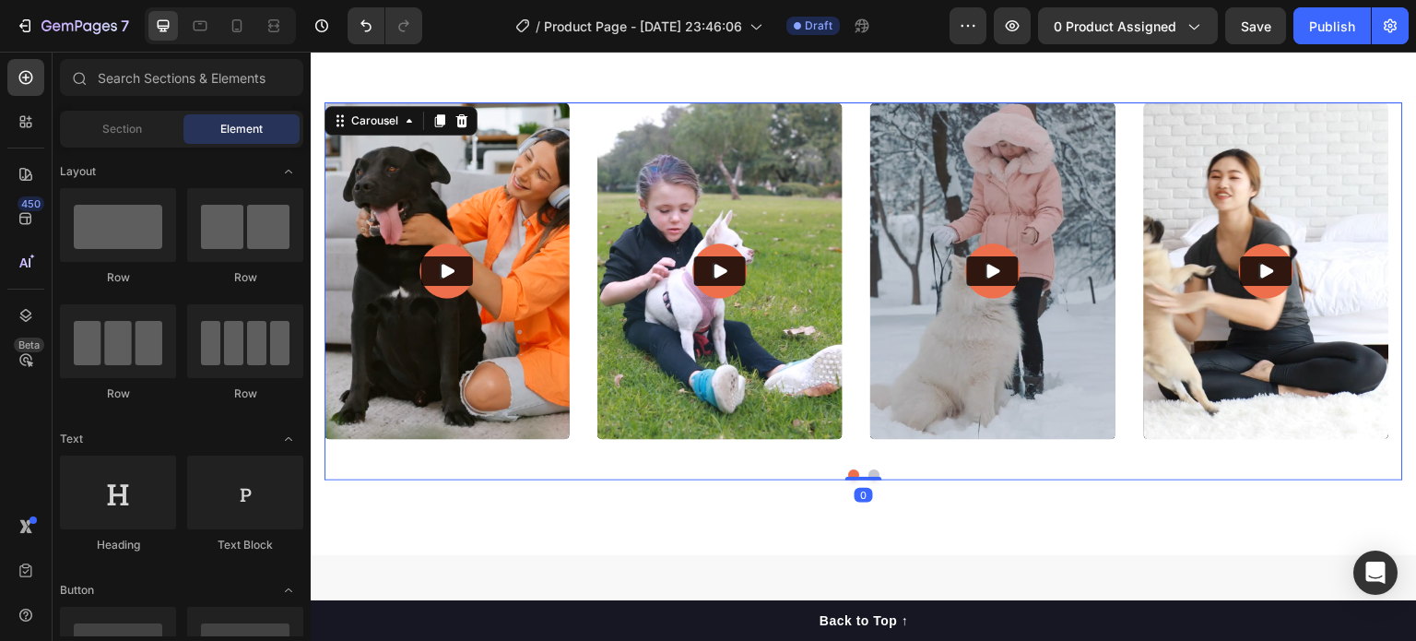
click at [875, 469] on div at bounding box center [864, 474] width 1079 height 11
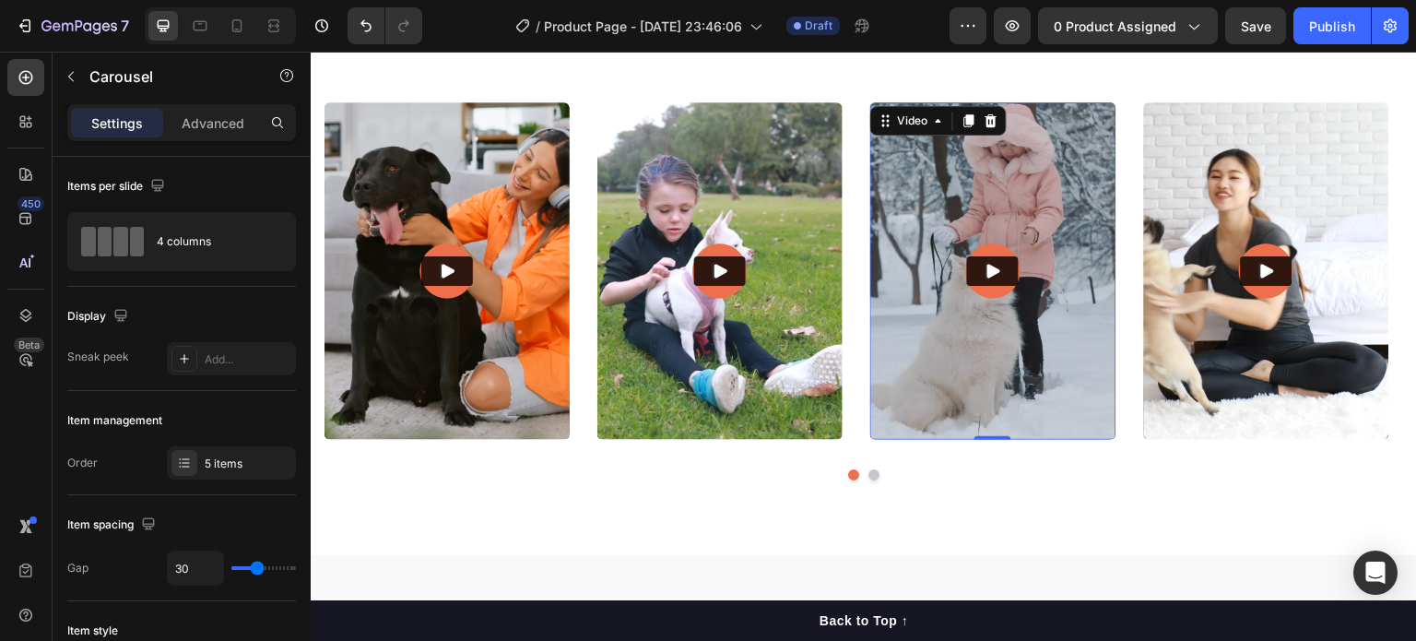
click at [1002, 265] on icon "Play" at bounding box center [993, 271] width 18 height 18
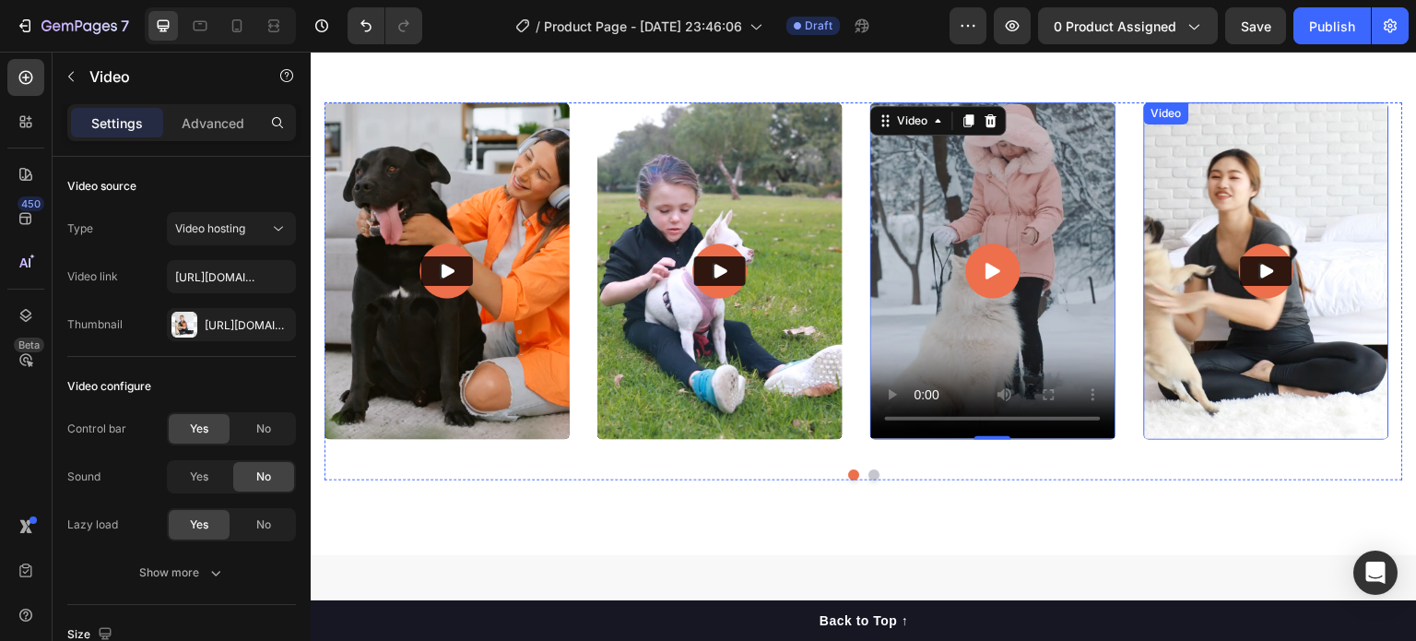
click at [1257, 258] on button "Play" at bounding box center [1267, 271] width 52 height 30
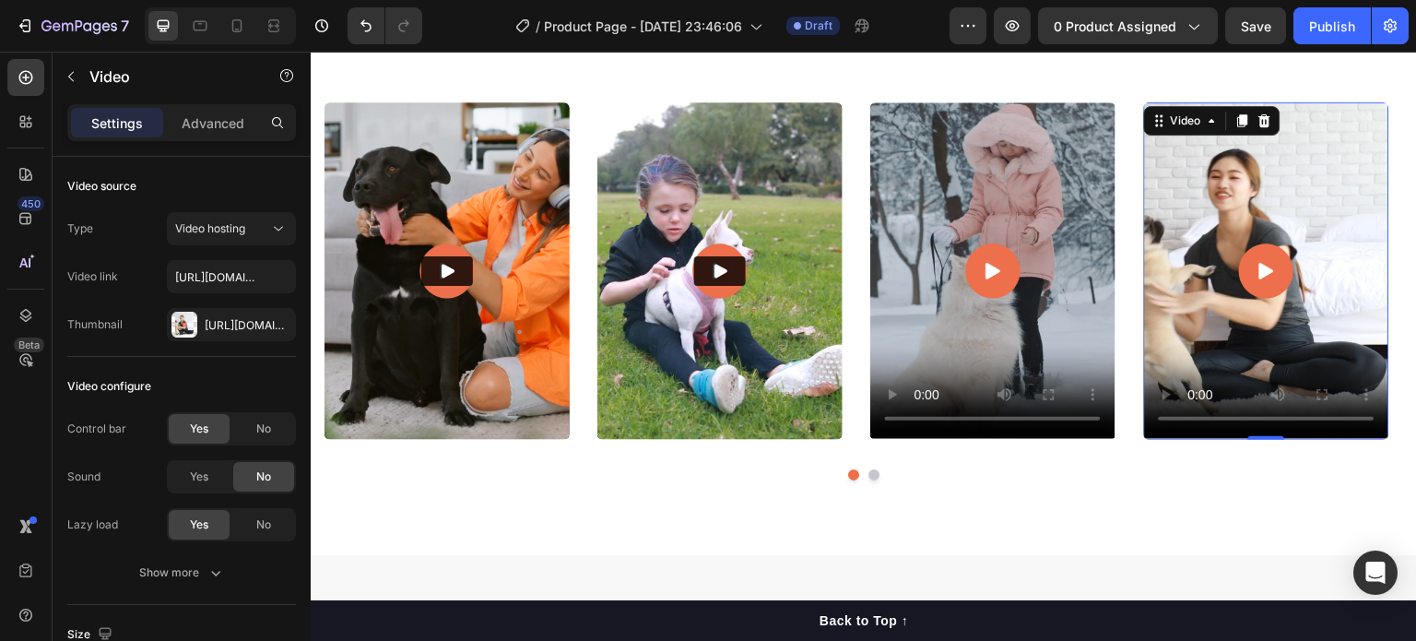
click at [1272, 106] on div "Video" at bounding box center [1212, 121] width 136 height 30
click at [1265, 115] on icon at bounding box center [1264, 120] width 15 height 15
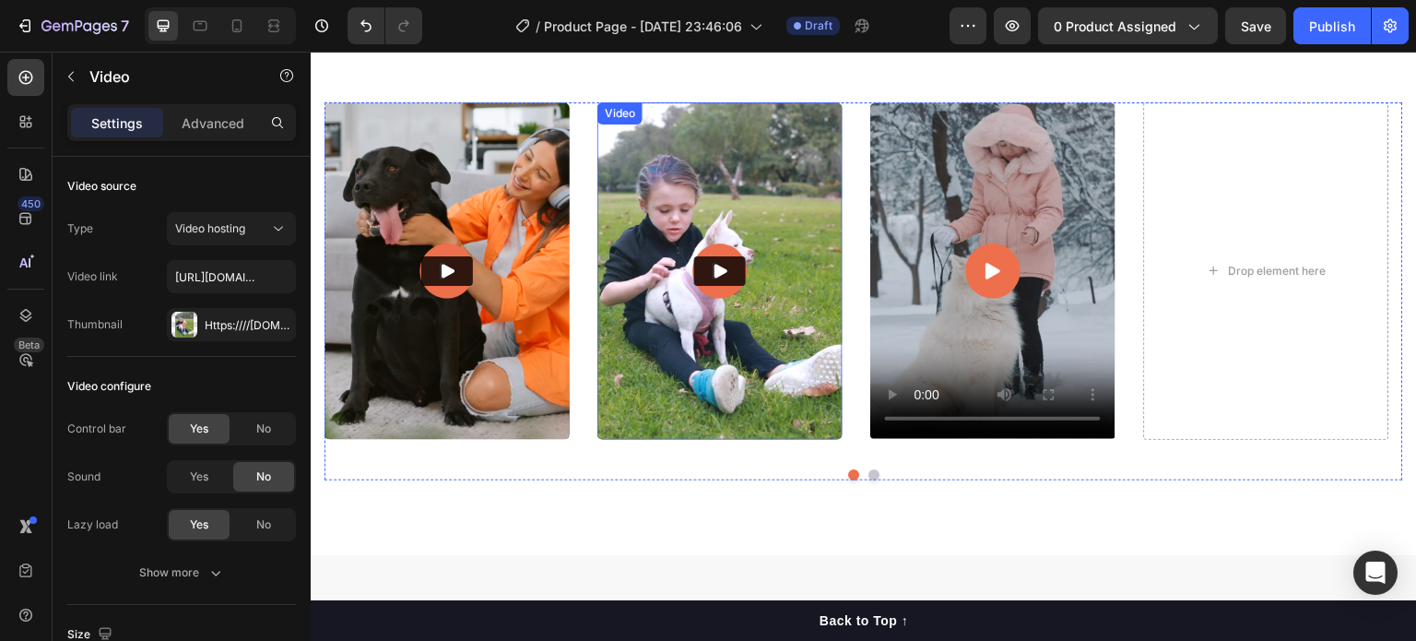
click at [740, 273] on button "Play" at bounding box center [720, 271] width 52 height 30
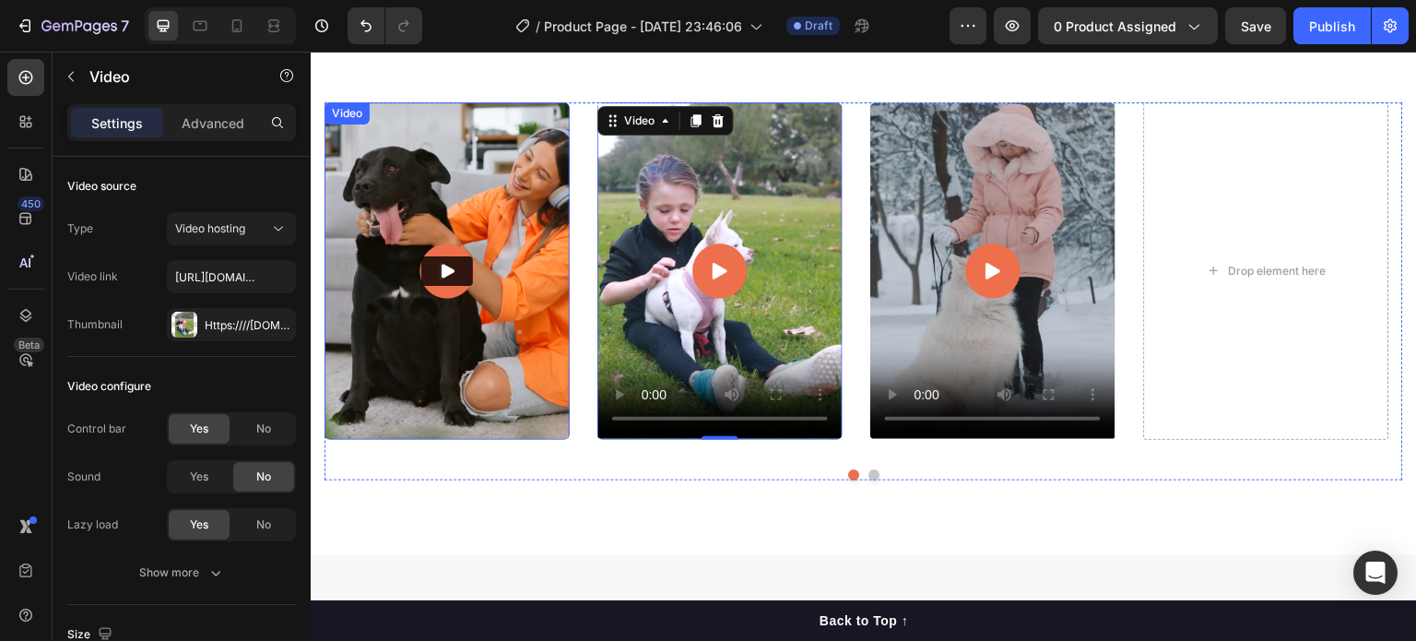
click at [450, 266] on icon "Play" at bounding box center [448, 271] width 13 height 14
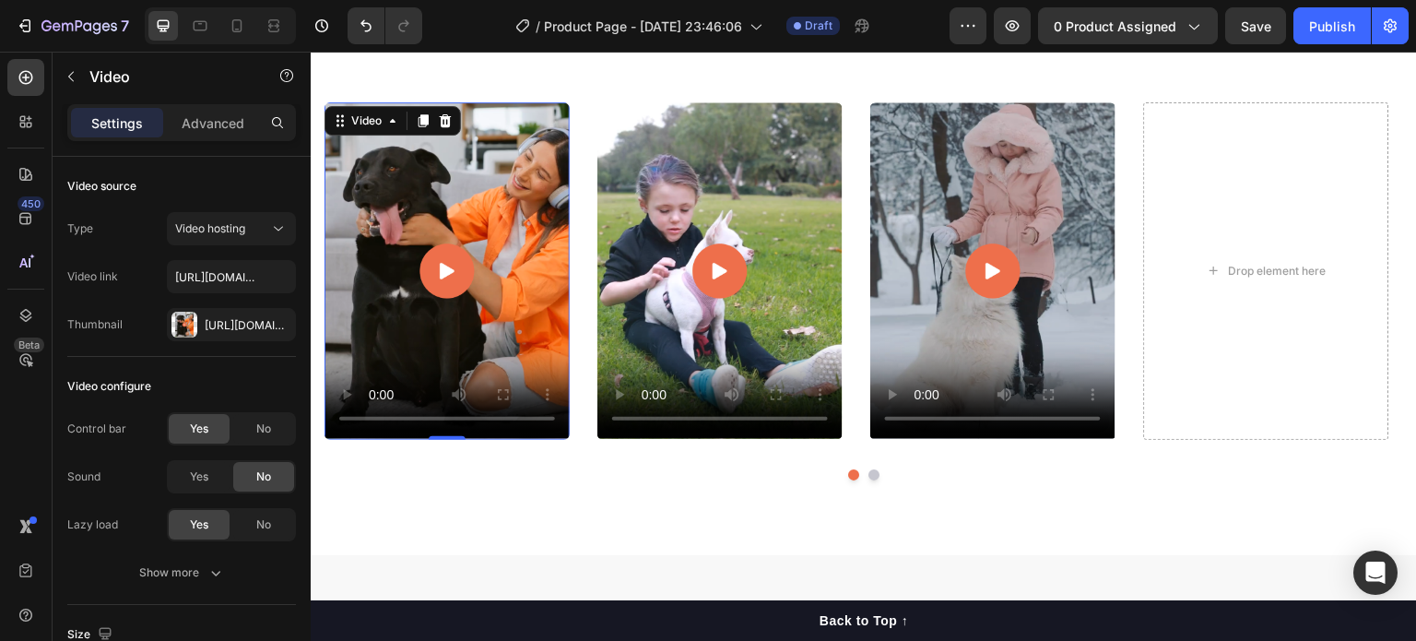
click at [550, 123] on video at bounding box center [447, 270] width 245 height 336
click at [450, 124] on icon at bounding box center [446, 120] width 12 height 13
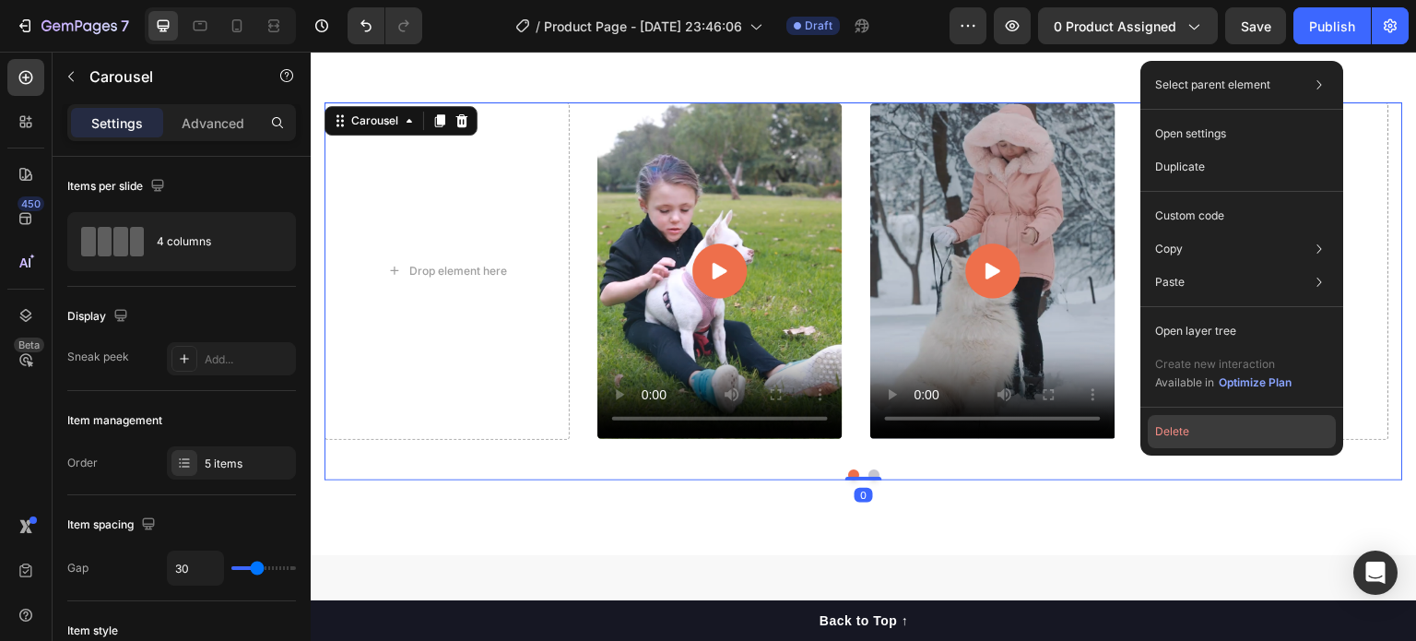
click at [1159, 431] on button "Delete" at bounding box center [1242, 431] width 188 height 33
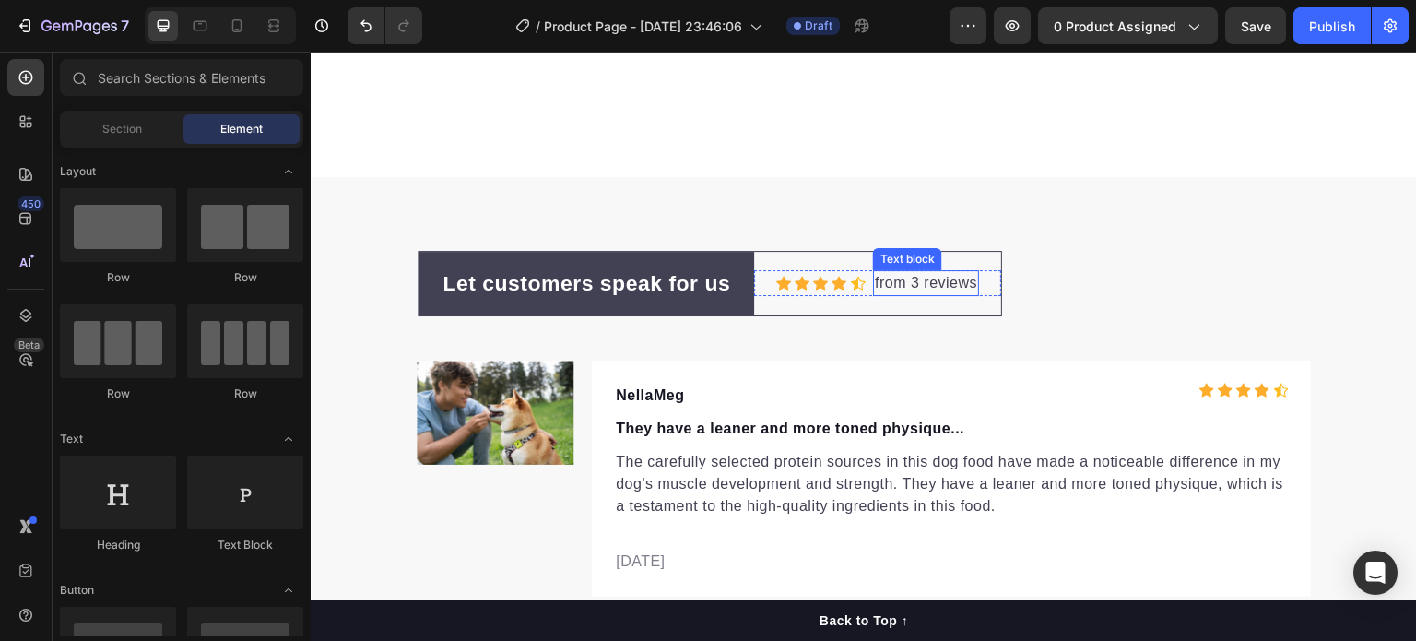
click at [873, 287] on div "from 3 reviews" at bounding box center [926, 283] width 106 height 26
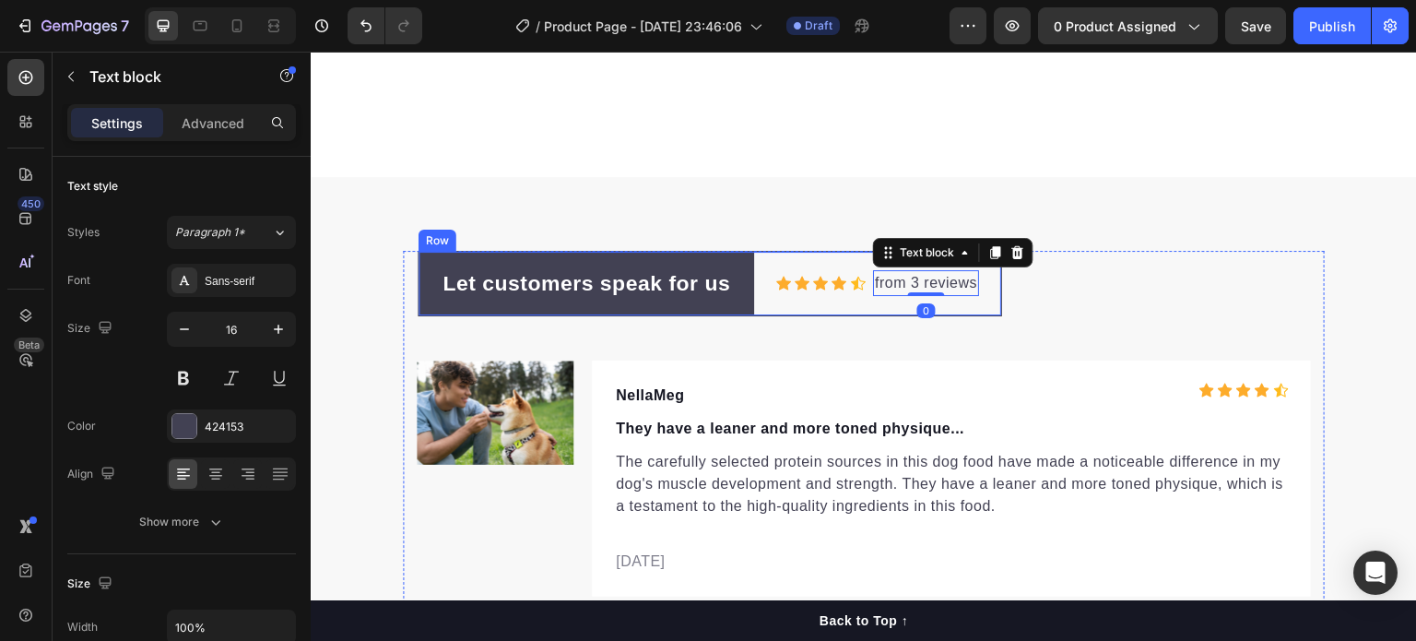
click at [835, 299] on div "Icon Icon Icon Icon Icon Icon List Hoz from 3 reviews Text block 0 Row" at bounding box center [877, 284] width 247 height 64
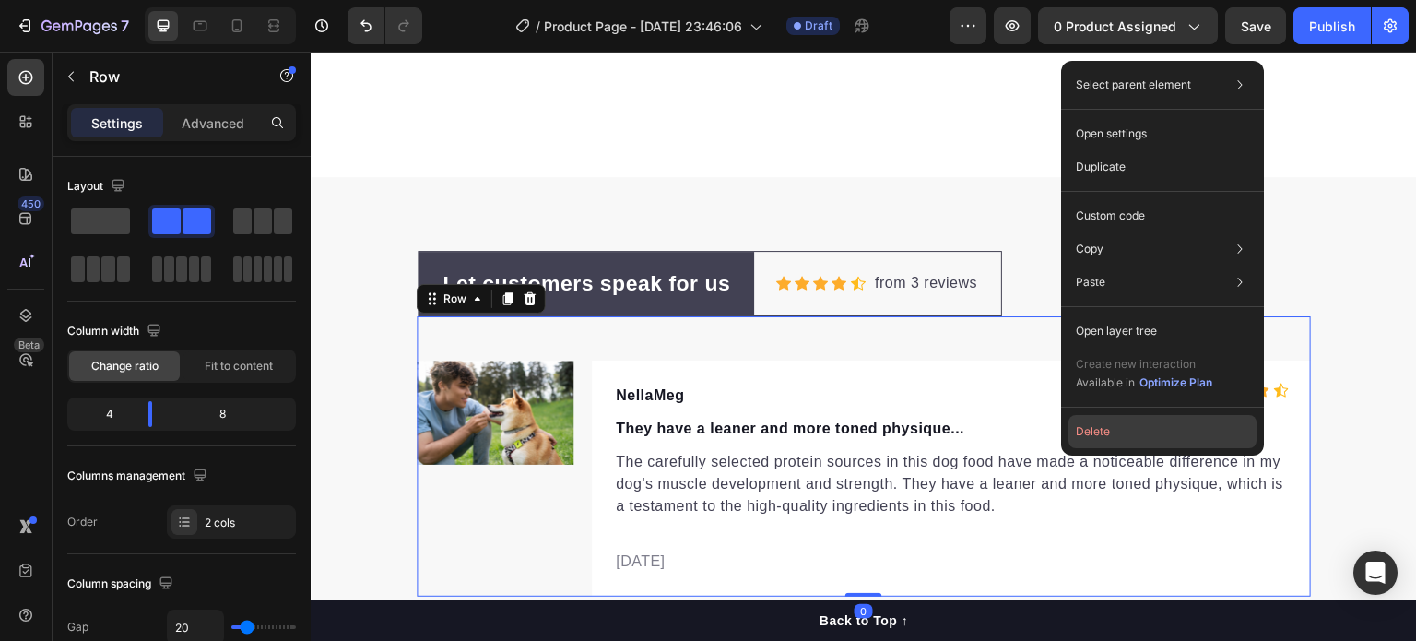
click at [1090, 435] on button "Delete" at bounding box center [1162, 431] width 188 height 33
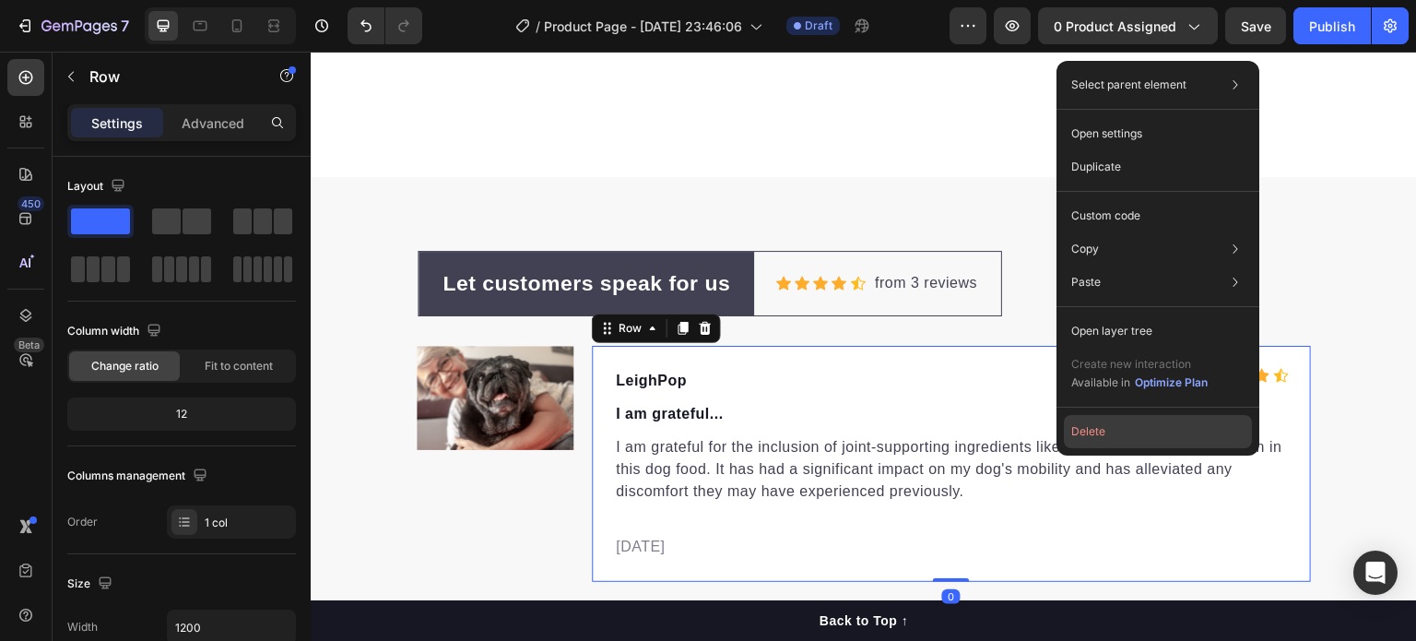
click at [1083, 431] on button "Delete" at bounding box center [1158, 431] width 188 height 33
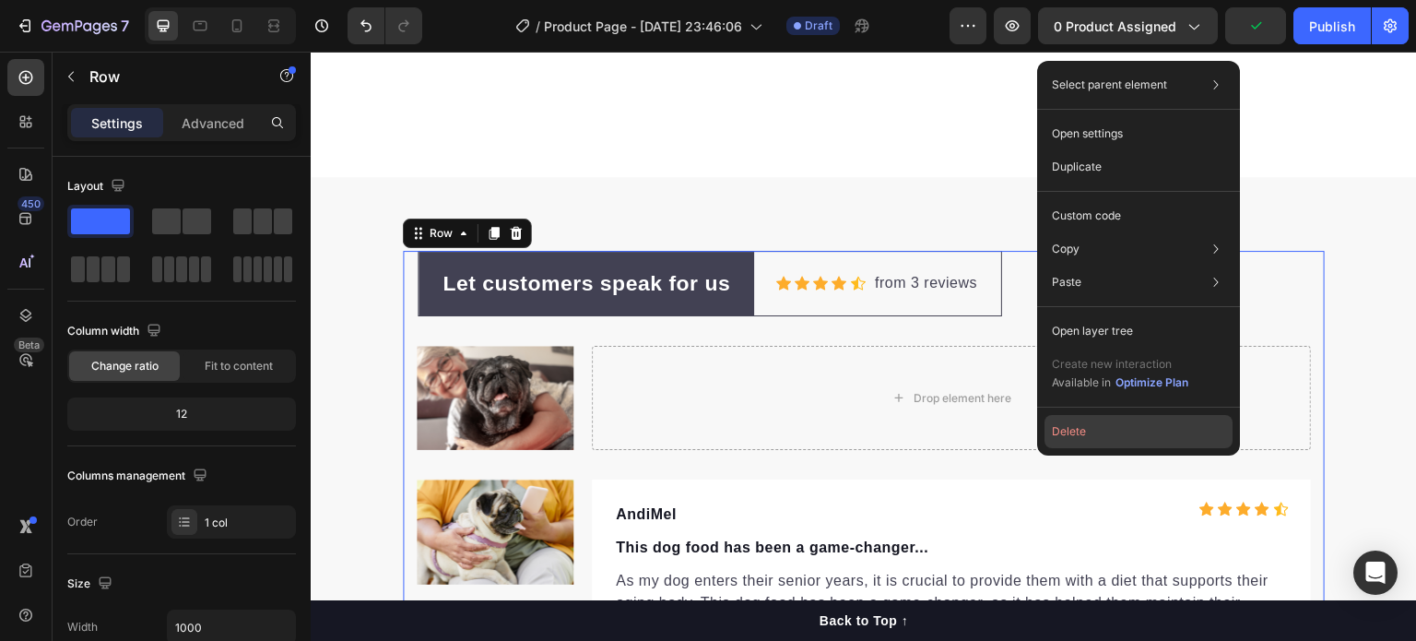
click at [1085, 442] on button "Delete" at bounding box center [1139, 431] width 188 height 33
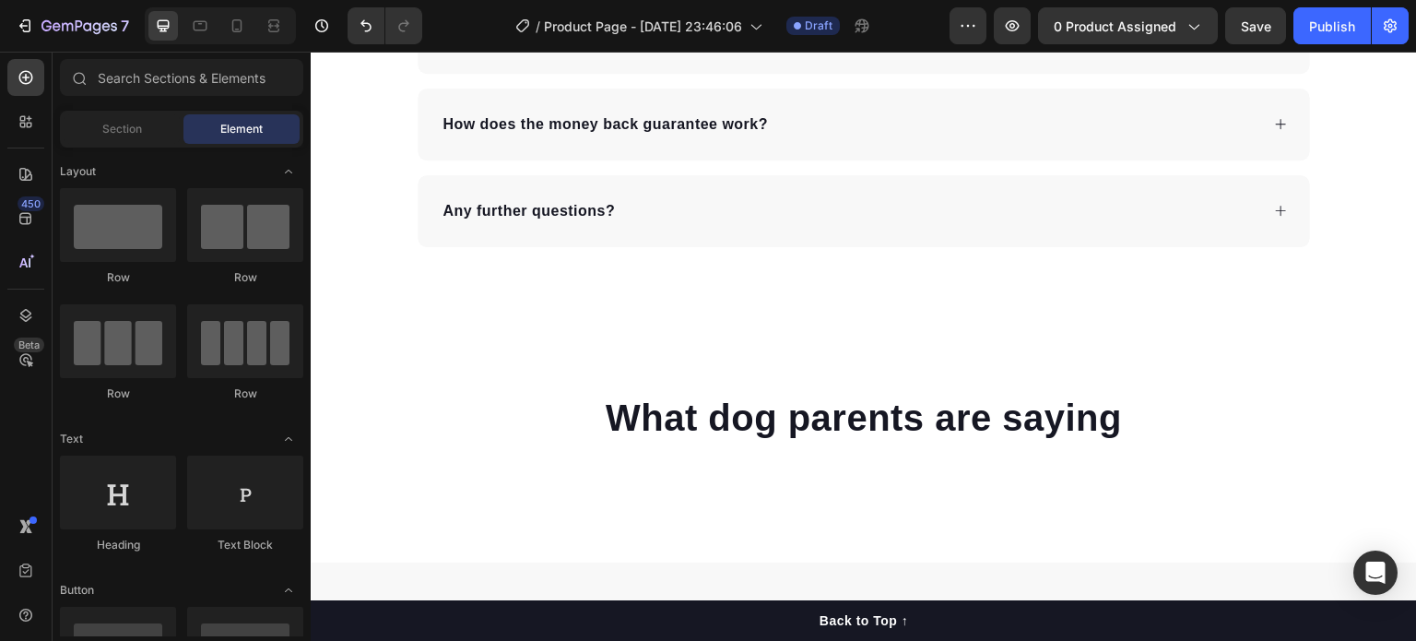
scroll to position [4949, 0]
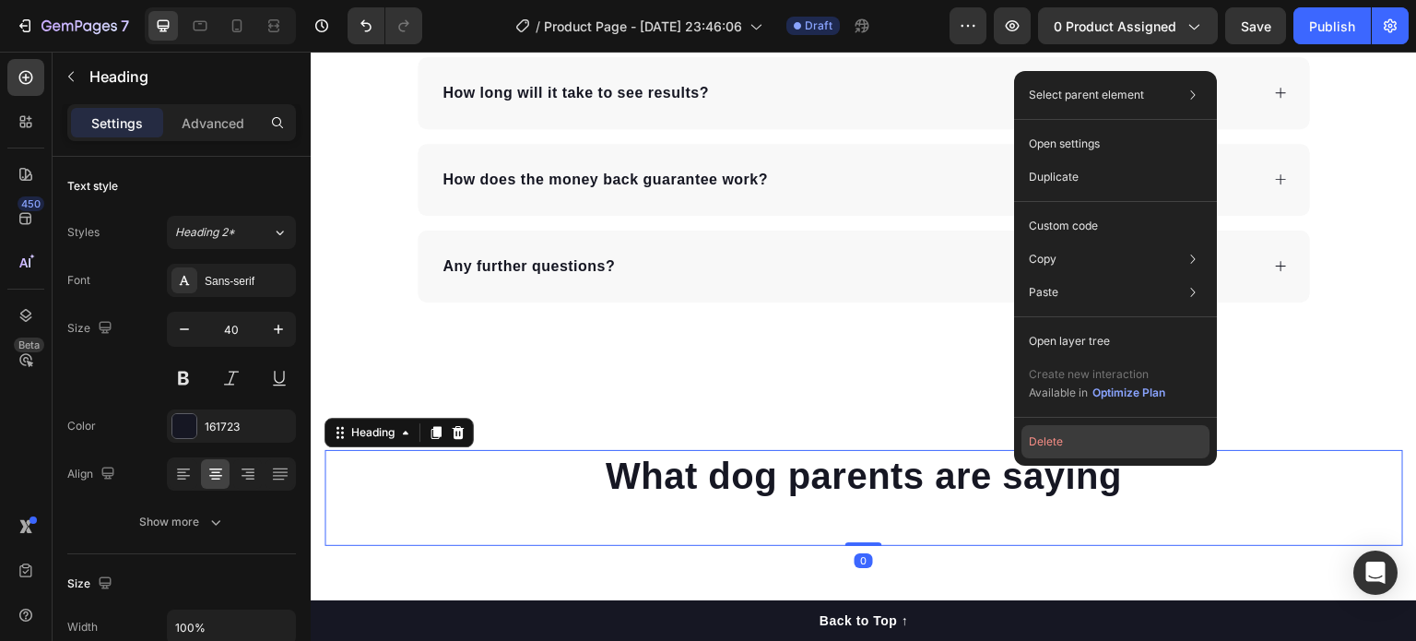
click at [1048, 449] on button "Delete" at bounding box center [1115, 441] width 188 height 33
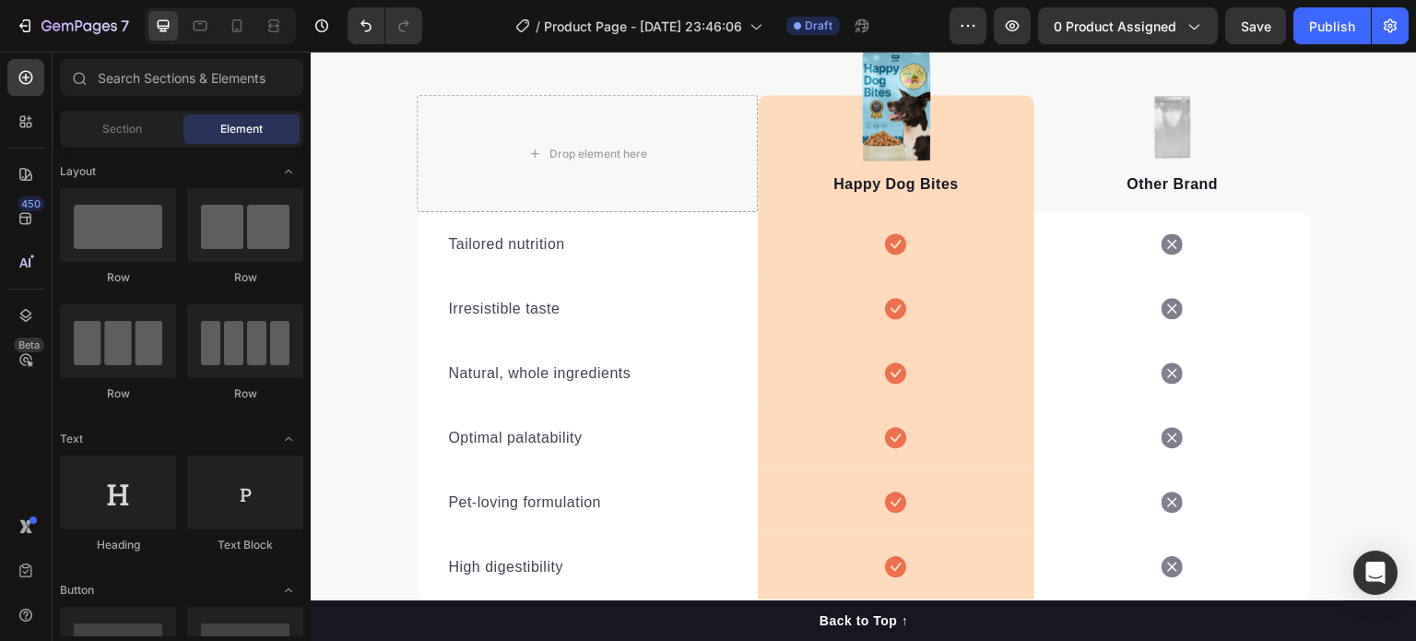
scroll to position [3028, 0]
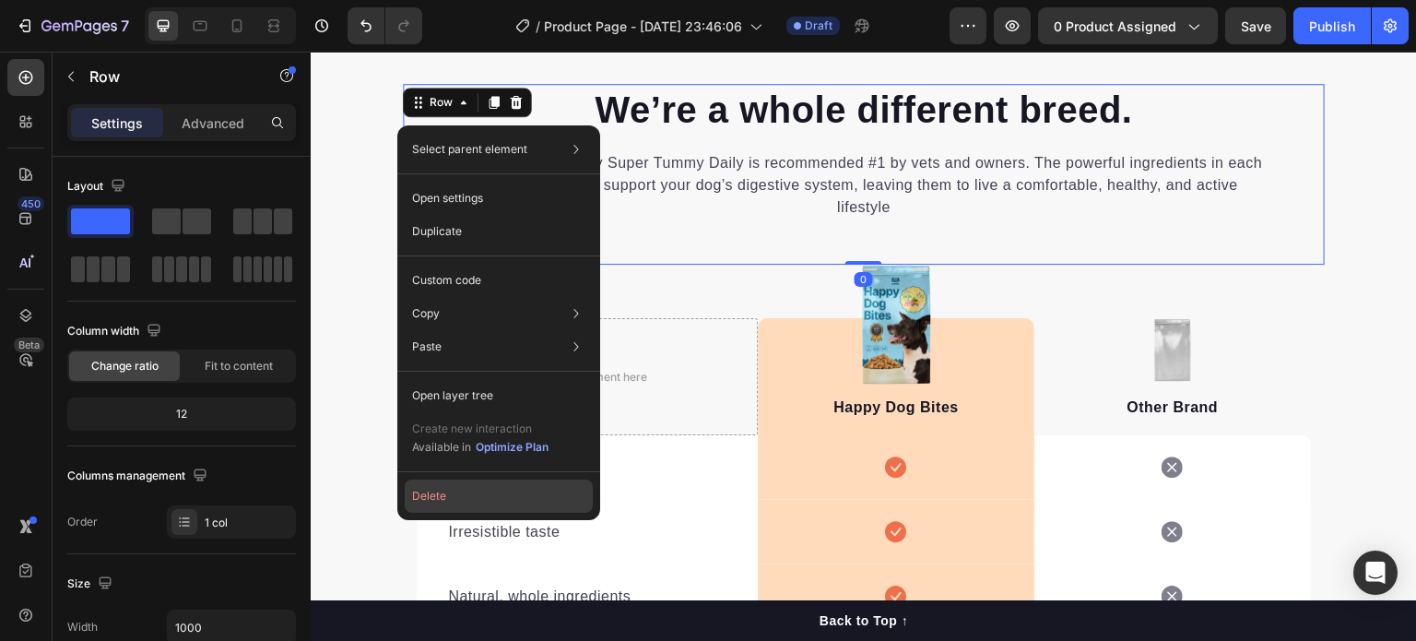
click at [432, 511] on button "Delete" at bounding box center [499, 495] width 188 height 33
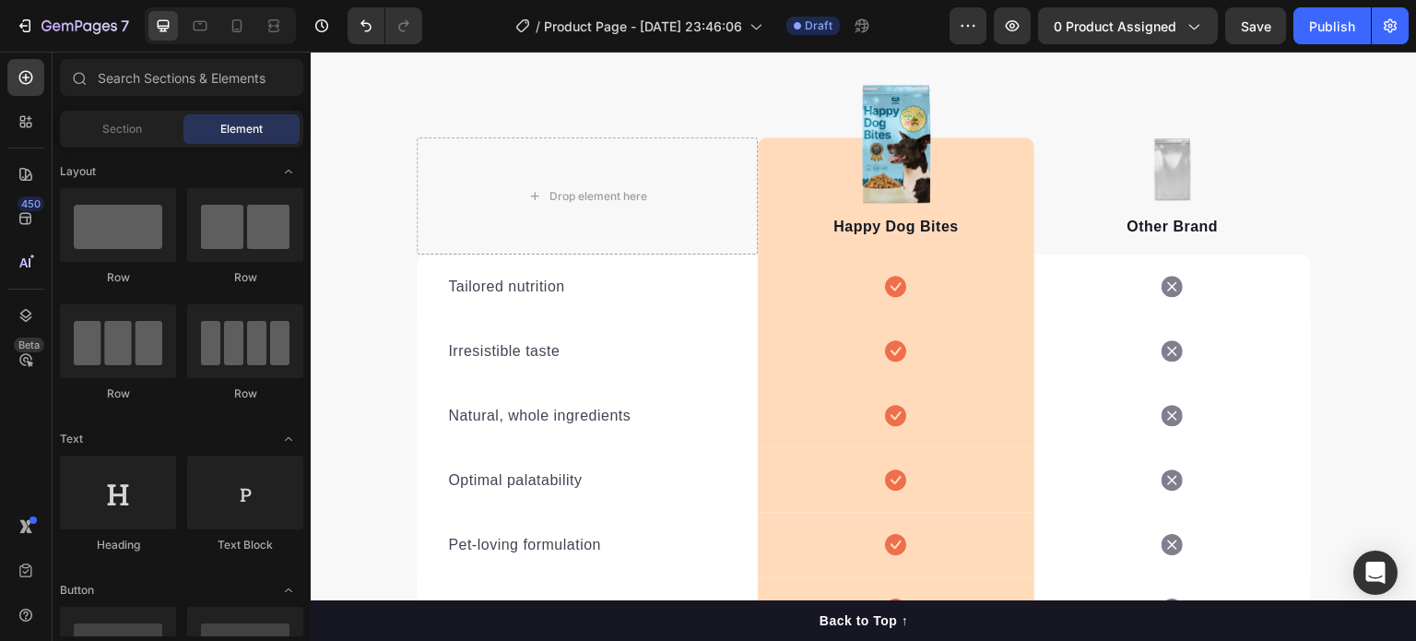
scroll to position [2847, 0]
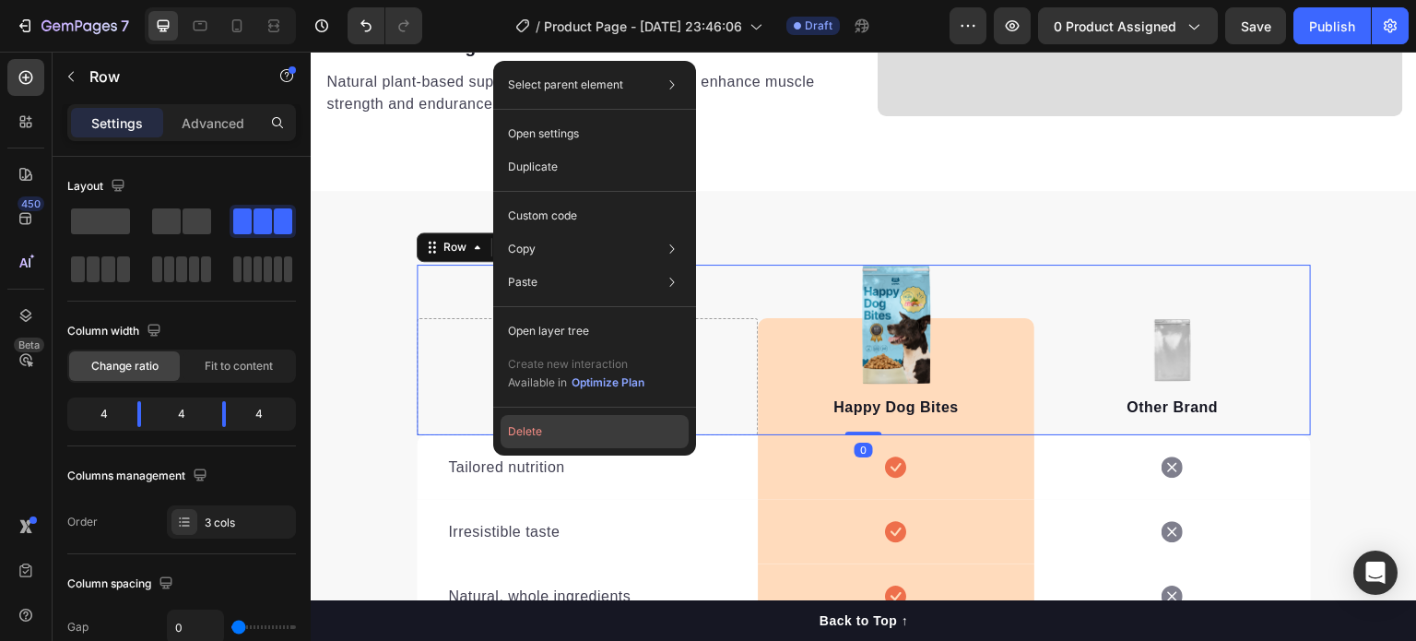
click at [510, 419] on button "Delete" at bounding box center [595, 431] width 188 height 33
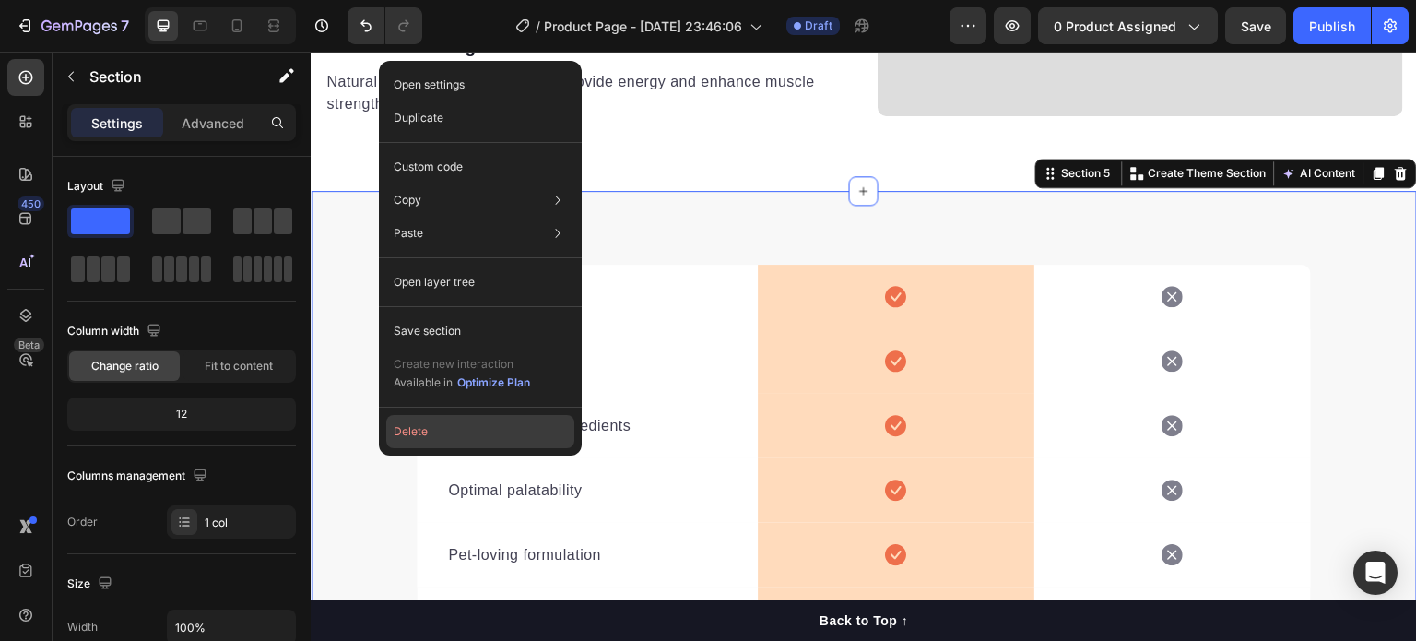
click at [431, 436] on button "Delete" at bounding box center [480, 431] width 188 height 33
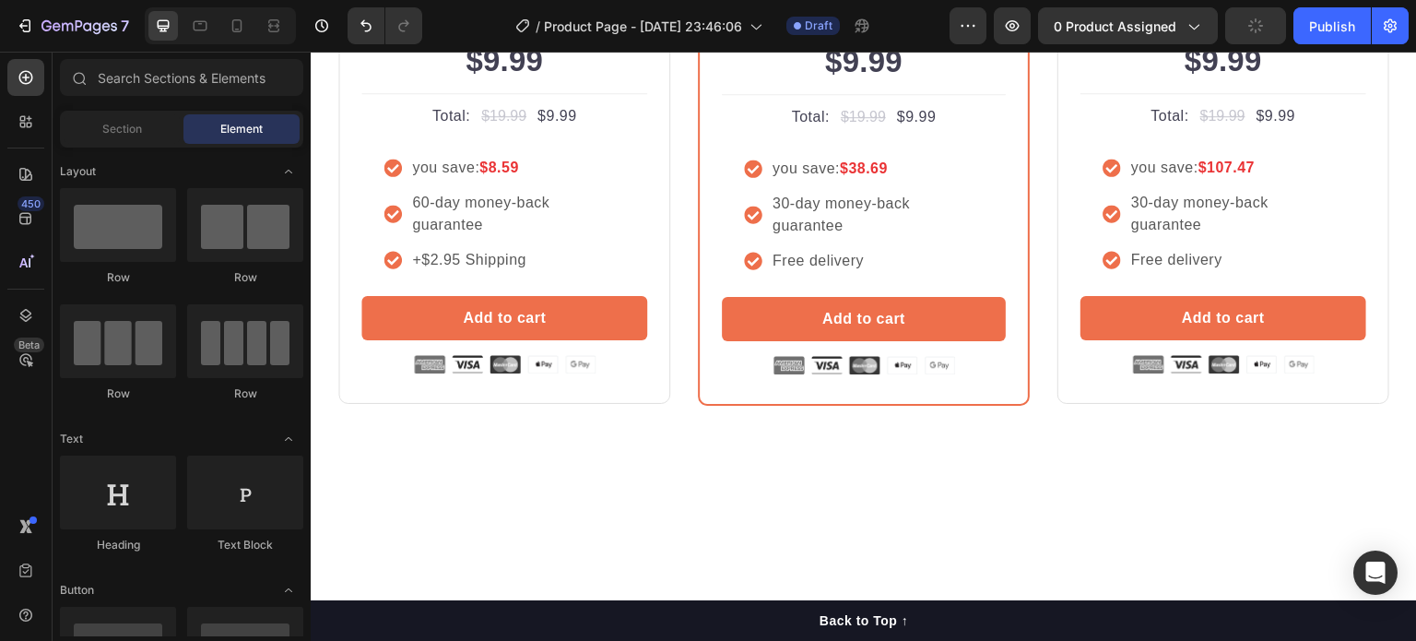
scroll to position [3240, 0]
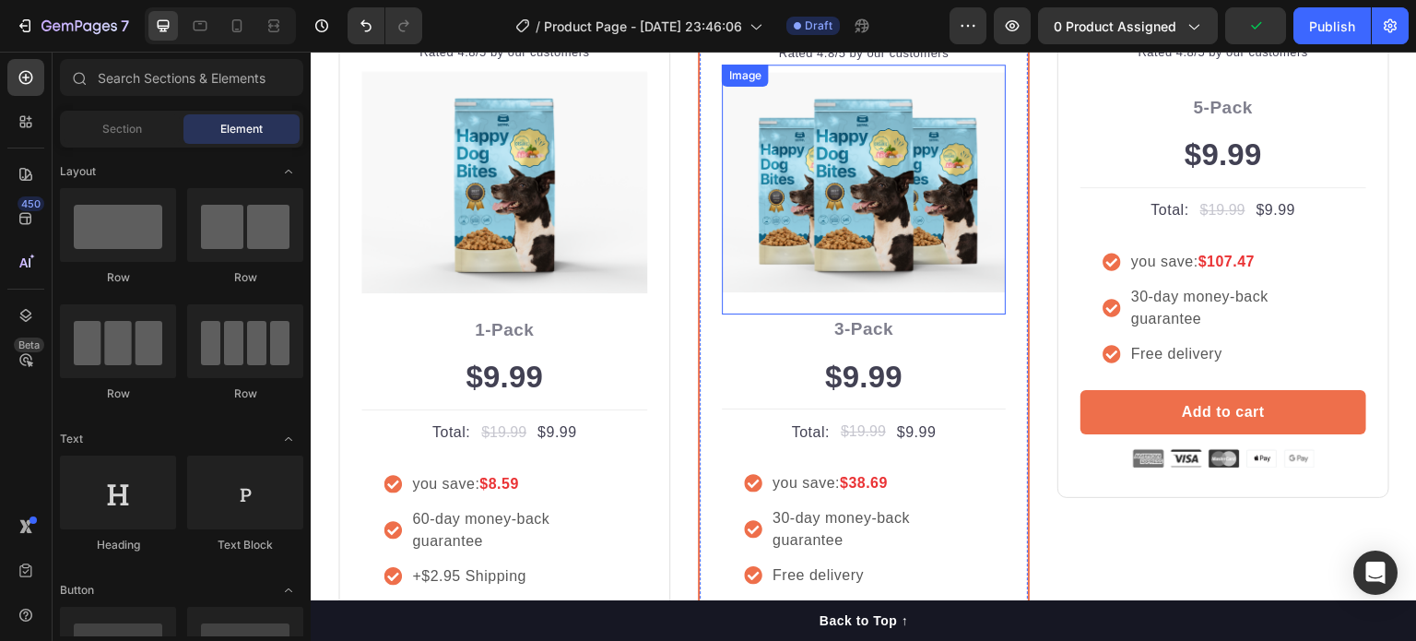
click at [891, 218] on img at bounding box center [864, 182] width 284 height 220
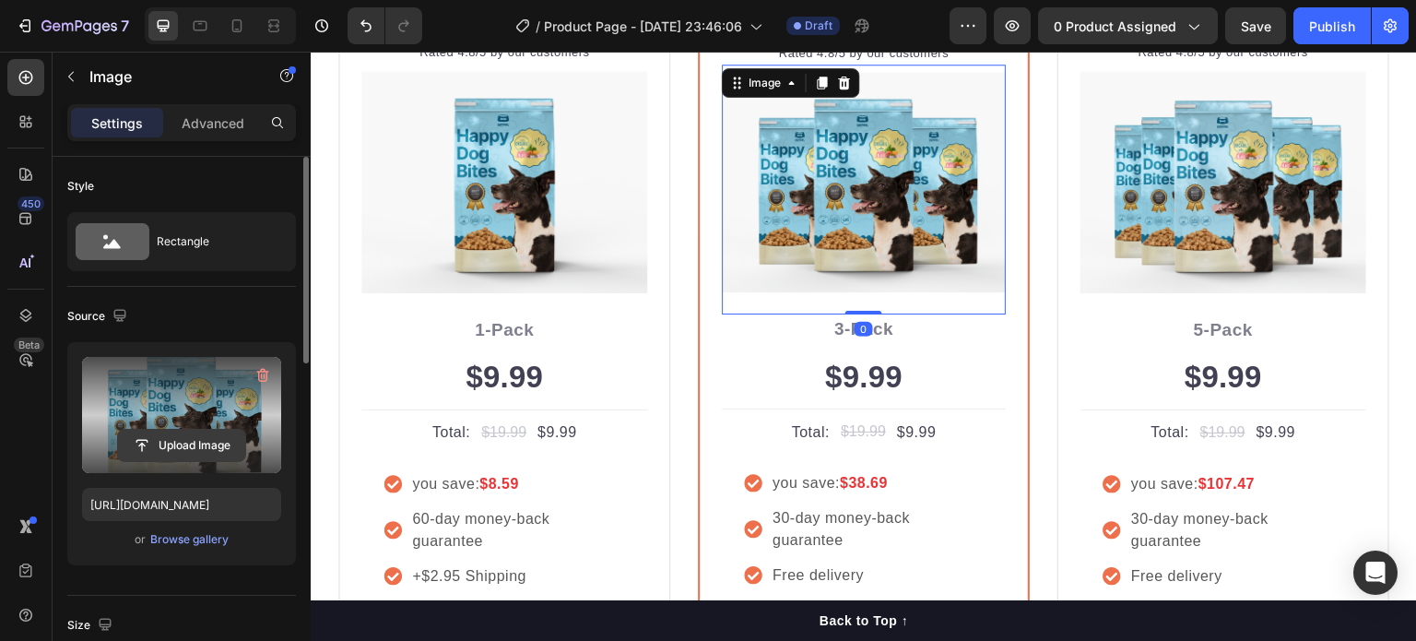
click at [187, 438] on input "file" at bounding box center [181, 445] width 127 height 31
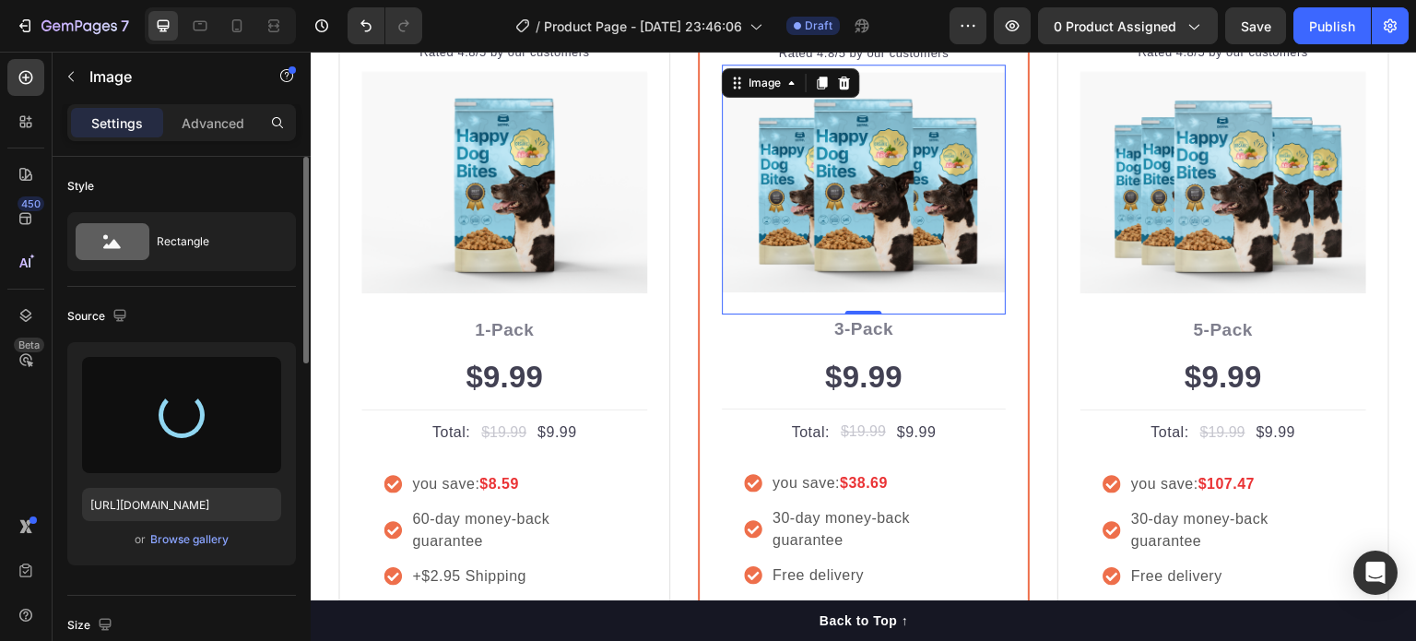
type input "[URL][DOMAIN_NAME]"
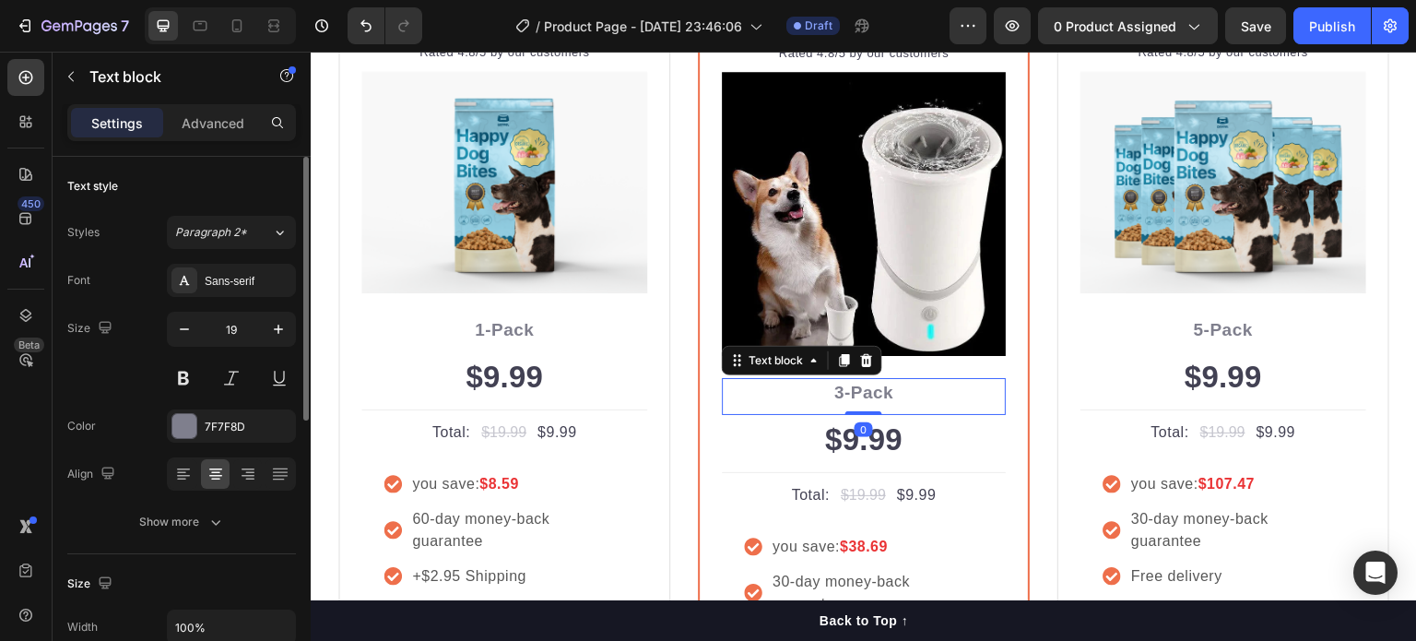
click at [868, 395] on p "3-Pack" at bounding box center [864, 393] width 280 height 27
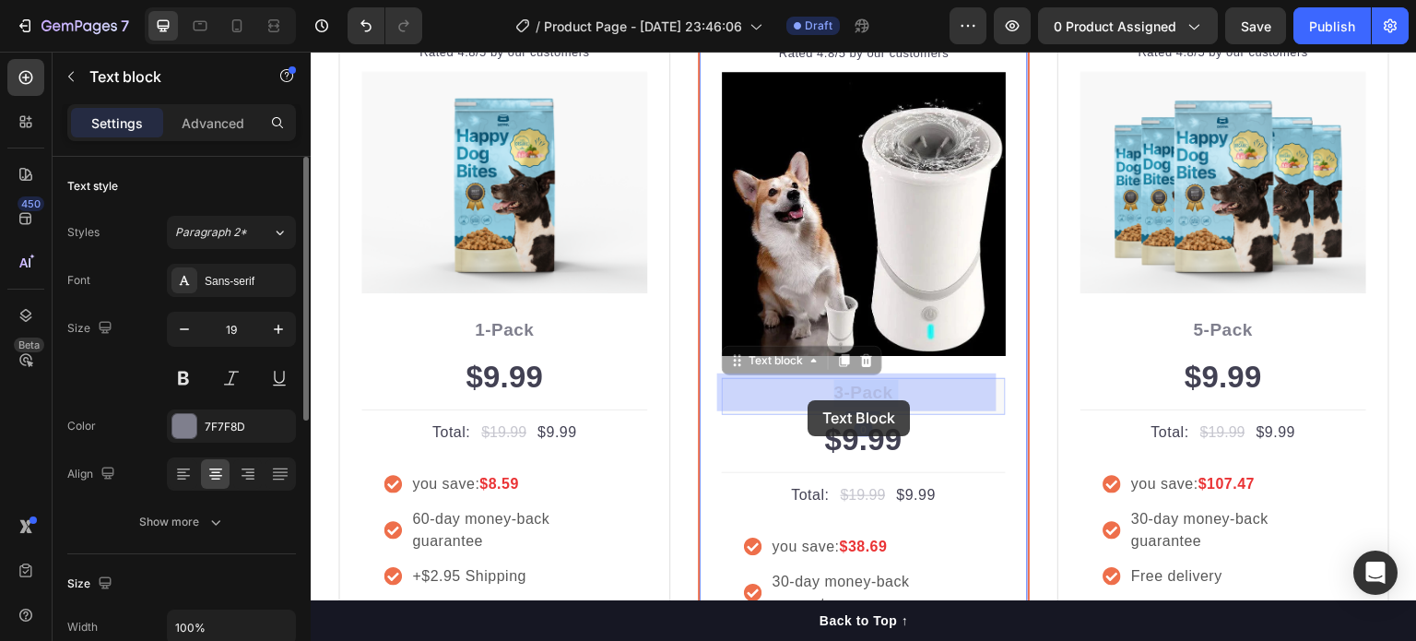
drag, startPoint x: 910, startPoint y: 396, endPoint x: 809, endPoint y: 400, distance: 100.6
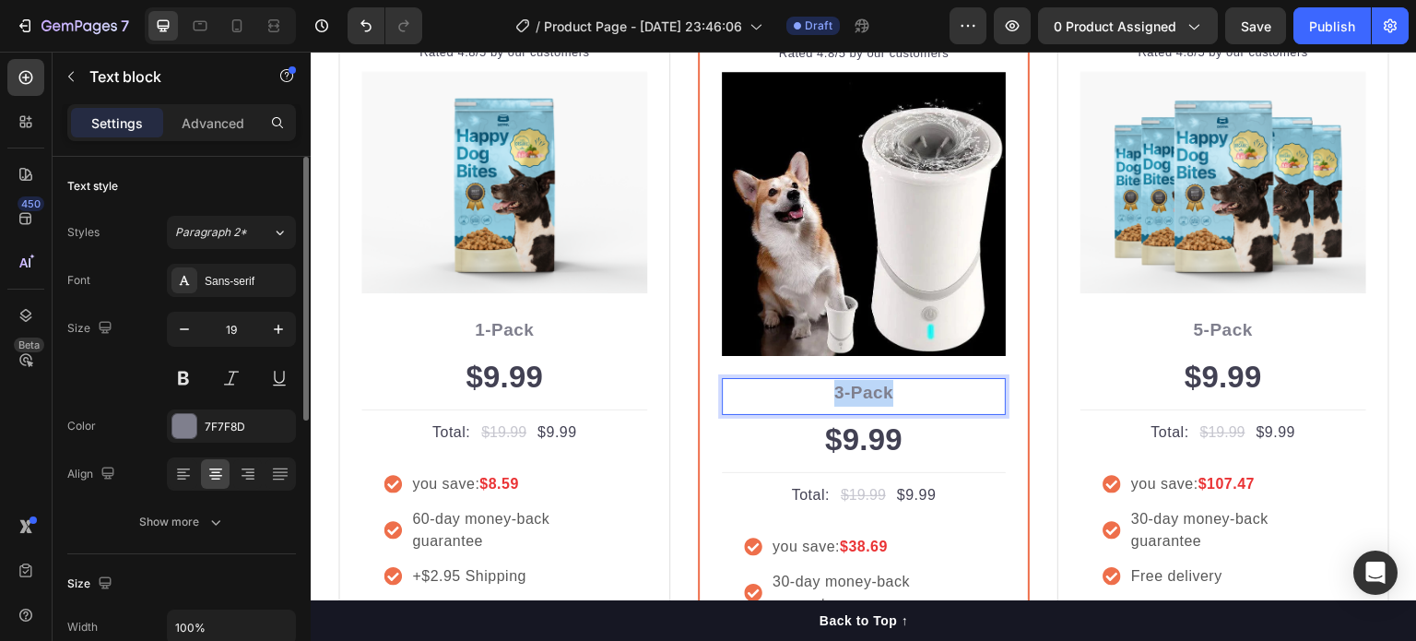
drag, startPoint x: 943, startPoint y: 393, endPoint x: 820, endPoint y: 391, distance: 122.6
click at [846, 420] on div "$9.99" at bounding box center [864, 440] width 284 height 50
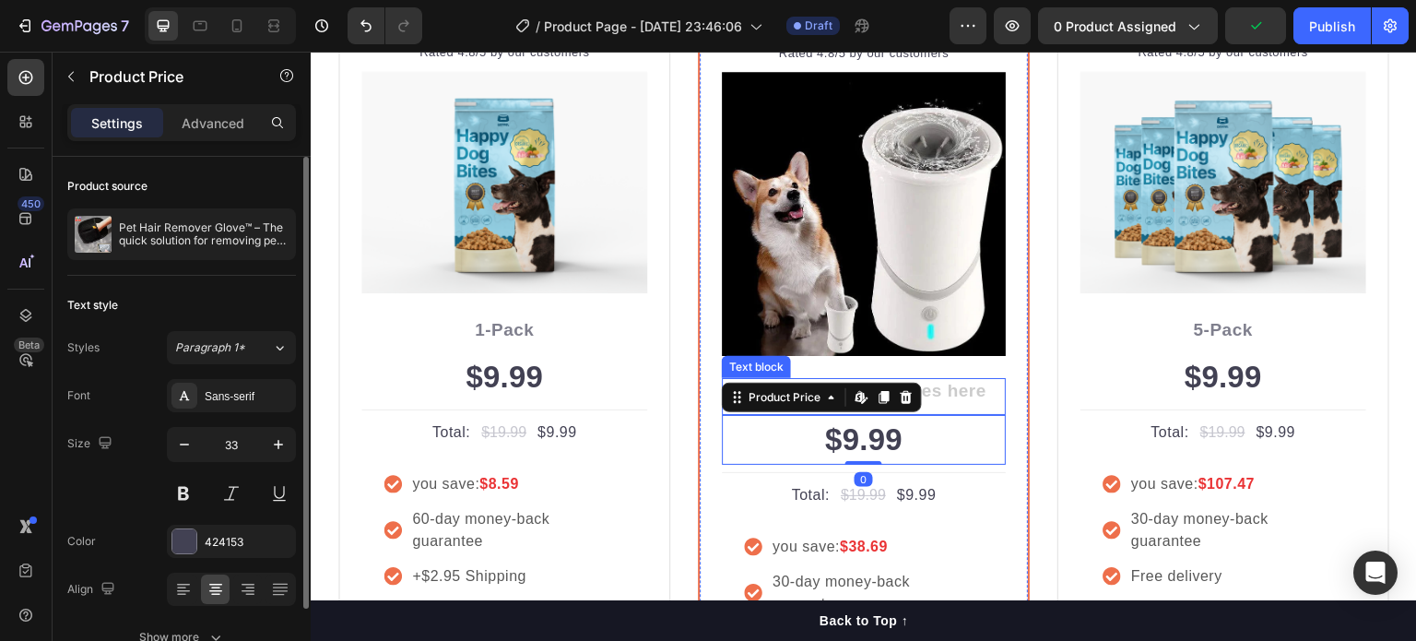
click at [974, 382] on div "Rich Text Editor. Editing area: main" at bounding box center [864, 393] width 284 height 30
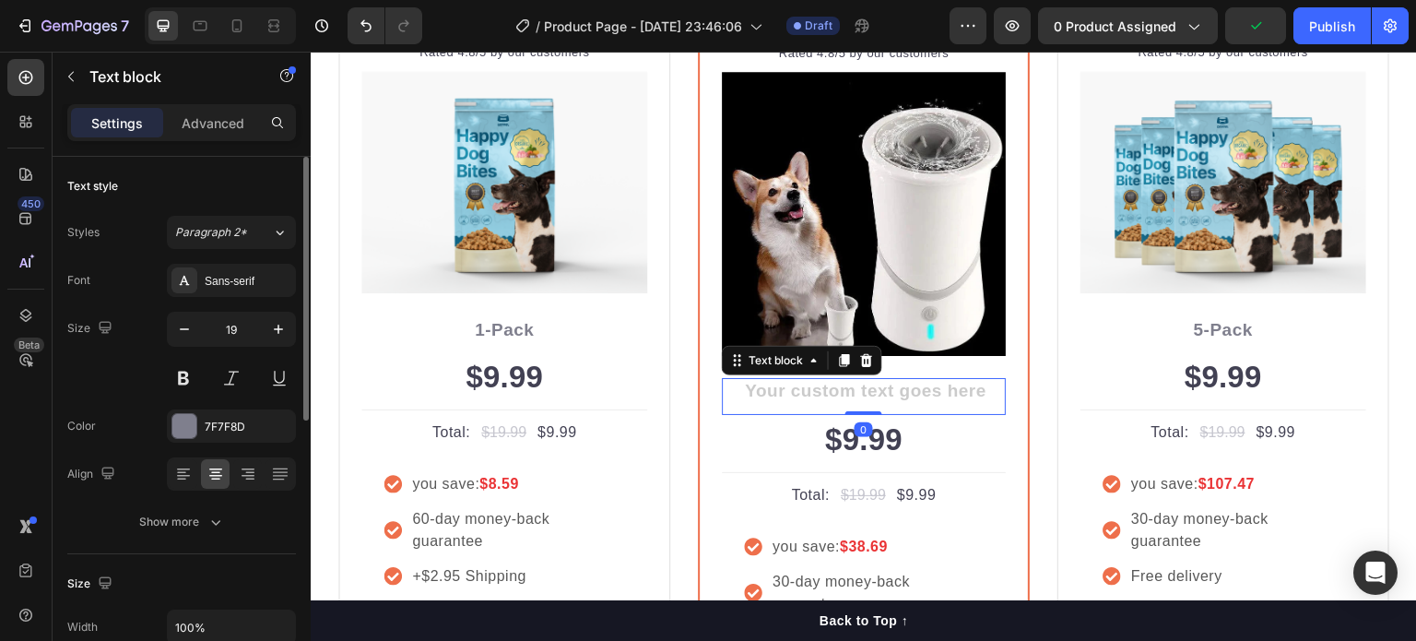
click at [894, 388] on div "Rich Text Editor. Editing area: main" at bounding box center [864, 393] width 284 height 30
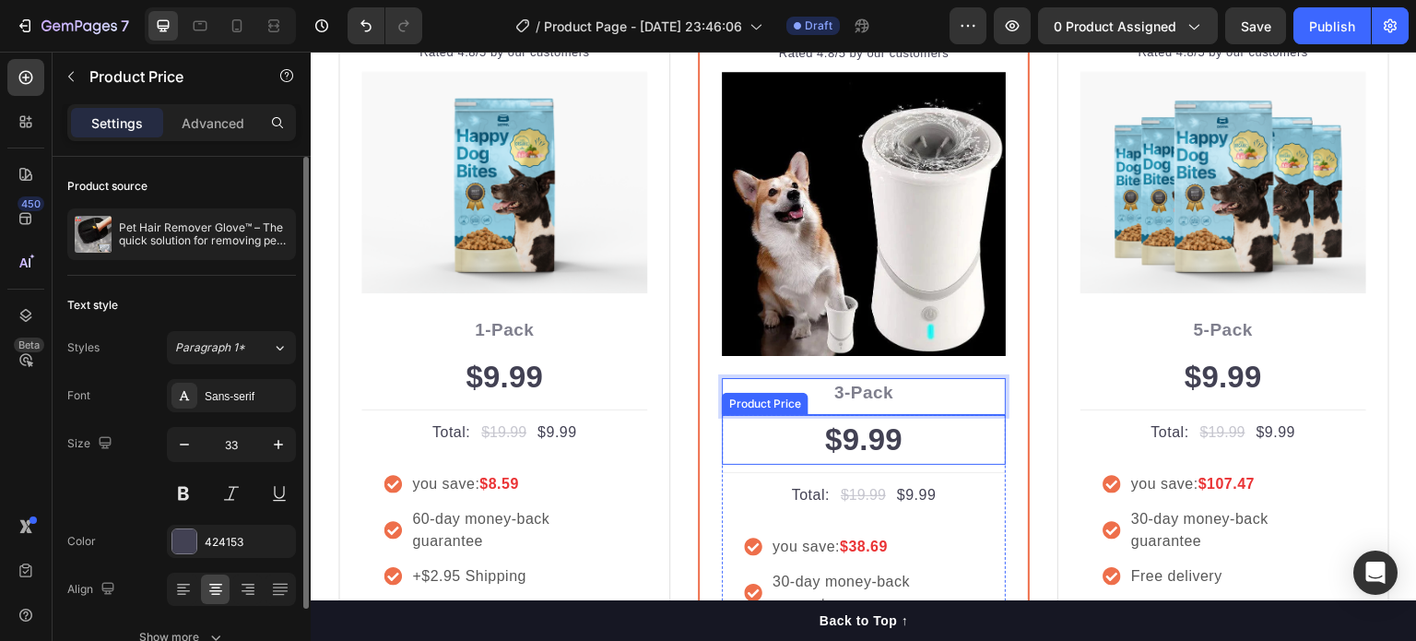
click at [881, 431] on div "$9.99" at bounding box center [864, 440] width 284 height 50
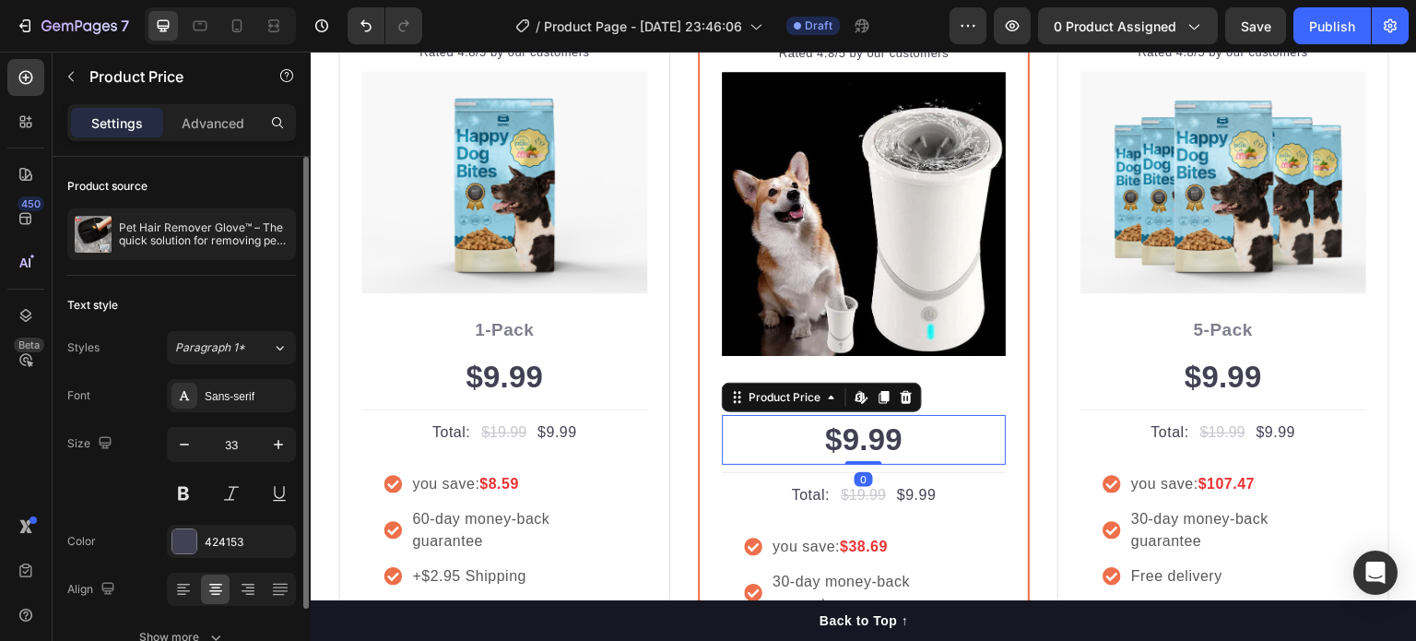
click at [841, 443] on div "$9.99" at bounding box center [864, 440] width 284 height 50
click at [854, 443] on div "$9.99" at bounding box center [864, 440] width 284 height 50
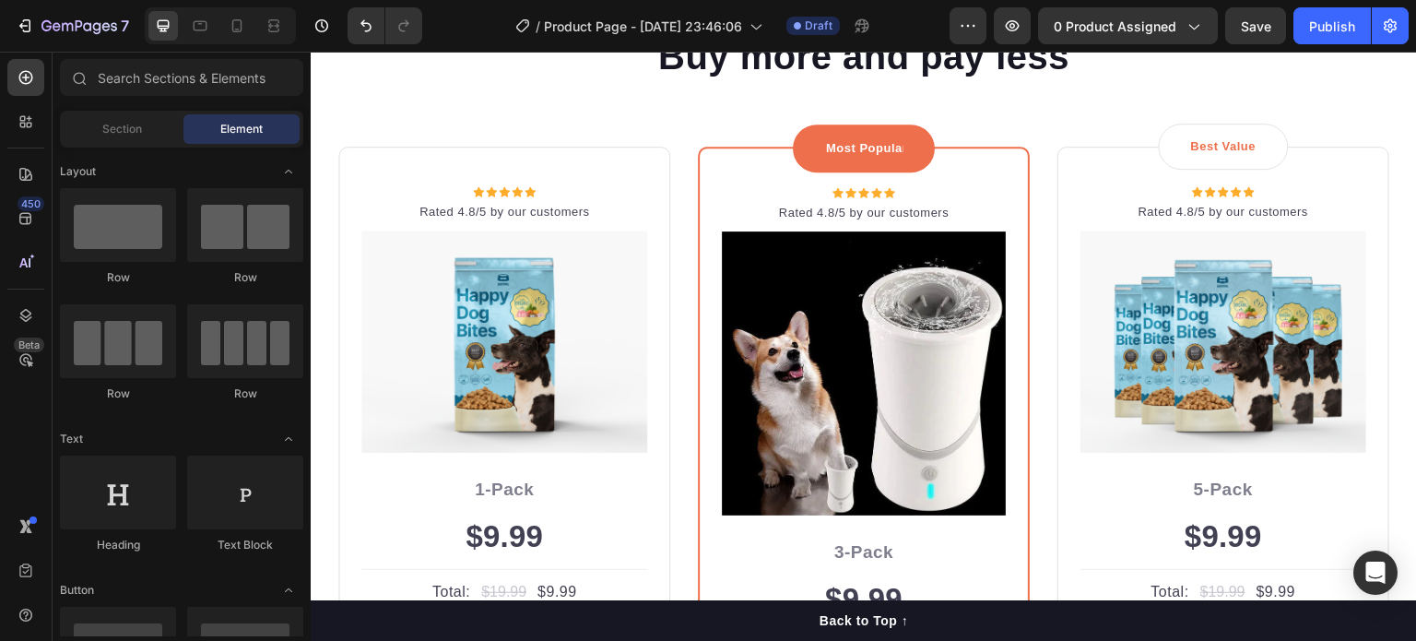
scroll to position [3015, 0]
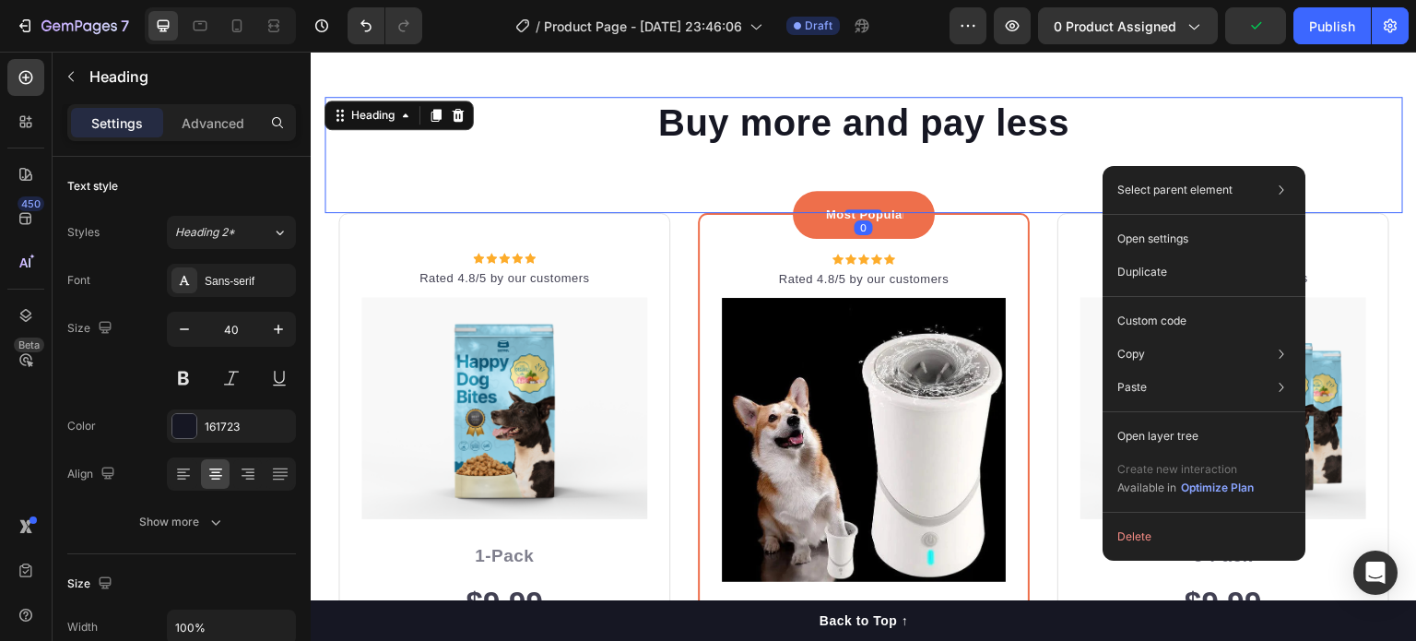
click at [1127, 518] on div "Select parent element Section Row 1 col Heading Open settings Duplicate Custom …" at bounding box center [1204, 363] width 203 height 395
click at [1132, 534] on button "Delete" at bounding box center [1204, 536] width 188 height 33
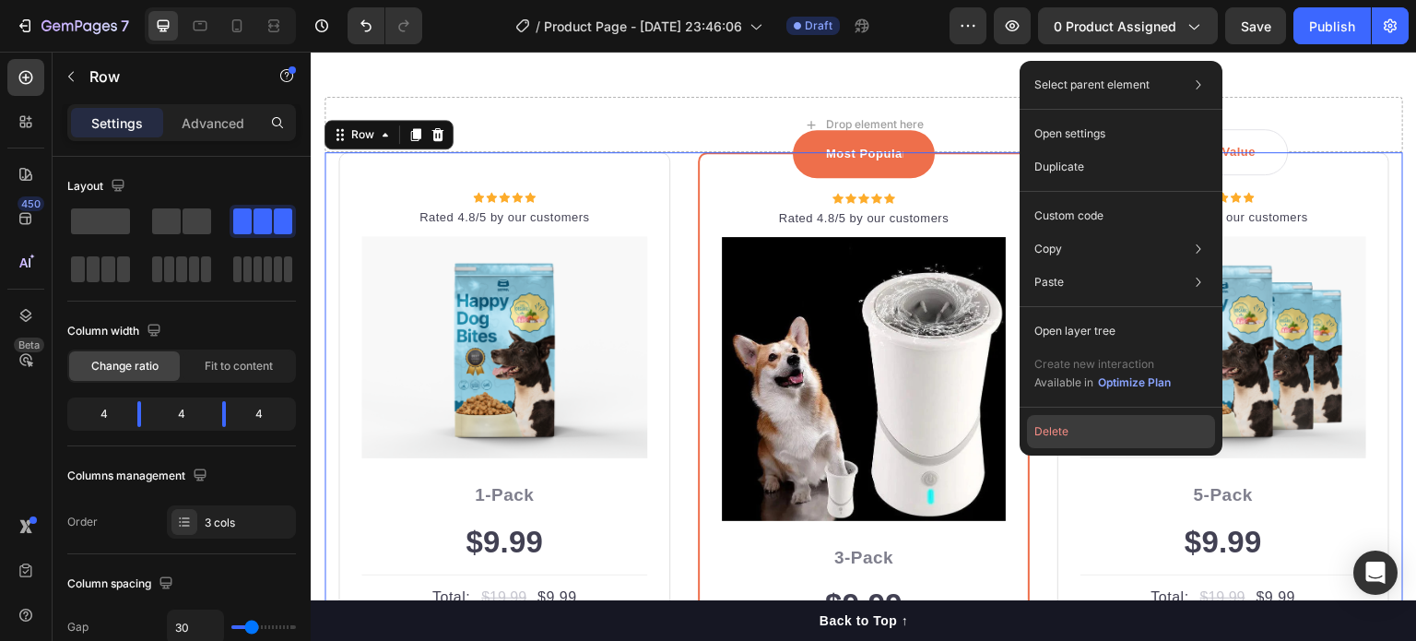
click at [1053, 422] on button "Delete" at bounding box center [1121, 431] width 188 height 33
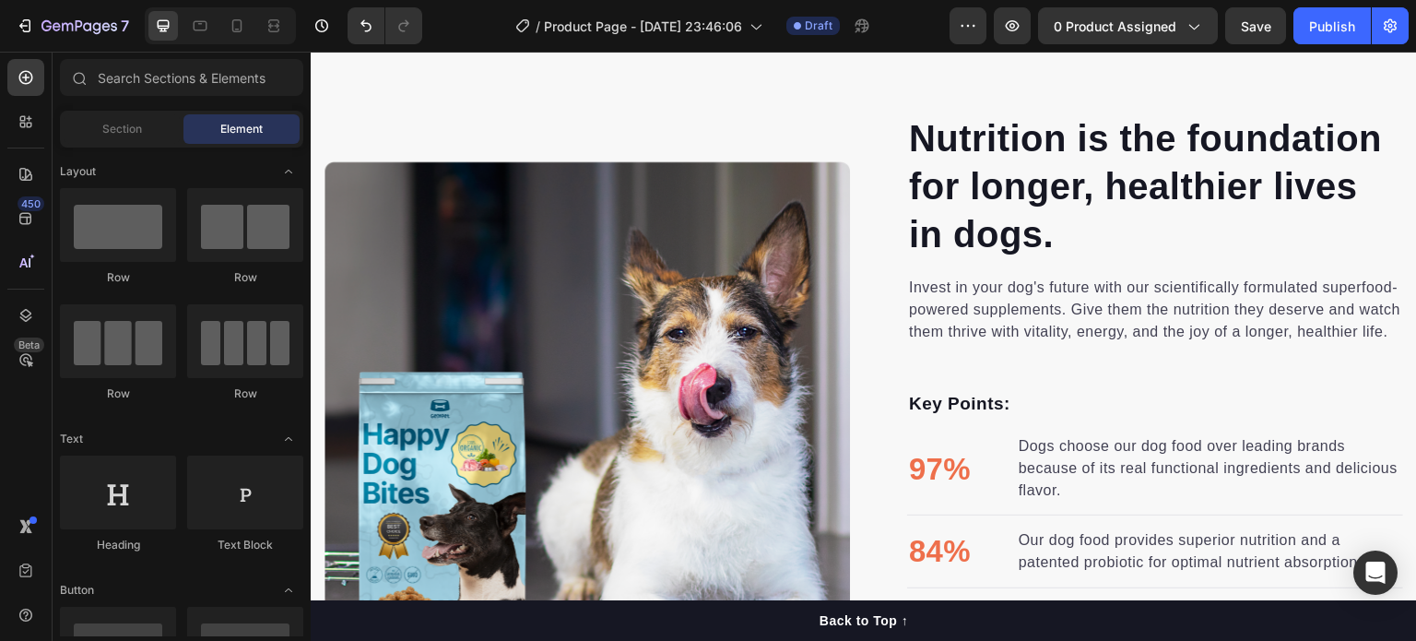
scroll to position [1283, 0]
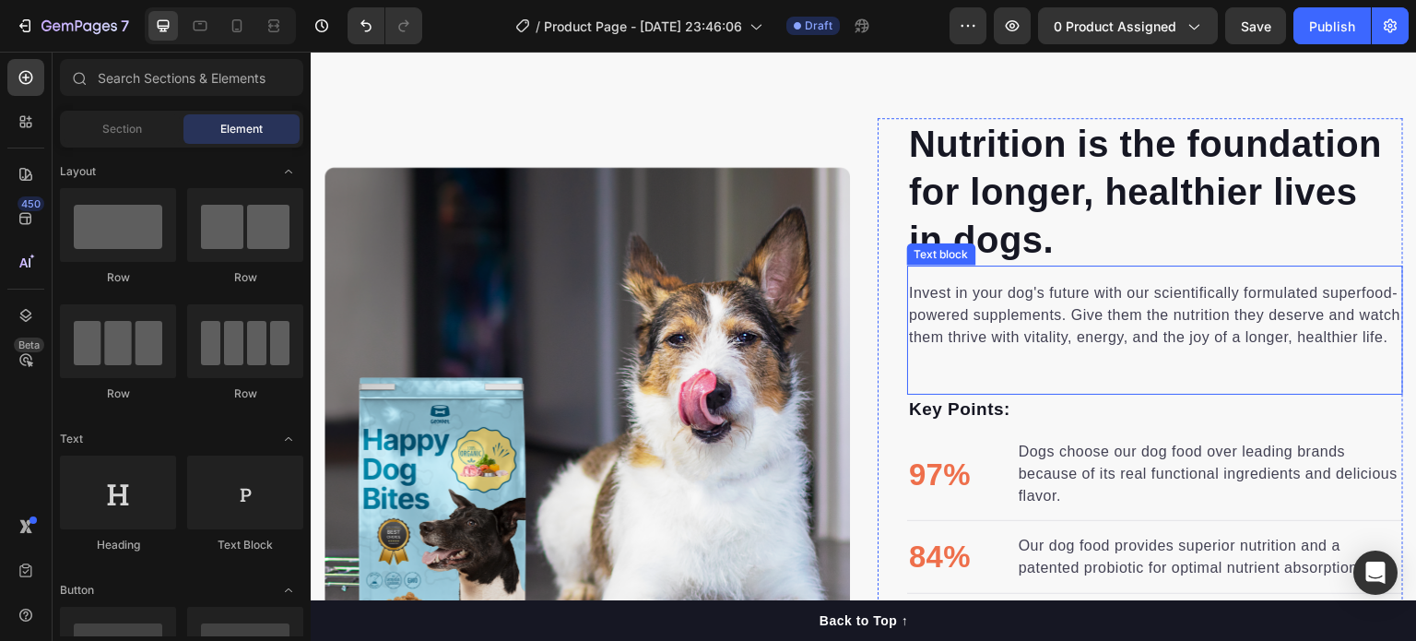
click at [1068, 297] on p "Invest in your dog's future with our scientifically formulated superfood-powere…" at bounding box center [1155, 315] width 492 height 66
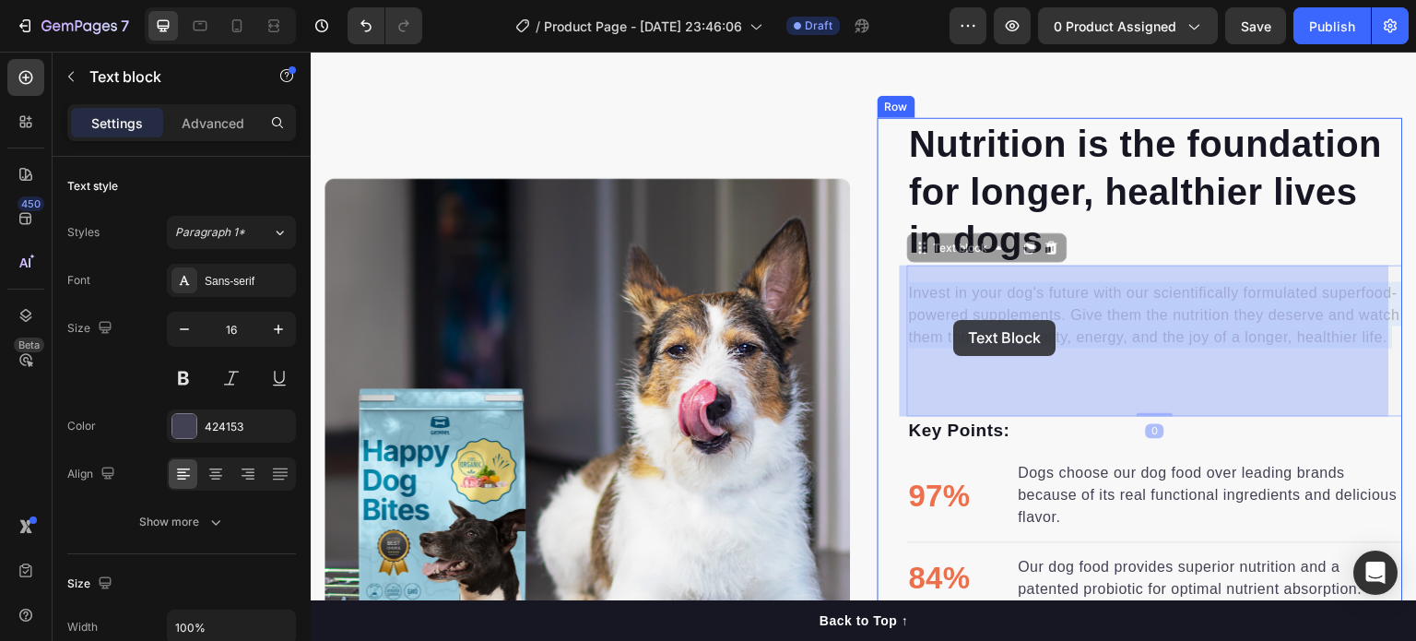
drag, startPoint x: 1087, startPoint y: 345, endPoint x: 954, endPoint y: 320, distance: 135.1
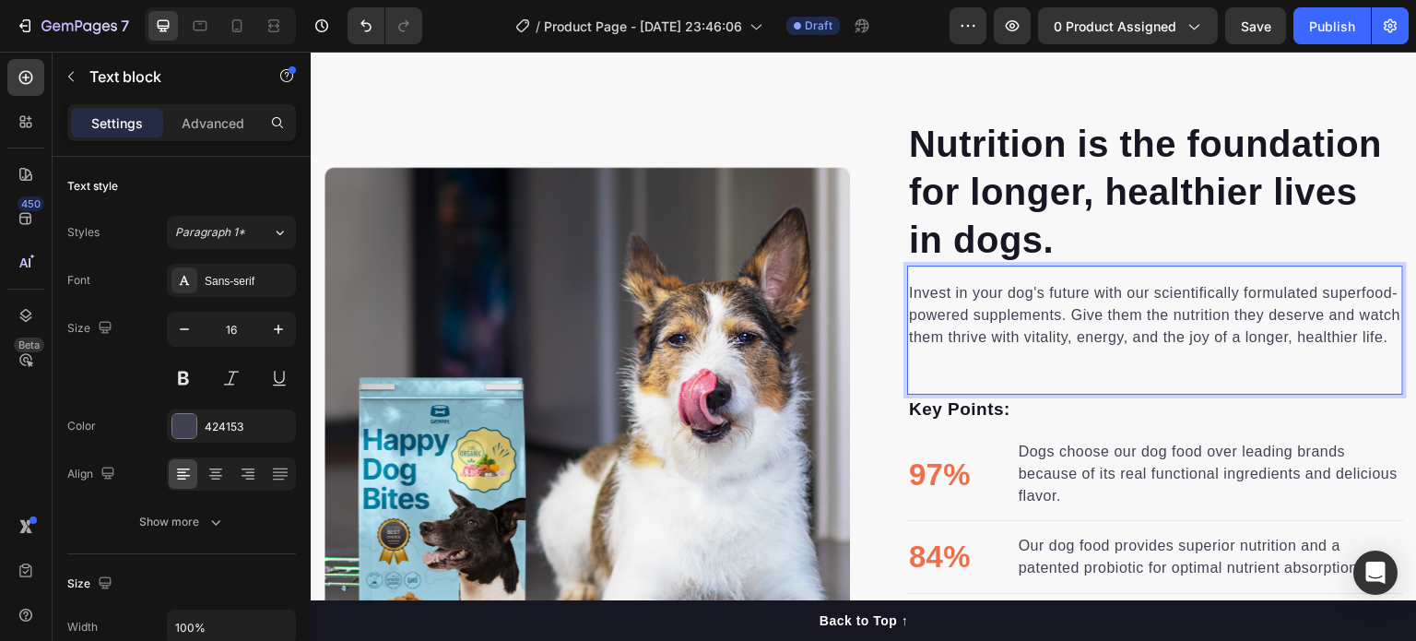
drag, startPoint x: 1043, startPoint y: 359, endPoint x: 984, endPoint y: 333, distance: 64.4
click at [1073, 348] on p "Invest in your dog's future with our scientifically formulated superfood-powere…" at bounding box center [1155, 315] width 492 height 66
drag, startPoint x: 1065, startPoint y: 360, endPoint x: 945, endPoint y: 284, distance: 142.2
click at [945, 284] on p "Invest in your dog's future with our scientifically formulated superfood-powere…" at bounding box center [1155, 315] width 492 height 66
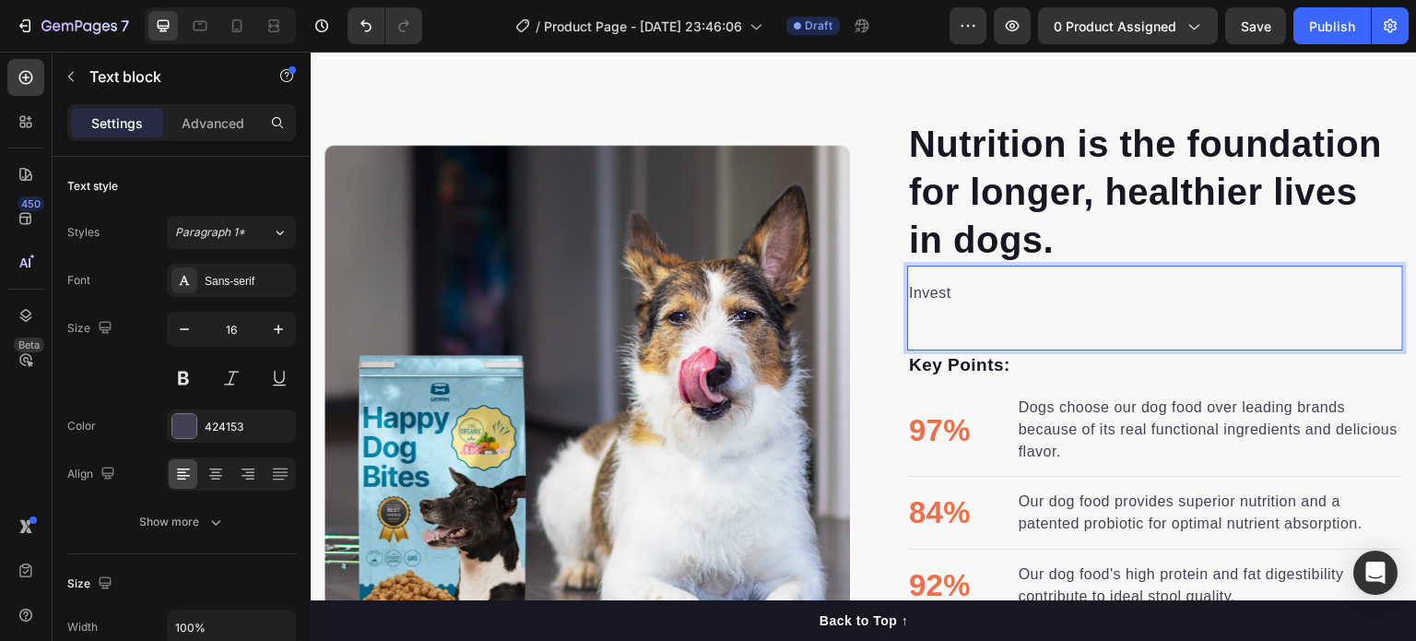
click at [984, 299] on p "Invest" at bounding box center [1155, 293] width 492 height 22
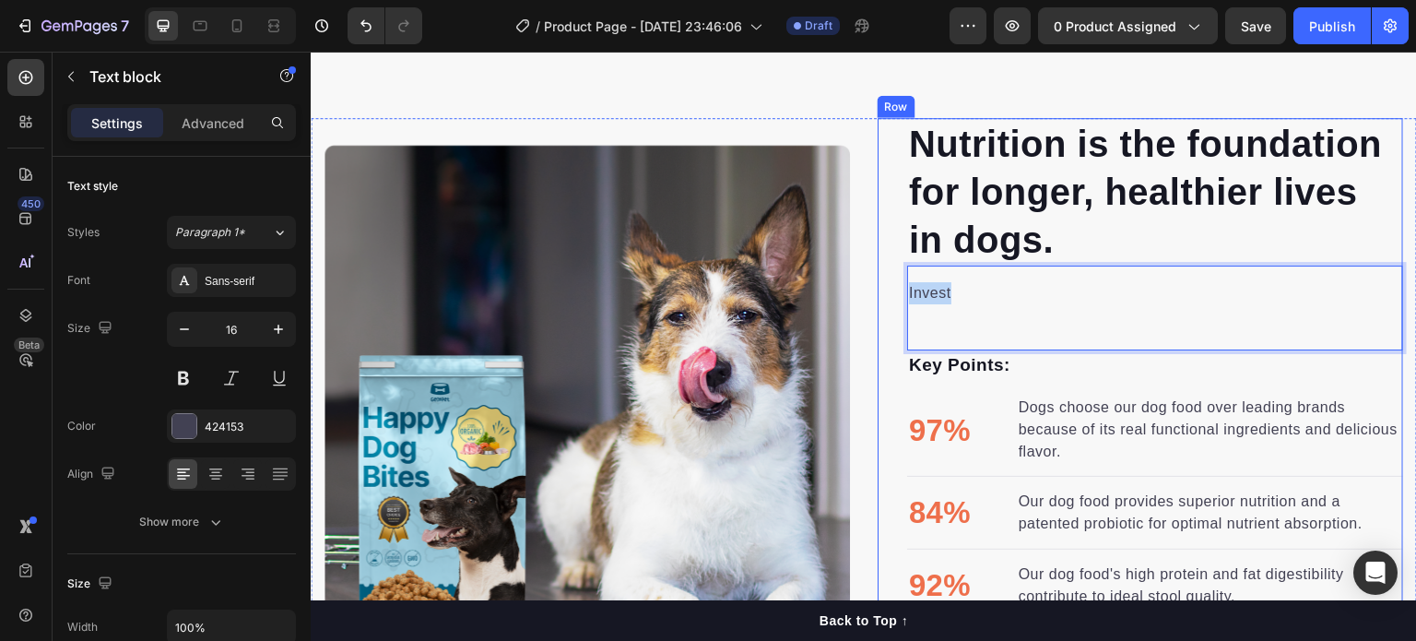
drag, startPoint x: 953, startPoint y: 300, endPoint x: 872, endPoint y: 313, distance: 82.3
click at [878, 313] on div "Nutrition is the foundation for longer, healthier lives in dogs. Heading Invest…" at bounding box center [1140, 408] width 525 height 581
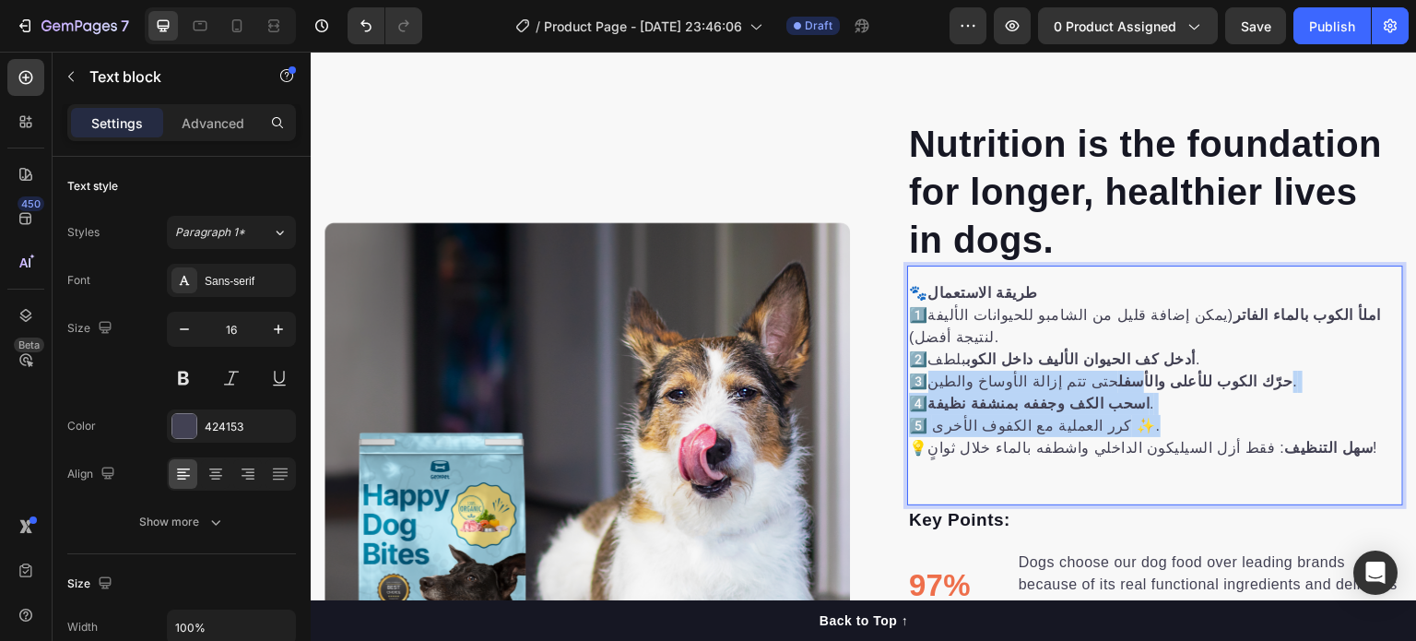
drag, startPoint x: 1186, startPoint y: 396, endPoint x: 1085, endPoint y: 365, distance: 106.1
click at [1085, 365] on p "1️⃣ املأ الكوب بالماء الفاتر (يمكن إضافة قليل من الشامبو للحيوانات الأليفة لنتي…" at bounding box center [1155, 370] width 492 height 133
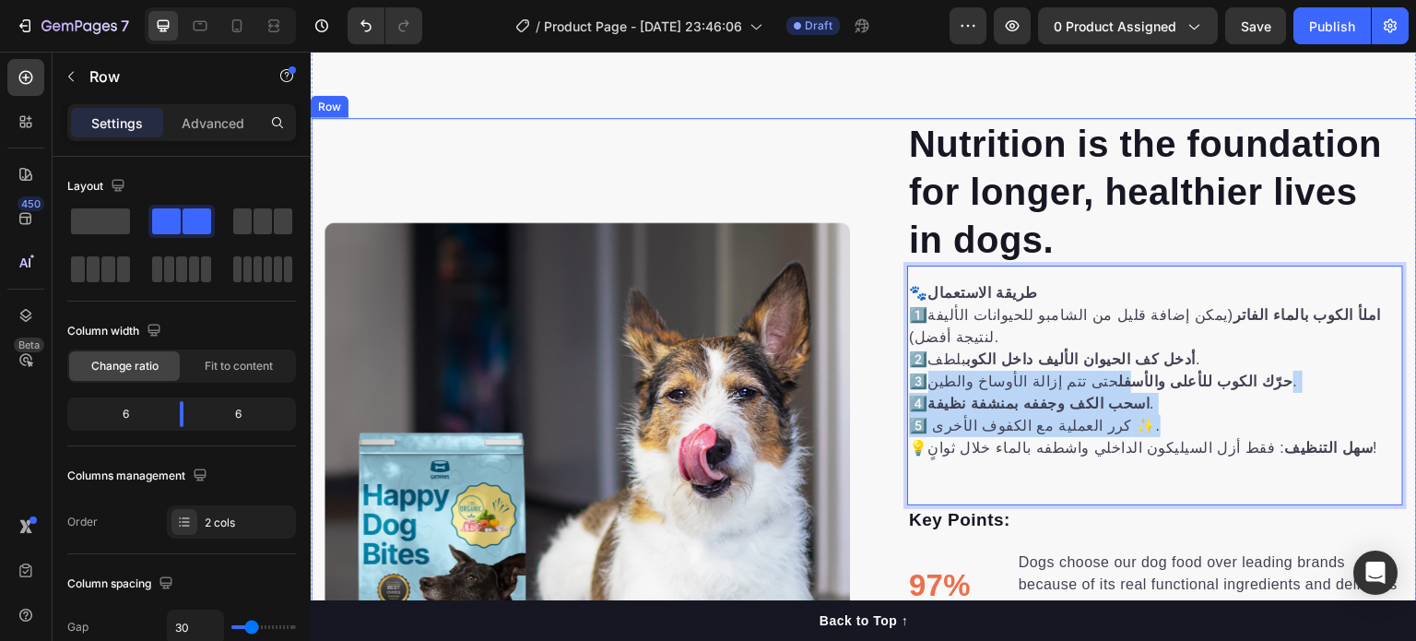
click at [772, 172] on div "Image Image" at bounding box center [587, 486] width 525 height 736
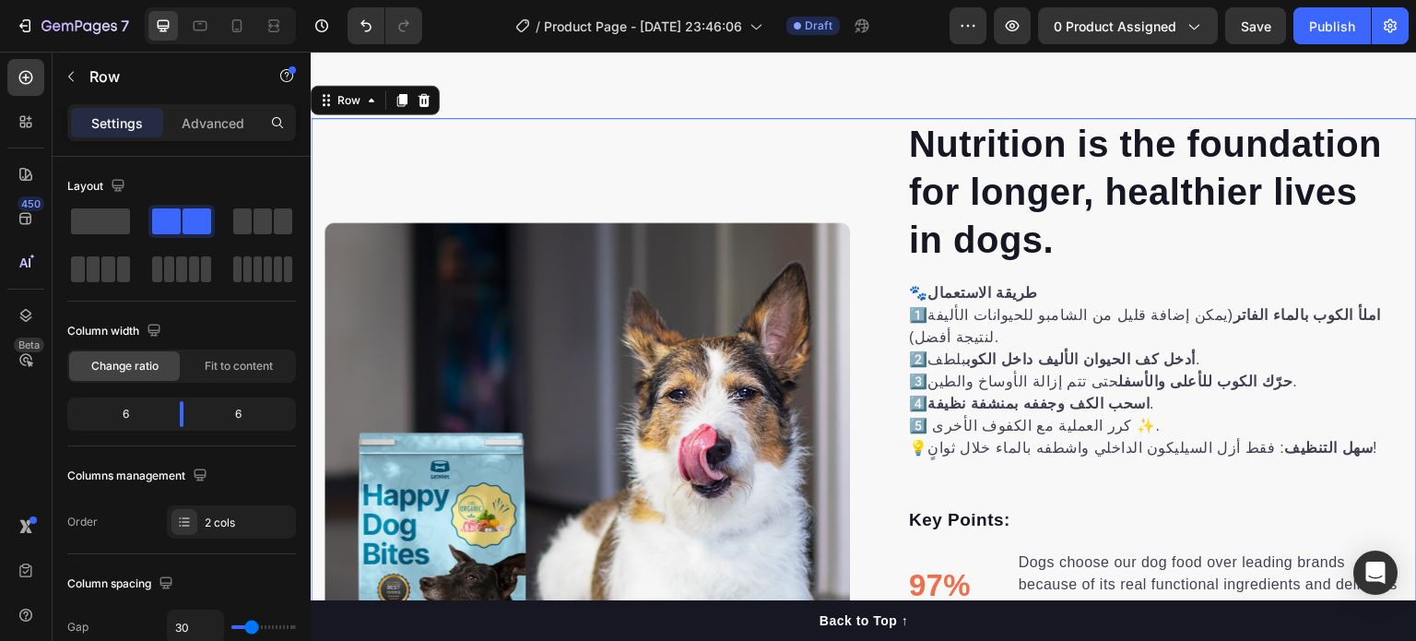
click at [802, 176] on div "Image Image" at bounding box center [587, 486] width 525 height 736
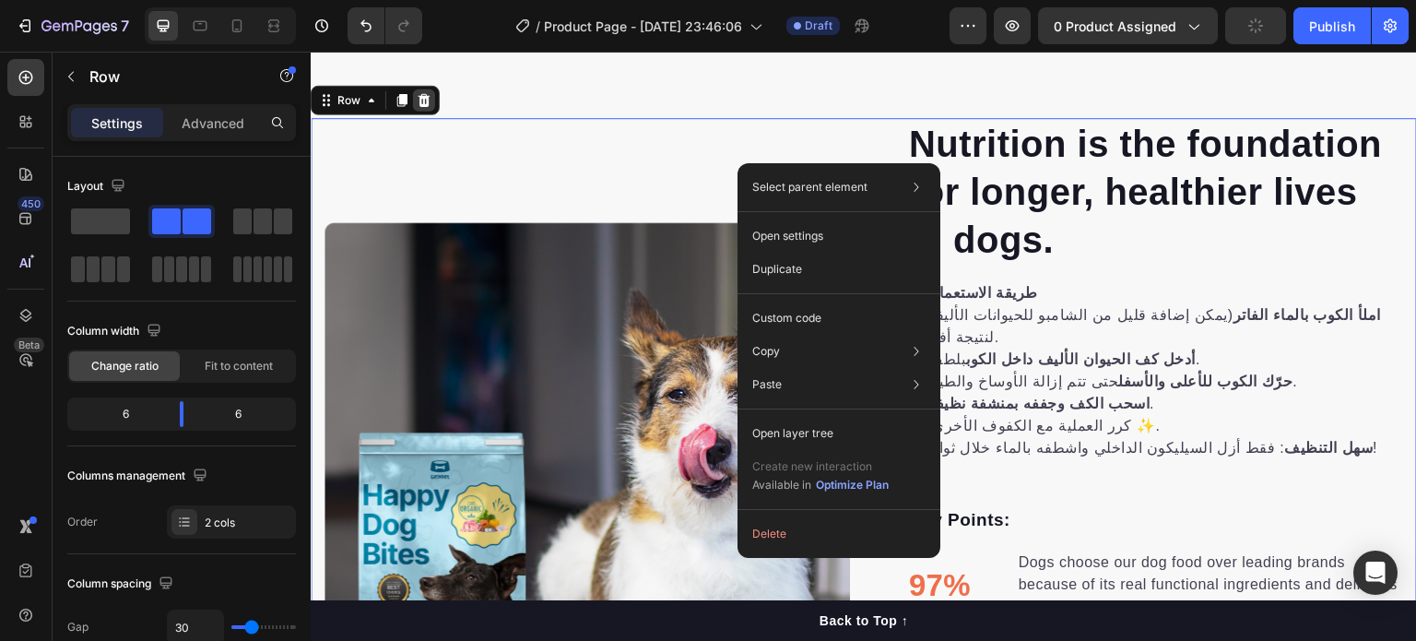
click at [425, 106] on icon at bounding box center [424, 100] width 15 height 15
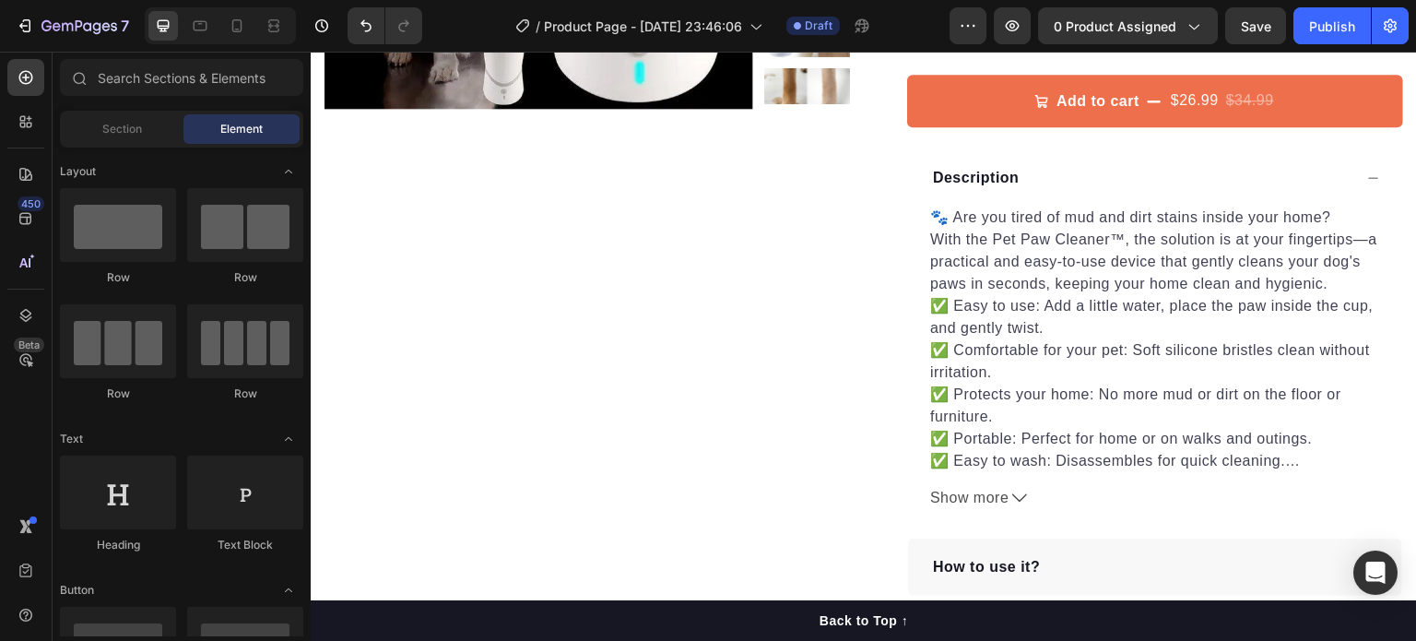
scroll to position [513, 0]
